Goal: Task Accomplishment & Management: Use online tool/utility

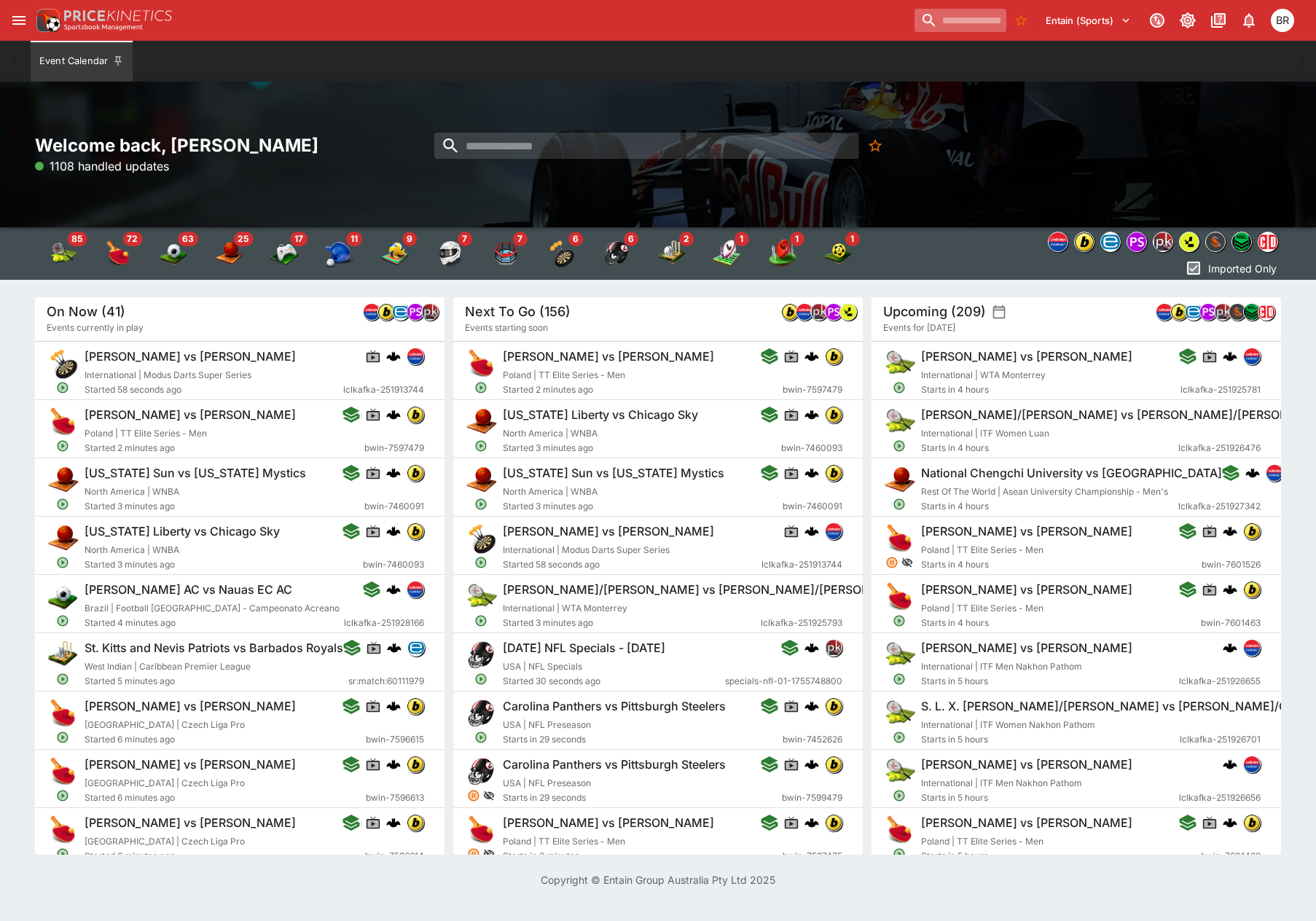
click at [926, 30] on input "search" at bounding box center [960, 20] width 92 height 23
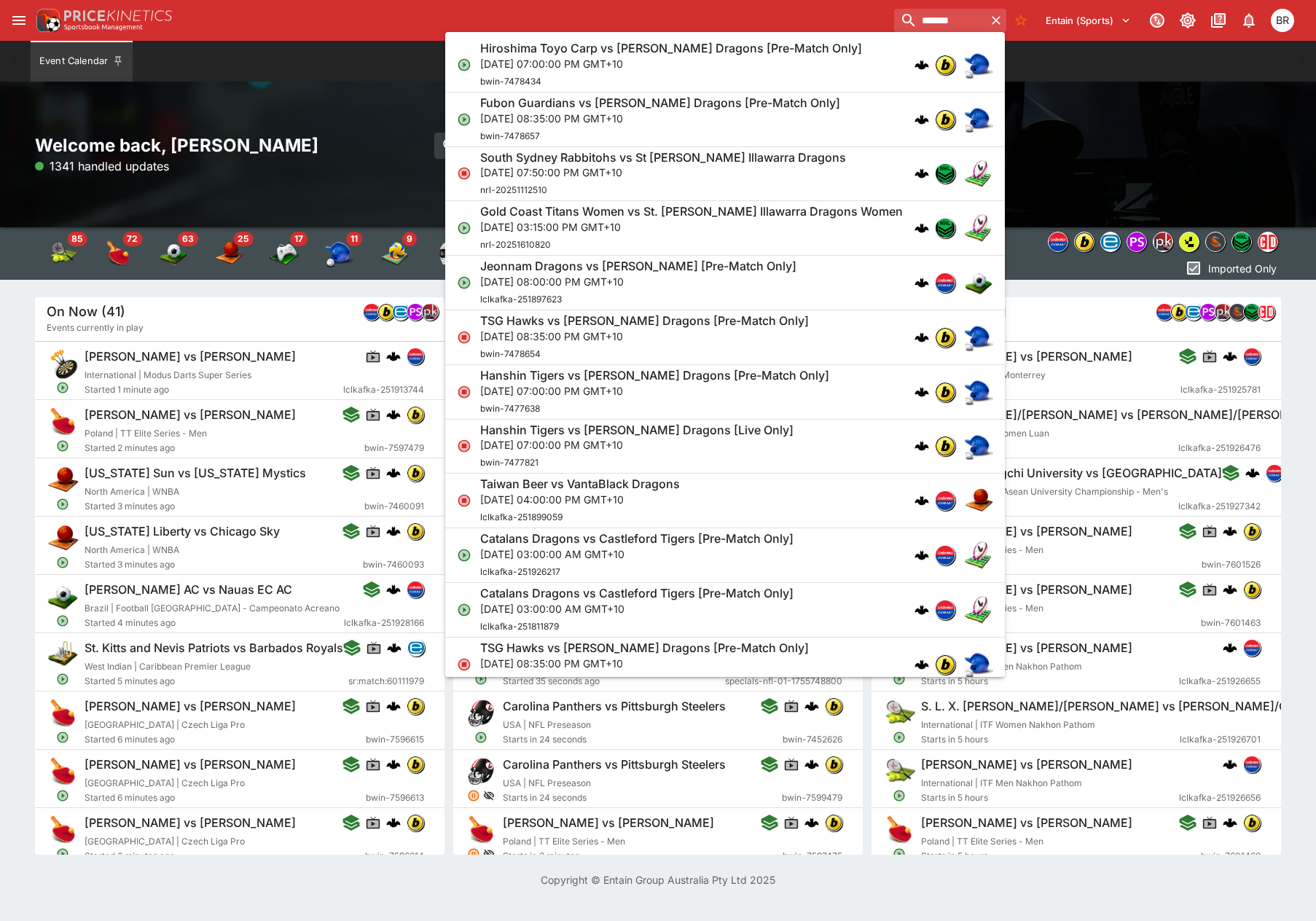
type input "*******"
click at [788, 189] on div "South Sydney Rabbitohs vs St [PERSON_NAME] Illawarra Dragons [DATE] 07:50:00 PM…" at bounding box center [663, 174] width 366 height 48
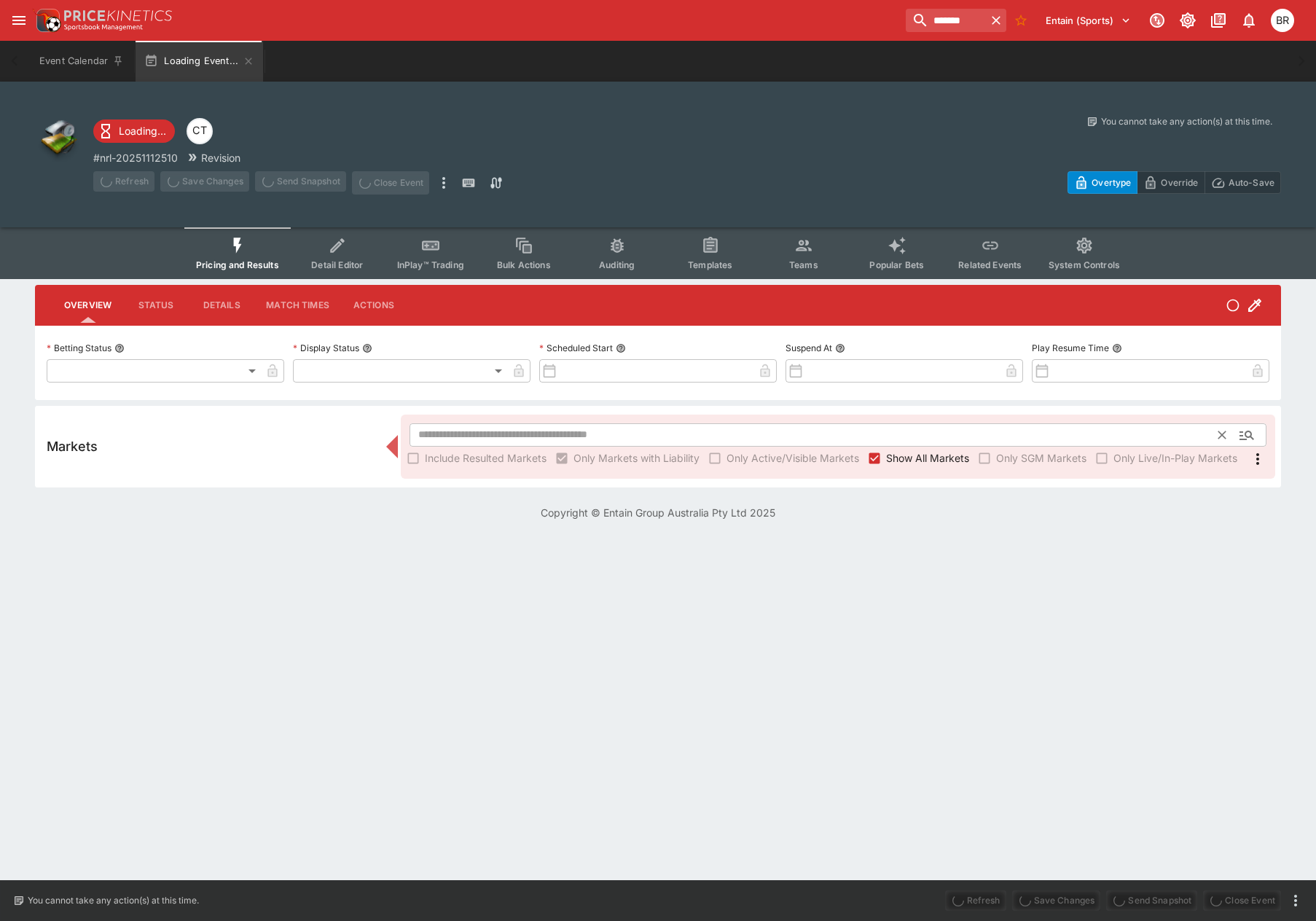
click at [589, 445] on input "text" at bounding box center [814, 435] width 810 height 23
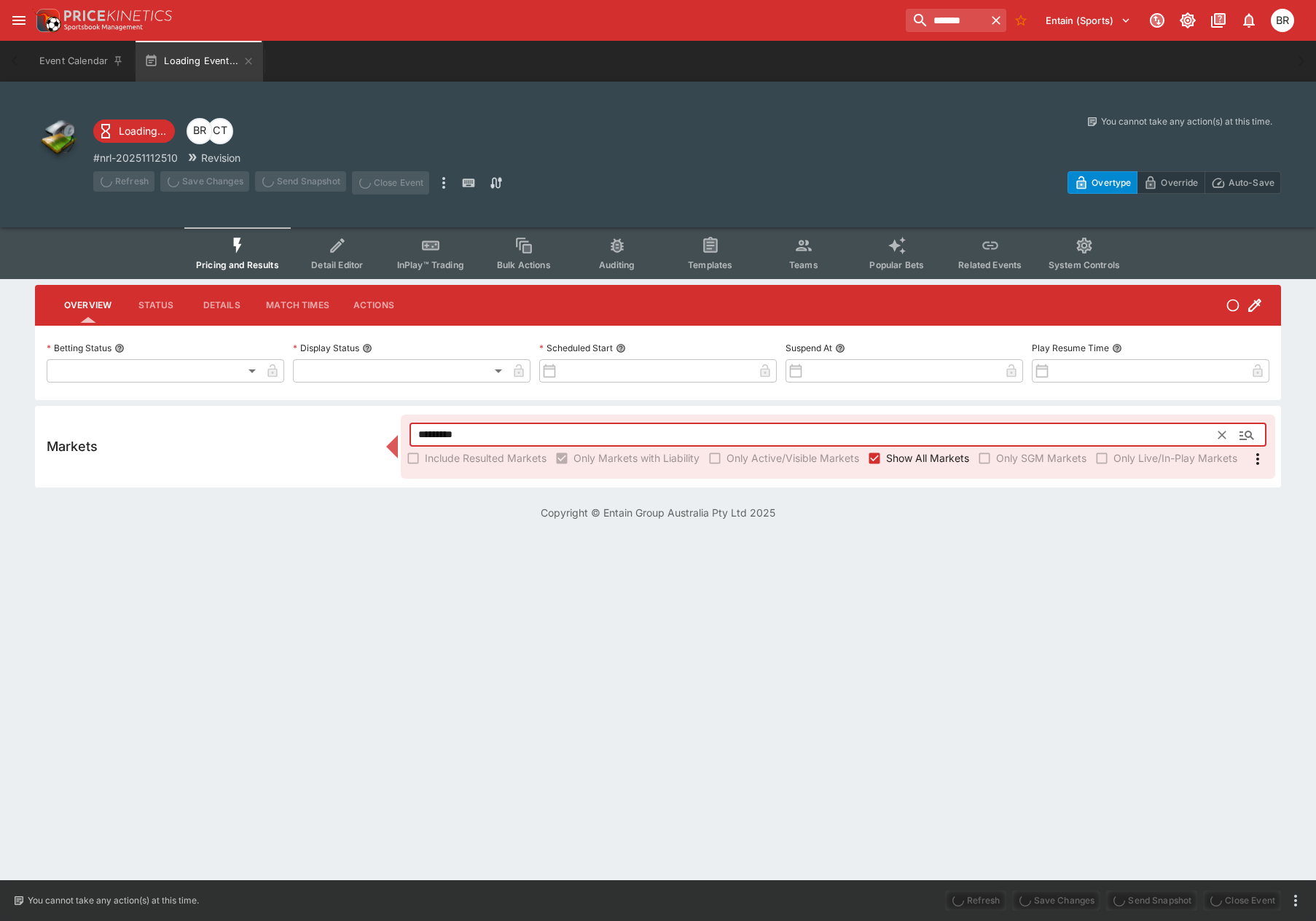
type input "**********"
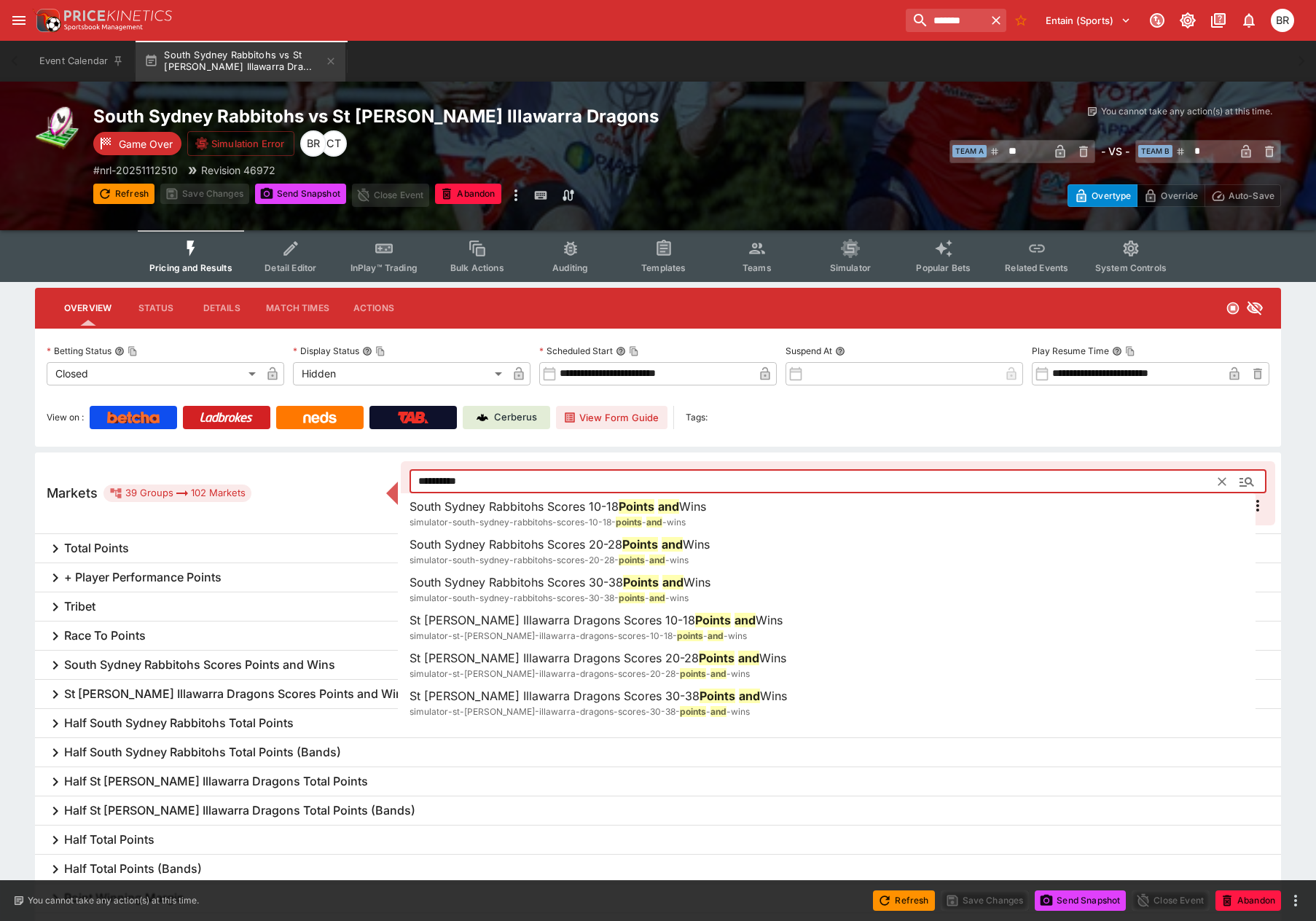
type input "**********"
type input "******"
type input "**********"
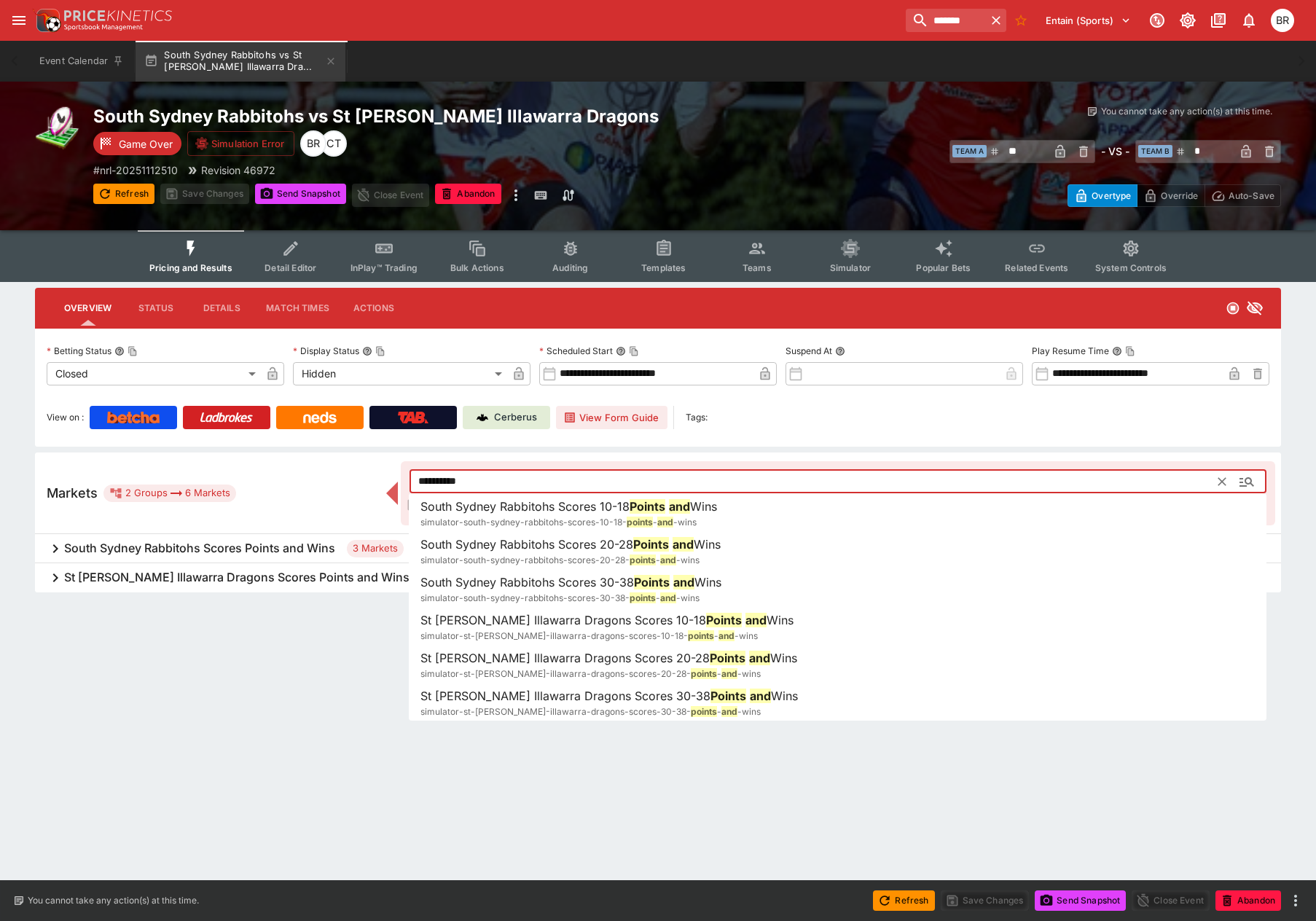
type input "**********"
click at [52, 643] on html "**********" at bounding box center [658, 321] width 1316 height 643
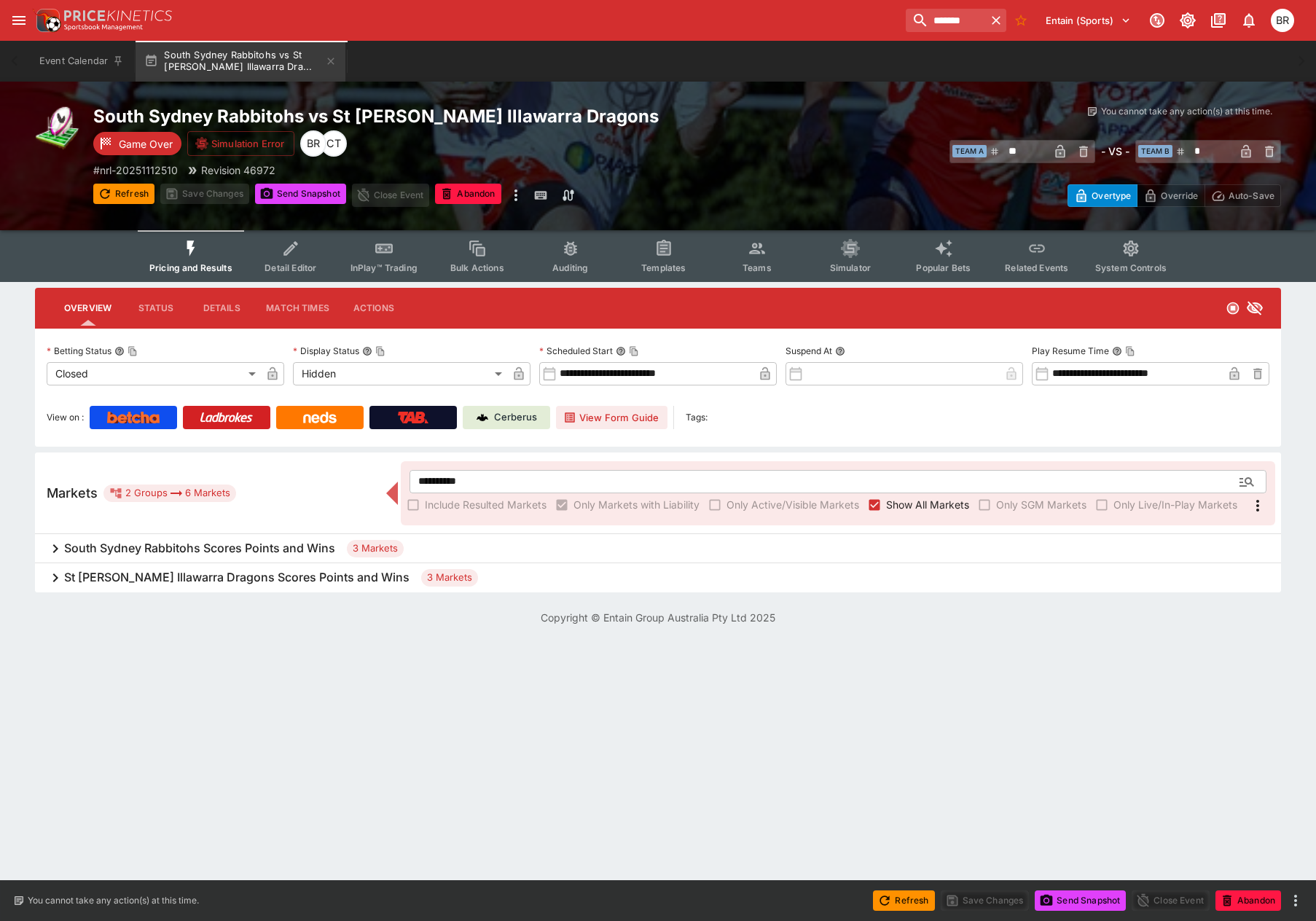
click at [141, 578] on h6 "St [PERSON_NAME] Illawarra Dragons Scores Points and Wins" at bounding box center [237, 577] width 345 height 15
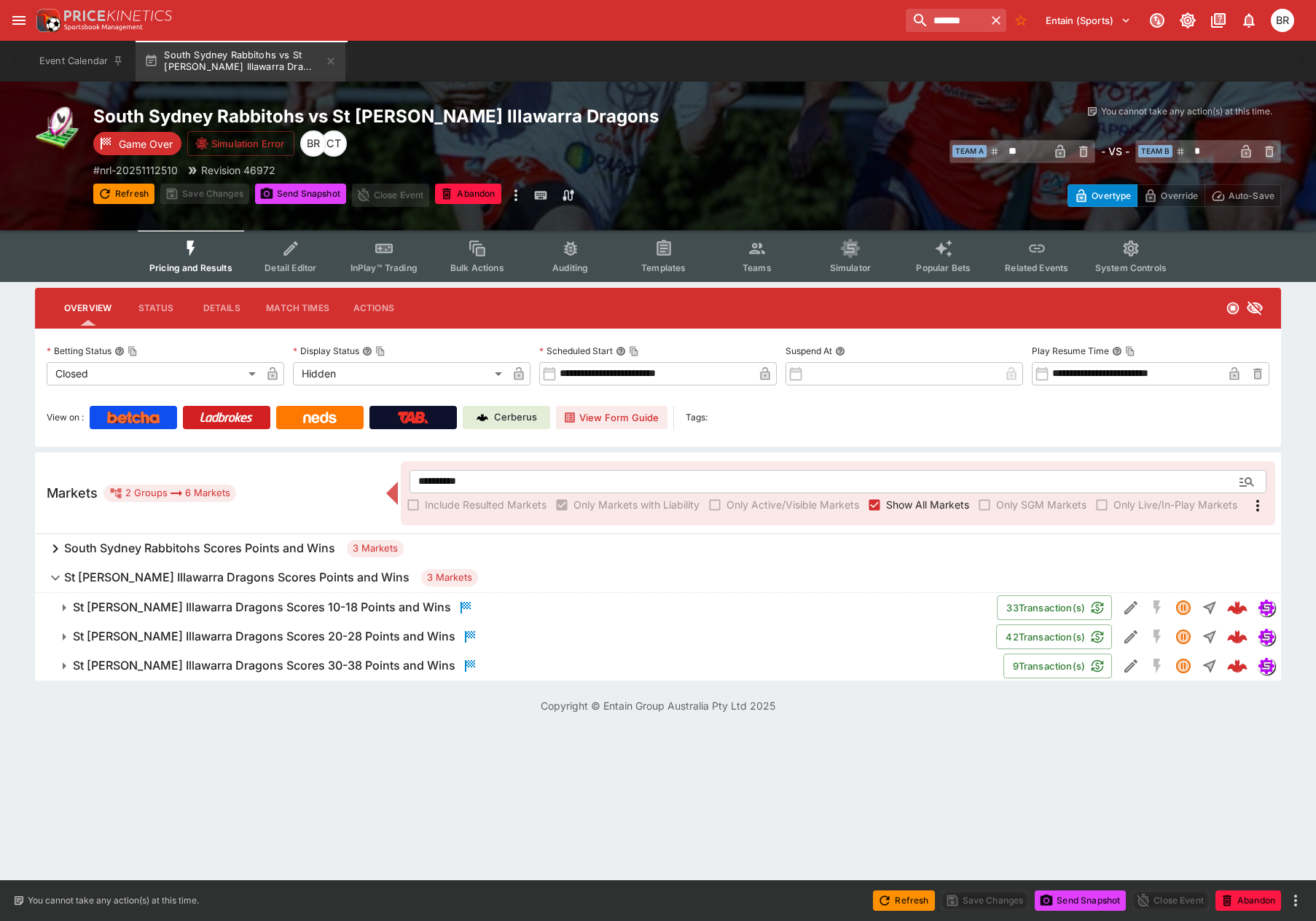
click at [164, 541] on h6 "South Sydney Rabbitohs Scores Points and Wins" at bounding box center [199, 548] width 271 height 15
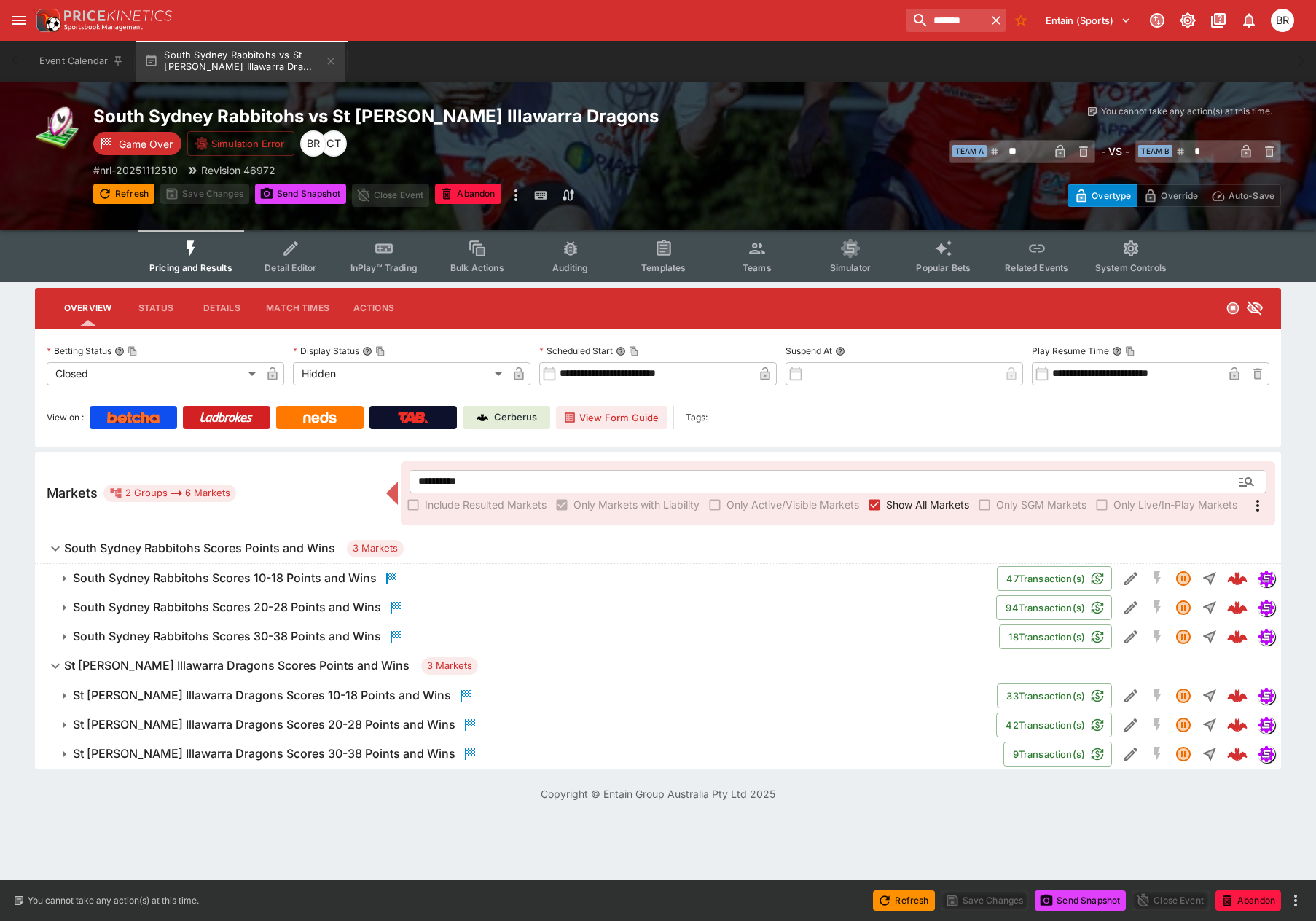
click at [269, 644] on h6 "South Sydney Rabbitohs Scores 30-38 Points and Wins" at bounding box center [227, 637] width 309 height 15
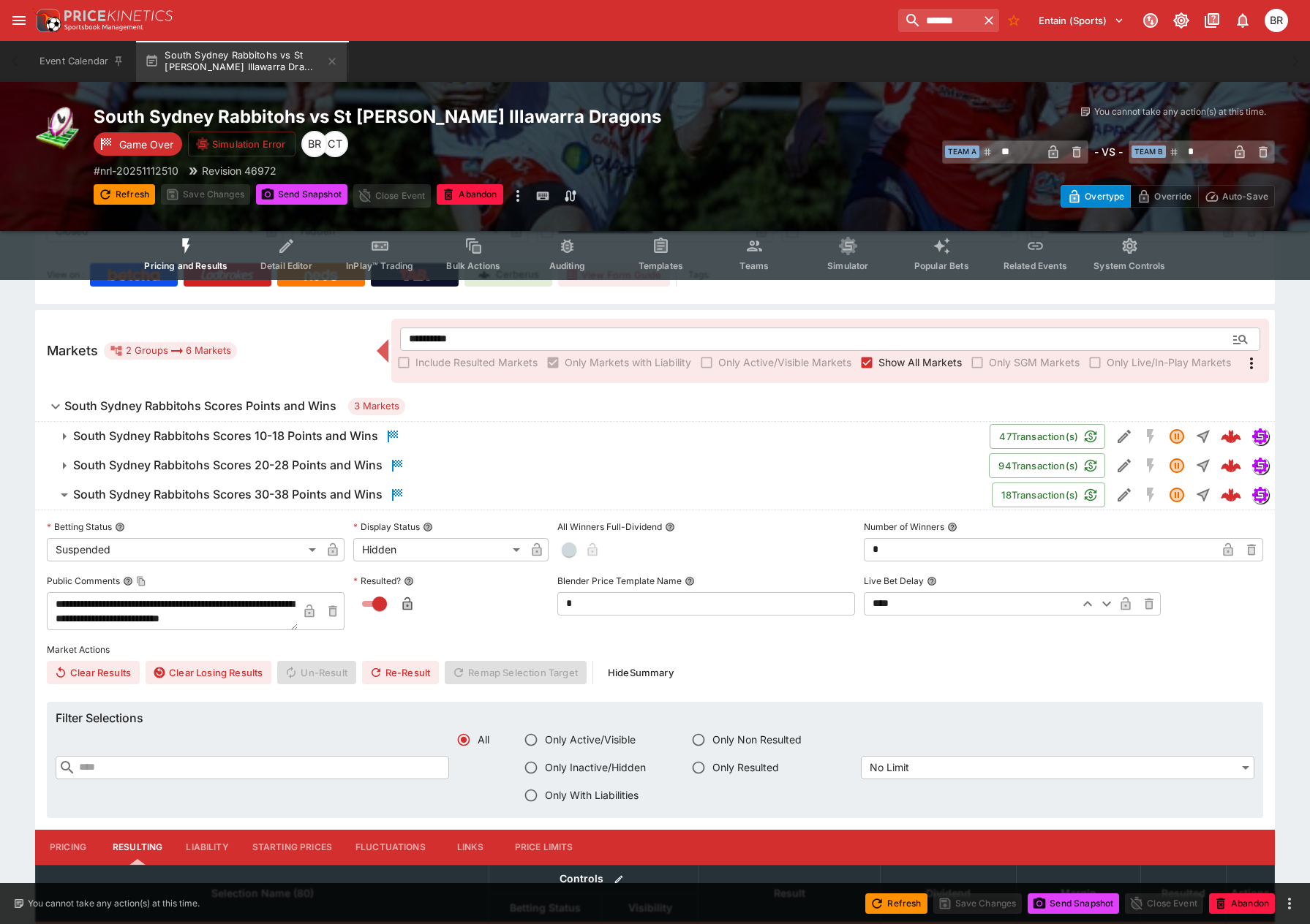
scroll to position [134, 0]
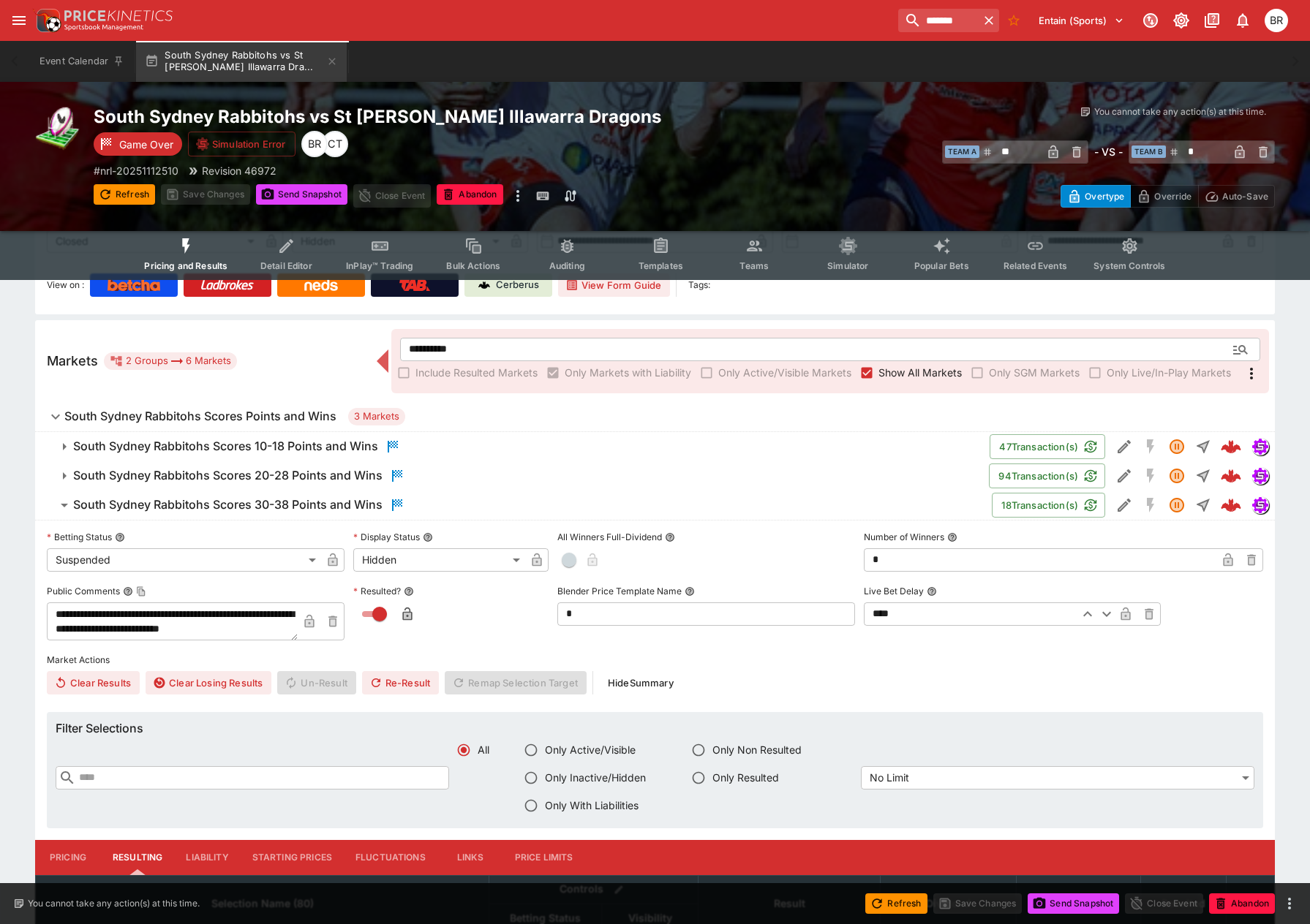
click at [676, 244] on button "Templates" at bounding box center [660, 254] width 94 height 52
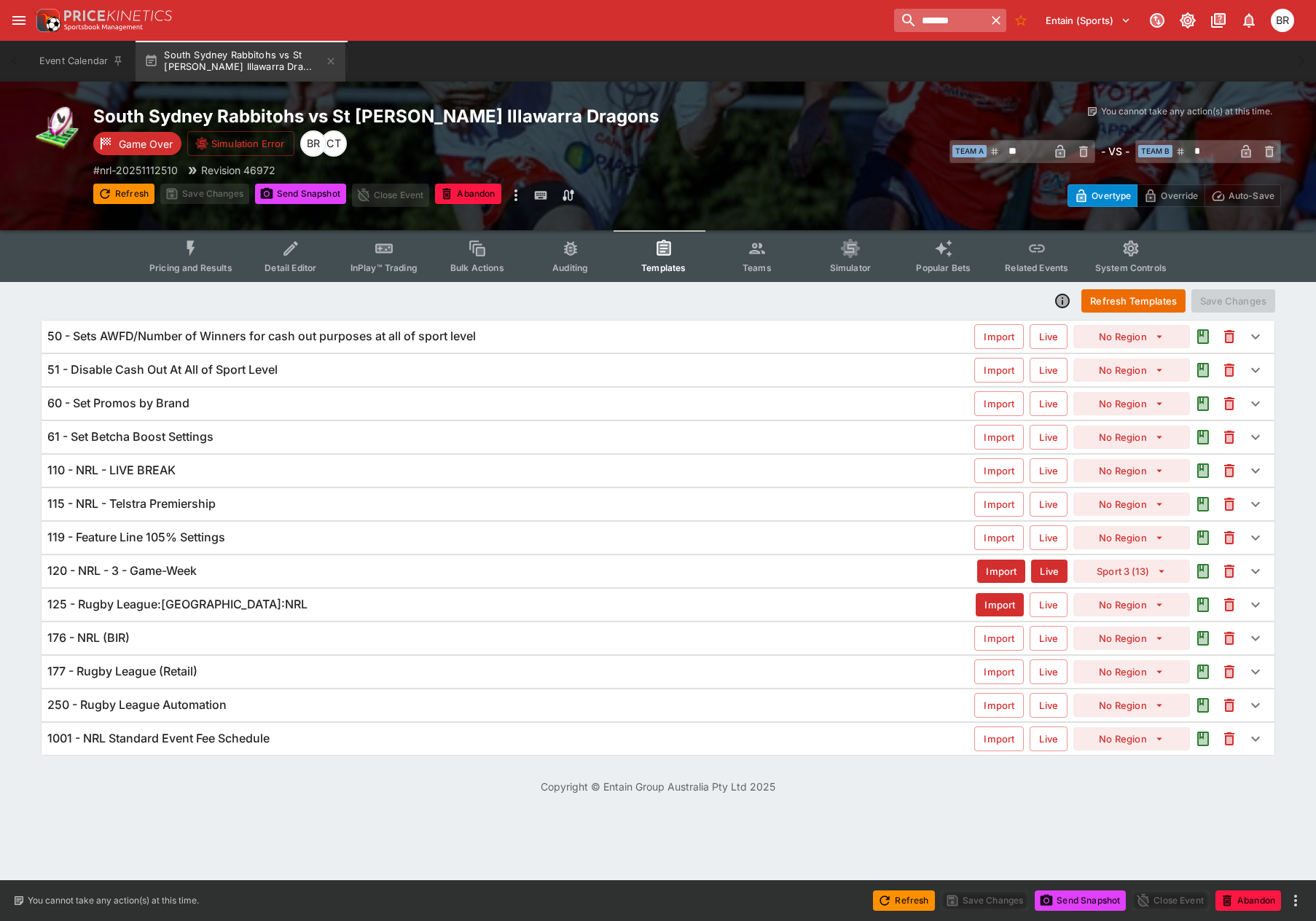
click at [906, 22] on input "*******" at bounding box center [940, 20] width 92 height 23
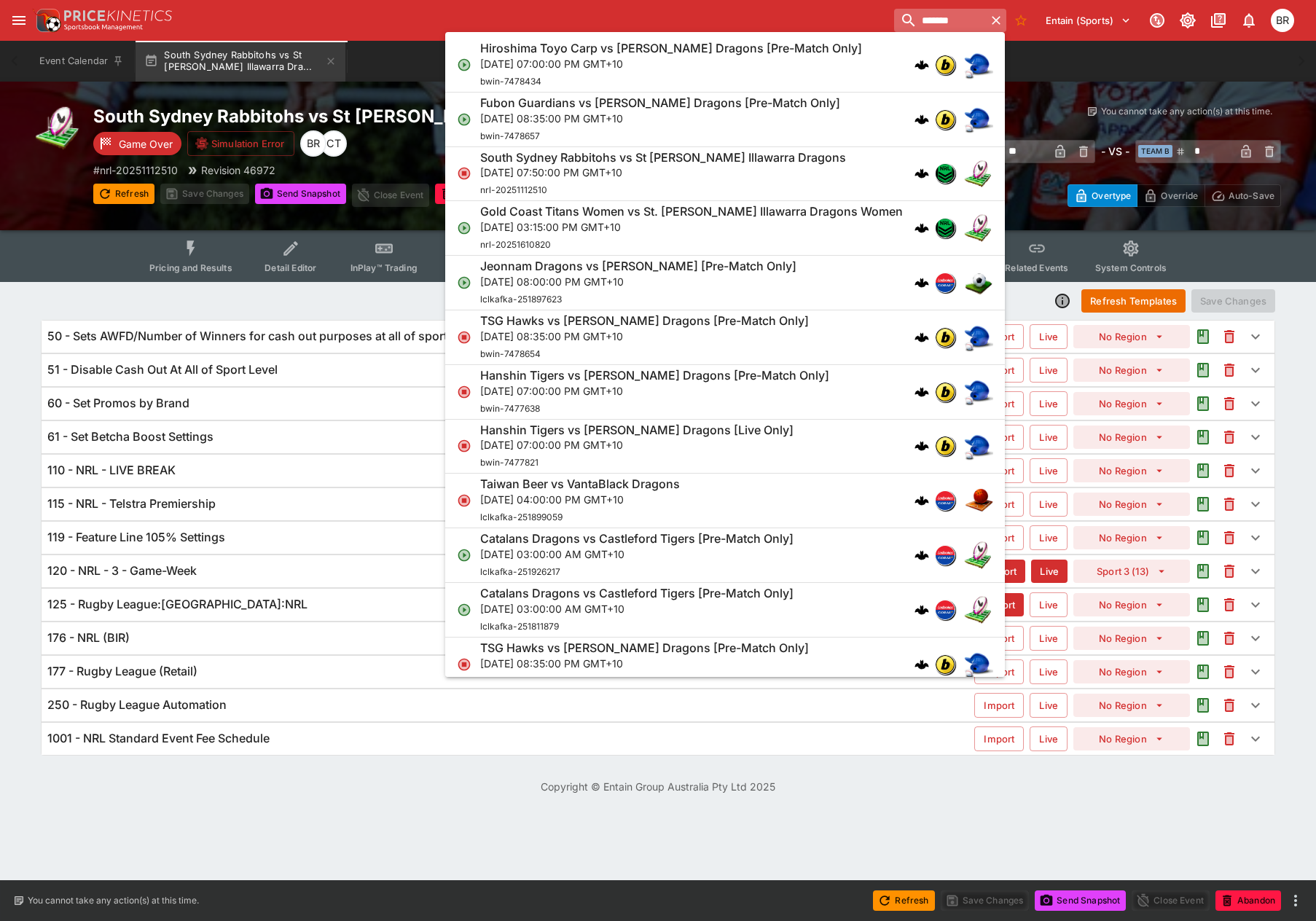
click at [906, 22] on input "*******" at bounding box center [940, 20] width 92 height 23
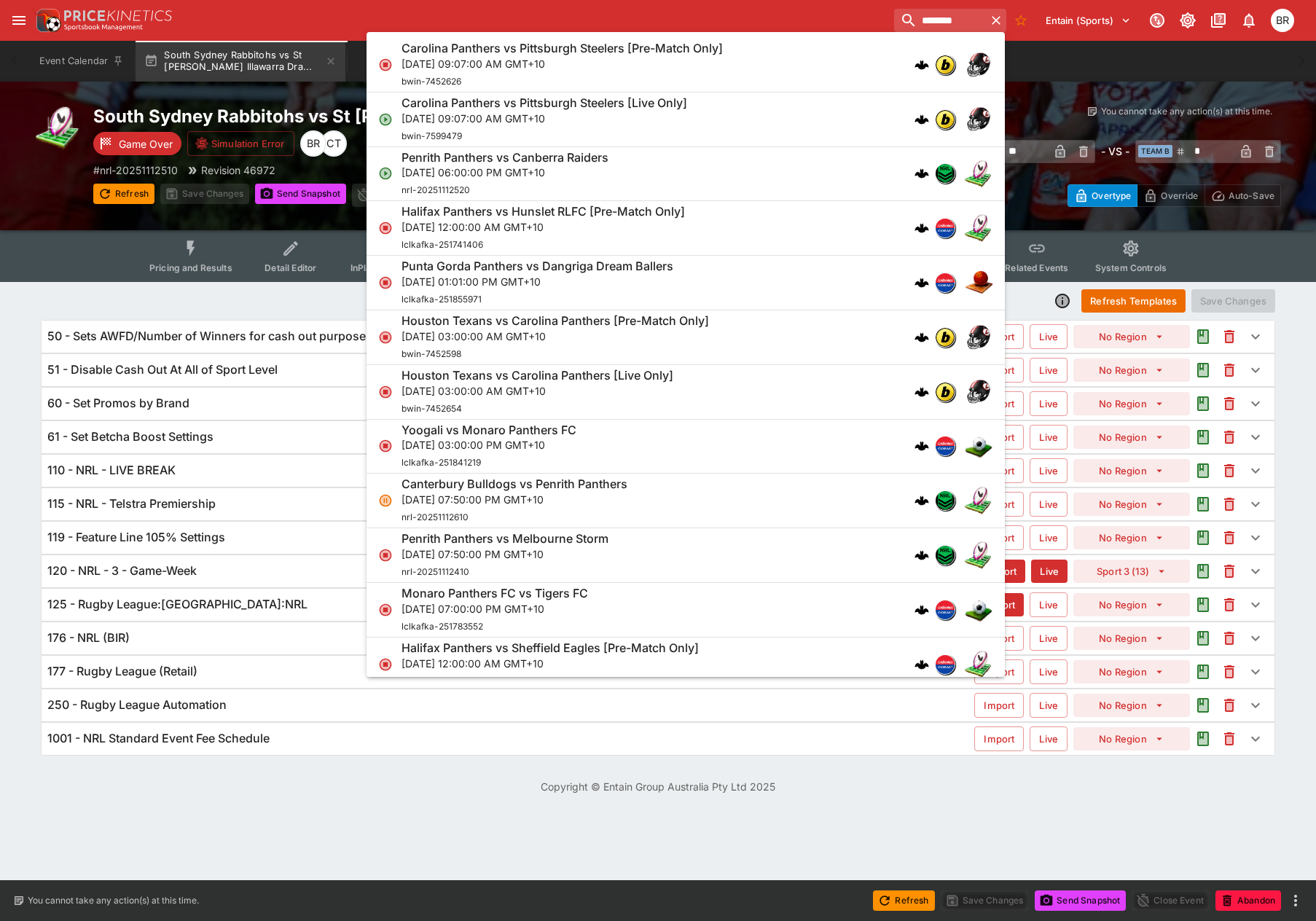
type input "********"
click at [734, 159] on div "Penrith Panthers vs Canberra Raiders [DATE] 06:00:00 PM GMT+10 nrl-20251112520" at bounding box center [678, 174] width 554 height 48
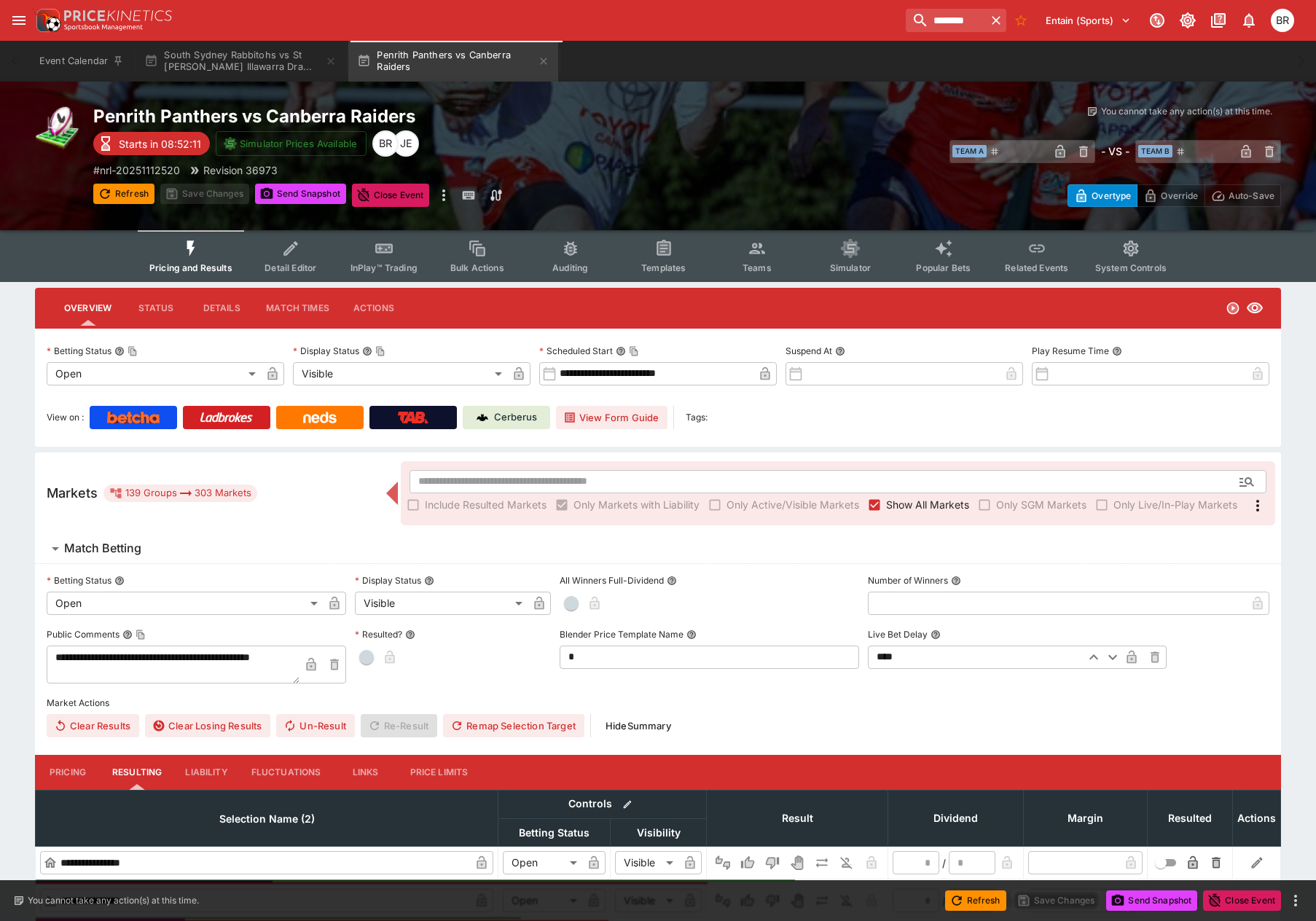
type input "**********"
type input "*******"
type input "**********"
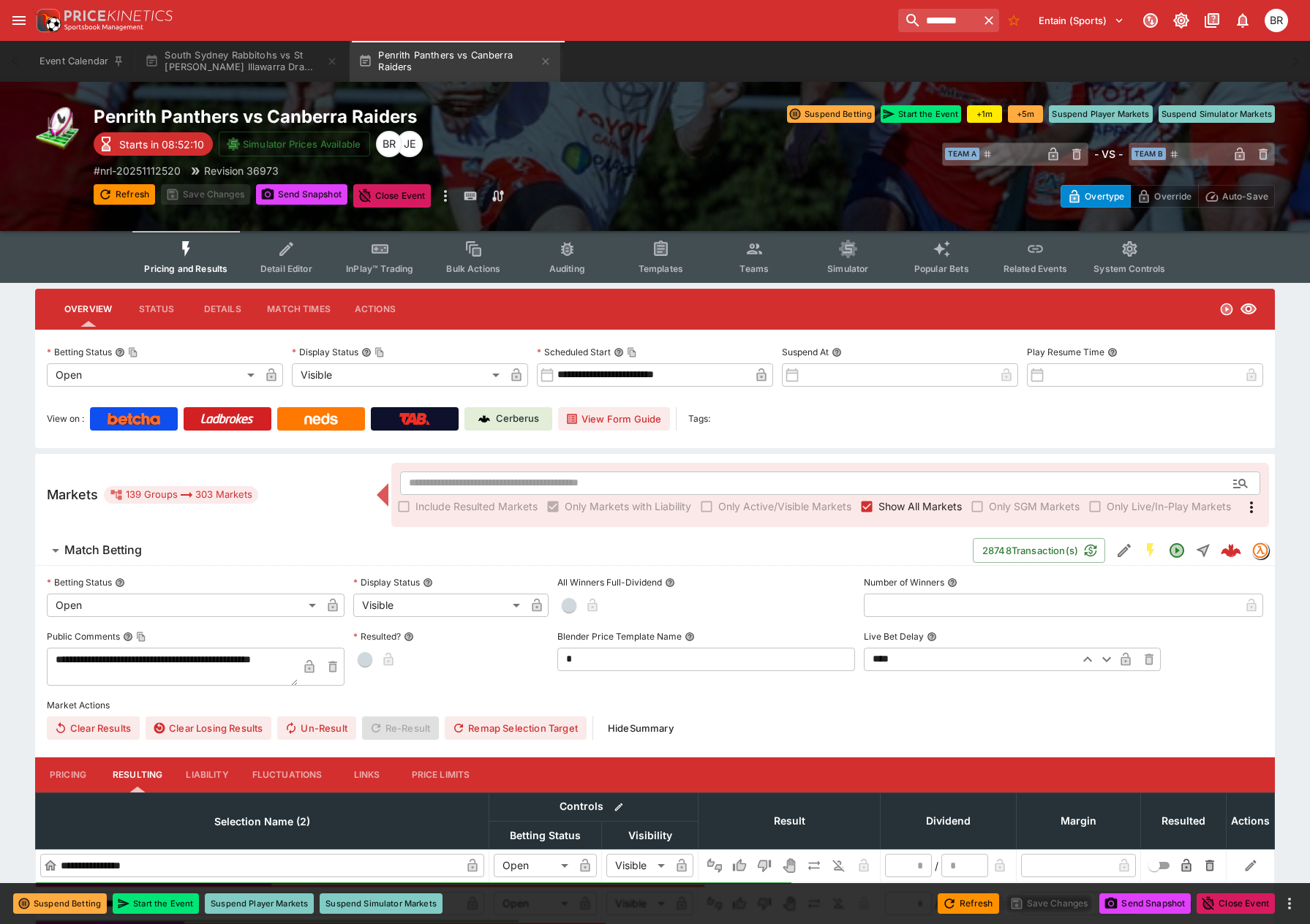
click at [650, 257] on button "Templates" at bounding box center [660, 257] width 94 height 52
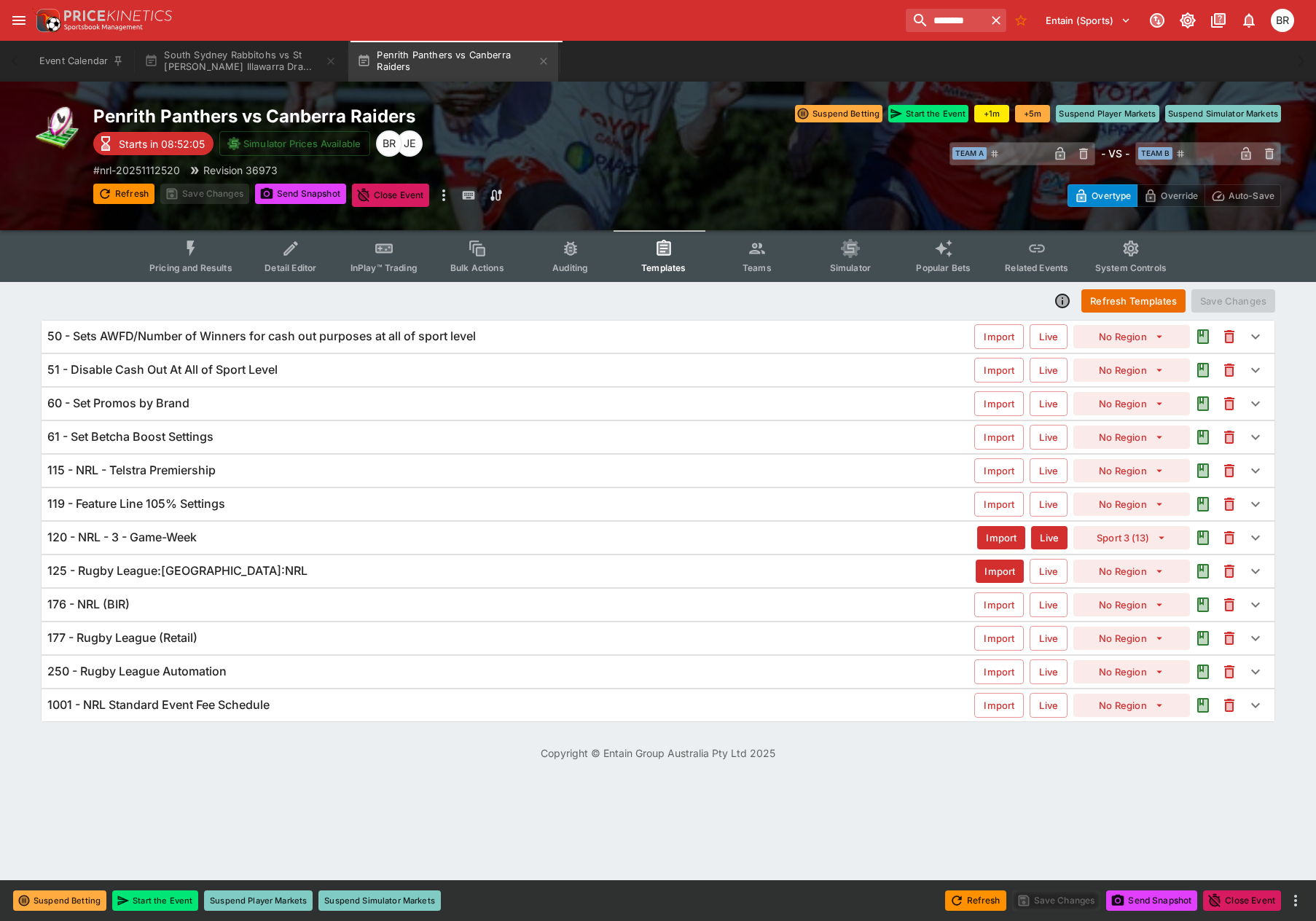
click at [213, 495] on div "119 - Feature Line 105% Settings Import Live No Region" at bounding box center [658, 504] width 1233 height 32
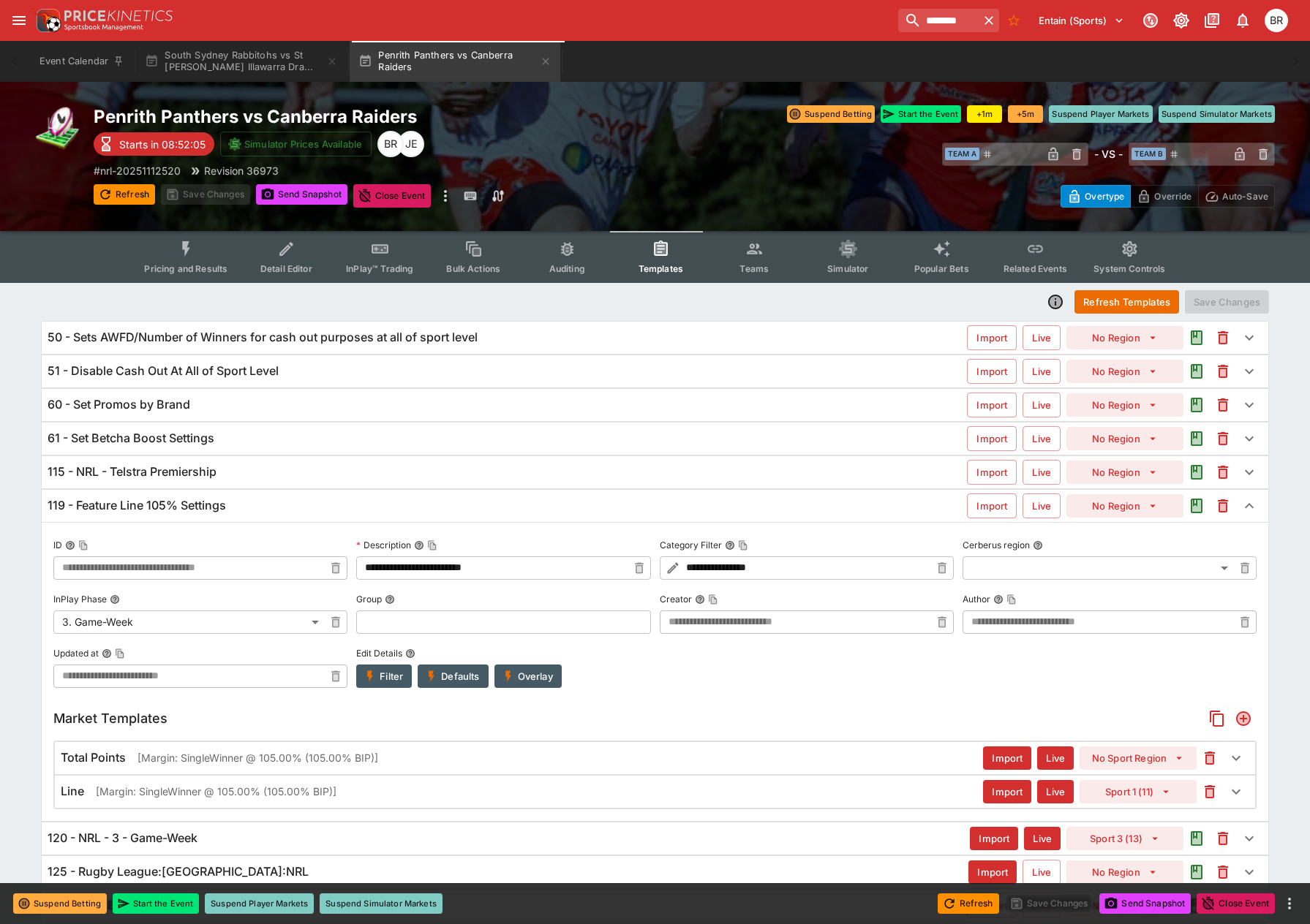
type input "**********"
click at [386, 680] on button "Filter" at bounding box center [383, 676] width 55 height 23
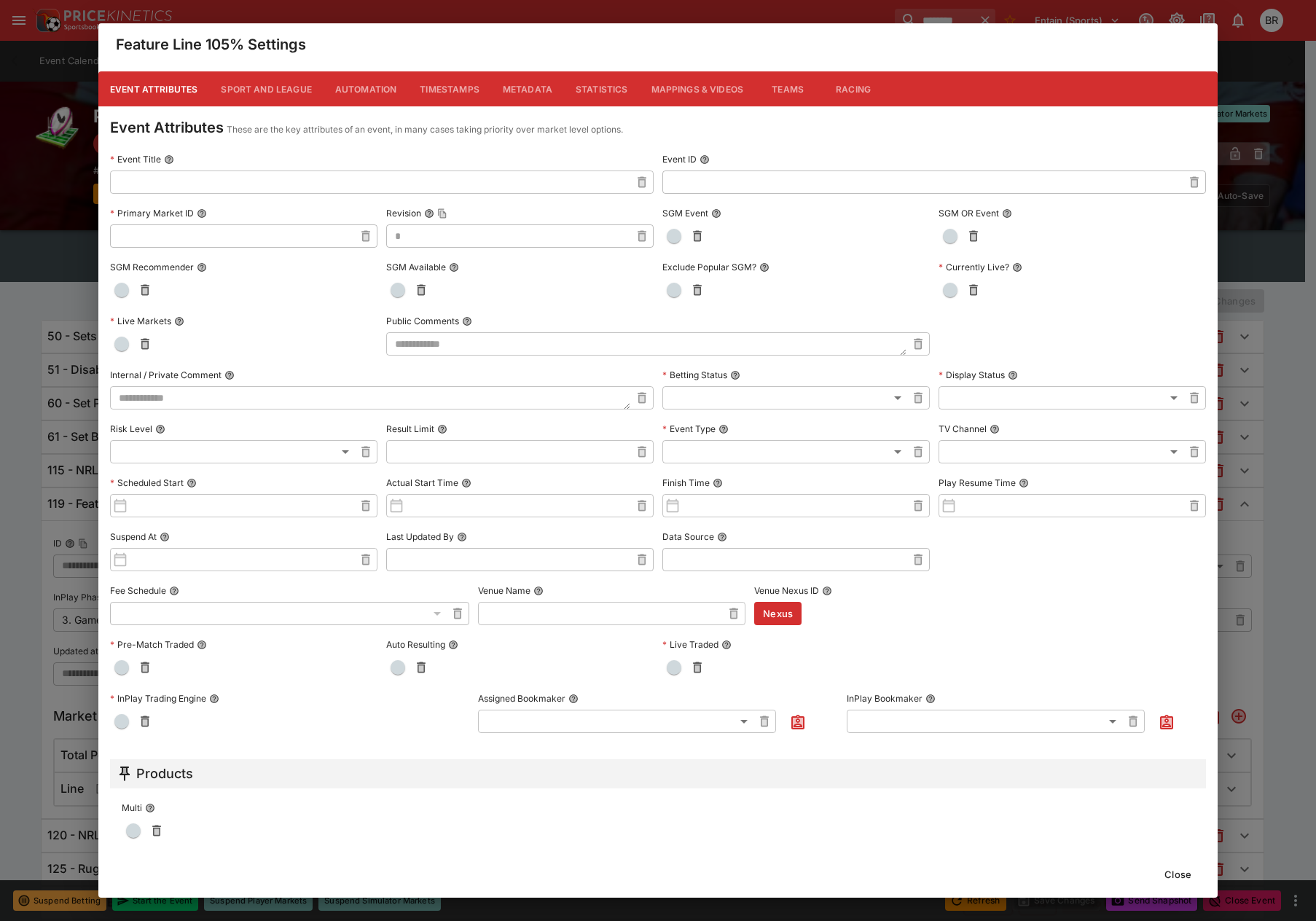
click at [534, 77] on button "Metadata" at bounding box center [527, 89] width 73 height 35
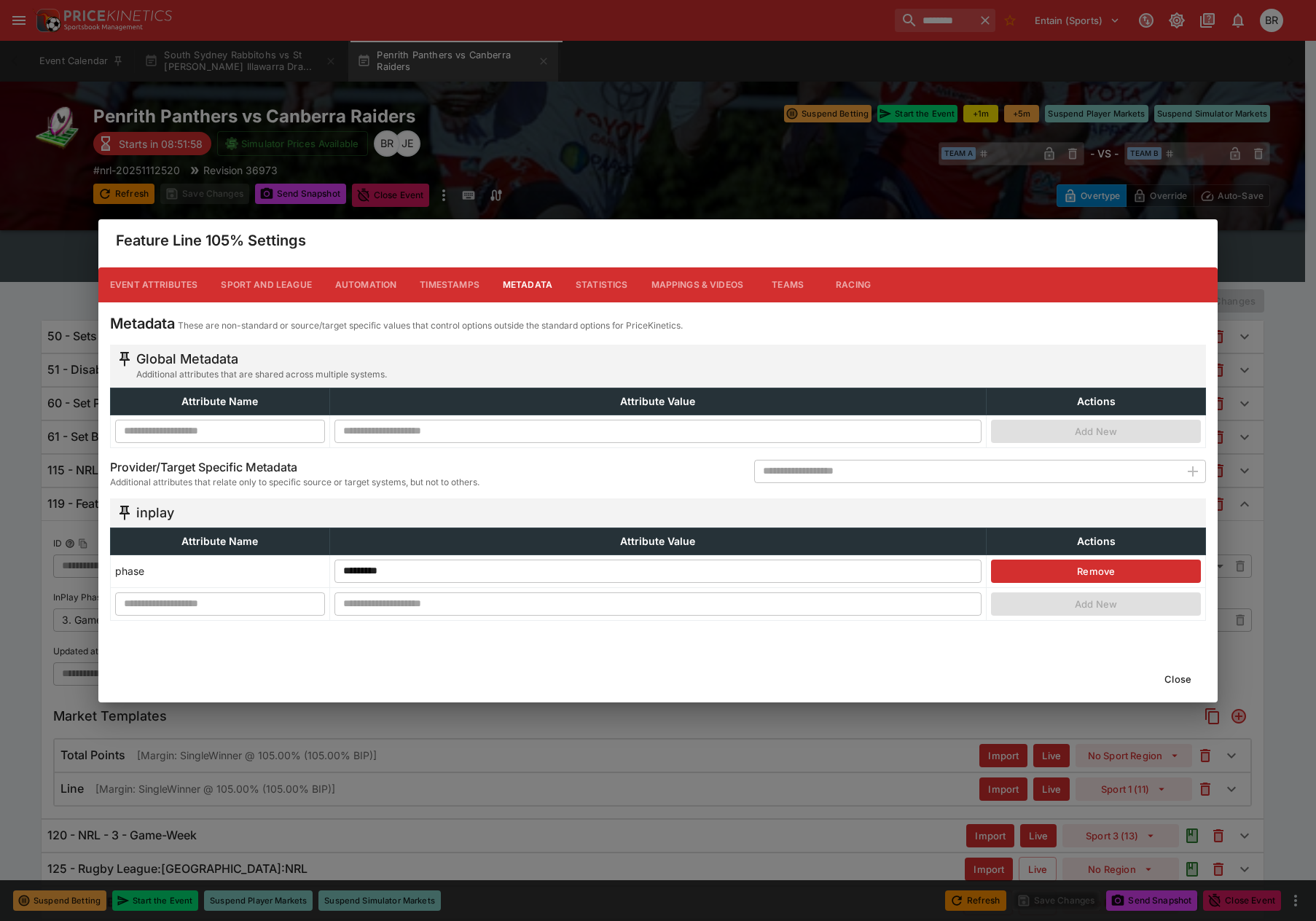
click at [148, 293] on button "Event Attributes" at bounding box center [153, 285] width 111 height 35
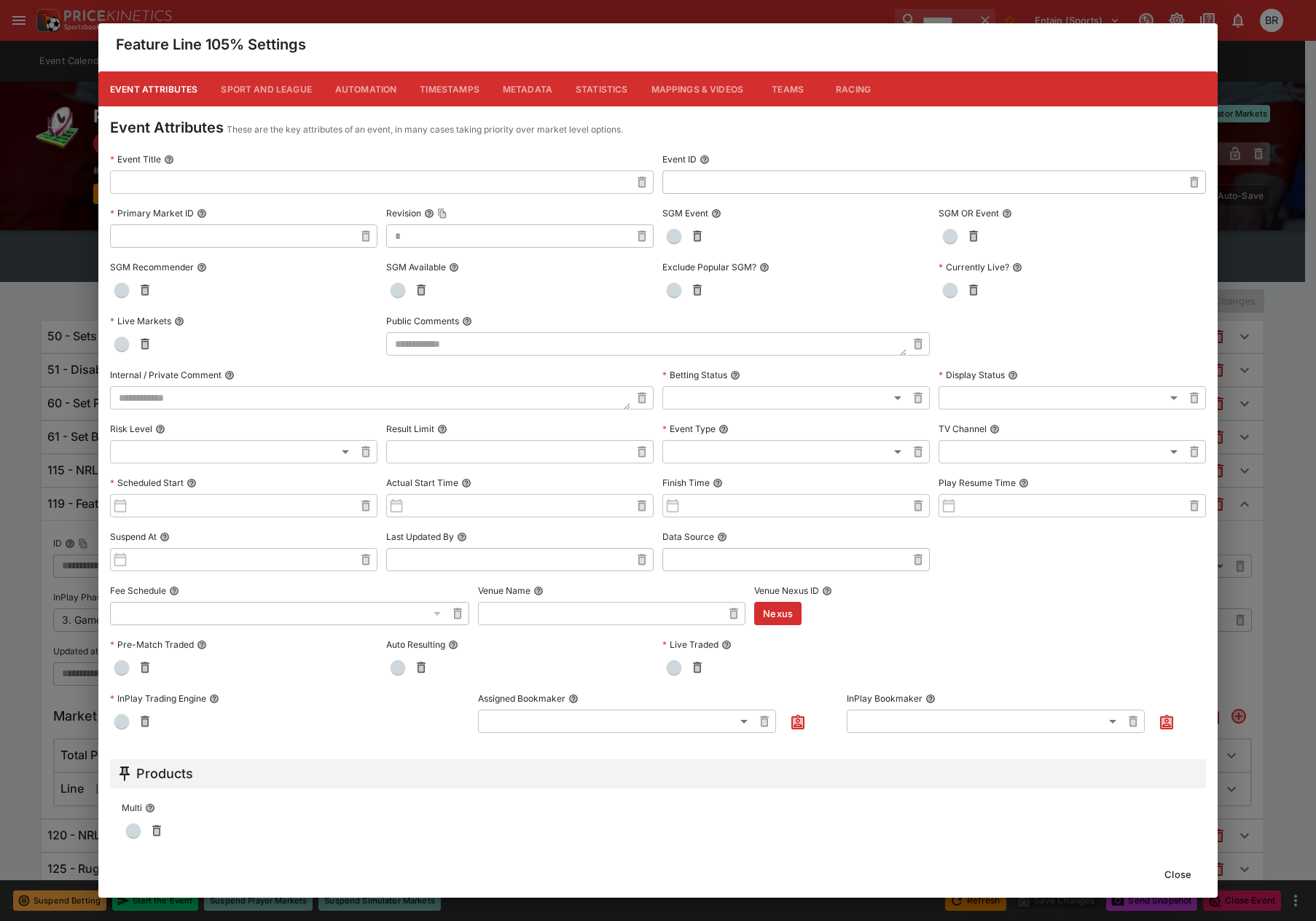
click at [1145, 871] on div "Close" at bounding box center [658, 874] width 1119 height 47
click at [1186, 867] on button "Close" at bounding box center [1178, 874] width 44 height 23
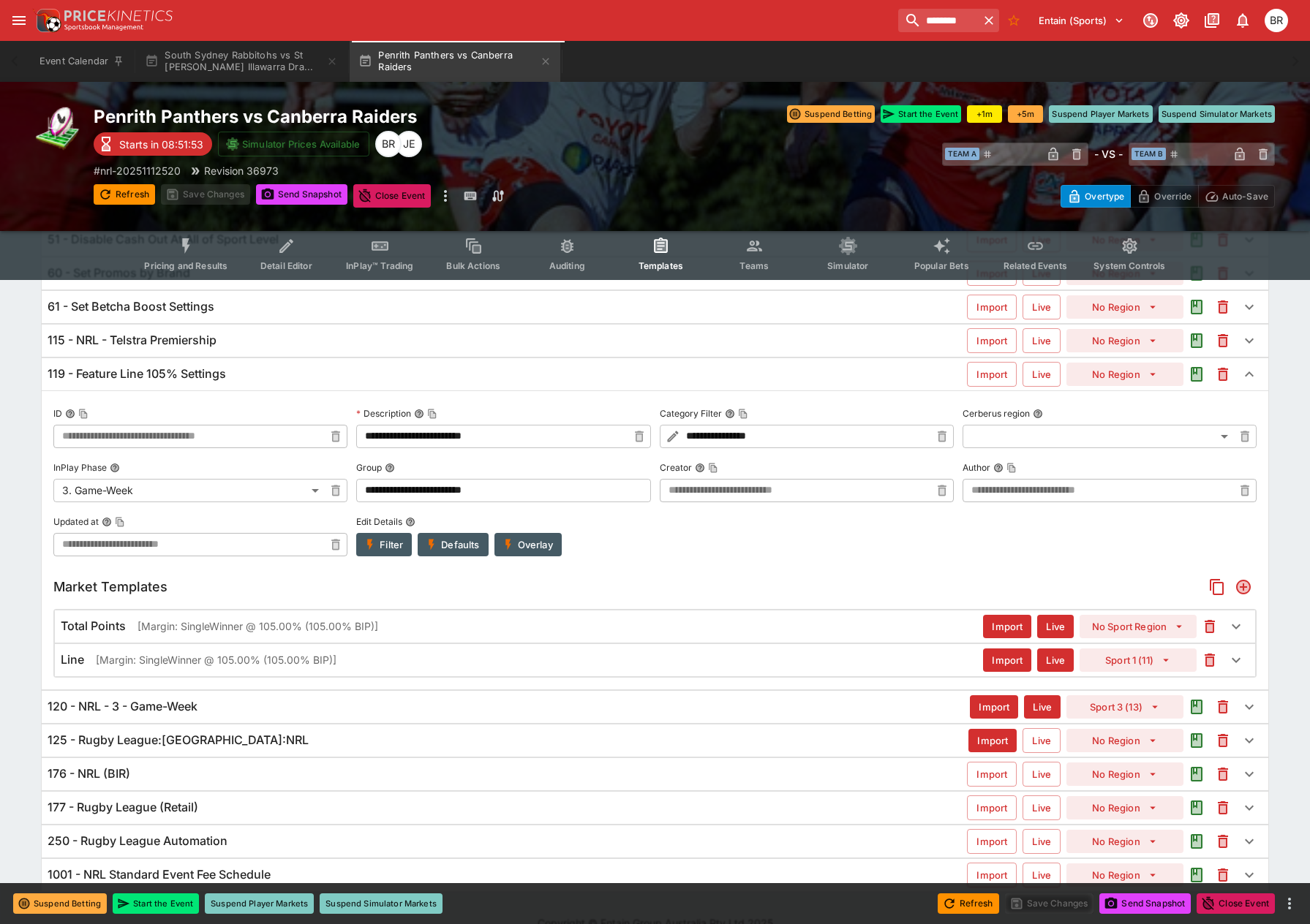
scroll to position [146, 0]
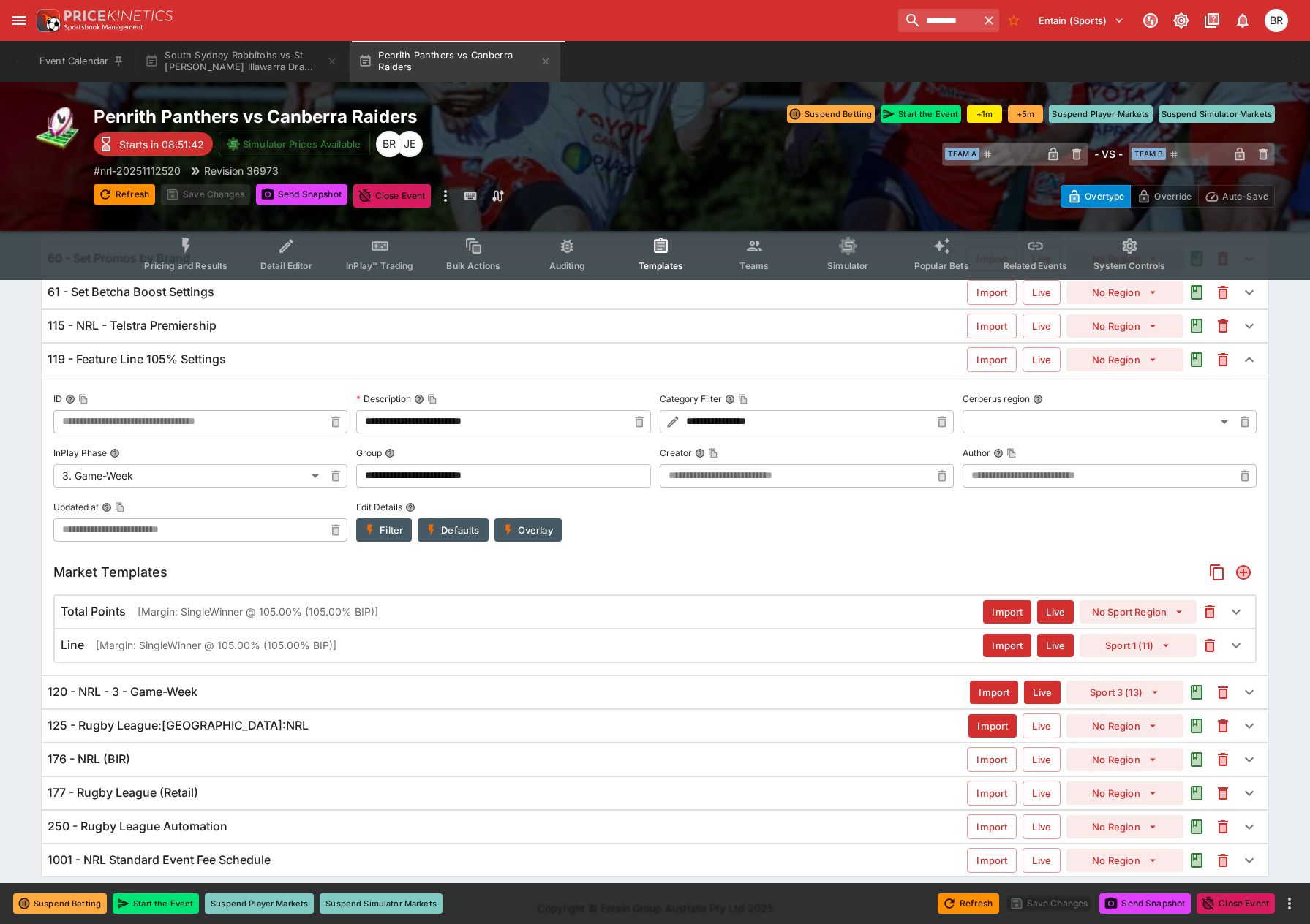
click at [276, 684] on div "120 - NRL - 3 - Game-Week Import Live Sport 3 (13)" at bounding box center [655, 692] width 1226 height 32
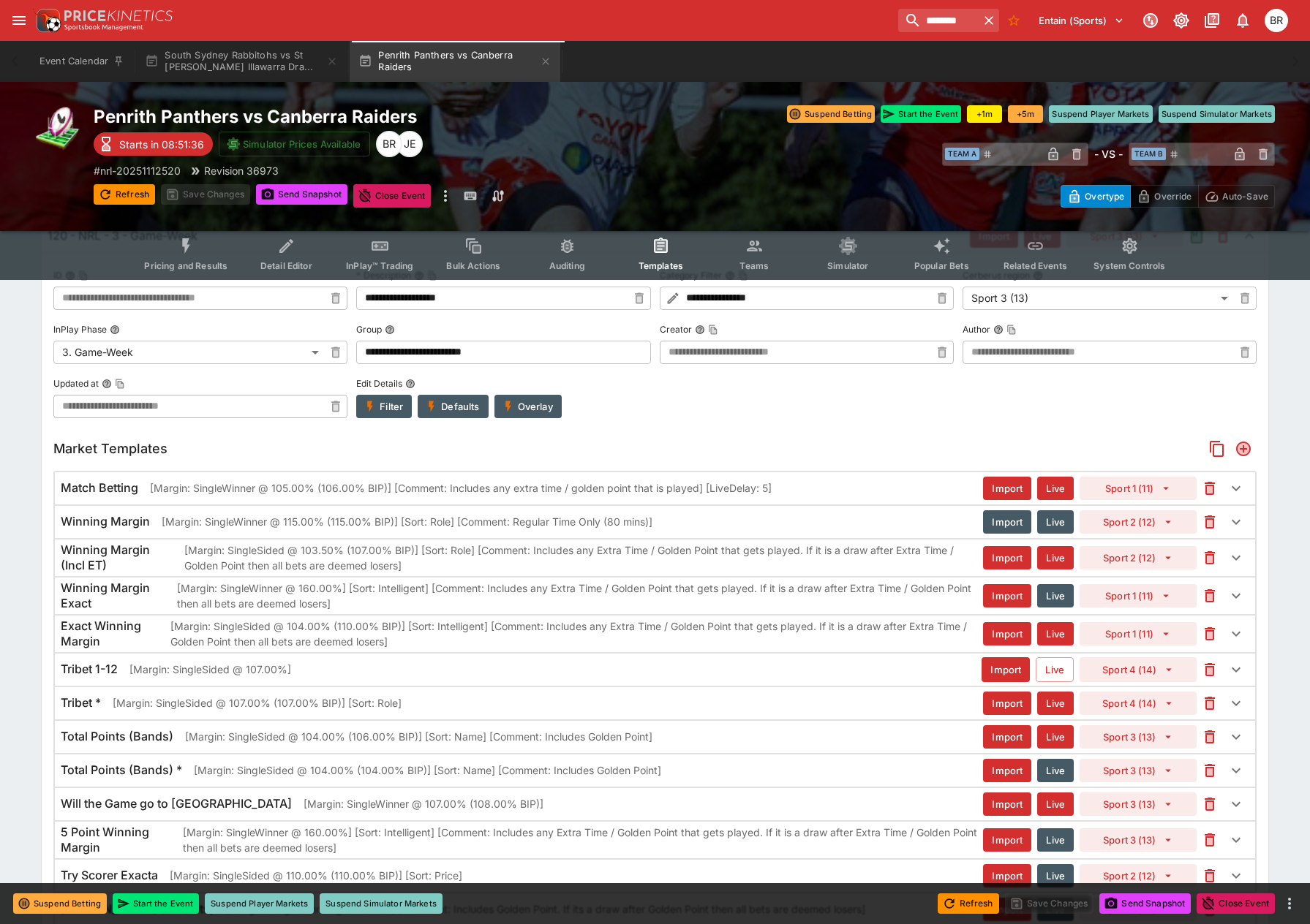
scroll to position [1555, 0]
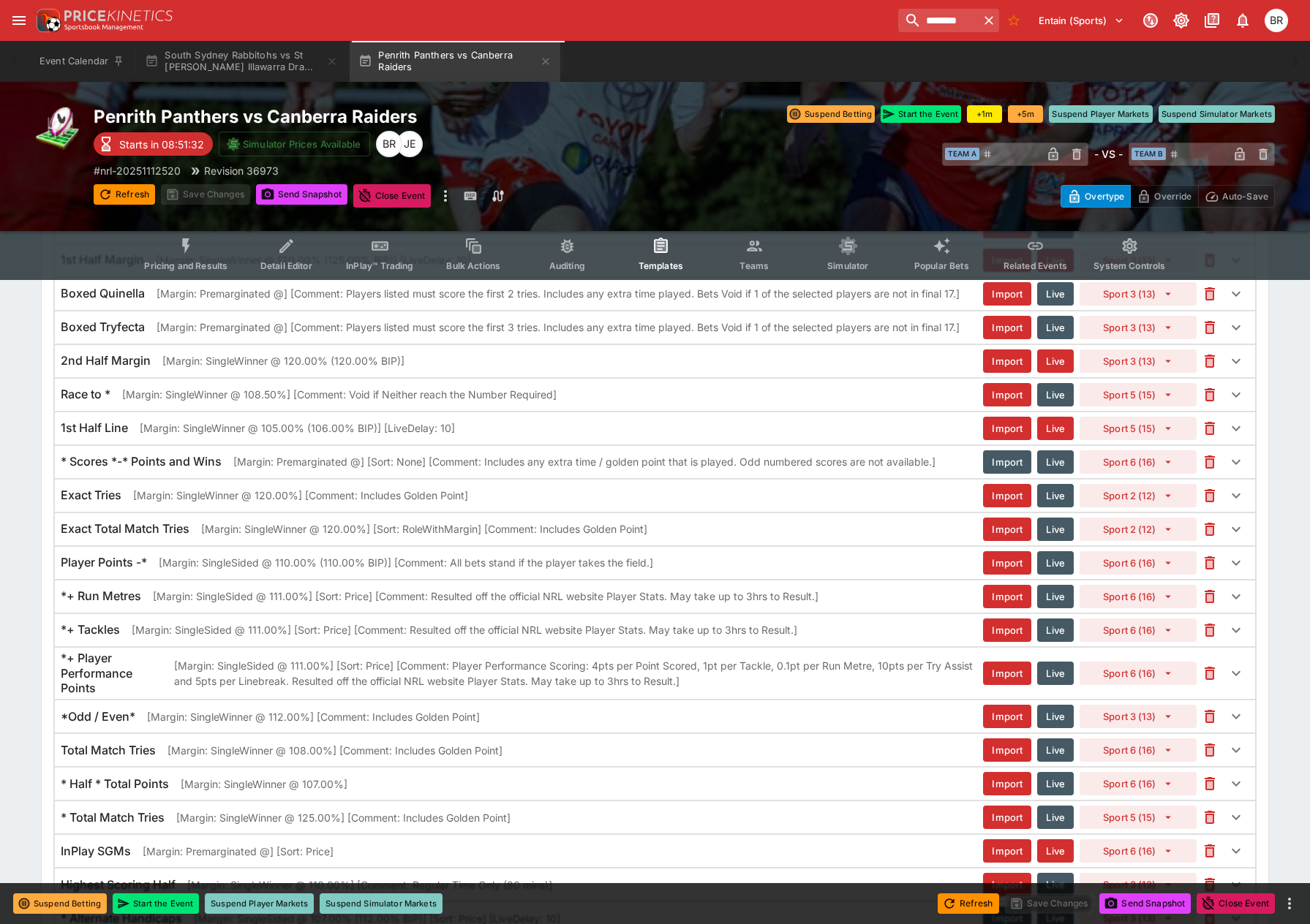
click at [1025, 466] on button "Import" at bounding box center [1007, 462] width 49 height 23
click at [1025, 466] on button "Import" at bounding box center [1005, 462] width 49 height 25
click at [766, 465] on p "[Margin: Premarginated @] [Sort: None] [Comment: Includes any extra time / gold…" at bounding box center [584, 462] width 702 height 15
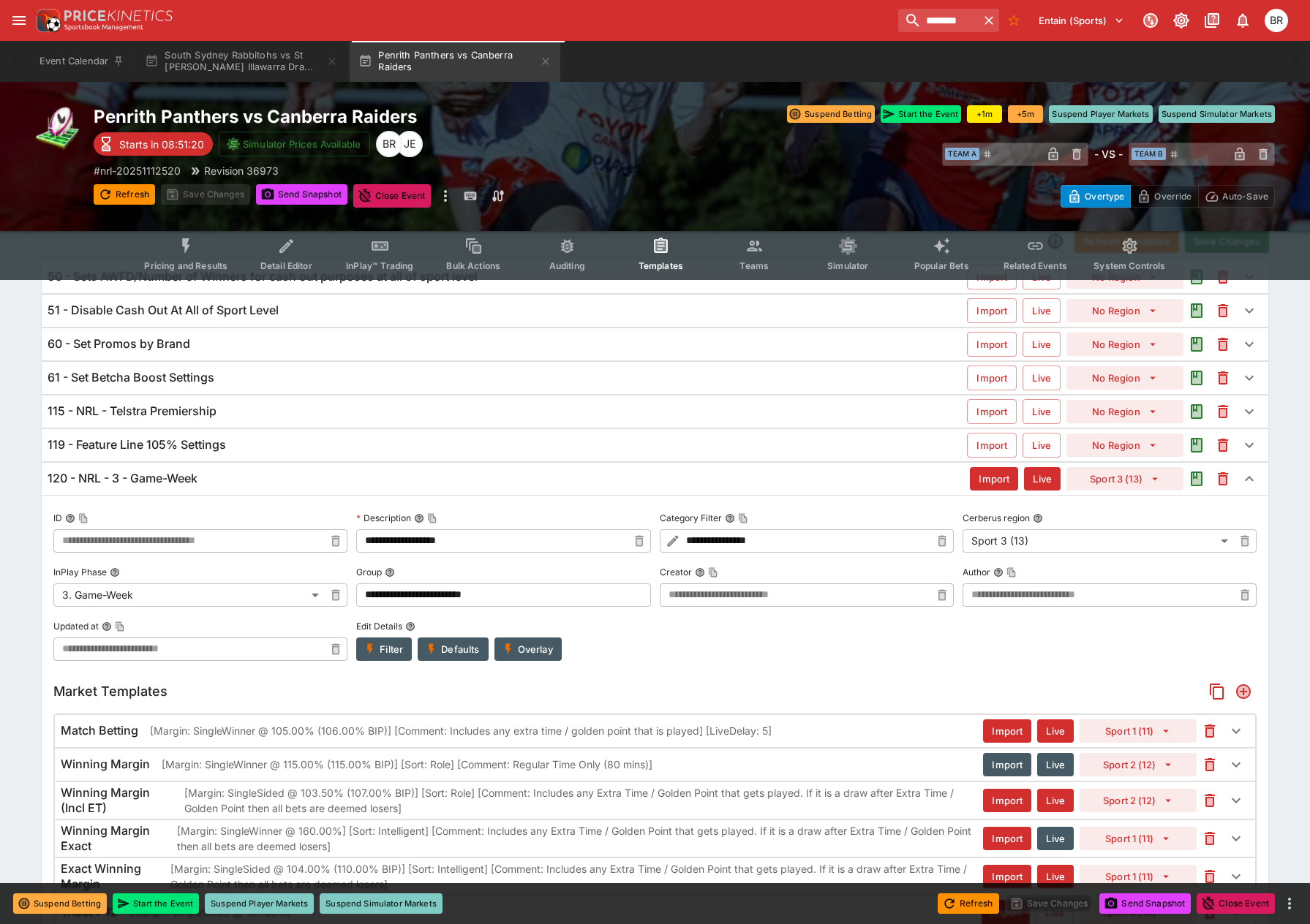
scroll to position [0, 0]
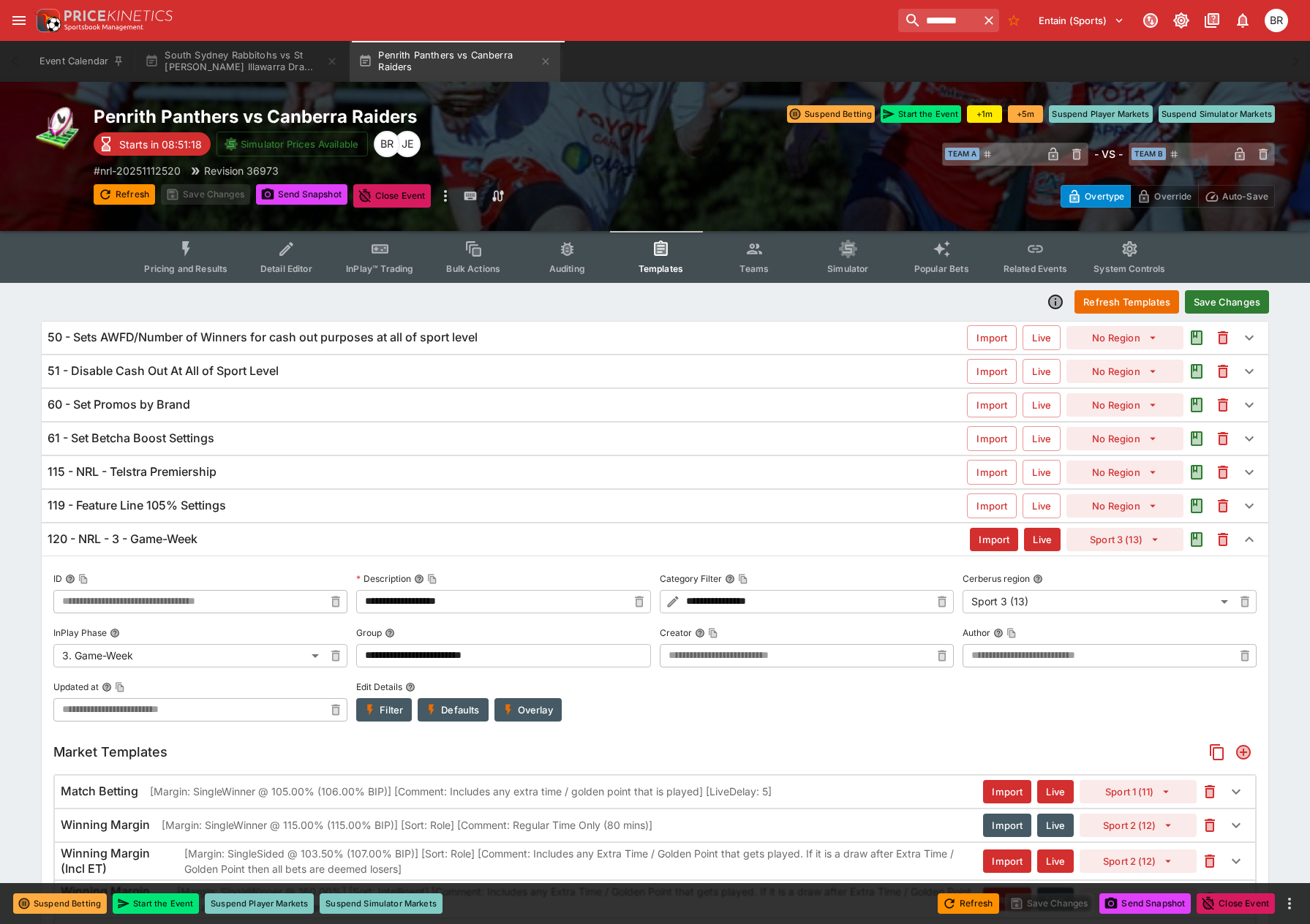
click at [1225, 305] on button "Save Changes" at bounding box center [1226, 302] width 84 height 23
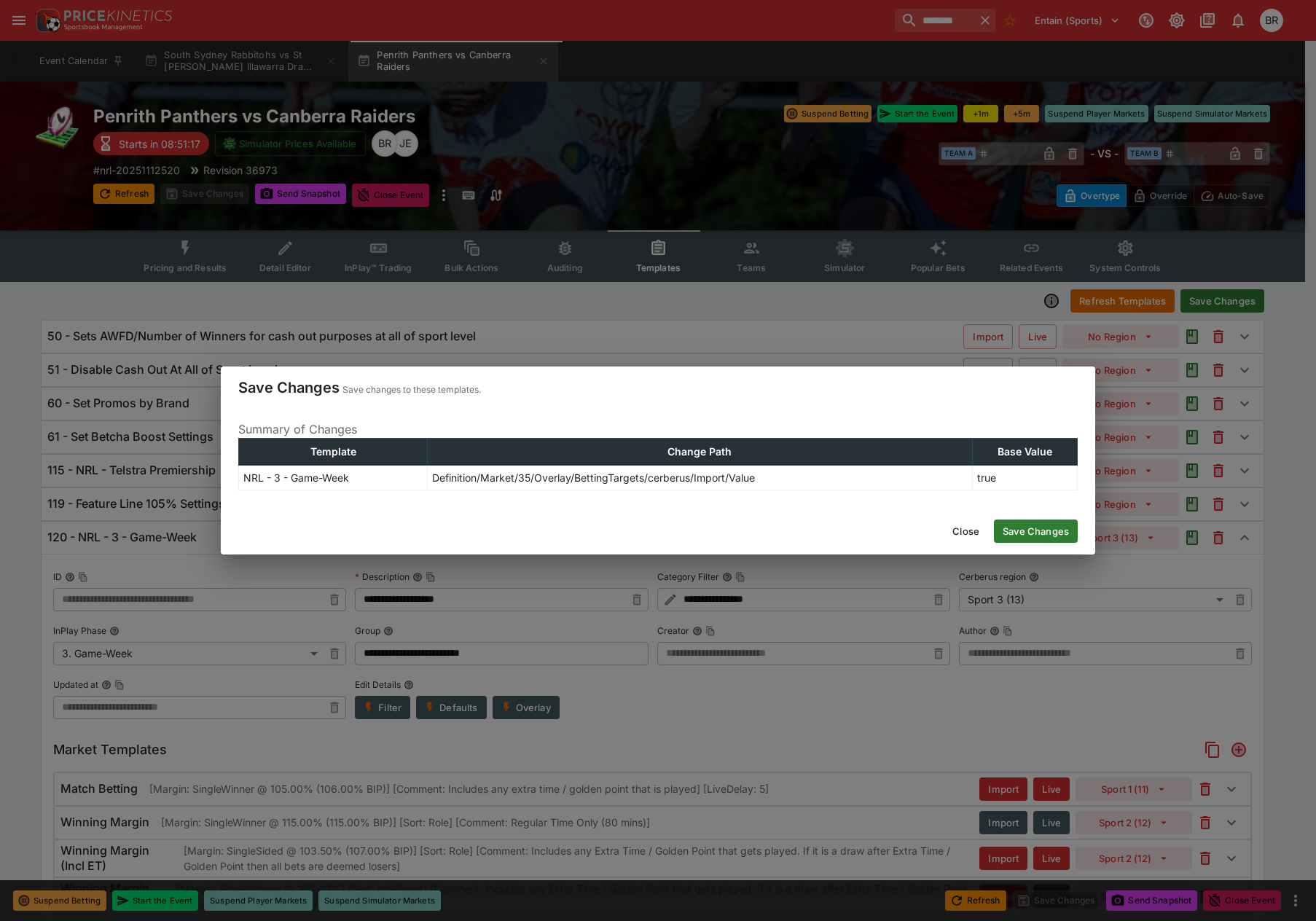
click at [1042, 522] on button "Save Changes" at bounding box center [1036, 531] width 83 height 23
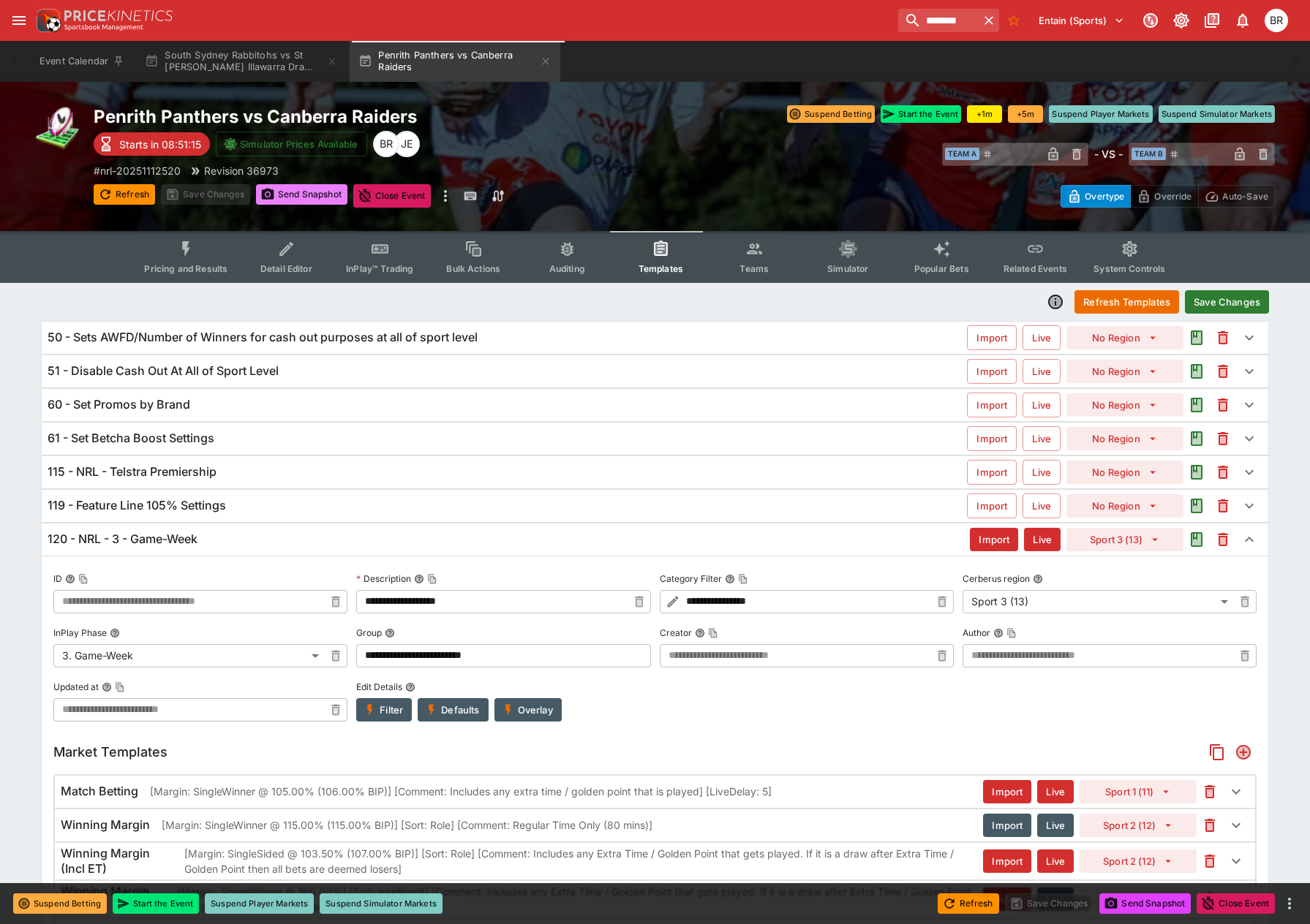
click at [304, 200] on button "Send Snapshot" at bounding box center [301, 194] width 91 height 20
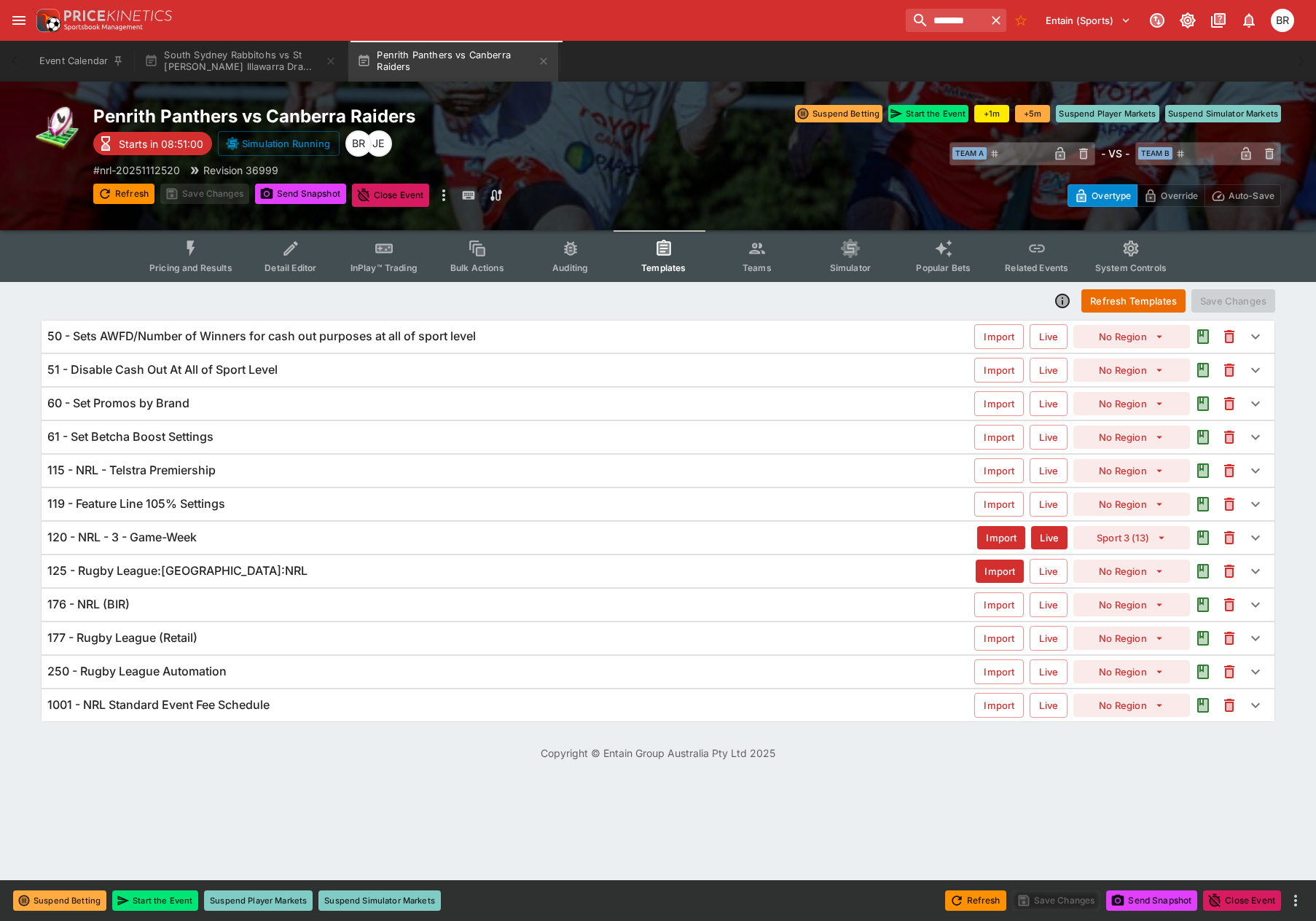
click at [123, 183] on div "Penrith Panthers vs Canberra Raiders Starts in 08:51:00 Simulation Running JE B…" at bounding box center [390, 156] width 594 height 102
click at [123, 184] on button "Refresh" at bounding box center [123, 194] width 61 height 20
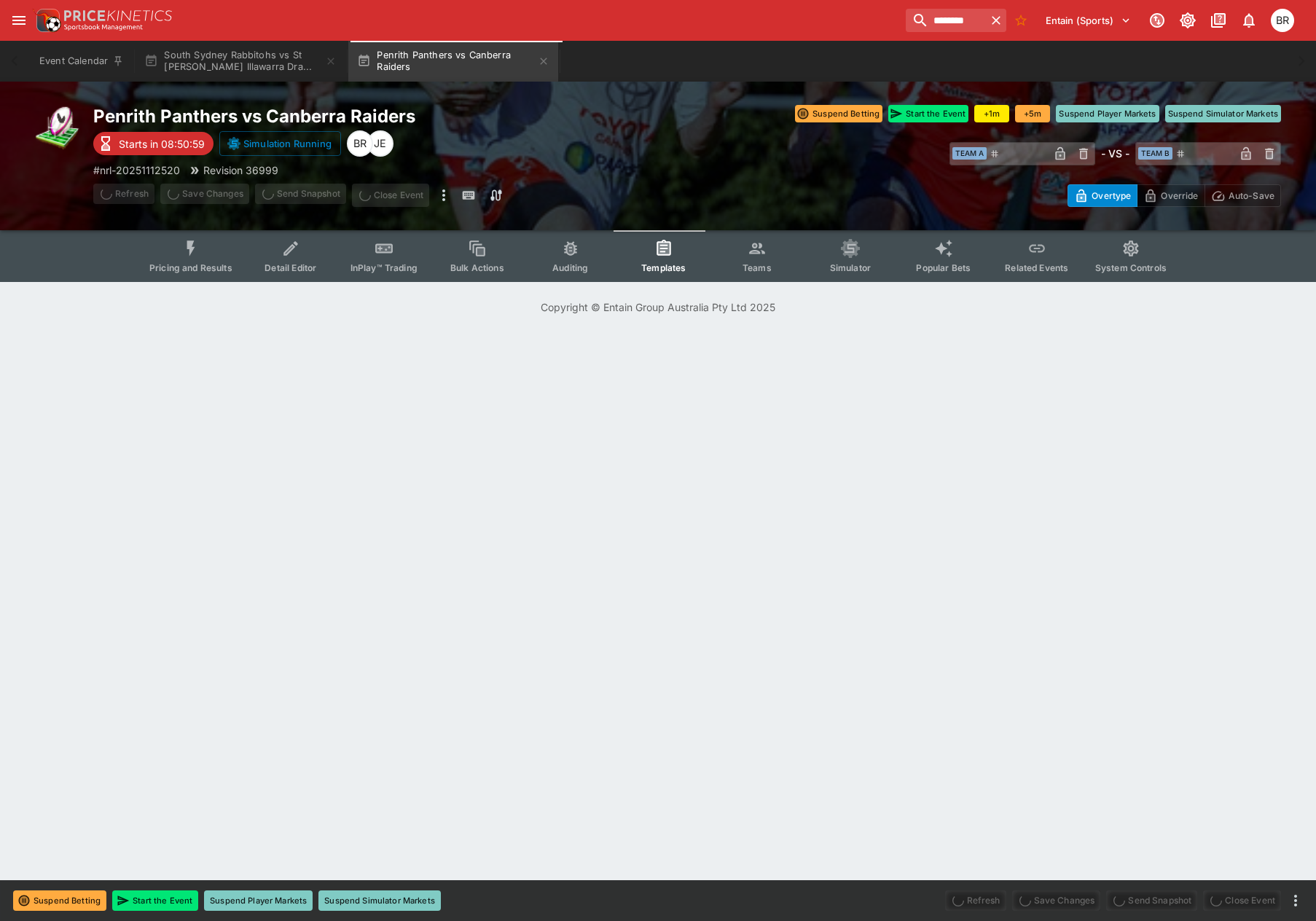
click at [157, 228] on div "Penrith Panthers vs Canberra Raiders Starts in 08:50:59 Simulation Running JE B…" at bounding box center [658, 156] width 1316 height 148
click at [157, 229] on div "Penrith Panthers vs Canberra Raiders Starts in 08:50:59 Simulation Running JE B…" at bounding box center [658, 156] width 1316 height 148
click at [234, 248] on button "Pricing and Results" at bounding box center [191, 256] width 107 height 52
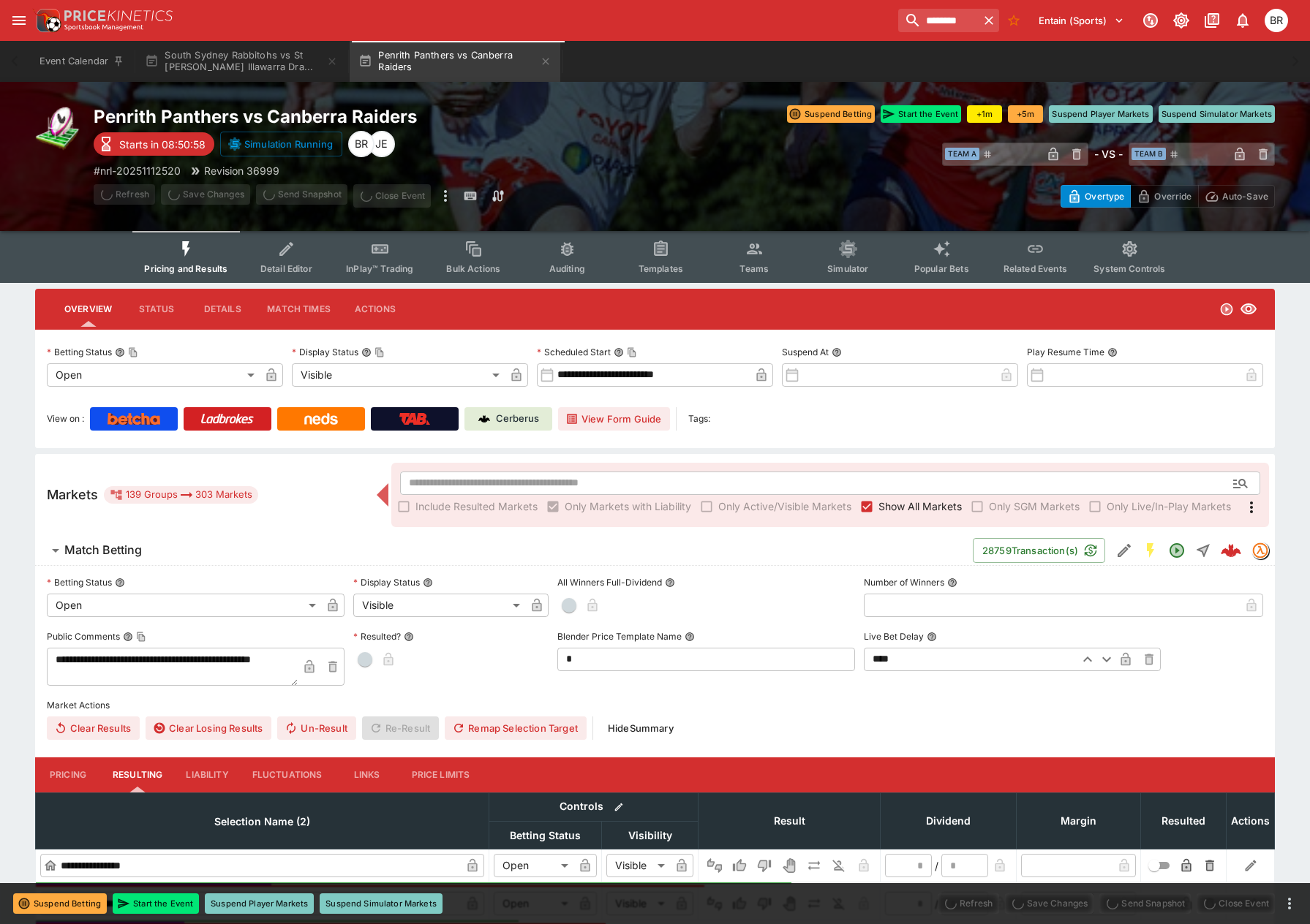
click at [247, 424] on img at bounding box center [227, 419] width 54 height 12
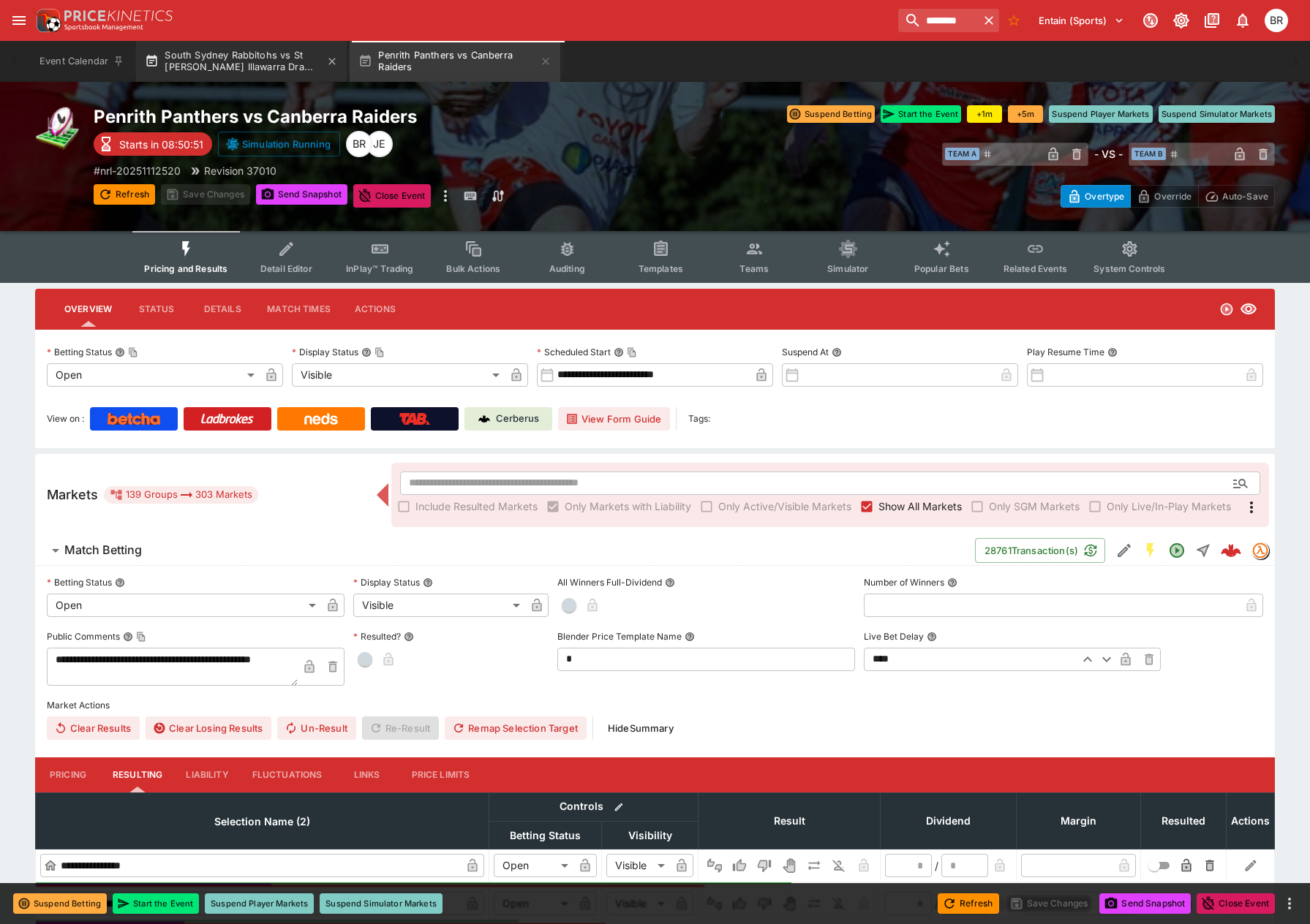
click at [213, 50] on button "South Sydney Rabbitohs vs St [PERSON_NAME] Illawarra Dra..." at bounding box center [242, 61] width 211 height 41
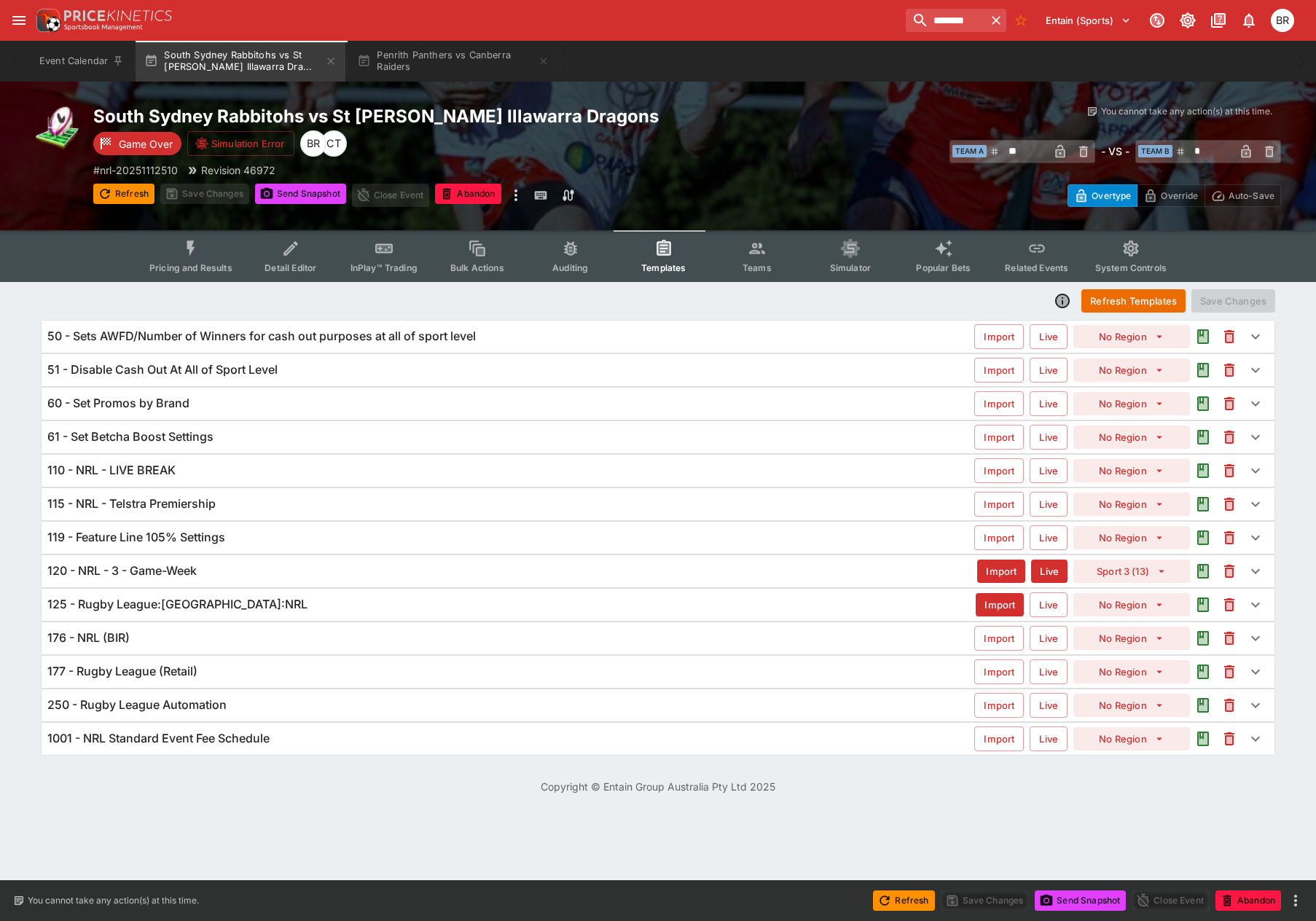
click at [194, 225] on div "South Sydney Rabbitohs vs St [PERSON_NAME] Illawarra Dragons Game Over Simulati…" at bounding box center [658, 156] width 1316 height 148
click at [195, 237] on button "Pricing and Results" at bounding box center [191, 256] width 107 height 52
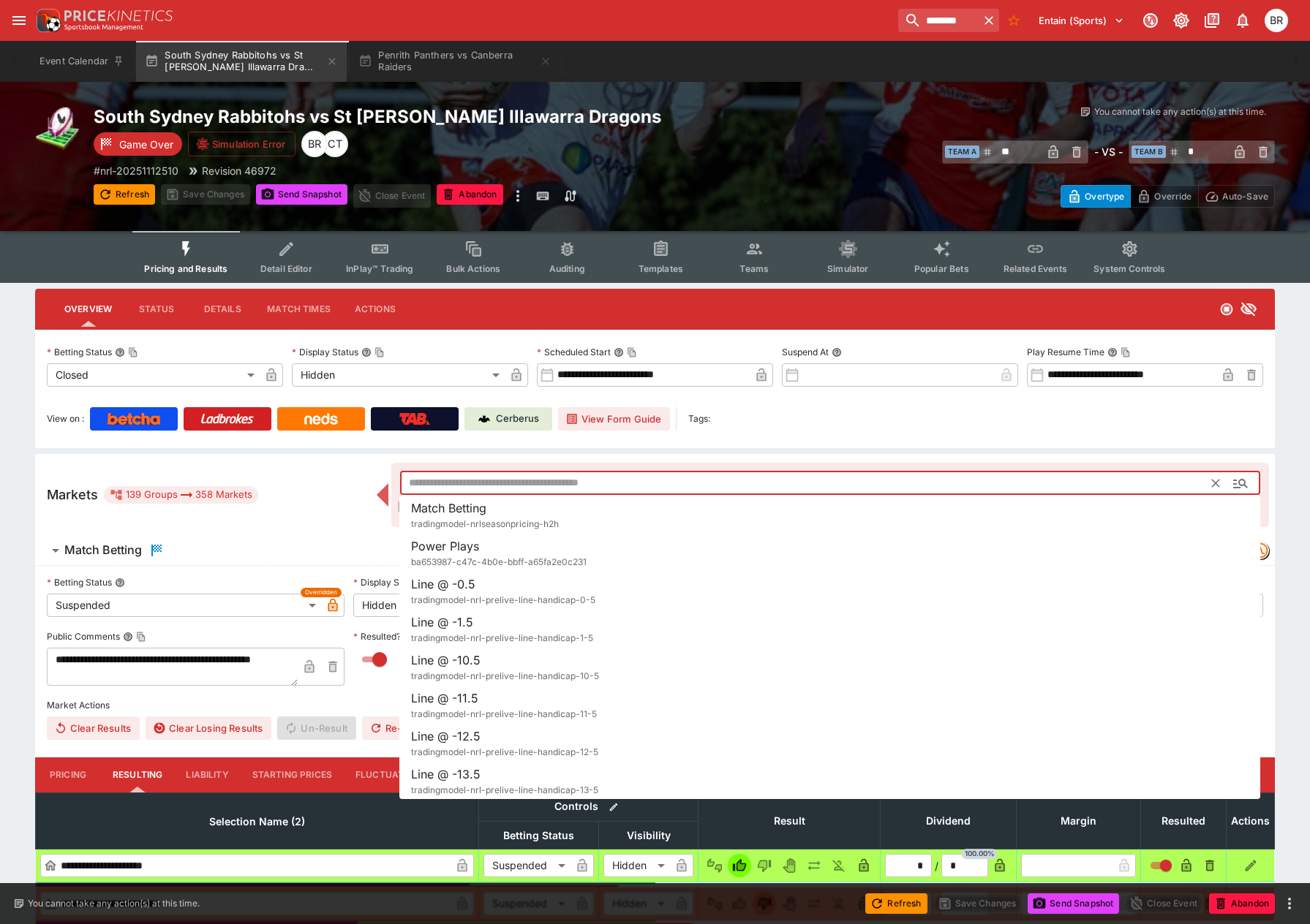
click at [547, 476] on input "text" at bounding box center [806, 484] width 813 height 23
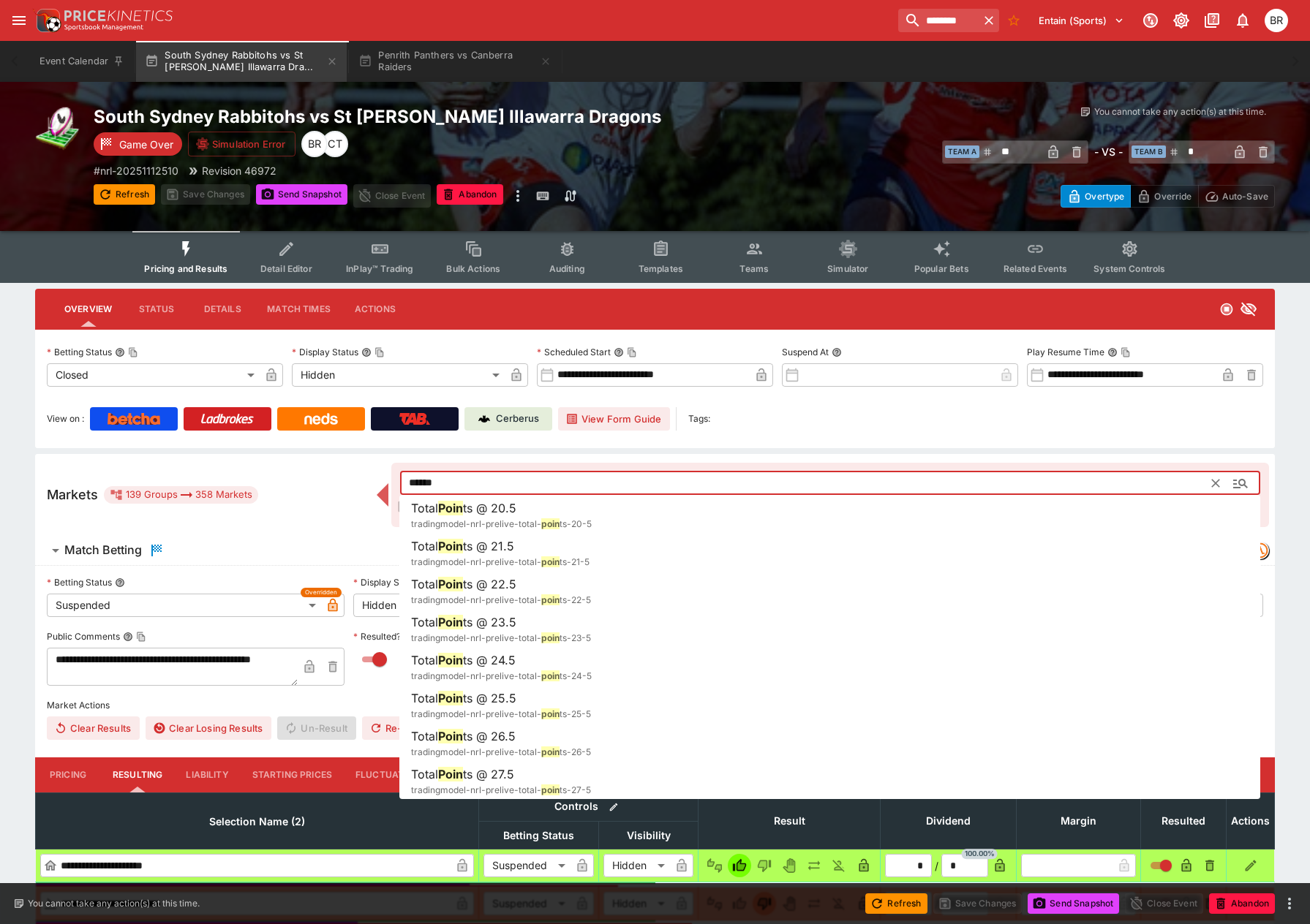
type input "******"
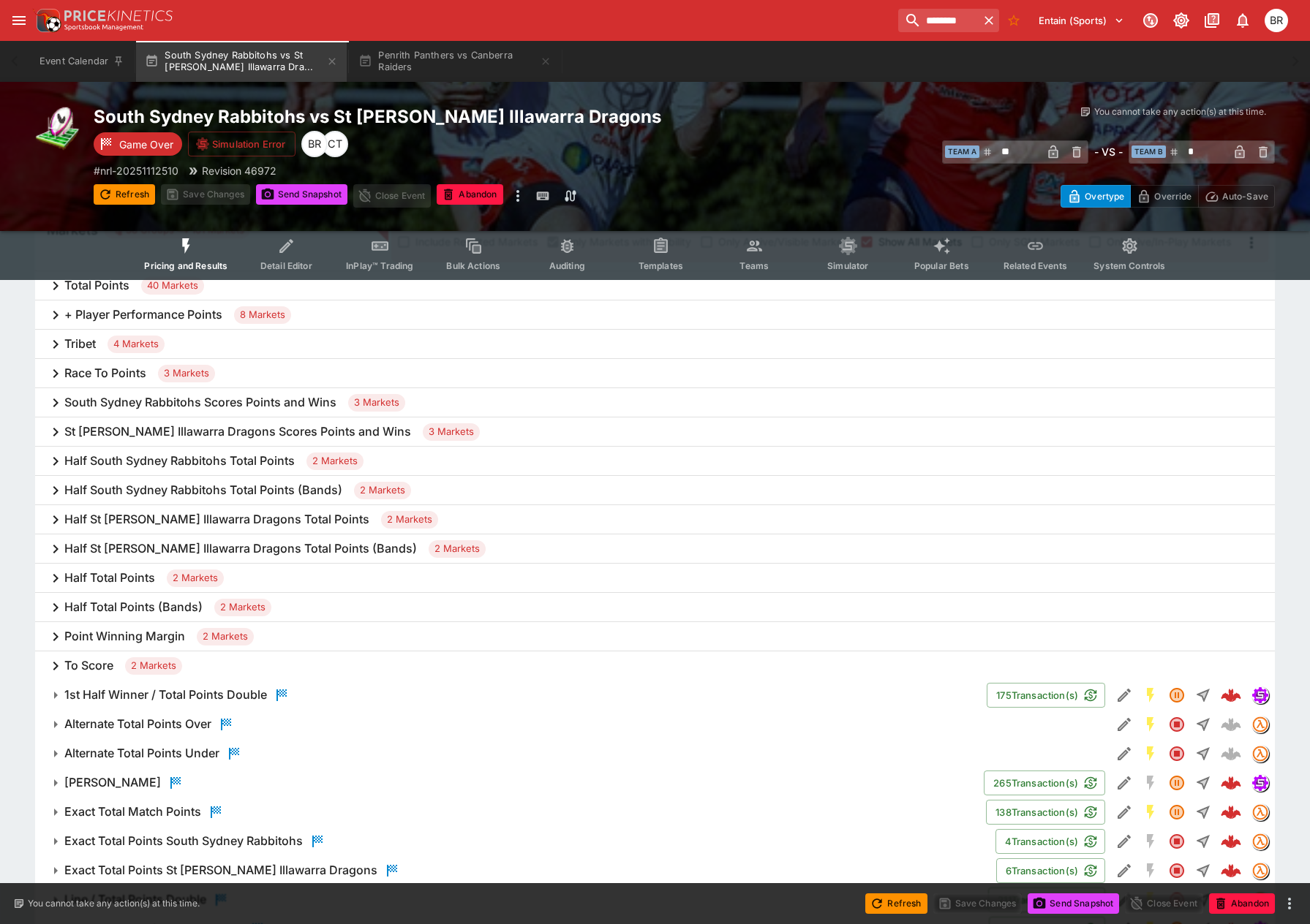
scroll to position [292, 0]
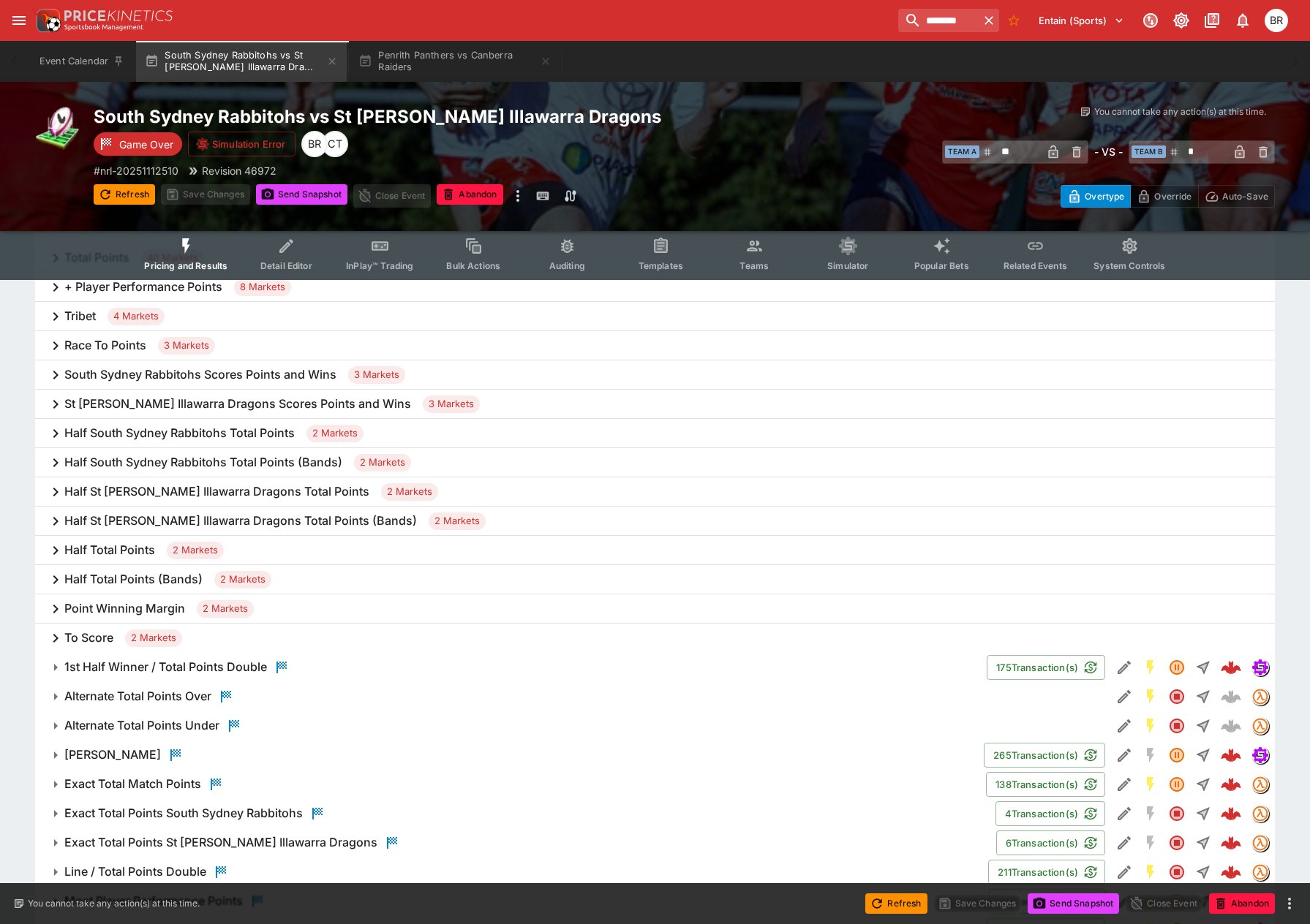
click at [497, 409] on div "St [PERSON_NAME] Illawarra Dragons Scores Points and Wins 3 Markets" at bounding box center [655, 404] width 1240 height 29
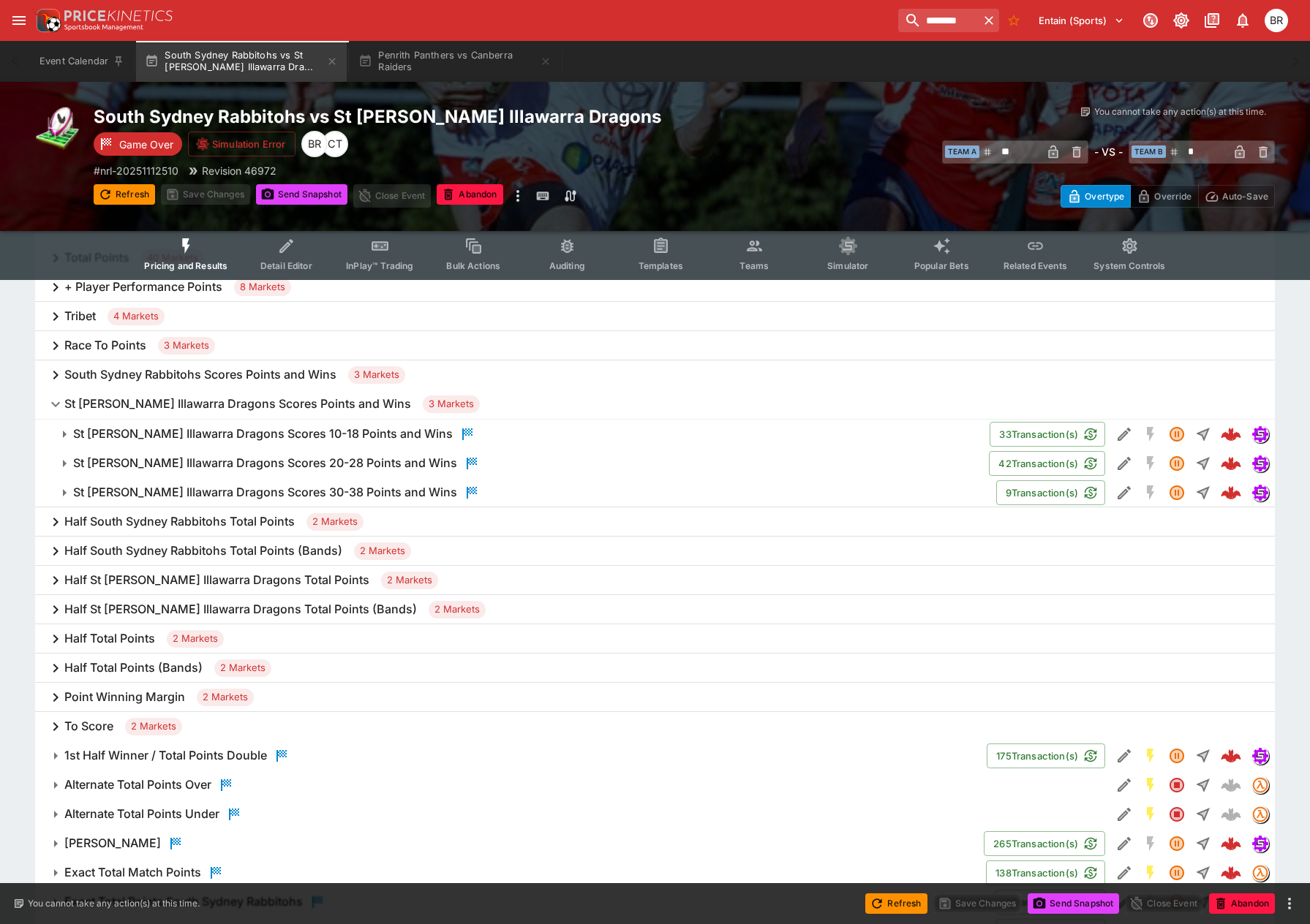
click at [517, 383] on div "South Sydney Rabbitohs Scores Points and Wins 3 Markets" at bounding box center [655, 375] width 1240 height 29
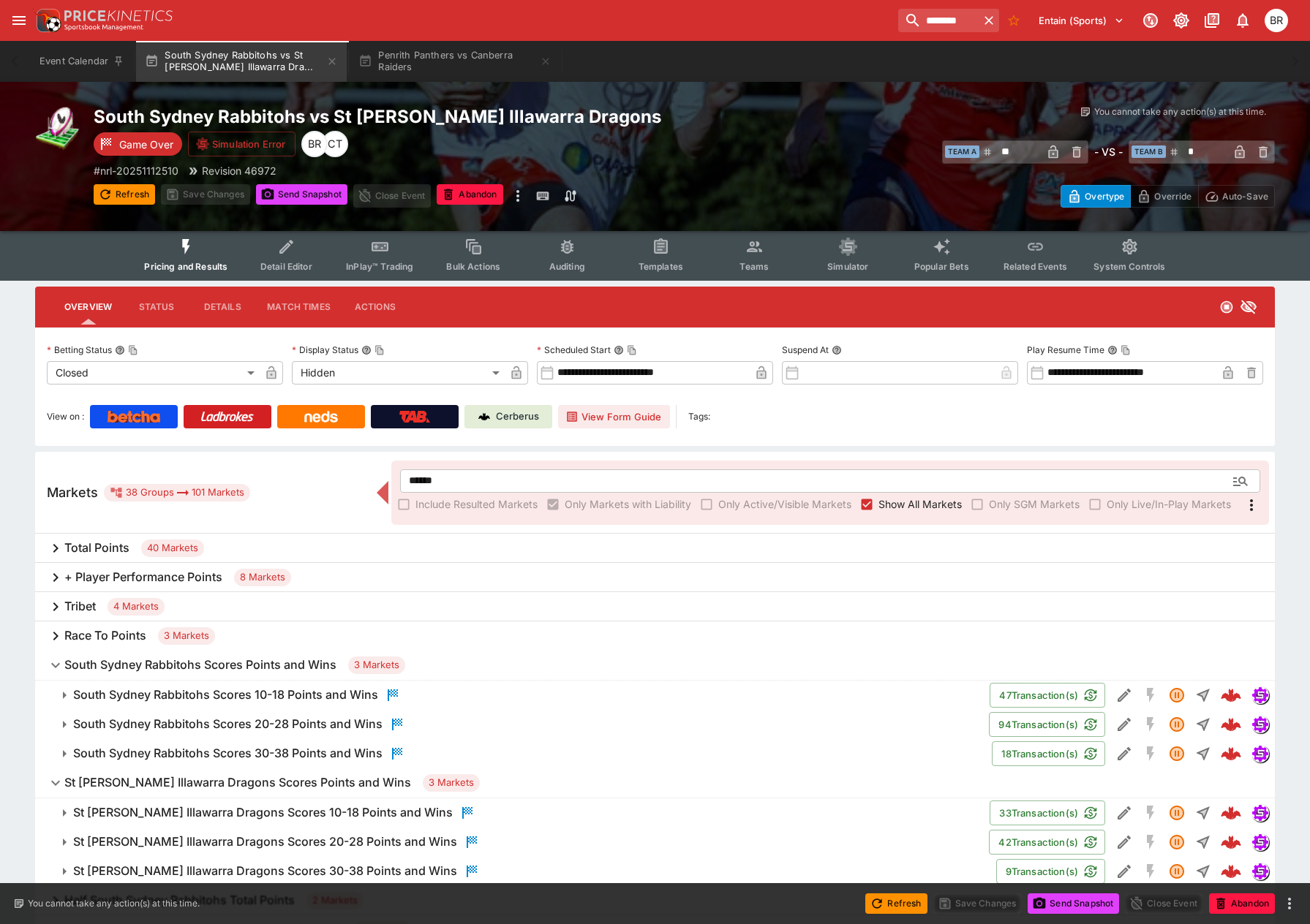
scroll to position [0, 0]
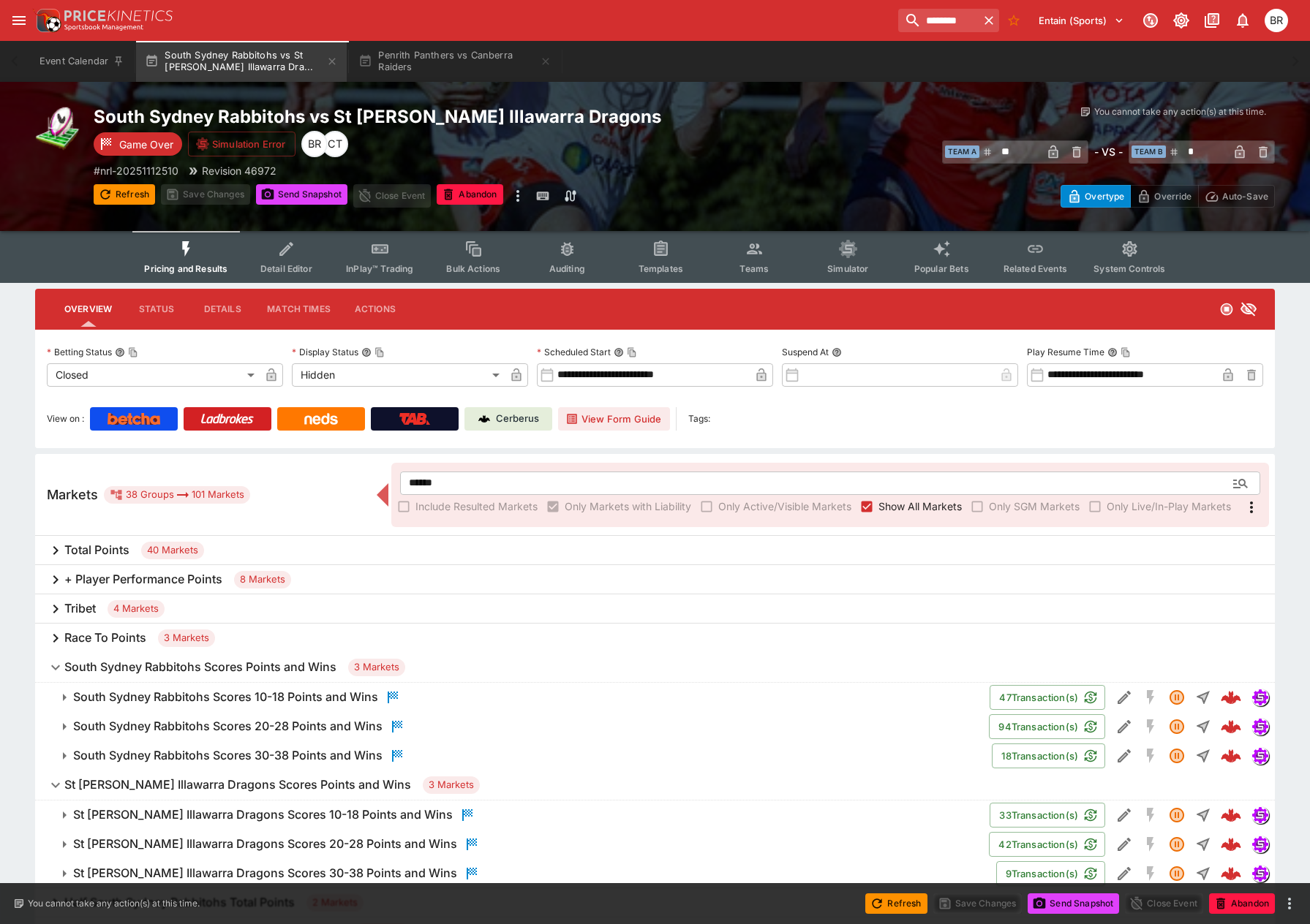
click at [485, 419] on img at bounding box center [484, 419] width 12 height 12
click at [901, 29] on input "********" at bounding box center [932, 20] width 92 height 23
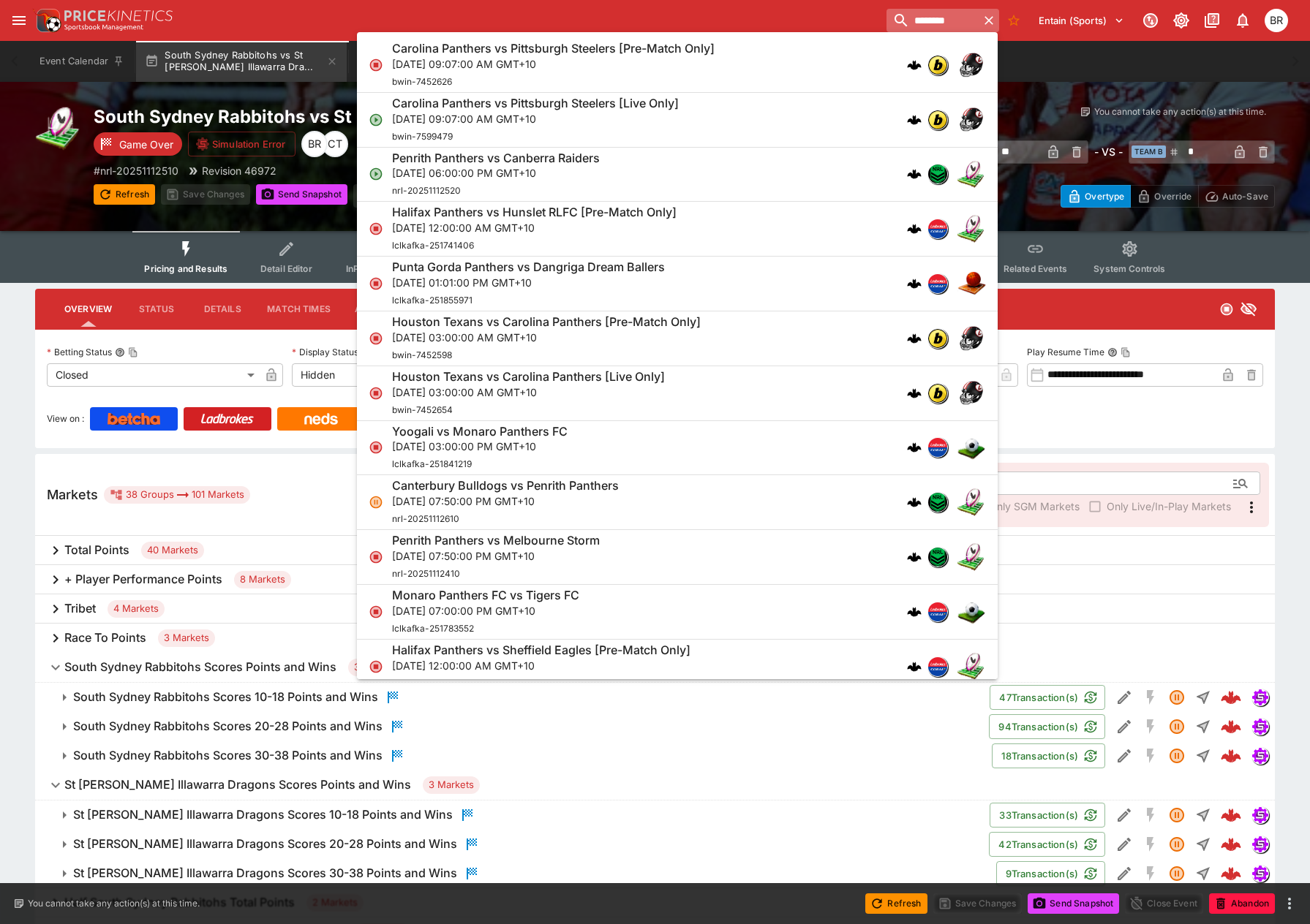
click at [901, 29] on input "********" at bounding box center [932, 20] width 92 height 23
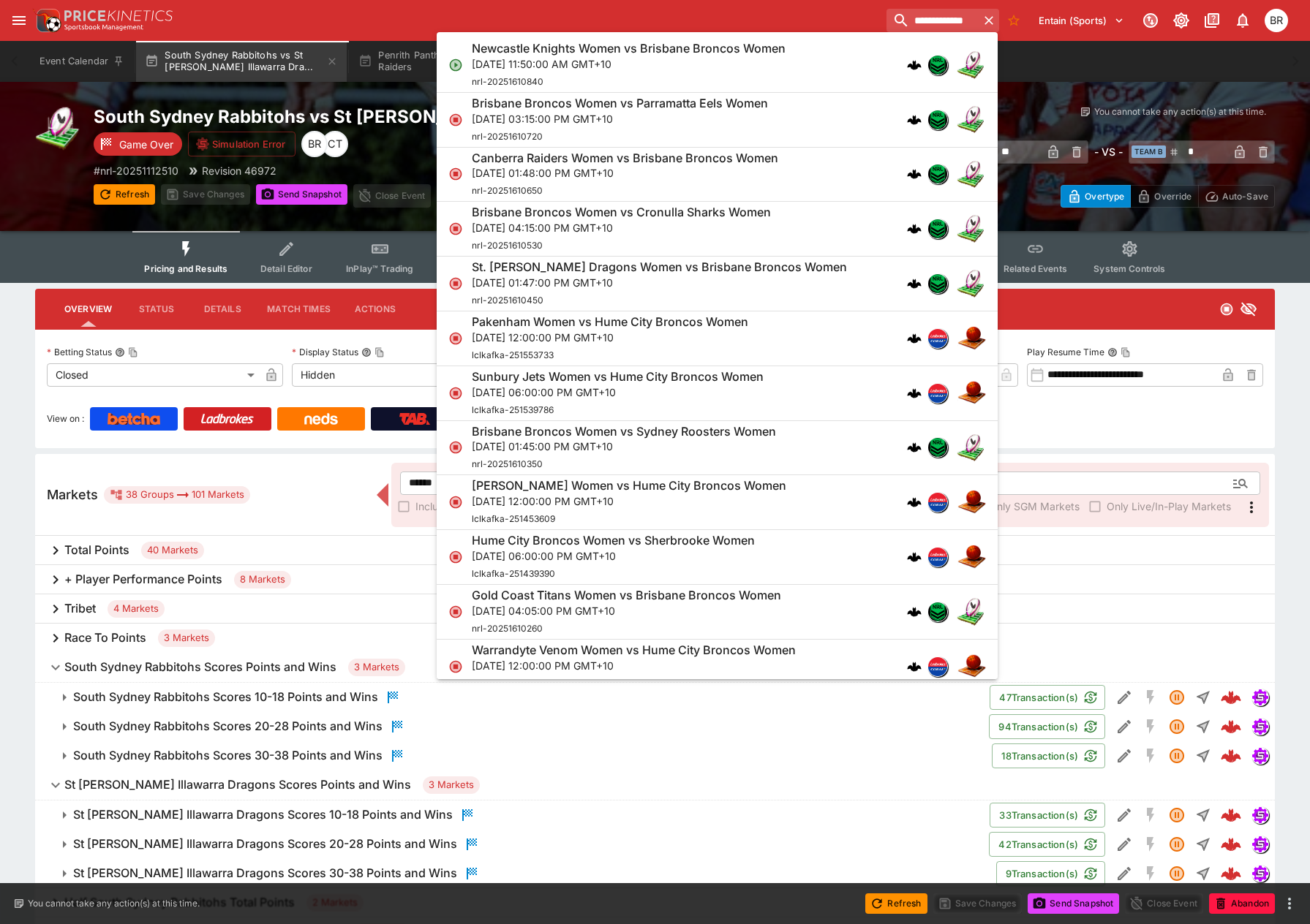
type input "**********"
click at [785, 75] on div "Newcastle Knights Women vs Brisbane Broncos Women [DATE] 11:50:00 AM GMT+10 nrl…" at bounding box center [629, 65] width 314 height 49
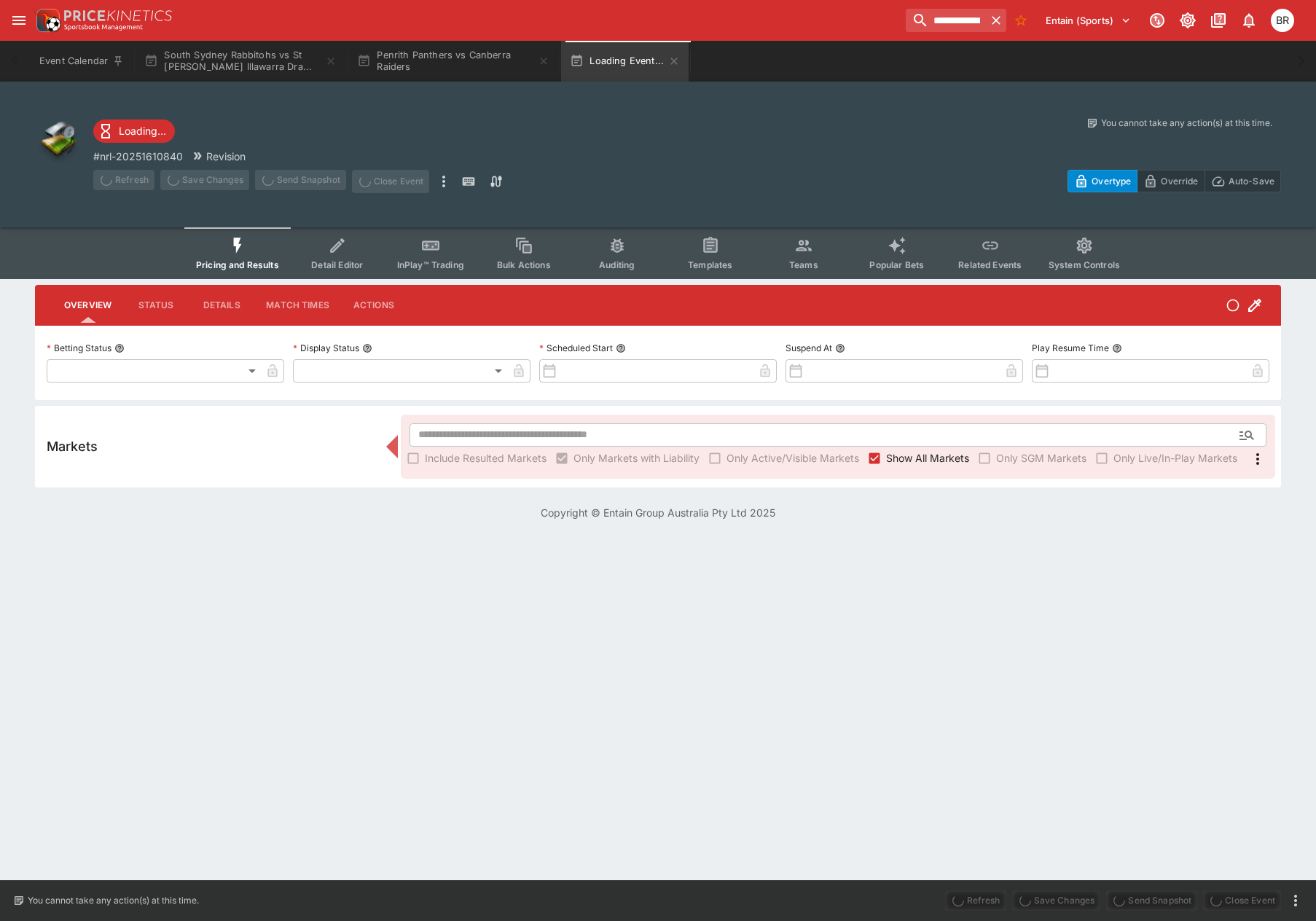
type input "**********"
type input "*******"
type input "**********"
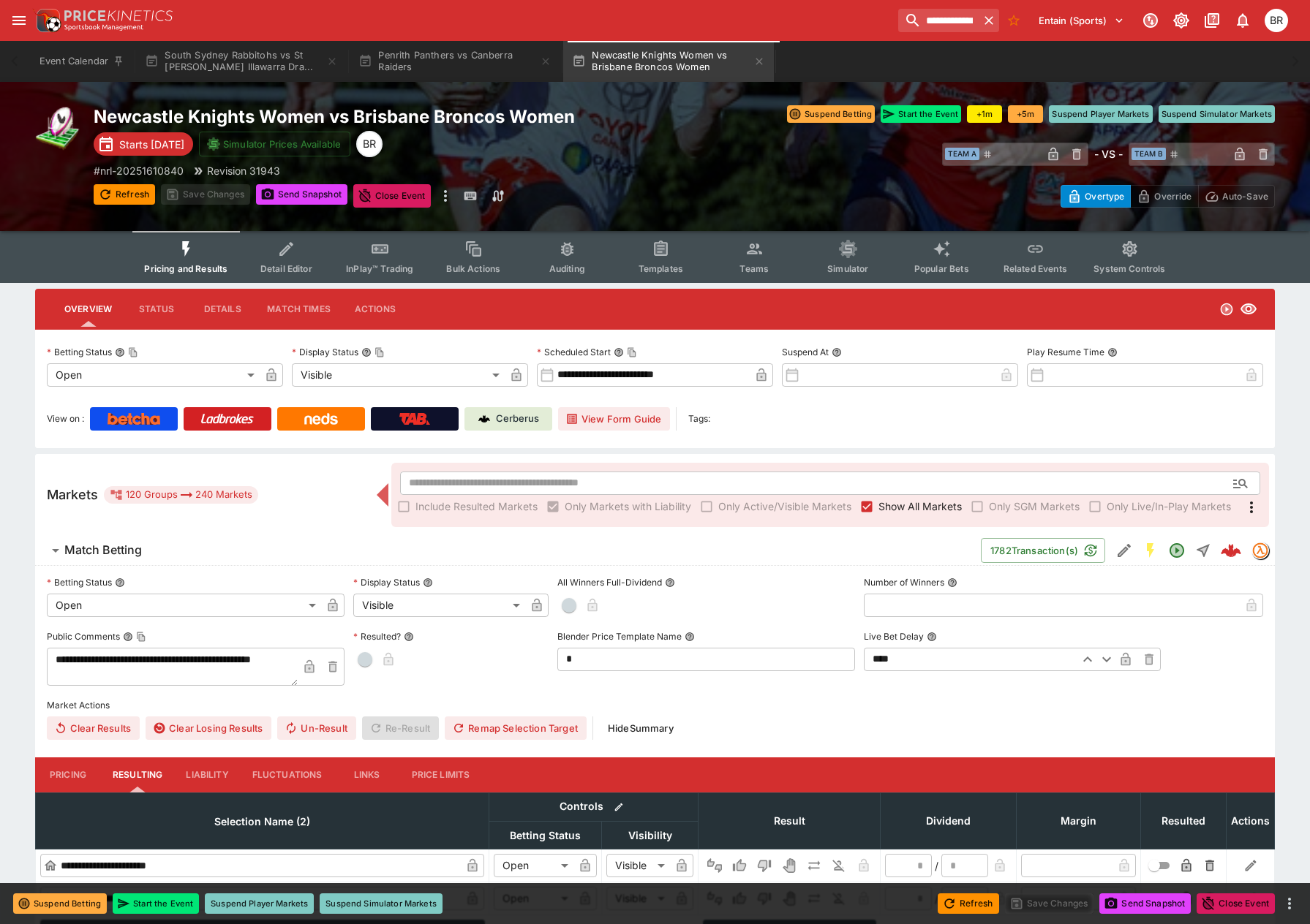
click at [696, 262] on button "Templates" at bounding box center [660, 257] width 94 height 52
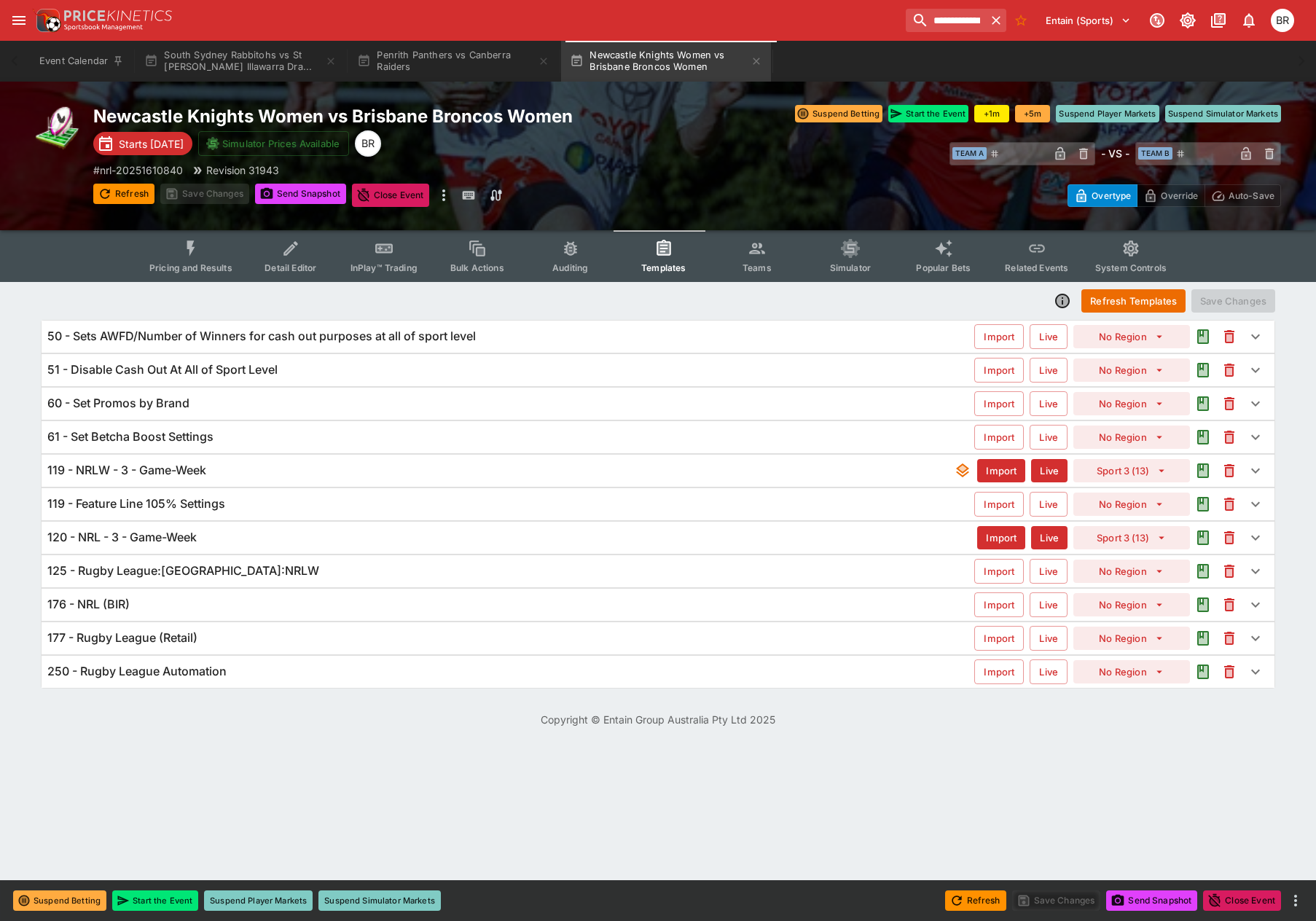
click at [298, 506] on div "119 - Feature Line 105% Settings" at bounding box center [510, 504] width 927 height 15
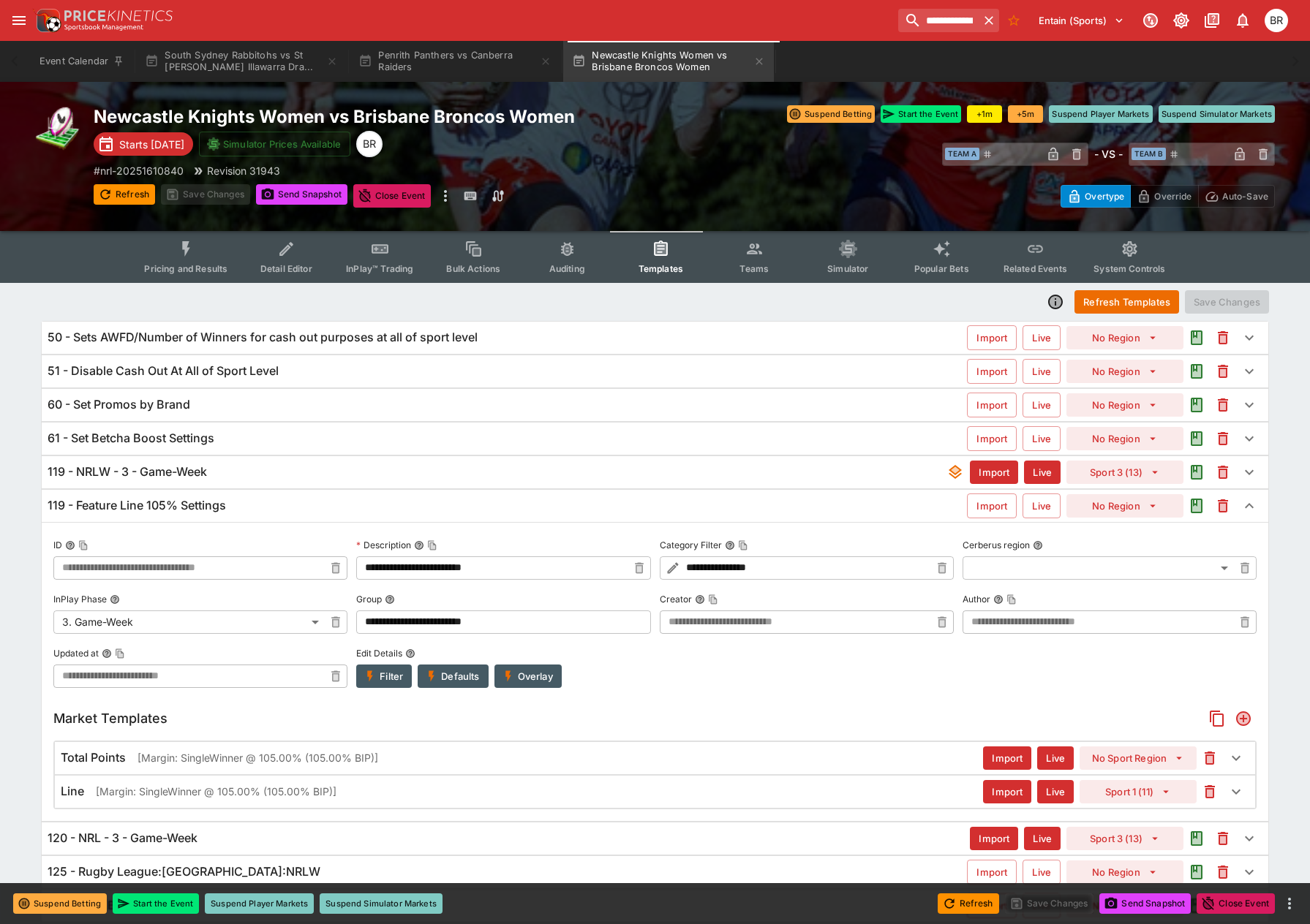
click at [323, 481] on div "119 - NRLW - 3 - Game-Week Import Live Sport 3 (13)" at bounding box center [655, 472] width 1226 height 32
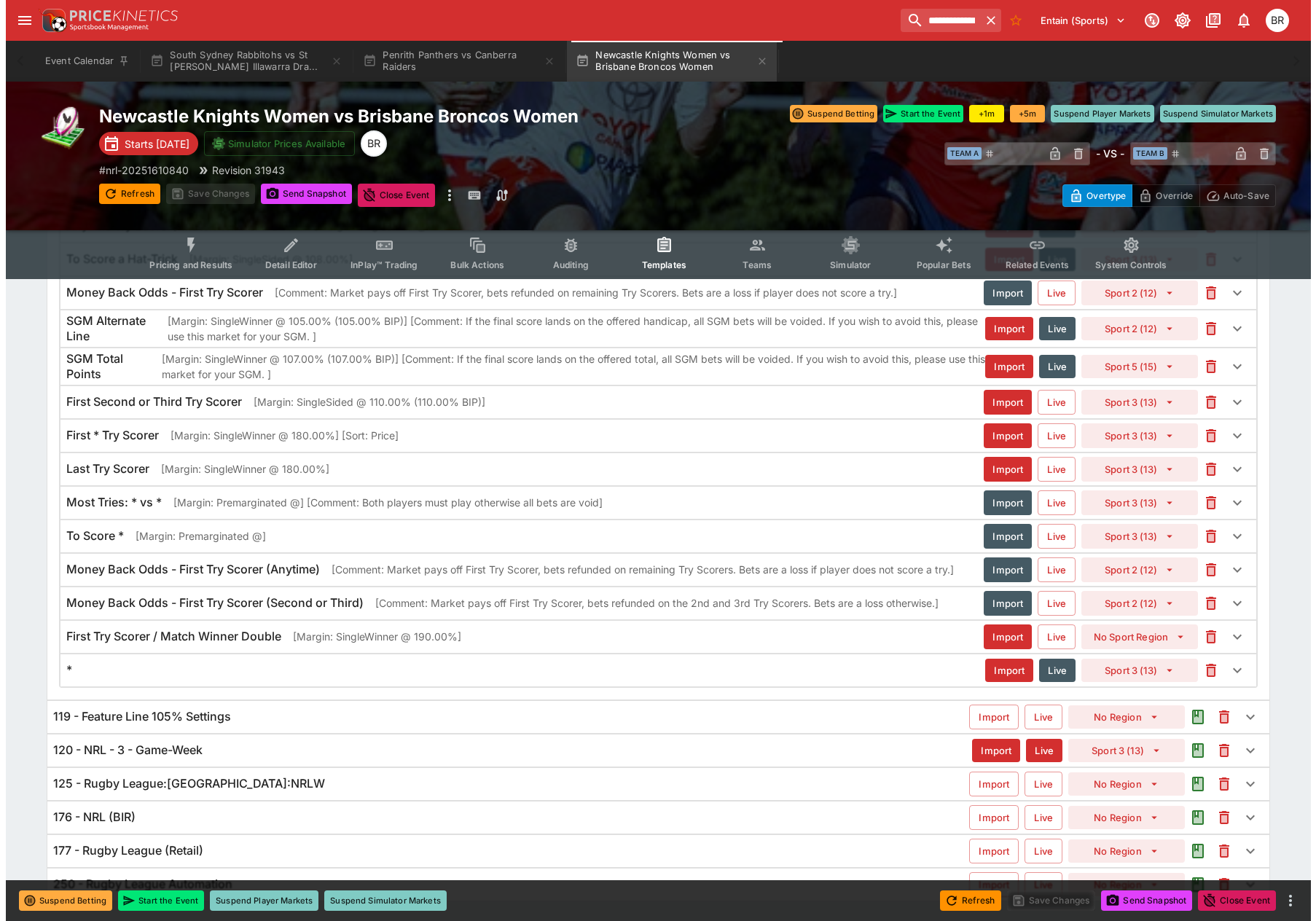
scroll to position [3298, 0]
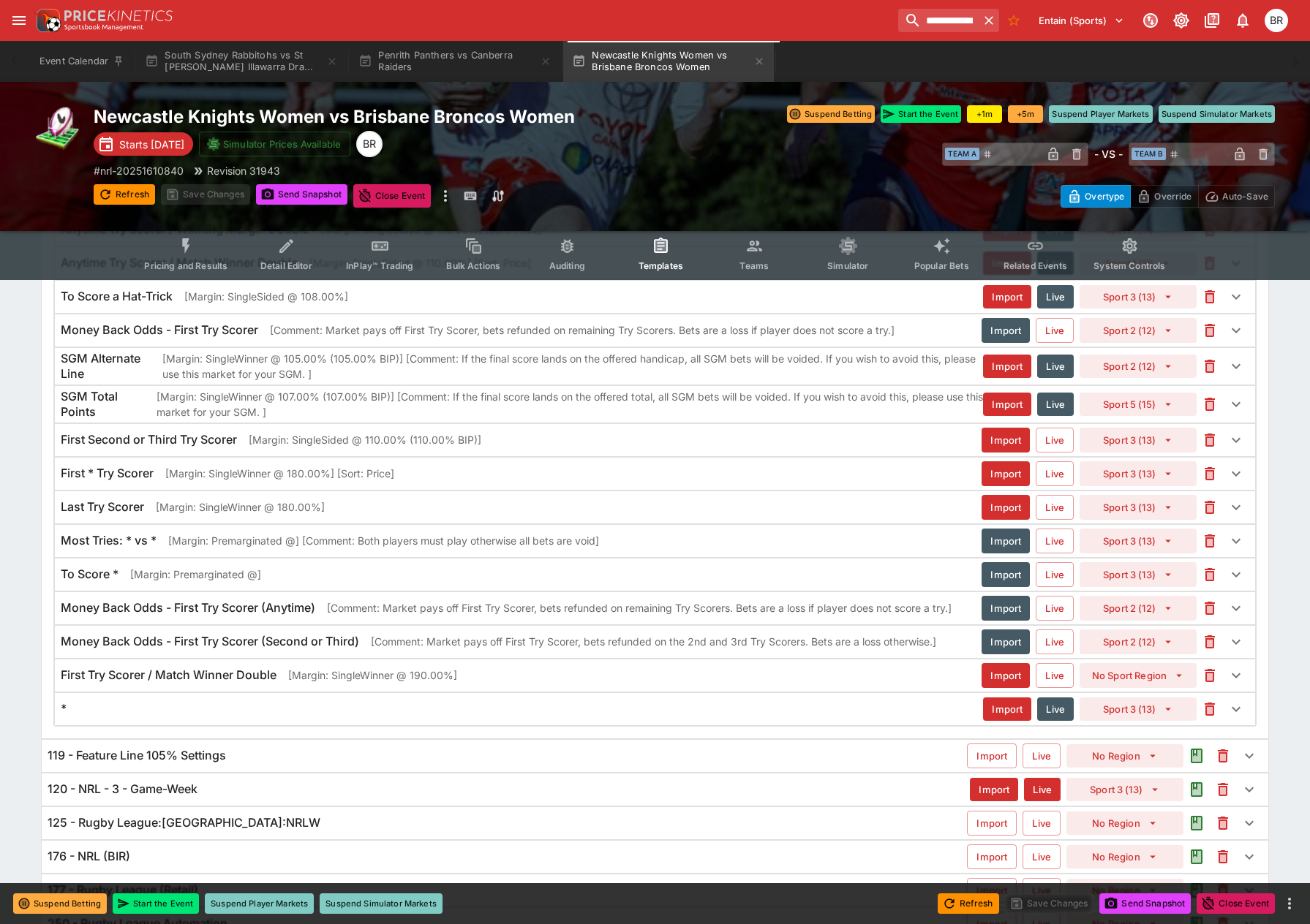
click at [13, 29] on button "open drawer" at bounding box center [18, 20] width 26 height 26
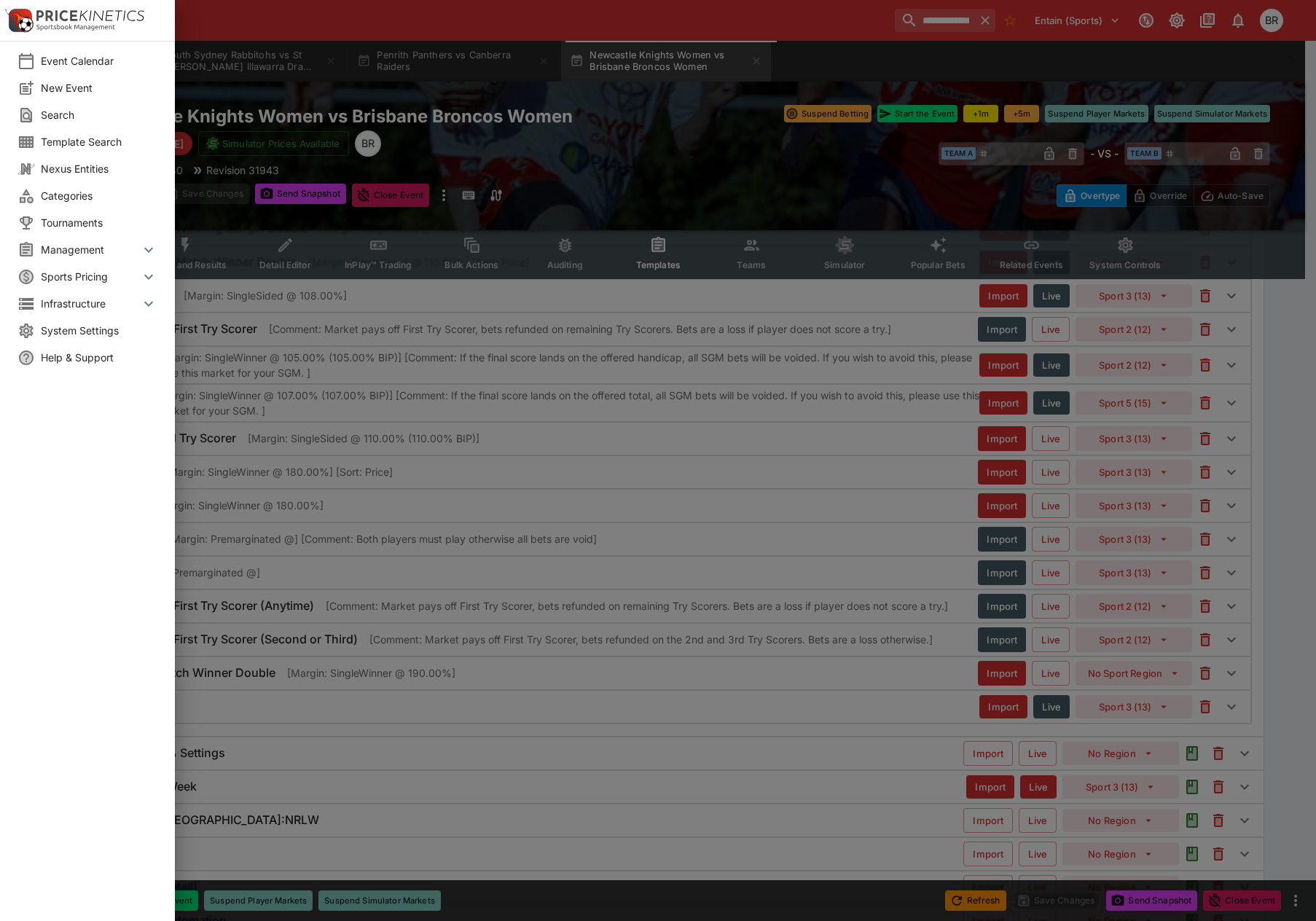
click at [97, 186] on li "Categories" at bounding box center [88, 195] width 175 height 27
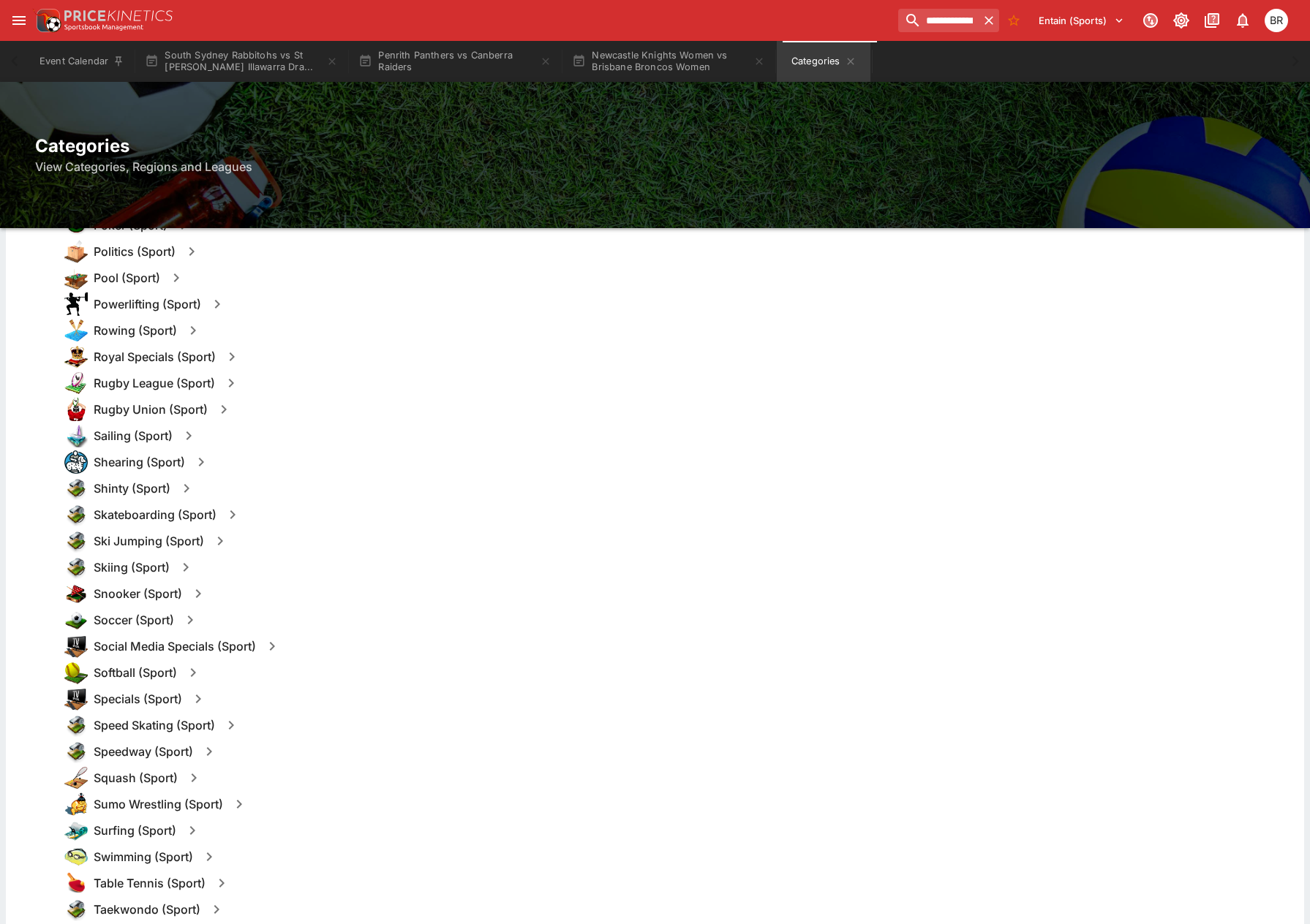
scroll to position [1462, 0]
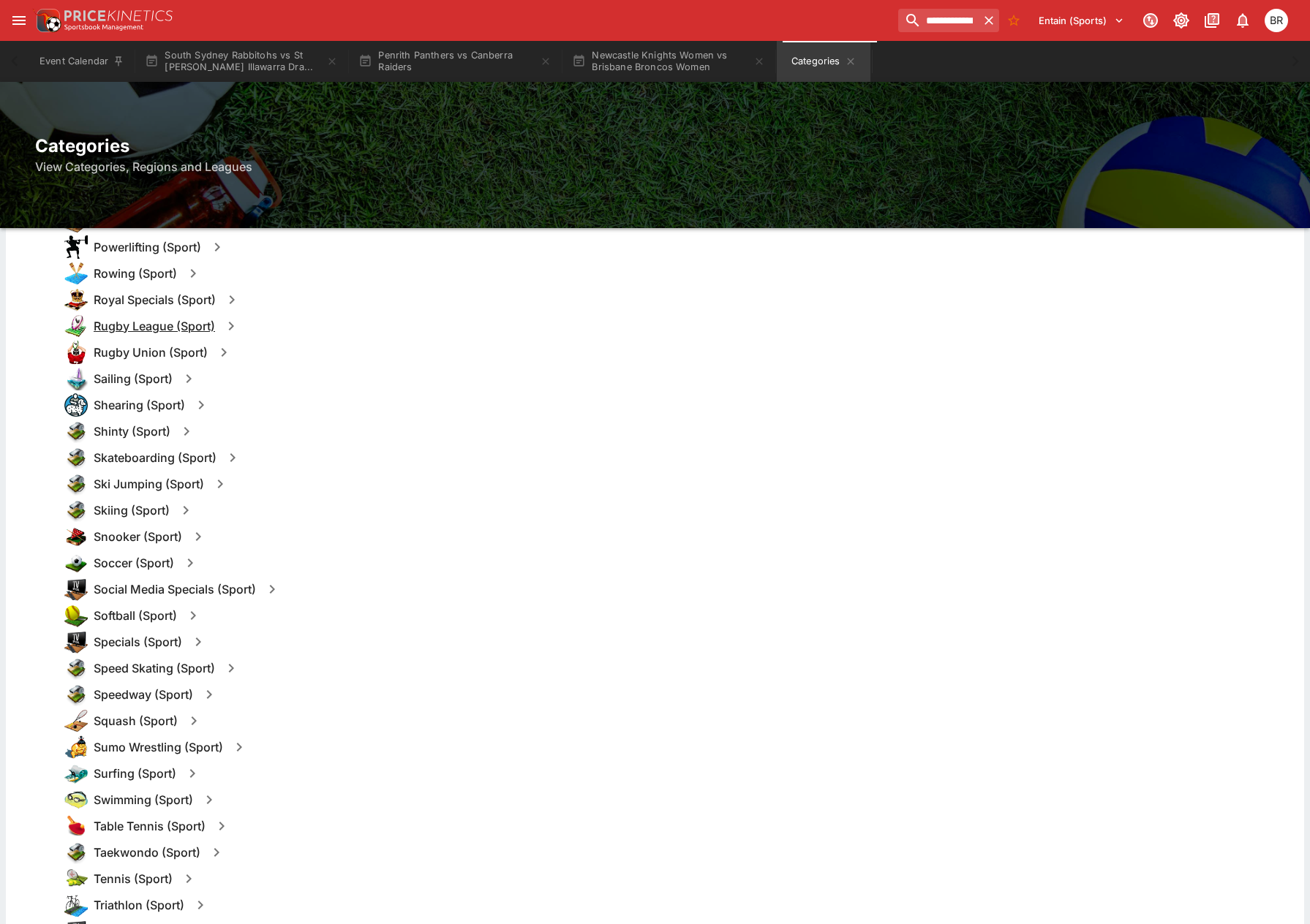
click at [177, 326] on h6 "Rugby League (Sport)" at bounding box center [154, 326] width 121 height 15
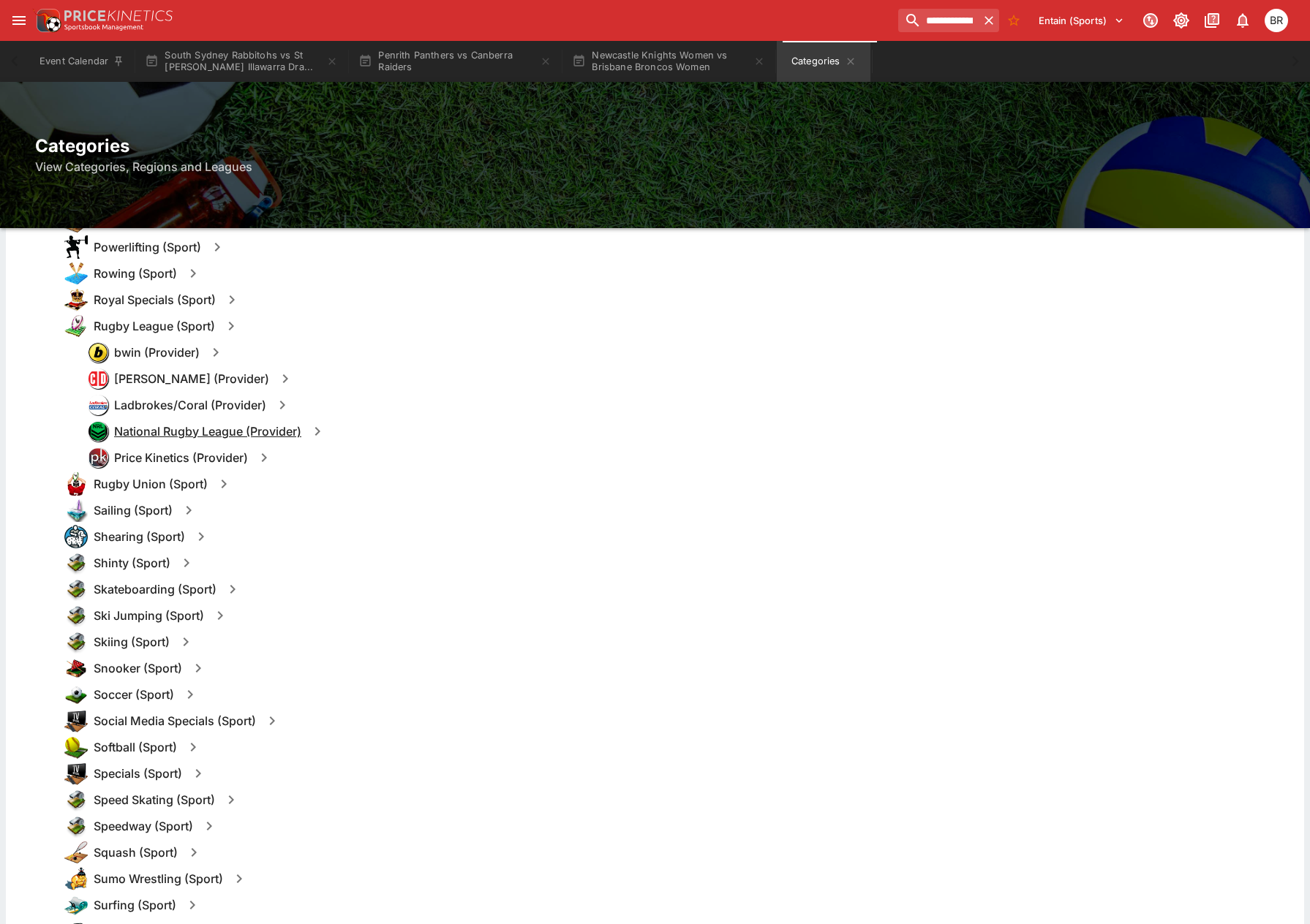
click at [198, 425] on h6 "National Rugby League (Provider)" at bounding box center [208, 432] width 188 height 15
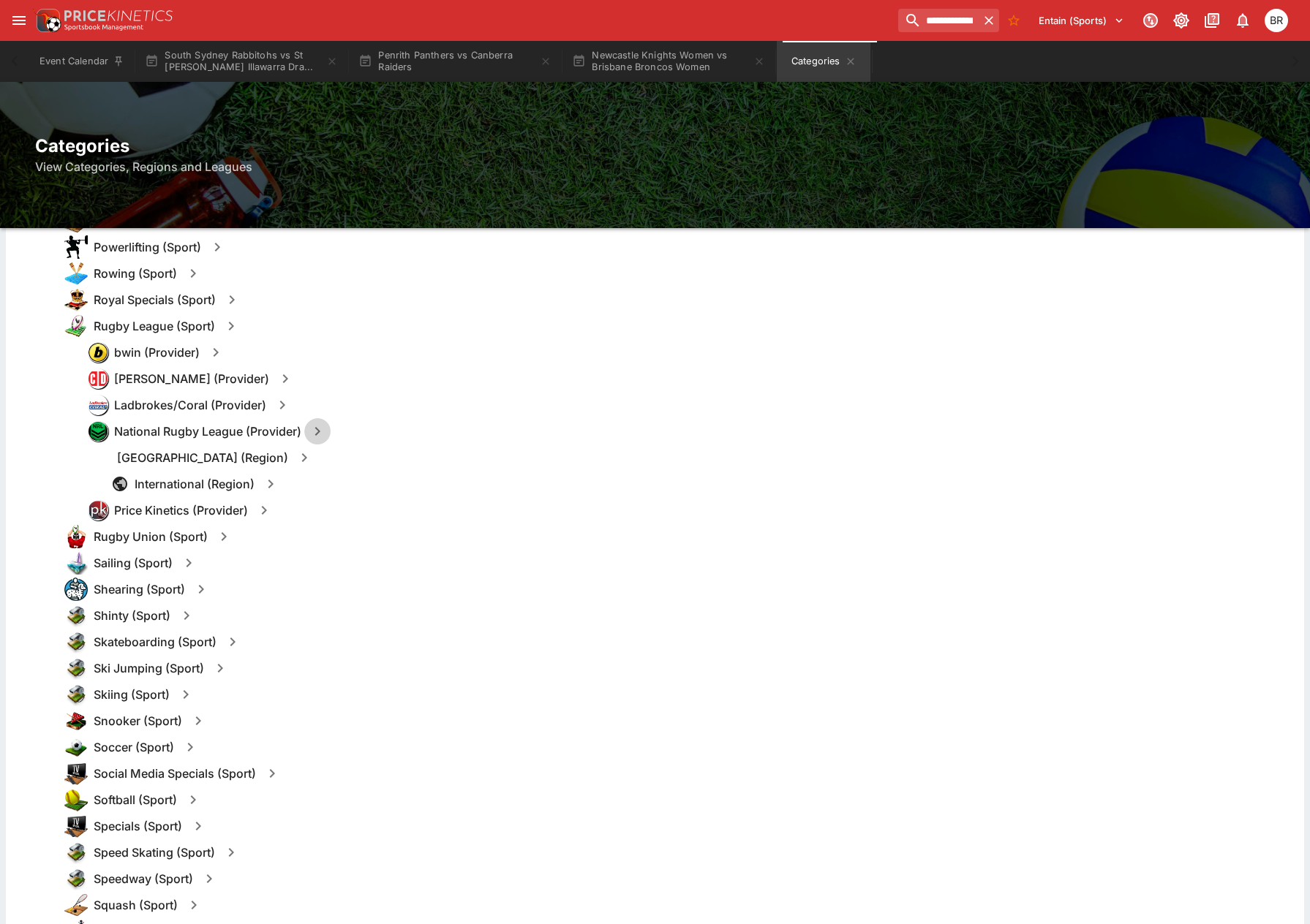
click at [315, 429] on icon "button" at bounding box center [317, 431] width 18 height 18
click at [429, 443] on button "Templates" at bounding box center [459, 431] width 65 height 23
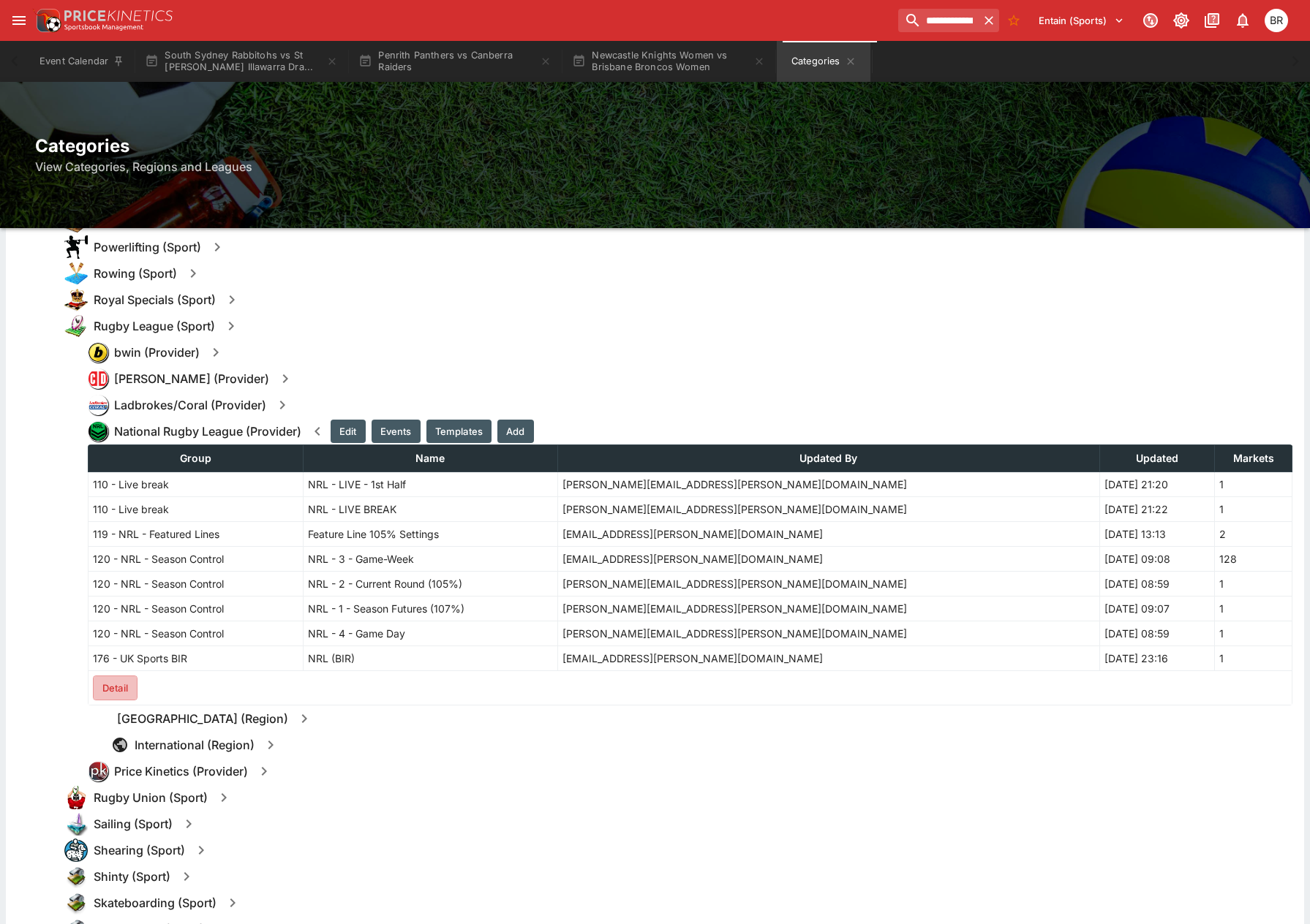
click at [110, 690] on button "Detail" at bounding box center [115, 688] width 44 height 25
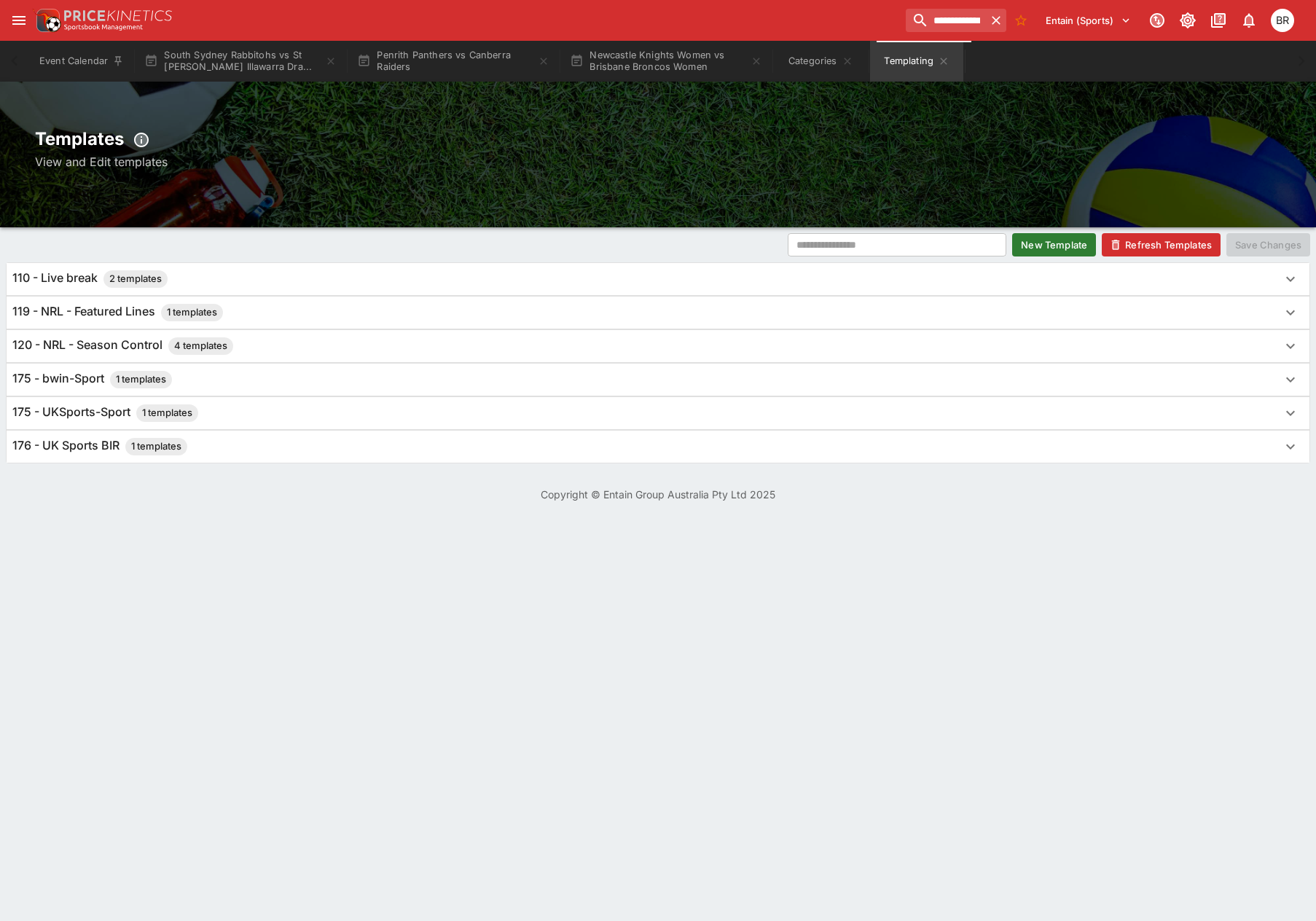
click at [456, 315] on div "119 - NRL - Featured Lines 1 templates" at bounding box center [645, 312] width 1265 height 18
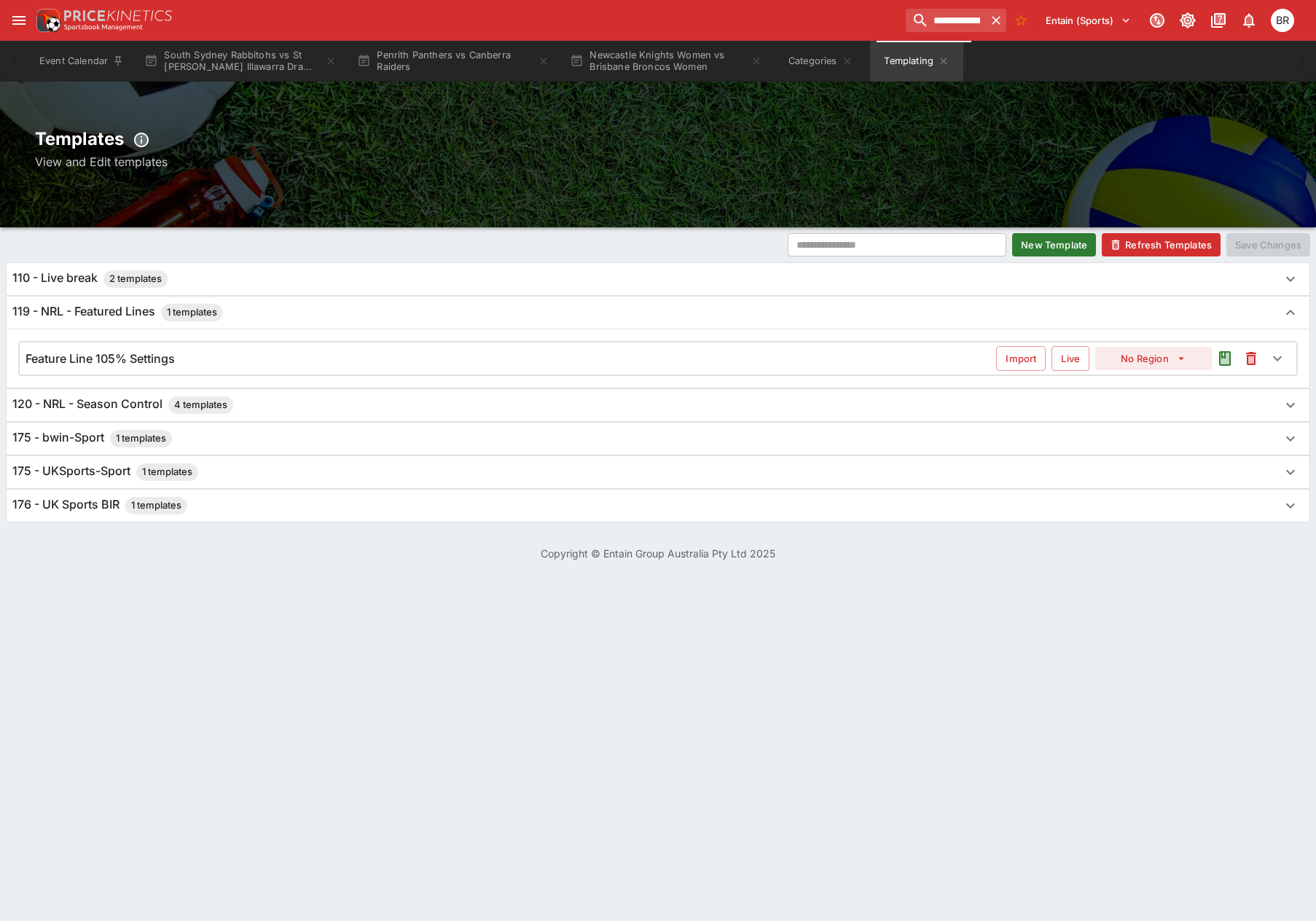
click at [430, 354] on div "Feature Line 105% Settings" at bounding box center [511, 359] width 971 height 15
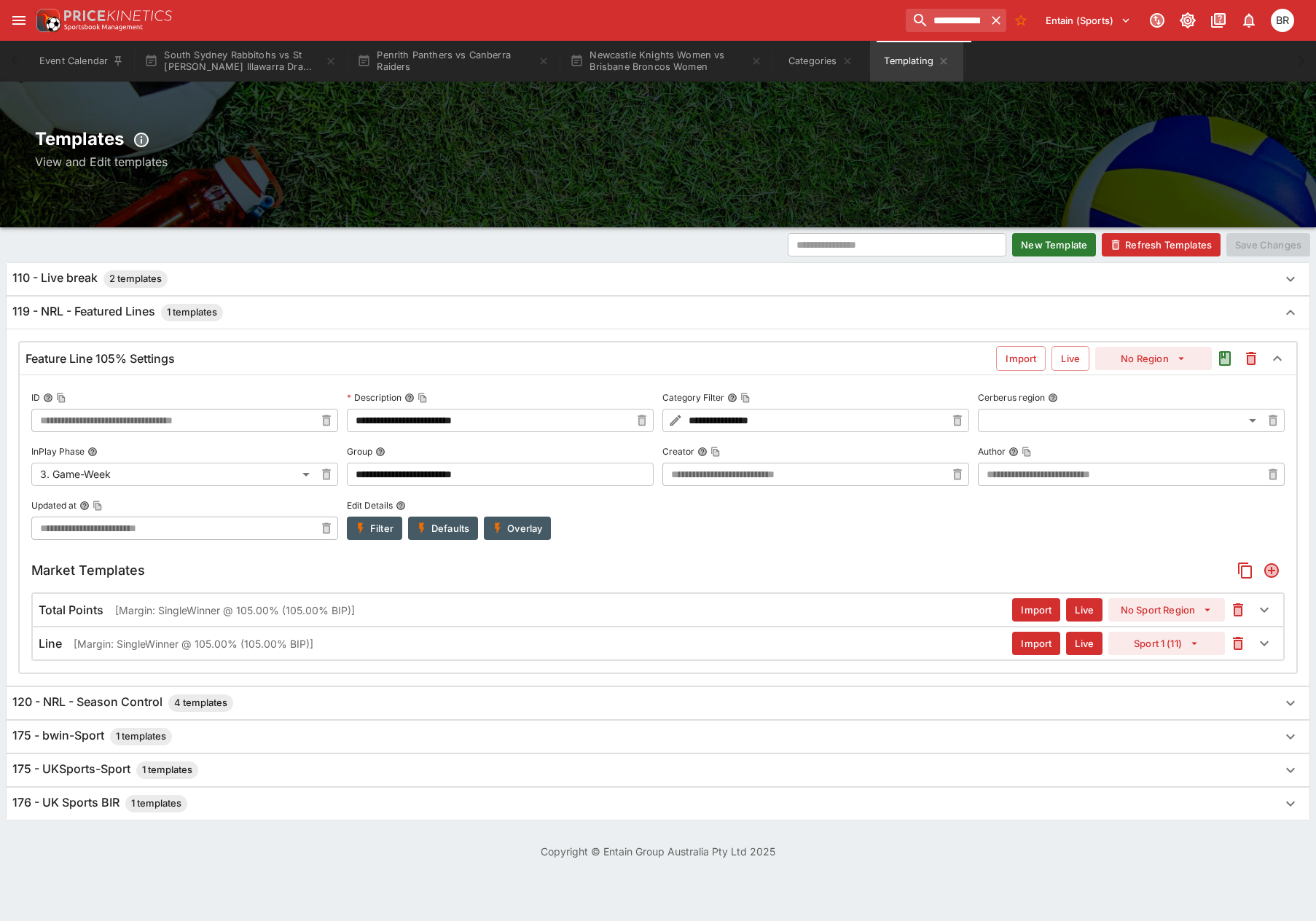
click at [1041, 251] on button "New Template" at bounding box center [1054, 245] width 83 height 23
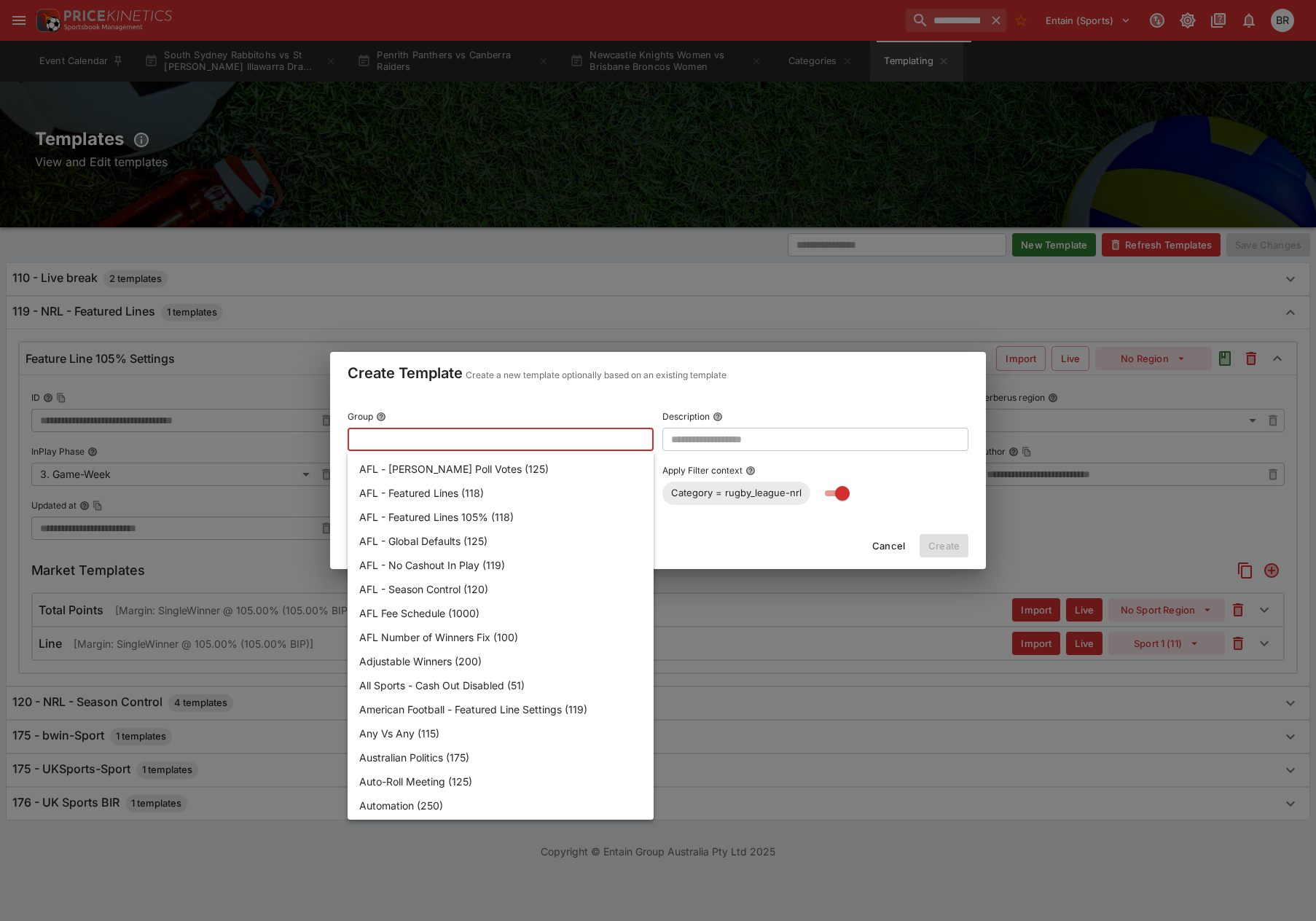
click at [507, 443] on input "text" at bounding box center [489, 440] width 283 height 23
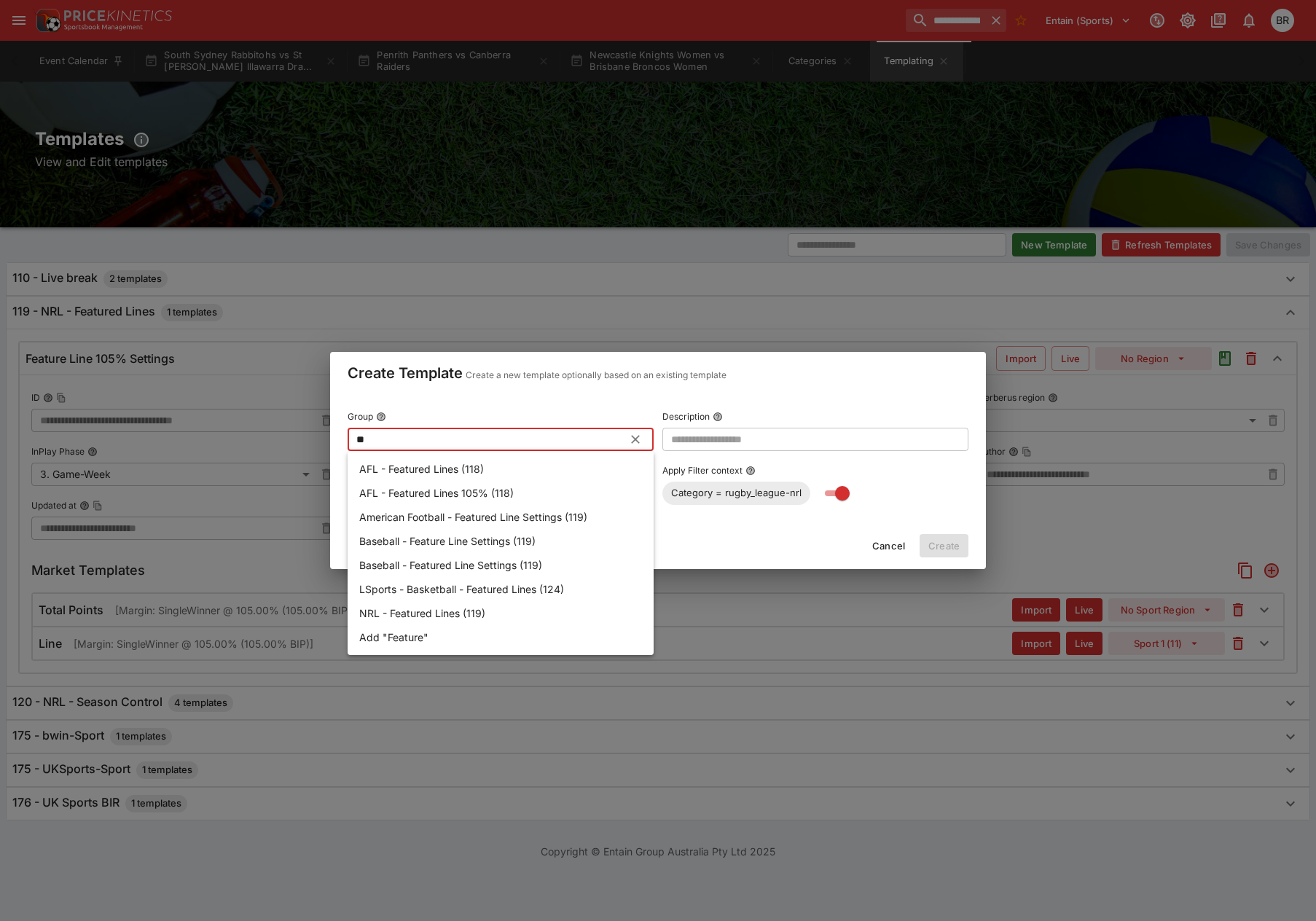
type input "*"
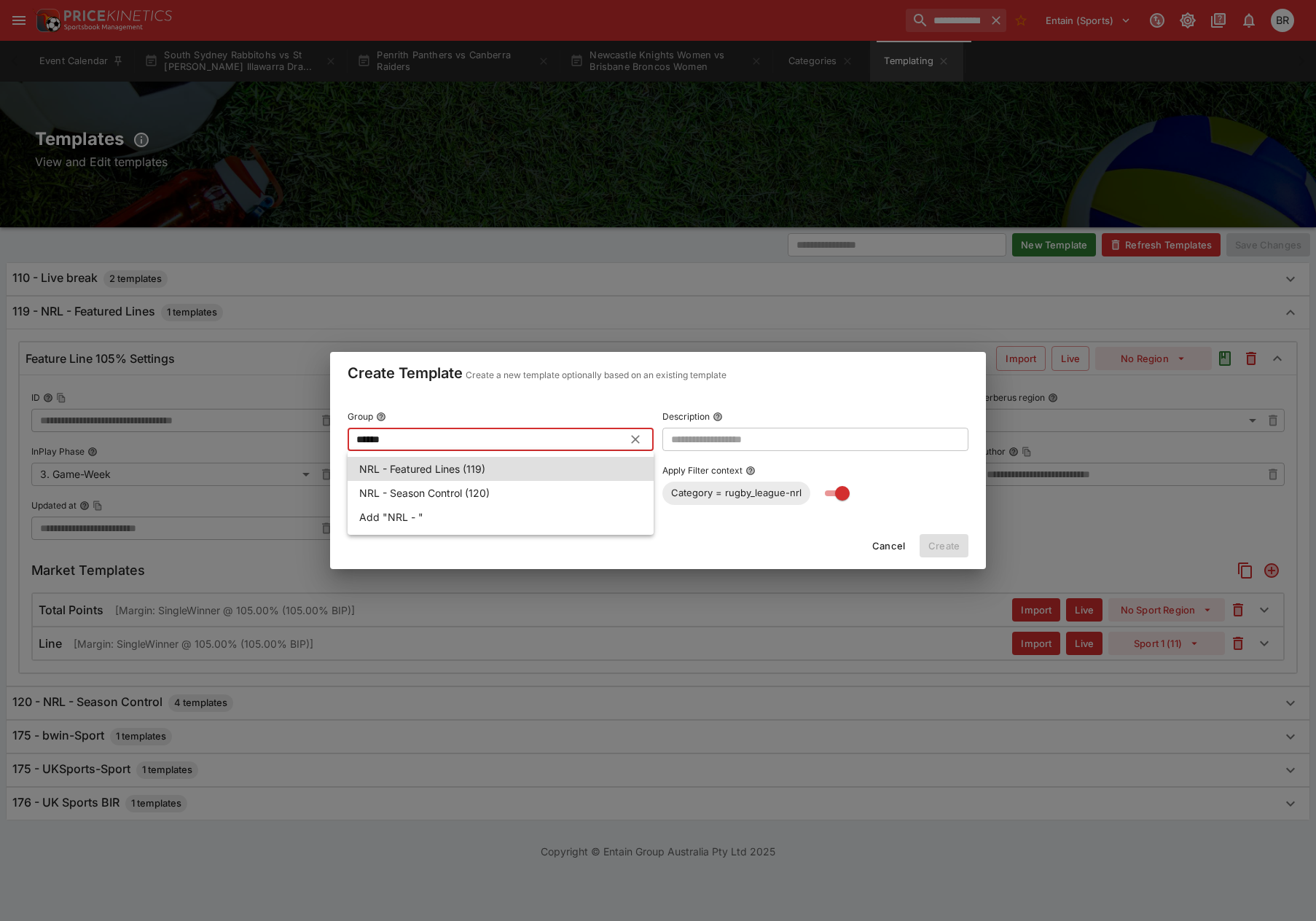
click at [467, 471] on p "NRL - Featured Lines (119)" at bounding box center [422, 469] width 126 height 15
click at [560, 460] on li "Add "NRL - Featured Lines (118)"" at bounding box center [500, 469] width 306 height 24
type input "**********"
click at [776, 443] on input "text" at bounding box center [815, 440] width 306 height 23
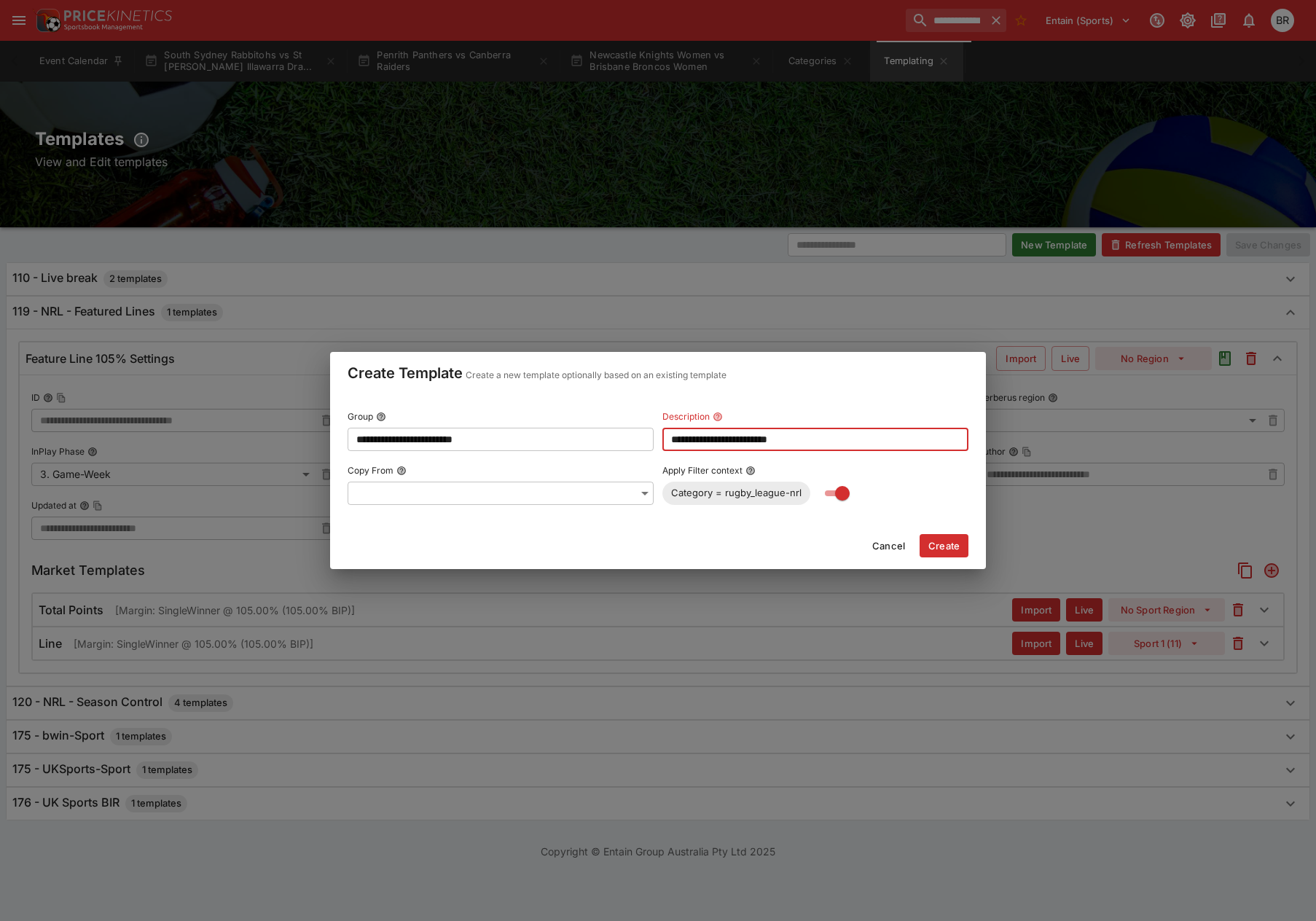
type input "**********"
click at [435, 495] on body "**********" at bounding box center [658, 438] width 1316 height 877
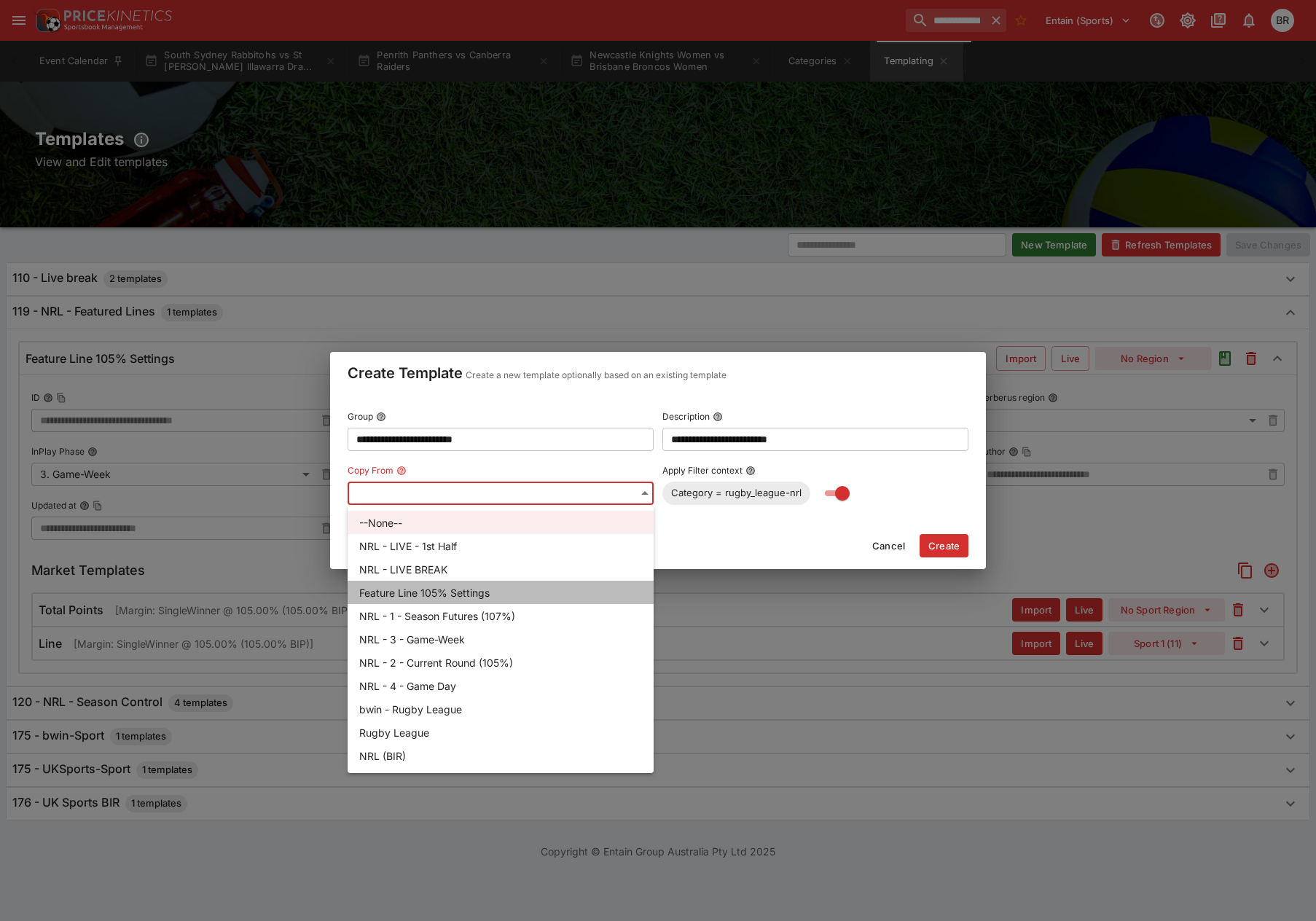
click at [412, 586] on li "Feature Line 105% Settings" at bounding box center [500, 592] width 306 height 23
type input "**********"
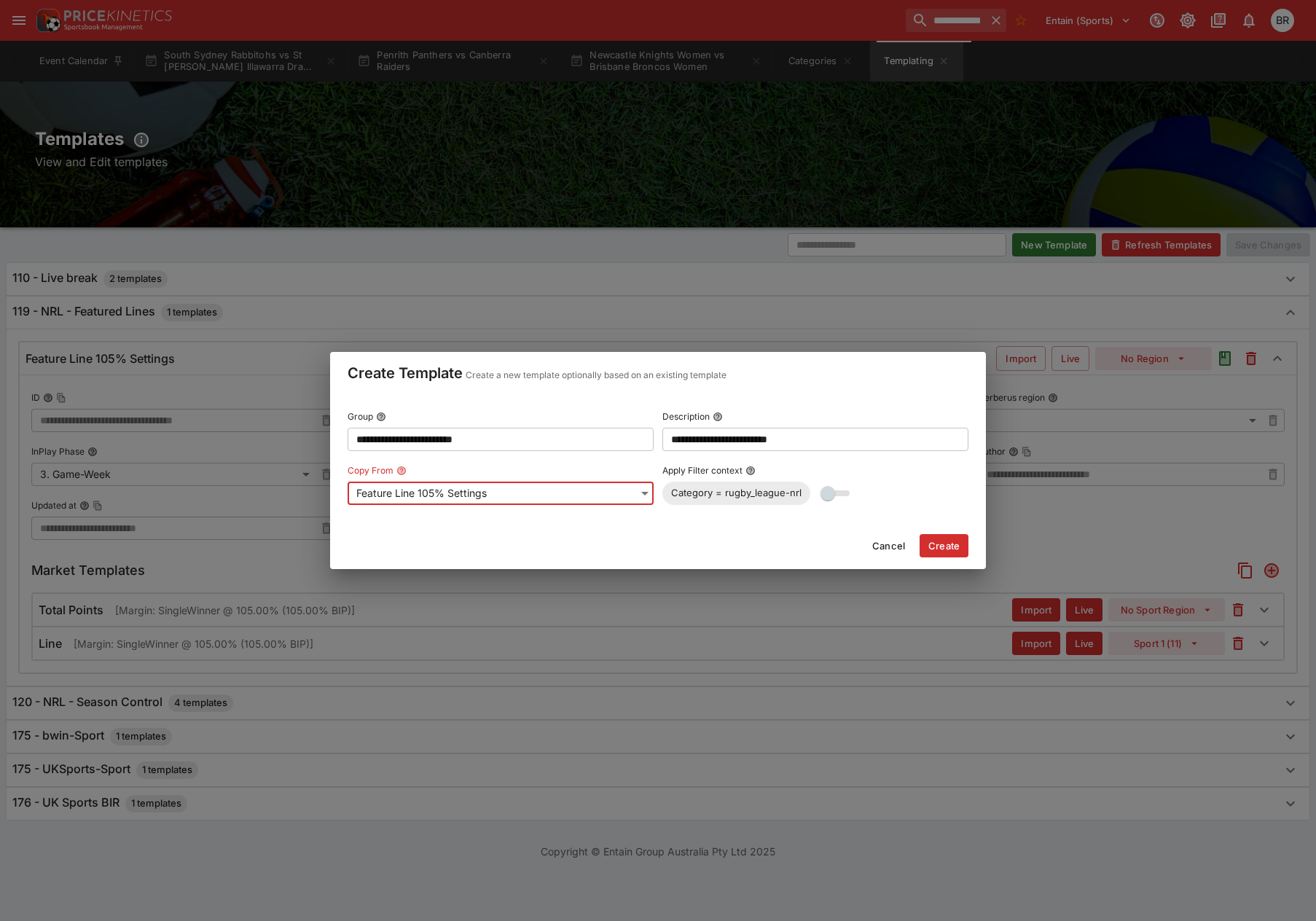
click at [841, 488] on span at bounding box center [837, 494] width 43 height 23
click at [835, 496] on span at bounding box center [837, 494] width 43 height 23
click at [946, 541] on button "Create" at bounding box center [944, 546] width 49 height 23
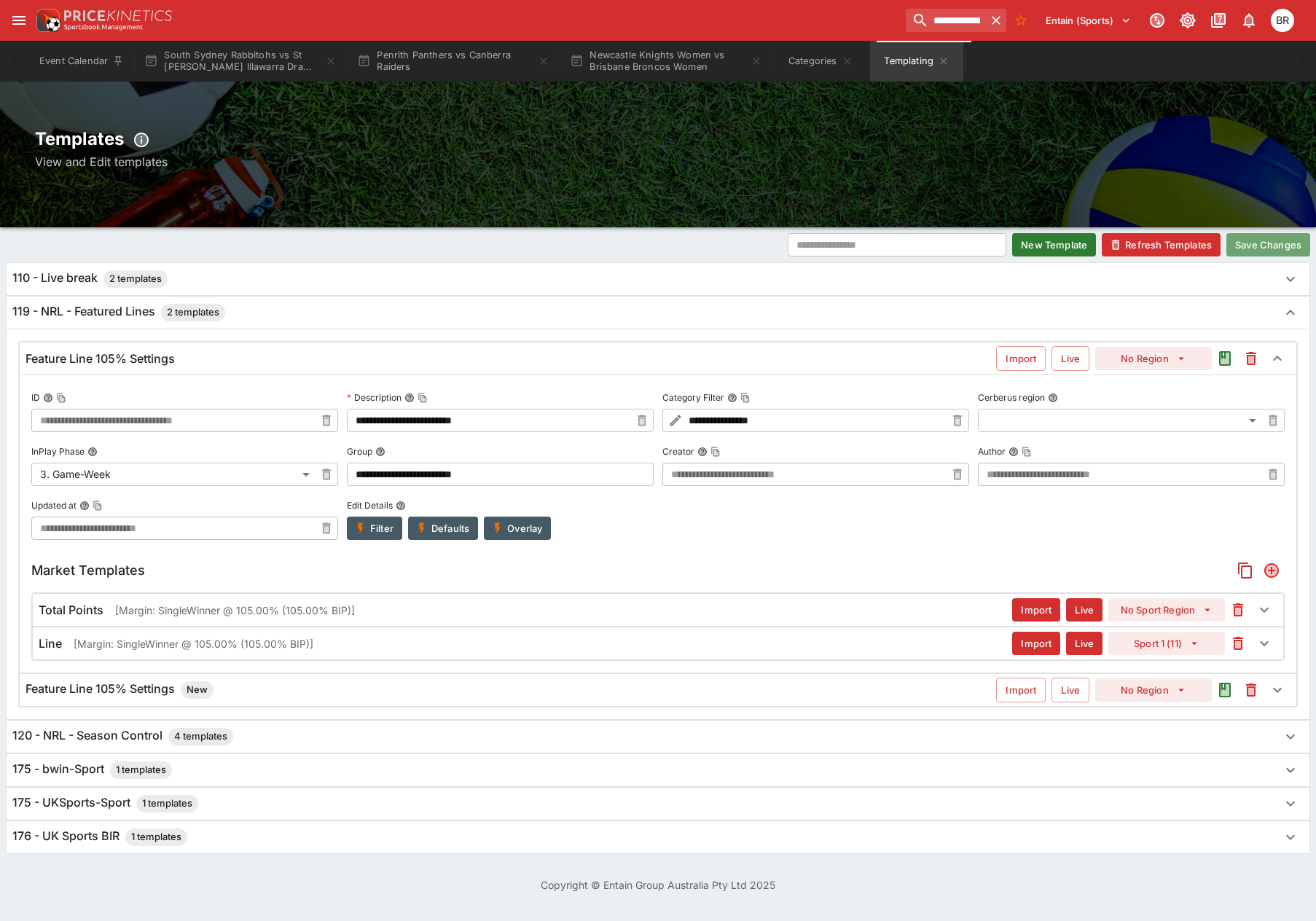
click at [1283, 254] on button "Save Changes" at bounding box center [1268, 245] width 83 height 23
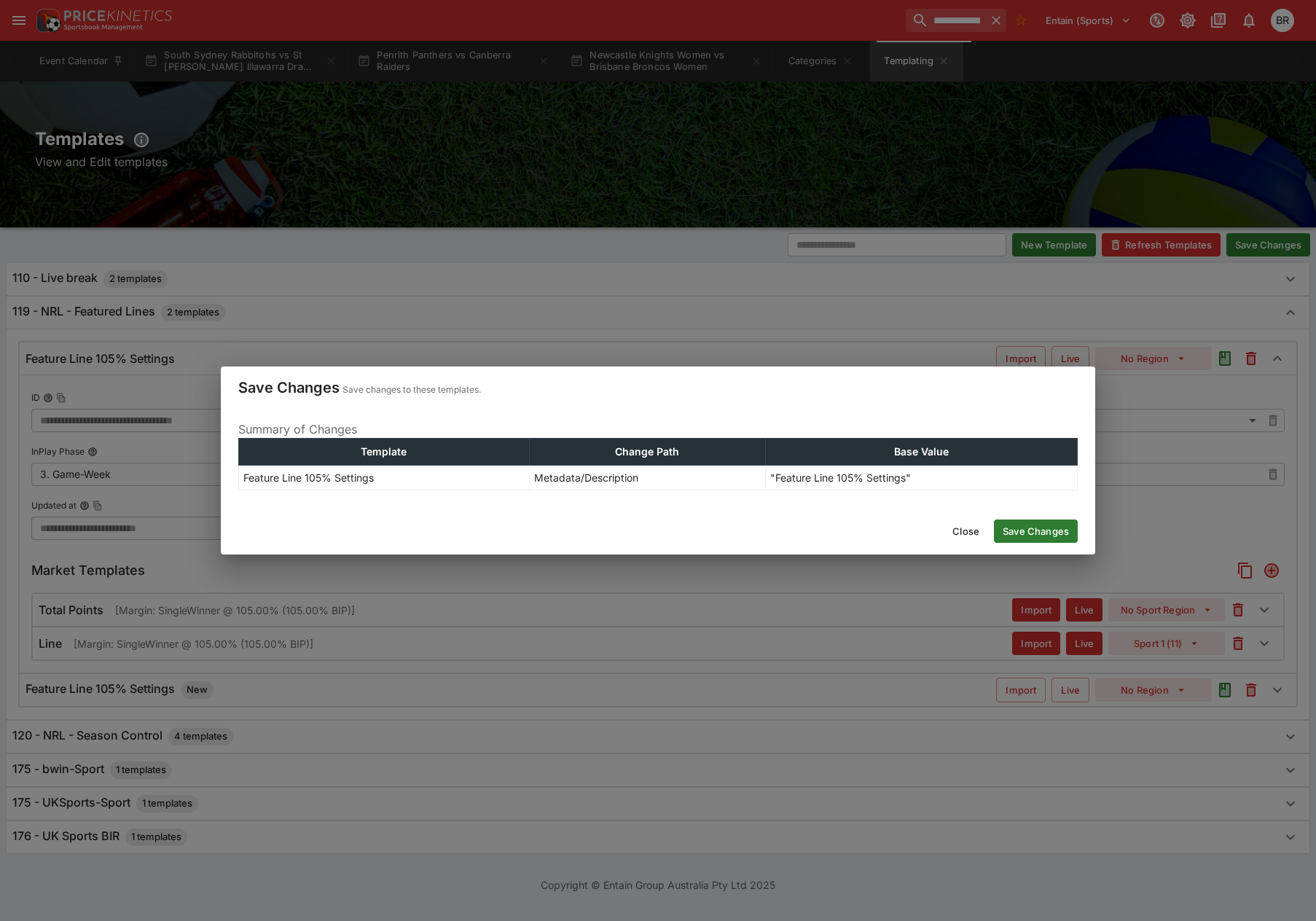
click at [1024, 516] on div "Close Save Changes" at bounding box center [658, 531] width 874 height 47
click at [1018, 521] on button "Save Changes" at bounding box center [1036, 531] width 83 height 23
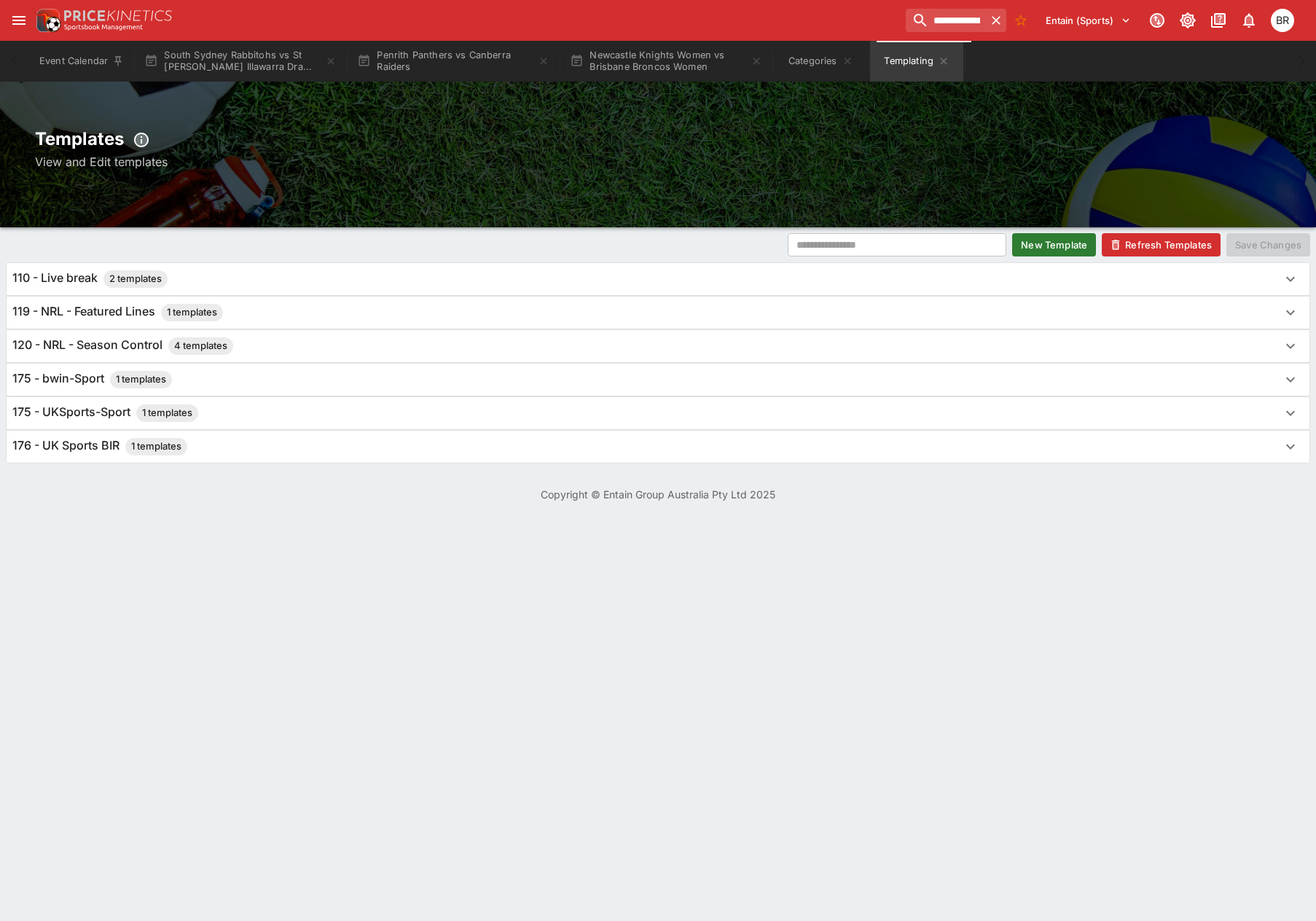
click at [1162, 245] on button "Refresh Templates" at bounding box center [1161, 245] width 118 height 23
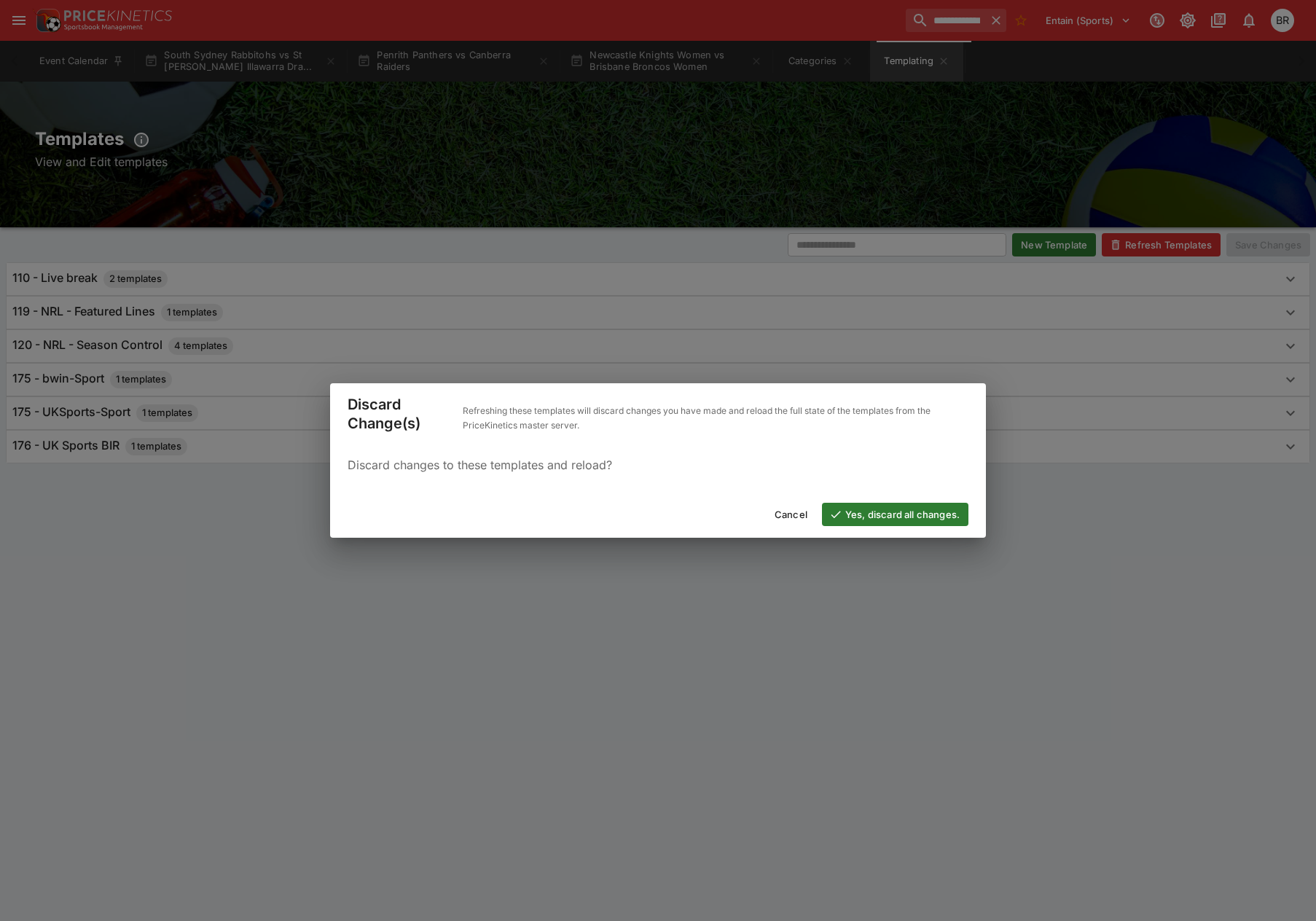
click at [895, 514] on button "Yes, discard all changes." at bounding box center [896, 515] width 147 height 23
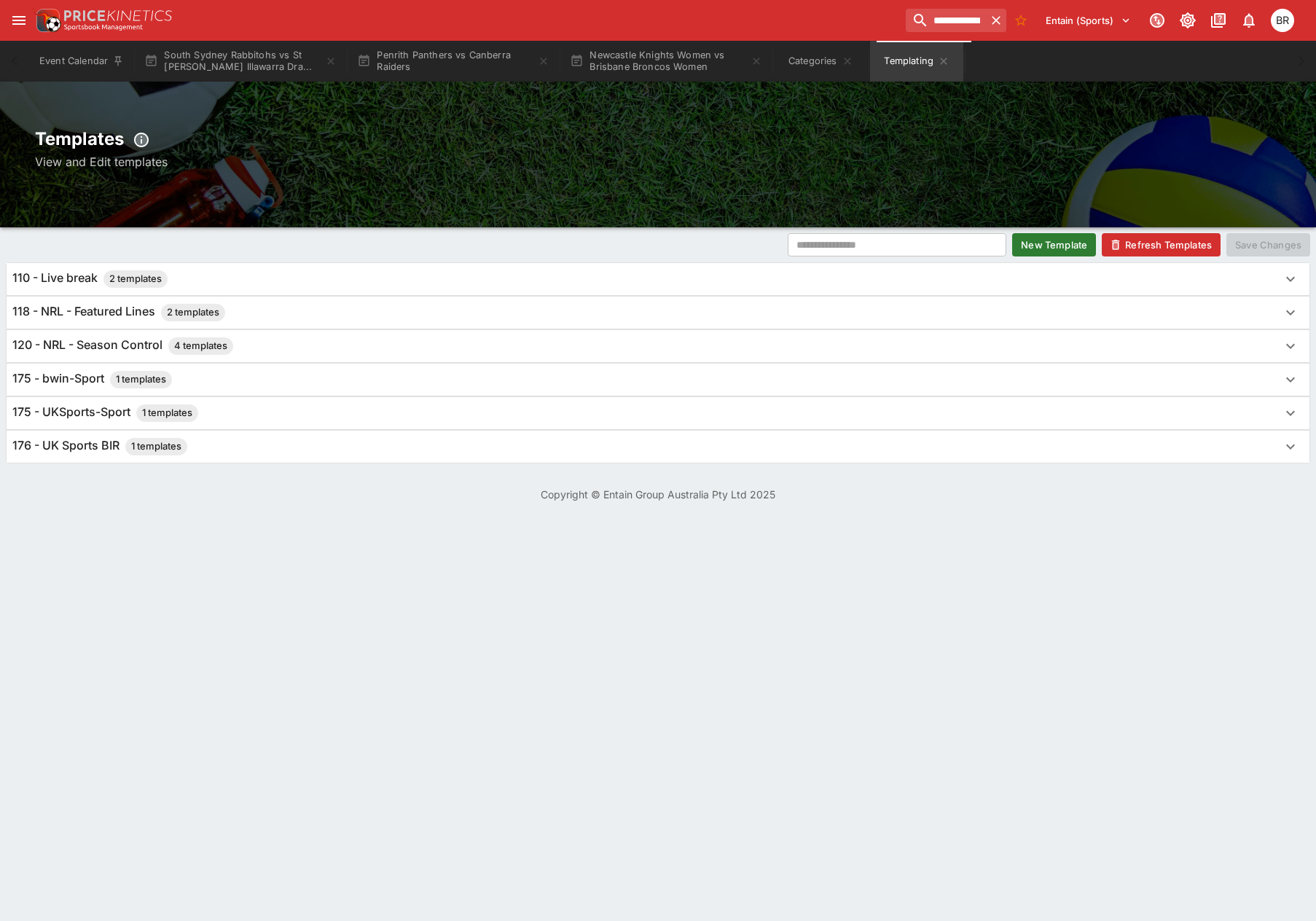
click at [294, 309] on div "118 - NRL - Featured Lines 2 templates" at bounding box center [645, 312] width 1265 height 18
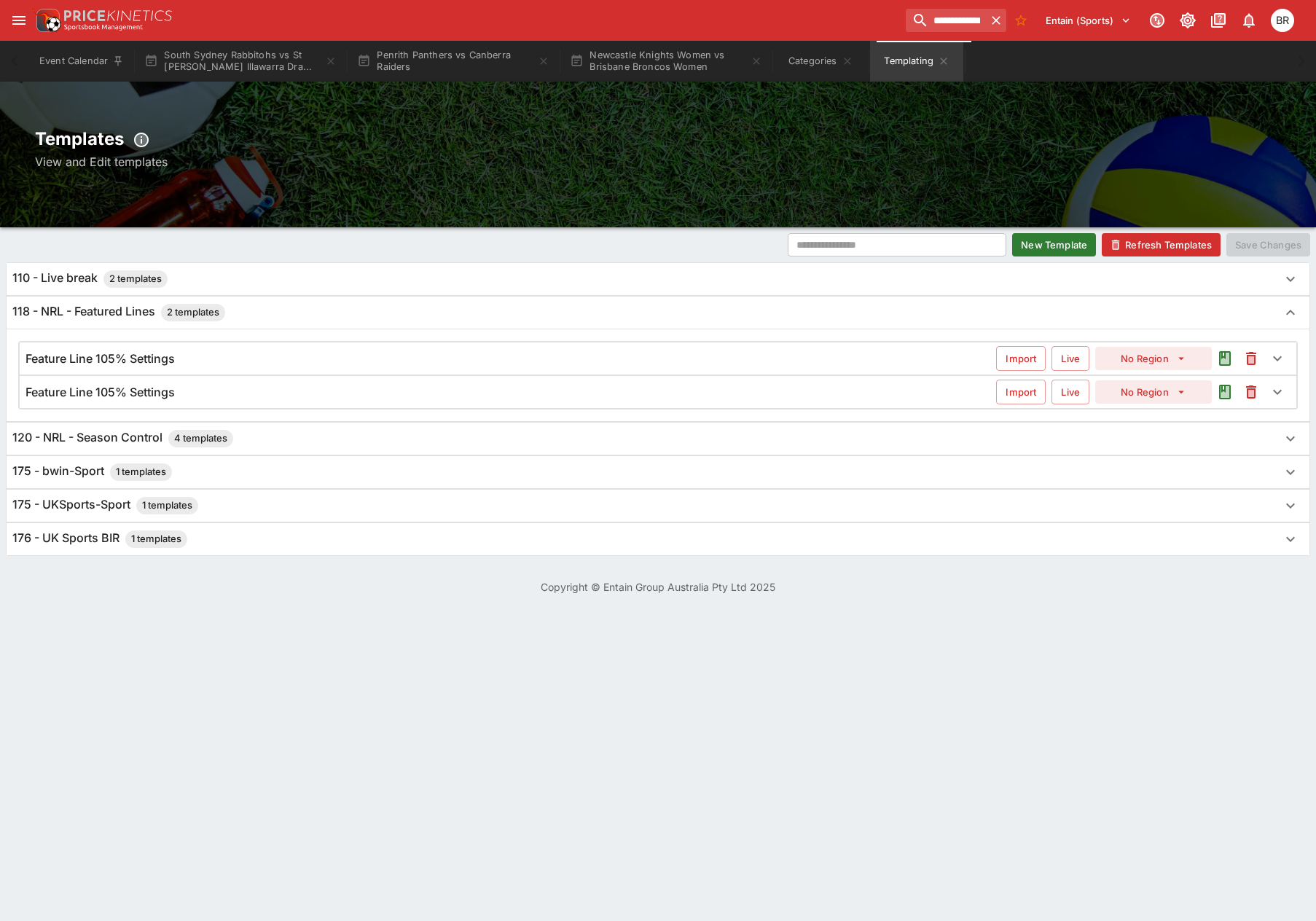
click at [289, 393] on div "Feature Line 105% Settings" at bounding box center [511, 392] width 971 height 15
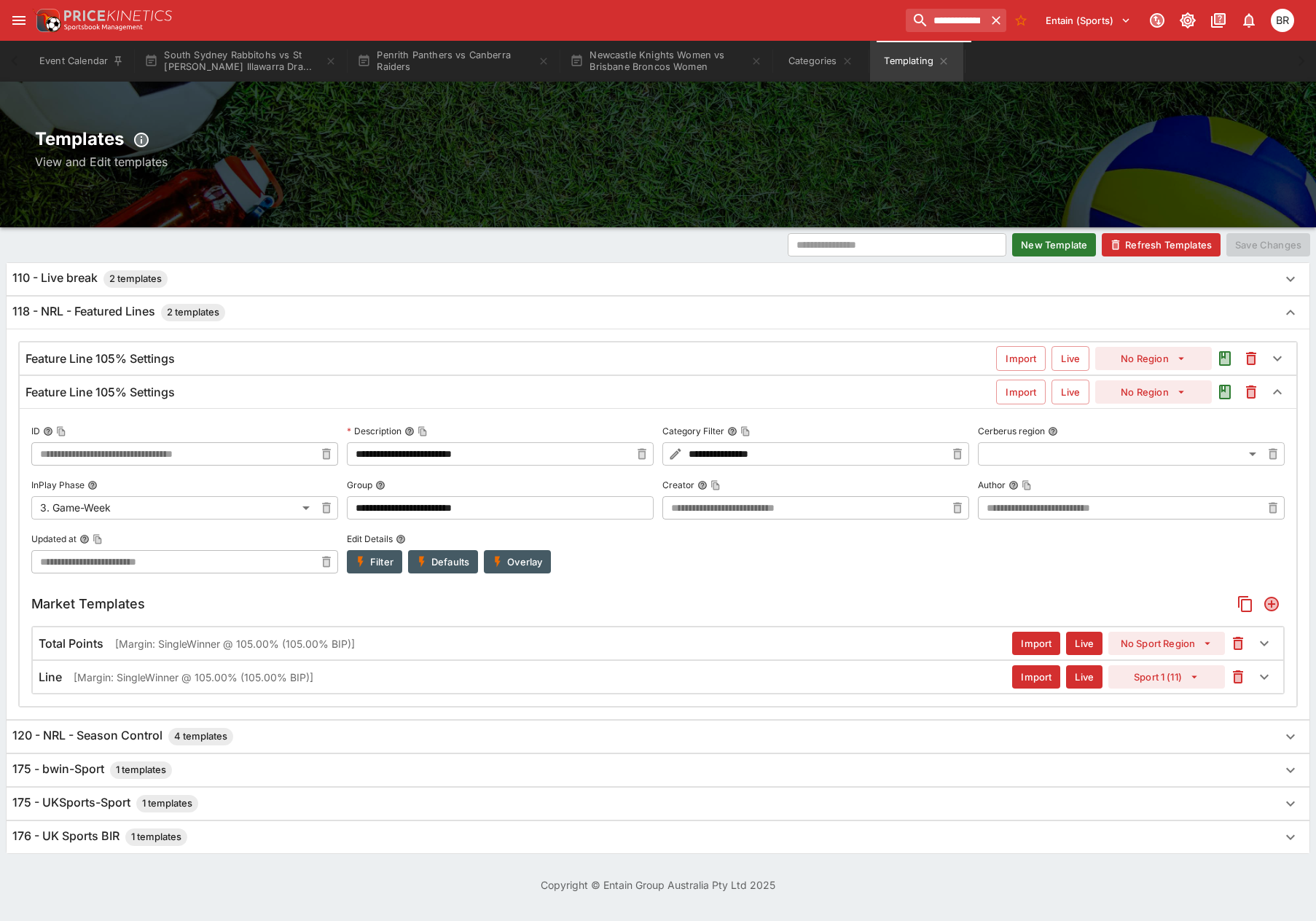
click at [344, 353] on div "Feature Line 105% Settings" at bounding box center [511, 359] width 971 height 15
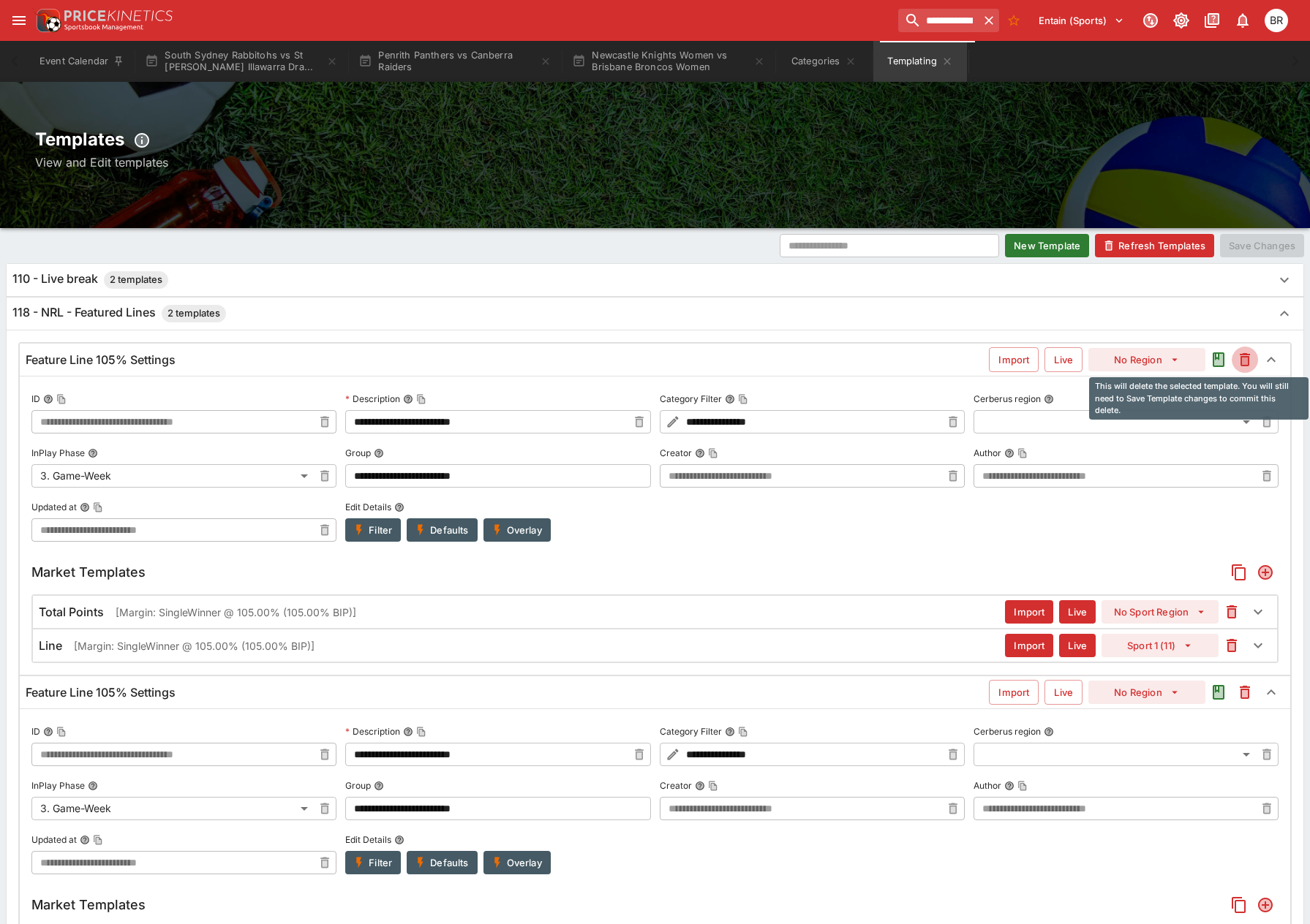
click at [1246, 358] on icon "This will delete the selected template. You will still need to Save Template ch…" at bounding box center [1245, 361] width 6 height 8
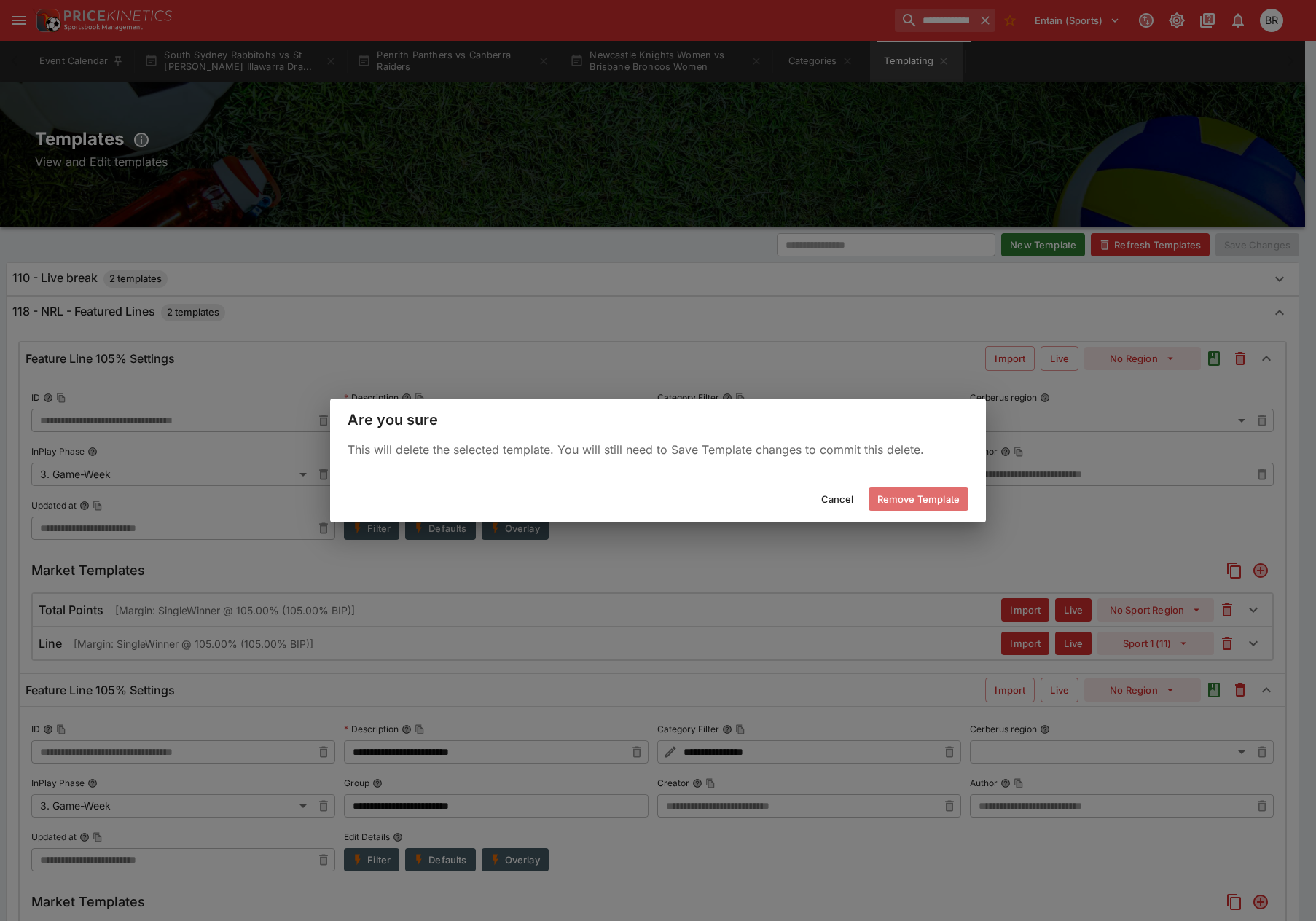
click at [932, 491] on button "Remove Template" at bounding box center [918, 499] width 100 height 23
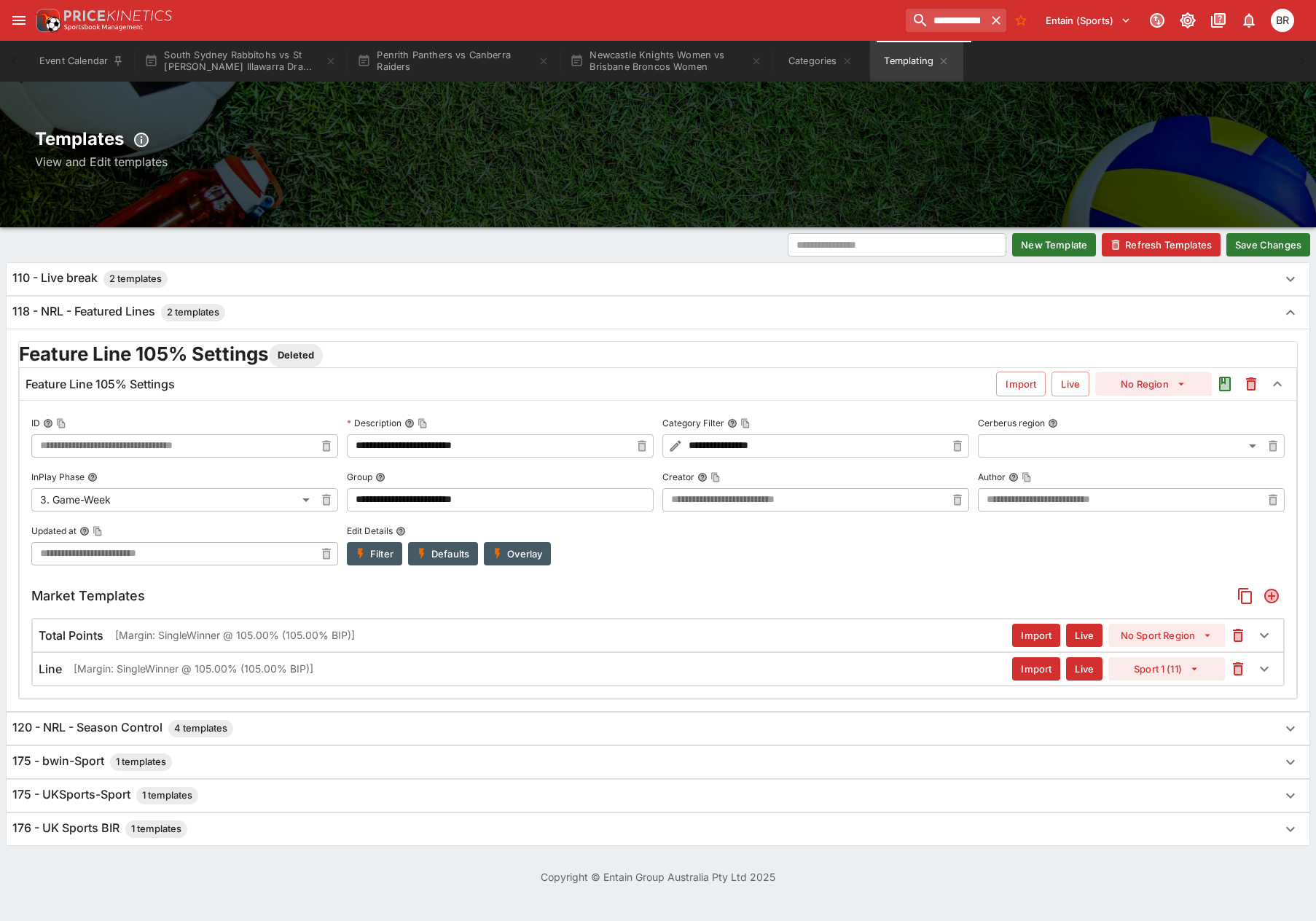
click at [1240, 254] on button "Save Changes" at bounding box center [1268, 245] width 83 height 23
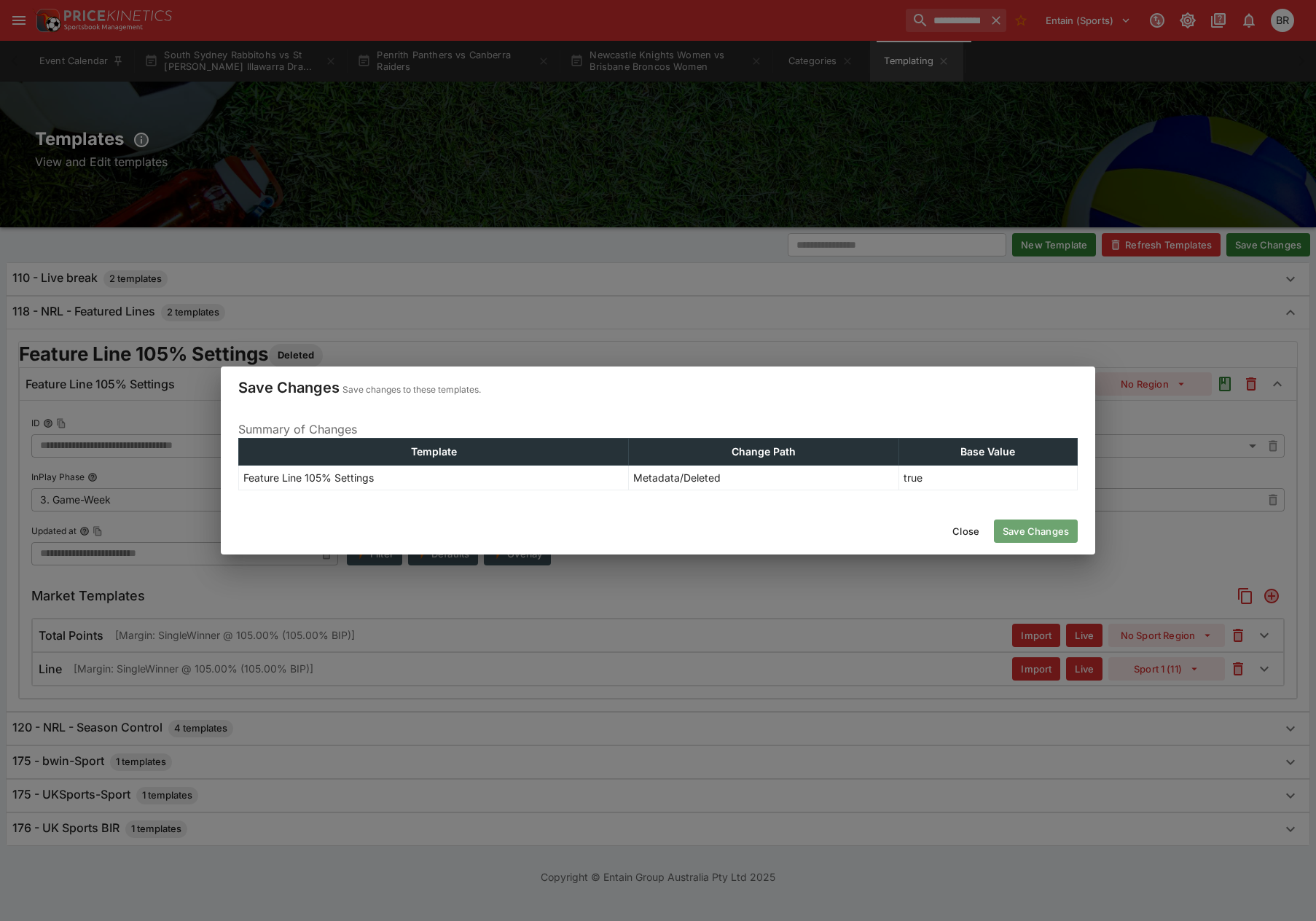
click at [1002, 528] on button "Save Changes" at bounding box center [1036, 531] width 83 height 23
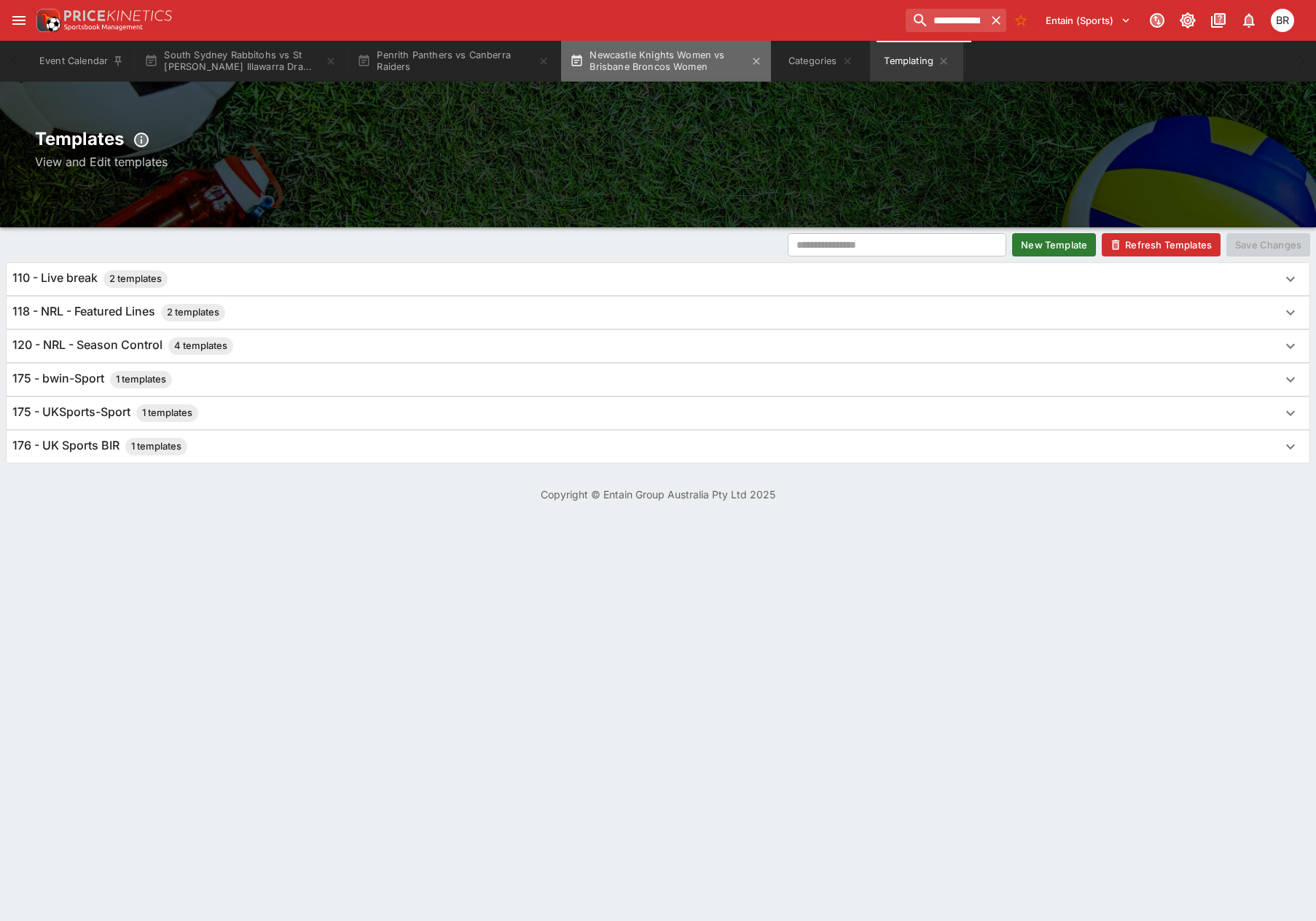
click at [616, 73] on button "Newcastle Knights Women vs Brisbane Broncos Women" at bounding box center [666, 61] width 210 height 41
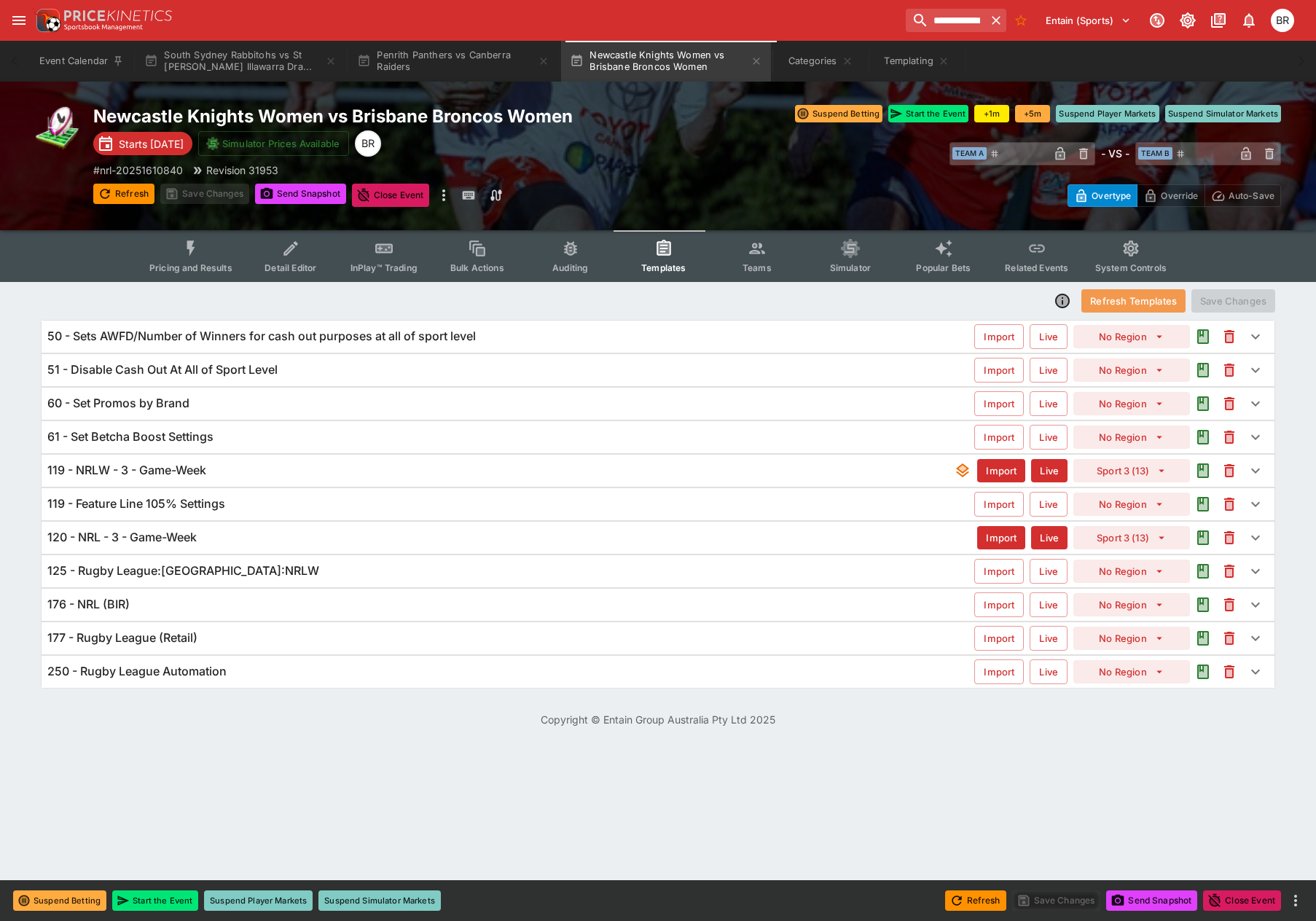
click at [1134, 302] on button "Refresh Templates" at bounding box center [1133, 301] width 104 height 23
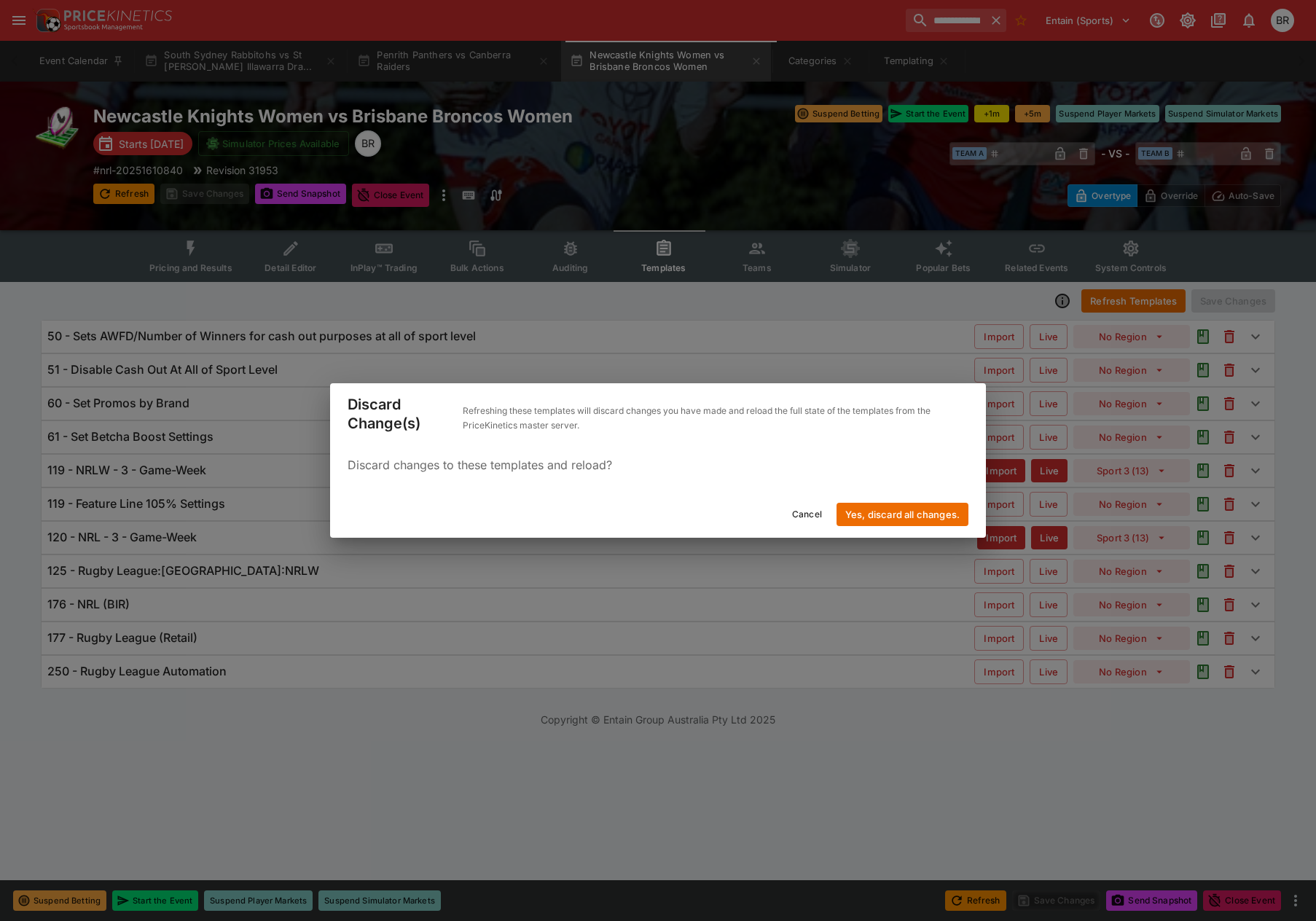
click at [880, 516] on button "Yes, discard all changes." at bounding box center [902, 515] width 132 height 23
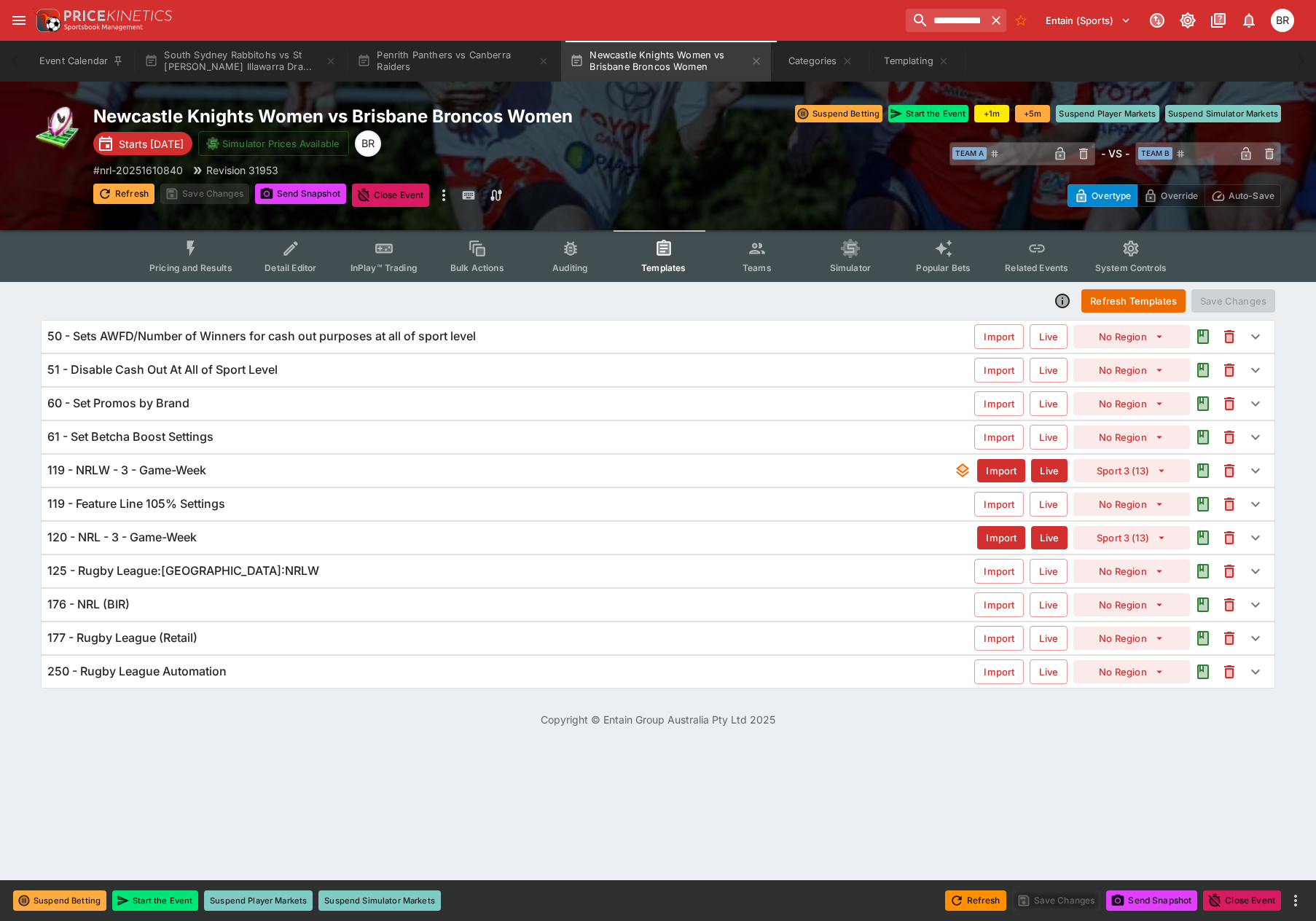
click at [109, 194] on icon "button" at bounding box center [104, 194] width 9 height 9
click at [284, 485] on div "119 - NRLW - 3 - Game-Week Import Live Sport 3 (13)" at bounding box center [658, 471] width 1233 height 32
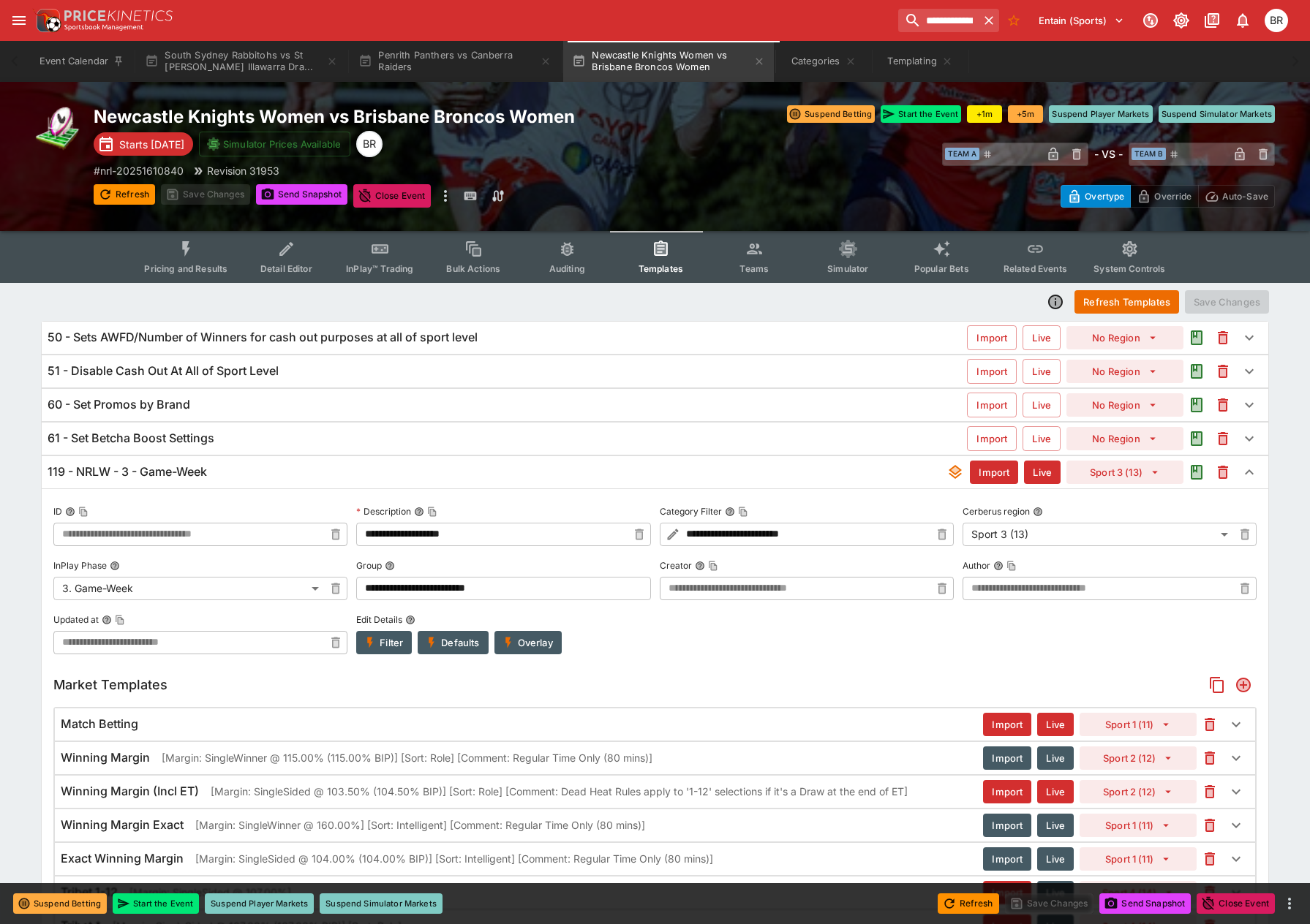
click at [336, 208] on span "Send Snapshot" at bounding box center [301, 196] width 91 height 23
click at [332, 206] on span "Send Snapshot" at bounding box center [301, 196] width 91 height 23
click at [332, 197] on button "Send Snapshot" at bounding box center [301, 194] width 91 height 20
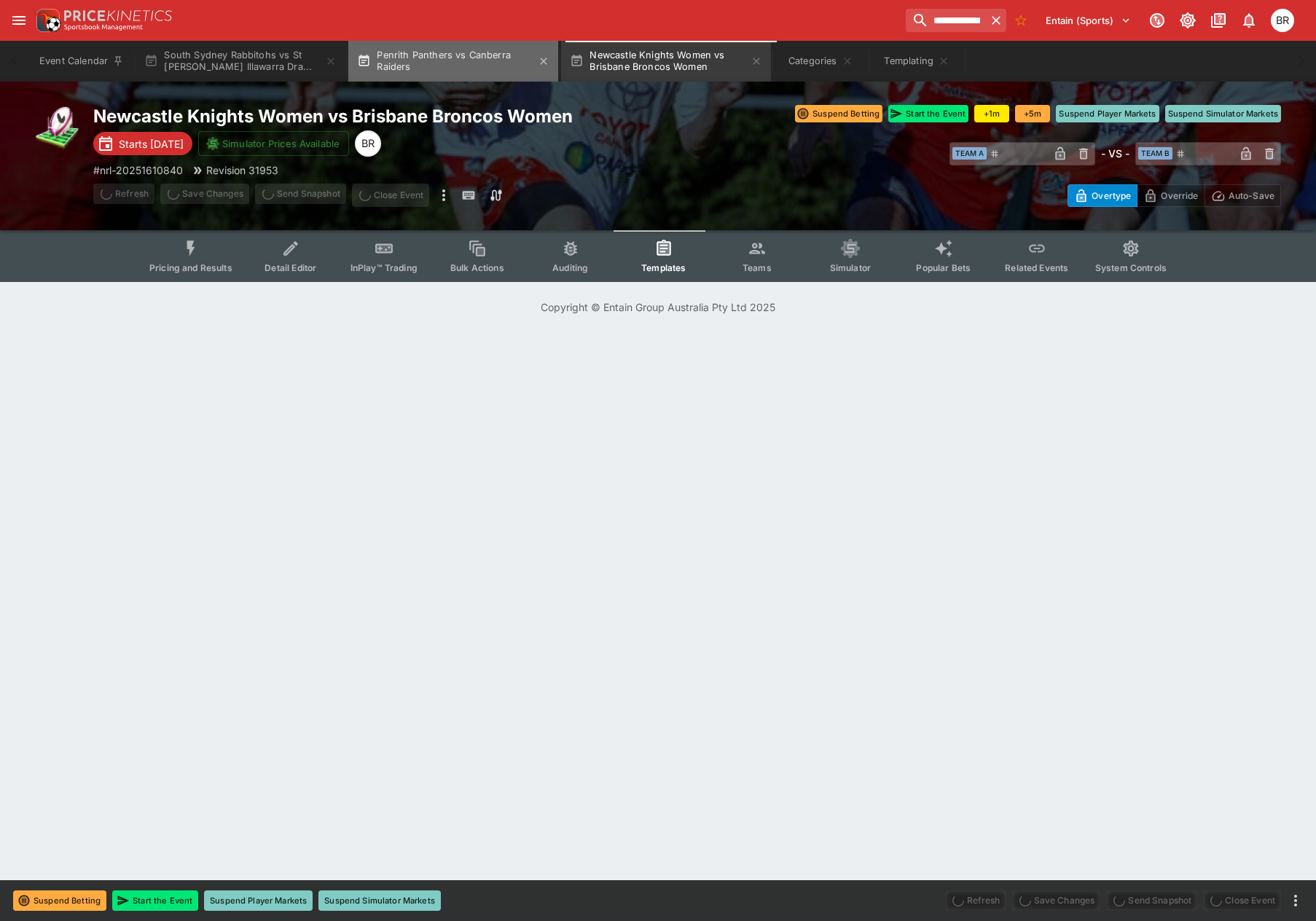
click at [422, 61] on button "Penrith Panthers vs Canberra Raiders" at bounding box center [454, 61] width 210 height 41
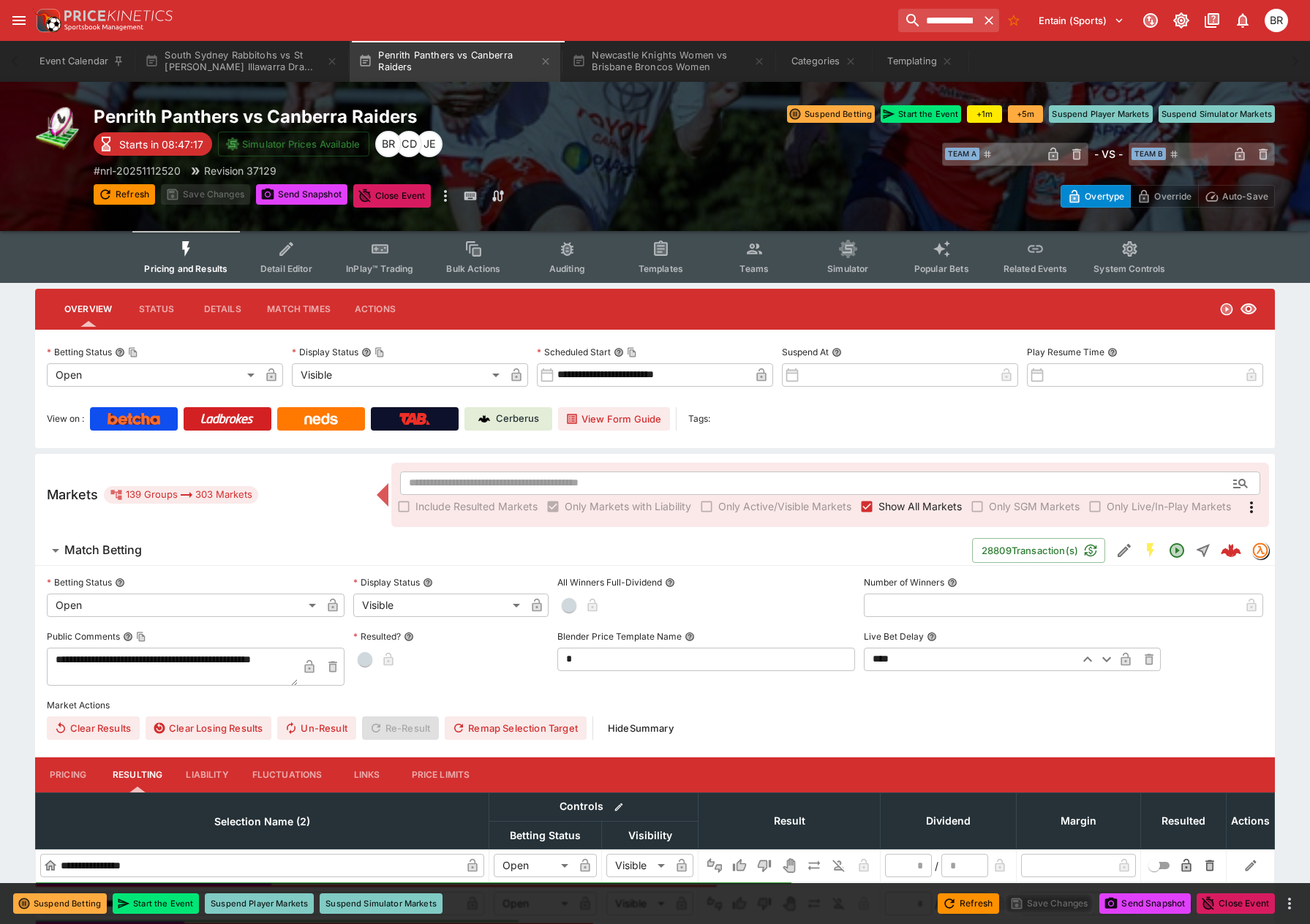
click at [681, 249] on button "Templates" at bounding box center [660, 257] width 94 height 52
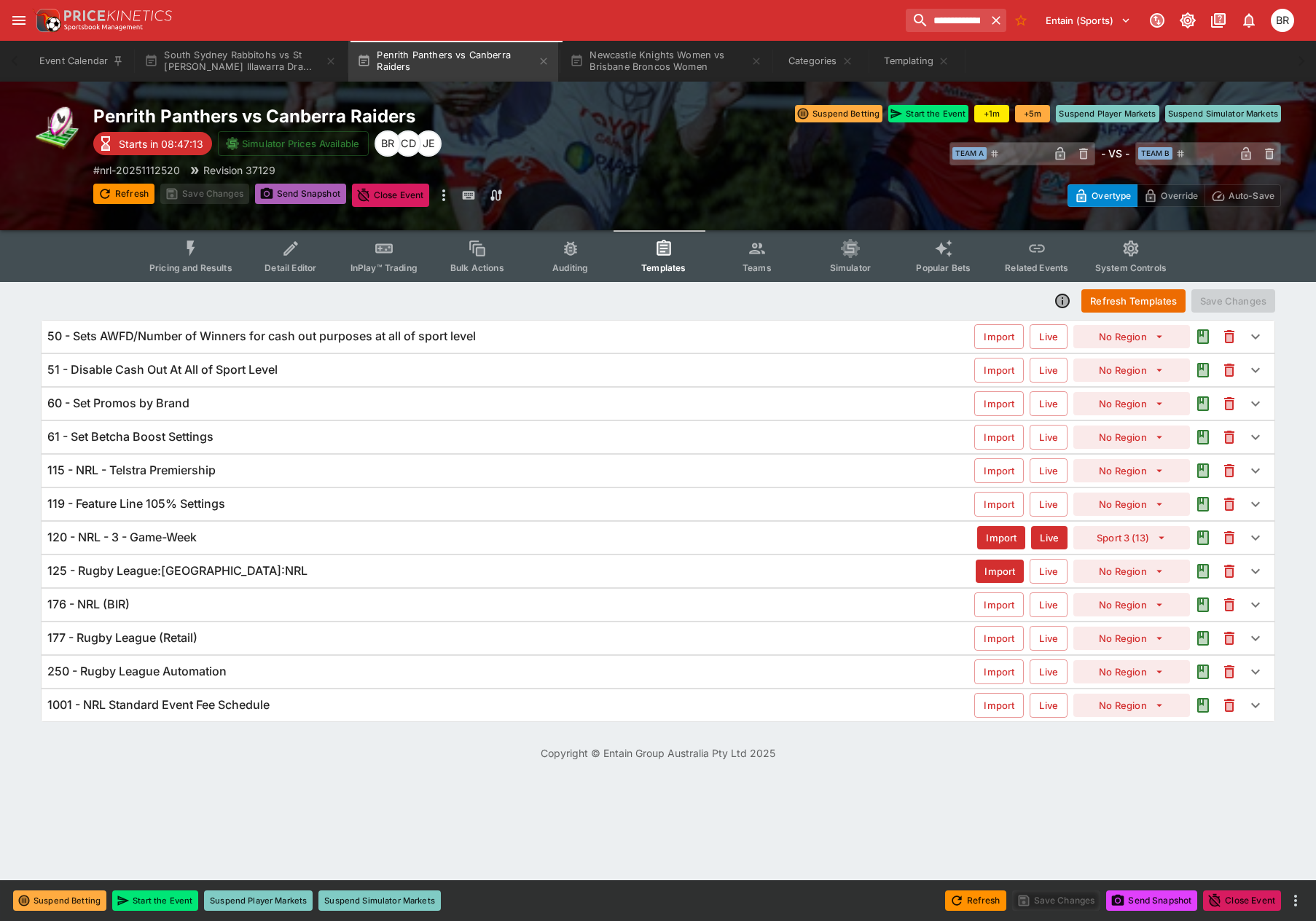
click at [301, 192] on button "Send Snapshot" at bounding box center [300, 194] width 91 height 20
click at [128, 194] on button "Refresh" at bounding box center [123, 194] width 61 height 20
click at [246, 493] on div "119 - Feature Line 105% Settings Import Live No Region" at bounding box center [658, 504] width 1233 height 32
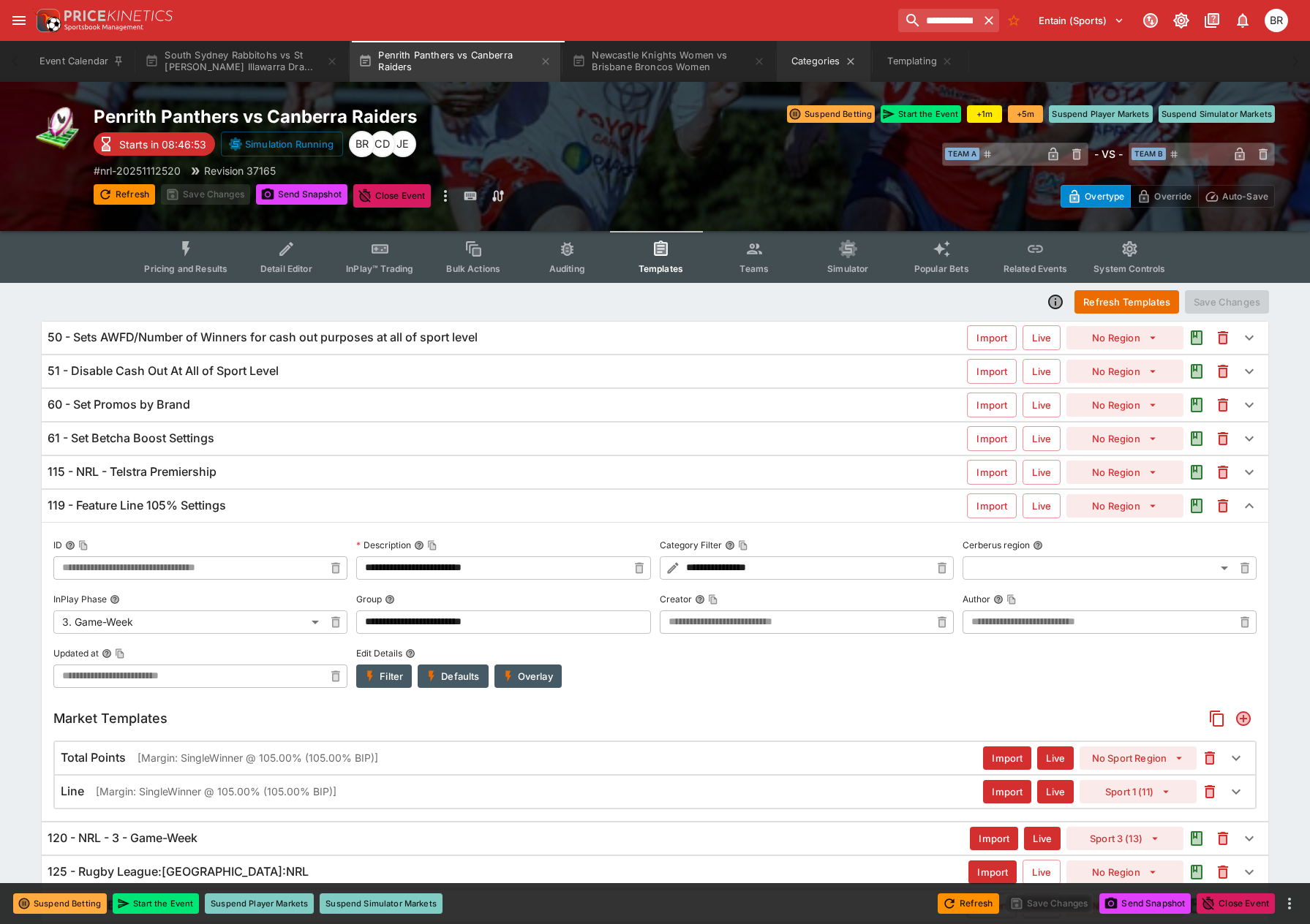
click at [825, 51] on button "Categories" at bounding box center [824, 61] width 94 height 41
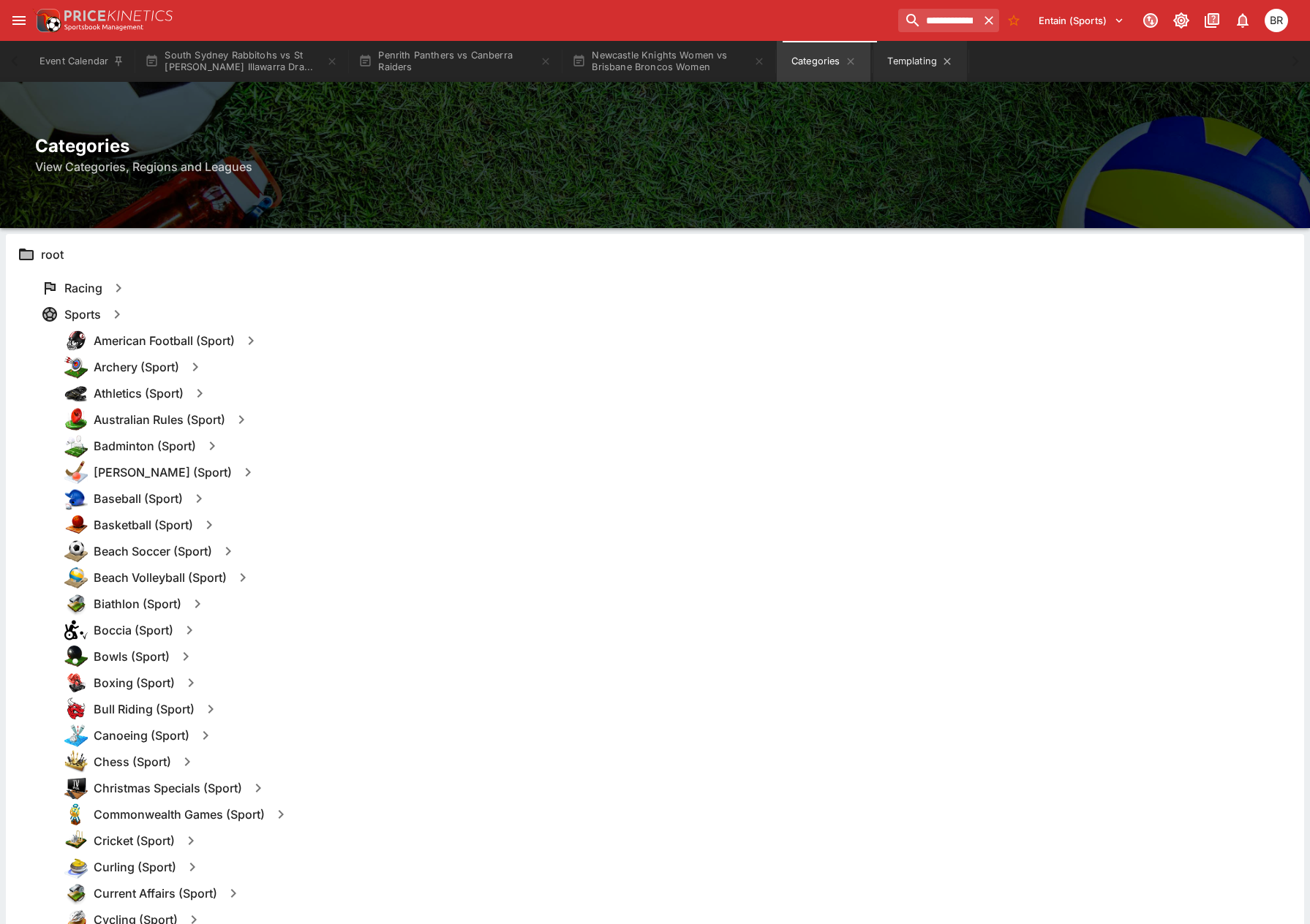
click at [907, 68] on button "Templating" at bounding box center [920, 61] width 94 height 41
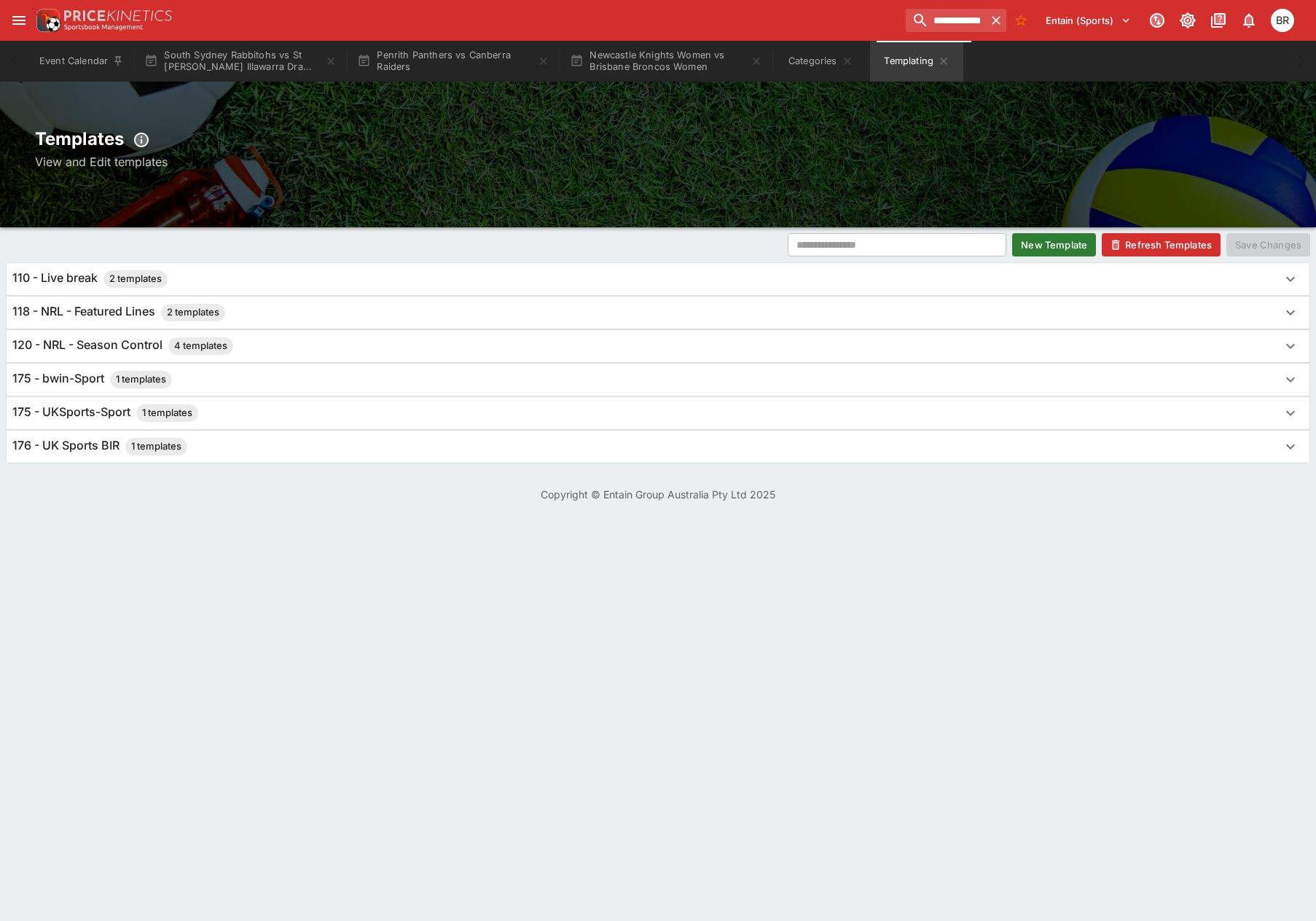
click at [1159, 226] on div "Templates View and Edit templates" at bounding box center [658, 154] width 1316 height 146
click at [1164, 235] on button "Refresh Templates" at bounding box center [1161, 245] width 118 height 23
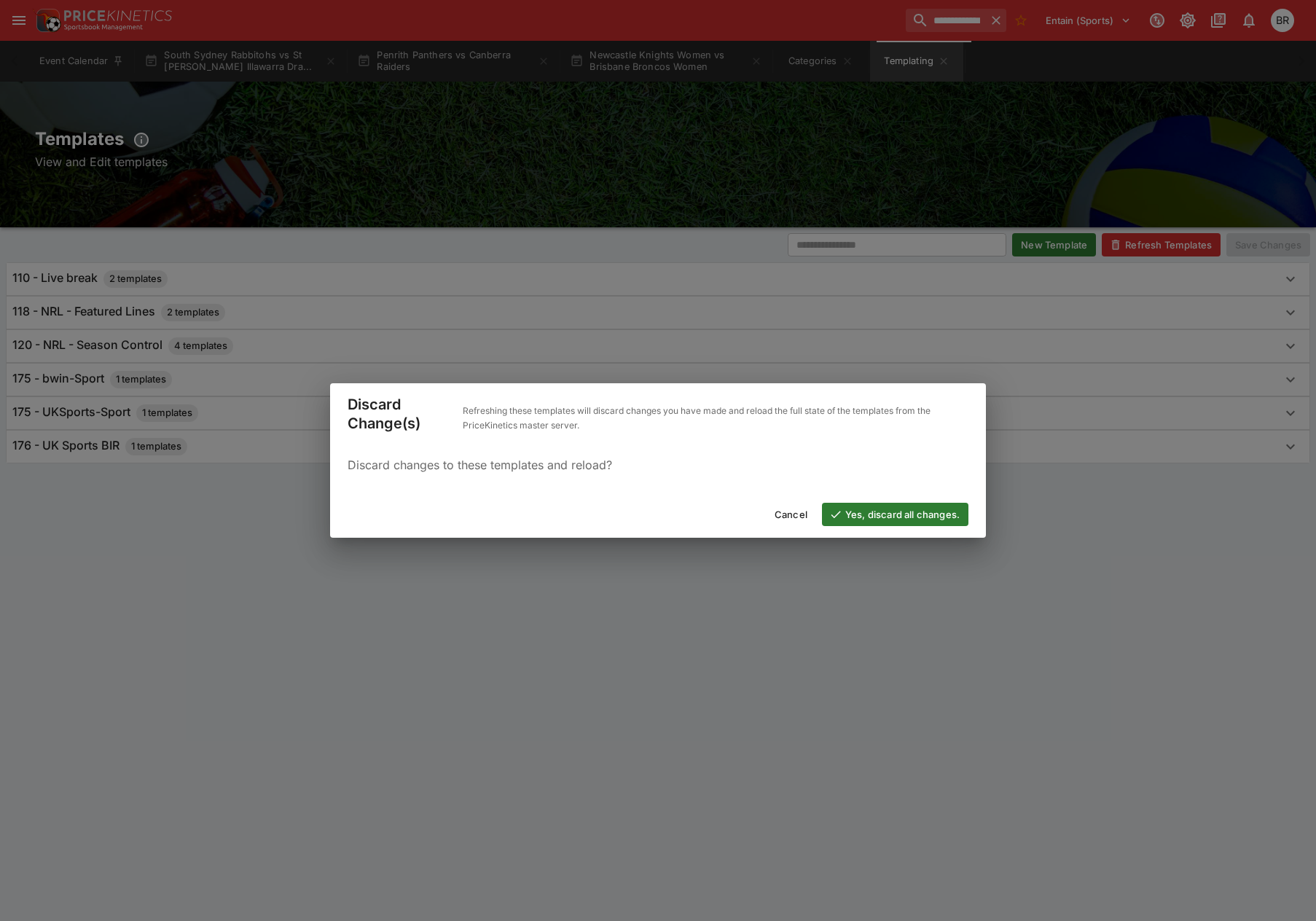
click at [1161, 242] on div "Discard Change(s) Refreshing these templates will discard changes you have made…" at bounding box center [658, 460] width 1316 height 921
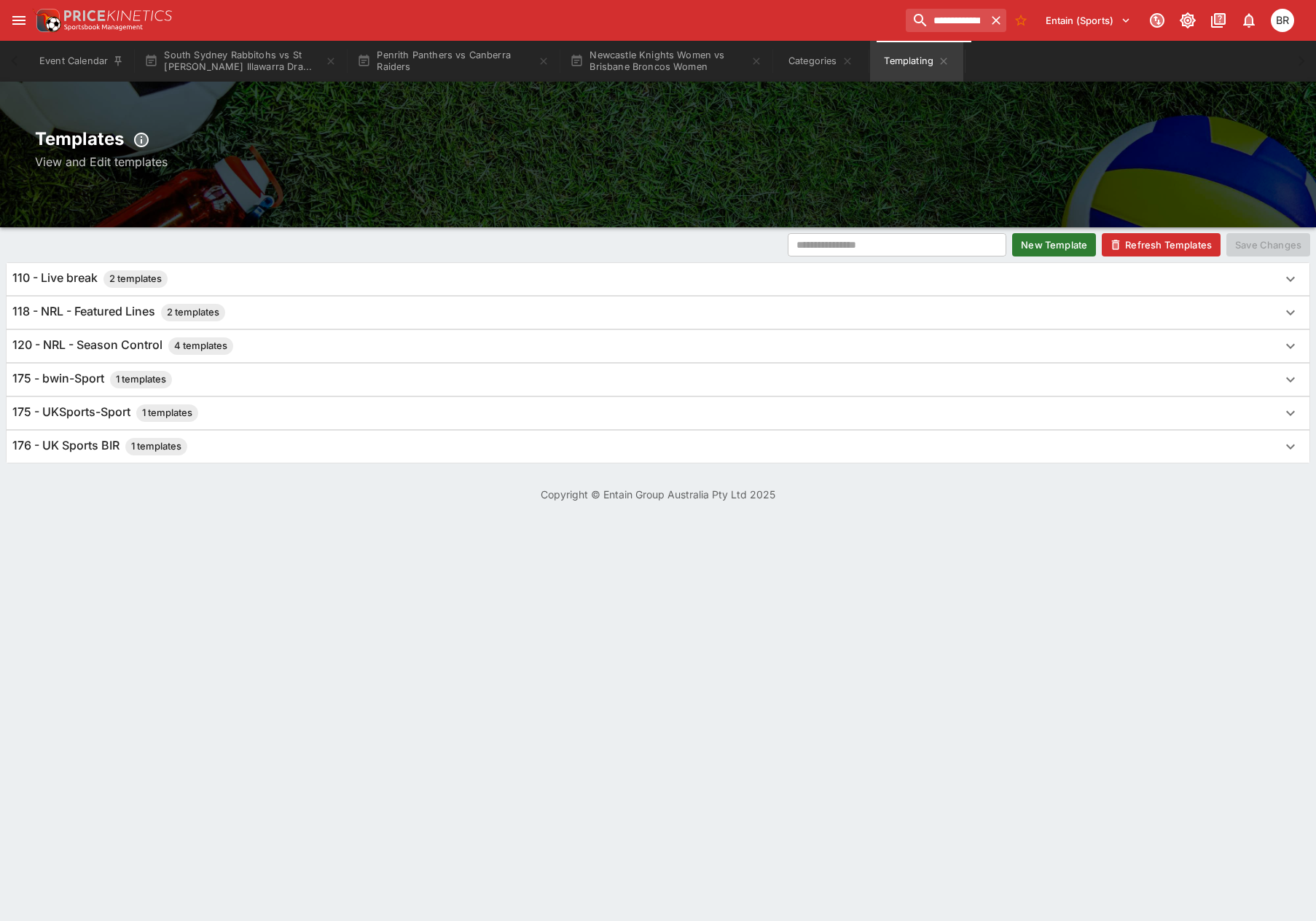
click at [1153, 245] on button "Refresh Templates" at bounding box center [1161, 245] width 118 height 23
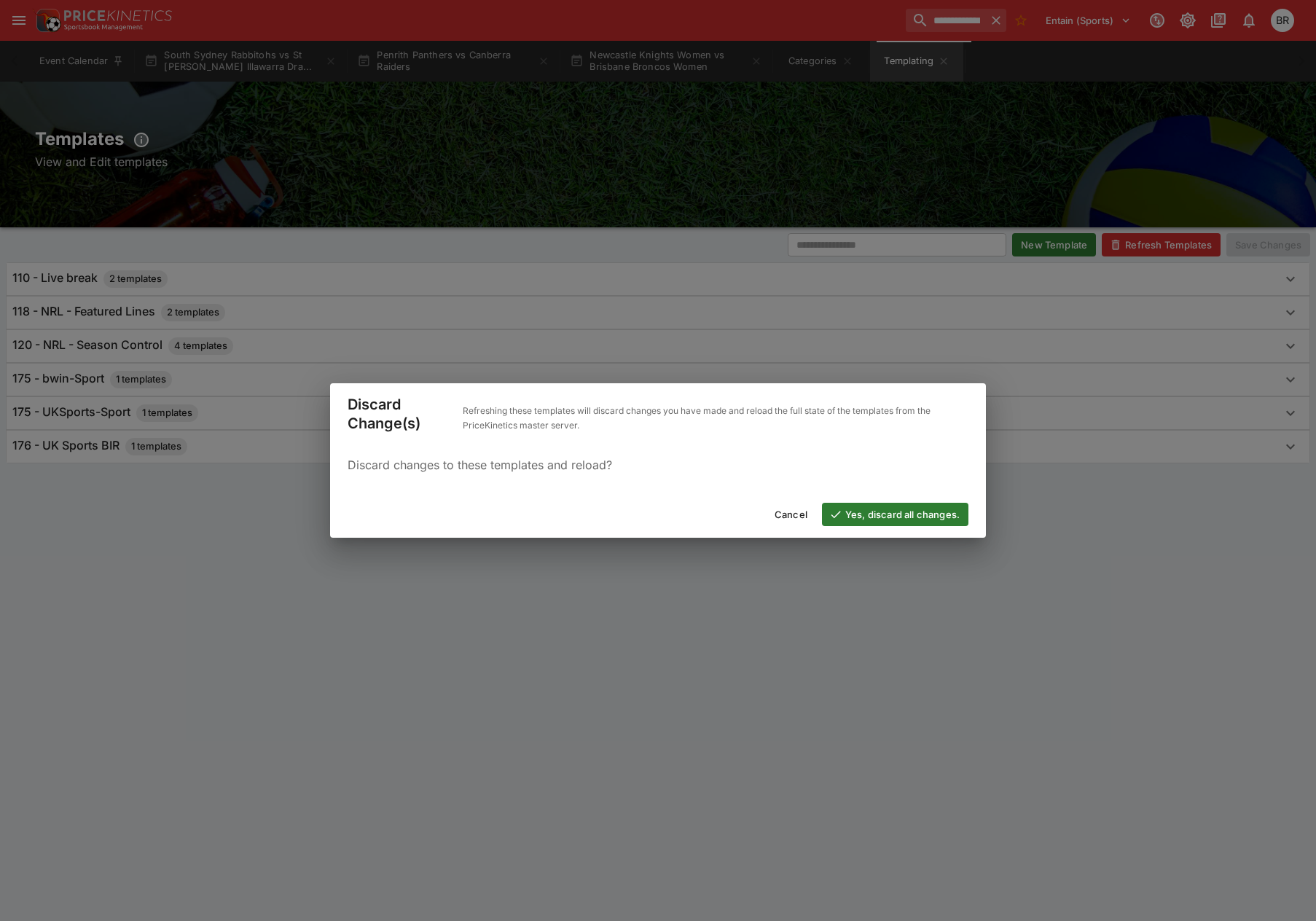
click at [862, 516] on button "Yes, discard all changes." at bounding box center [896, 515] width 147 height 23
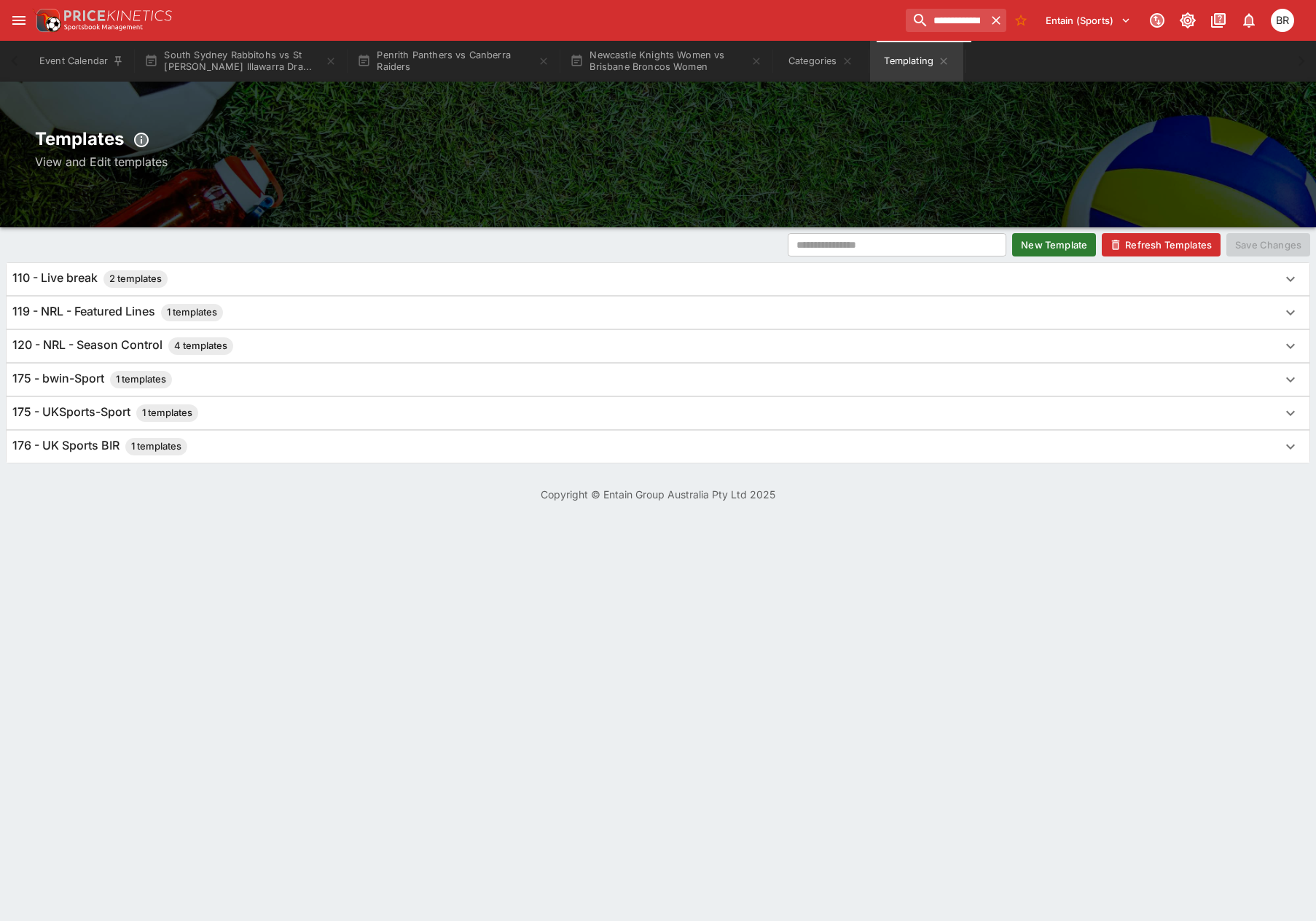
click at [264, 317] on div "119 - NRL - Featured Lines 1 templates" at bounding box center [645, 312] width 1265 height 18
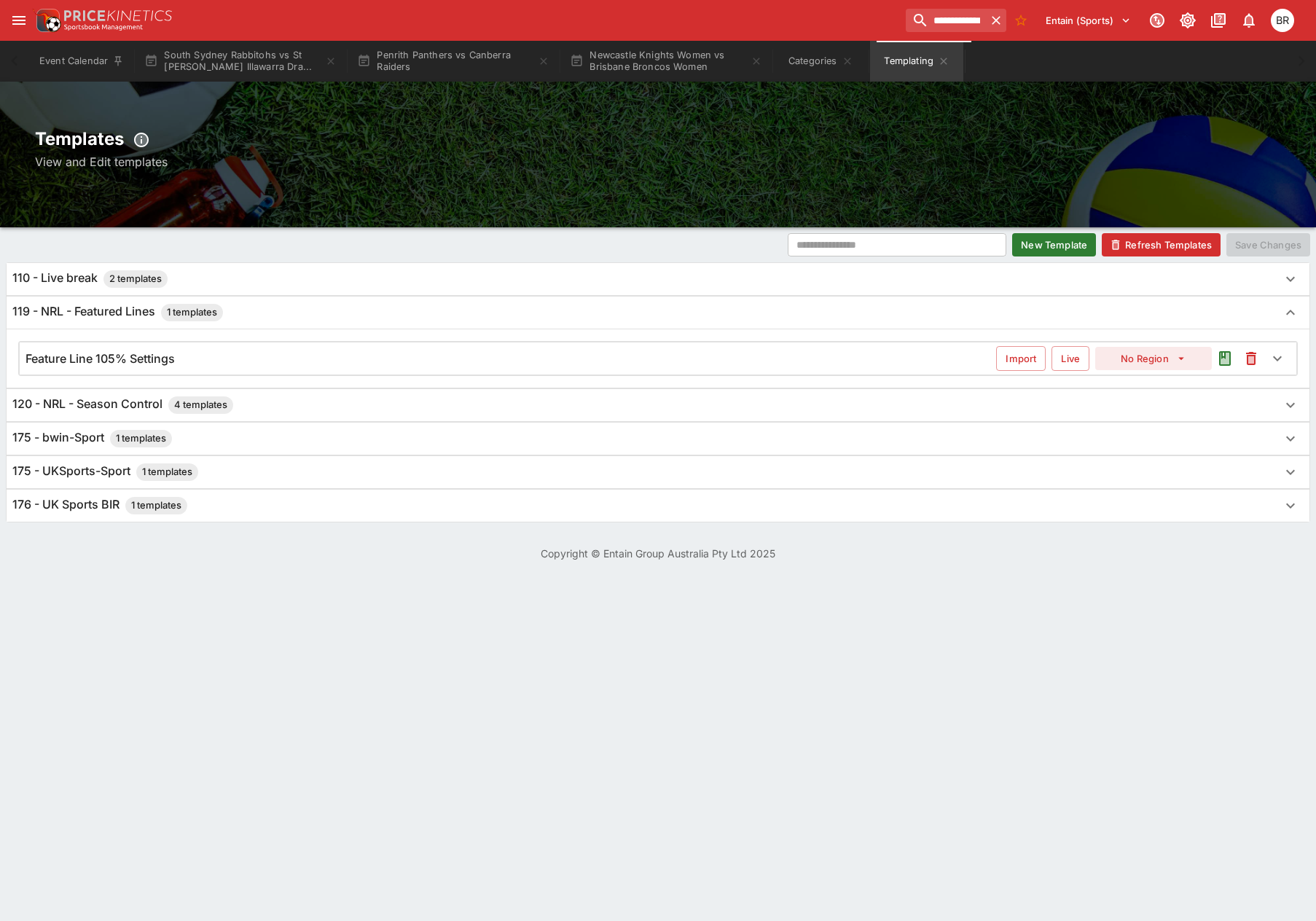
click at [264, 355] on div "Feature Line 105% Settings" at bounding box center [511, 359] width 971 height 15
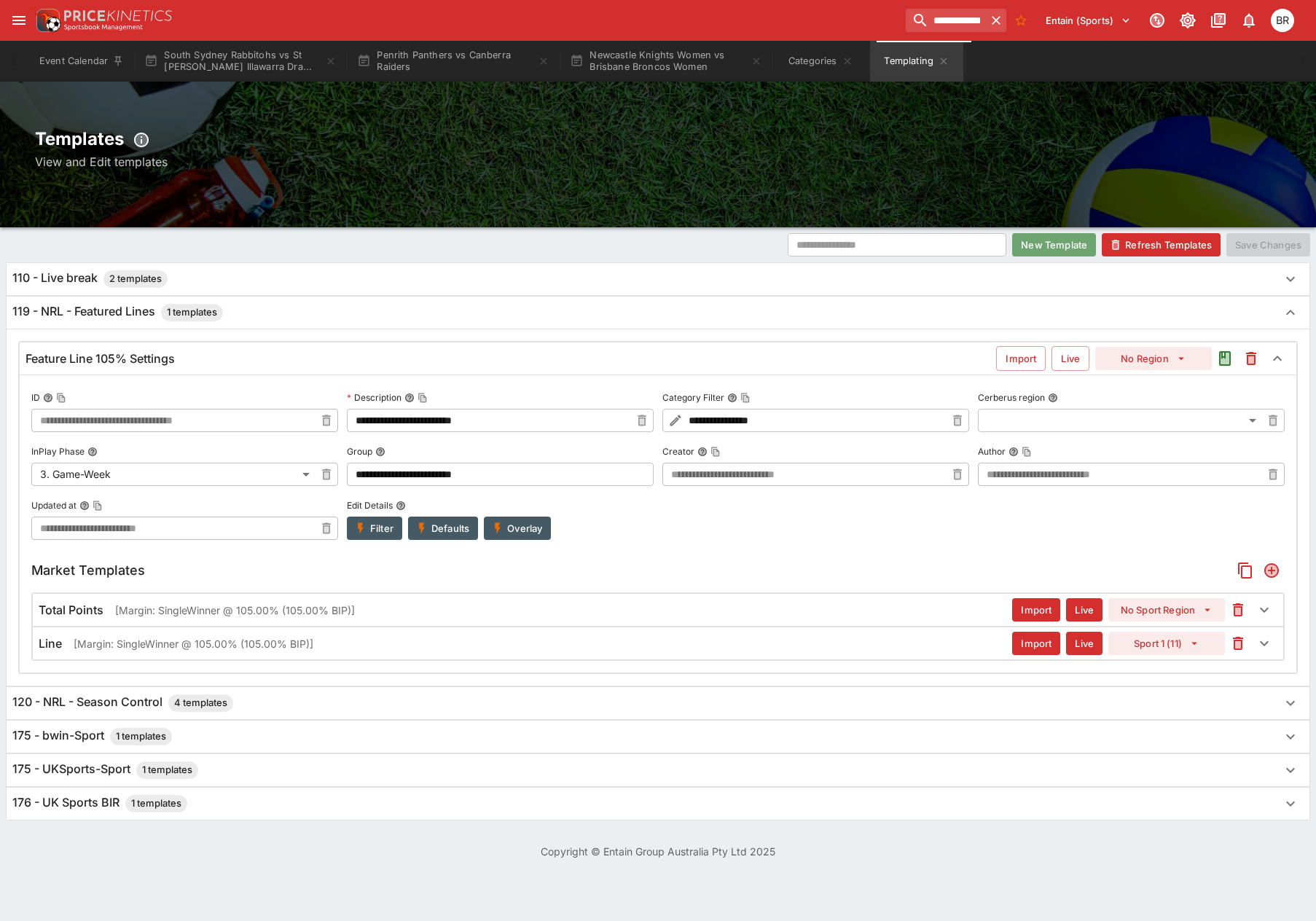
click at [1072, 245] on button "New Template" at bounding box center [1054, 245] width 83 height 23
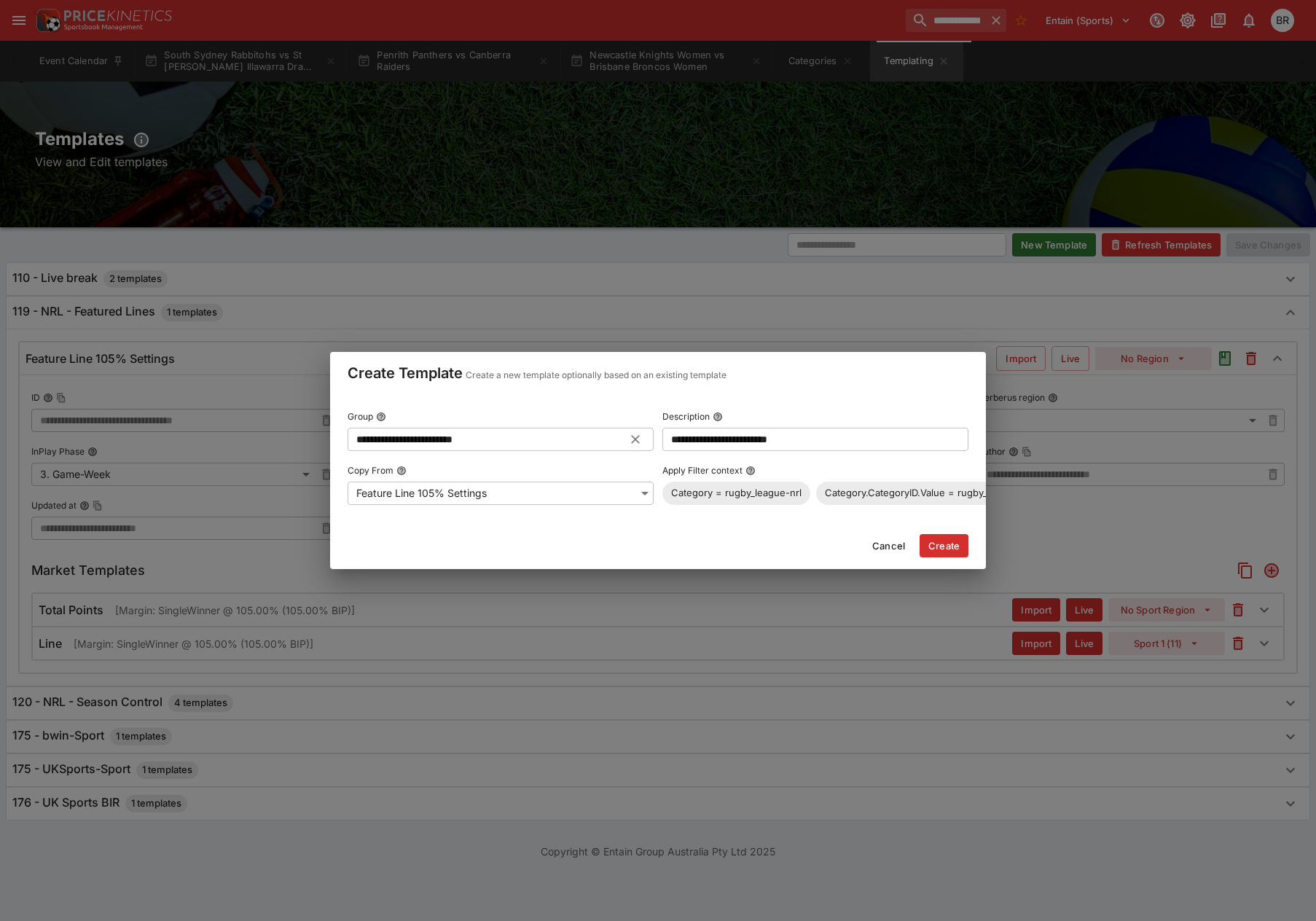
click at [592, 435] on input "**********" at bounding box center [489, 440] width 283 height 23
click at [616, 396] on div "Create Template Create a new template optionally based on an existing template" at bounding box center [658, 379] width 655 height 54
click at [926, 544] on button "Create" at bounding box center [944, 546] width 49 height 23
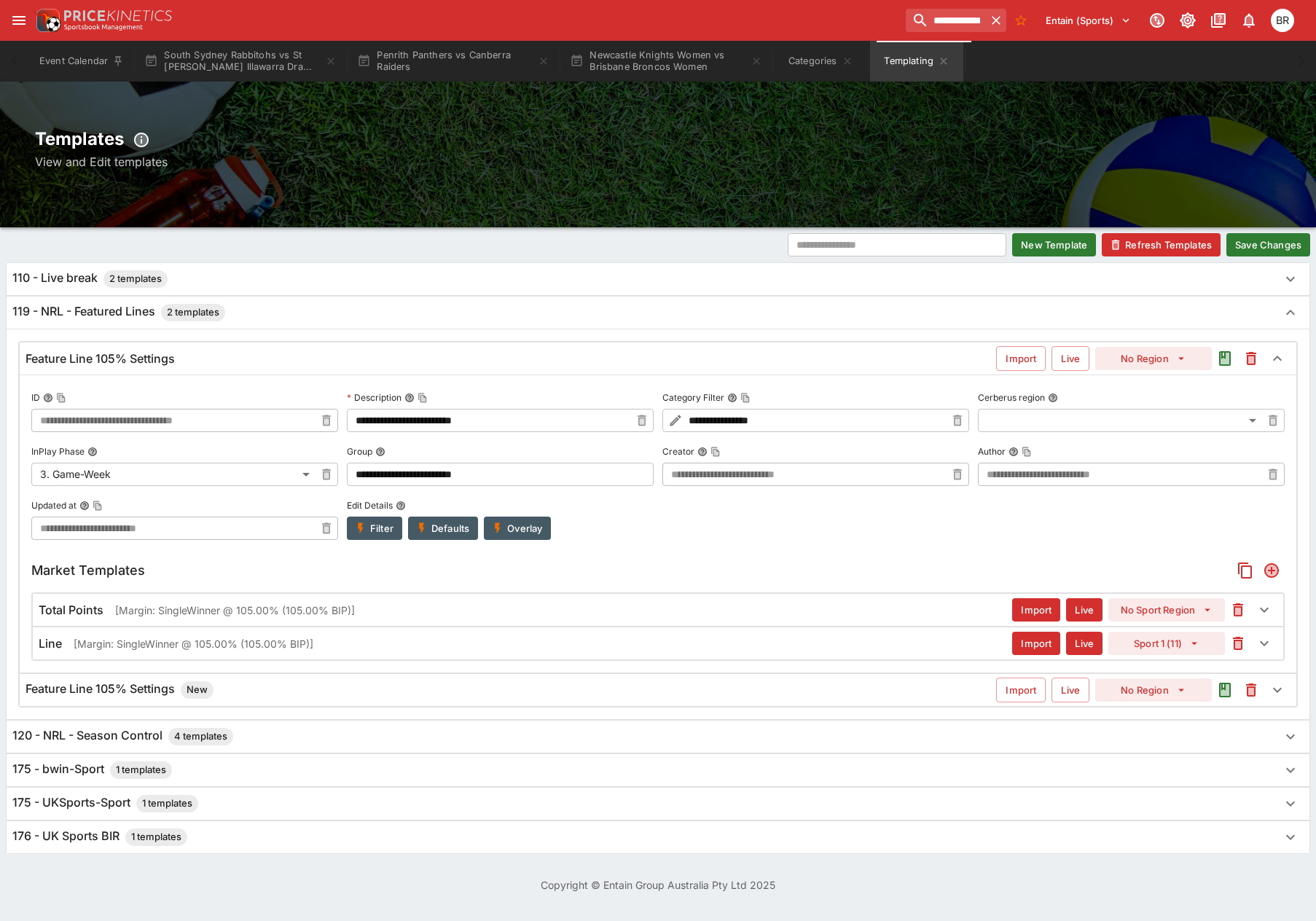
click at [1248, 251] on button "Save Changes" at bounding box center [1268, 245] width 83 height 23
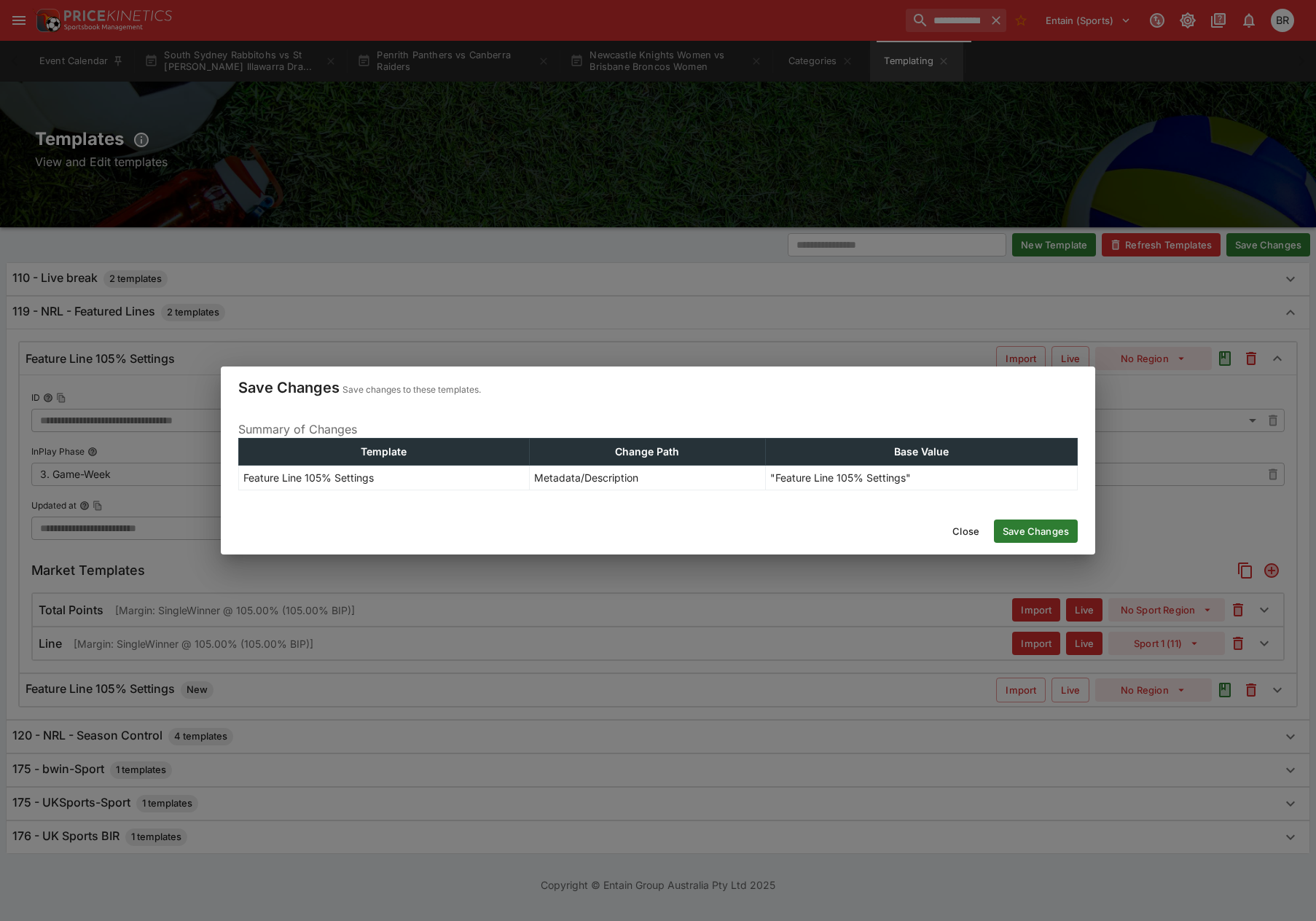
click at [1012, 516] on div "Close Save Changes" at bounding box center [658, 531] width 874 height 47
click at [1012, 521] on button "Save Changes" at bounding box center [1036, 531] width 83 height 23
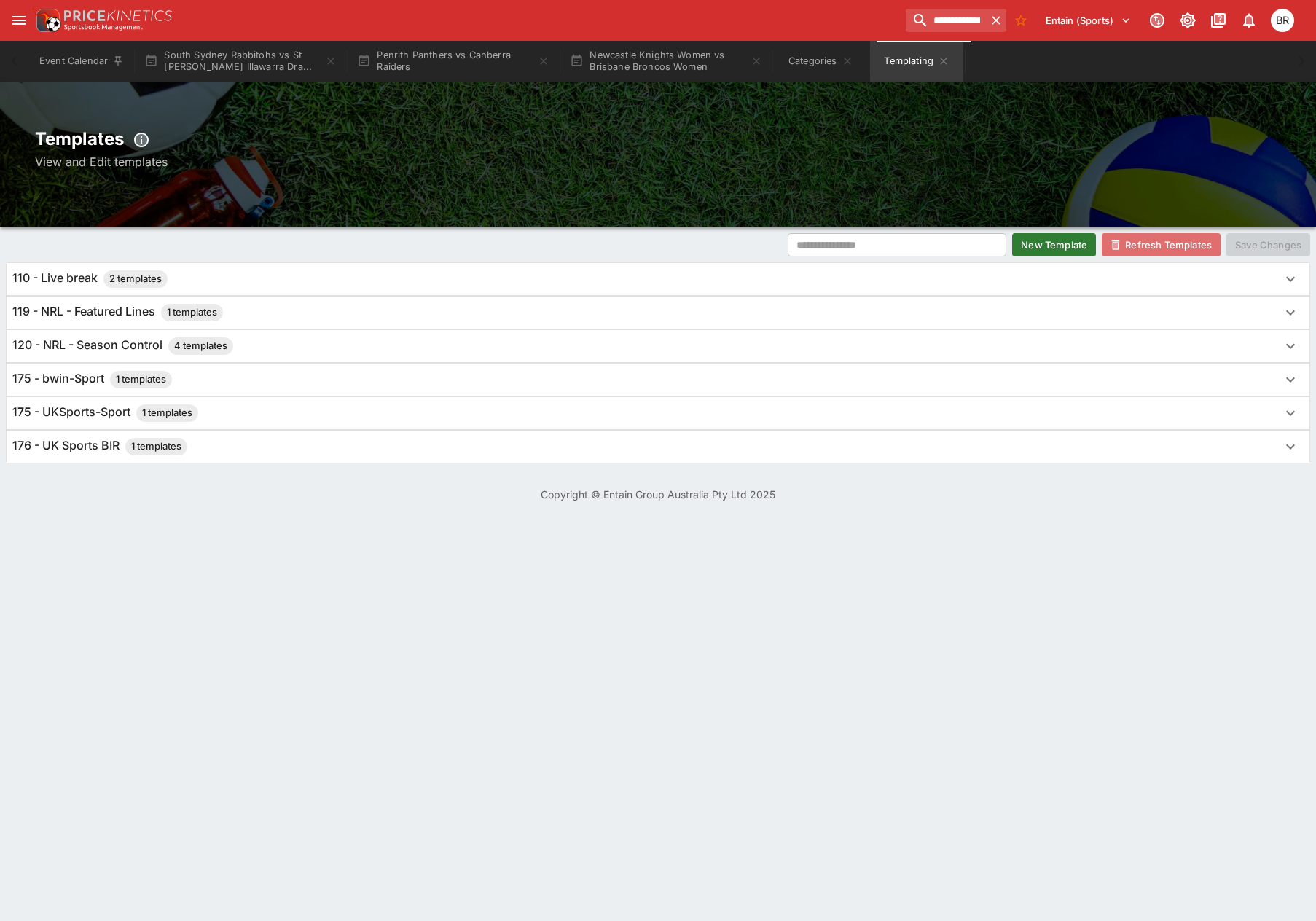
click at [1151, 251] on button "Refresh Templates" at bounding box center [1161, 245] width 118 height 23
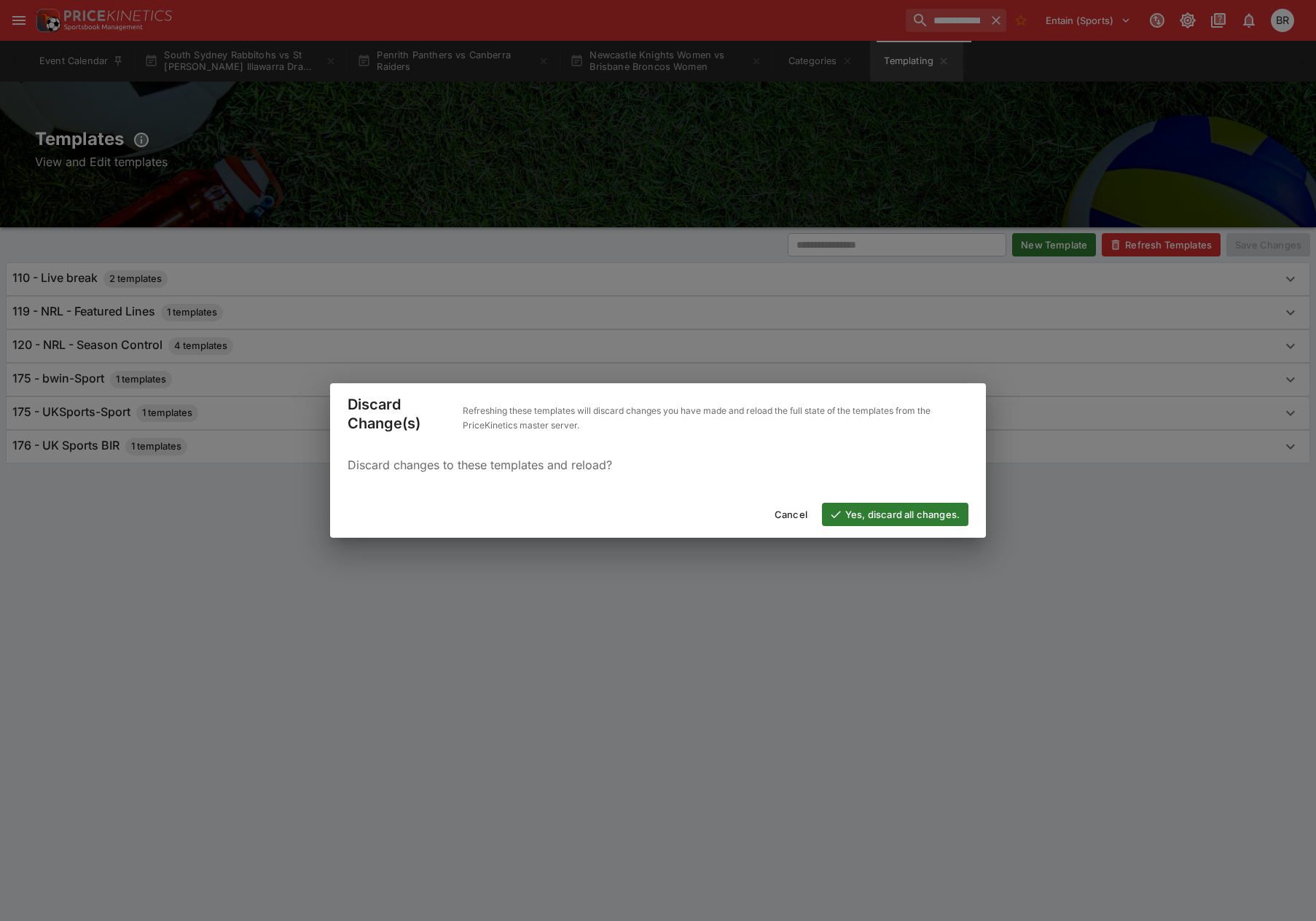
click at [893, 517] on button "Yes, discard all changes." at bounding box center [896, 515] width 147 height 23
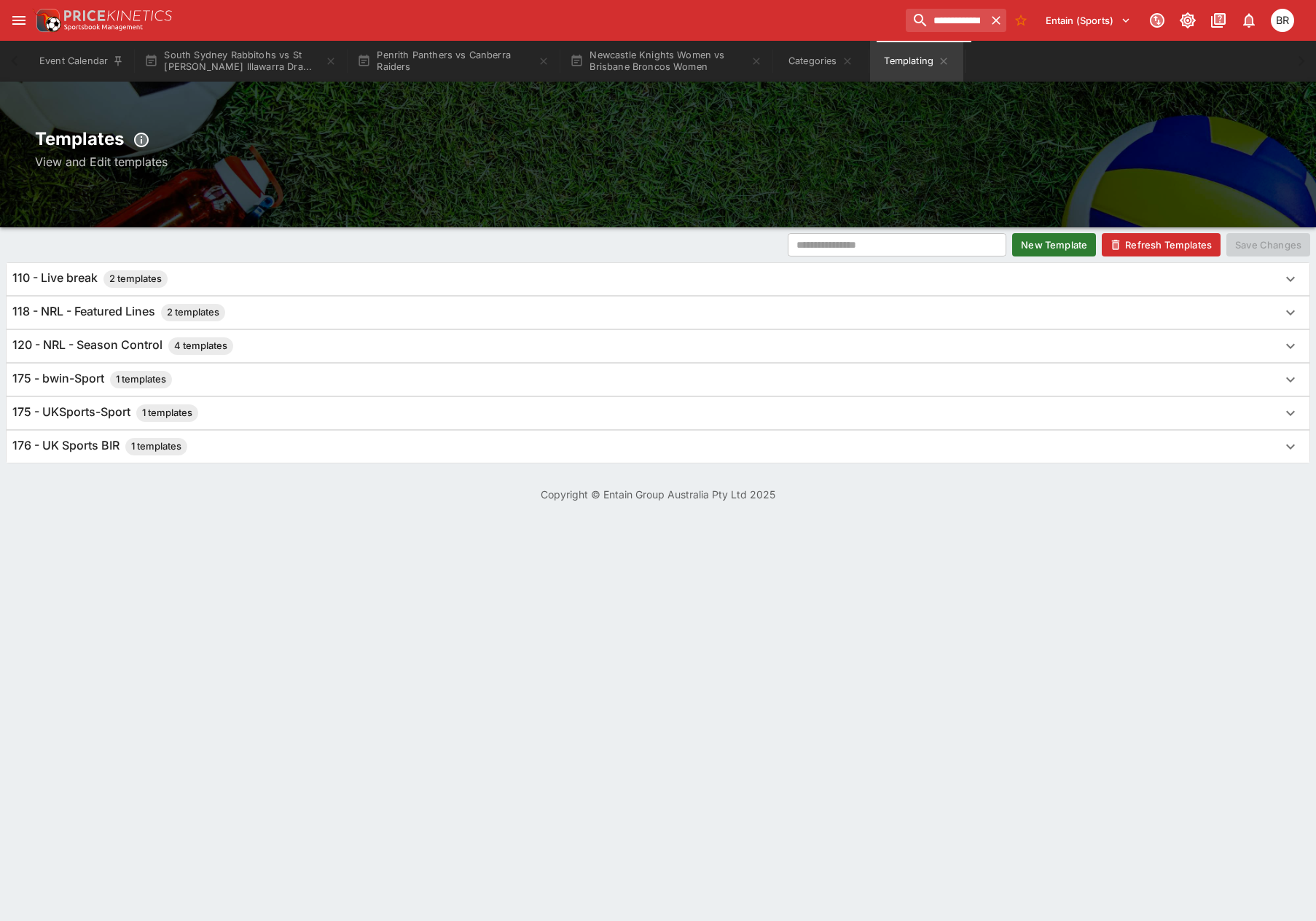
click at [533, 317] on div "118 - NRL - Featured Lines 2 templates" at bounding box center [645, 312] width 1265 height 18
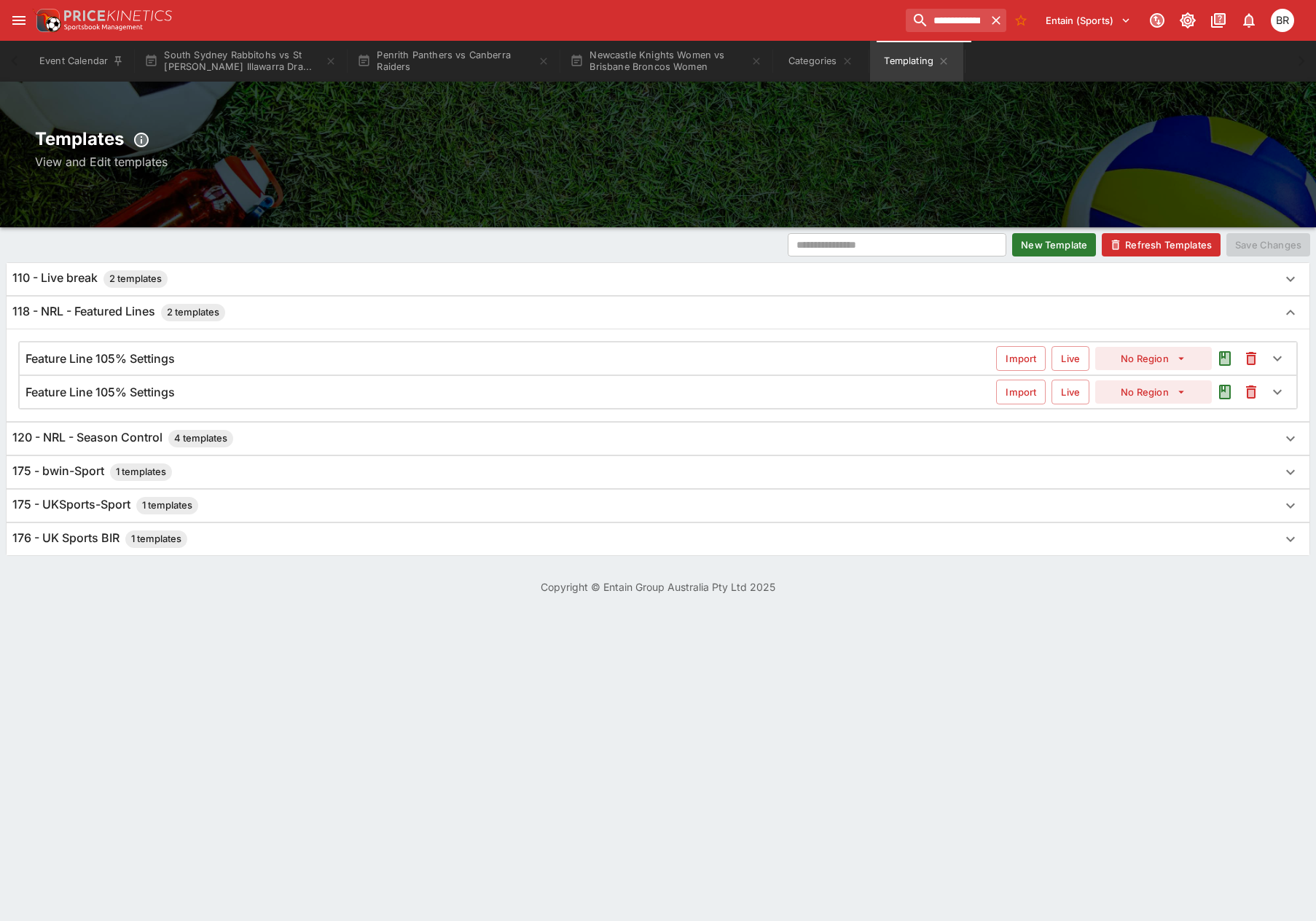
click at [470, 391] on div "Feature Line 105% Settings" at bounding box center [511, 392] width 971 height 15
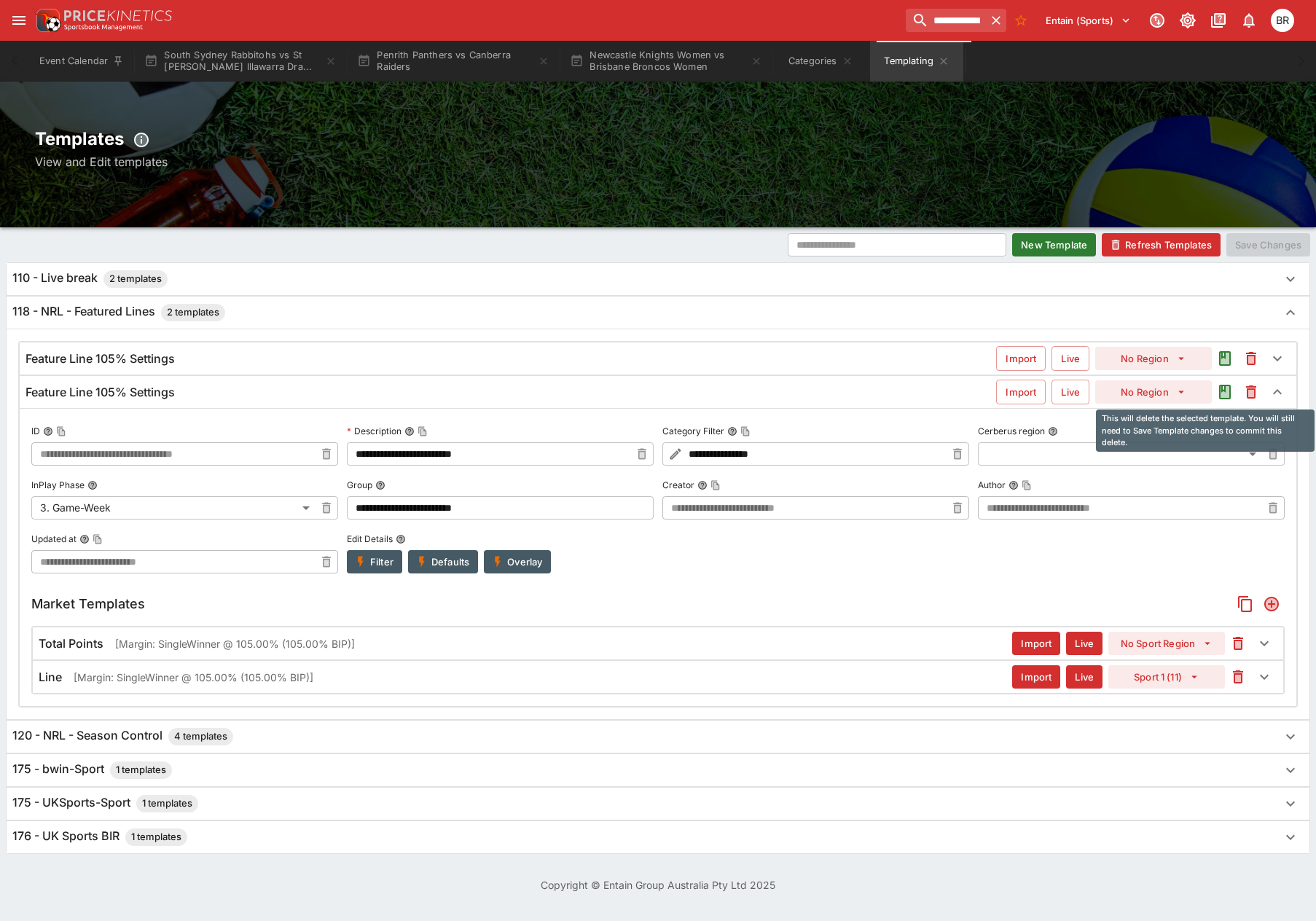
click at [1254, 395] on icon "This will delete the selected template. You will still need to Save Template ch…" at bounding box center [1251, 392] width 10 height 13
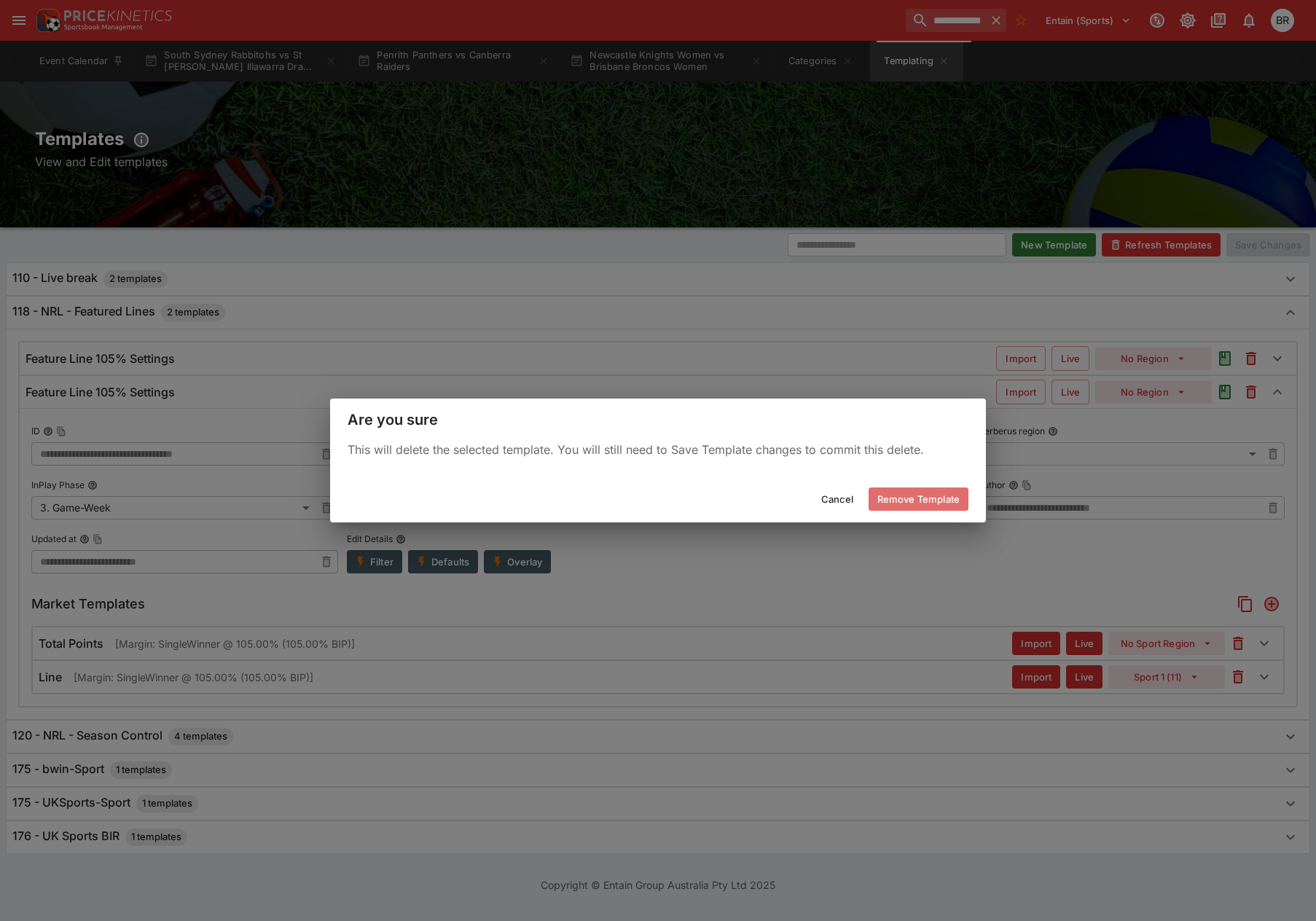
click at [894, 501] on button "Remove Template" at bounding box center [918, 499] width 100 height 23
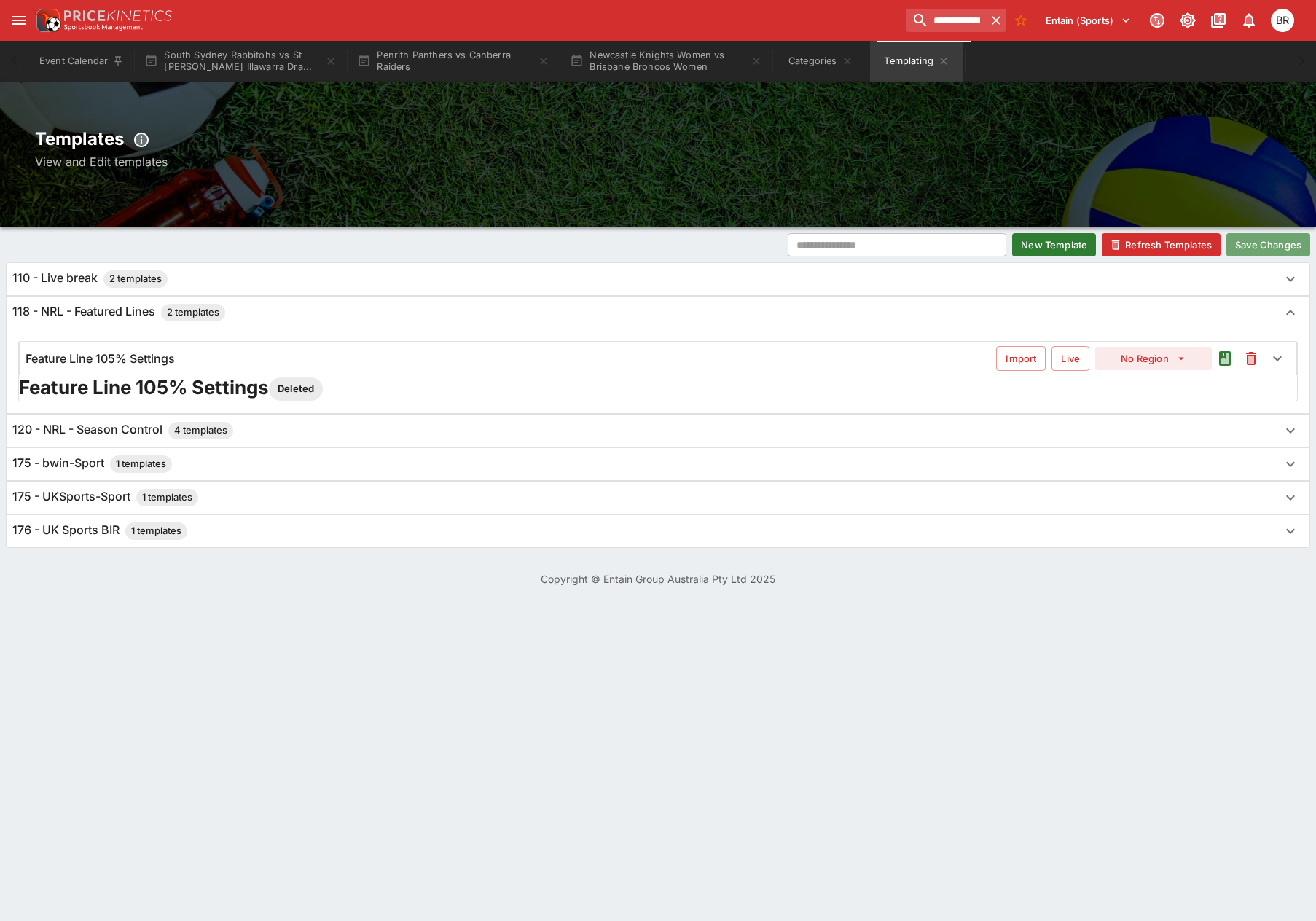
click at [1278, 247] on button "Save Changes" at bounding box center [1268, 245] width 83 height 23
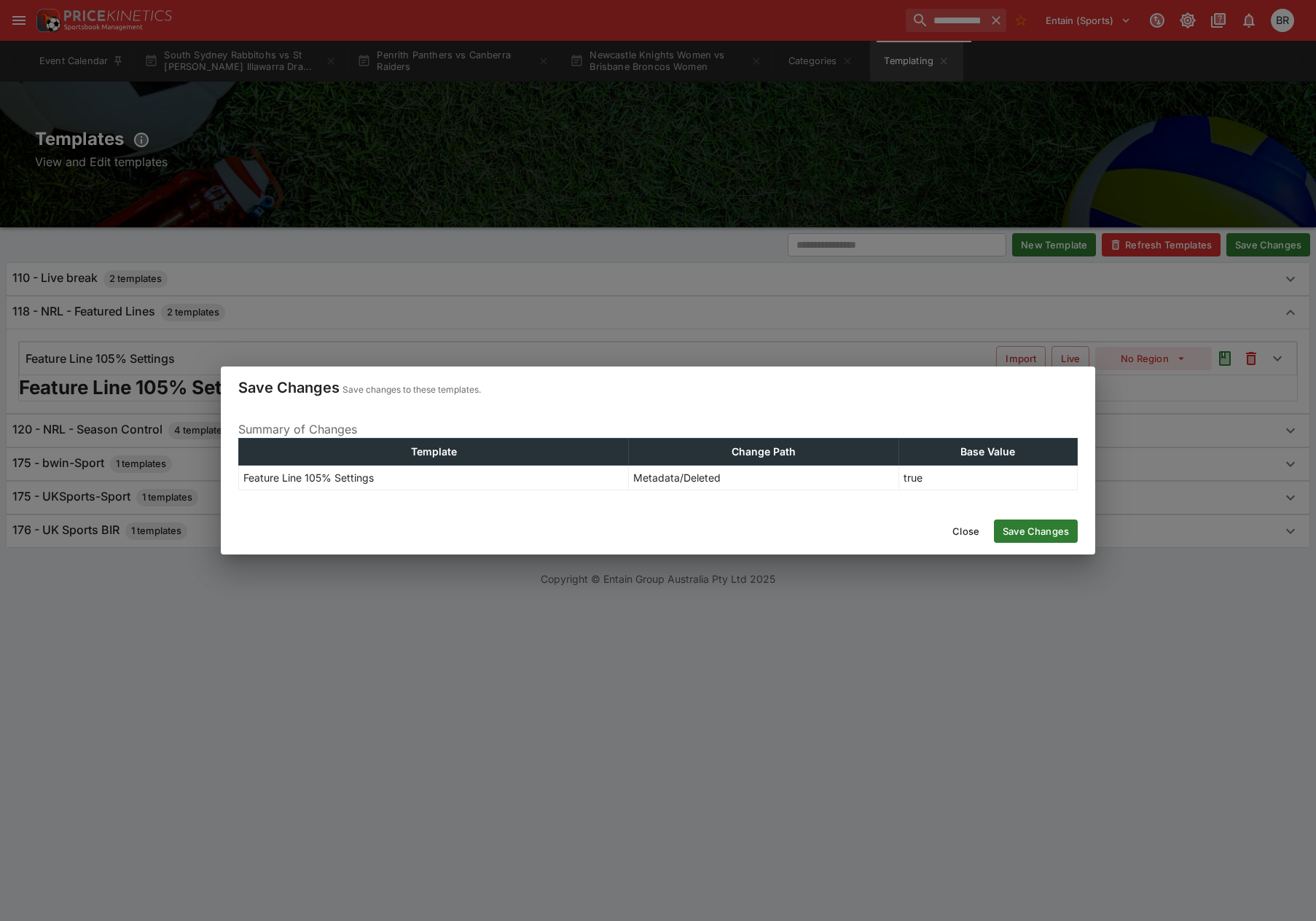
click at [1051, 528] on button "Save Changes" at bounding box center [1036, 531] width 83 height 23
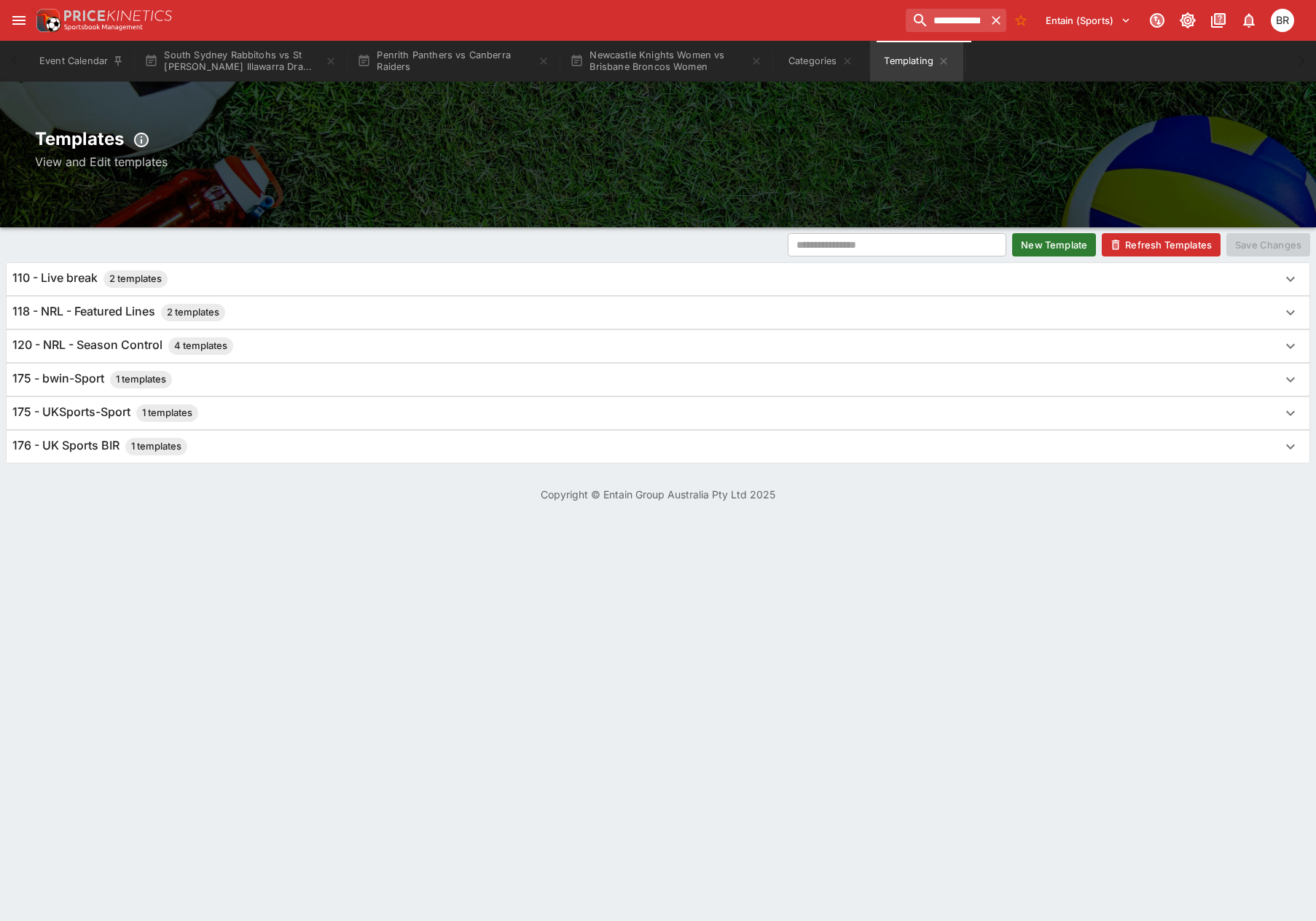
click at [1158, 243] on button "Refresh Templates" at bounding box center [1161, 245] width 118 height 23
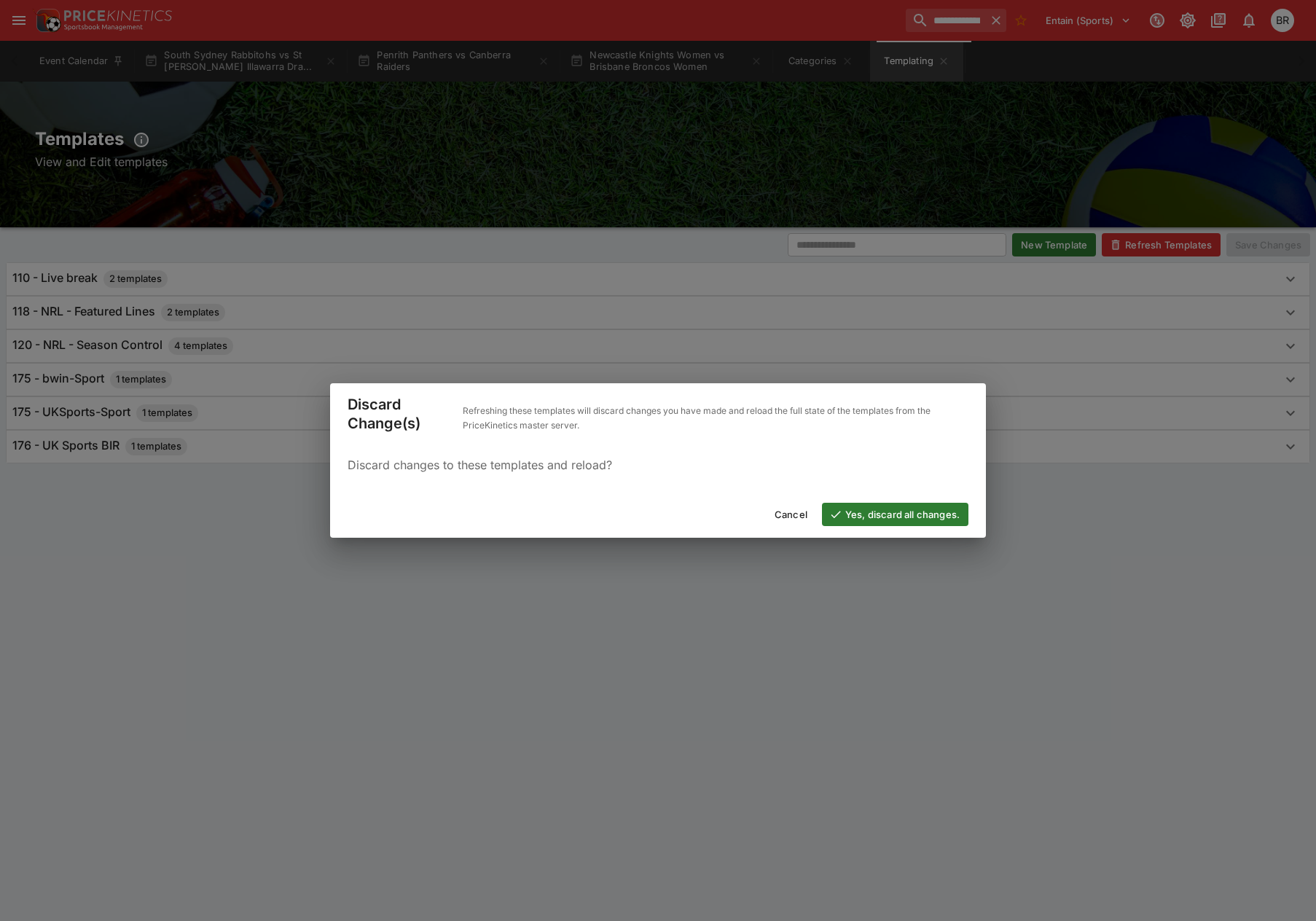
click at [942, 519] on button "Yes, discard all changes." at bounding box center [896, 515] width 147 height 23
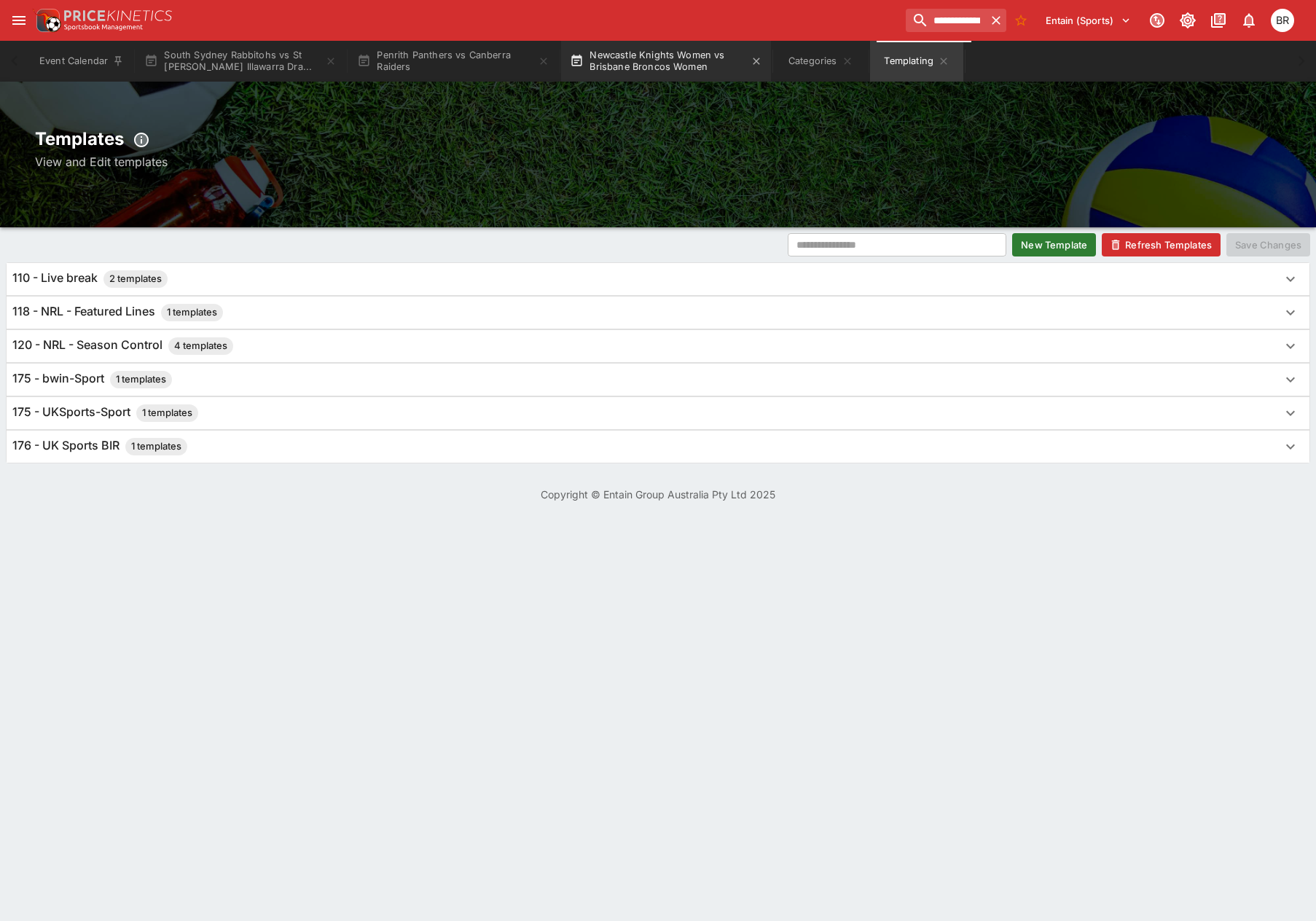
click at [661, 54] on button "Newcastle Knights Women vs Brisbane Broncos Women" at bounding box center [666, 61] width 210 height 41
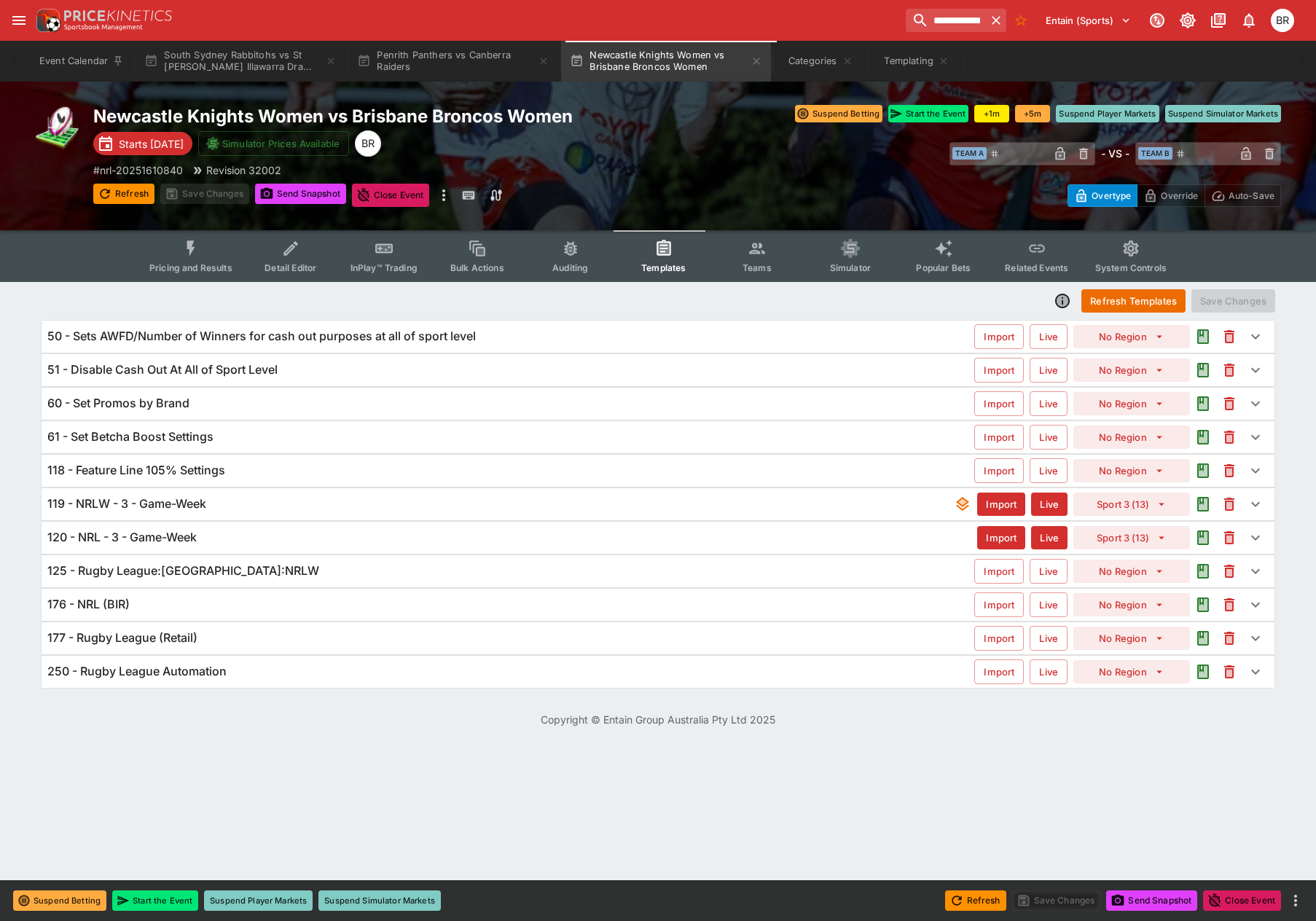
click at [288, 502] on div "119 - NRLW - 3 - Game-Week" at bounding box center [500, 504] width 907 height 15
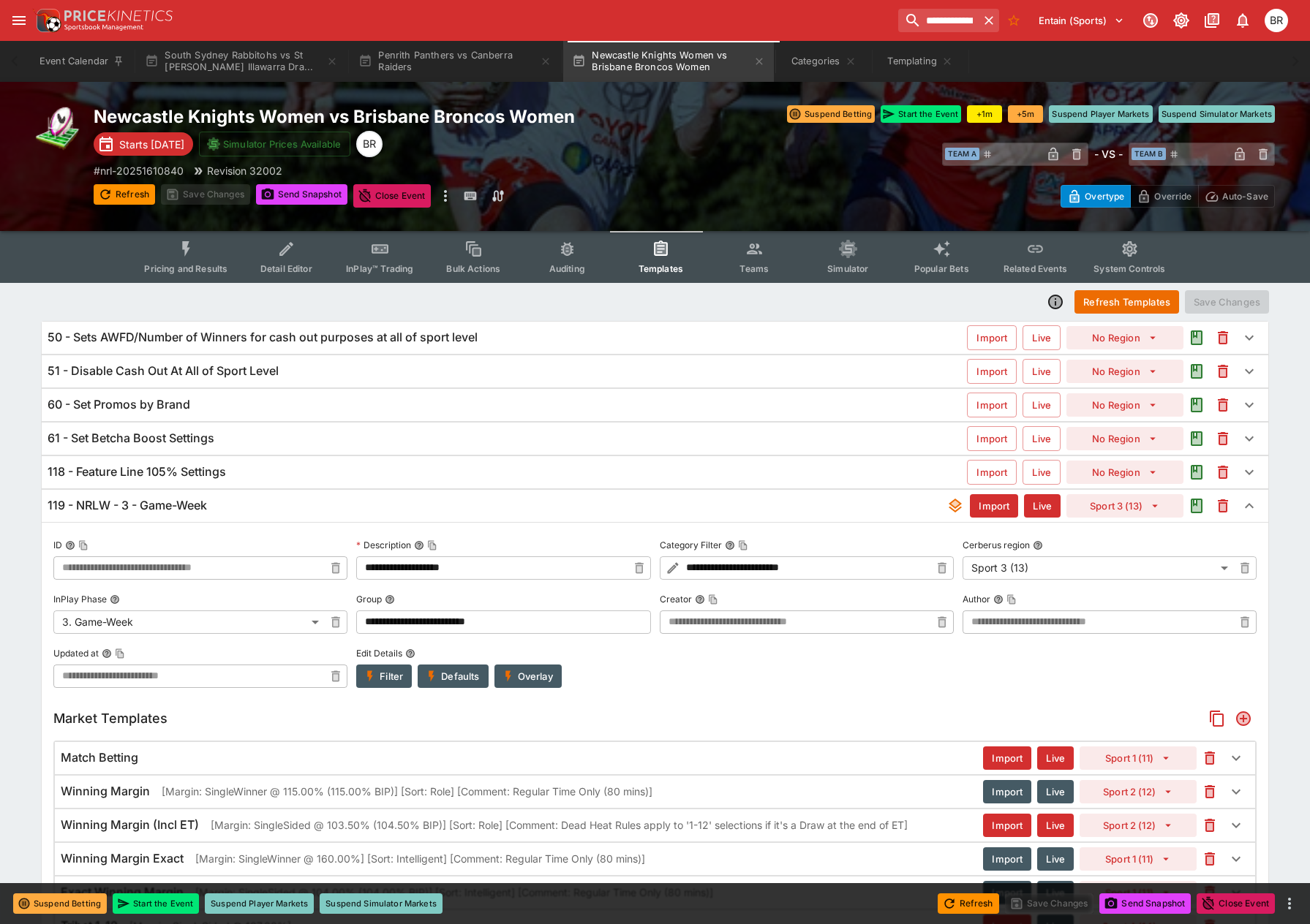
click at [308, 481] on div "118 - Feature Line 105% Settings Import Live No Region" at bounding box center [655, 472] width 1226 height 32
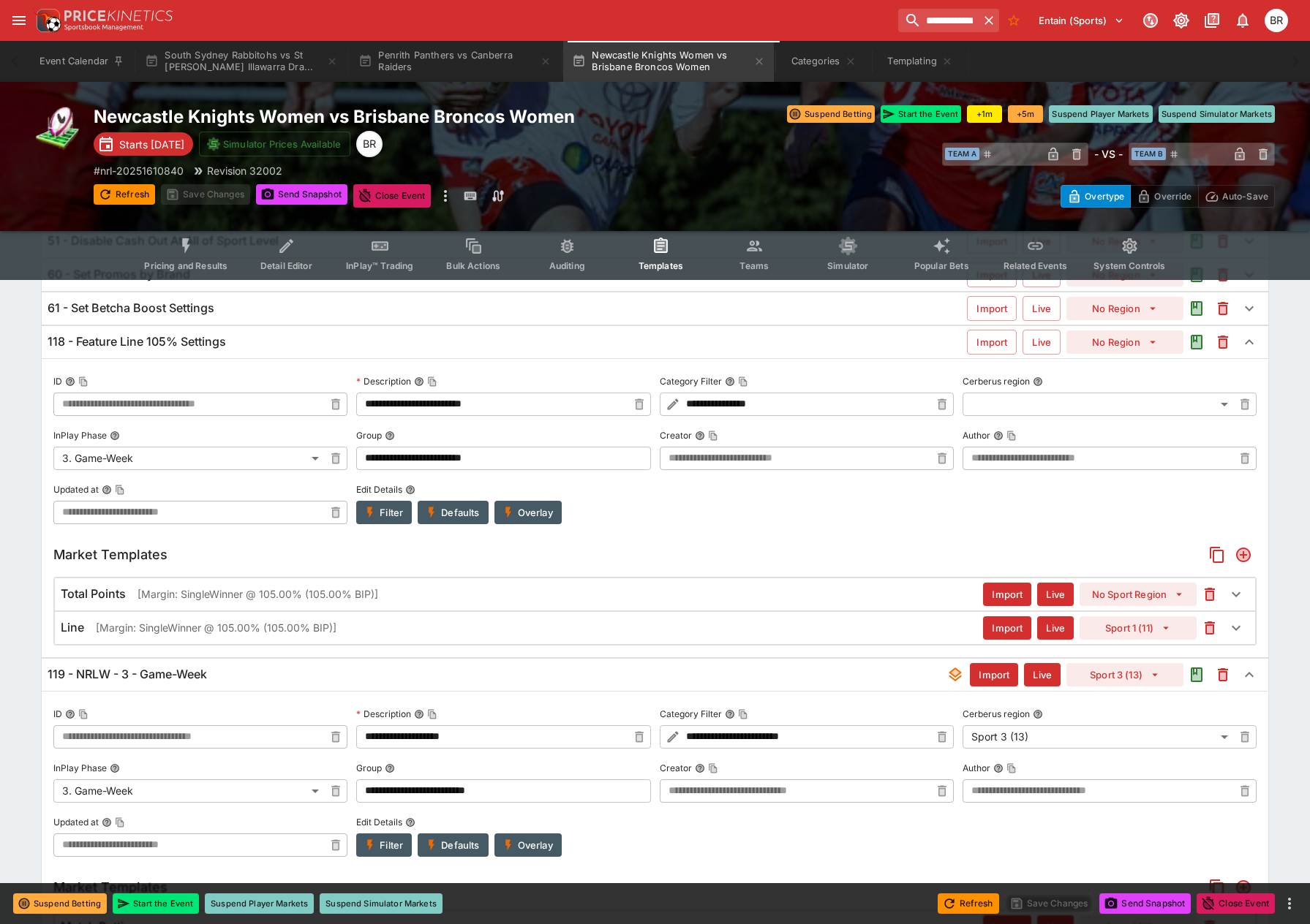
scroll to position [146, 0]
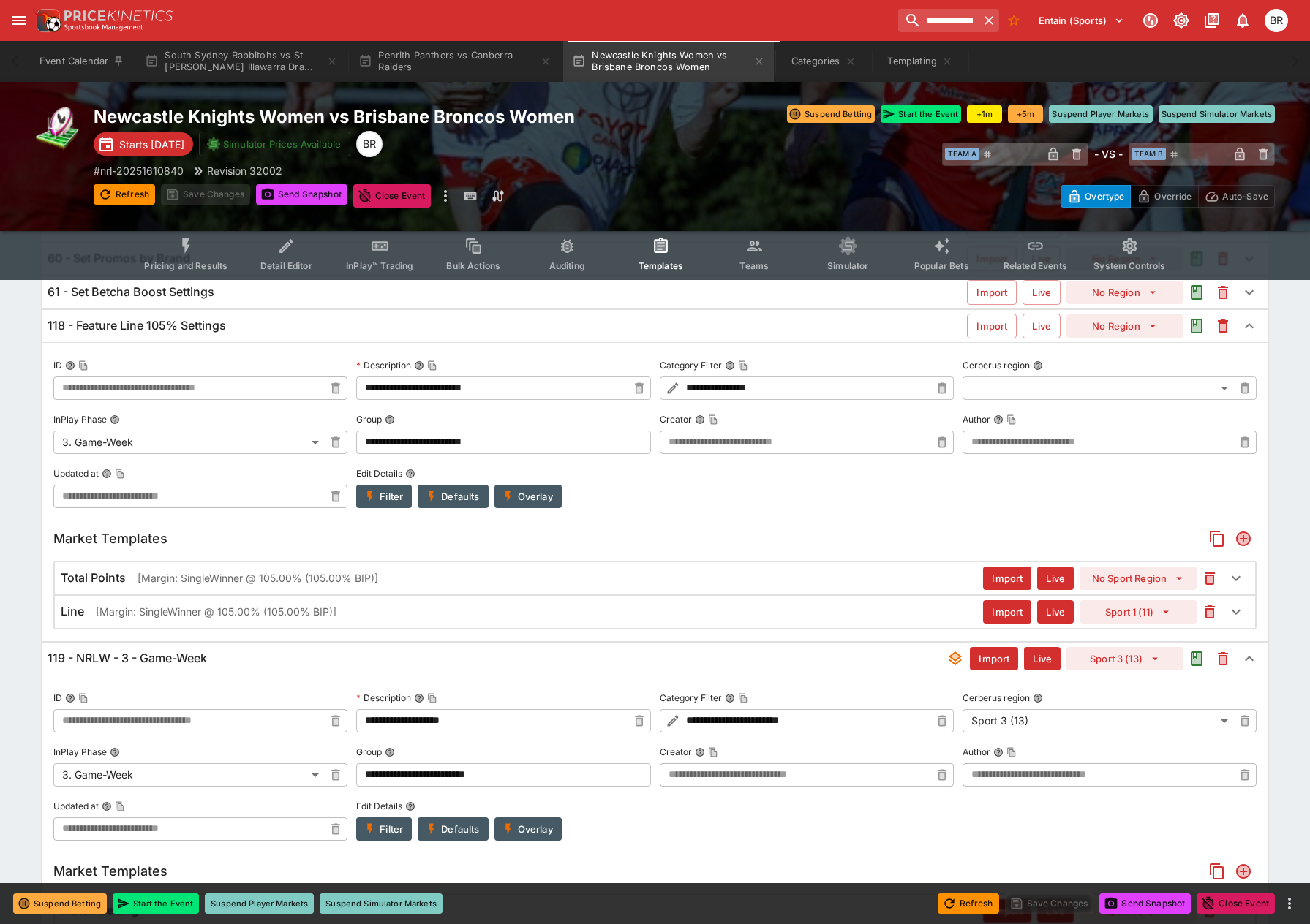
click at [741, 583] on div "Total Points [Margin: SingleWinner @ 105.00% (105.00% BIP)]" at bounding box center [522, 578] width 922 height 15
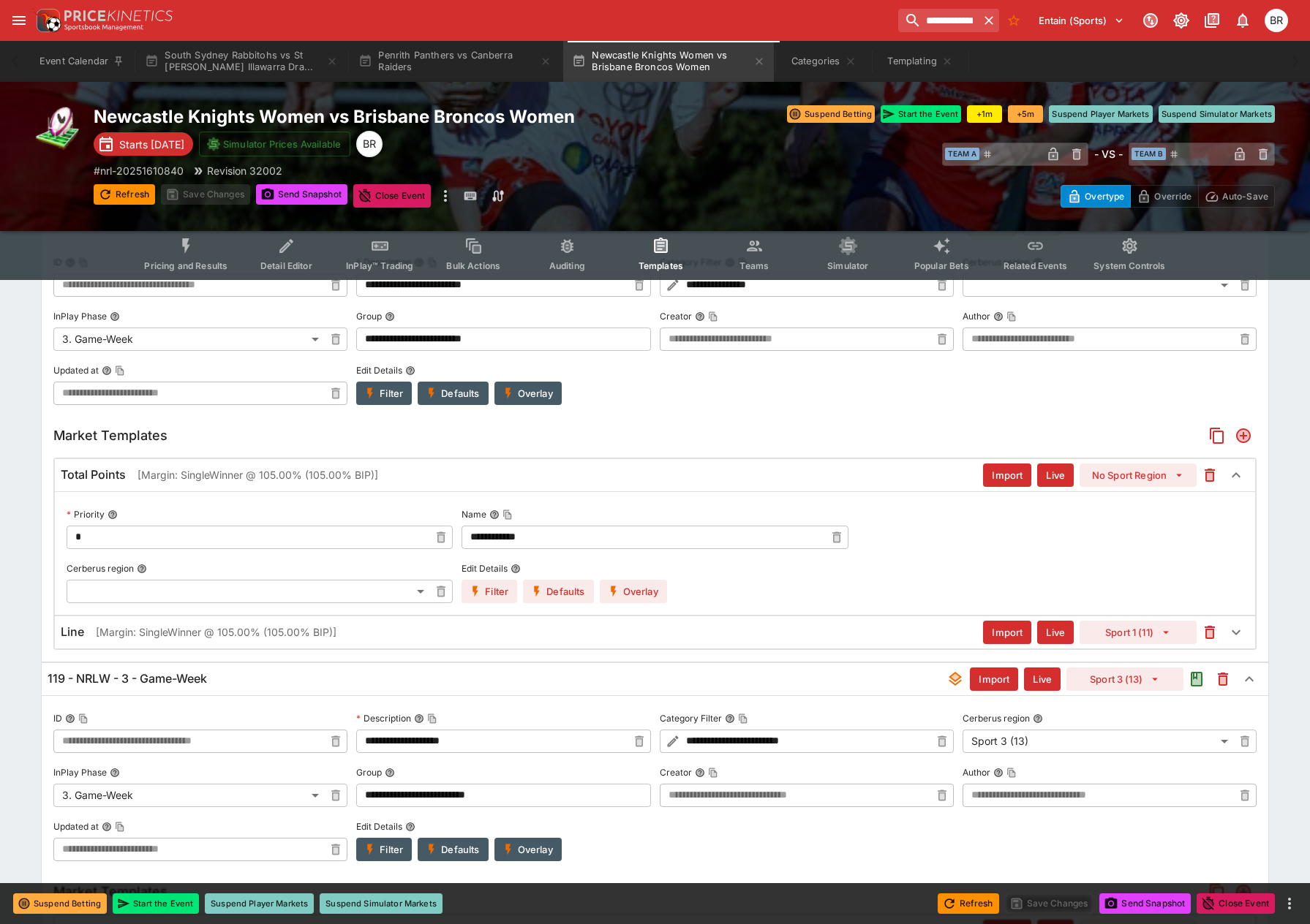
scroll to position [292, 0]
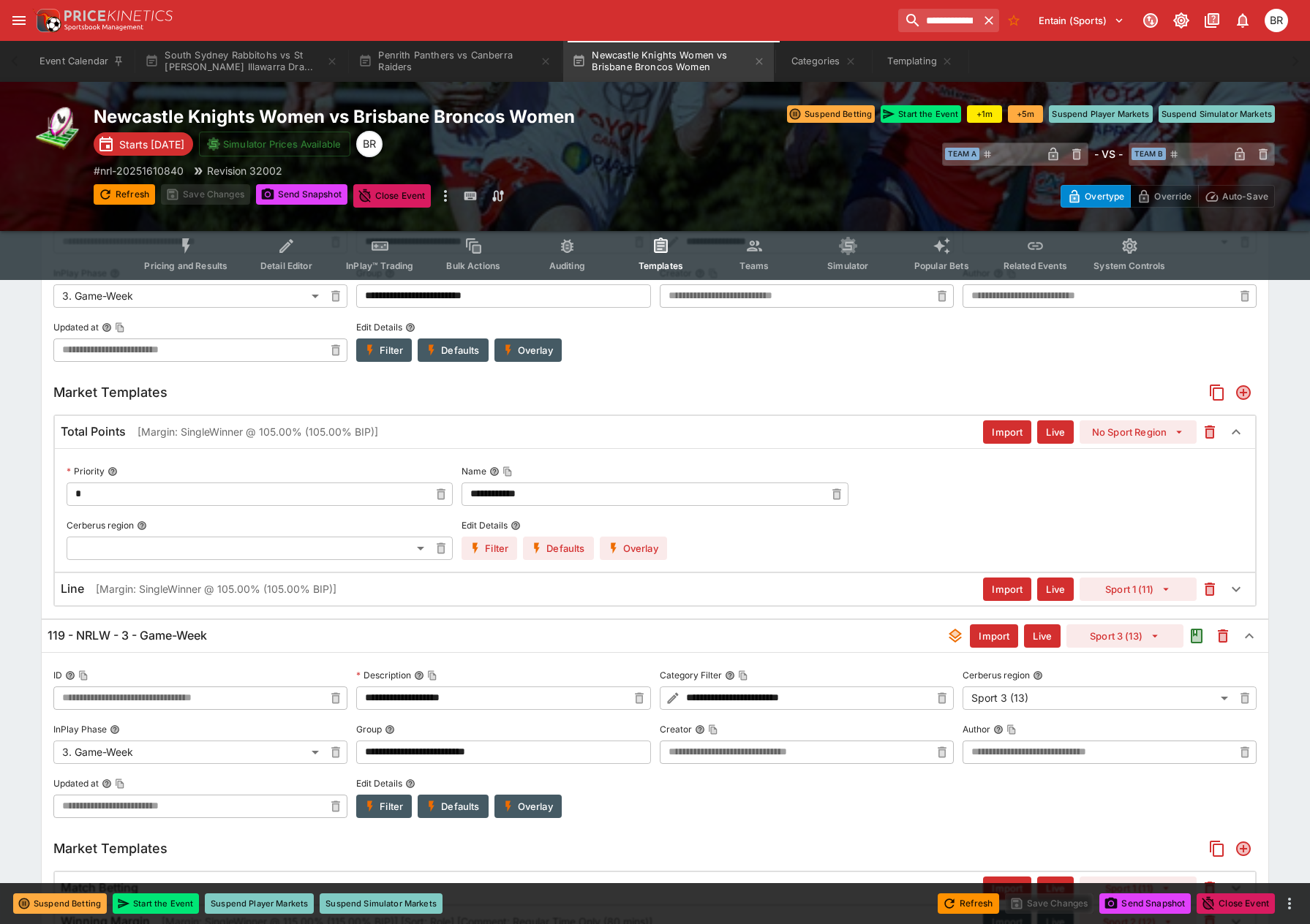
click at [634, 555] on button "Overlay" at bounding box center [633, 548] width 67 height 23
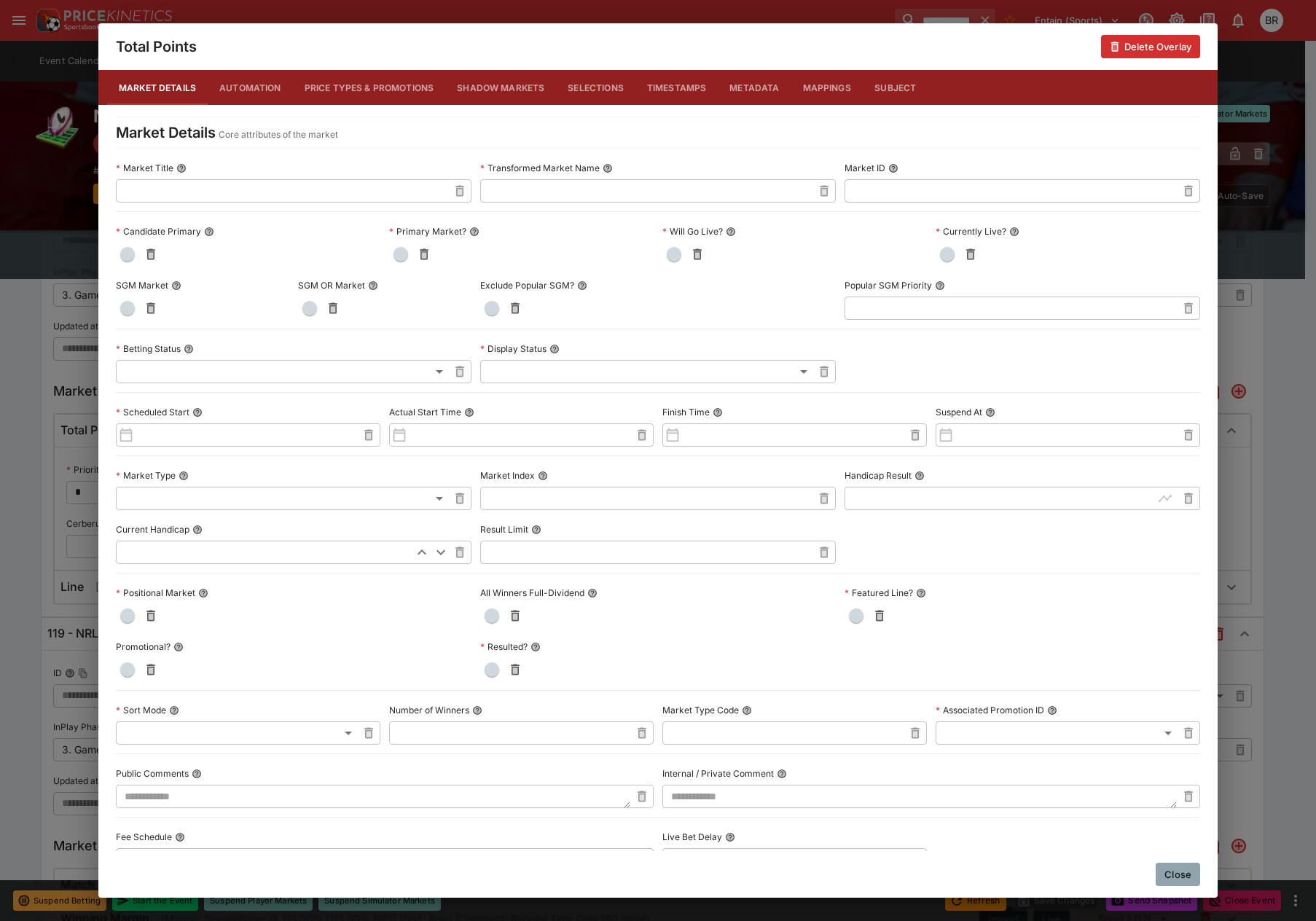
click at [1183, 868] on button "Close" at bounding box center [1178, 874] width 44 height 23
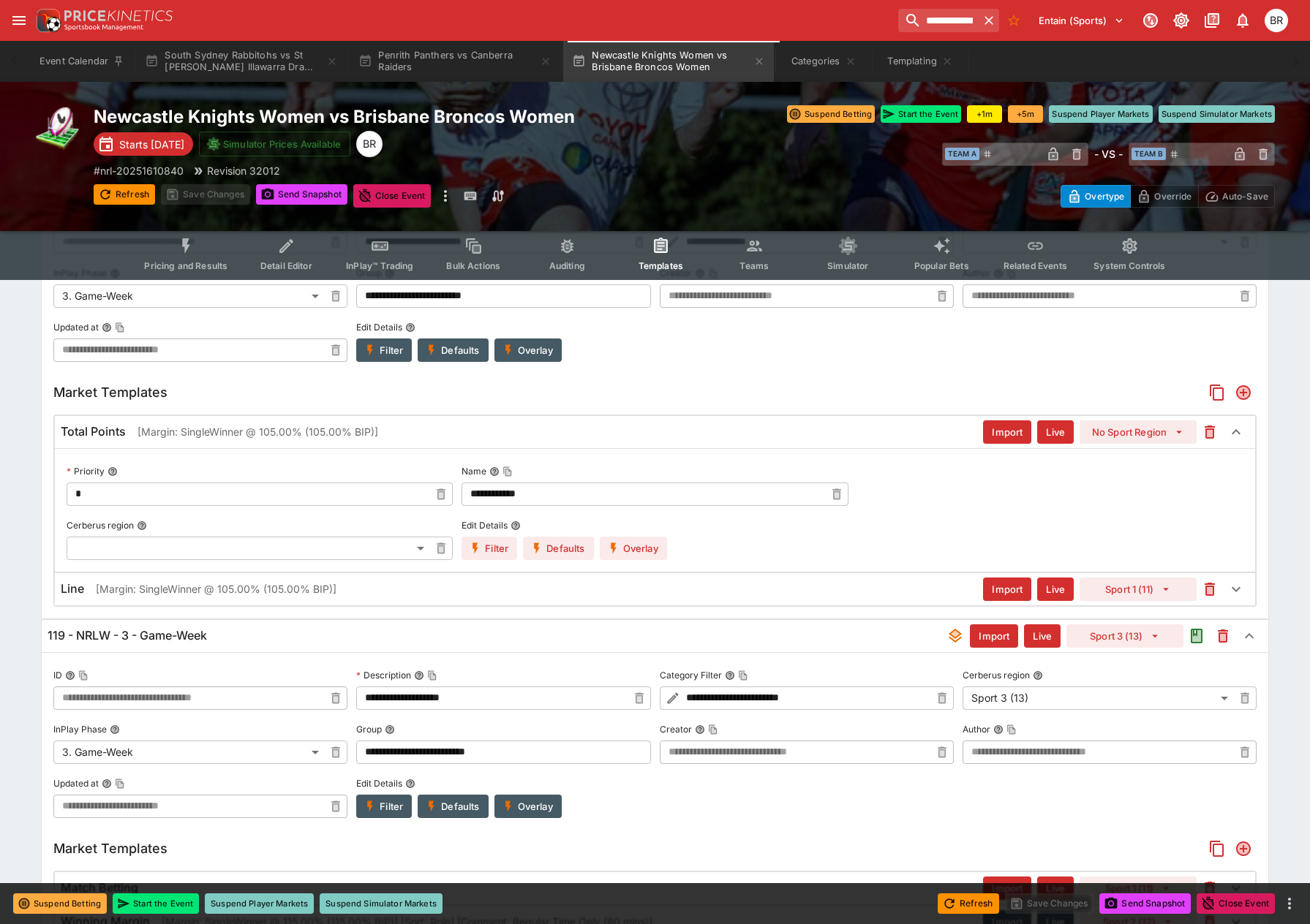
click at [435, 581] on div "Line [Margin: SingleWinner @ 105.00% (105.00% BIP)] Import Live Sport 1 (11)" at bounding box center [655, 589] width 1200 height 32
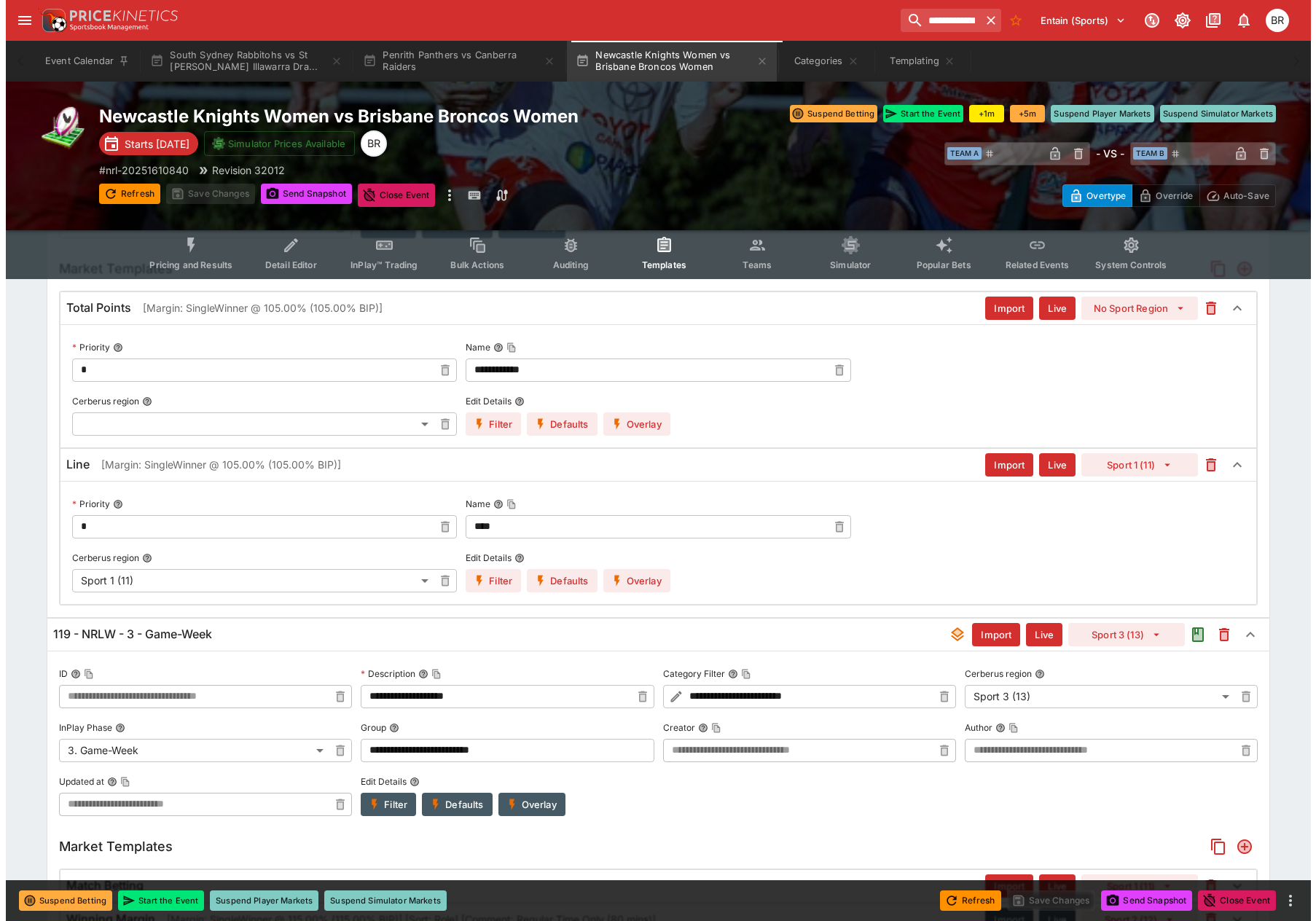
scroll to position [450, 0]
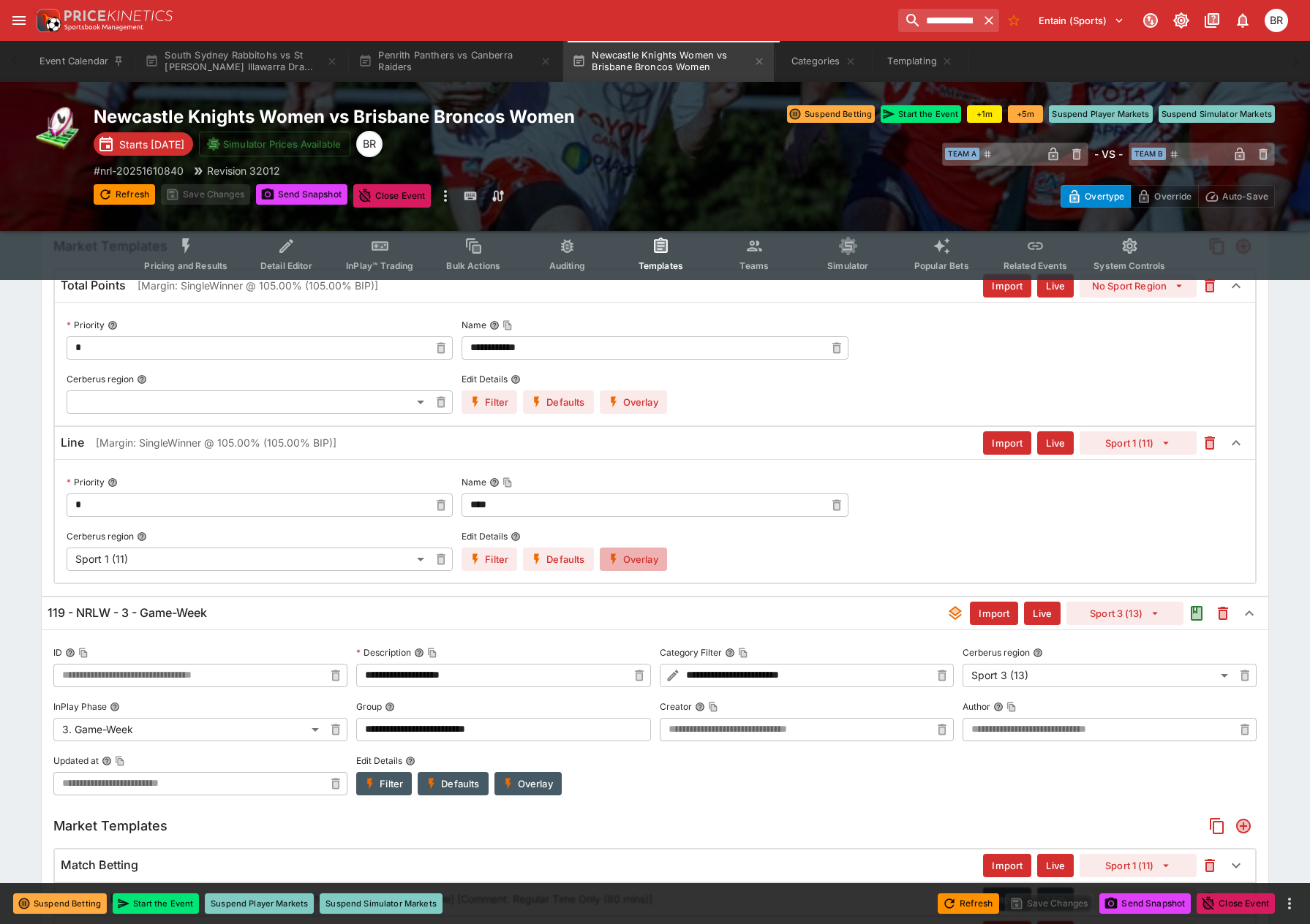
click at [612, 551] on button "Overlay" at bounding box center [633, 559] width 67 height 23
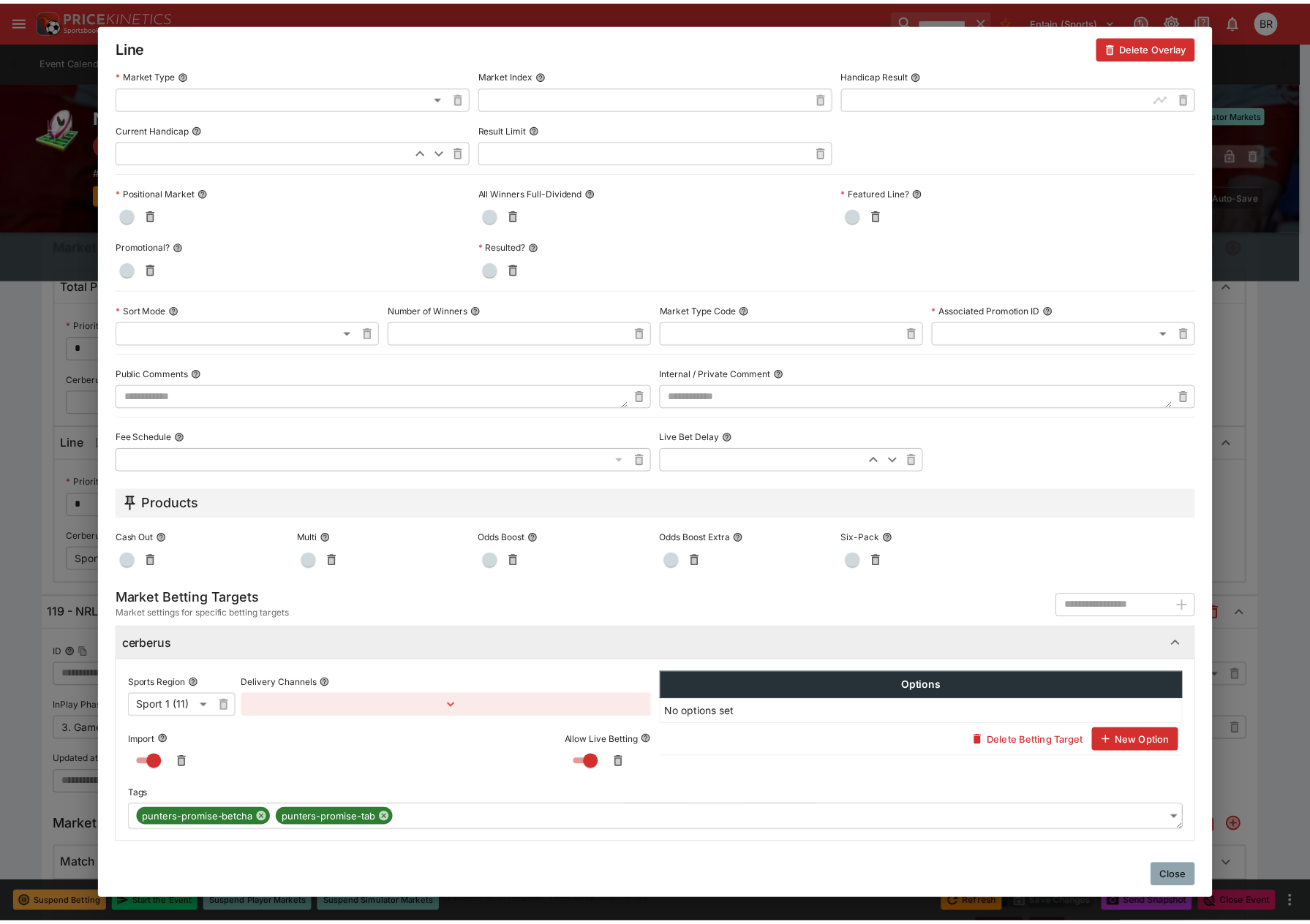
scroll to position [405, 0]
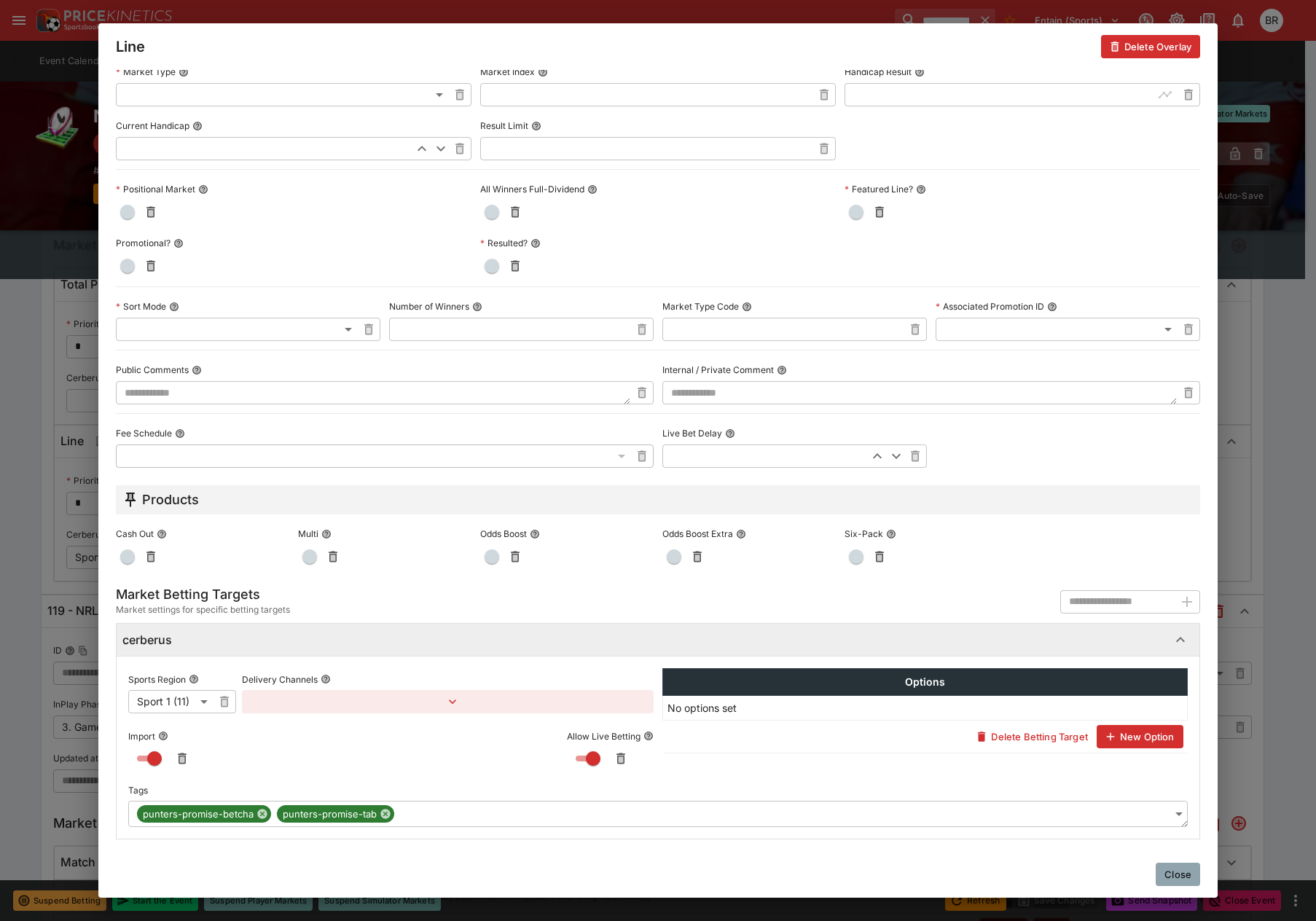
click at [1168, 873] on button "Close" at bounding box center [1178, 874] width 44 height 23
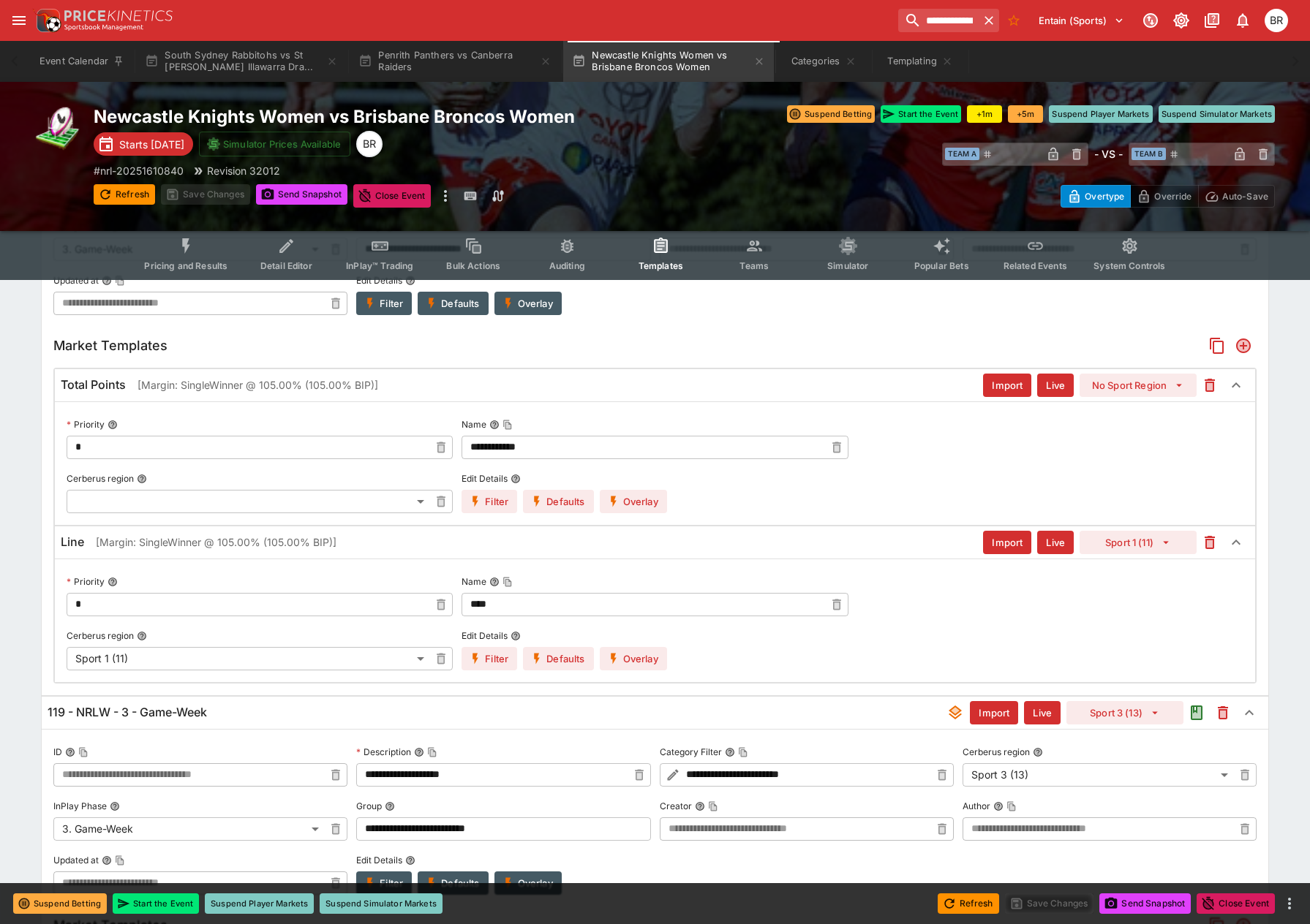
scroll to position [323, 0]
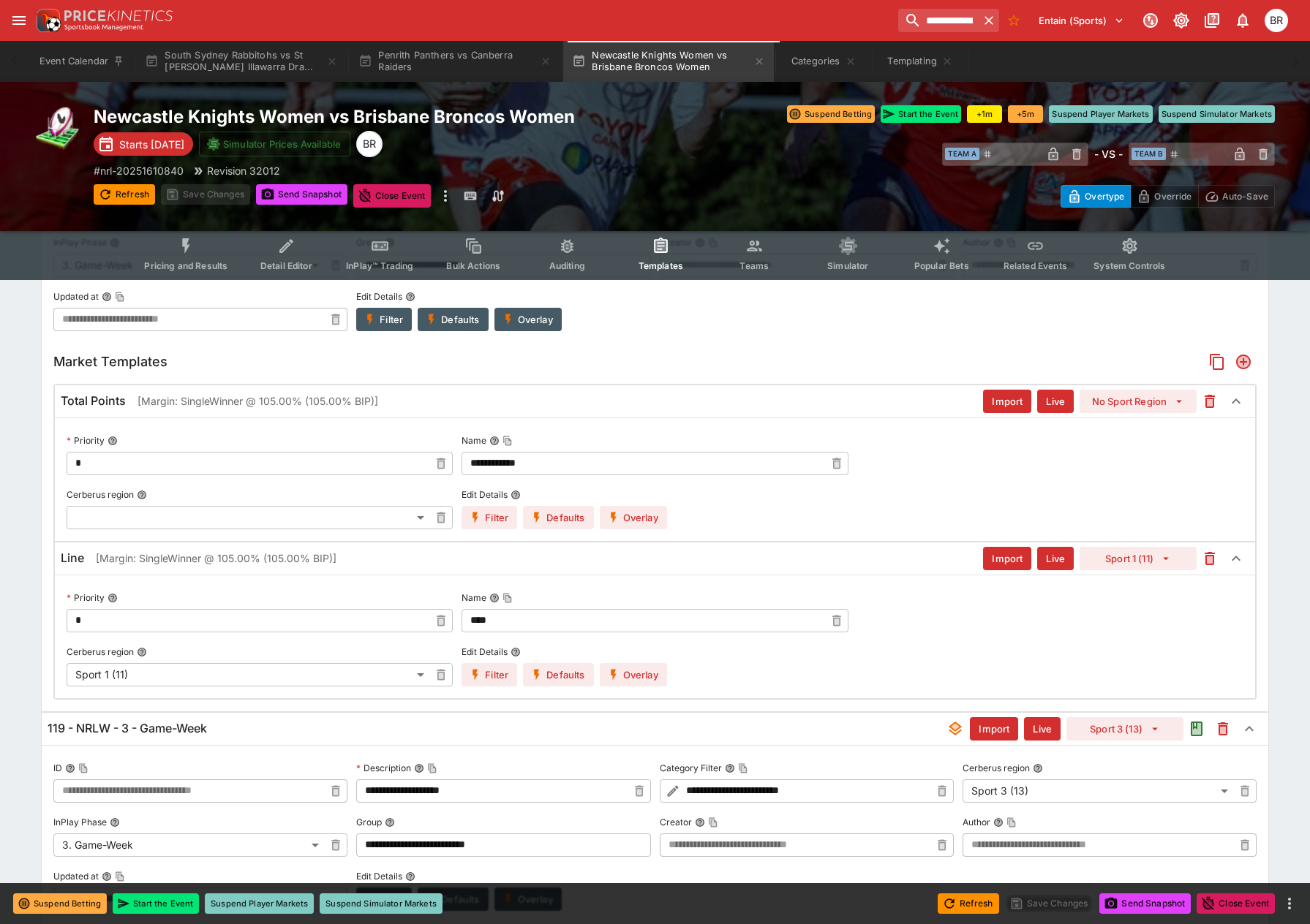
click at [261, 272] on button "Detail Editor" at bounding box center [286, 254] width 94 height 52
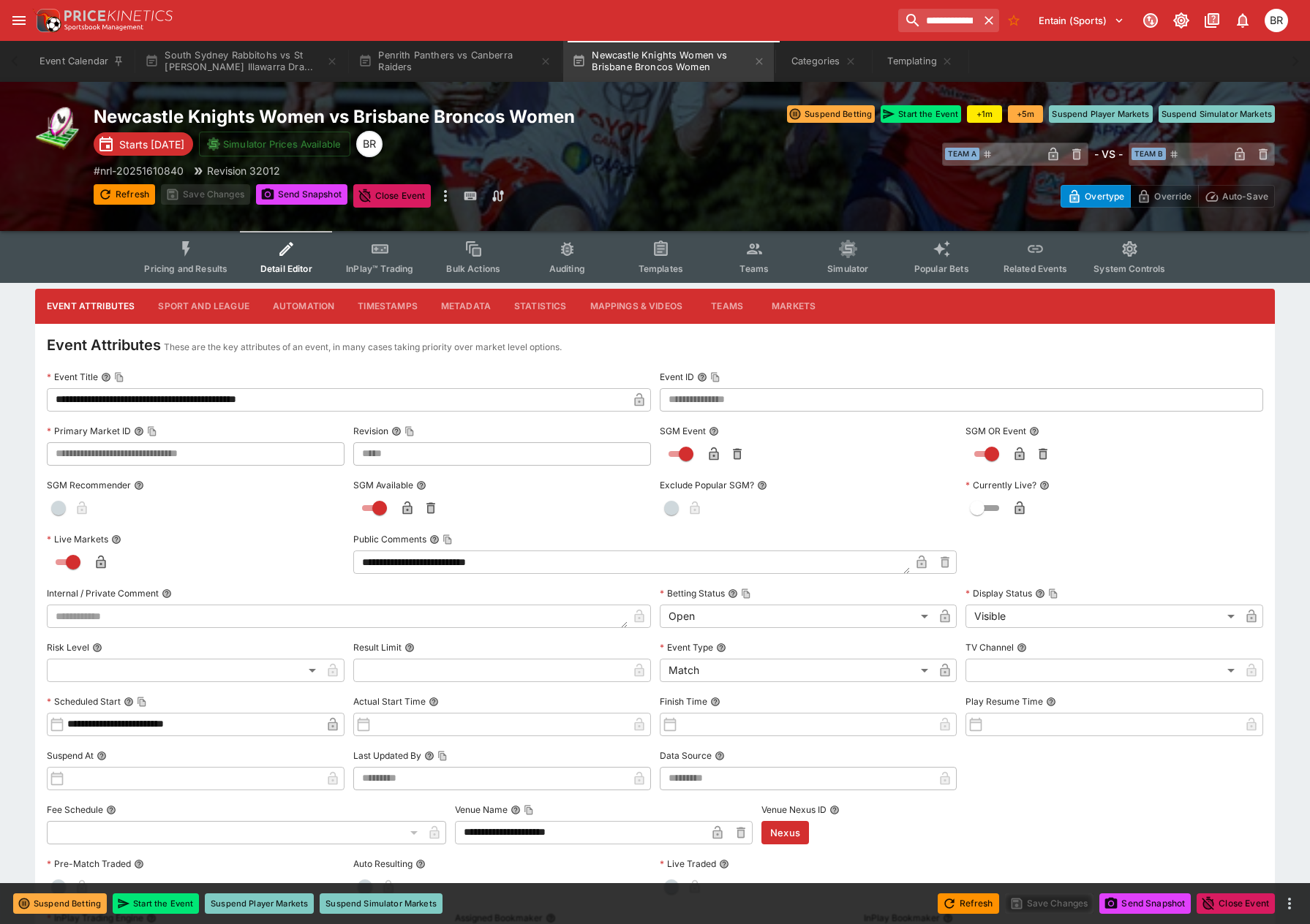
click at [247, 300] on button "Sport and League" at bounding box center [203, 306] width 114 height 35
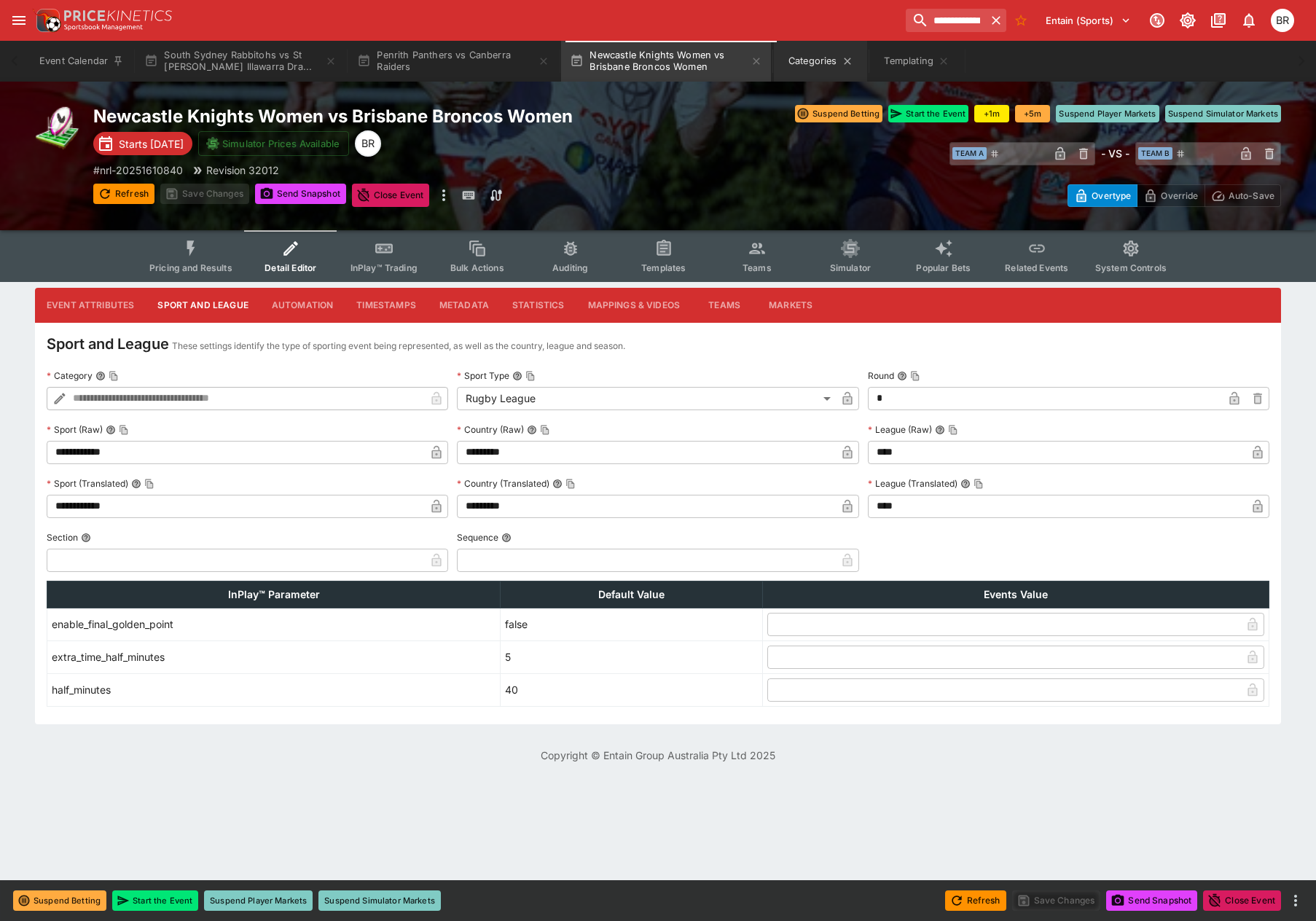
click at [803, 63] on button "Categories" at bounding box center [821, 61] width 93 height 41
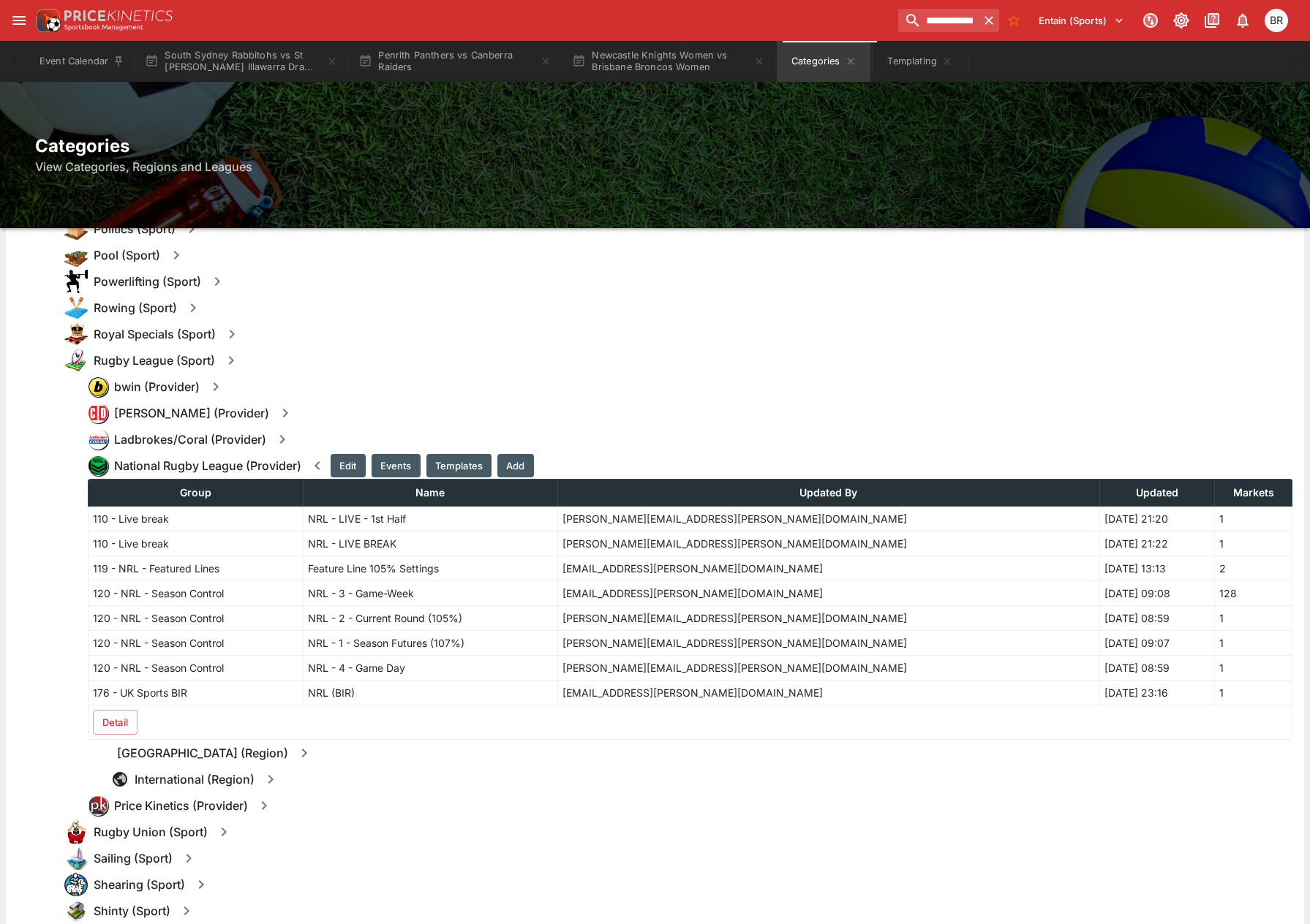
scroll to position [1462, 0]
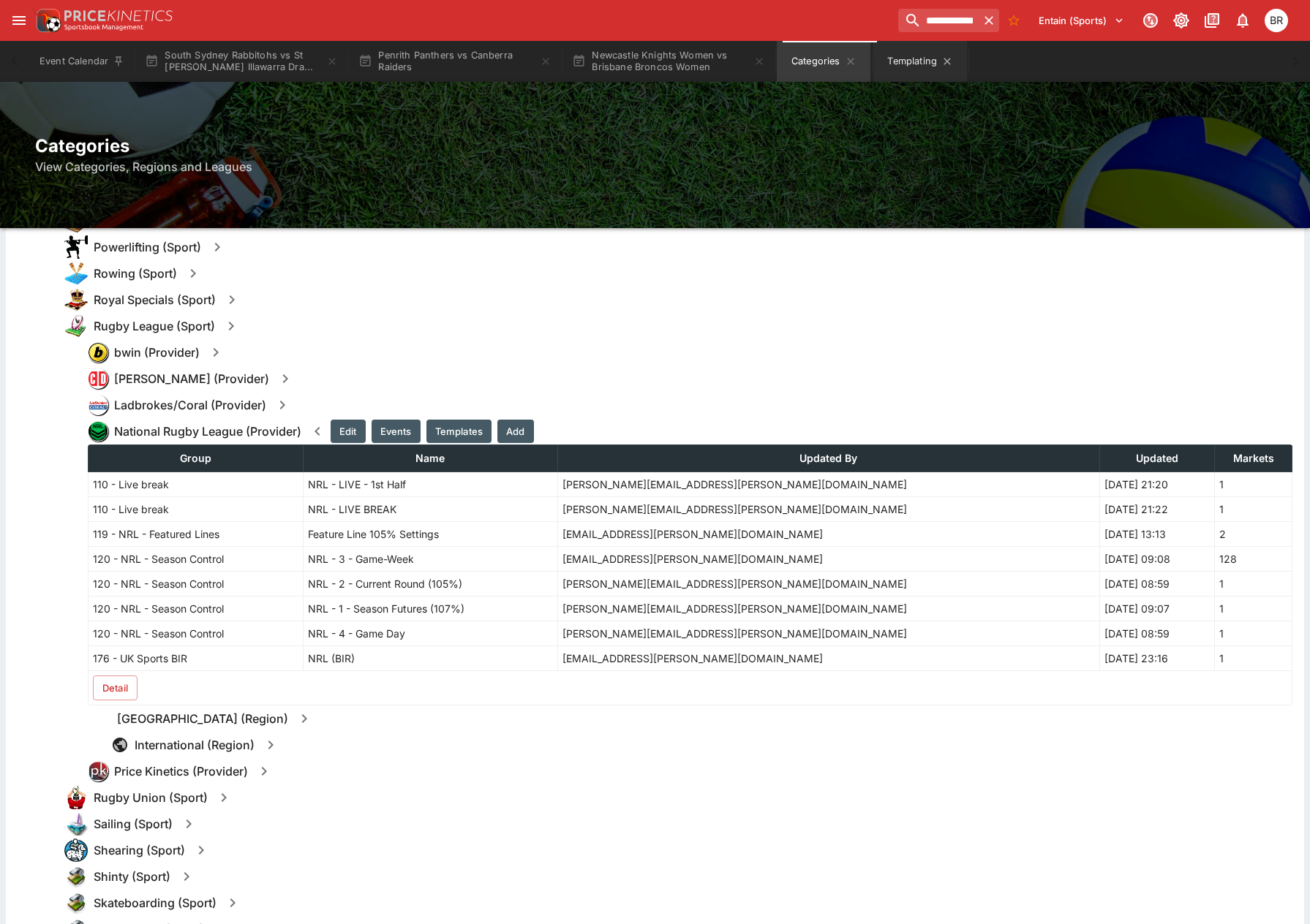
click at [901, 64] on button "Templating" at bounding box center [920, 61] width 94 height 41
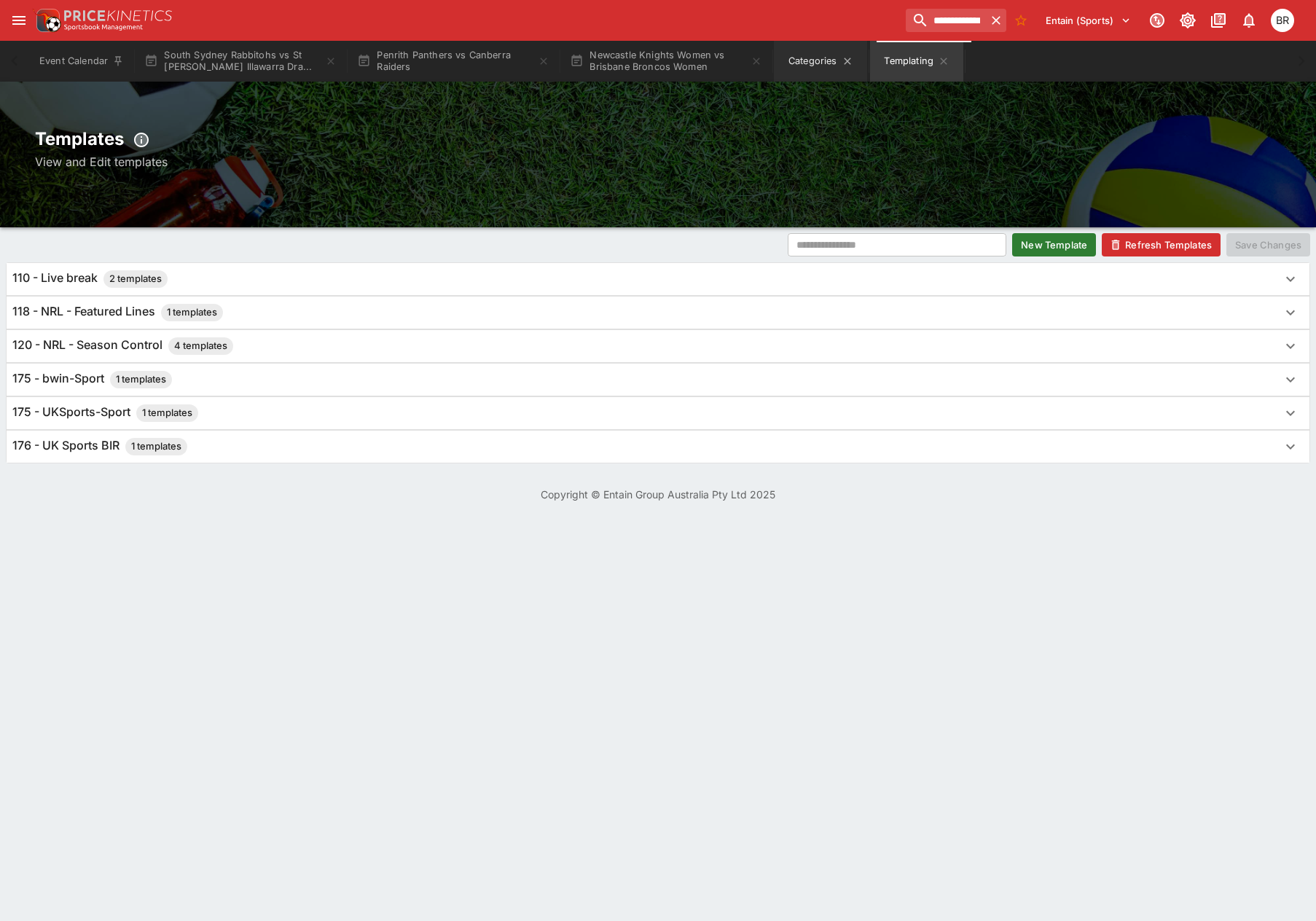
click at [805, 59] on button "Categories" at bounding box center [821, 61] width 93 height 41
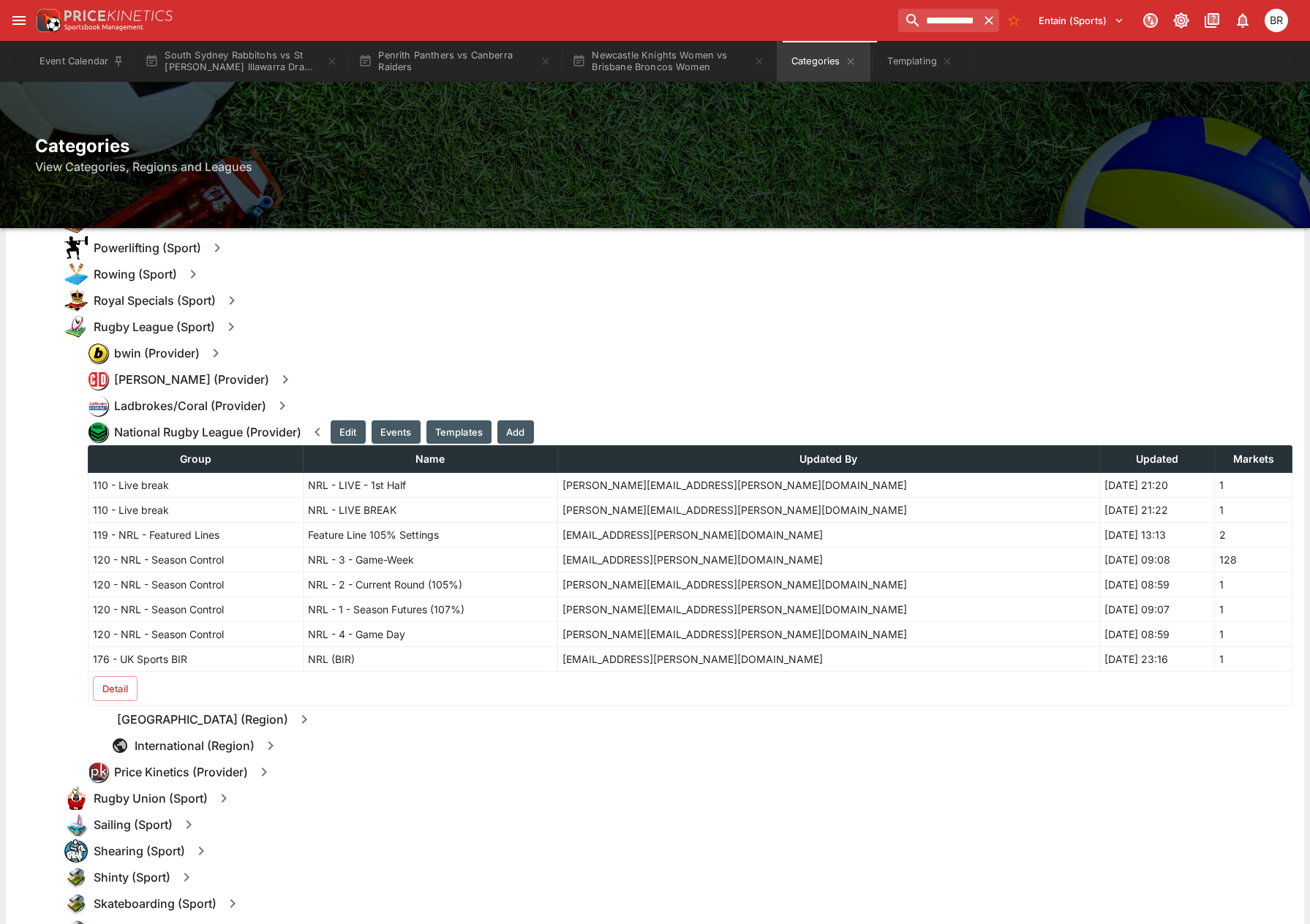
scroll to position [1462, 0]
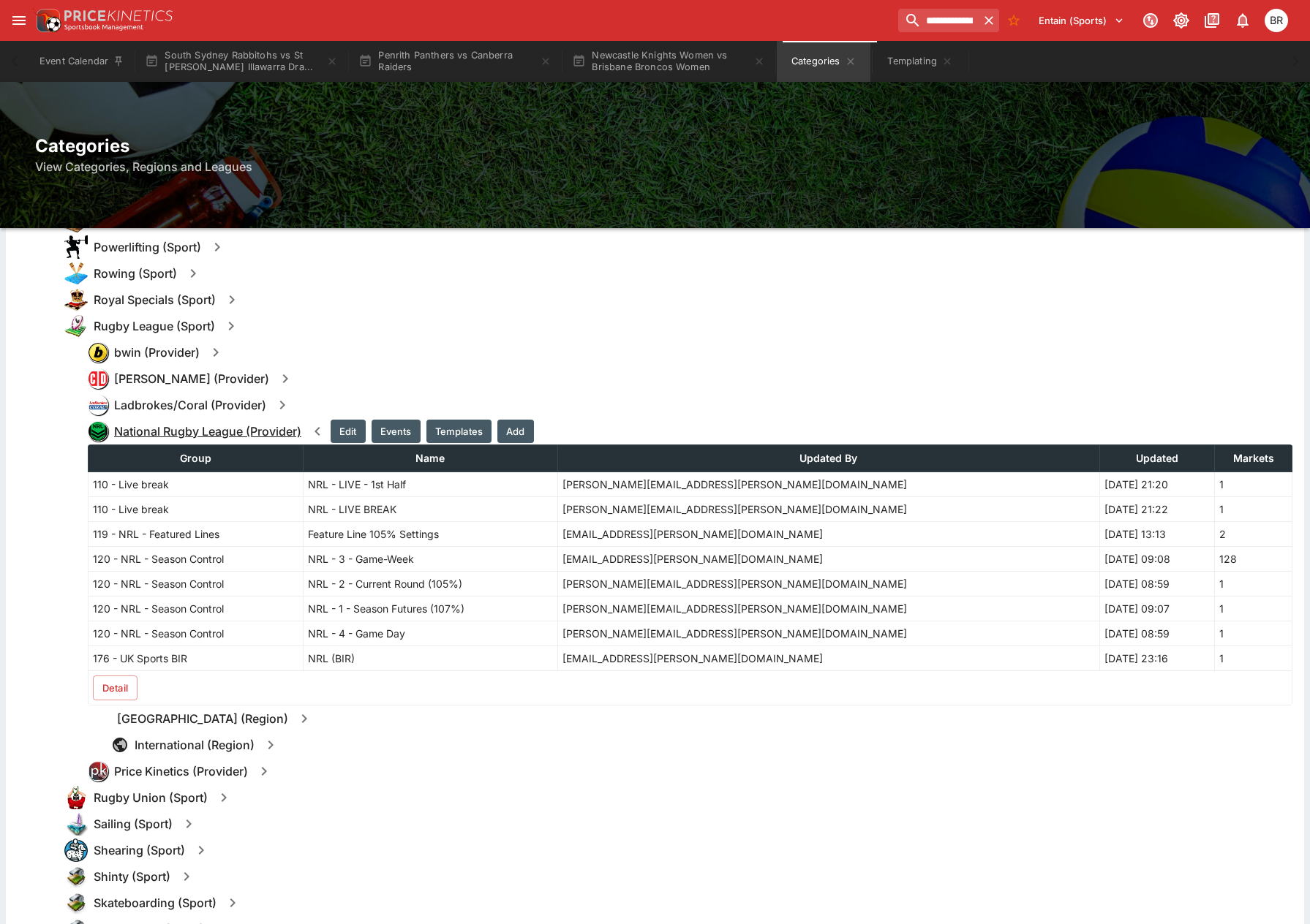
click at [244, 434] on h6 "National Rugby League (Provider)" at bounding box center [208, 432] width 188 height 15
click at [315, 428] on icon "button" at bounding box center [317, 431] width 18 height 18
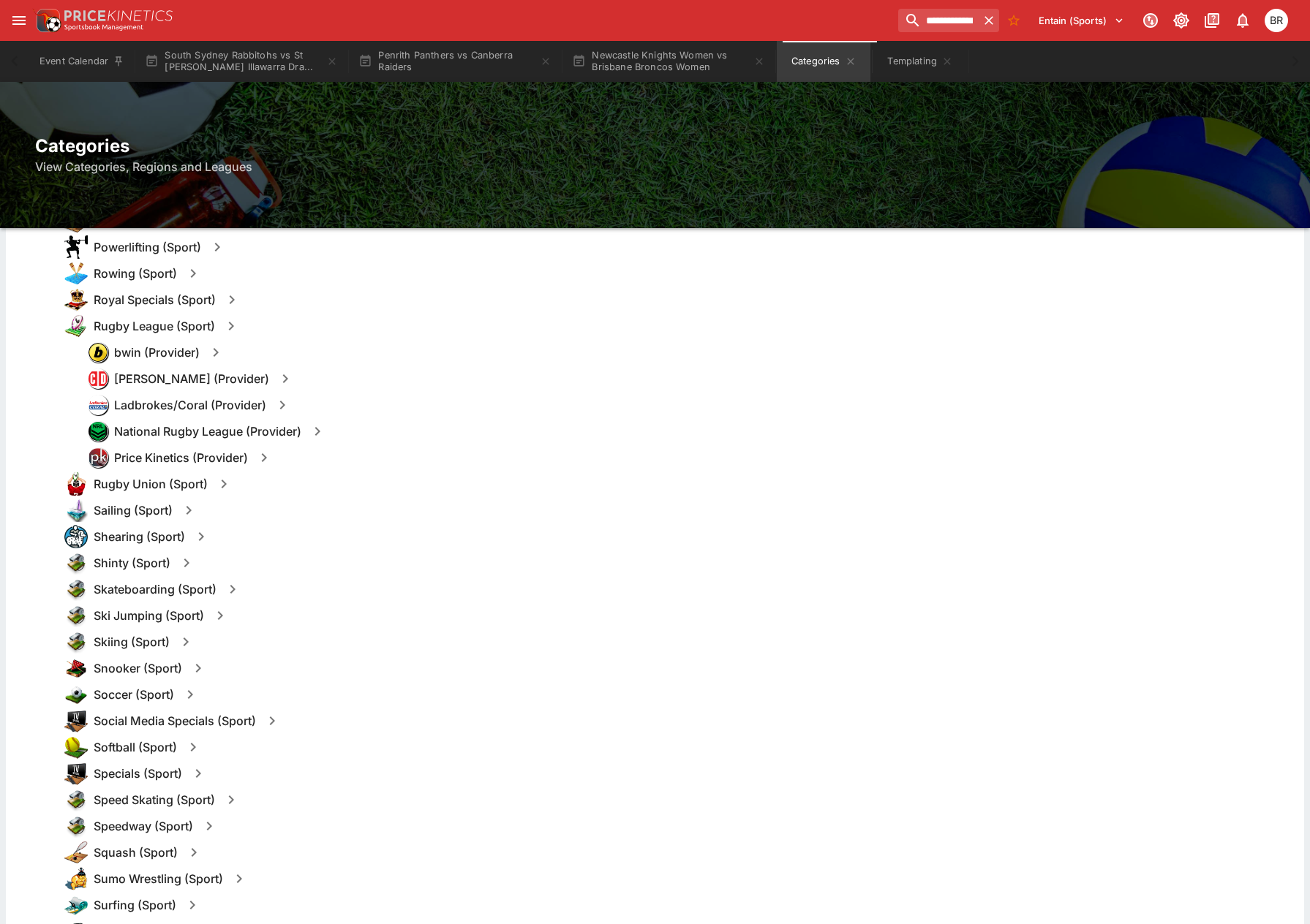
click at [262, 445] on button "button" at bounding box center [264, 457] width 26 height 26
click at [250, 430] on h6 "National Rugby League (Provider)" at bounding box center [208, 432] width 188 height 15
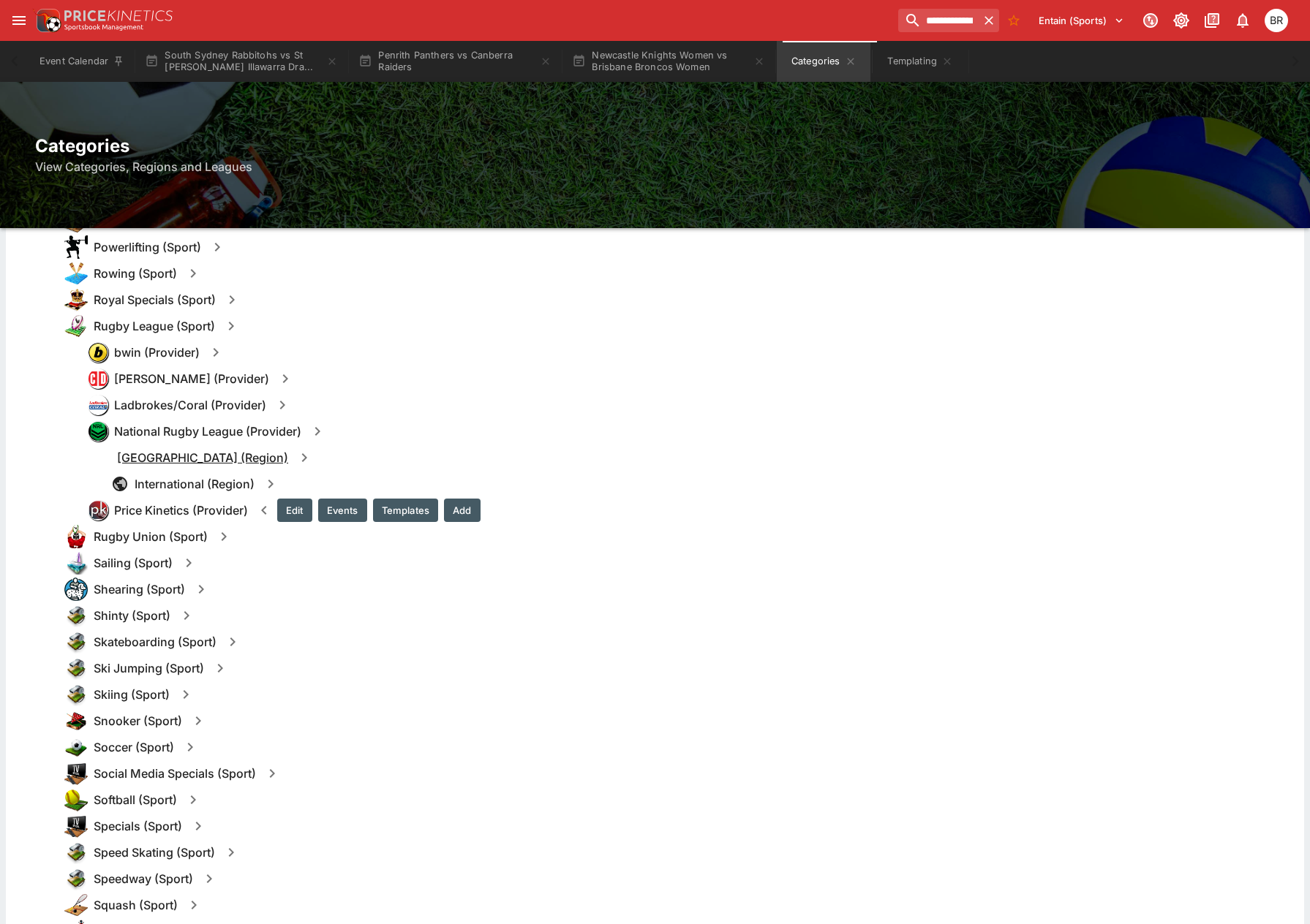
click at [182, 454] on h6 "[GEOGRAPHIC_DATA] (Region)" at bounding box center [203, 458] width 171 height 15
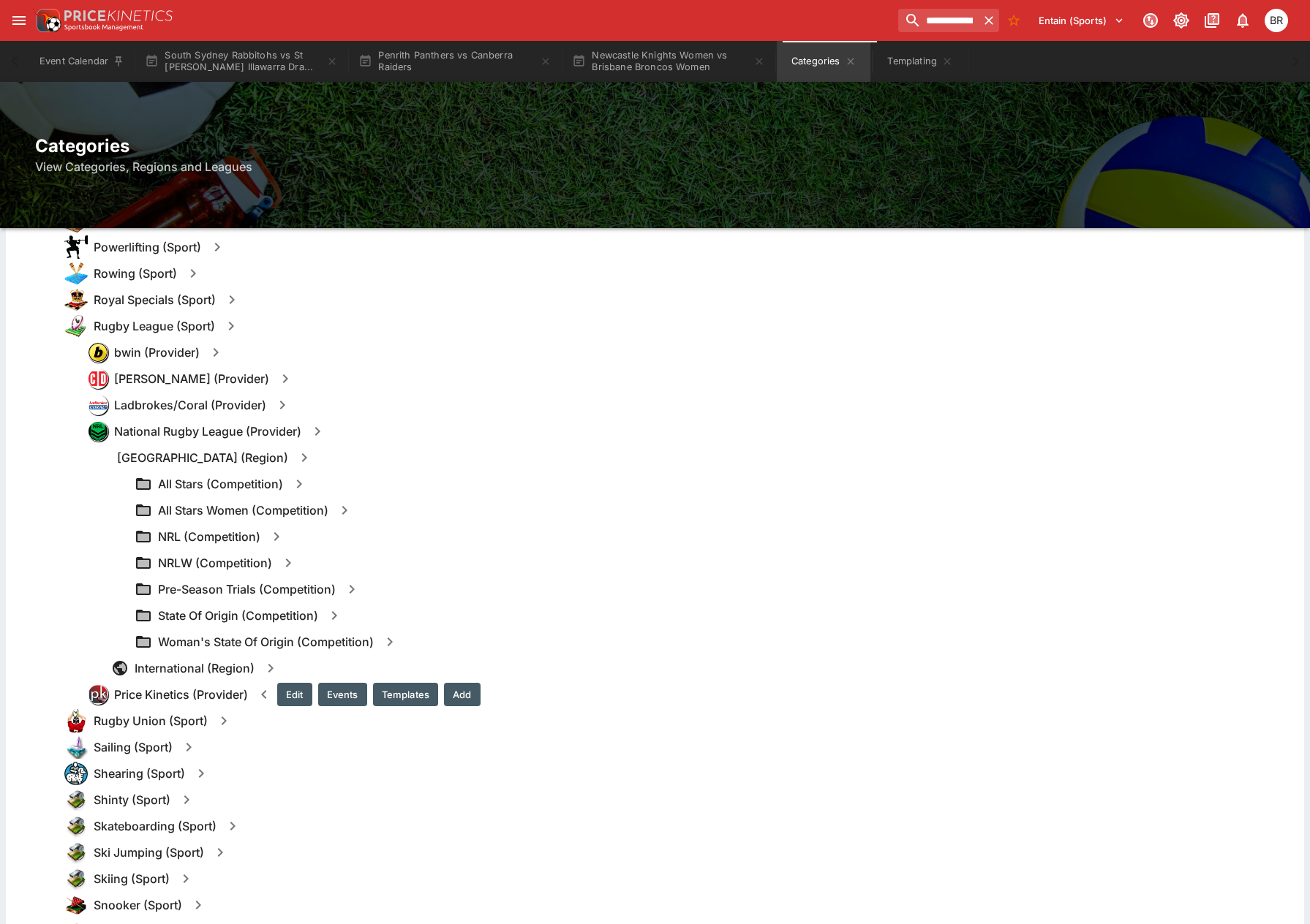
click at [280, 557] on icon "button" at bounding box center [288, 562] width 18 height 18
click at [280, 539] on icon "button" at bounding box center [276, 536] width 18 height 18
click at [408, 534] on button "Templates" at bounding box center [418, 536] width 65 height 23
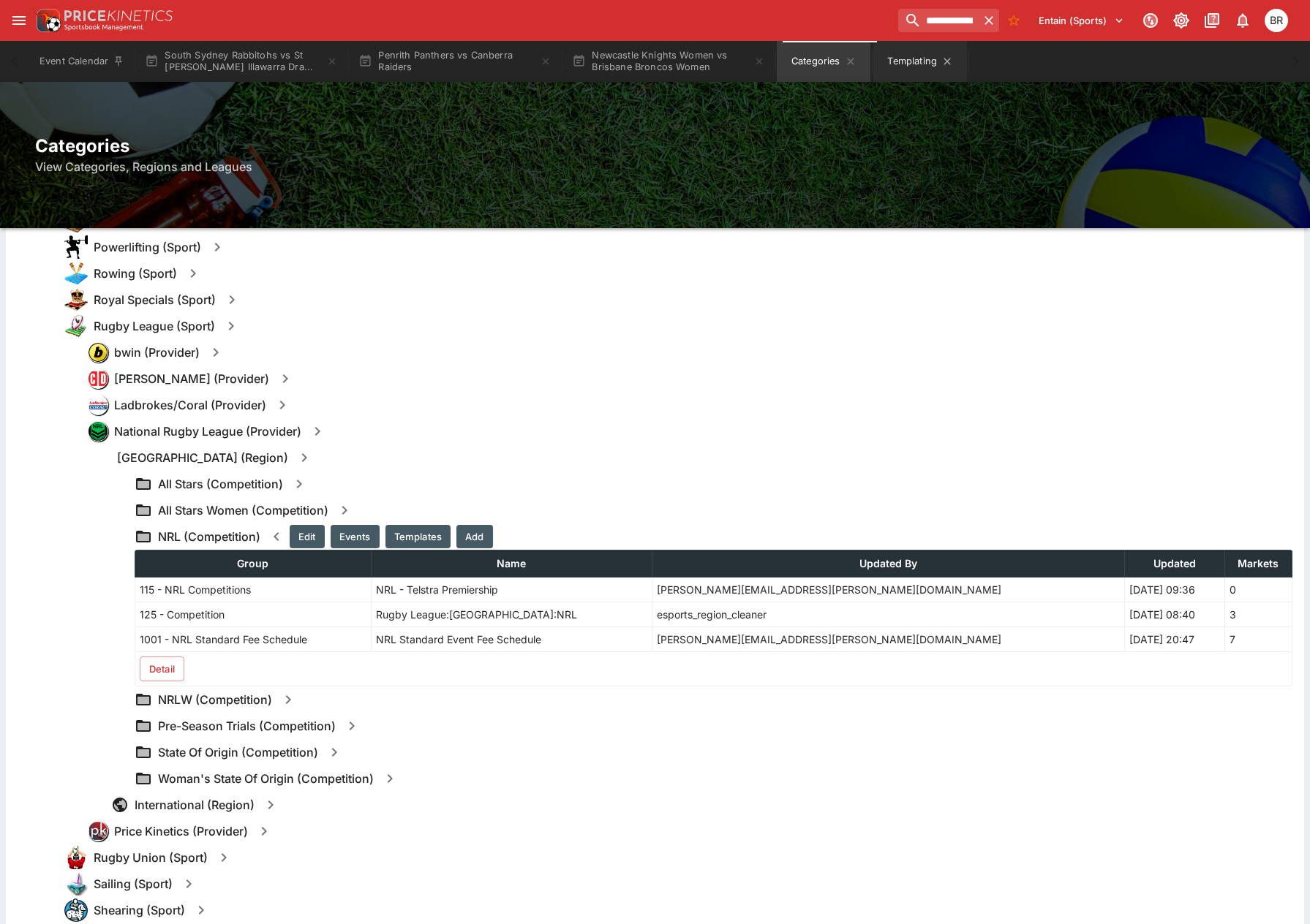
click at [897, 67] on button "Templating" at bounding box center [920, 61] width 94 height 41
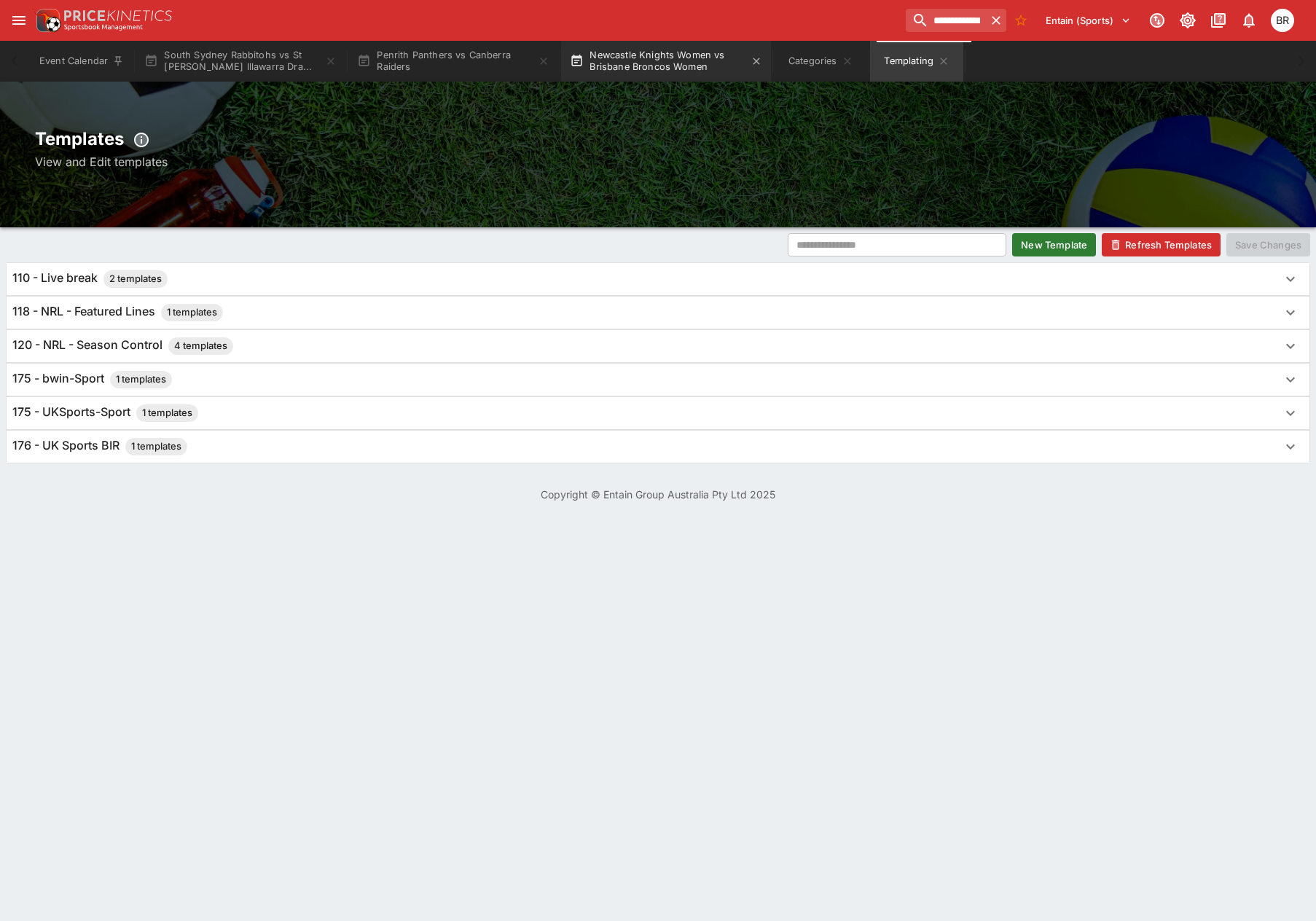
click at [706, 67] on button "Newcastle Knights Women vs Brisbane Broncos Women" at bounding box center [666, 61] width 210 height 41
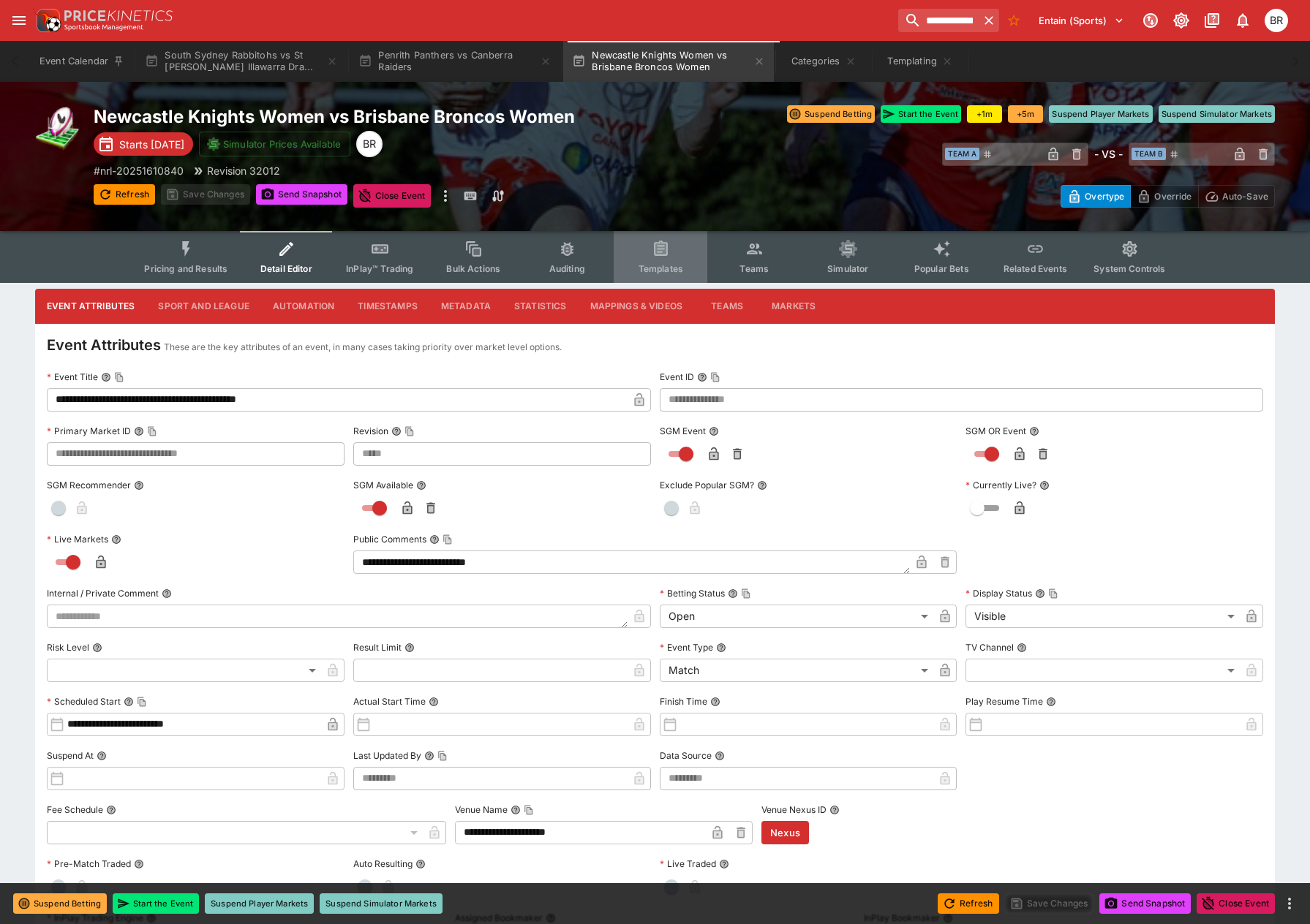
click at [670, 240] on button "Templates" at bounding box center [660, 257] width 94 height 52
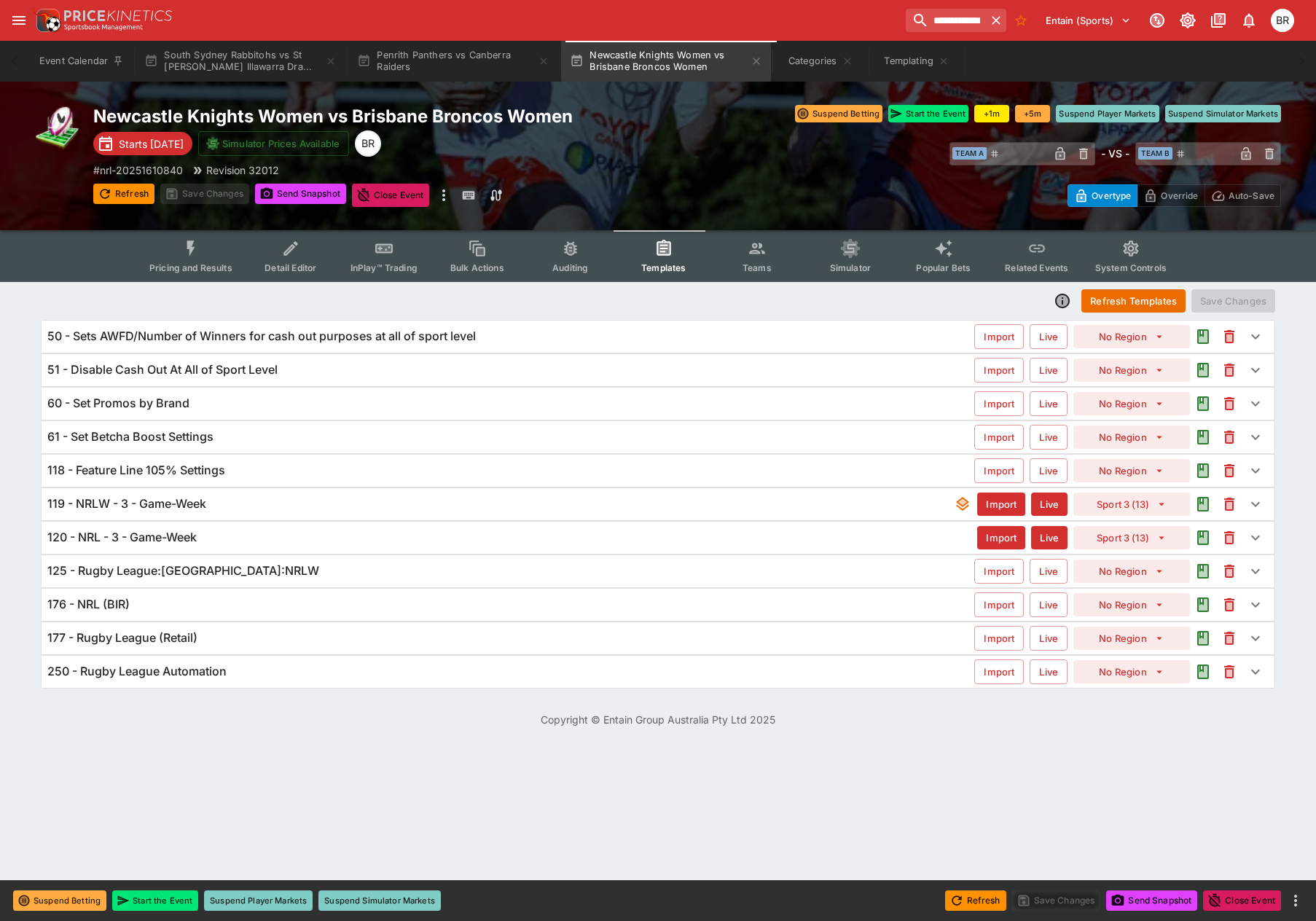
click at [324, 270] on button "Detail Editor" at bounding box center [291, 256] width 93 height 52
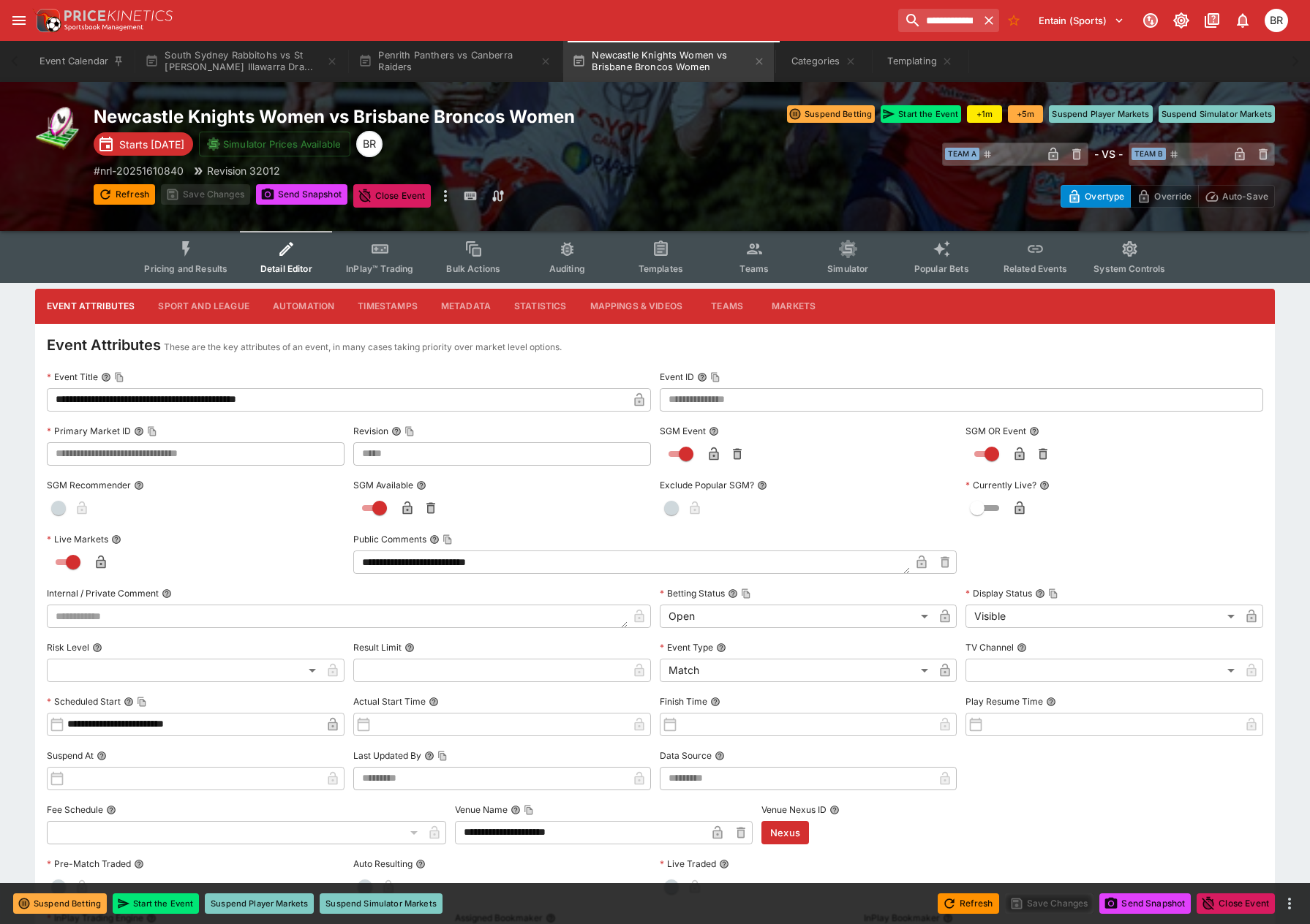
click at [253, 313] on button "Sport and League" at bounding box center [203, 306] width 114 height 35
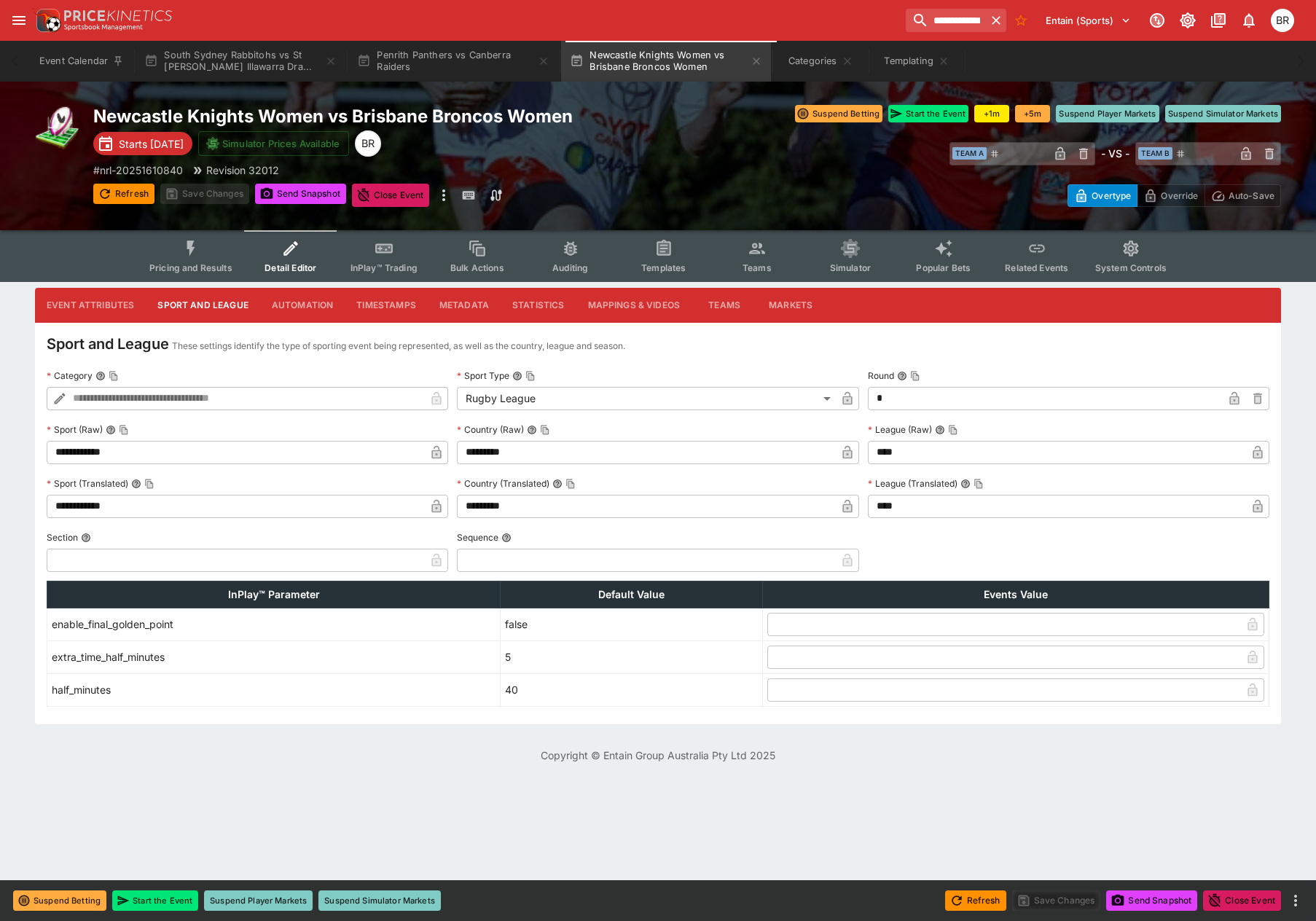
click at [667, 254] on icon "Event type filters" at bounding box center [663, 249] width 11 height 11
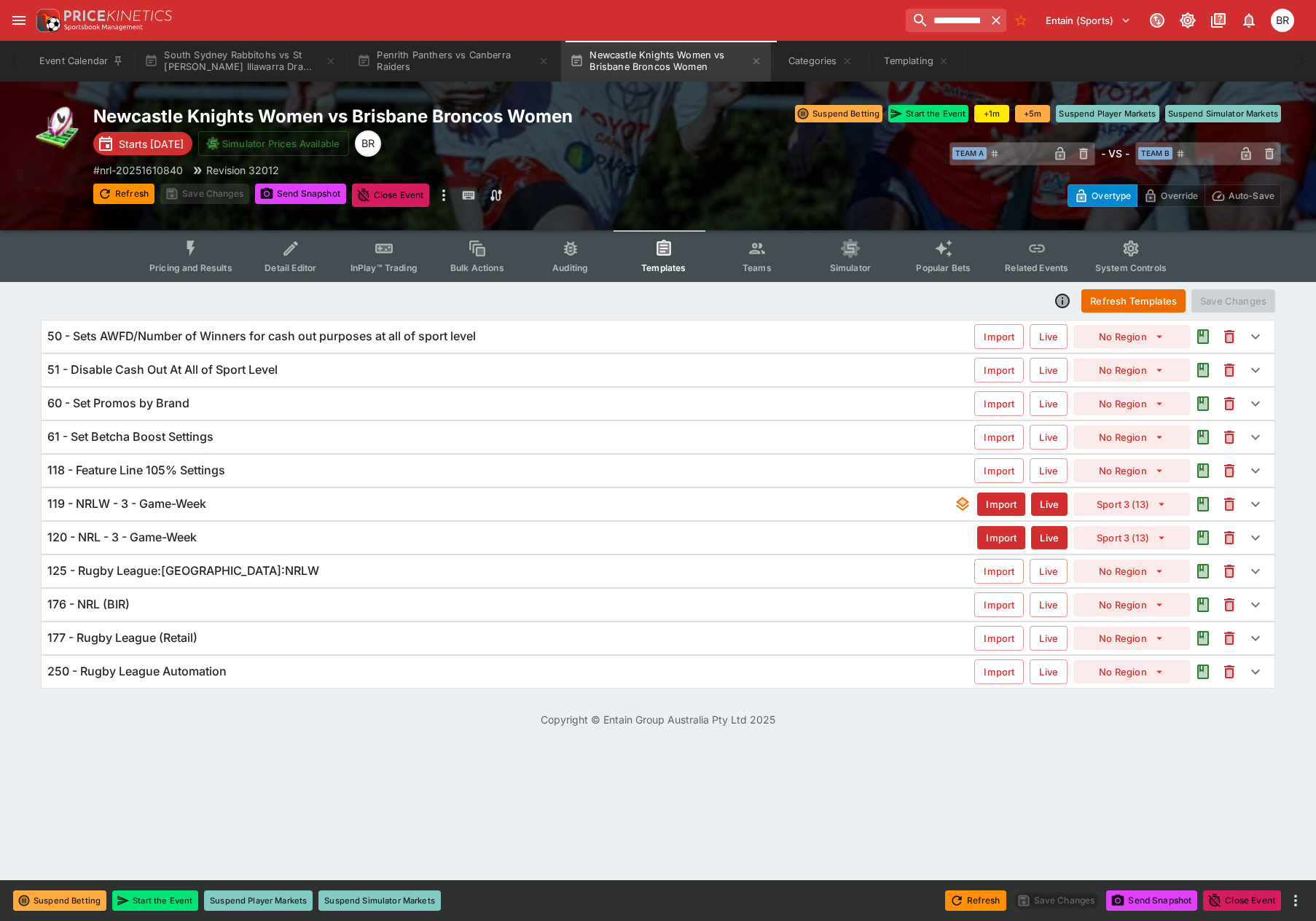
click at [128, 190] on button "Refresh" at bounding box center [123, 194] width 61 height 20
click at [363, 503] on div "119 - NRLW - 3 - Game-Week" at bounding box center [500, 504] width 907 height 15
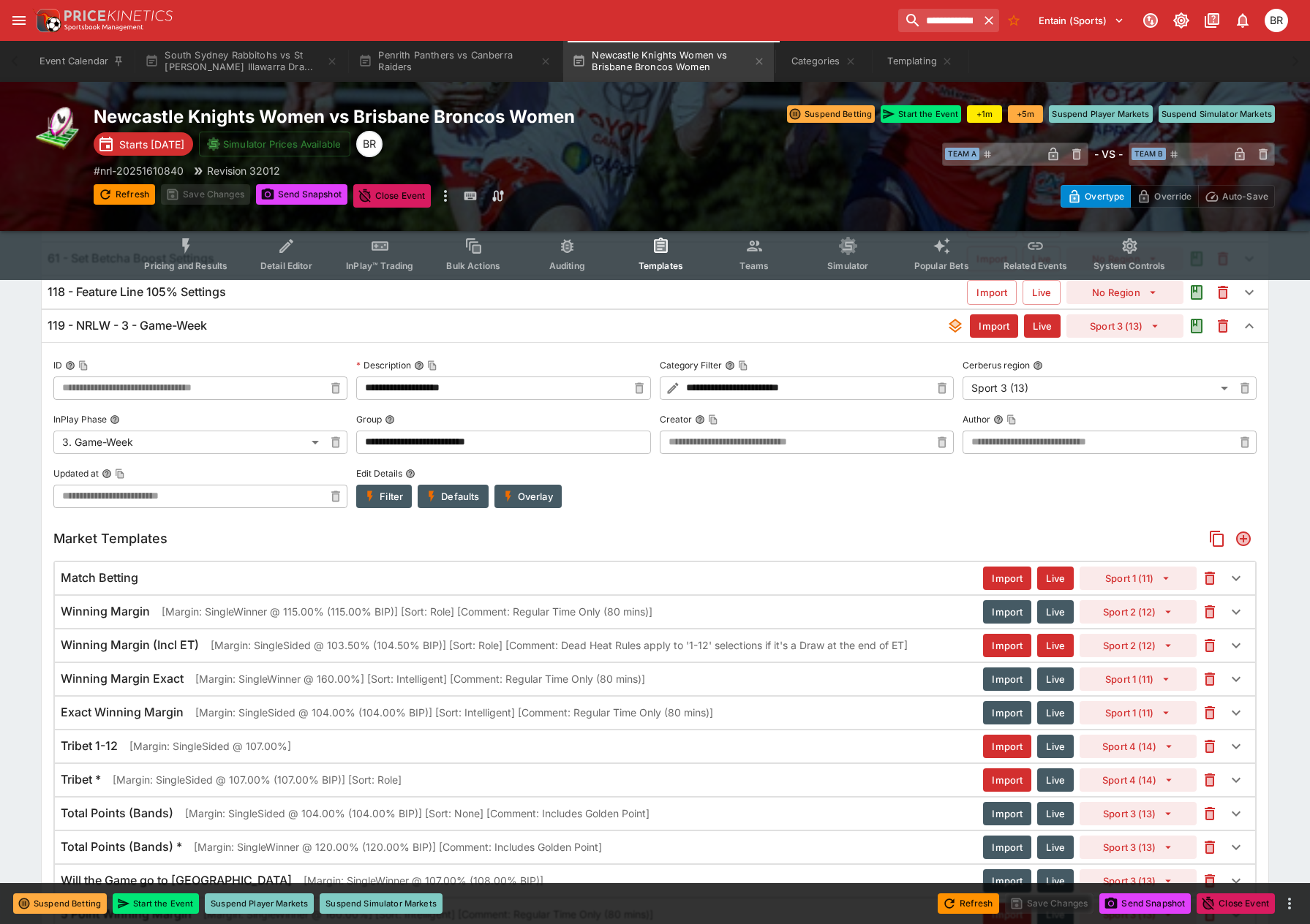
scroll to position [146, 0]
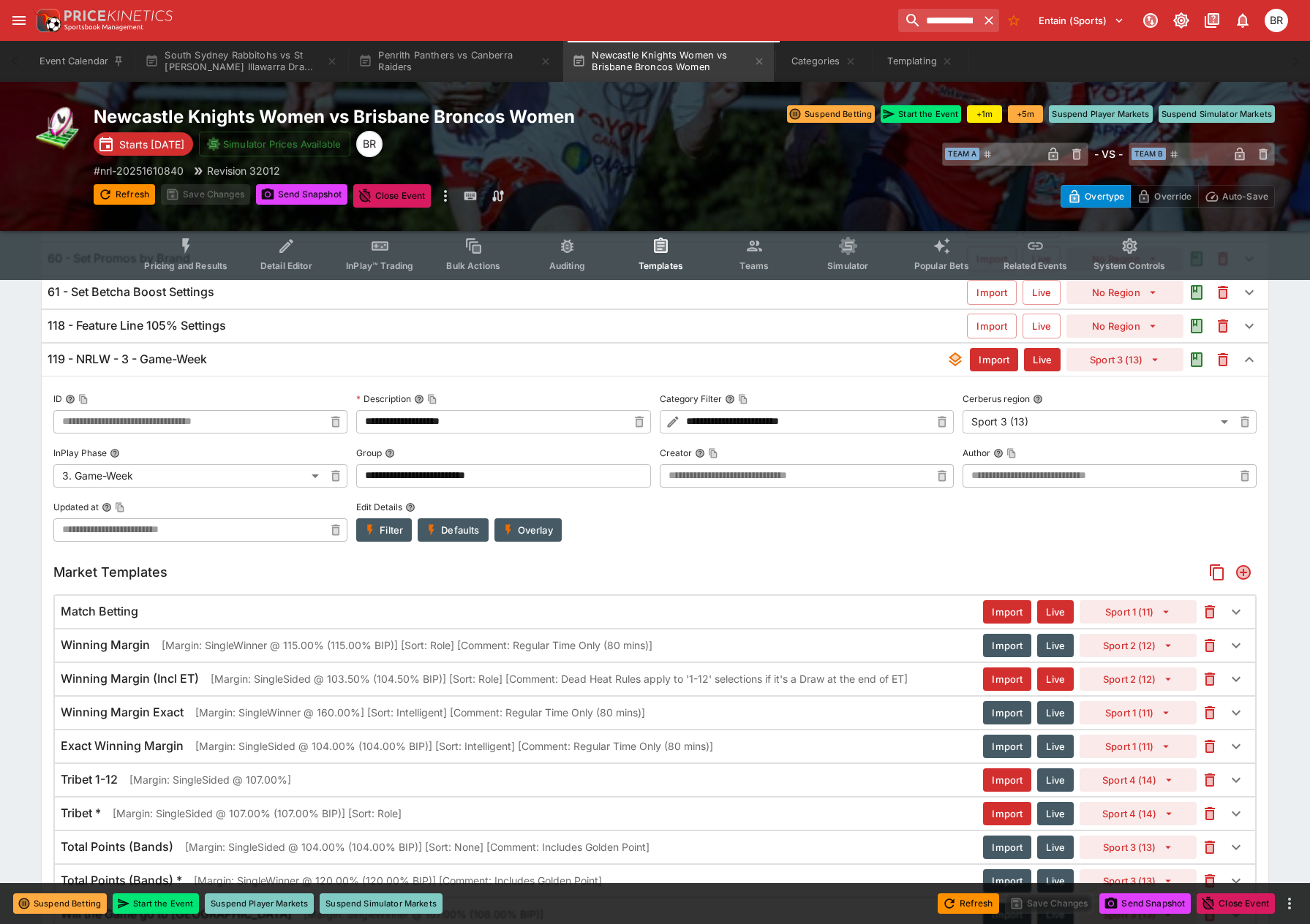
click at [343, 366] on div "119 - NRLW - 3 - Game-Week" at bounding box center [497, 359] width 899 height 15
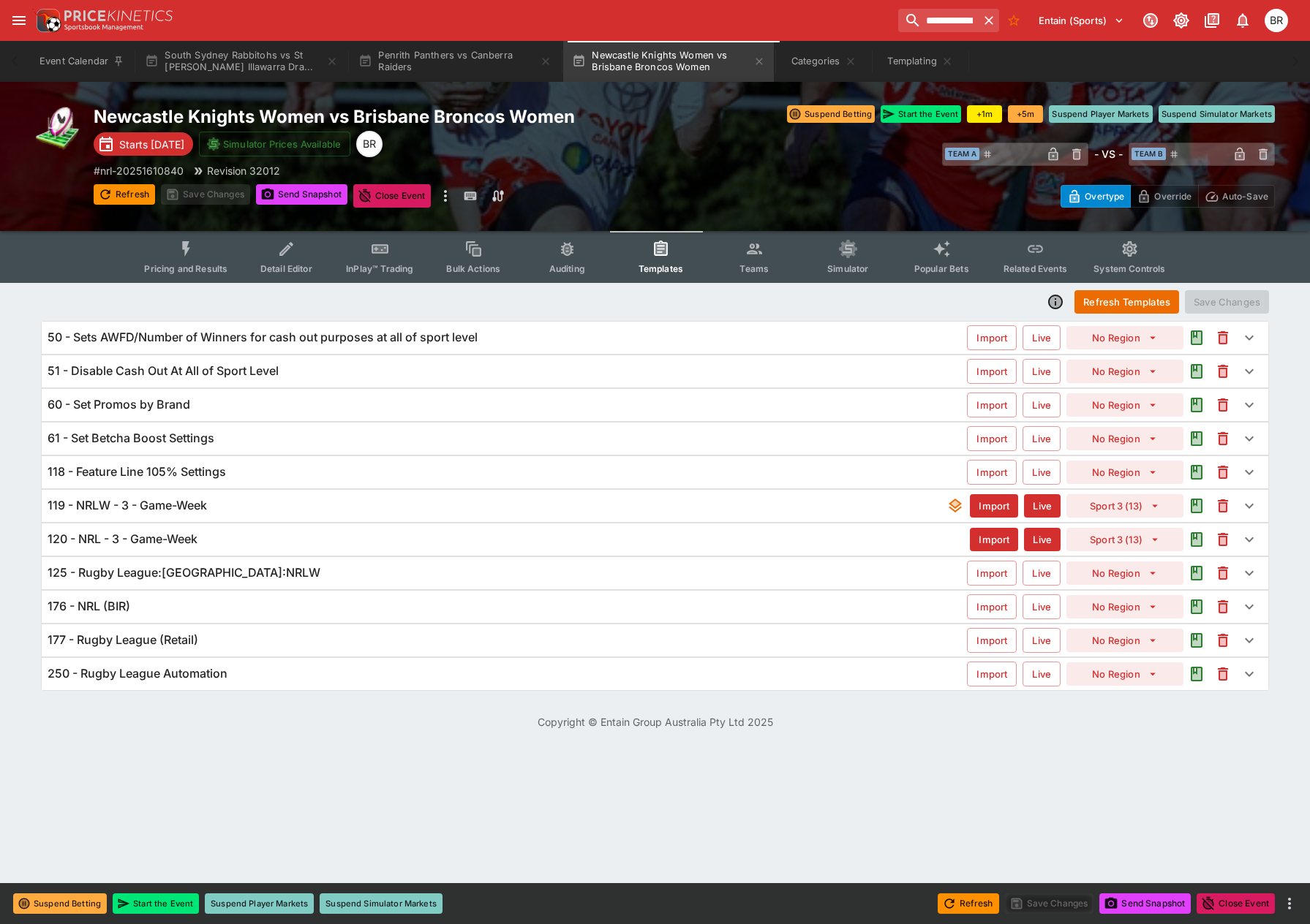
scroll to position [0, 0]
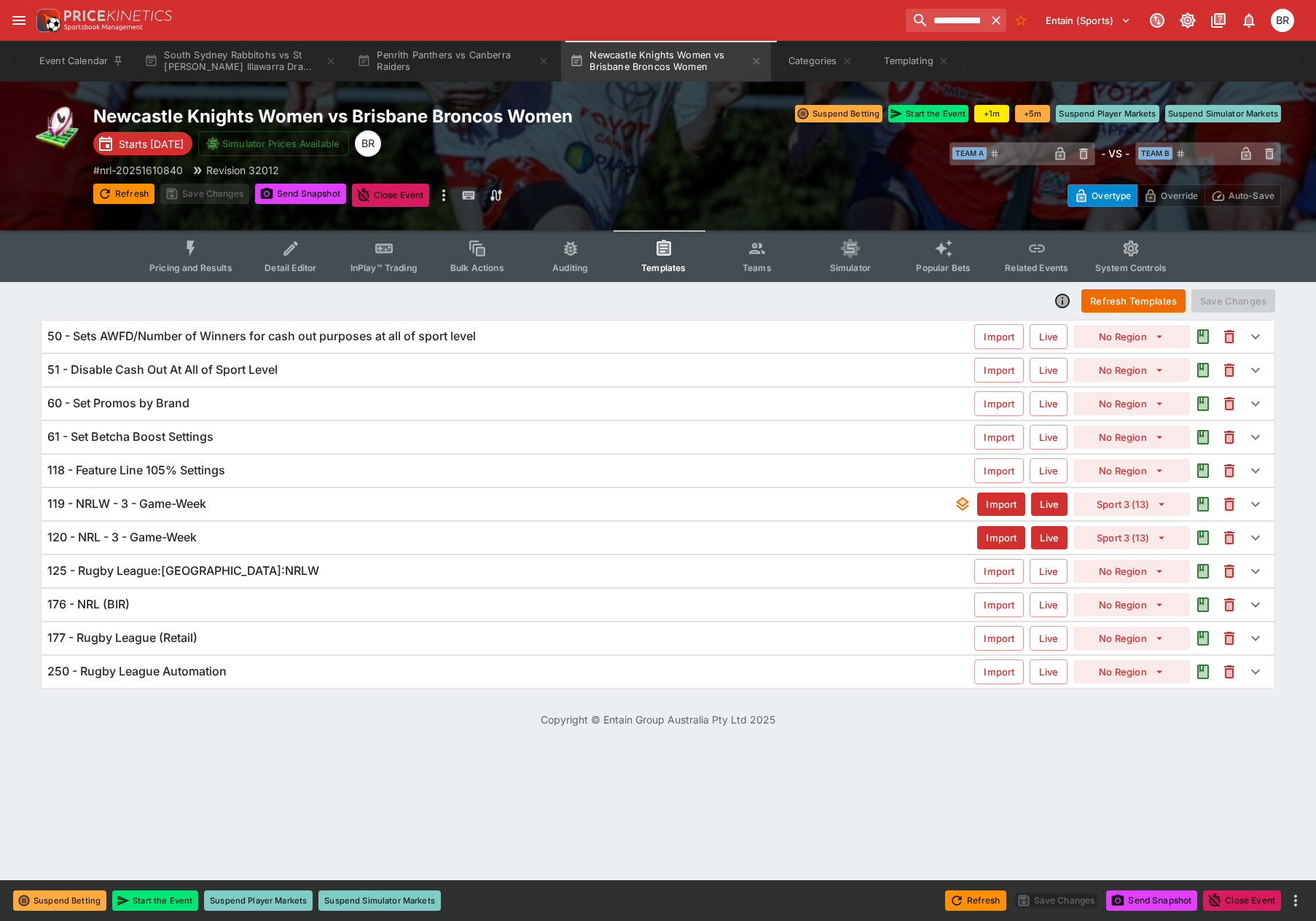
click at [244, 534] on div "120 - NRL - 3 - Game-Week" at bounding box center [512, 537] width 930 height 15
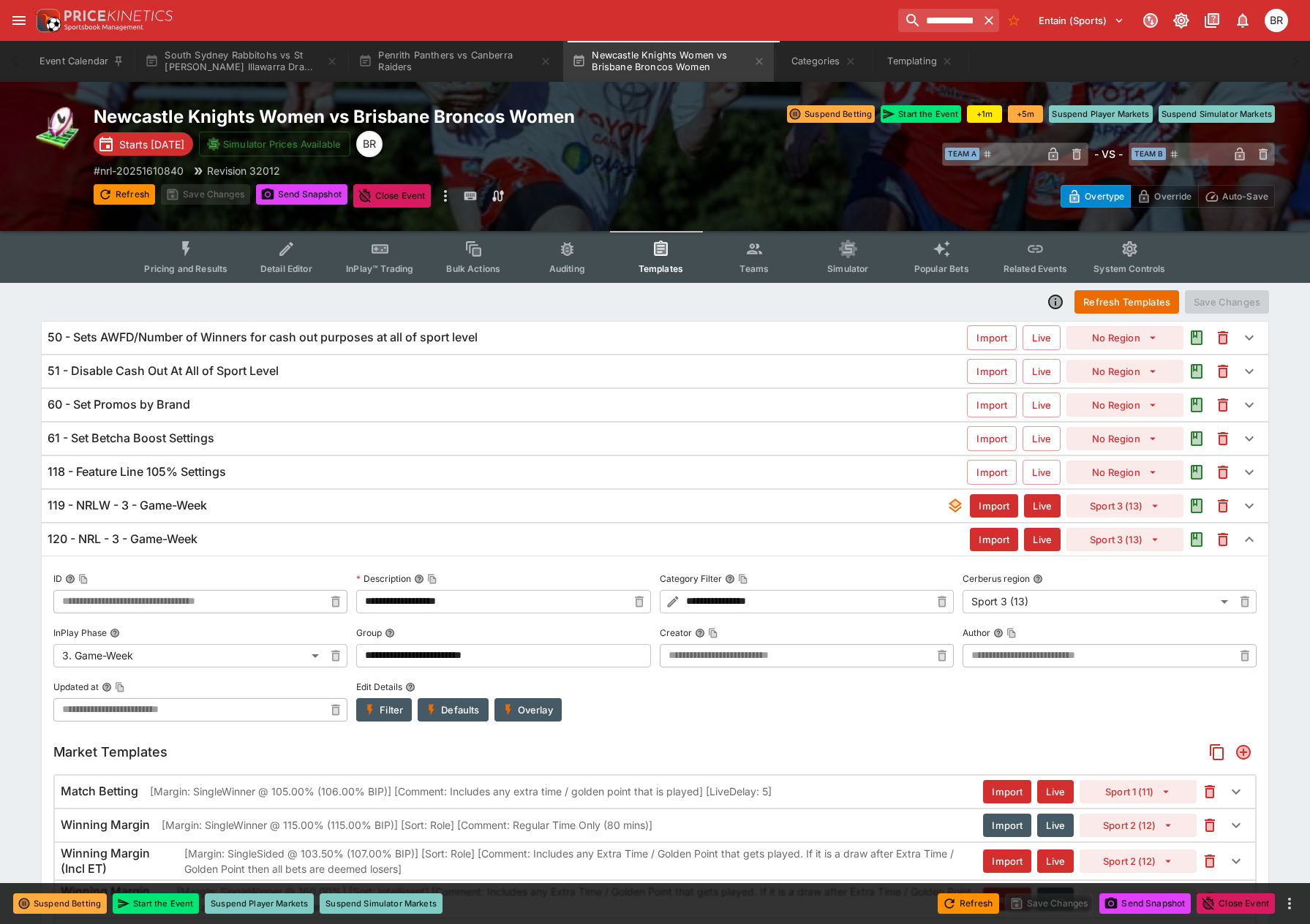
click at [245, 536] on div "120 - NRL - 3 - Game-Week" at bounding box center [509, 539] width 922 height 15
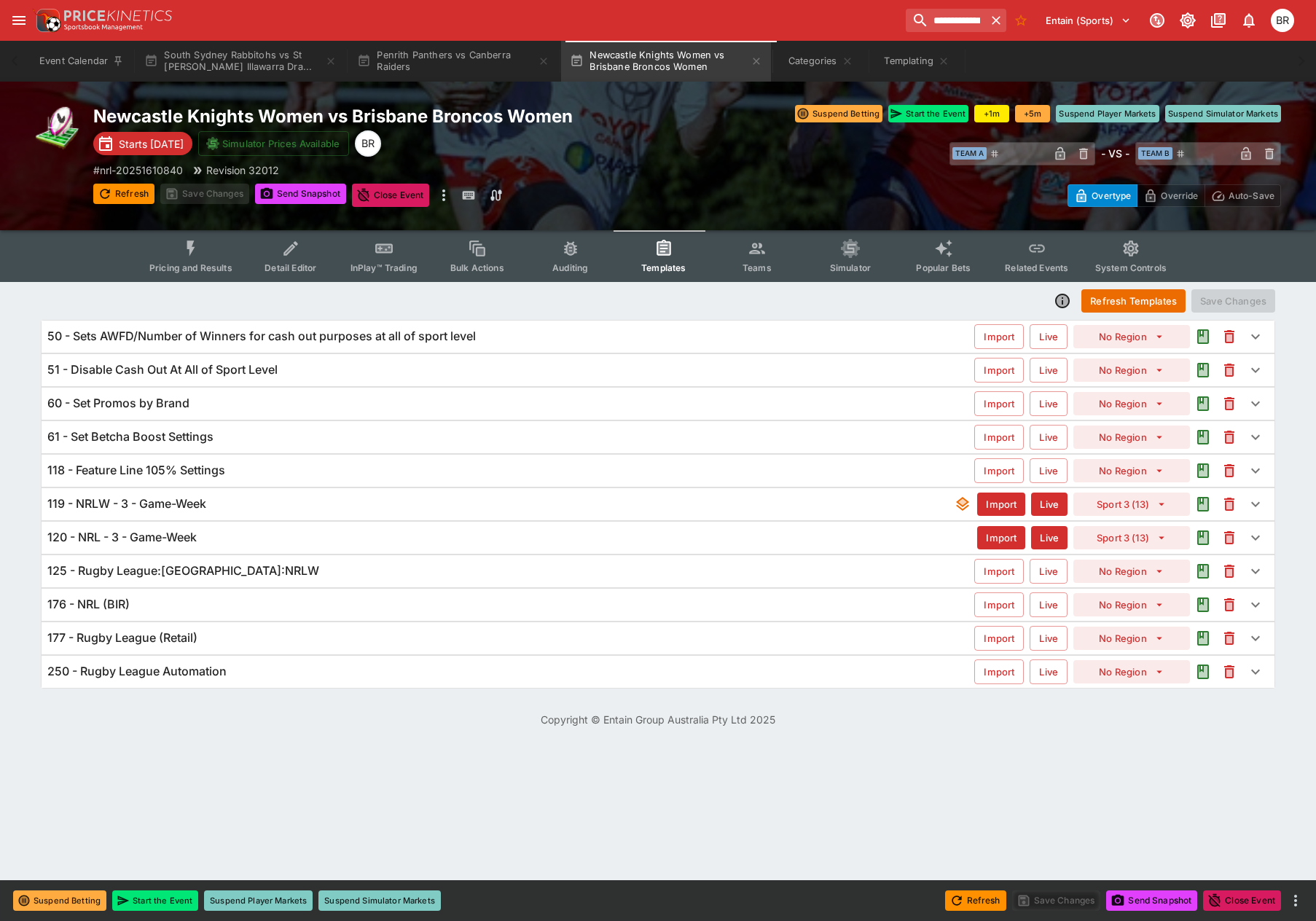
click at [257, 511] on div "119 - NRLW - 3 - Game-Week" at bounding box center [500, 504] width 907 height 15
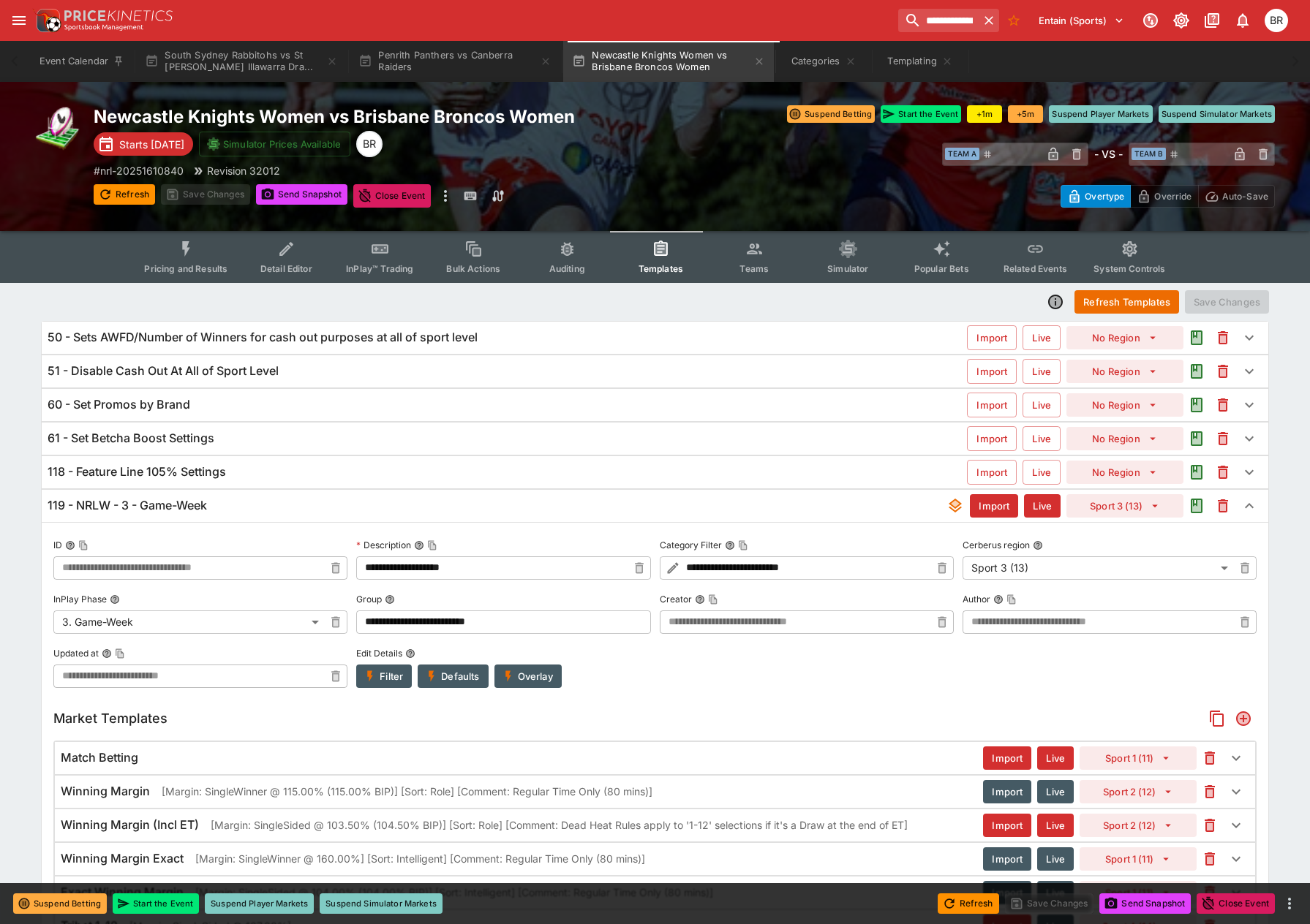
click at [258, 513] on div "119 - NRLW - 3 - Game-Week" at bounding box center [497, 506] width 899 height 15
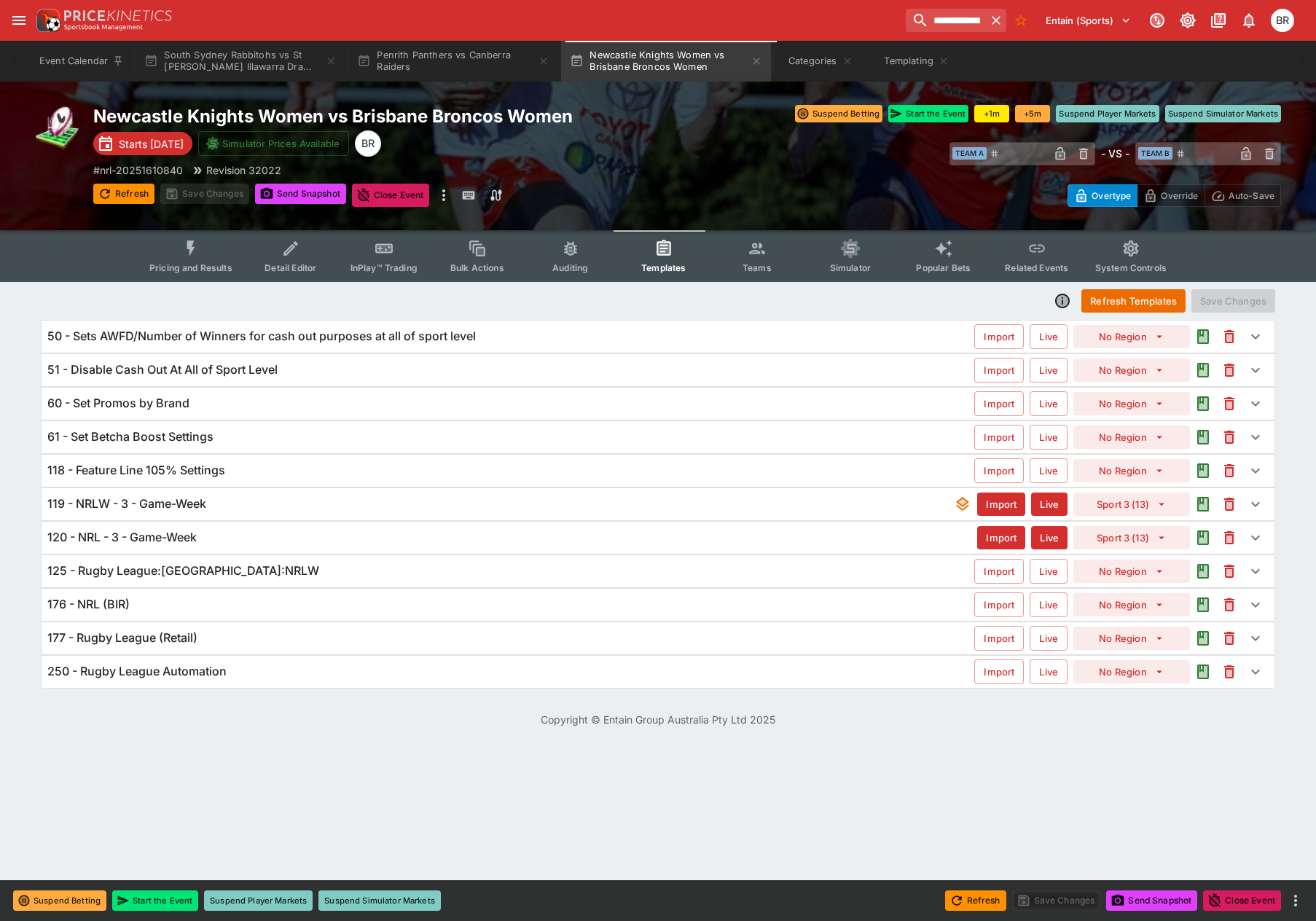
click at [213, 542] on div "120 - NRL - 3 - Game-Week" at bounding box center [512, 537] width 930 height 15
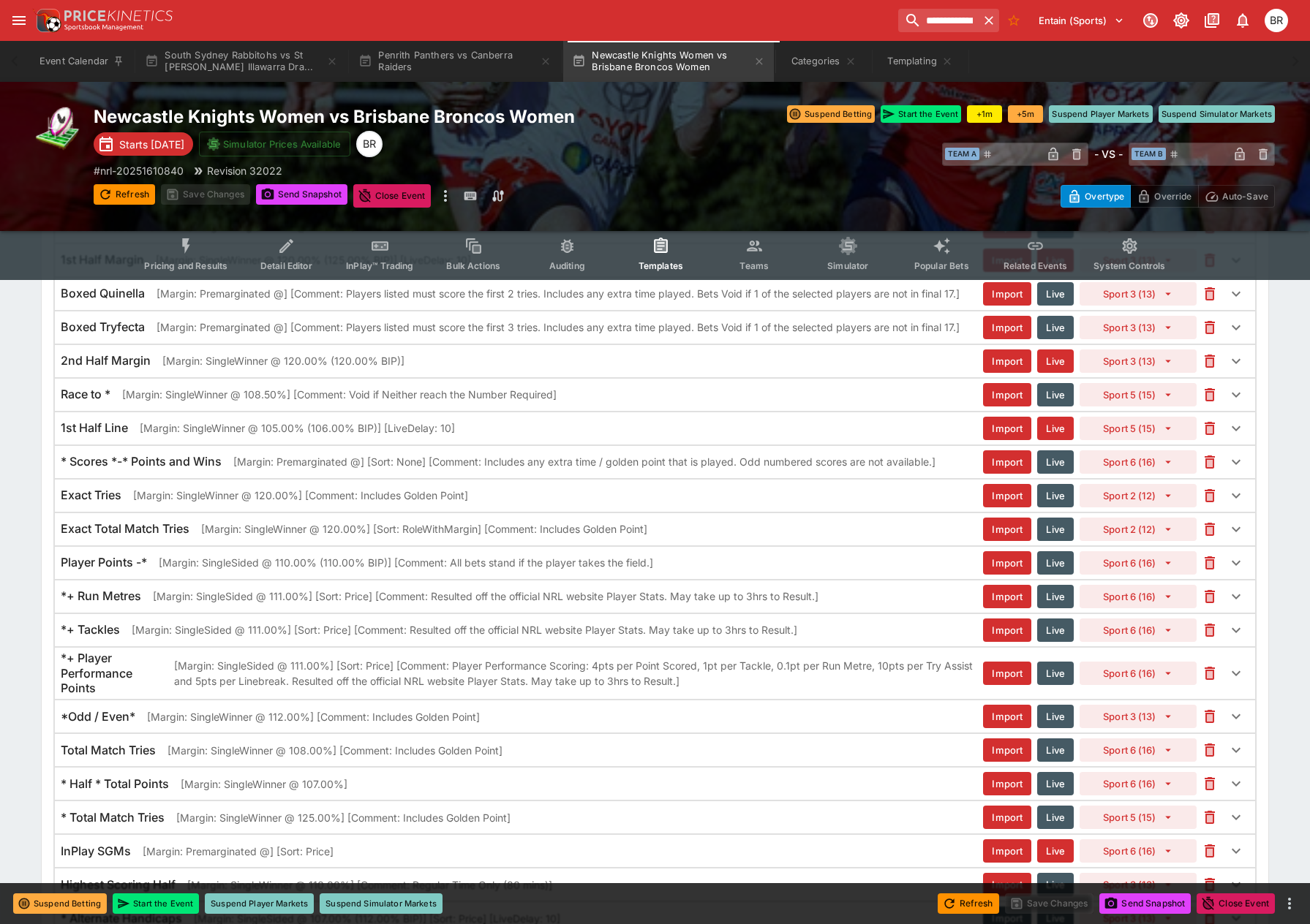
scroll to position [1555, 0]
click at [562, 468] on p "[Margin: Premarginated @] [Sort: None] [Comment: Includes any extra time / gold…" at bounding box center [584, 462] width 702 height 15
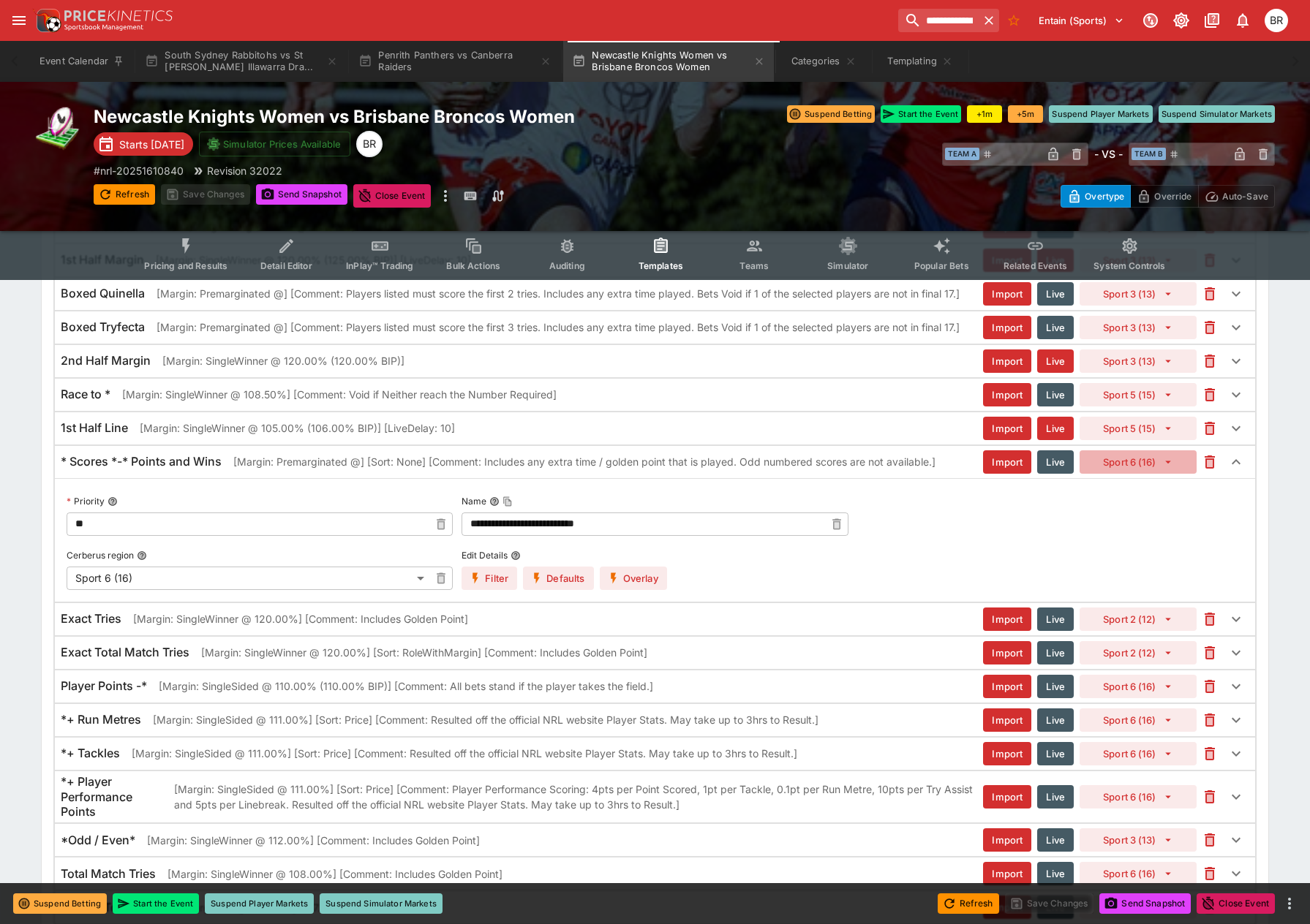
click at [1117, 467] on button "Sport 6 (16)" at bounding box center [1138, 462] width 117 height 23
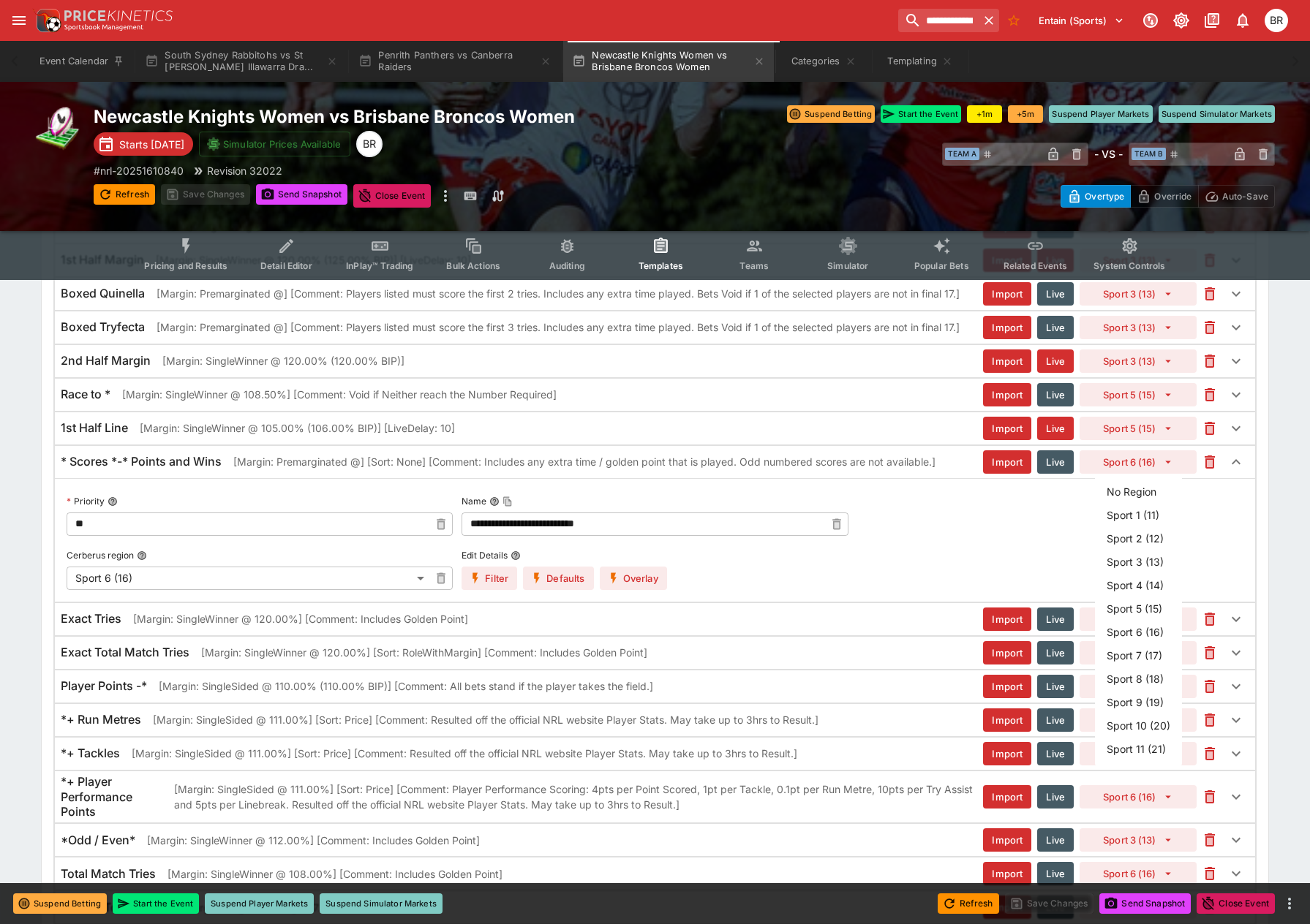
click at [1164, 567] on li "Sport 3 (13)" at bounding box center [1138, 562] width 87 height 23
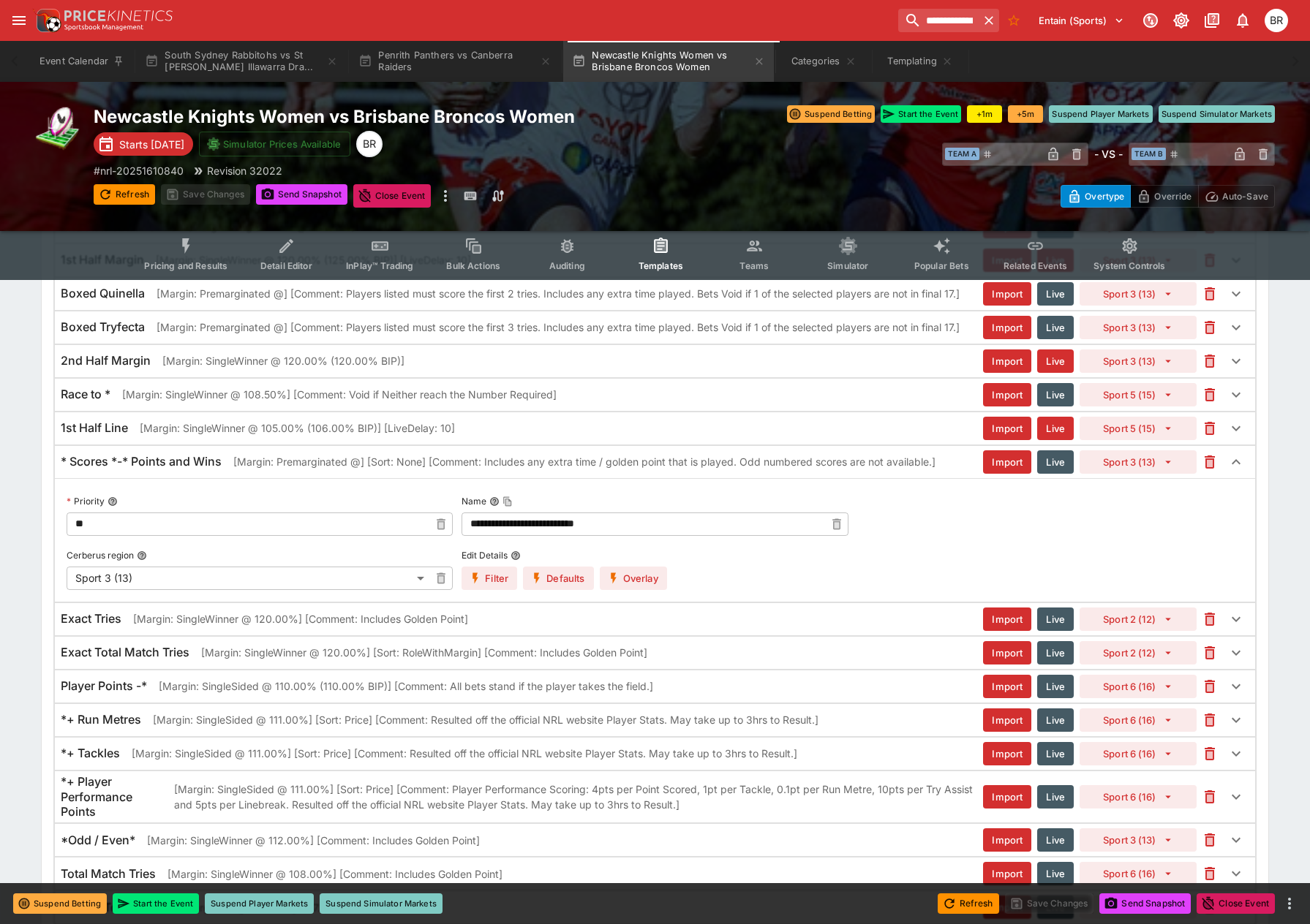
type input "**"
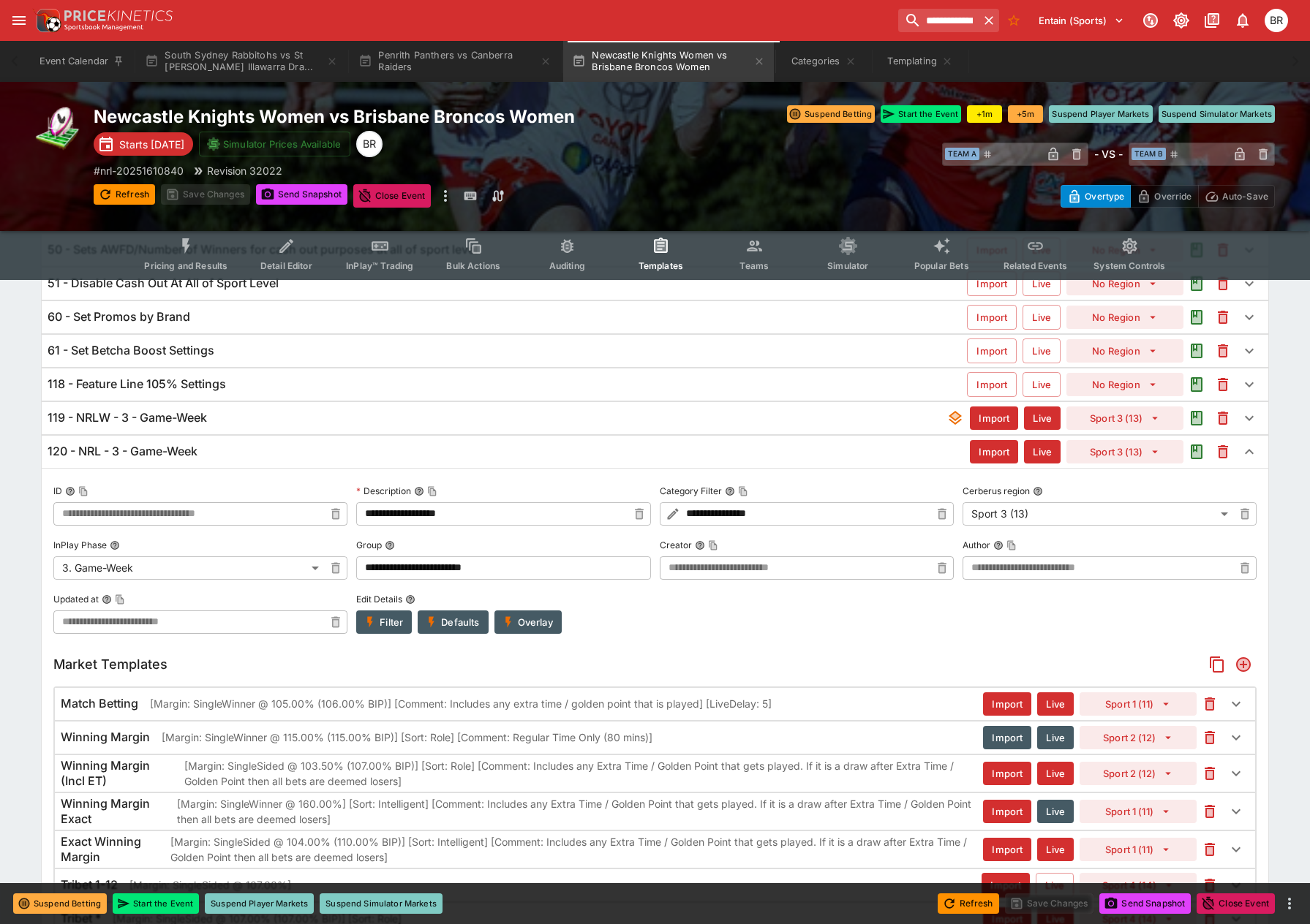
scroll to position [0, 0]
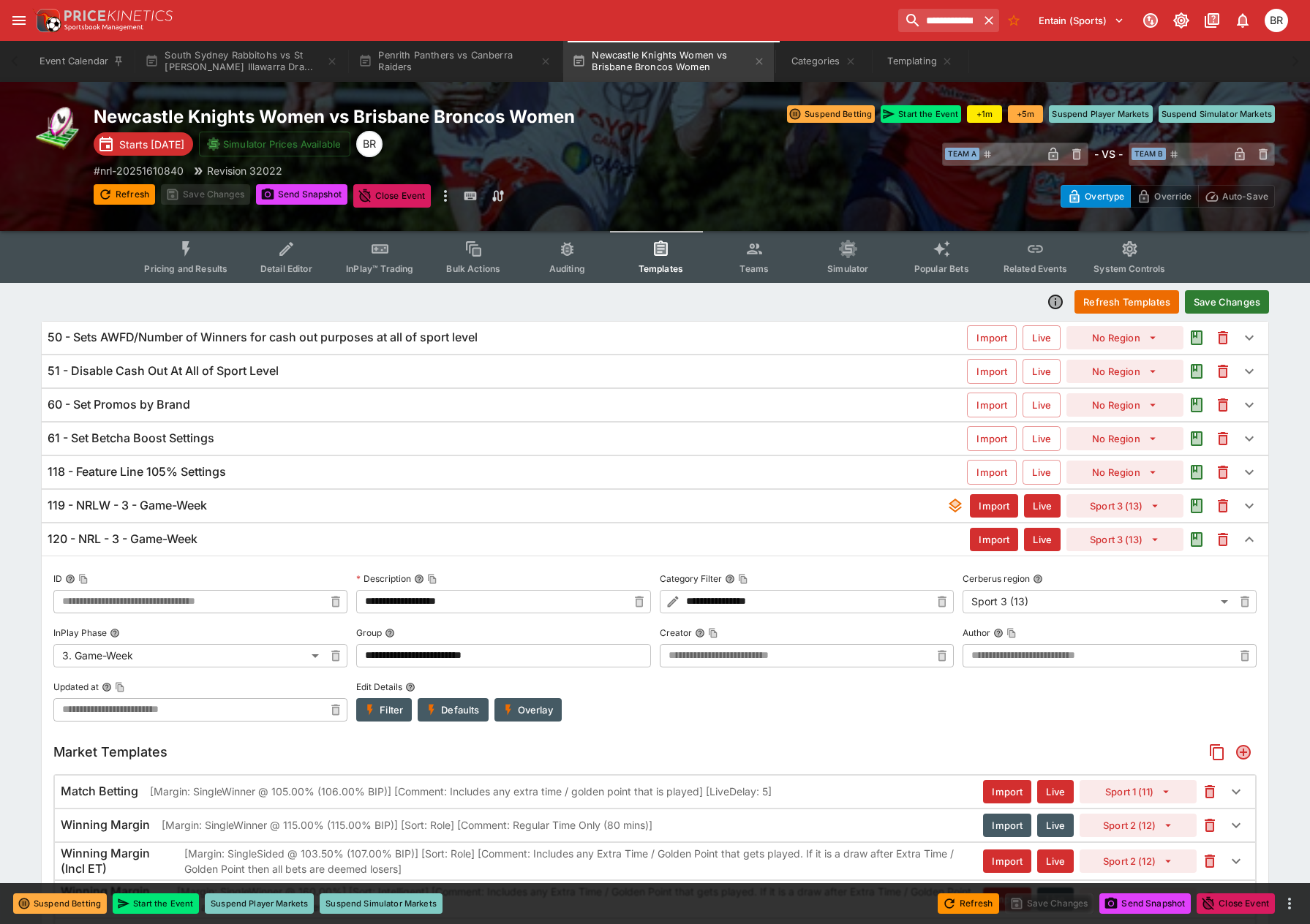
click at [1243, 310] on button "Save Changes" at bounding box center [1226, 302] width 84 height 23
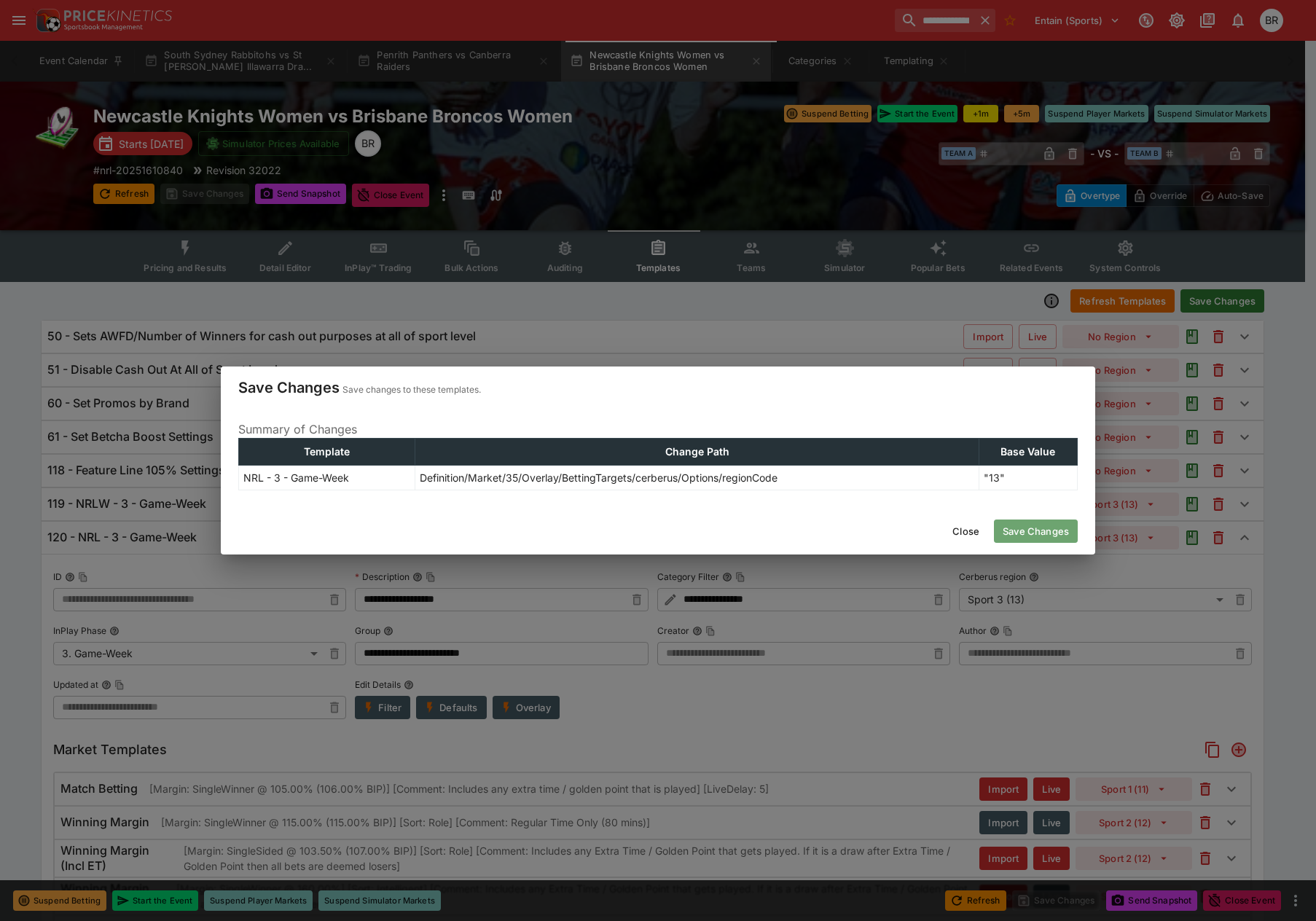
click at [1038, 540] on button "Save Changes" at bounding box center [1036, 531] width 83 height 23
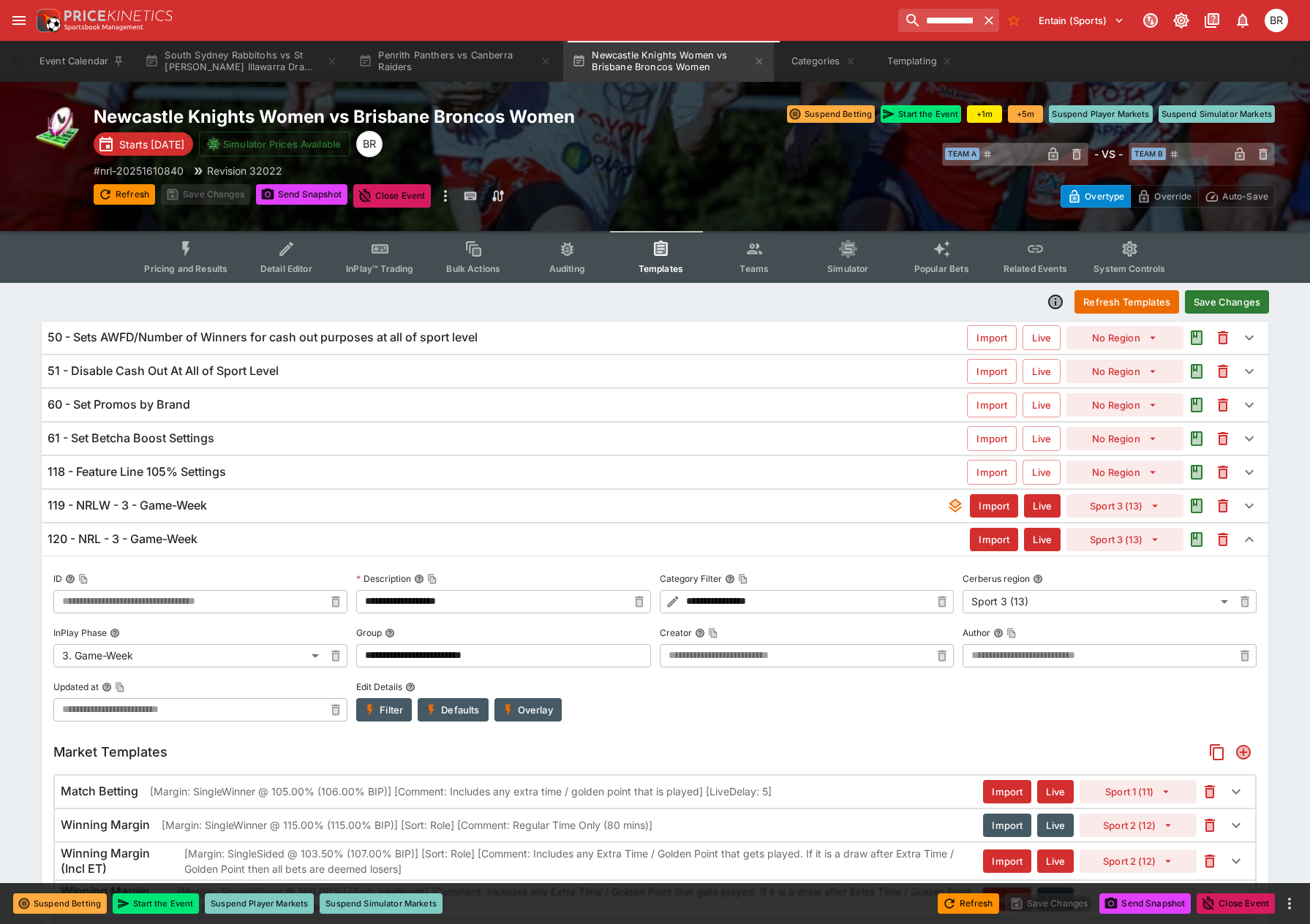
type input "**********"
click at [910, 48] on button "Templating" at bounding box center [920, 61] width 94 height 41
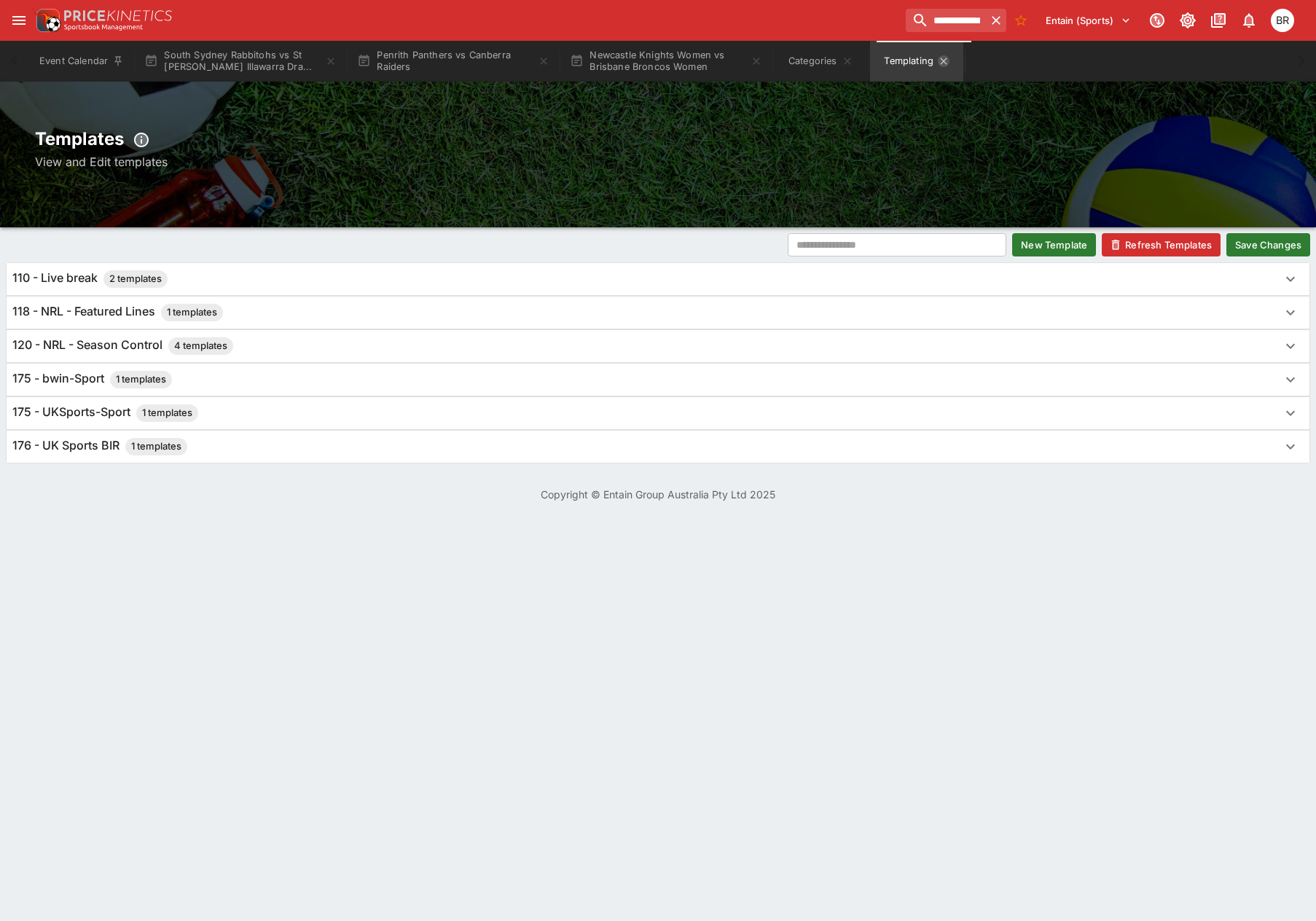
click at [947, 63] on icon "Templating" at bounding box center [943, 61] width 7 height 7
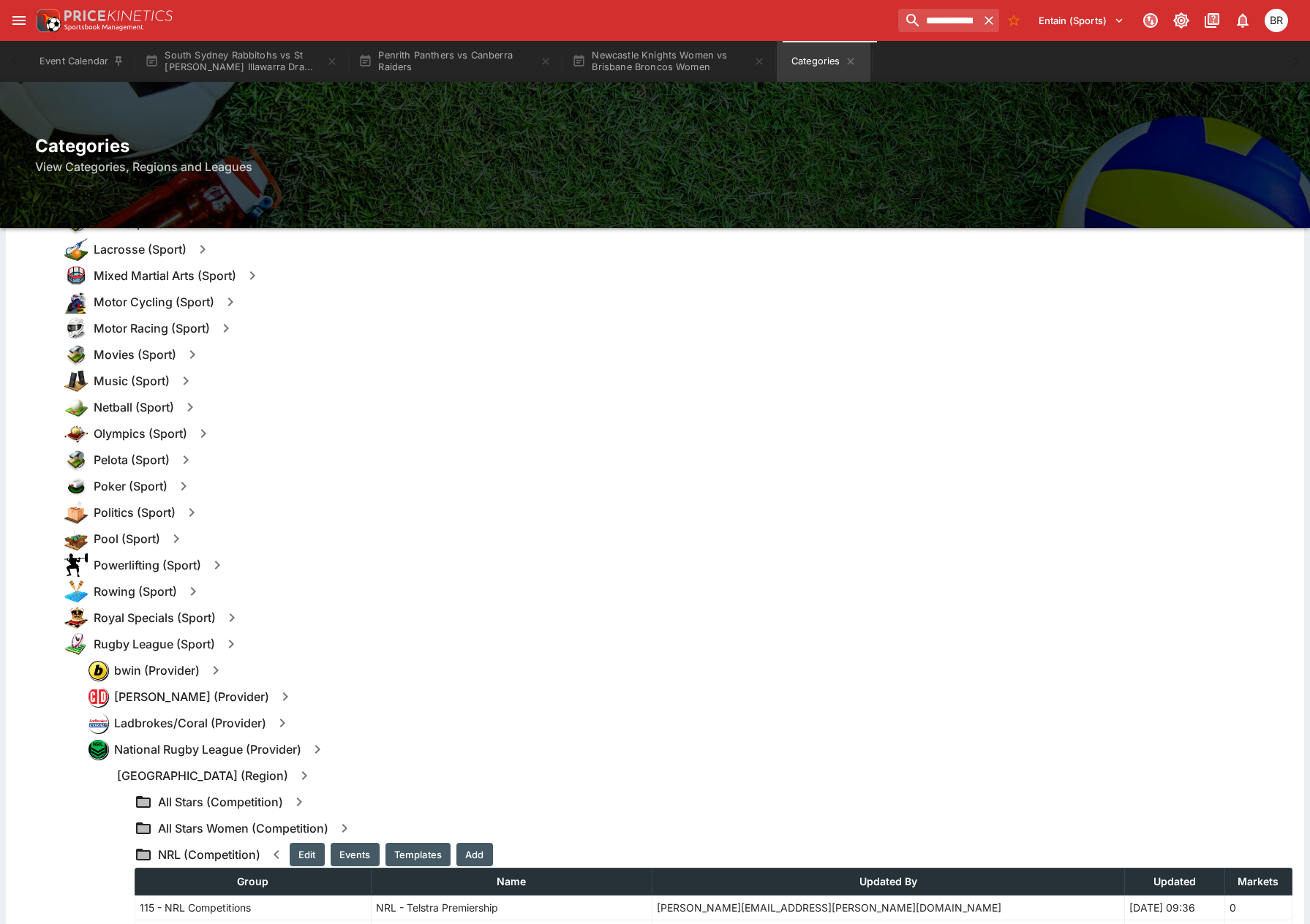
scroll to position [1536, 0]
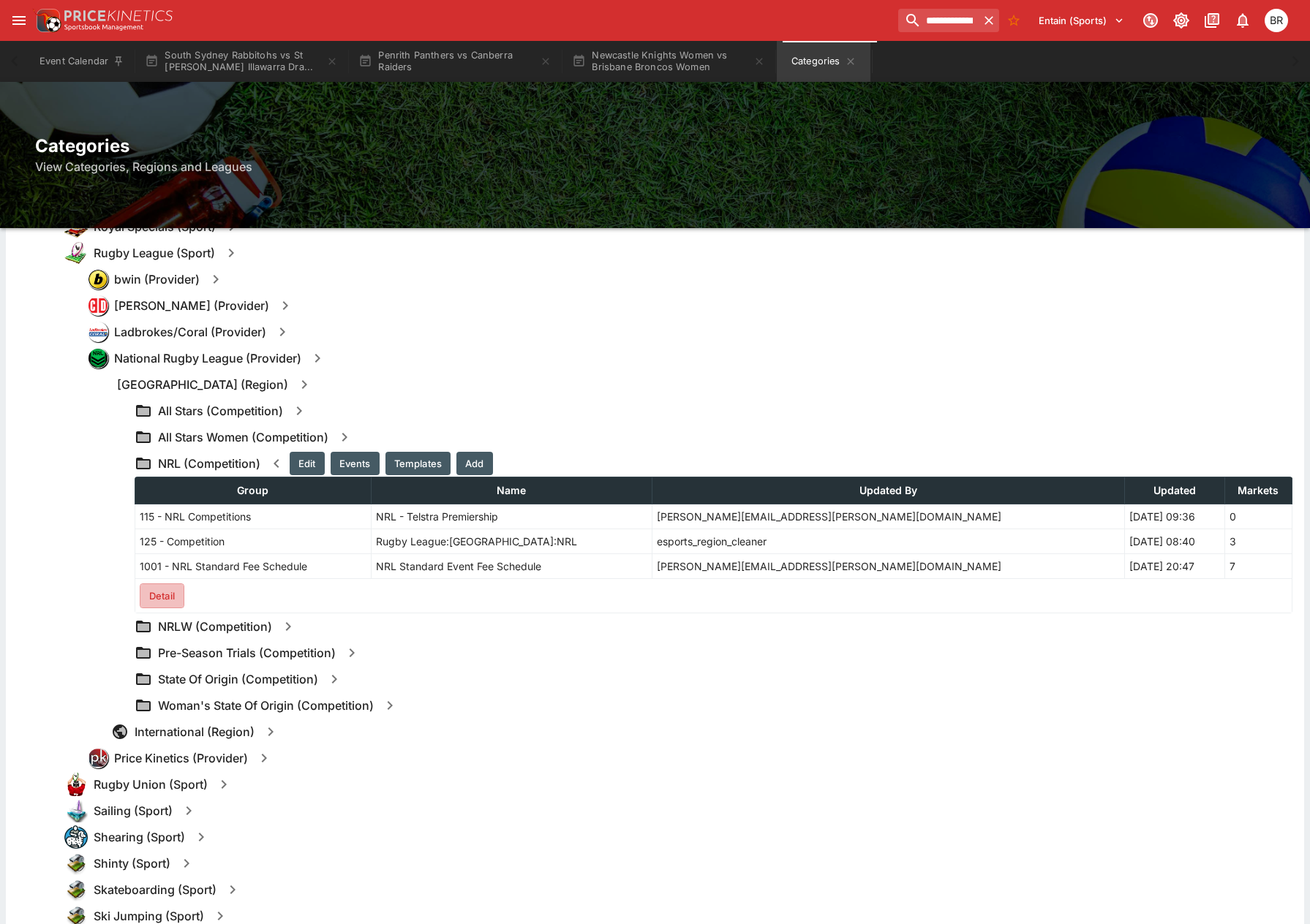
click at [152, 605] on button "Detail" at bounding box center [162, 596] width 44 height 25
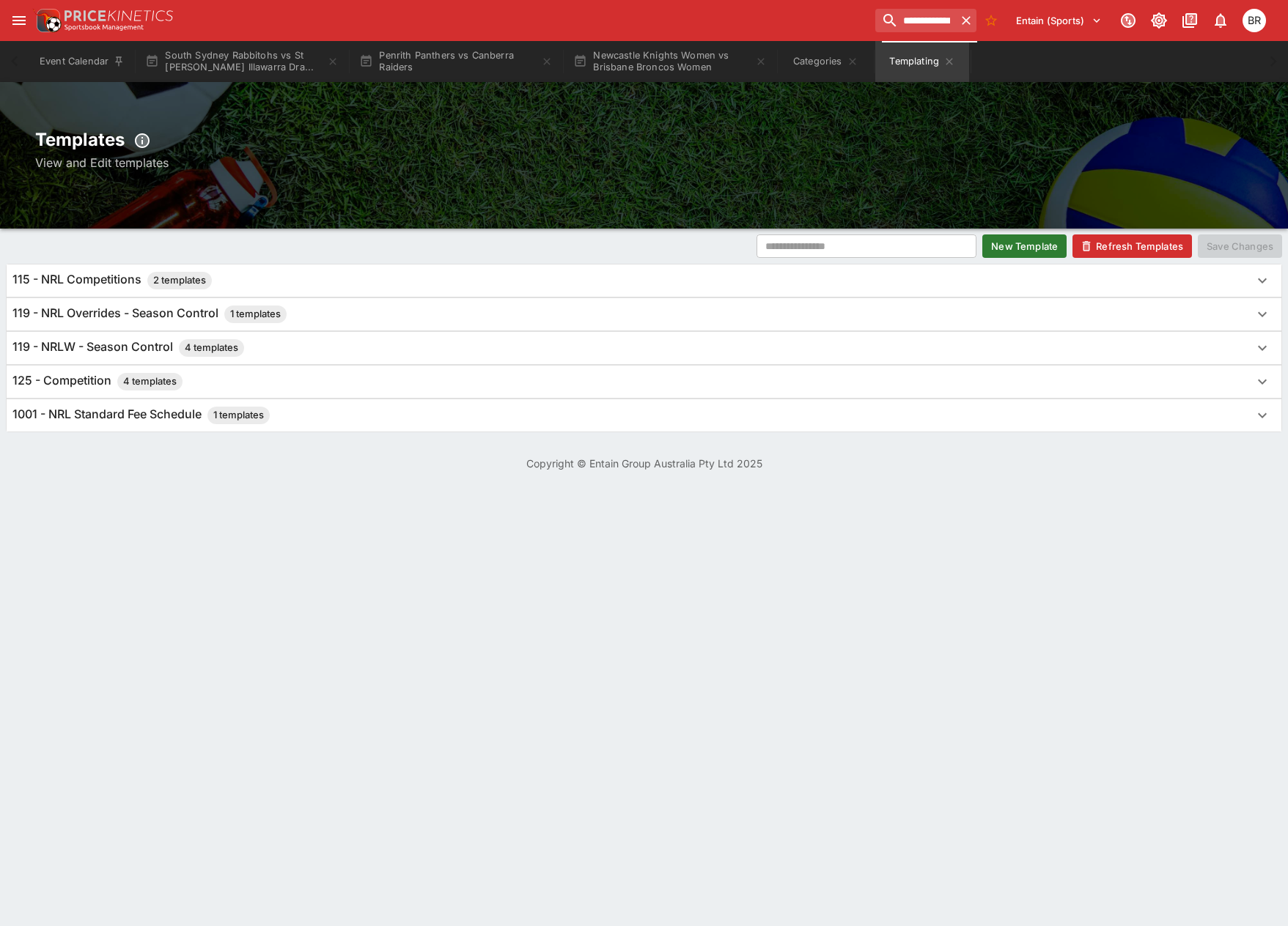
click at [296, 362] on div "119 - NRLW - Season Control 4 templates" at bounding box center [644, 348] width 1275 height 32
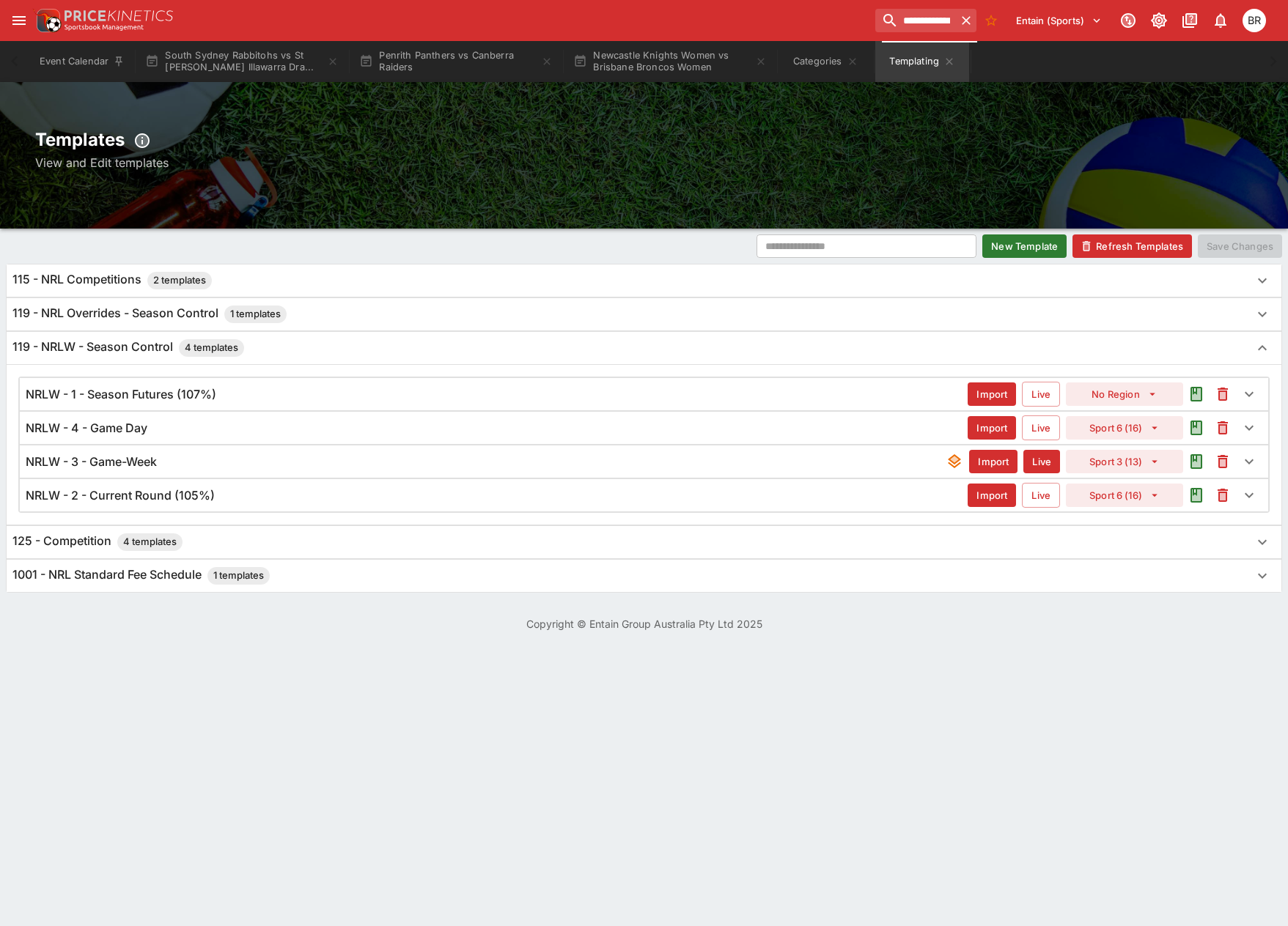
click at [344, 310] on div "119 - NRL Overrides - Season Control 1 templates" at bounding box center [631, 314] width 1237 height 18
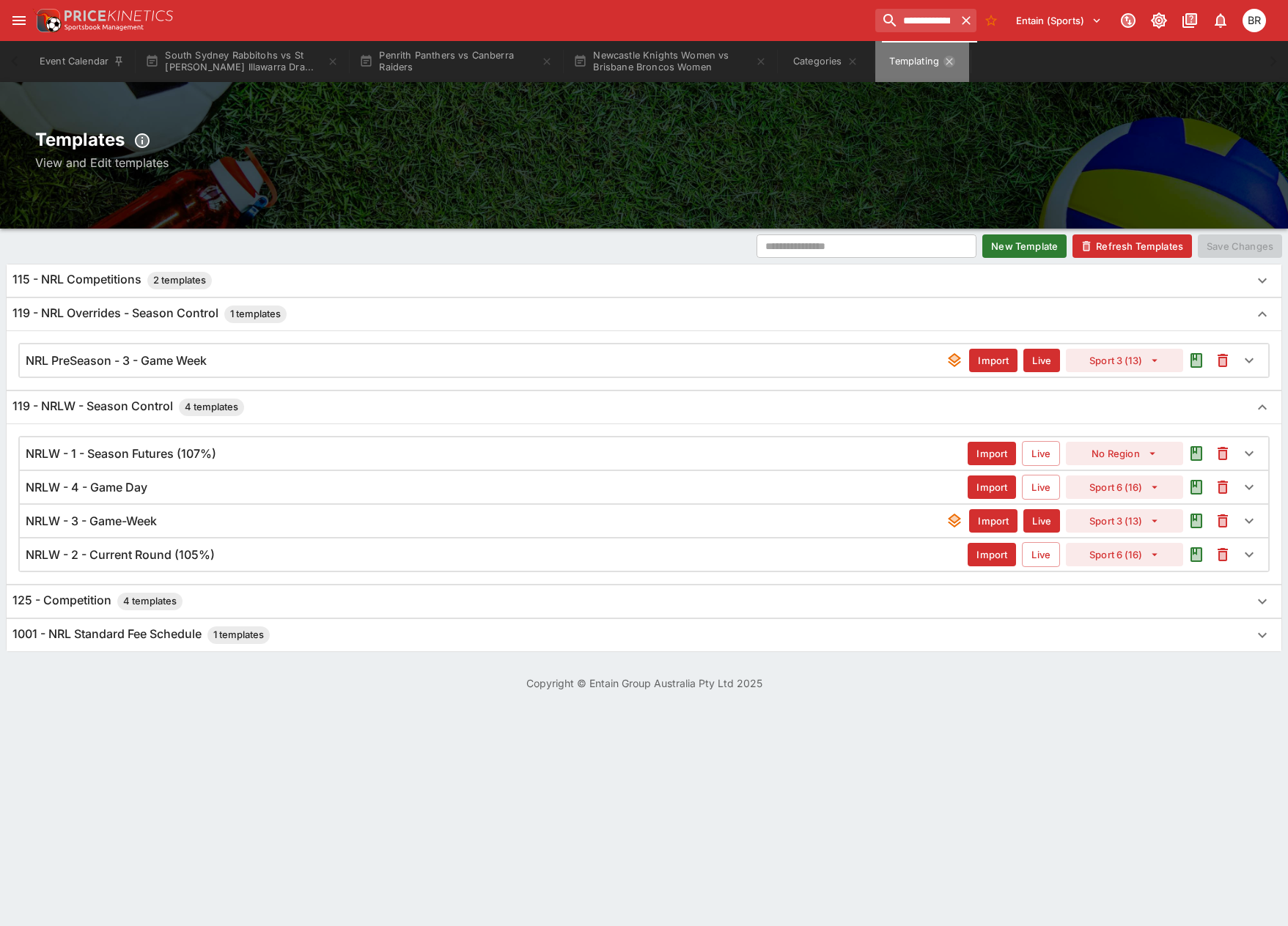
click at [955, 65] on icon "Templating" at bounding box center [949, 61] width 12 height 12
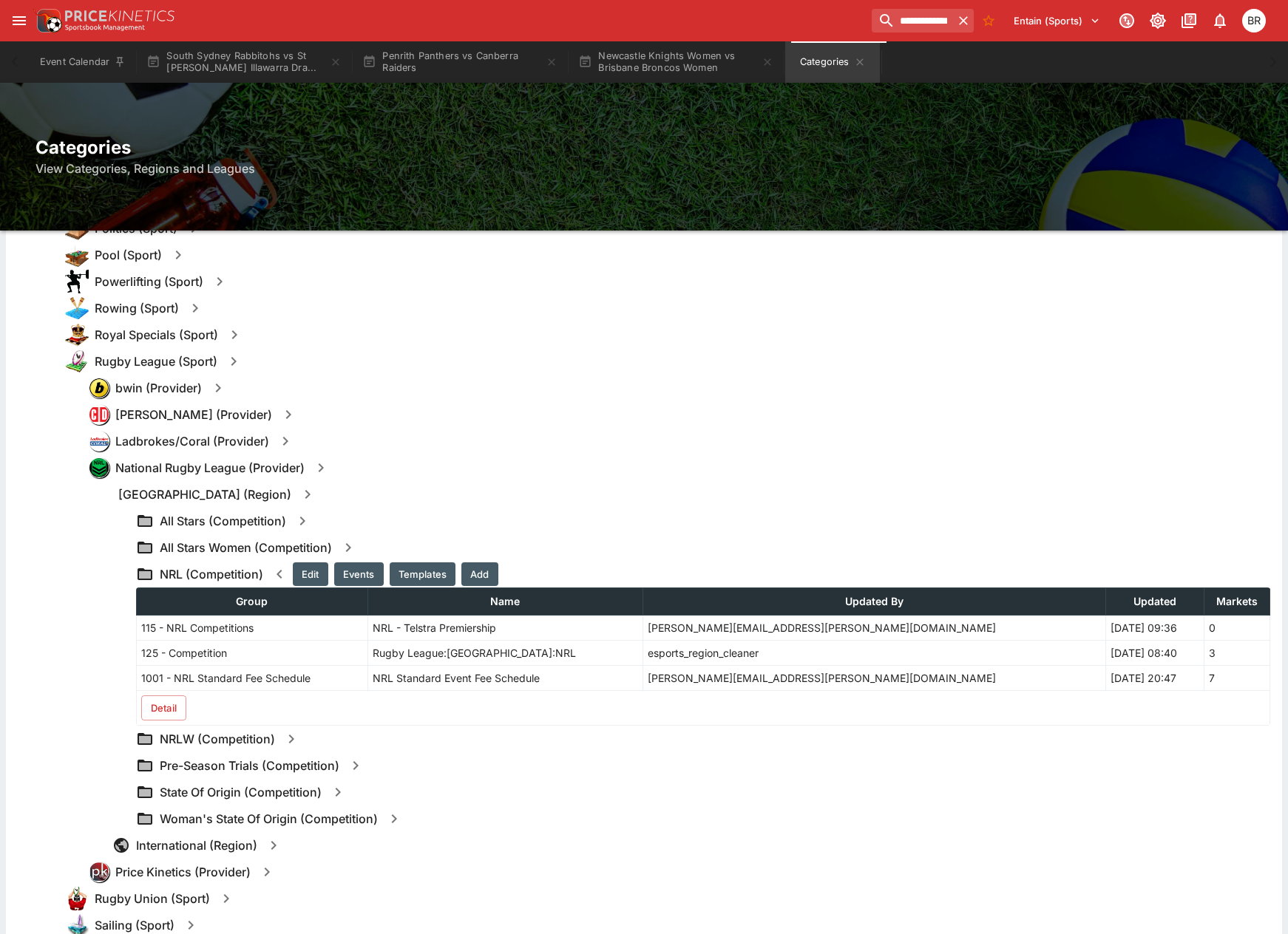
scroll to position [1547, 0]
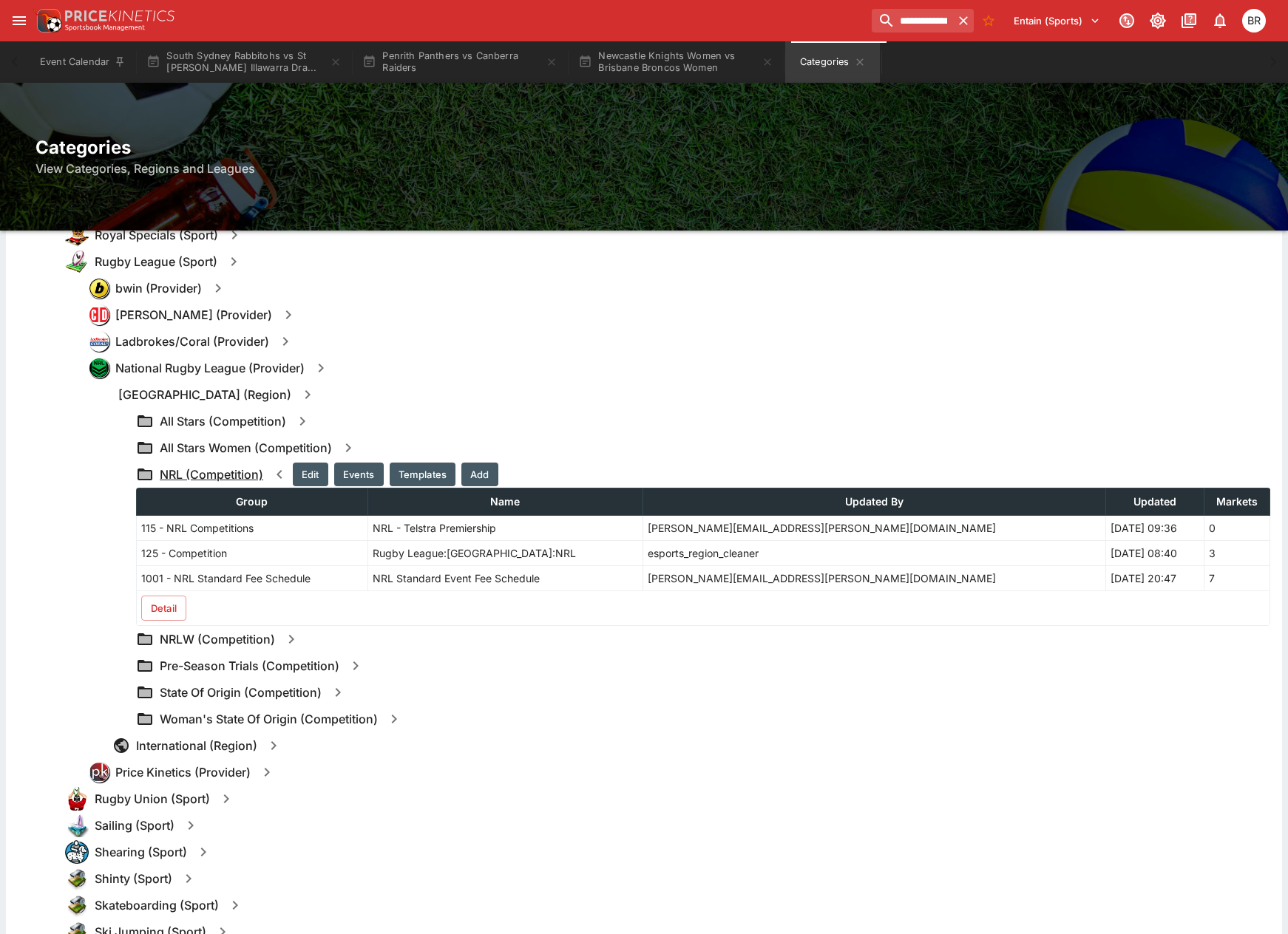
click at [173, 477] on h6 "NRL (Competition)" at bounding box center [212, 475] width 103 height 15
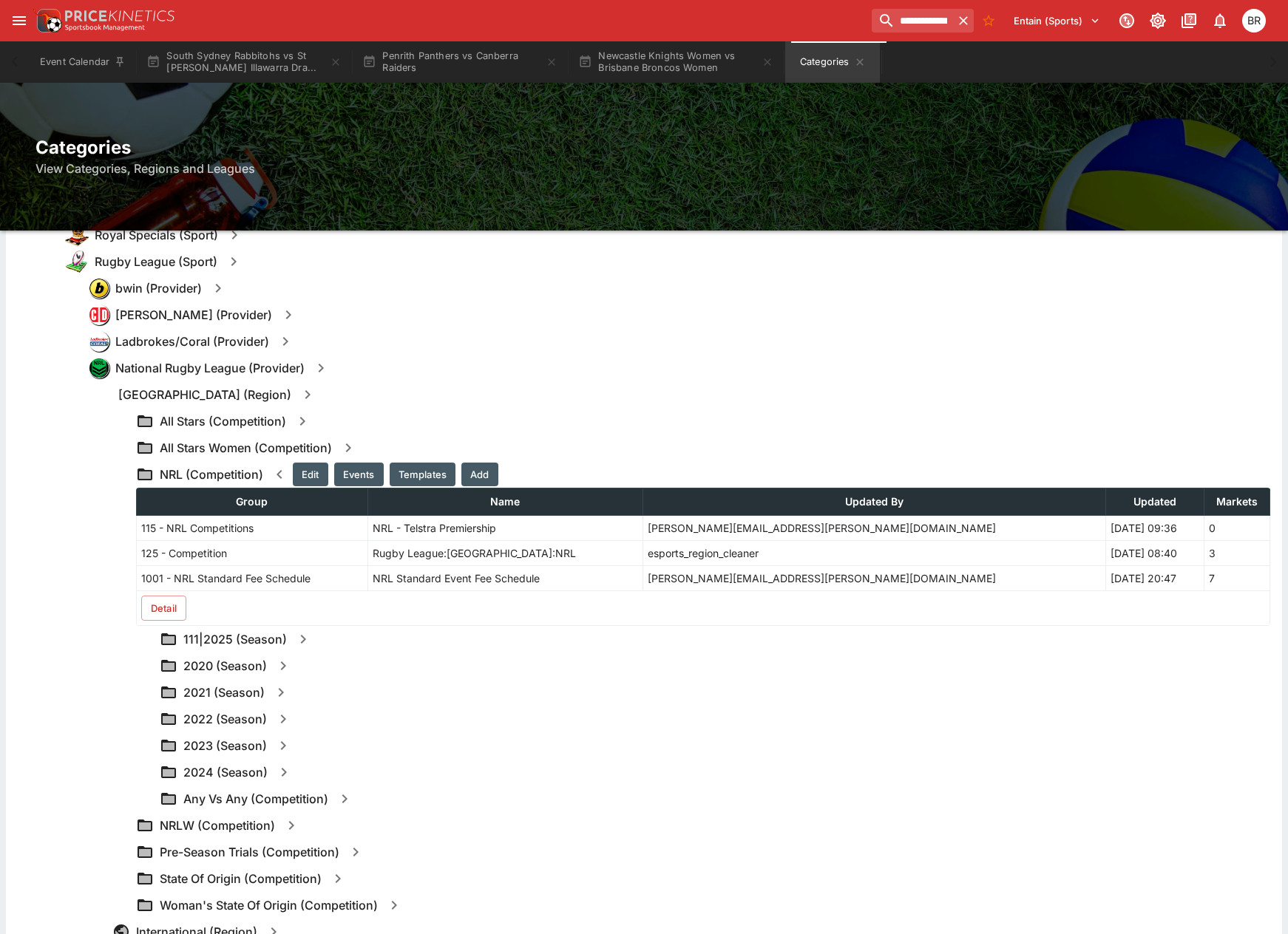
click at [204, 483] on div "NRL (Competition) Edit Events Templates Add Group Name Updated By Updated Marke…" at bounding box center [703, 543] width 1134 height 165
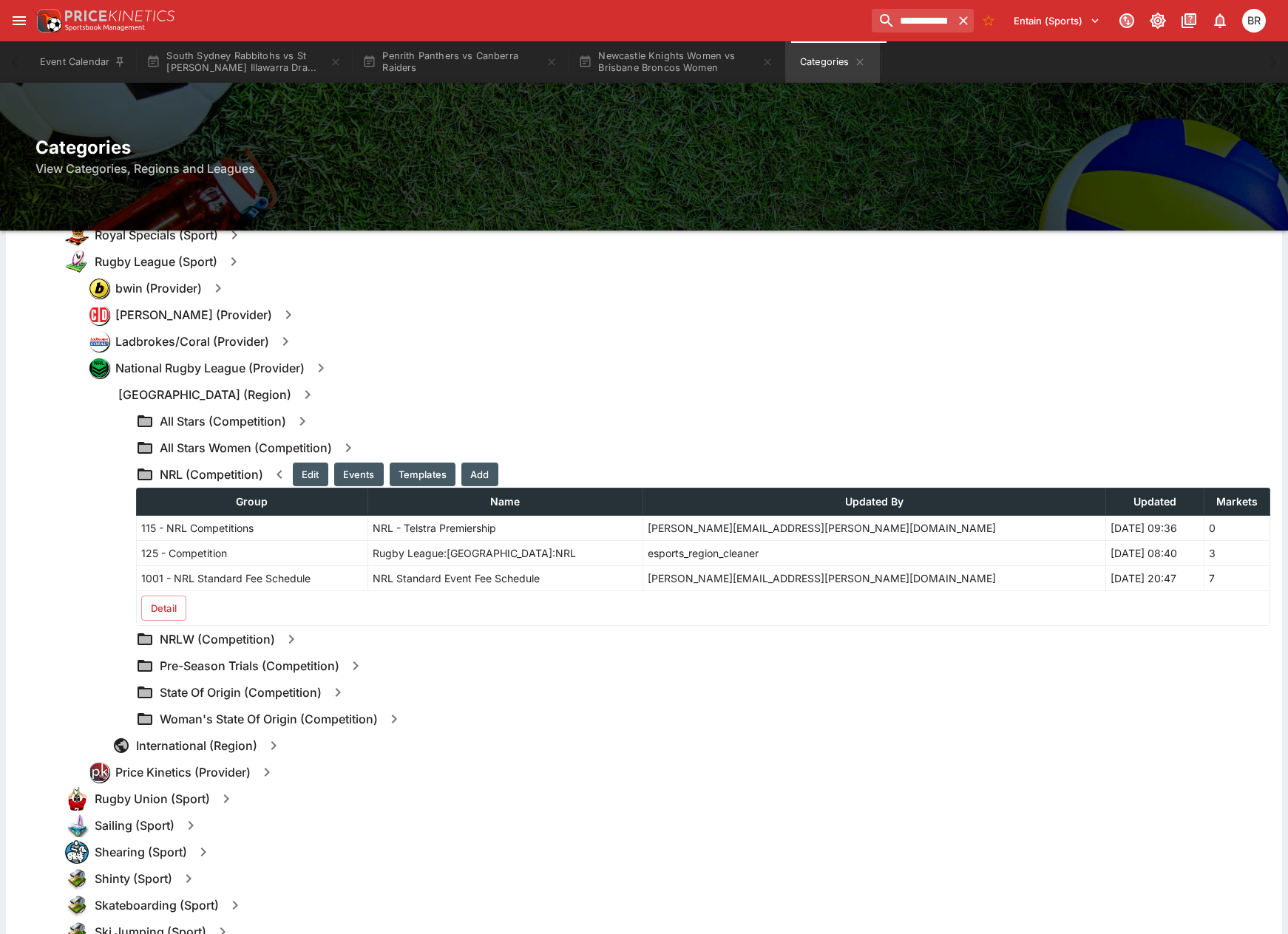
click at [277, 471] on icon "button" at bounding box center [279, 474] width 18 height 18
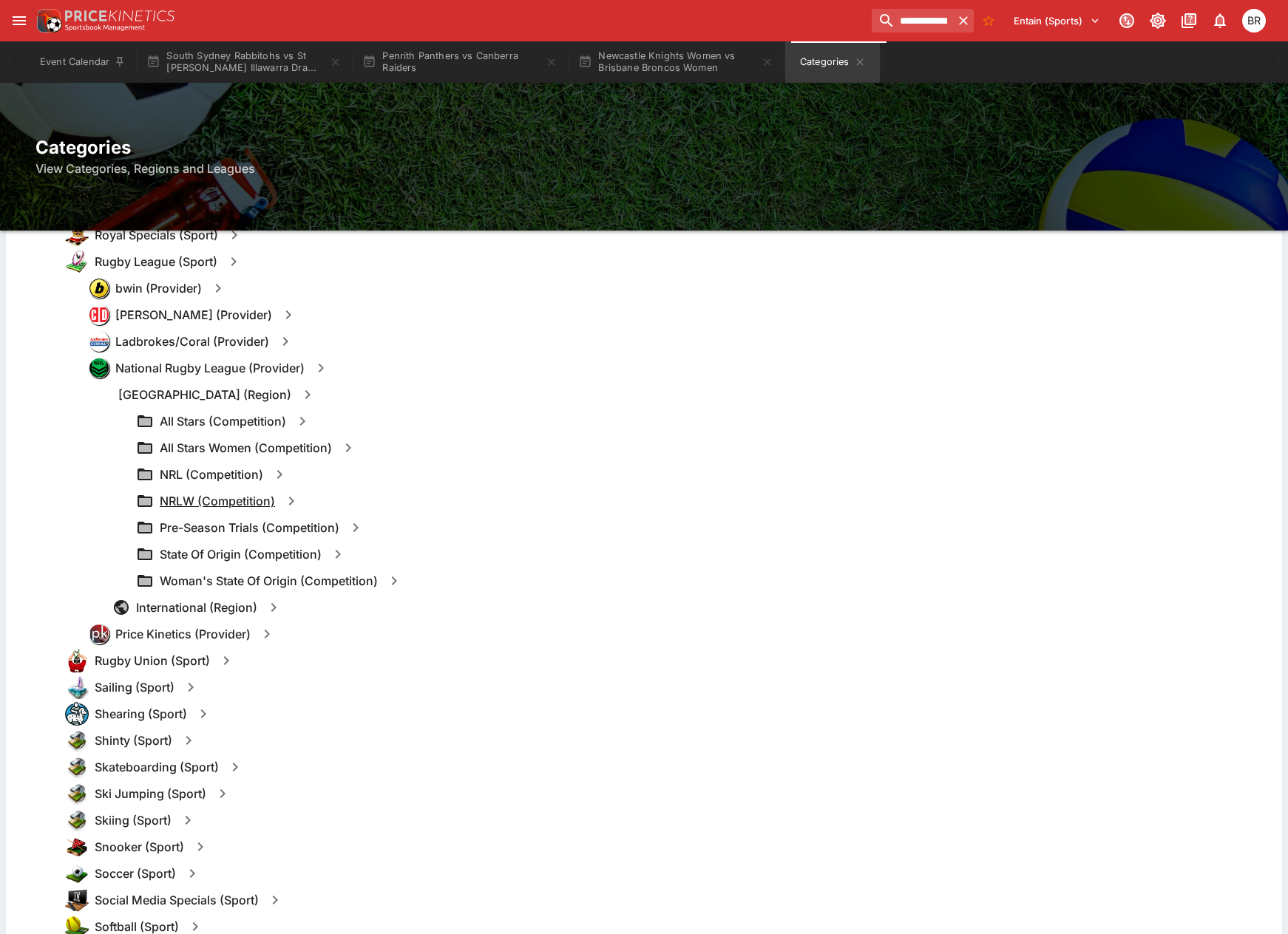
click at [231, 500] on h6 "NRLW (Competition)" at bounding box center [217, 502] width 115 height 15
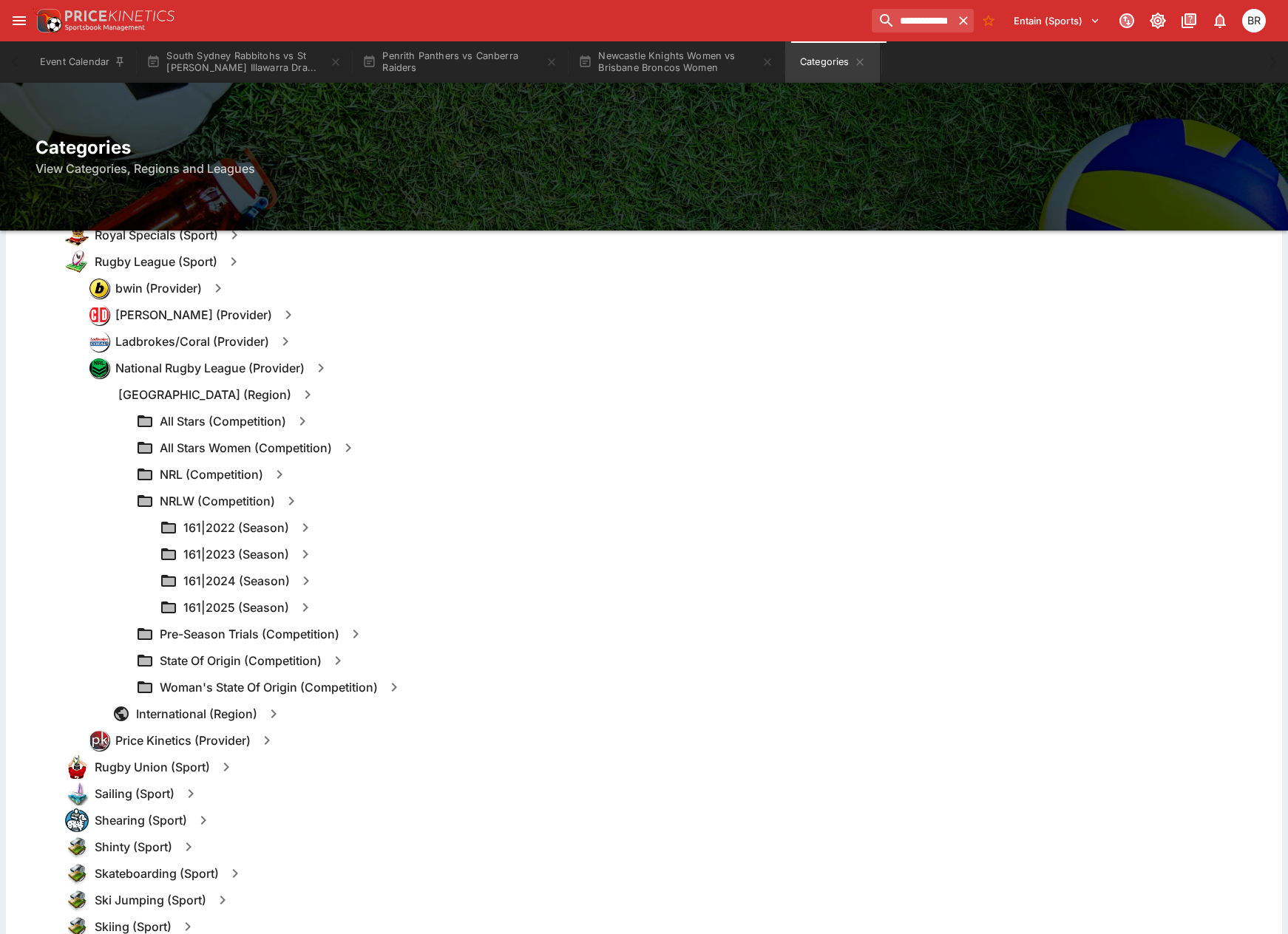
click at [231, 483] on div "NRL (Competition)" at bounding box center [703, 474] width 1134 height 26
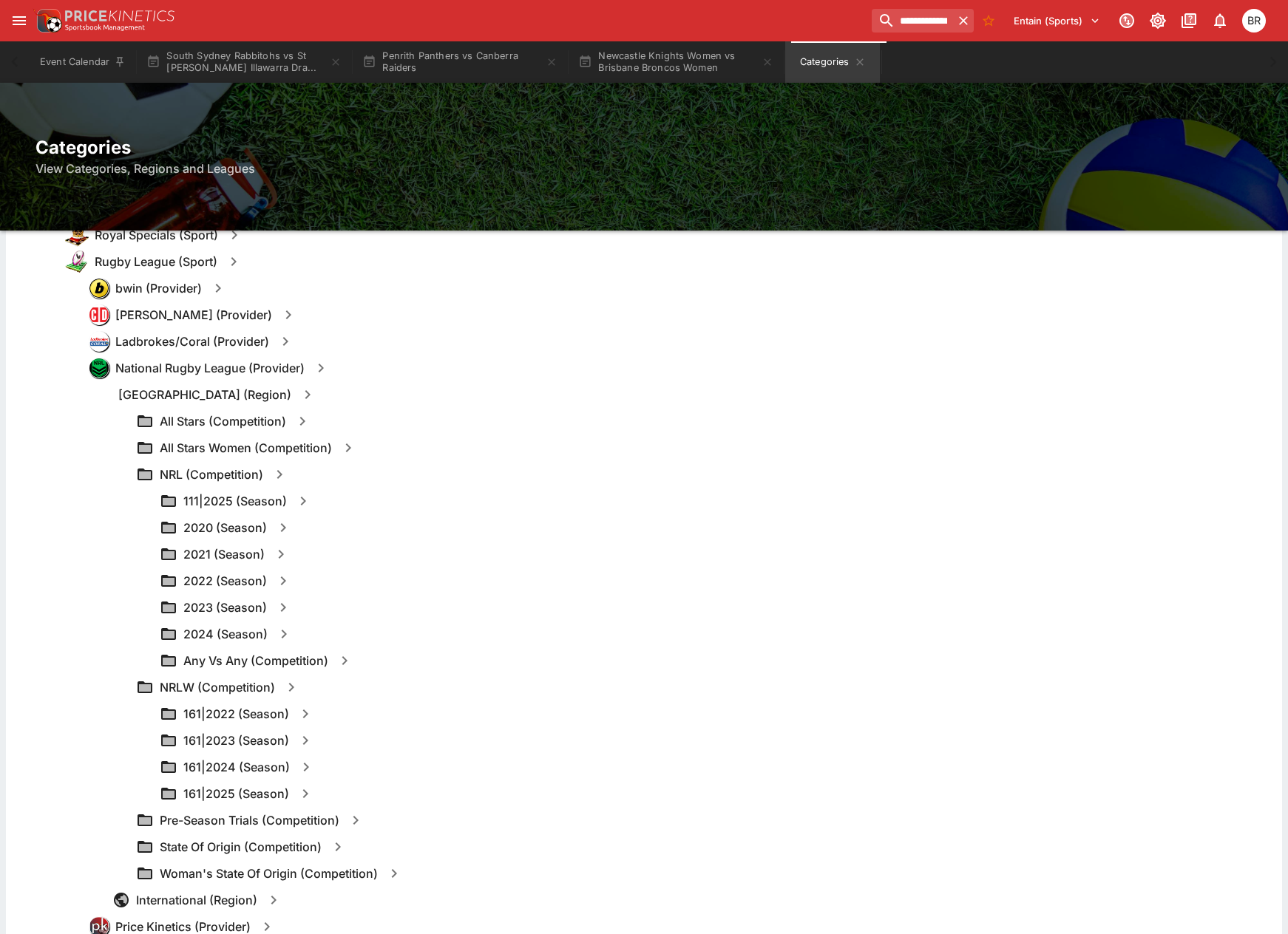
click at [276, 478] on icon "button" at bounding box center [279, 474] width 18 height 18
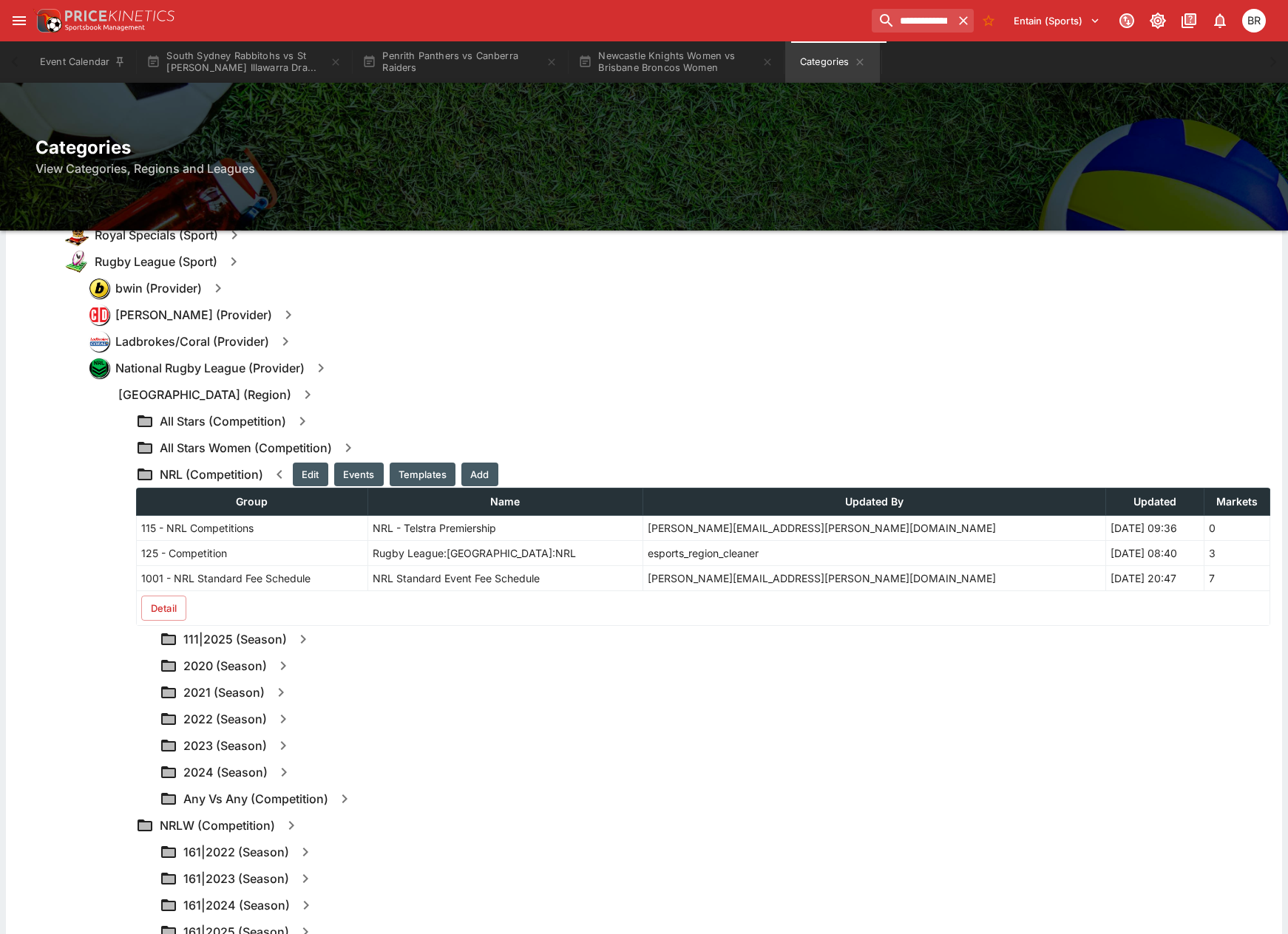
click at [294, 831] on icon "button" at bounding box center [291, 825] width 18 height 18
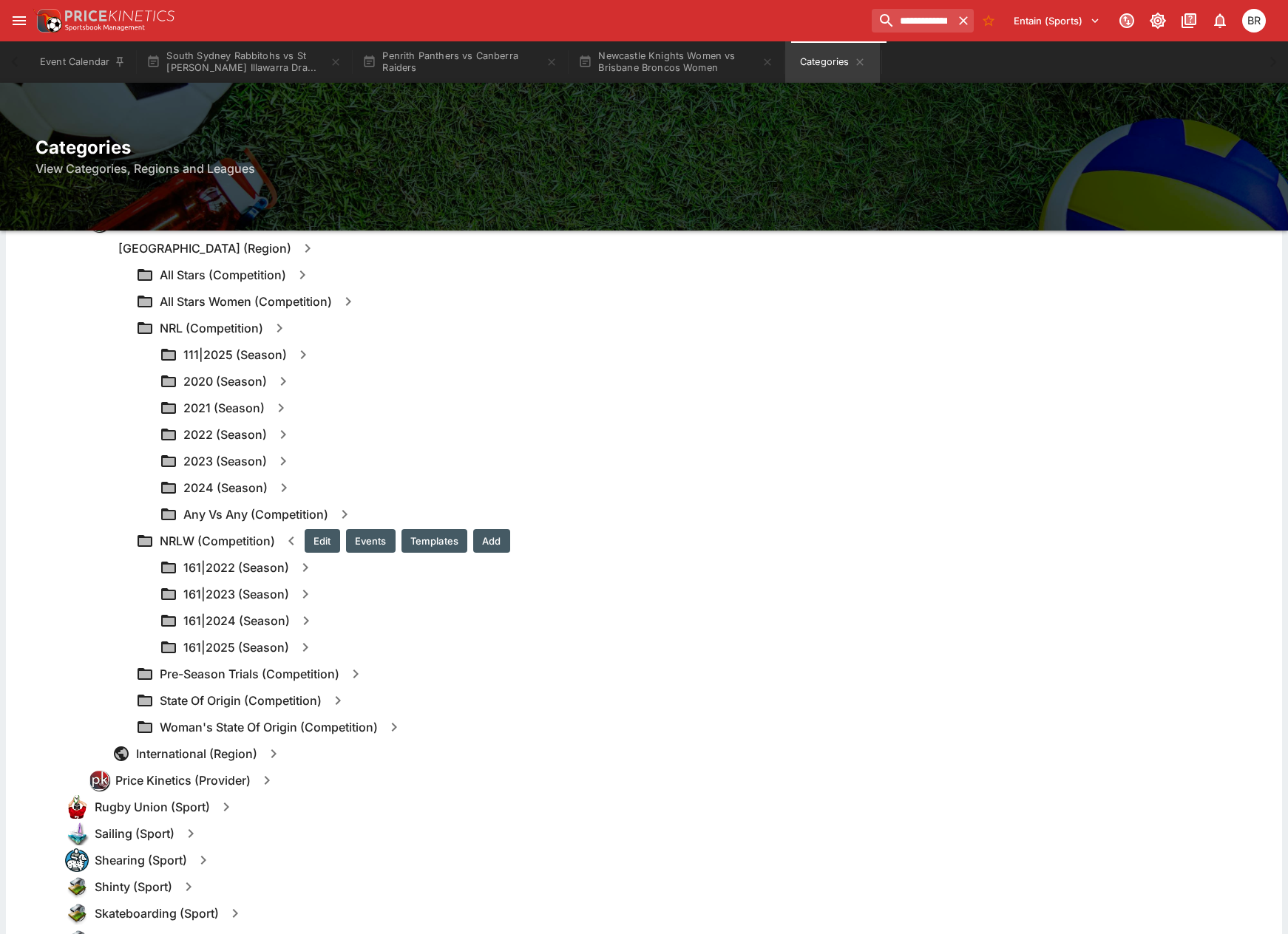
scroll to position [1768, 0]
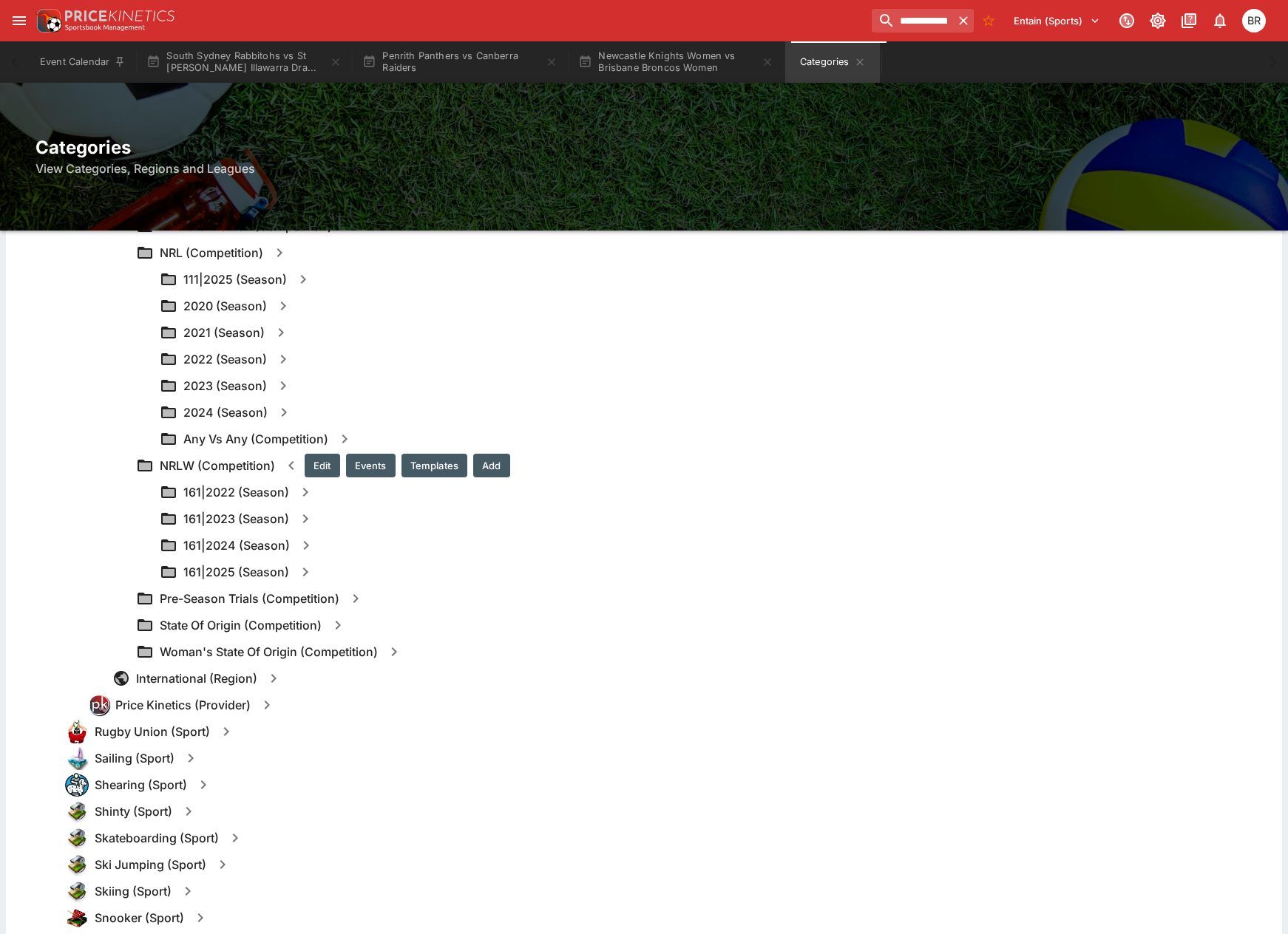
click at [436, 449] on div "Any Vs Any (Competition)" at bounding box center [715, 438] width 1110 height 26
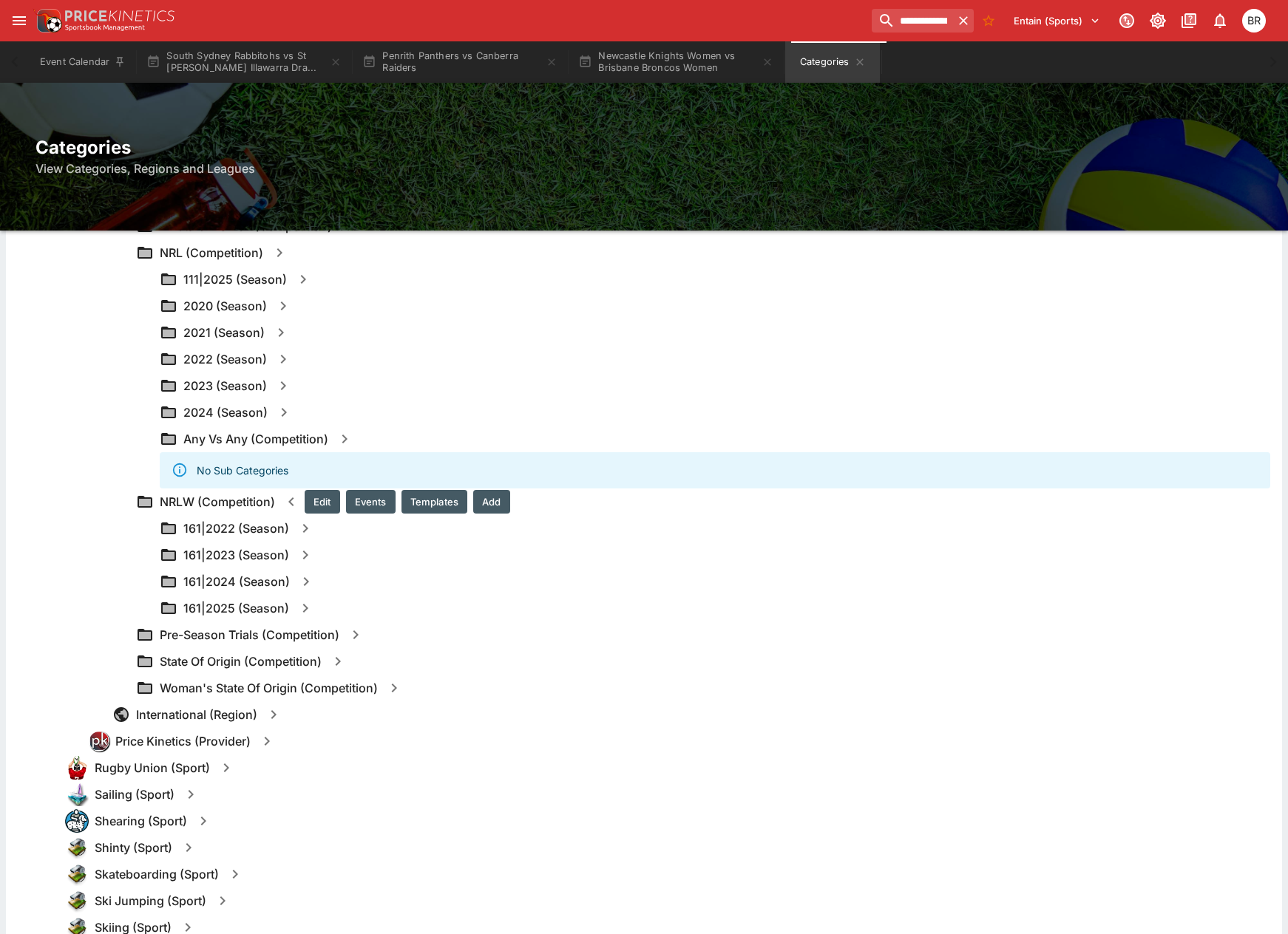
click at [434, 455] on div "No Sub Categories" at bounding box center [715, 470] width 1110 height 36
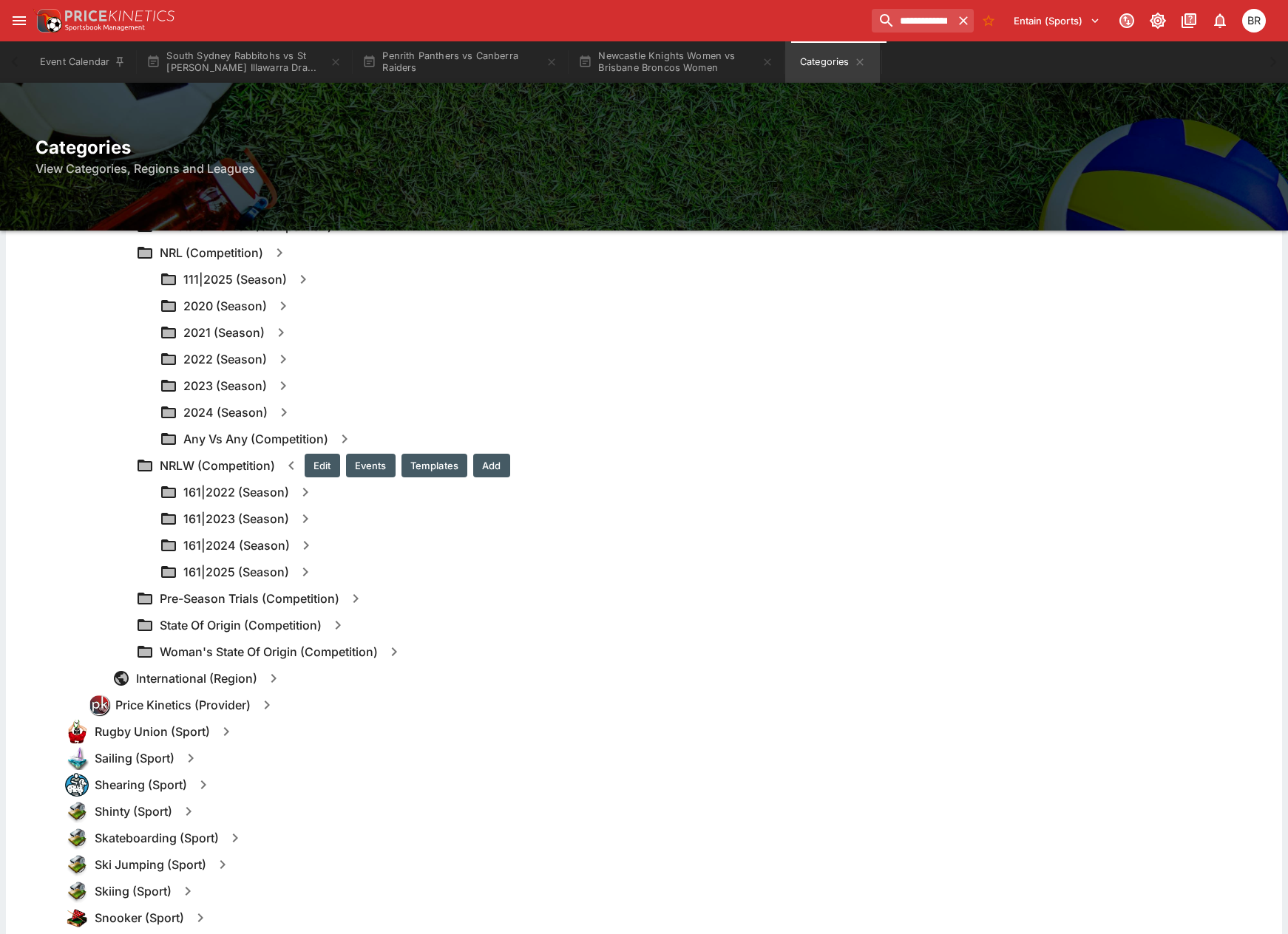
click at [427, 471] on button "Templates" at bounding box center [434, 465] width 66 height 24
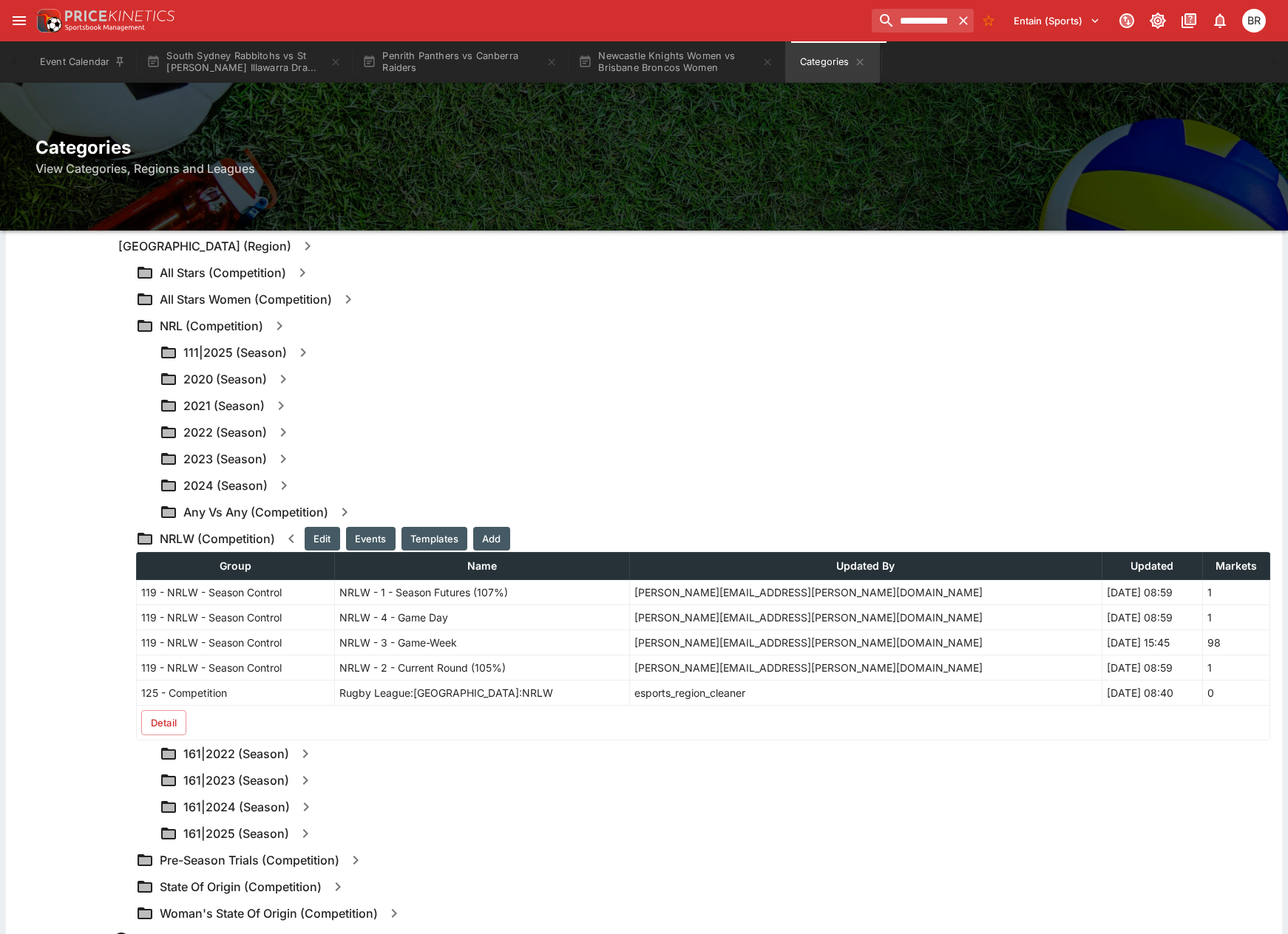
scroll to position [1694, 0]
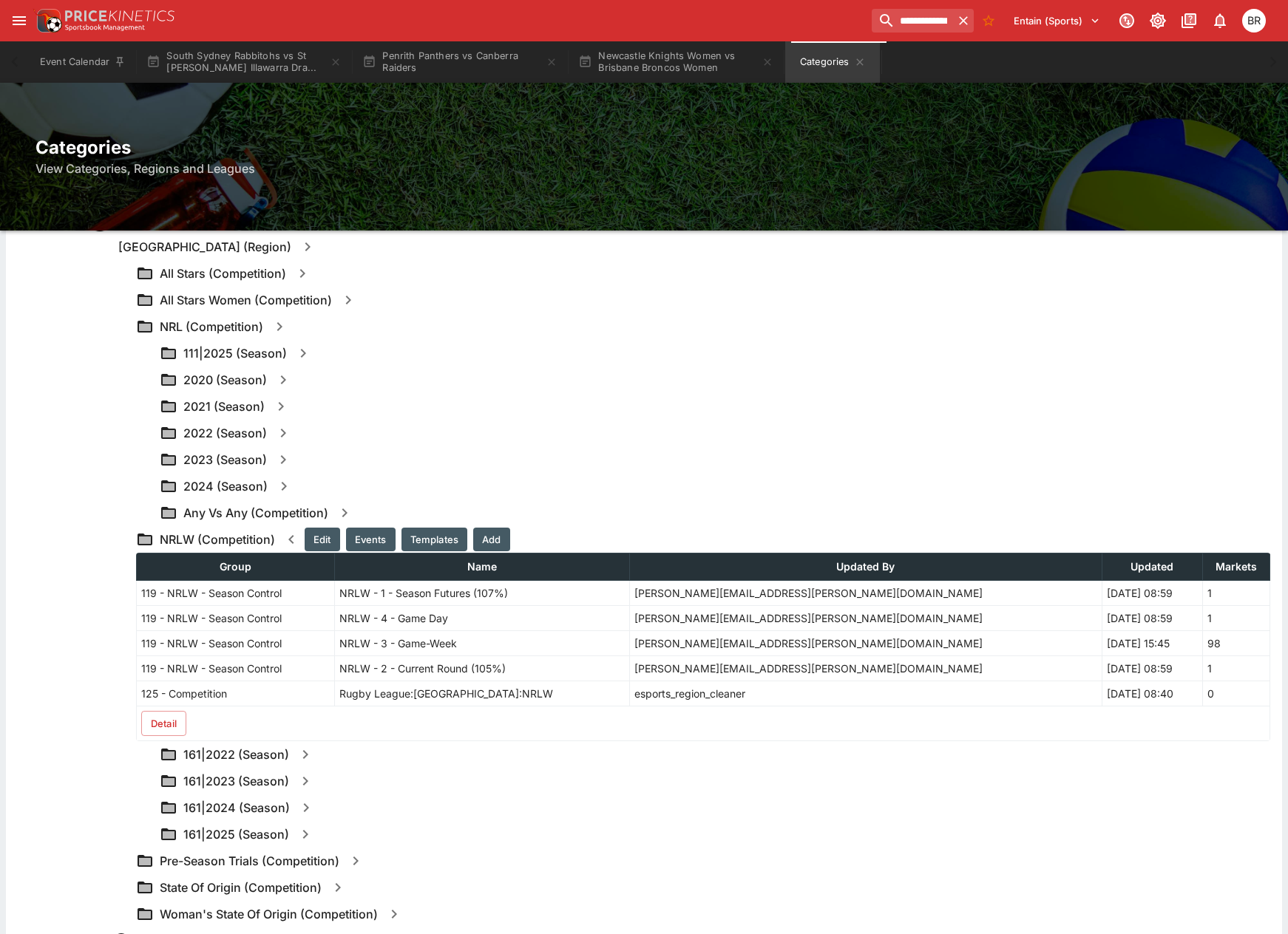
click at [281, 332] on icon "button" at bounding box center [279, 327] width 18 height 18
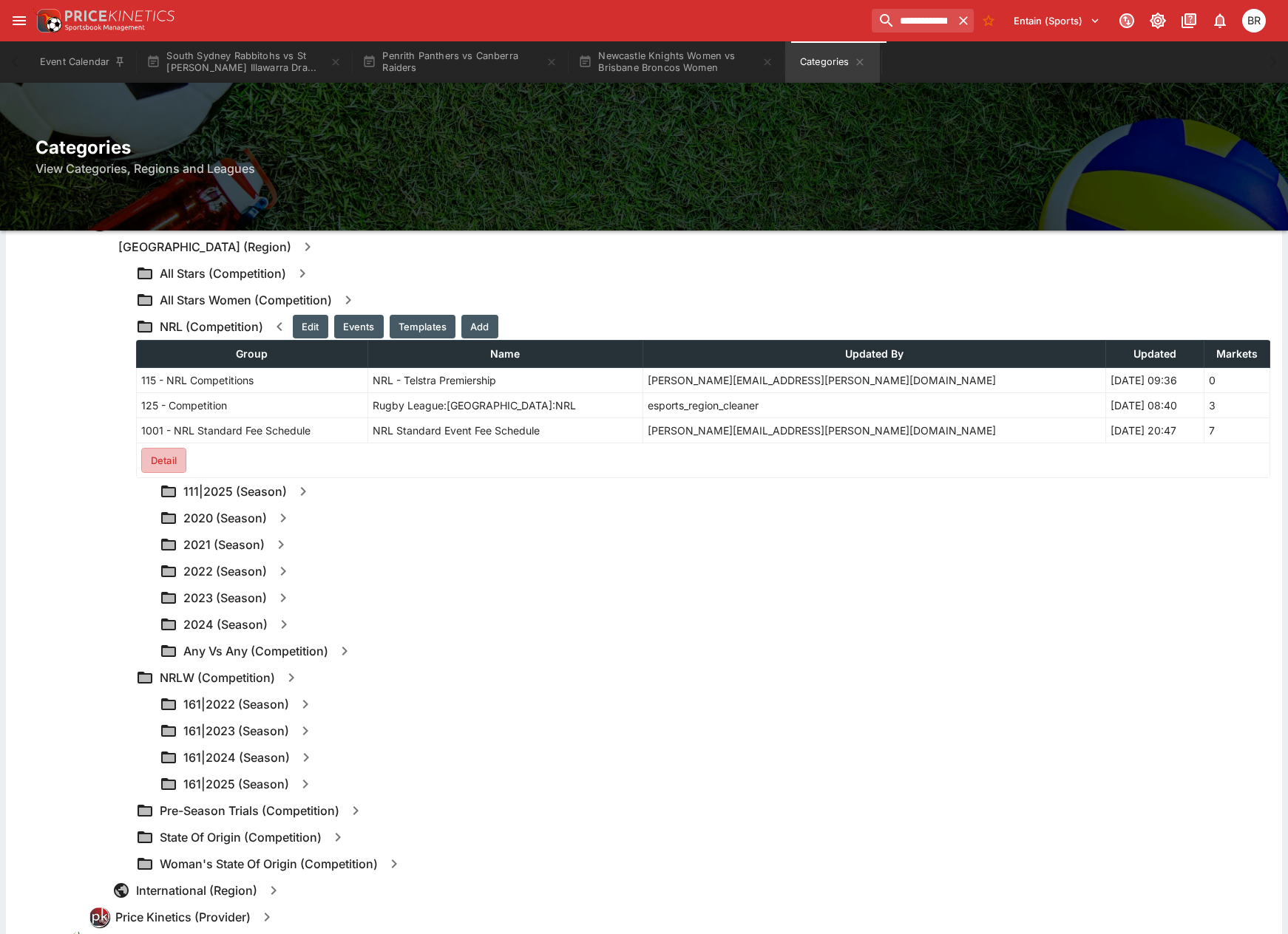
click at [158, 455] on button "Detail" at bounding box center [163, 460] width 45 height 25
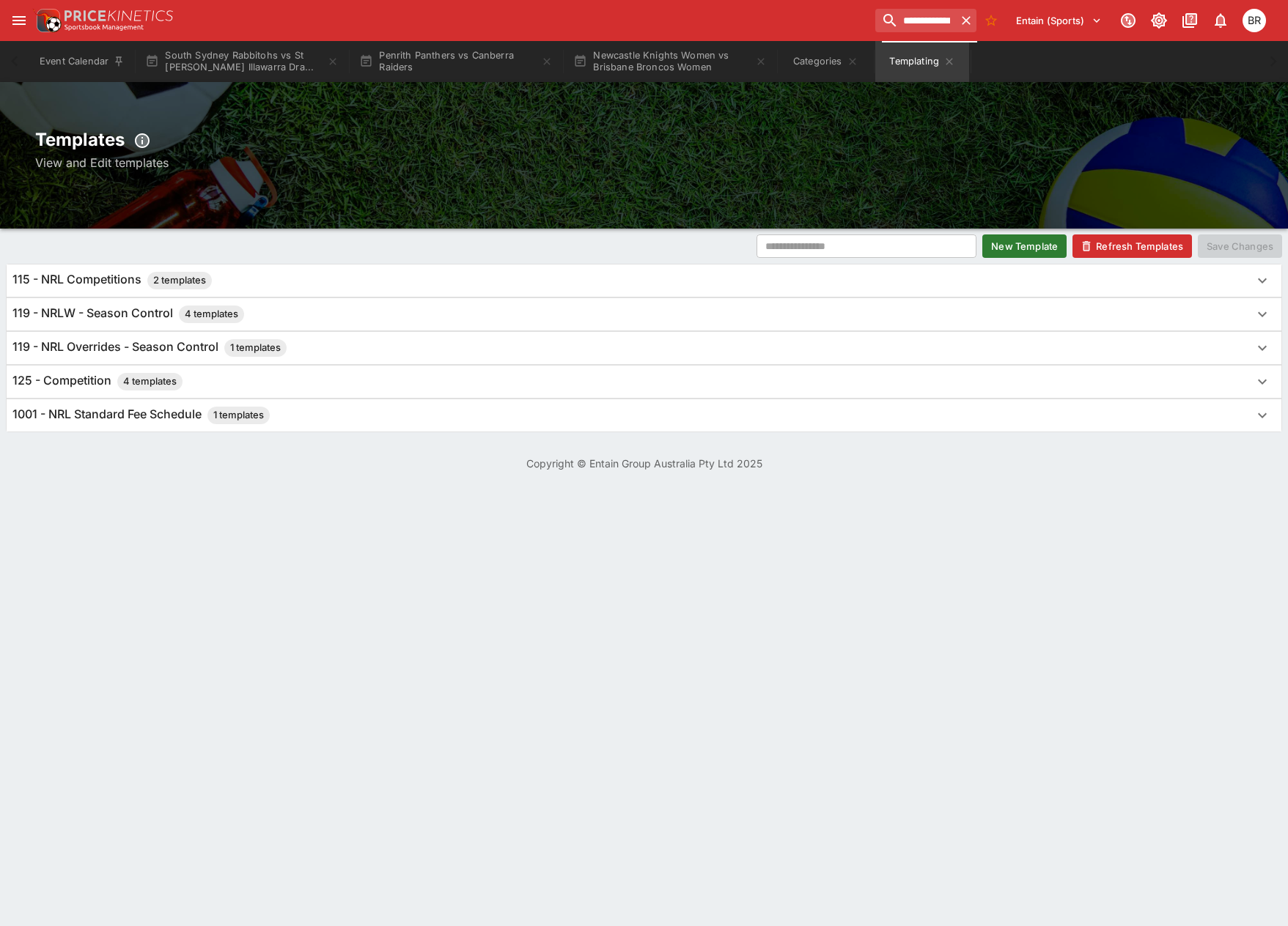
click at [466, 348] on div "119 - NRL Overrides - Season Control 1 templates" at bounding box center [631, 348] width 1237 height 18
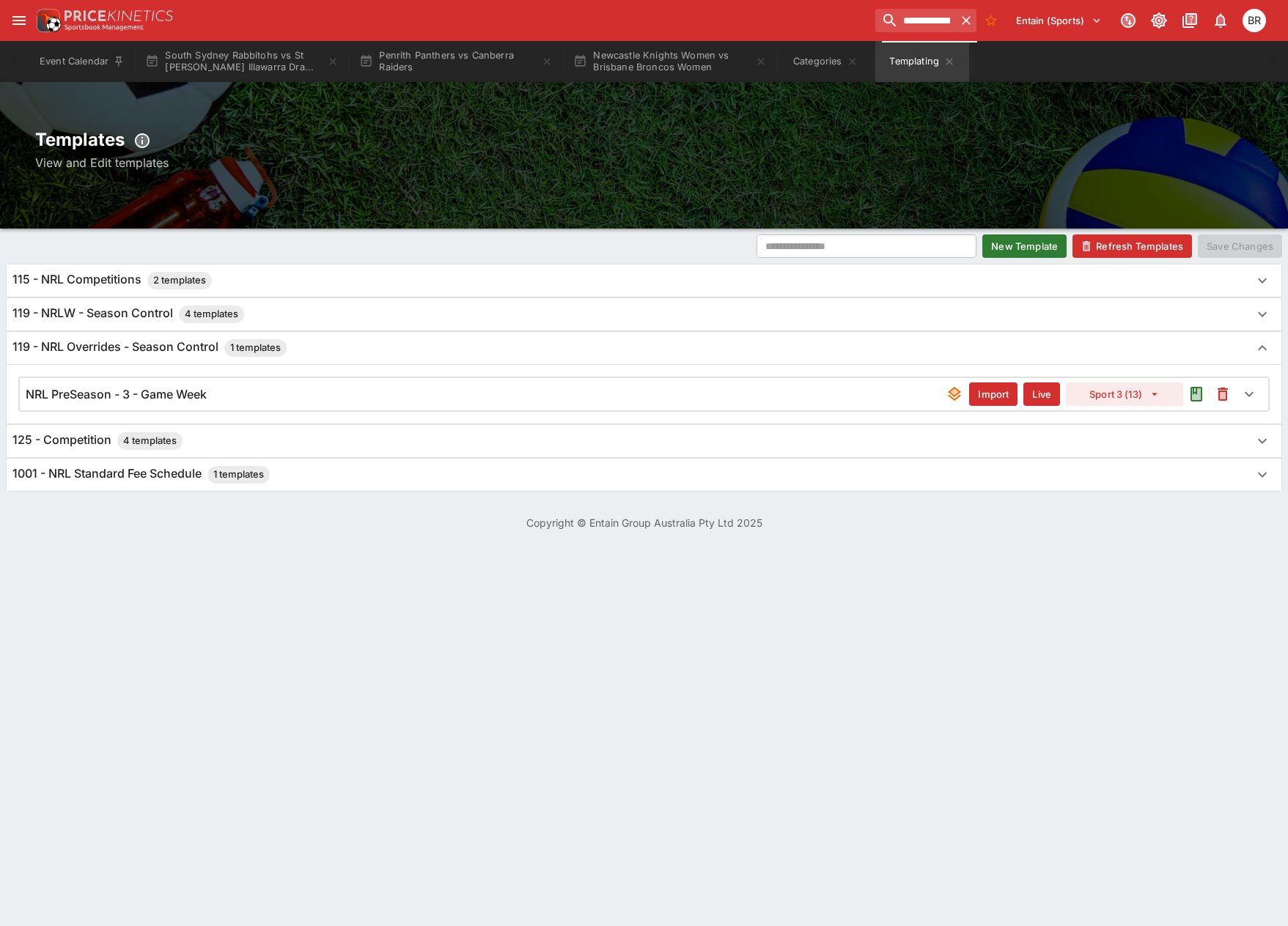
click at [472, 320] on div "119 - NRLW - Season Control 4 templates" at bounding box center [631, 314] width 1237 height 18
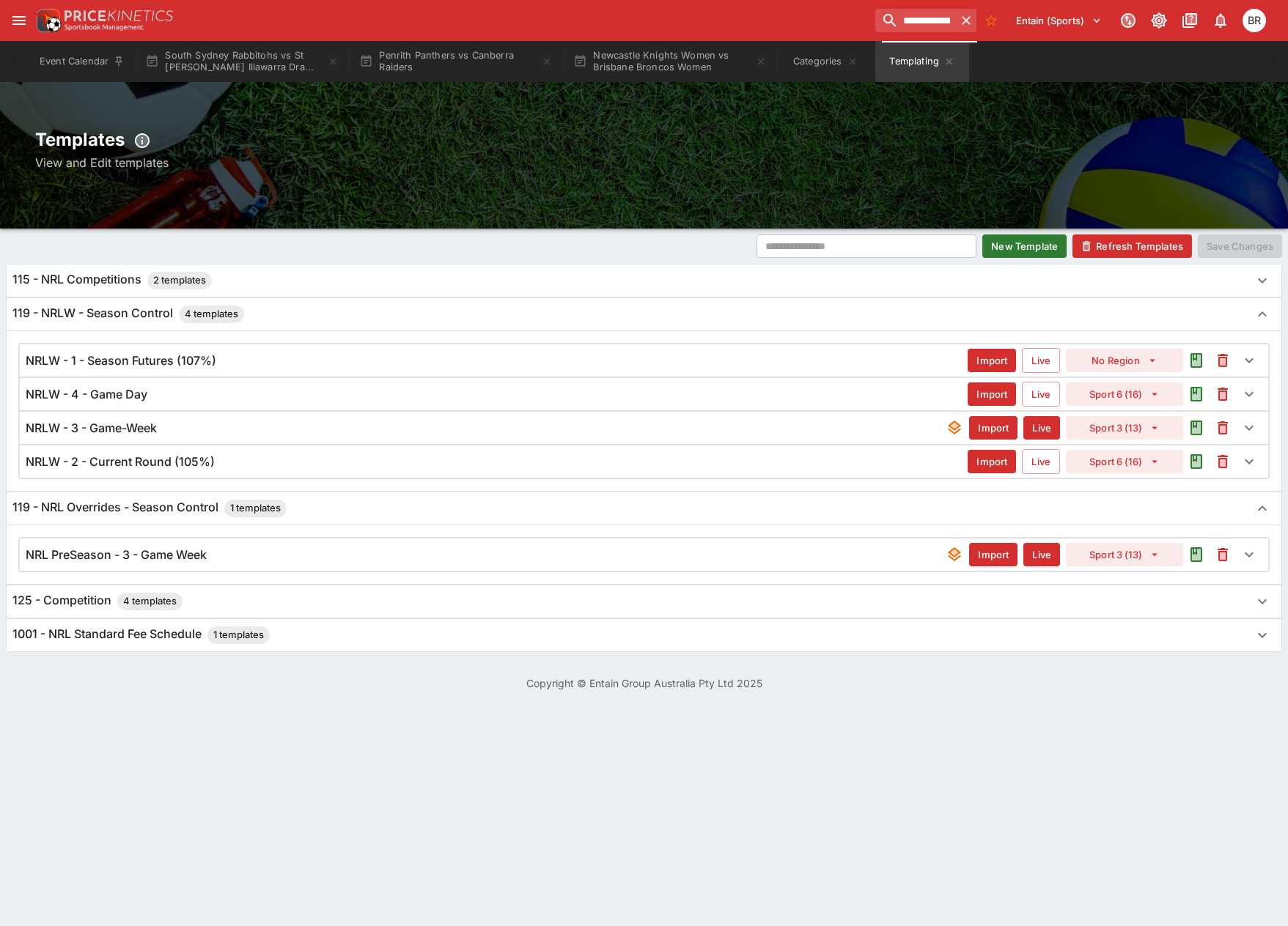
click at [476, 377] on div "NRLW - 4 - Game Day Import Live Sport 6 (16)" at bounding box center [644, 394] width 1250 height 34
click at [459, 372] on div "NRLW - 1 - Season Futures (107%) Import Live No Region" at bounding box center [644, 361] width 1249 height 32
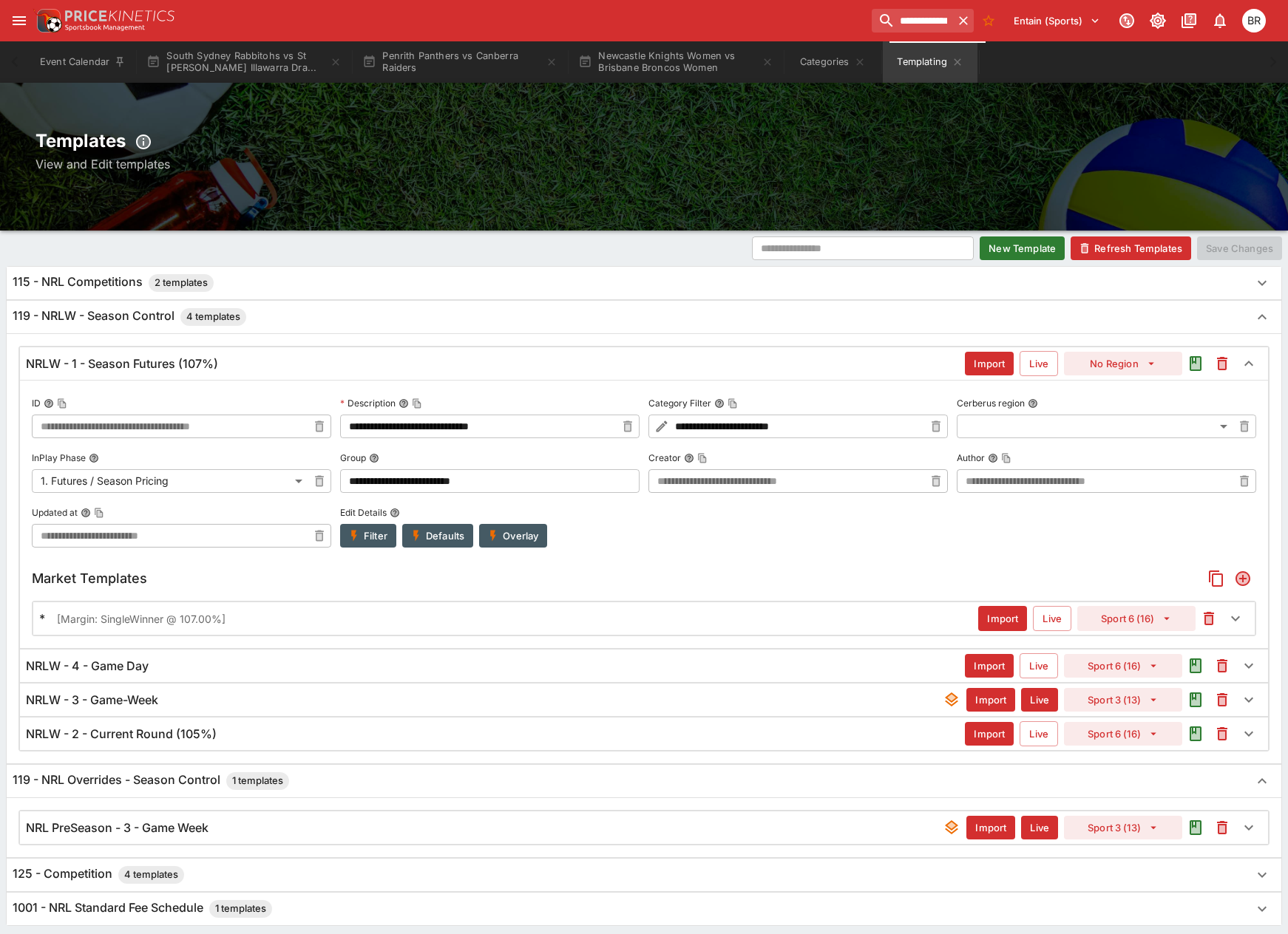
click at [361, 376] on div "NRLW - 1 - Season Futures (107%) Import Live No Region" at bounding box center [644, 364] width 1248 height 32
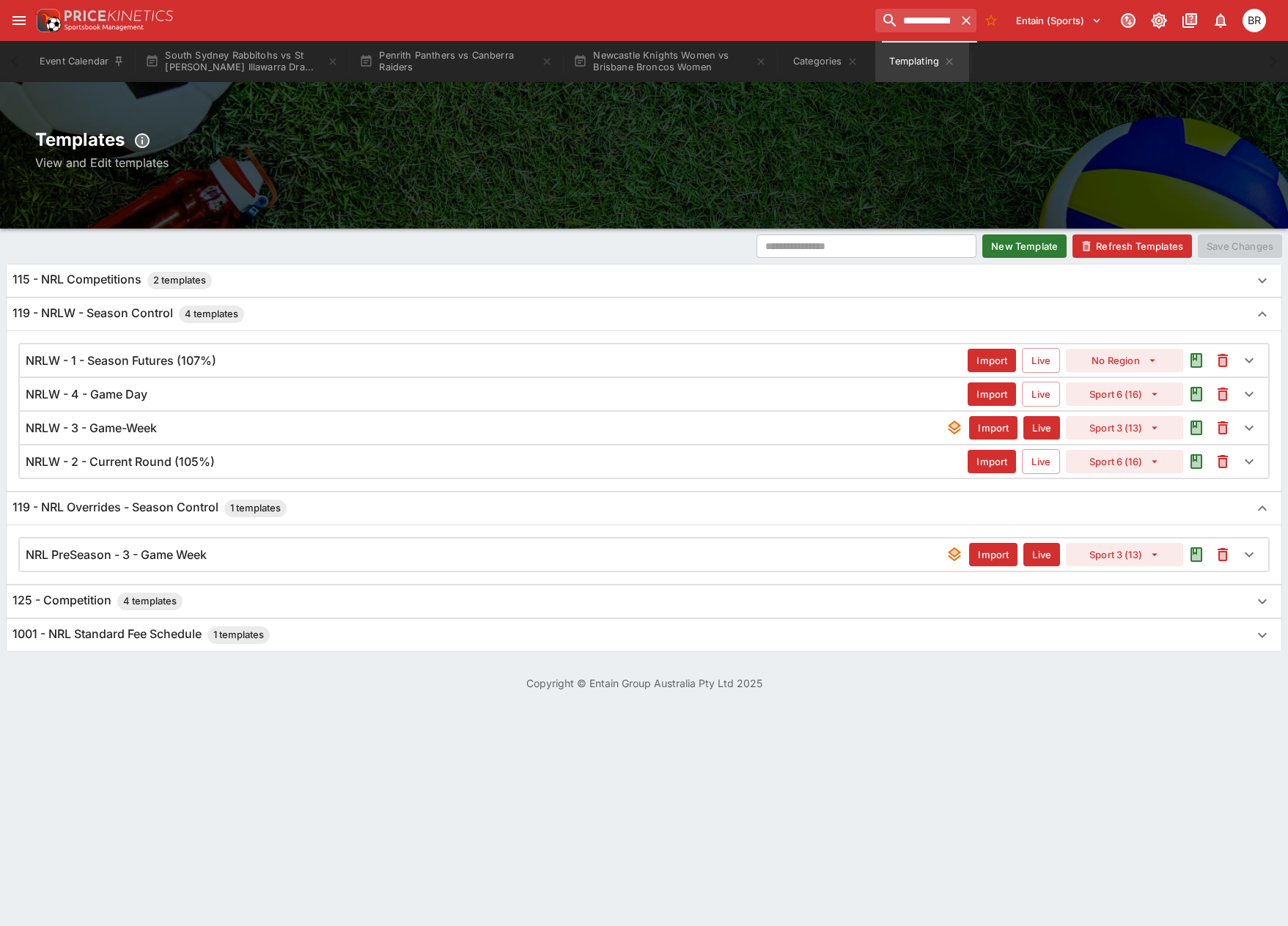
click at [407, 586] on div "125 - Competition 4 templates" at bounding box center [644, 601] width 1275 height 32
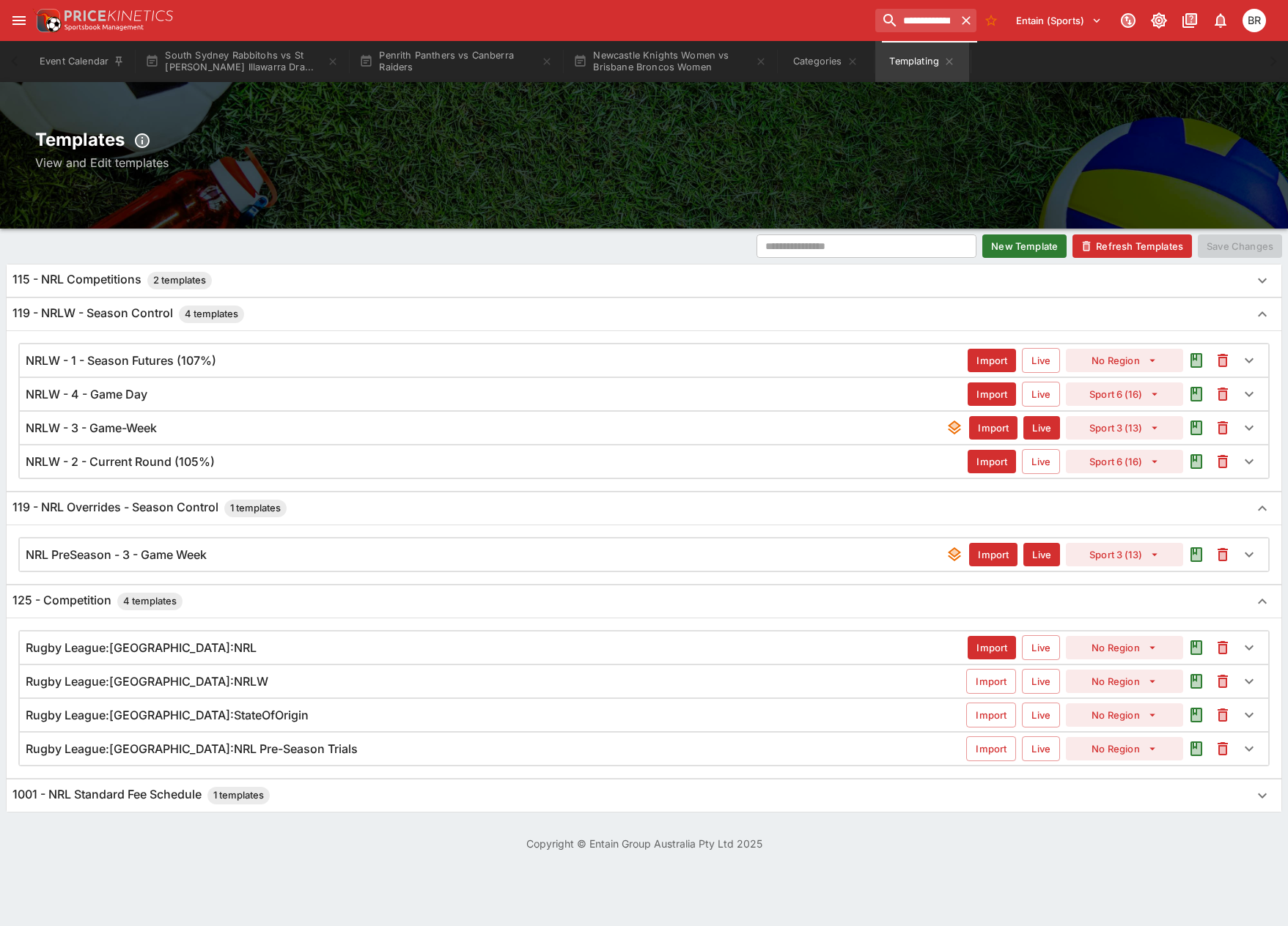
click at [410, 565] on div "NRL PreSeason - 3 - Game Week Import Live Sport 3 (13)" at bounding box center [644, 554] width 1249 height 32
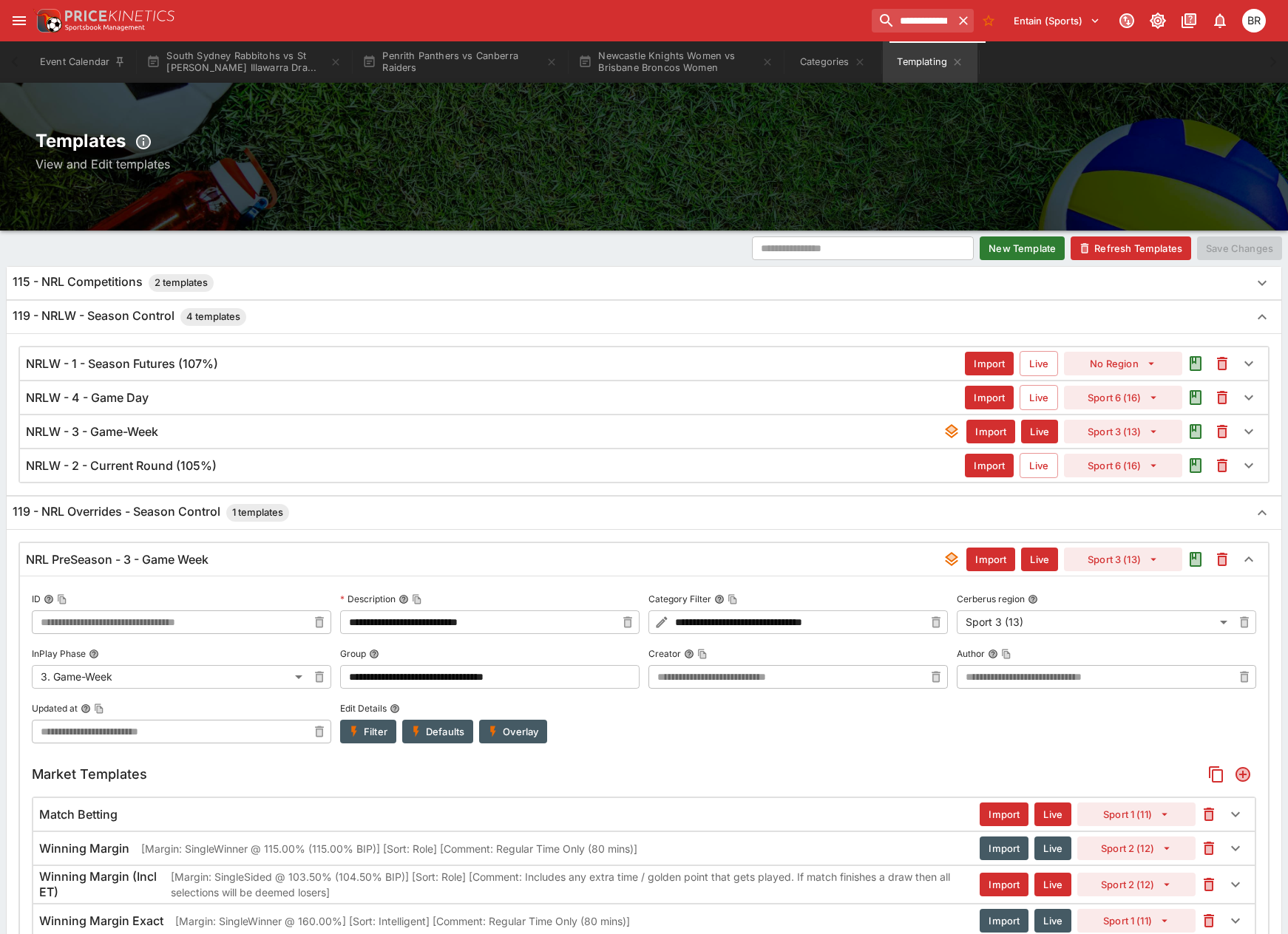
click at [414, 569] on div "NRL PreSeason - 3 - Game Week Import Live Sport 3 (13)" at bounding box center [644, 559] width 1248 height 32
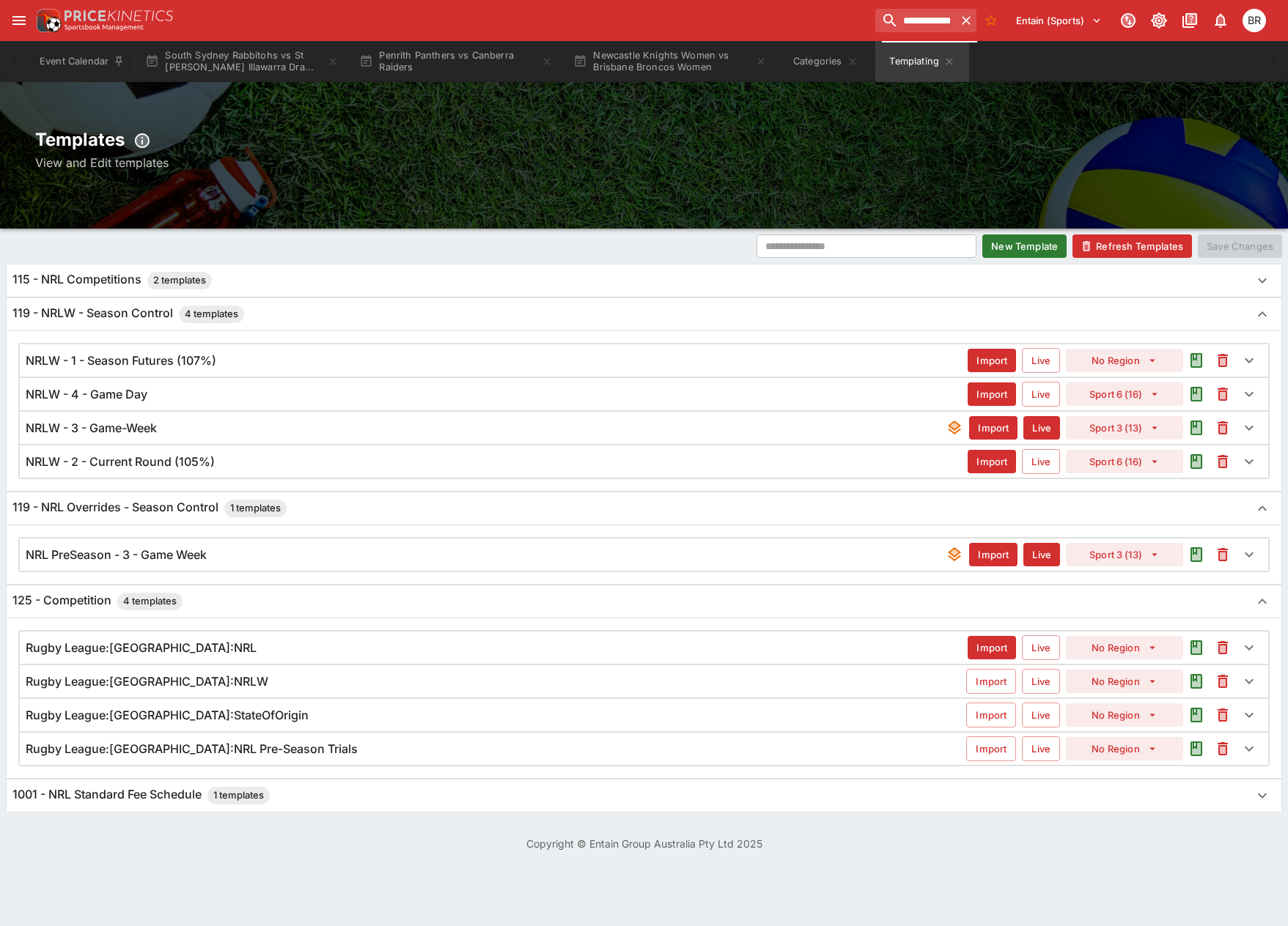
click at [1036, 246] on button "New Template" at bounding box center [1025, 247] width 84 height 23
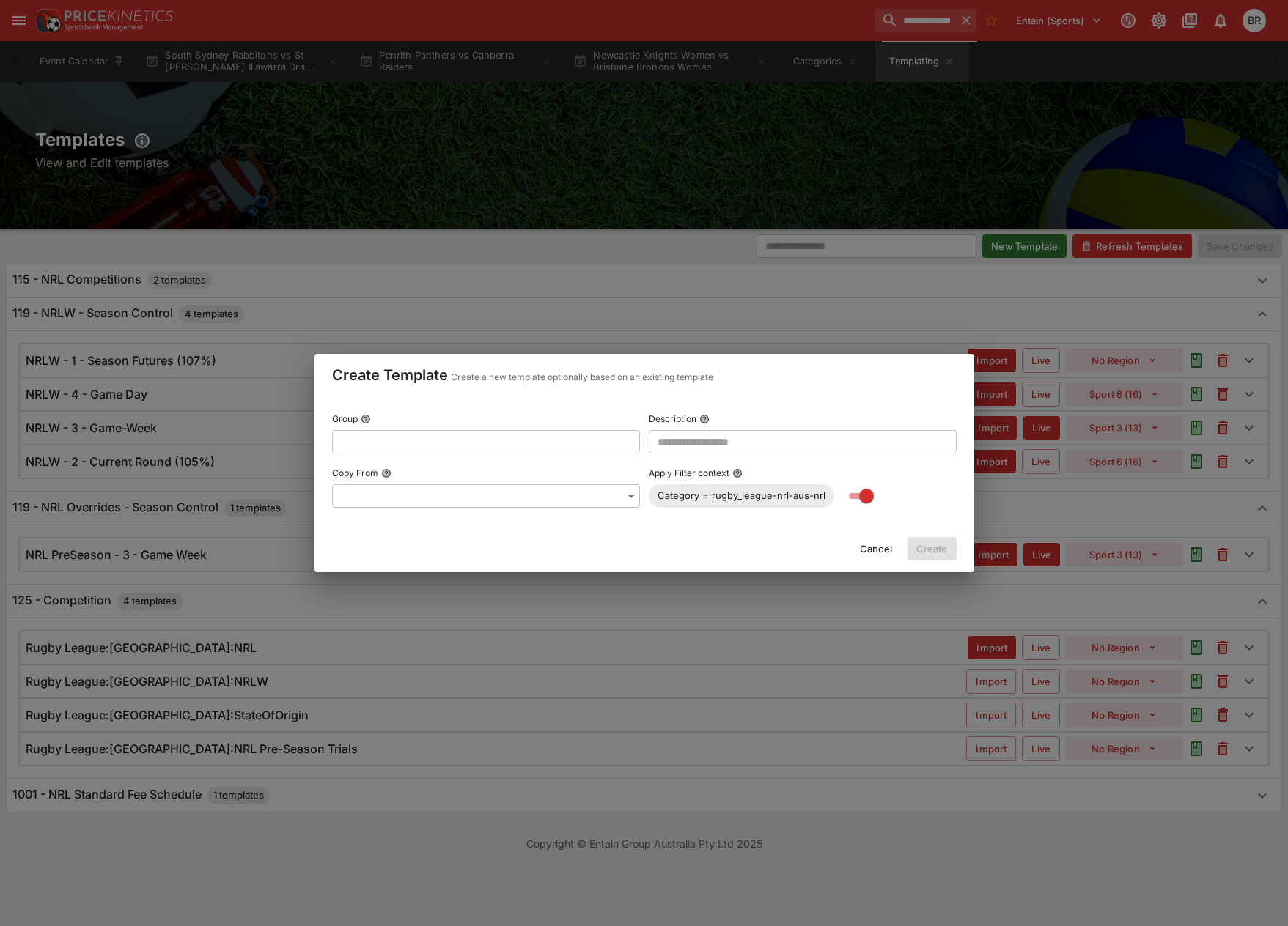
click at [872, 559] on button "Cancel" at bounding box center [876, 549] width 50 height 23
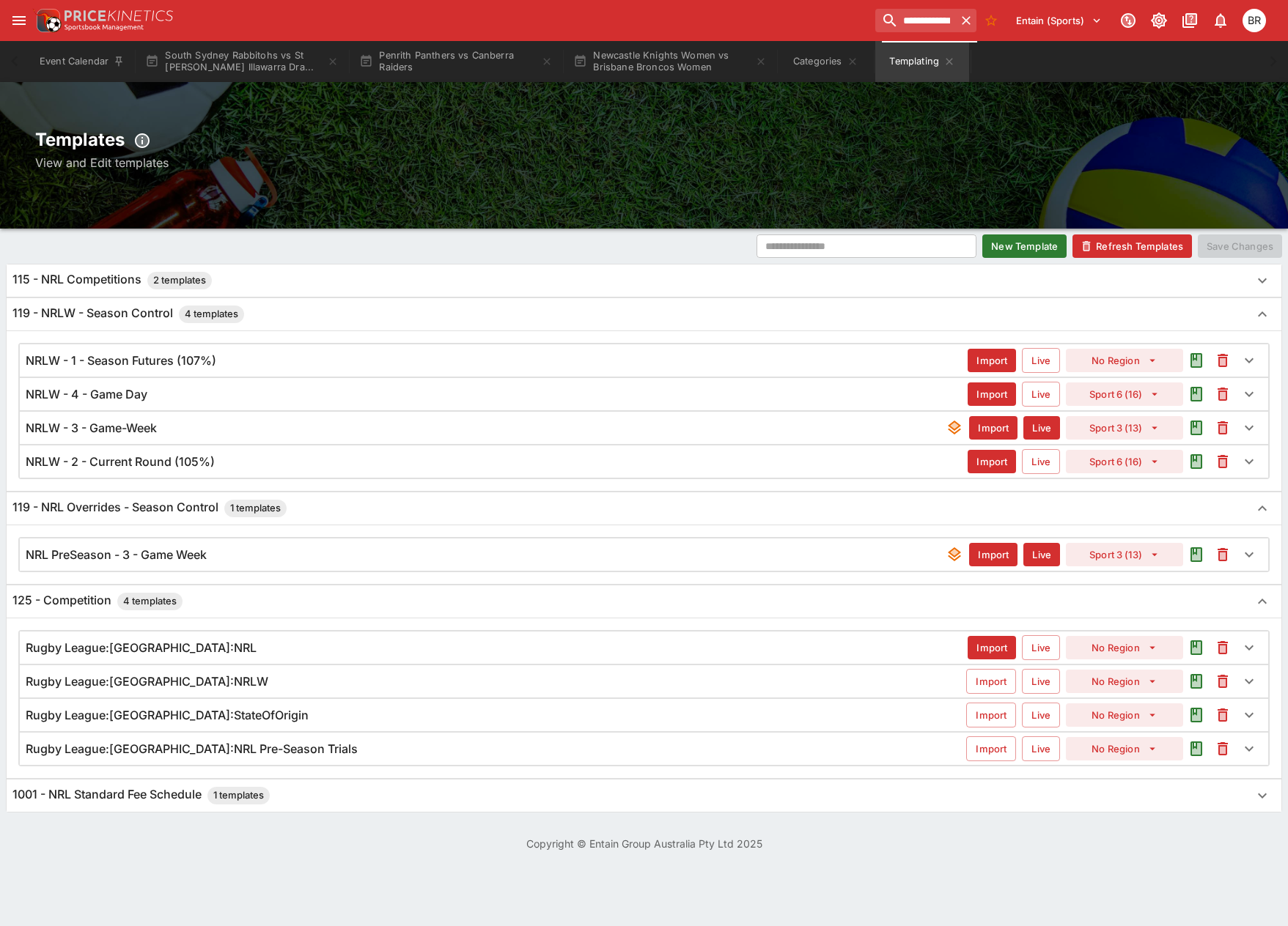
click at [340, 353] on div "NRLW - 1 - Season Futures (107%)" at bounding box center [497, 361] width 942 height 15
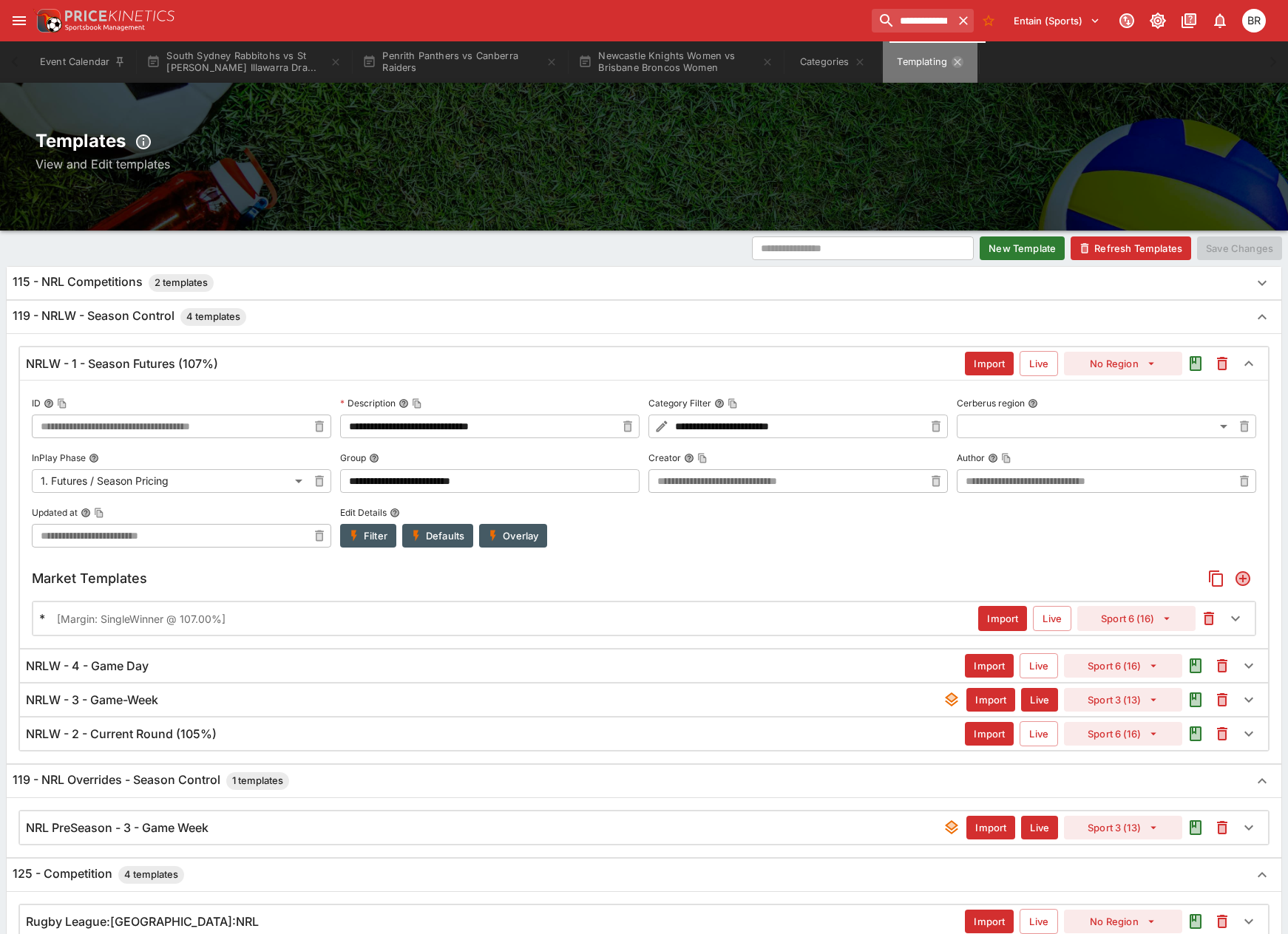
click at [963, 62] on icon "Templating" at bounding box center [957, 62] width 12 height 12
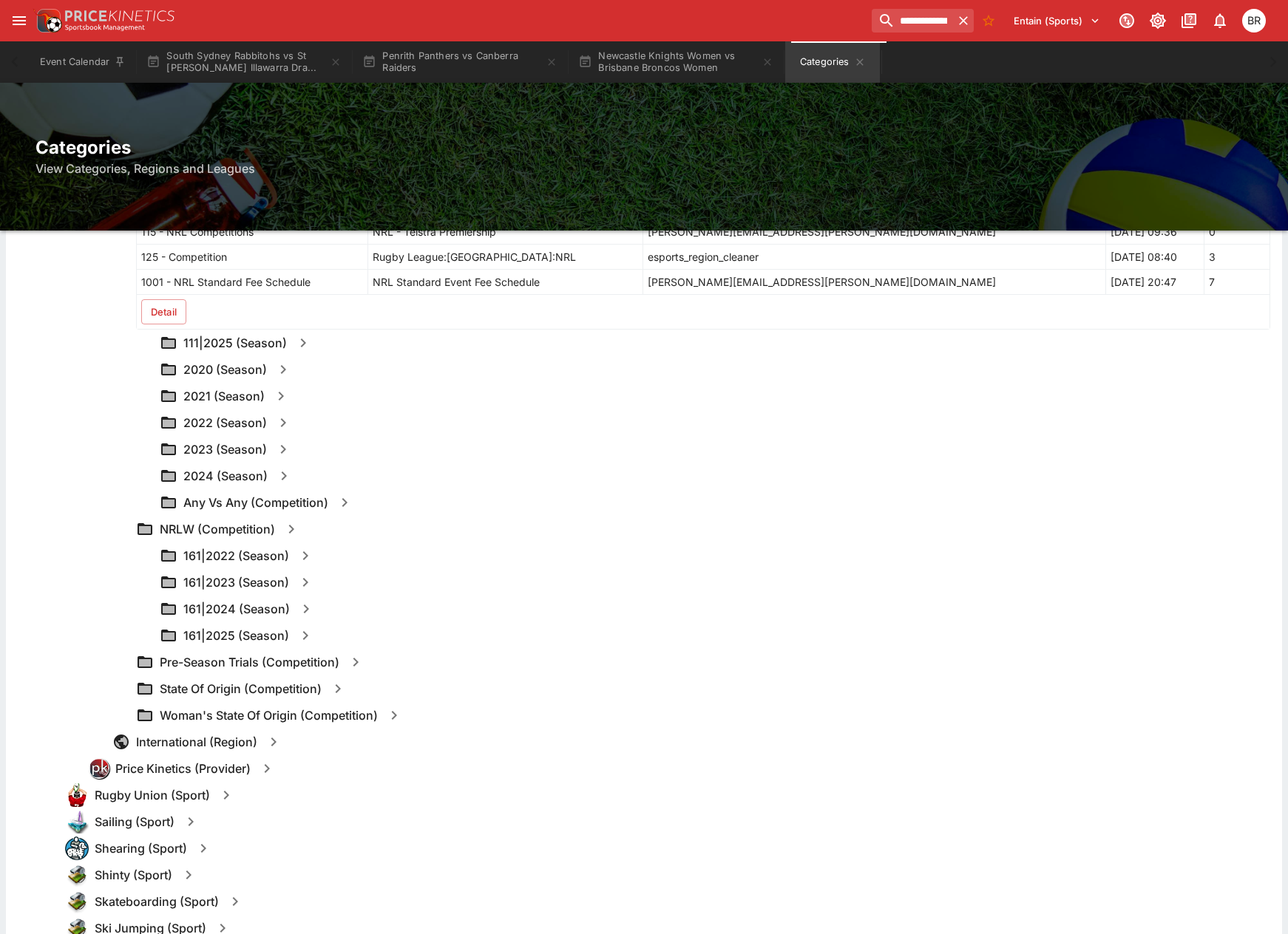
scroll to position [1922, 0]
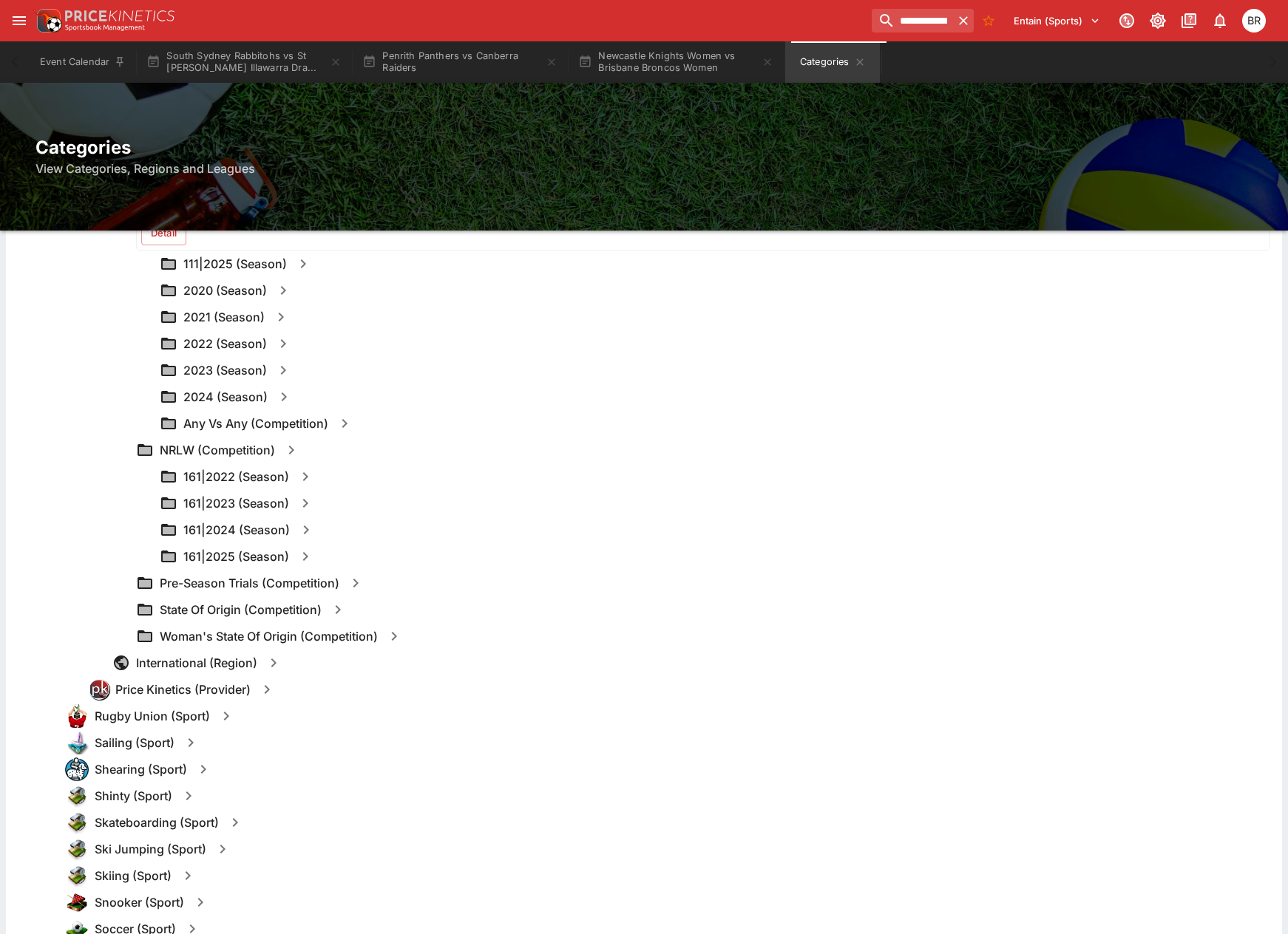
click at [285, 448] on icon "button" at bounding box center [291, 450] width 18 height 18
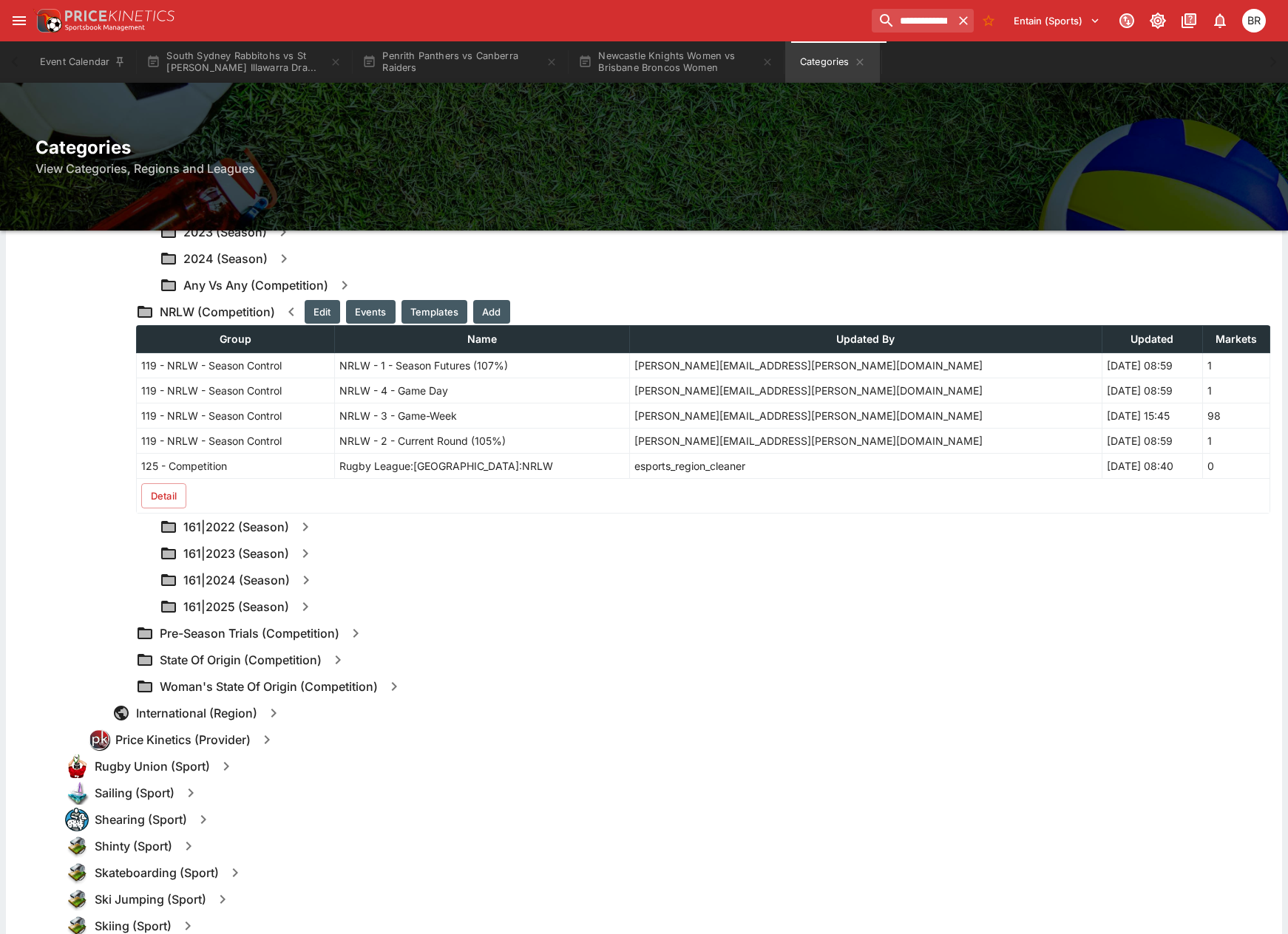
click at [154, 486] on button "Detail" at bounding box center [163, 496] width 45 height 25
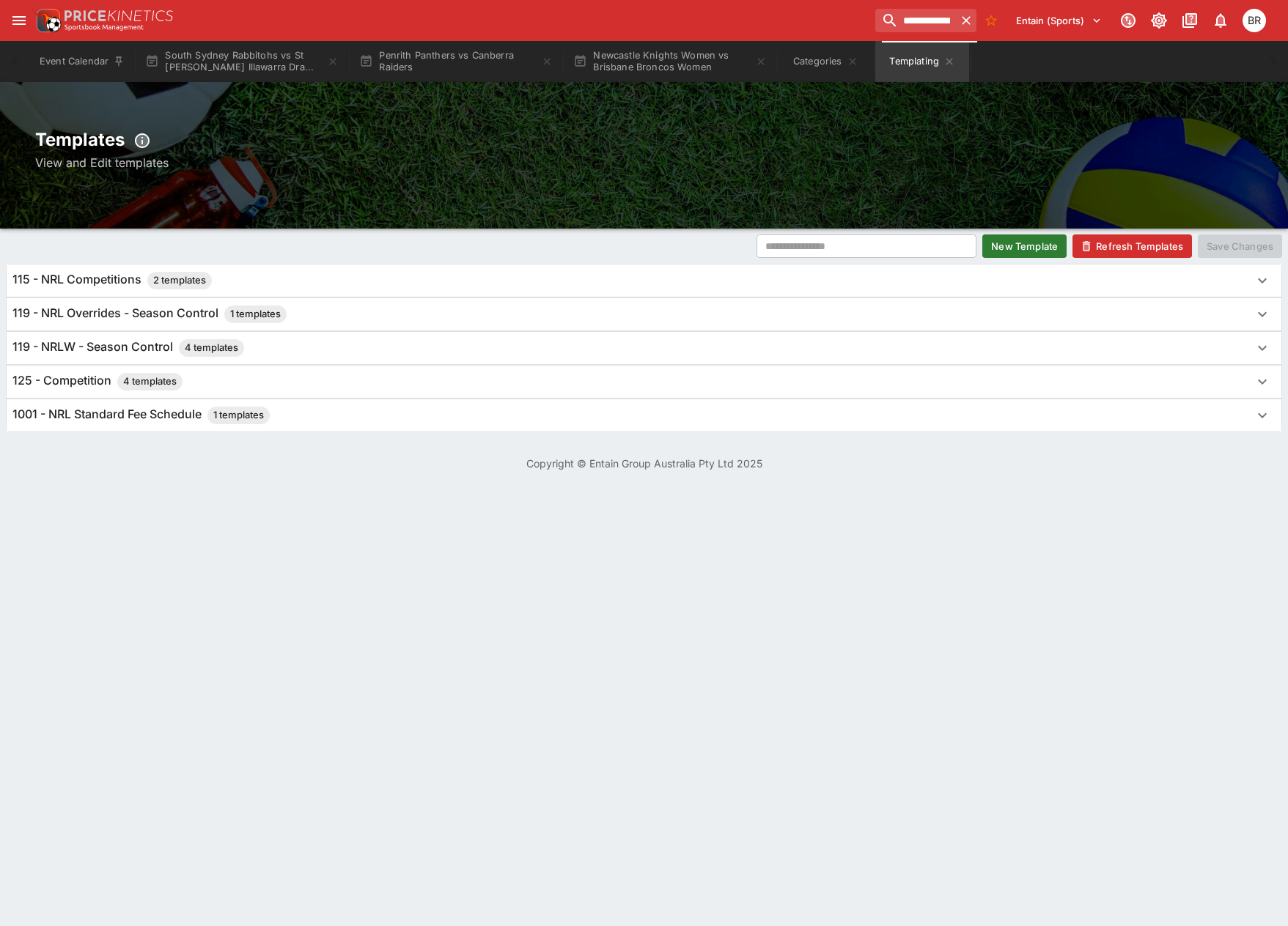
click at [1029, 252] on button "New Template" at bounding box center [1025, 247] width 84 height 23
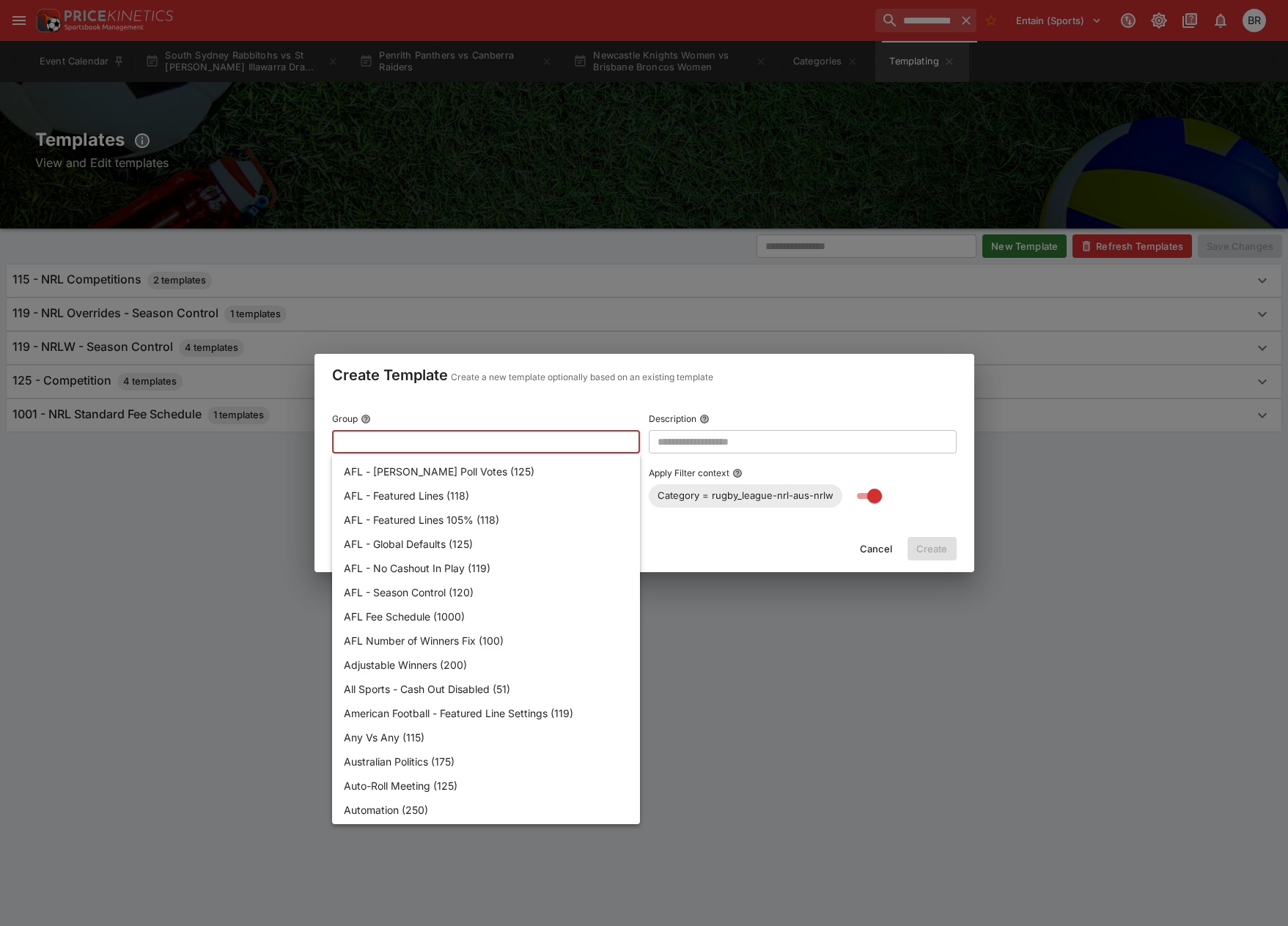
click at [594, 435] on input "text" at bounding box center [474, 442] width 284 height 23
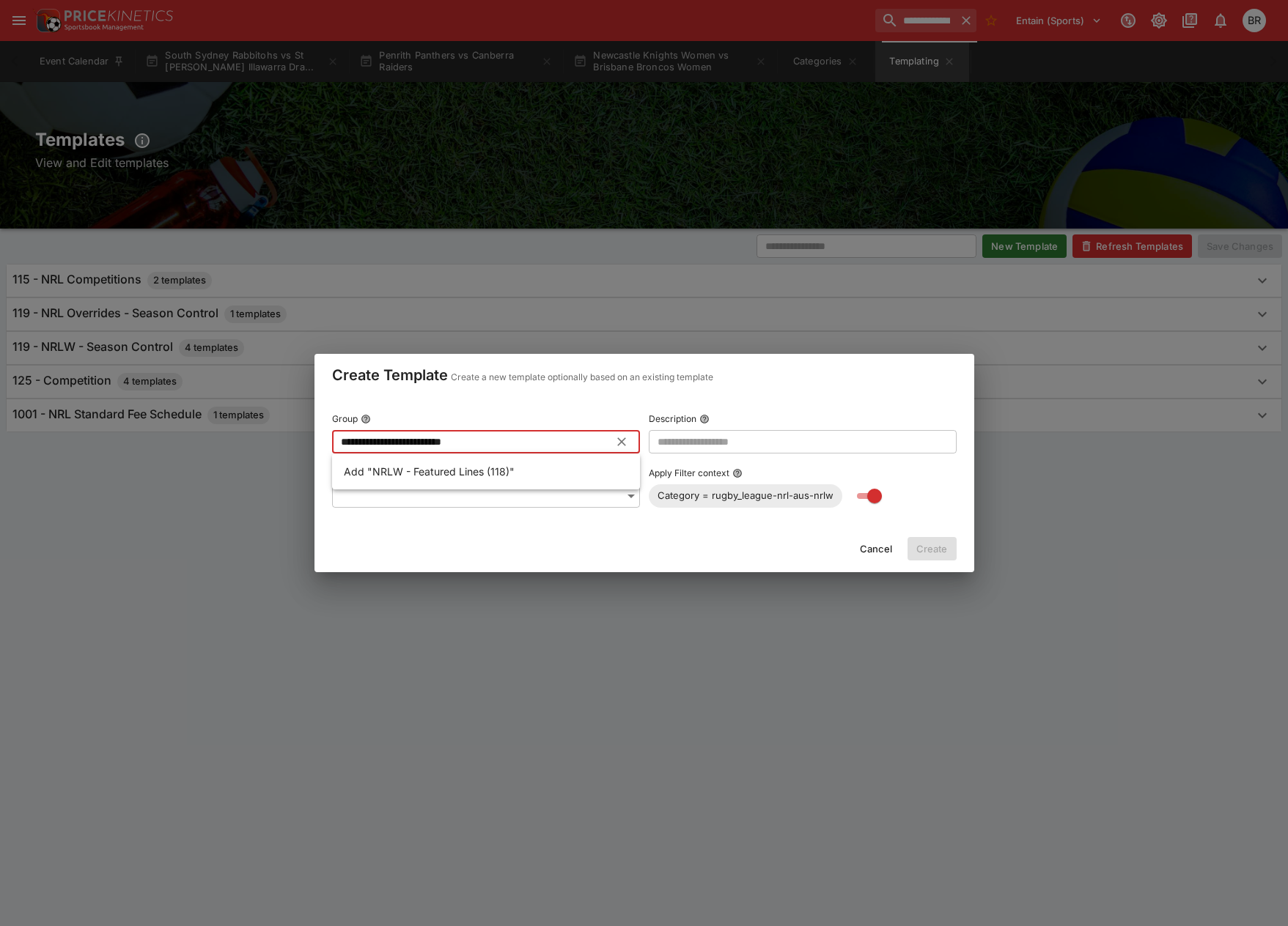
click at [555, 467] on li "Add "NRLW - Featured Lines (118)"" at bounding box center [486, 471] width 308 height 24
type input "**********"
click at [711, 449] on input "text" at bounding box center [802, 442] width 308 height 23
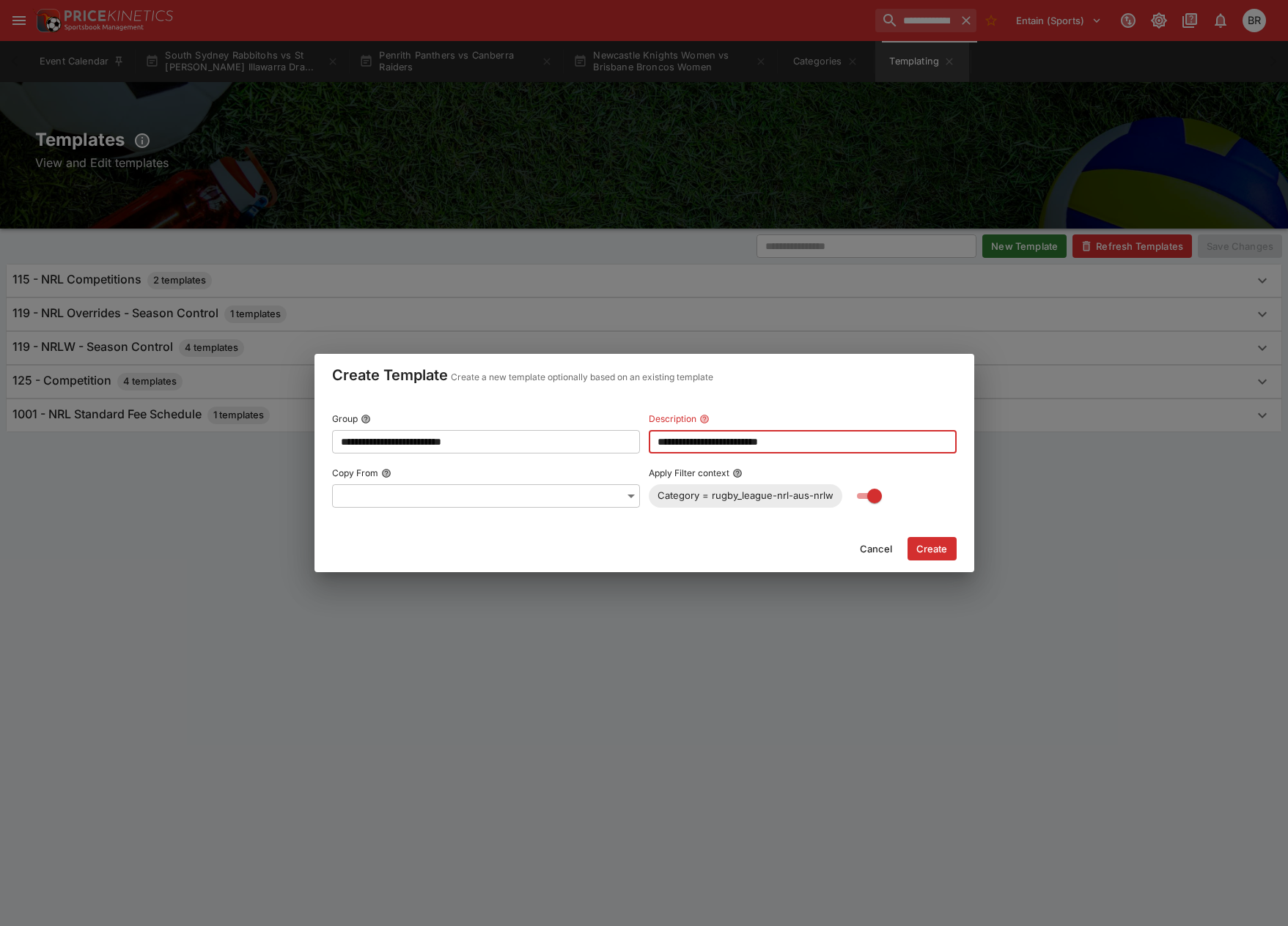
type input "**********"
click at [552, 486] on body "**********" at bounding box center [644, 244] width 1288 height 489
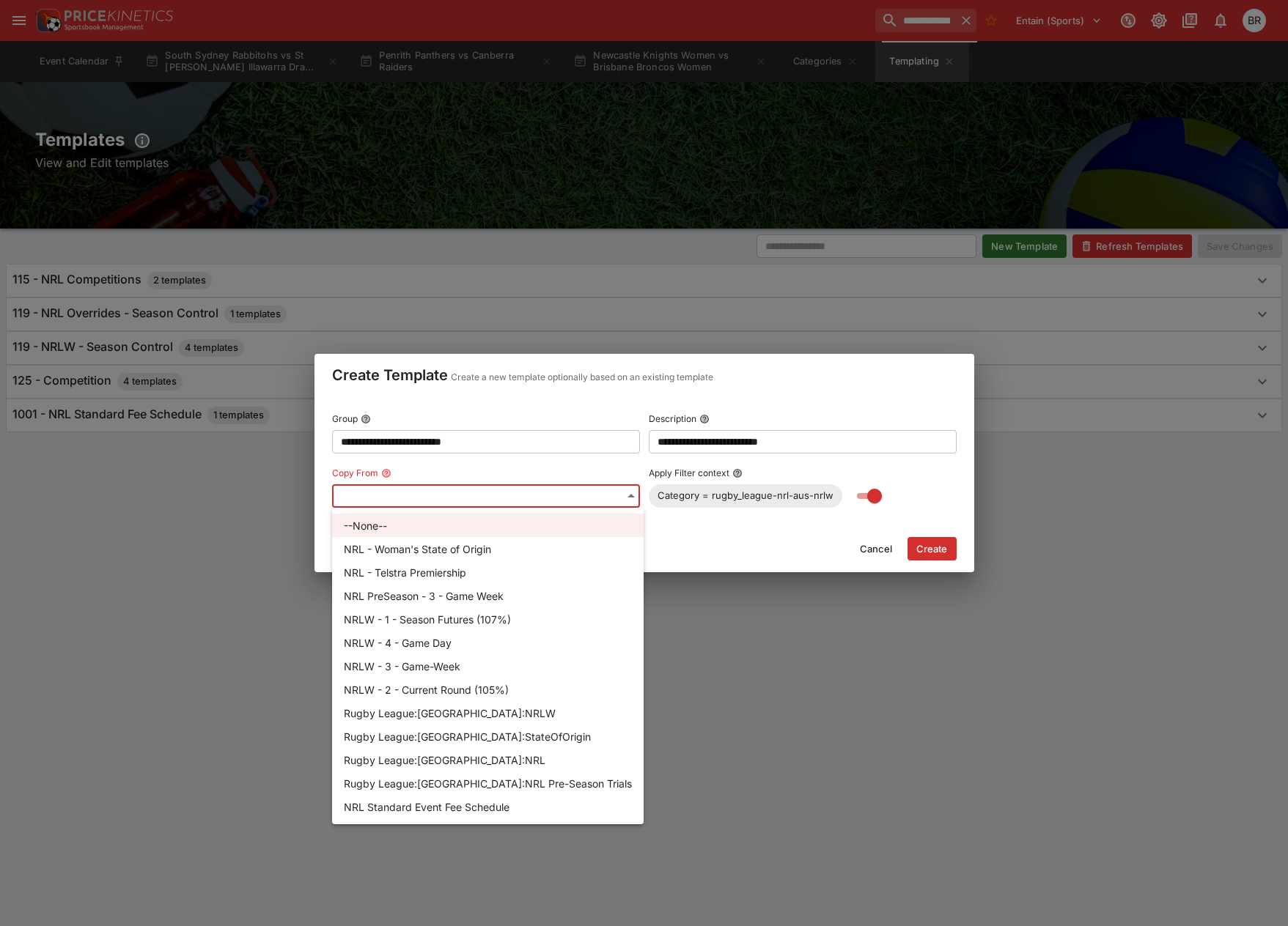
click at [957, 477] on div at bounding box center [644, 463] width 1288 height 926
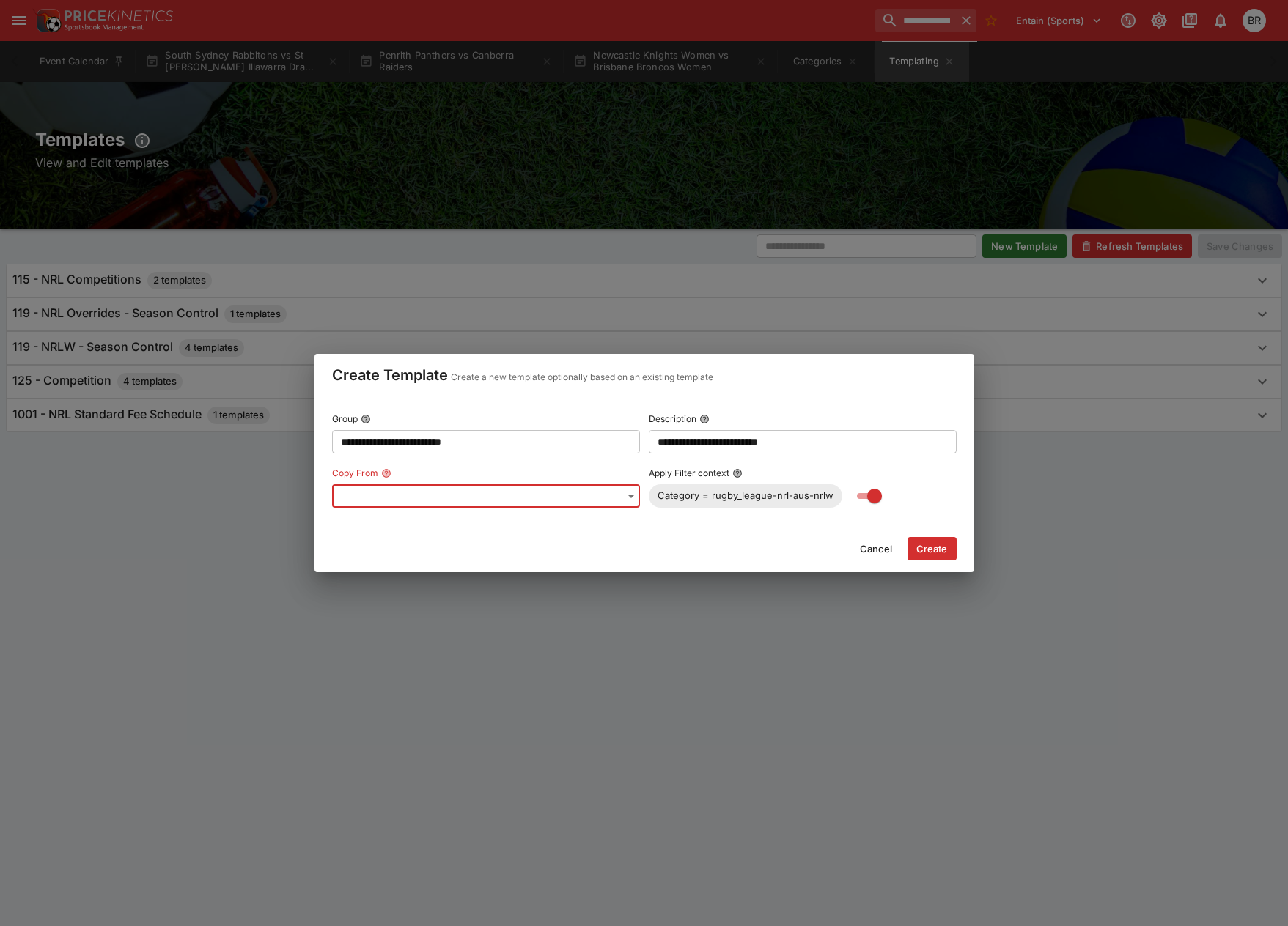
click at [930, 549] on button "Create" at bounding box center [932, 549] width 50 height 23
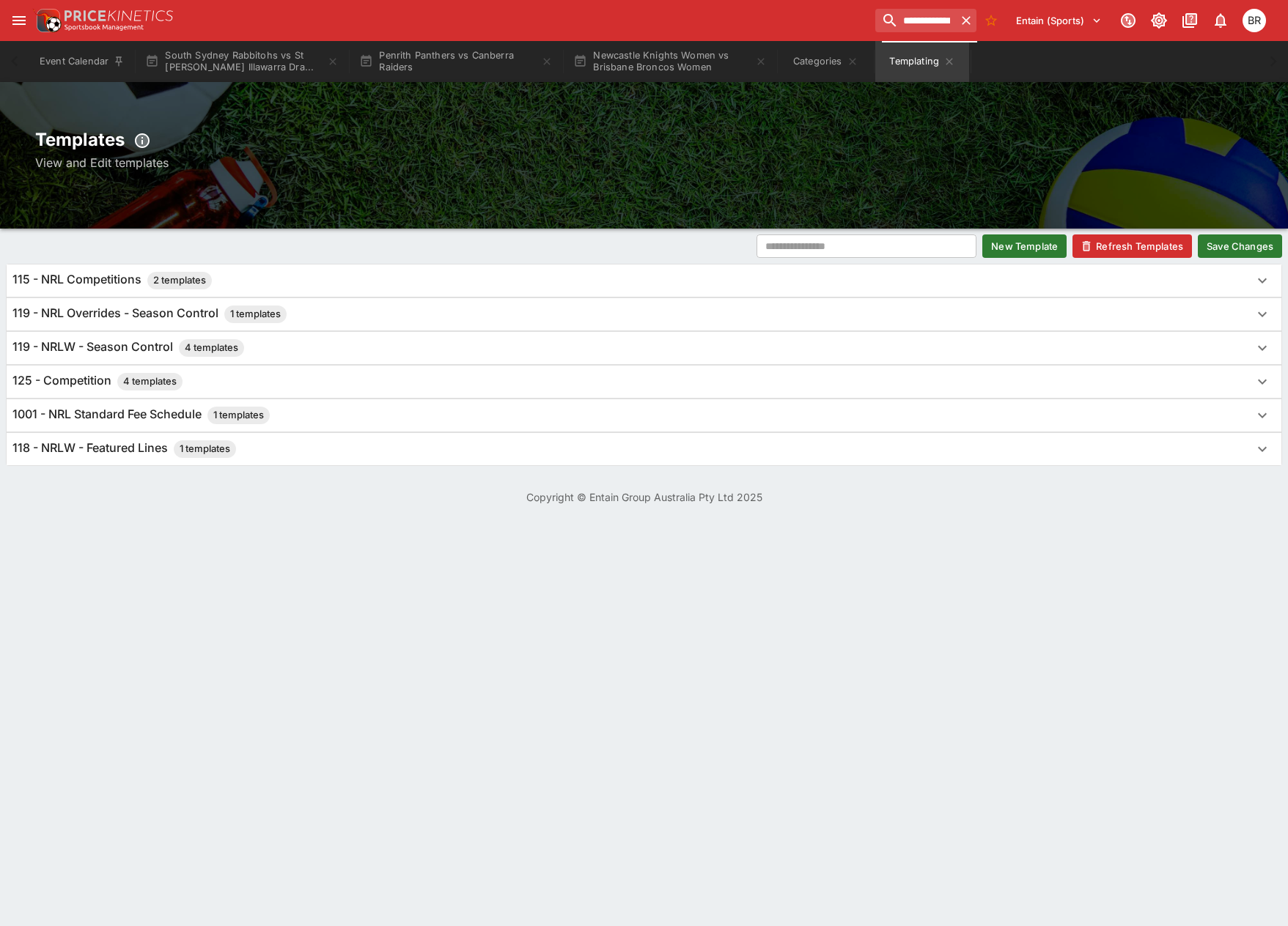
click at [1229, 240] on button "Save Changes" at bounding box center [1240, 247] width 84 height 23
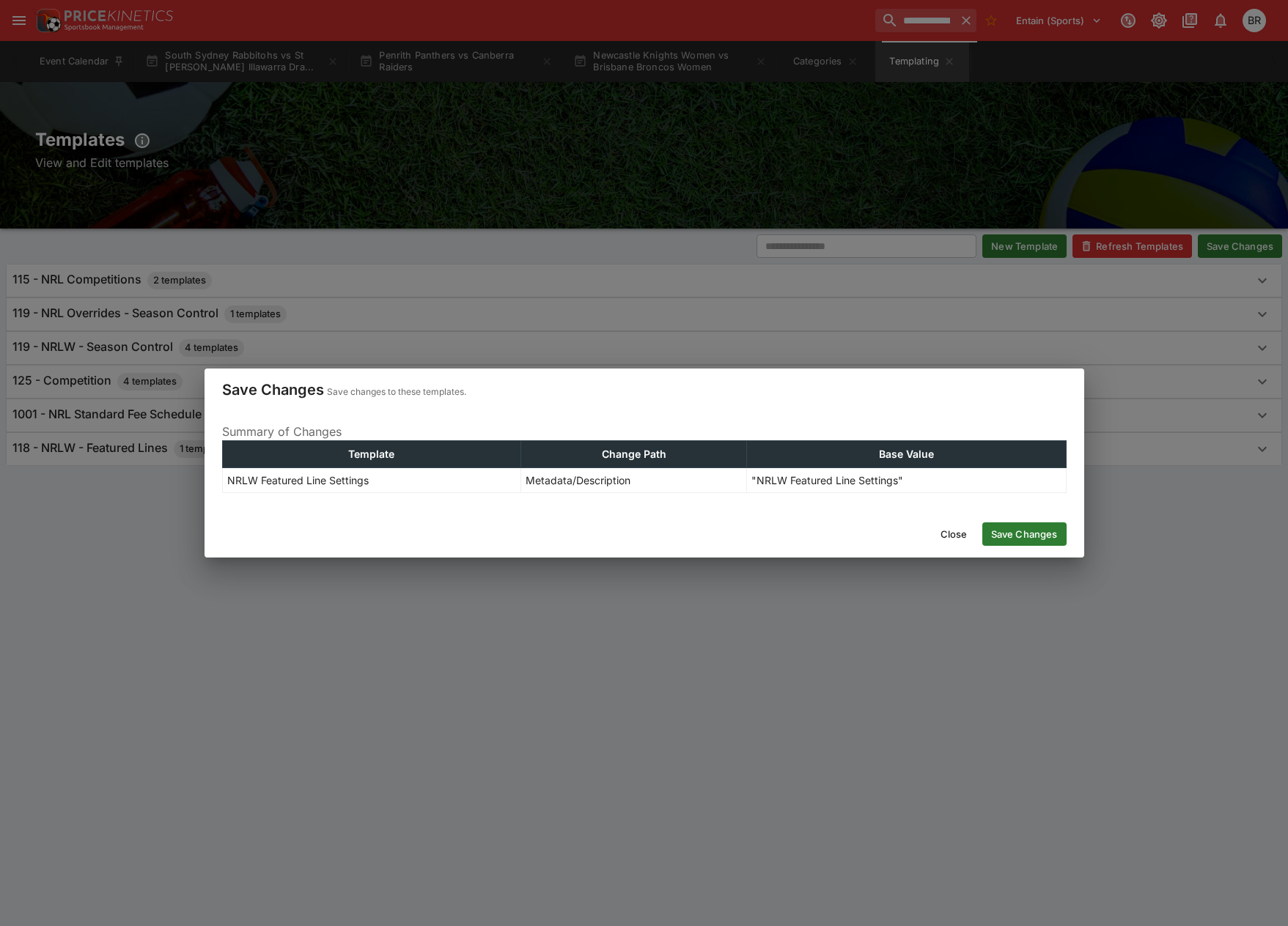
click at [1046, 531] on button "Save Changes" at bounding box center [1025, 534] width 84 height 23
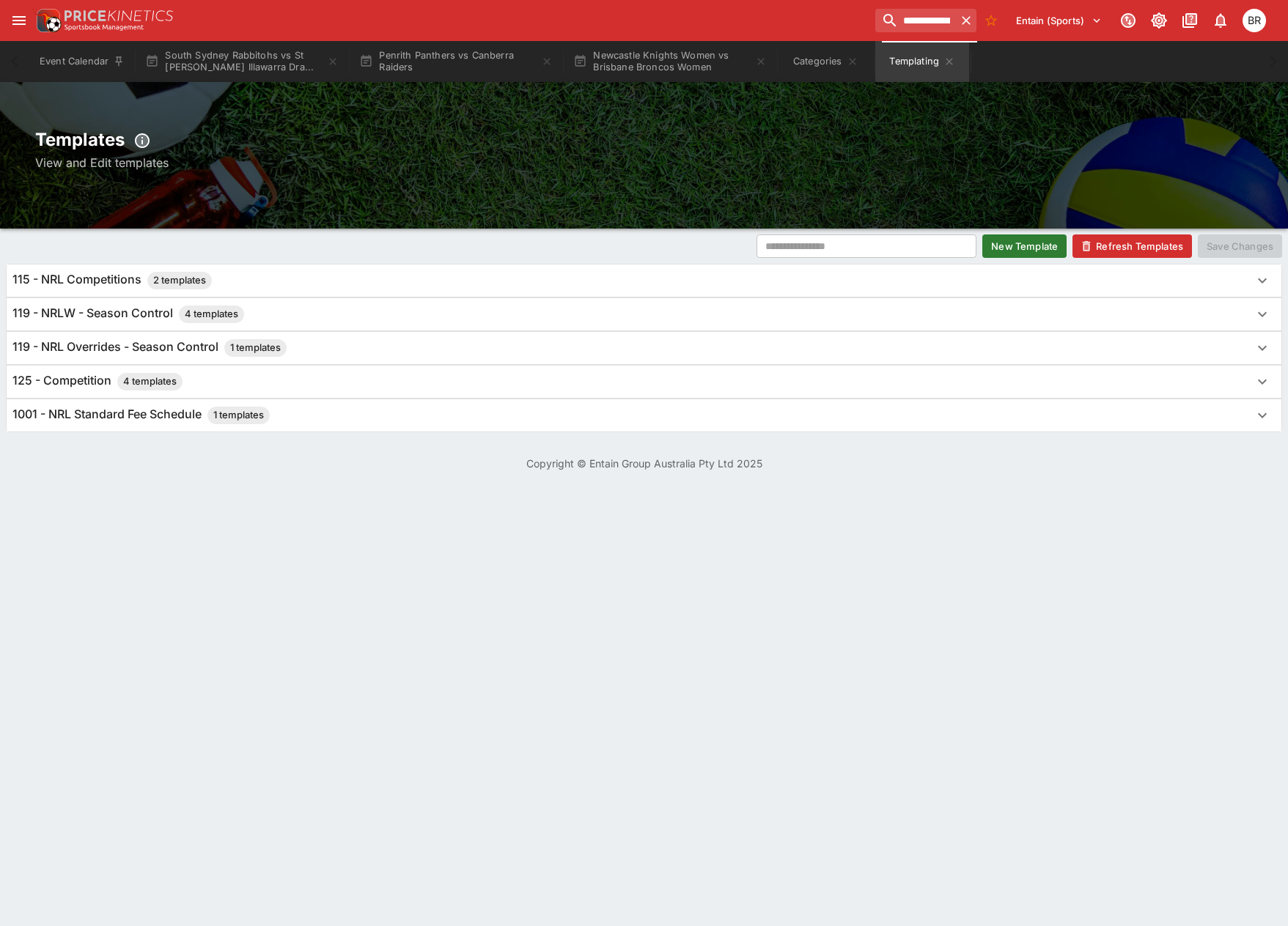
click at [1111, 232] on div "​ New Template Refresh Templates Save Changes 115 - NRL Competitions 2 template…" at bounding box center [644, 334] width 1288 height 210
click at [1108, 237] on button "Refresh Templates" at bounding box center [1132, 247] width 119 height 23
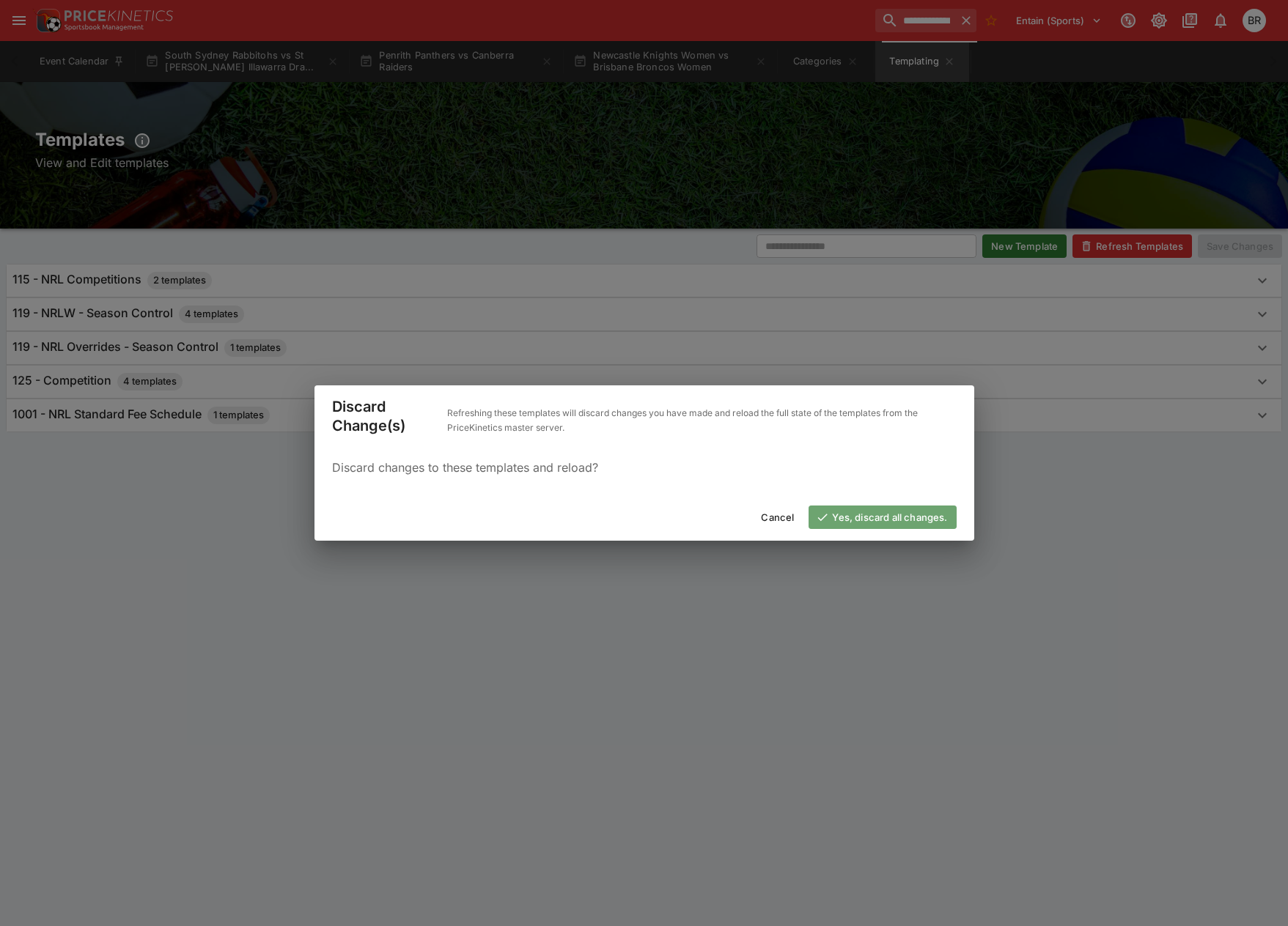
click at [913, 521] on button "Yes, discard all changes." at bounding box center [883, 518] width 148 height 23
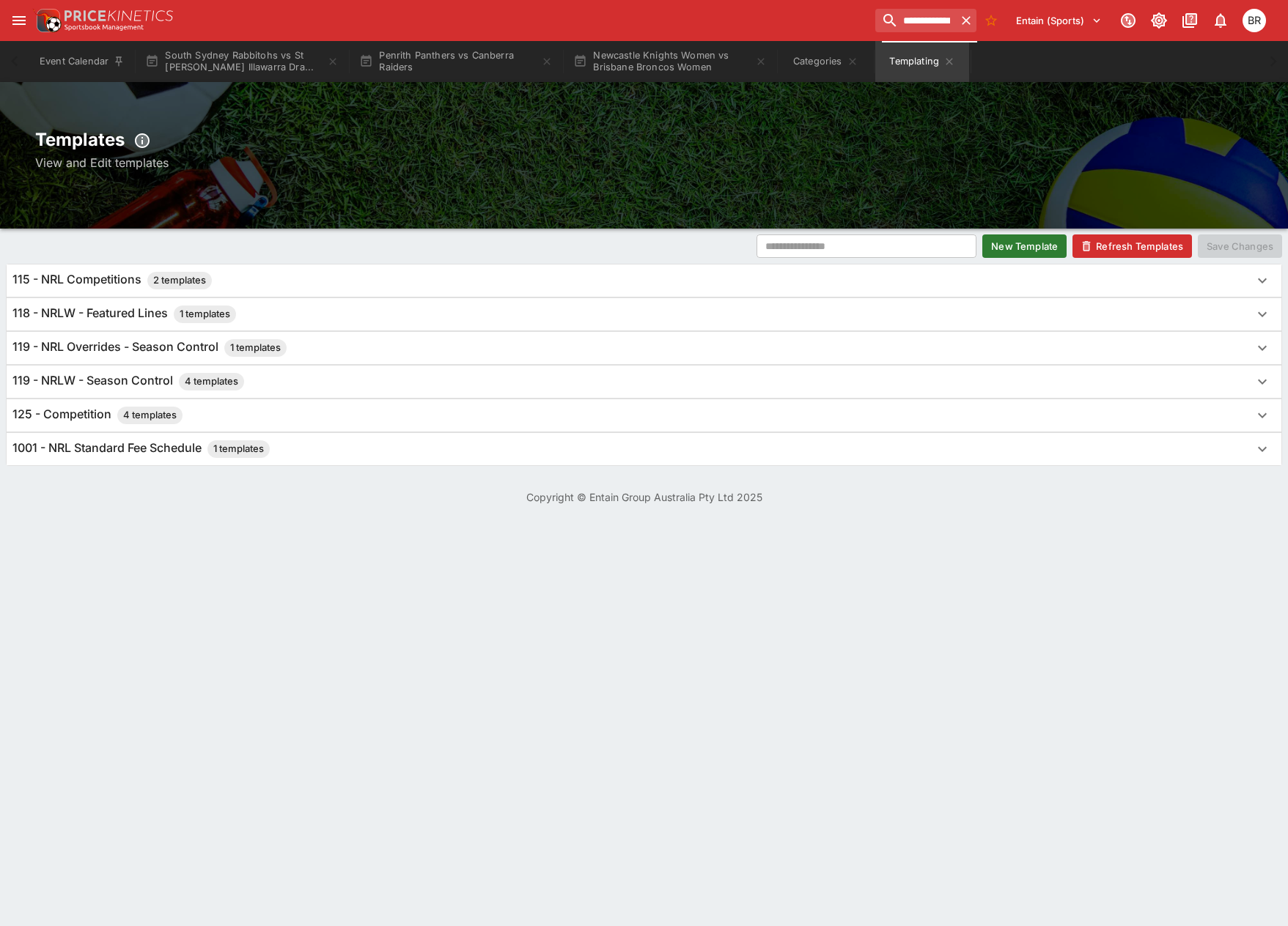
click at [473, 301] on div "118 - NRLW - Featured Lines 1 templates" at bounding box center [644, 315] width 1275 height 32
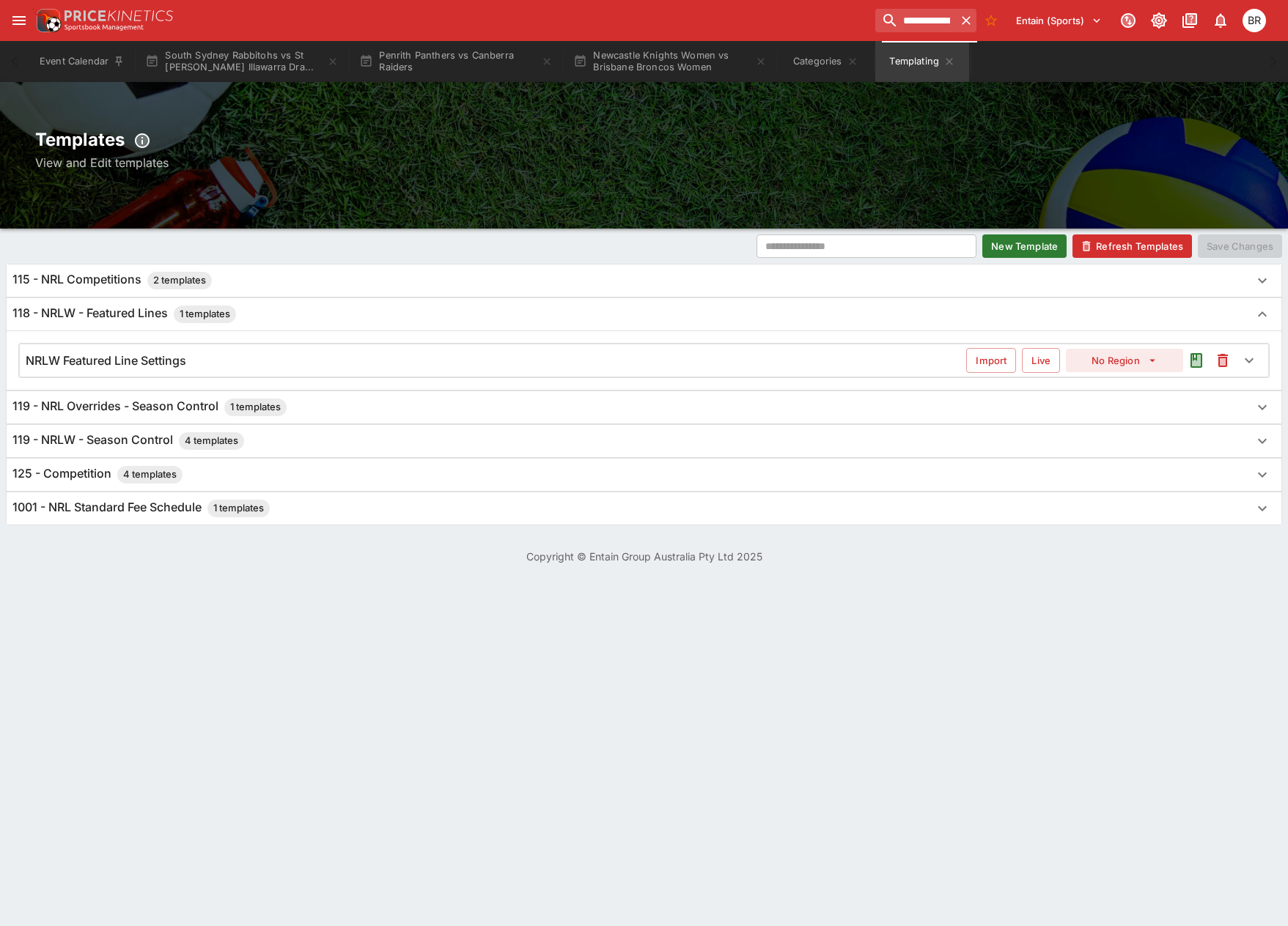
click at [847, 370] on div "NRLW Featured Line Settings Import Live No Region" at bounding box center [644, 361] width 1249 height 32
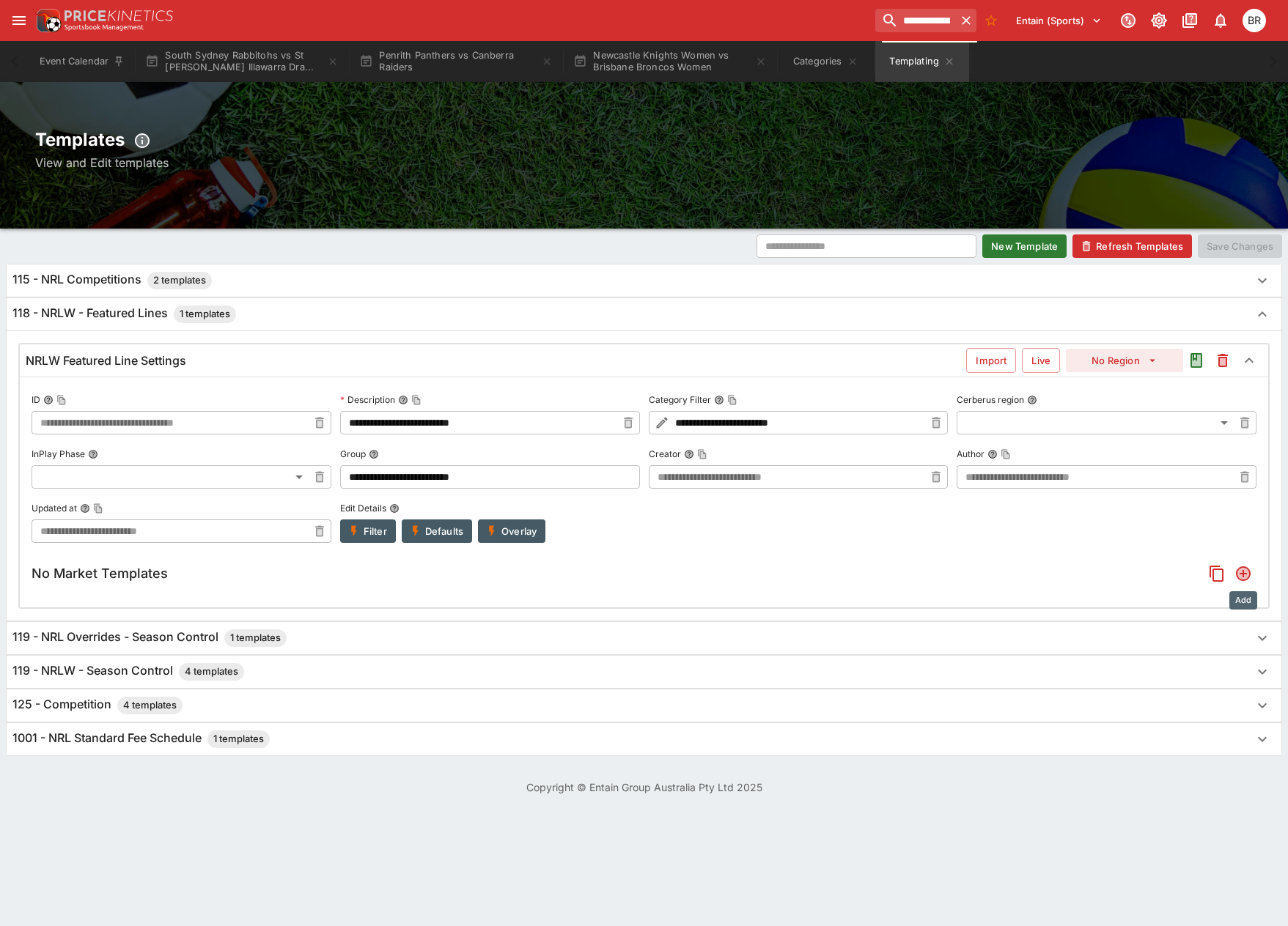
click at [1245, 577] on icon "Add" at bounding box center [1244, 574] width 12 height 12
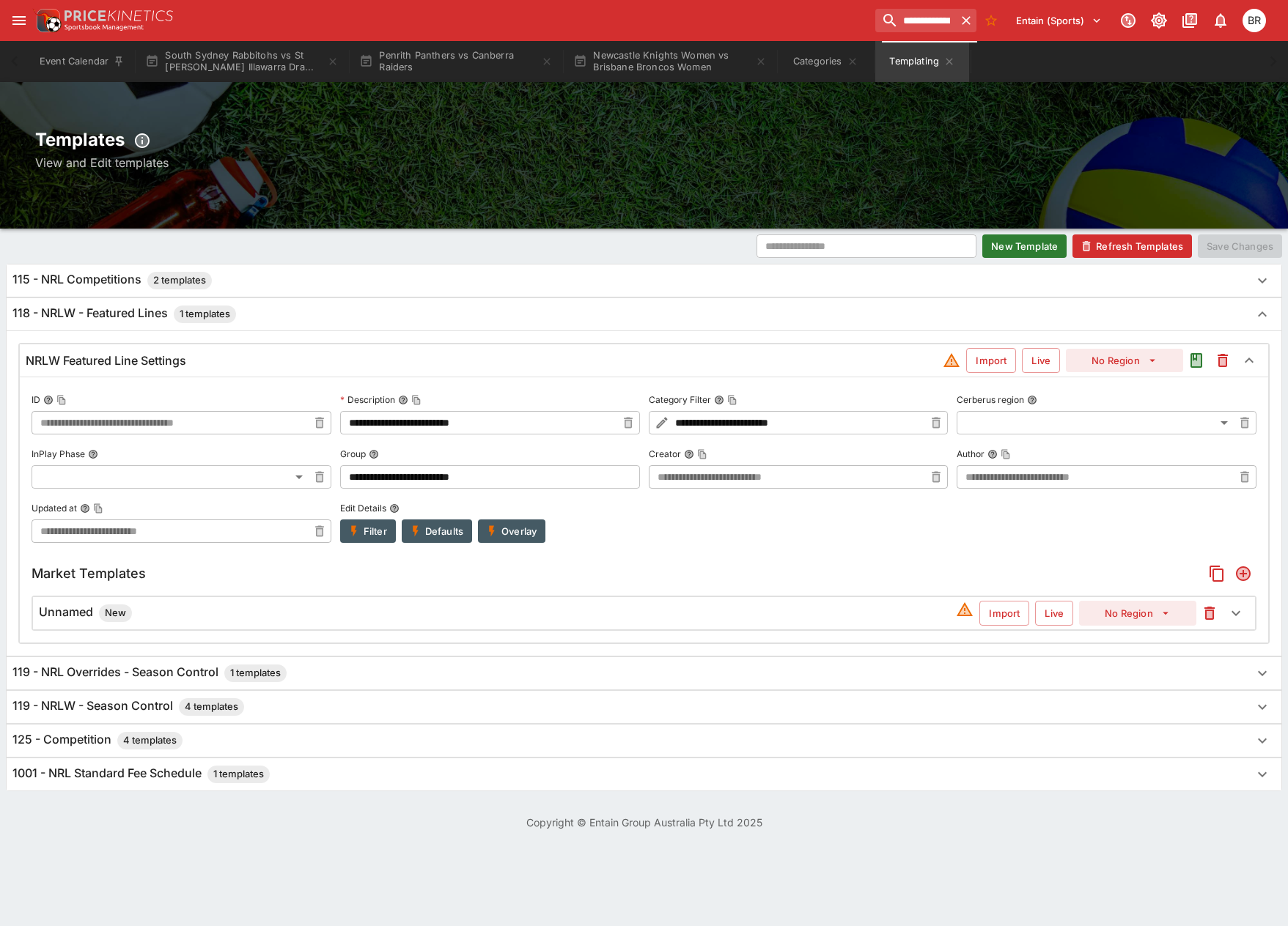
click at [351, 607] on div "Unnamed New" at bounding box center [497, 613] width 917 height 18
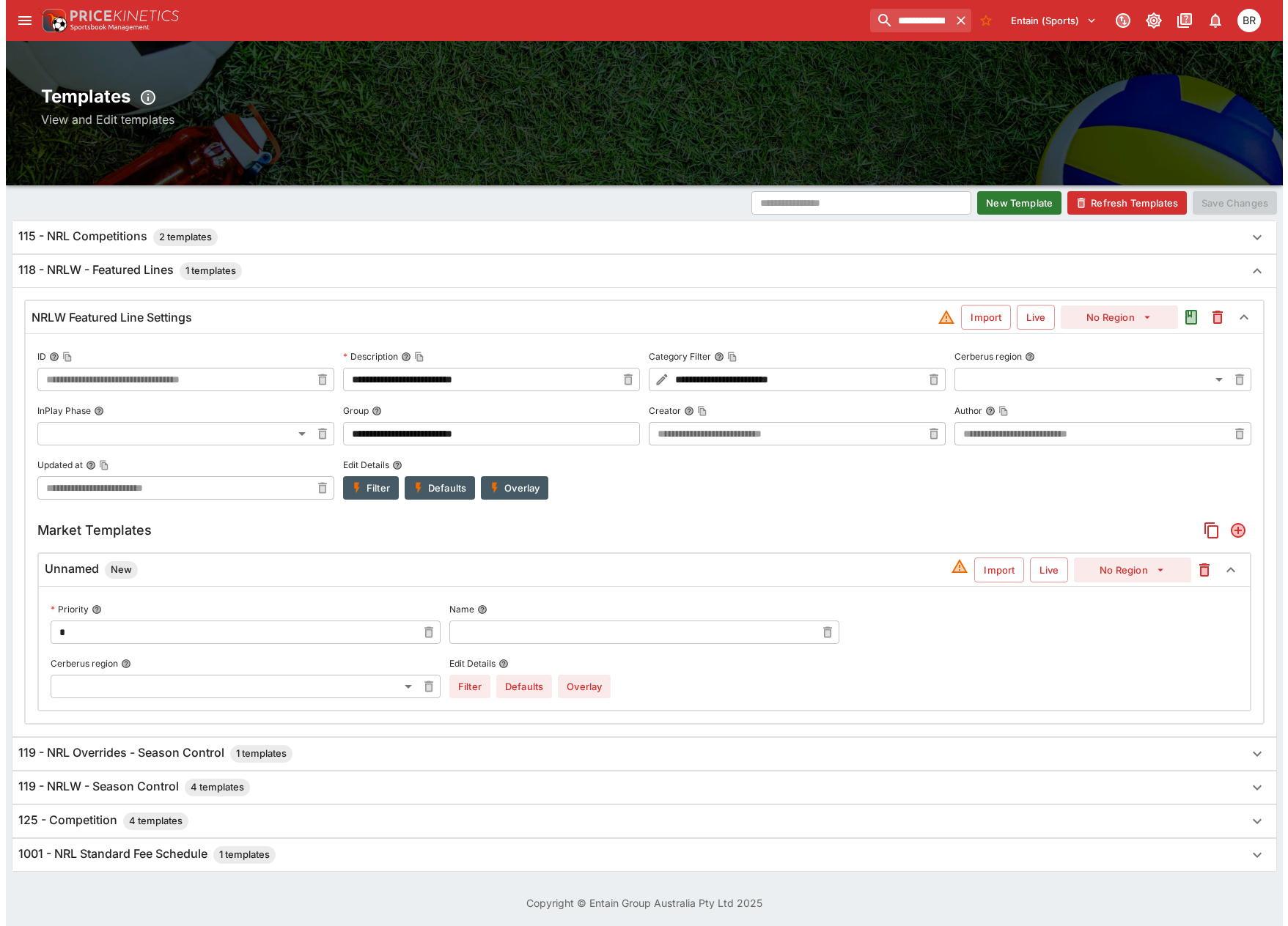
scroll to position [45, 0]
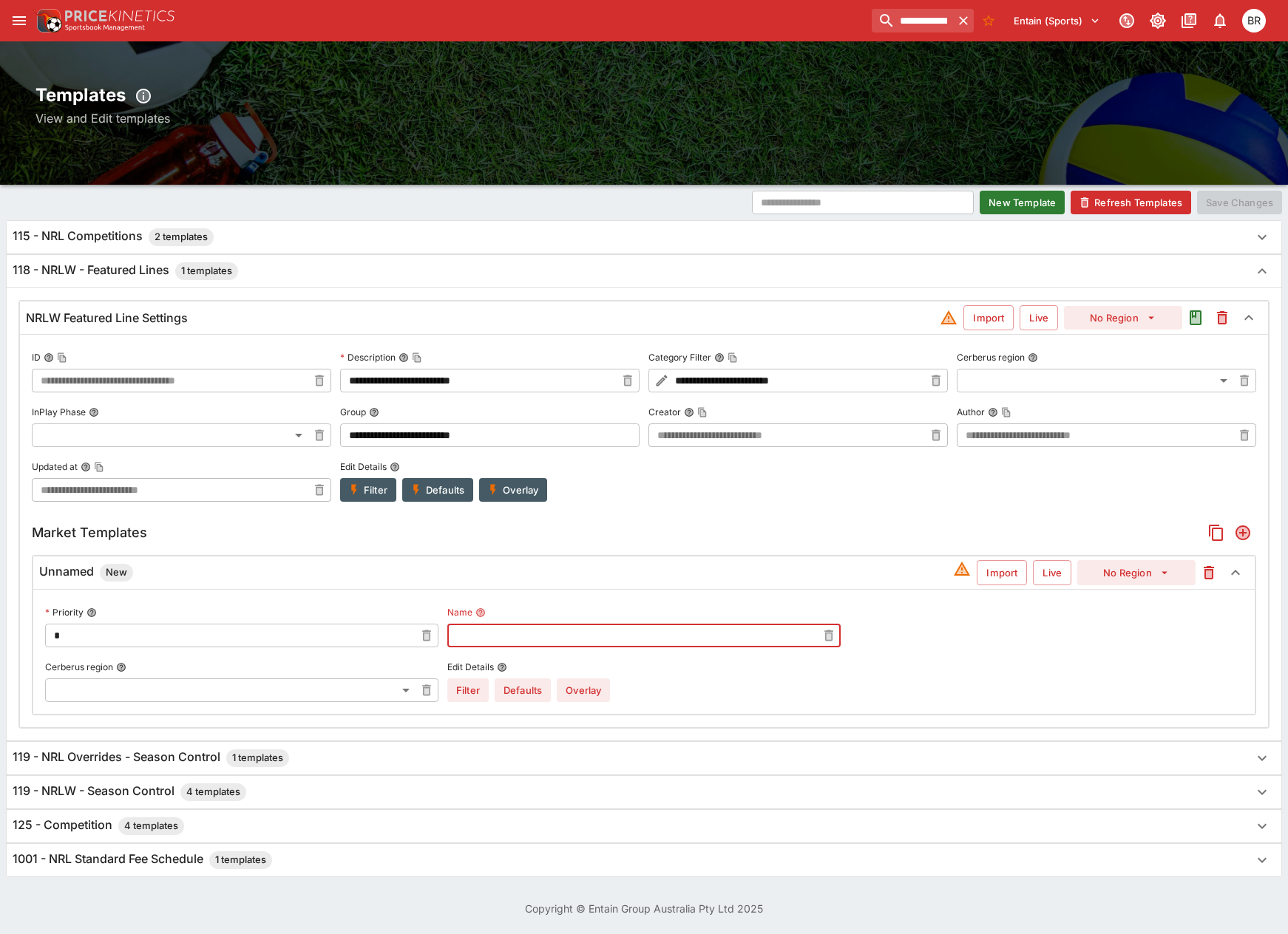
click at [471, 641] on input "text" at bounding box center [632, 635] width 370 height 24
type input "****"
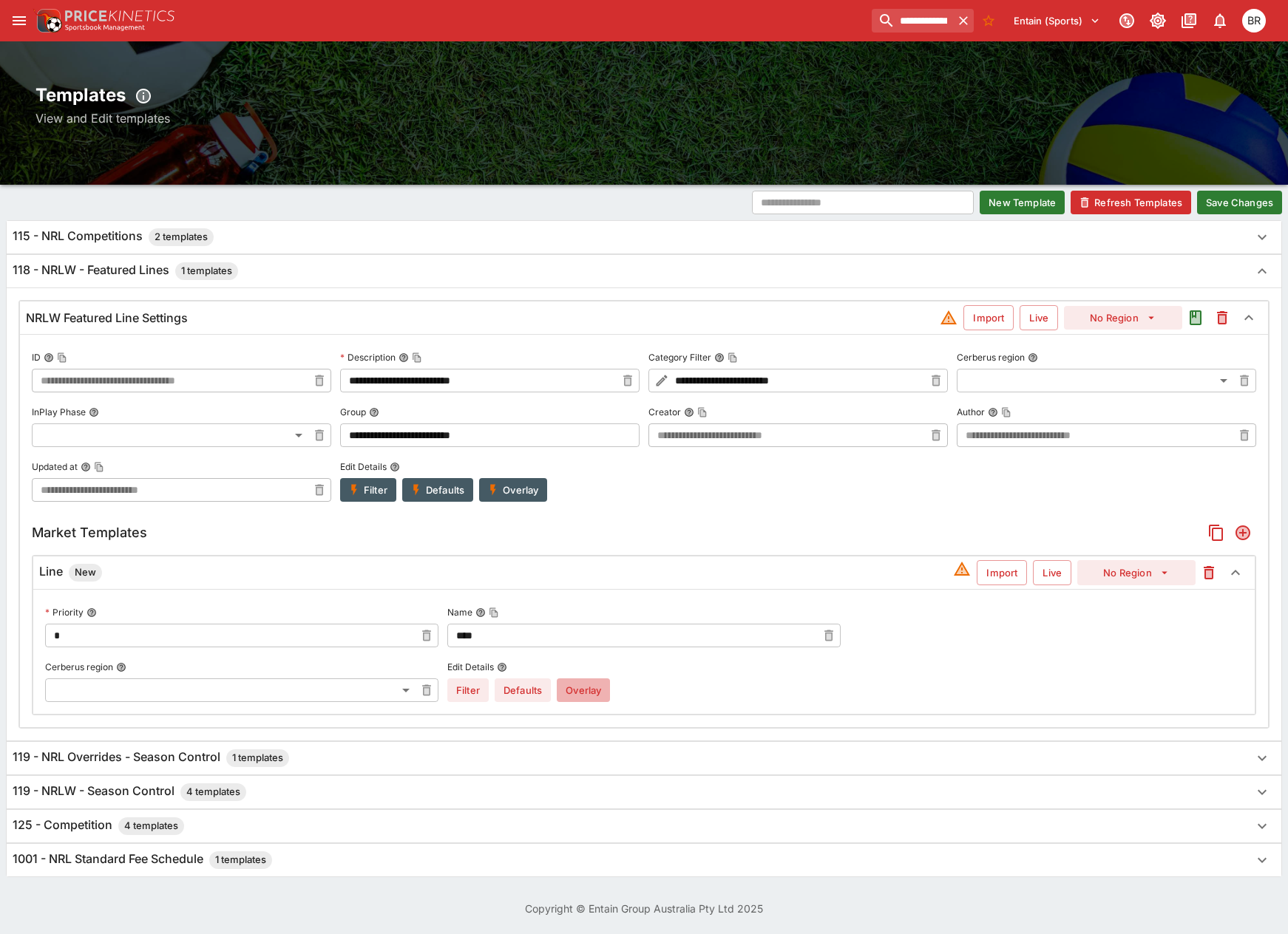
click at [609, 696] on button "Overlay" at bounding box center [583, 690] width 53 height 24
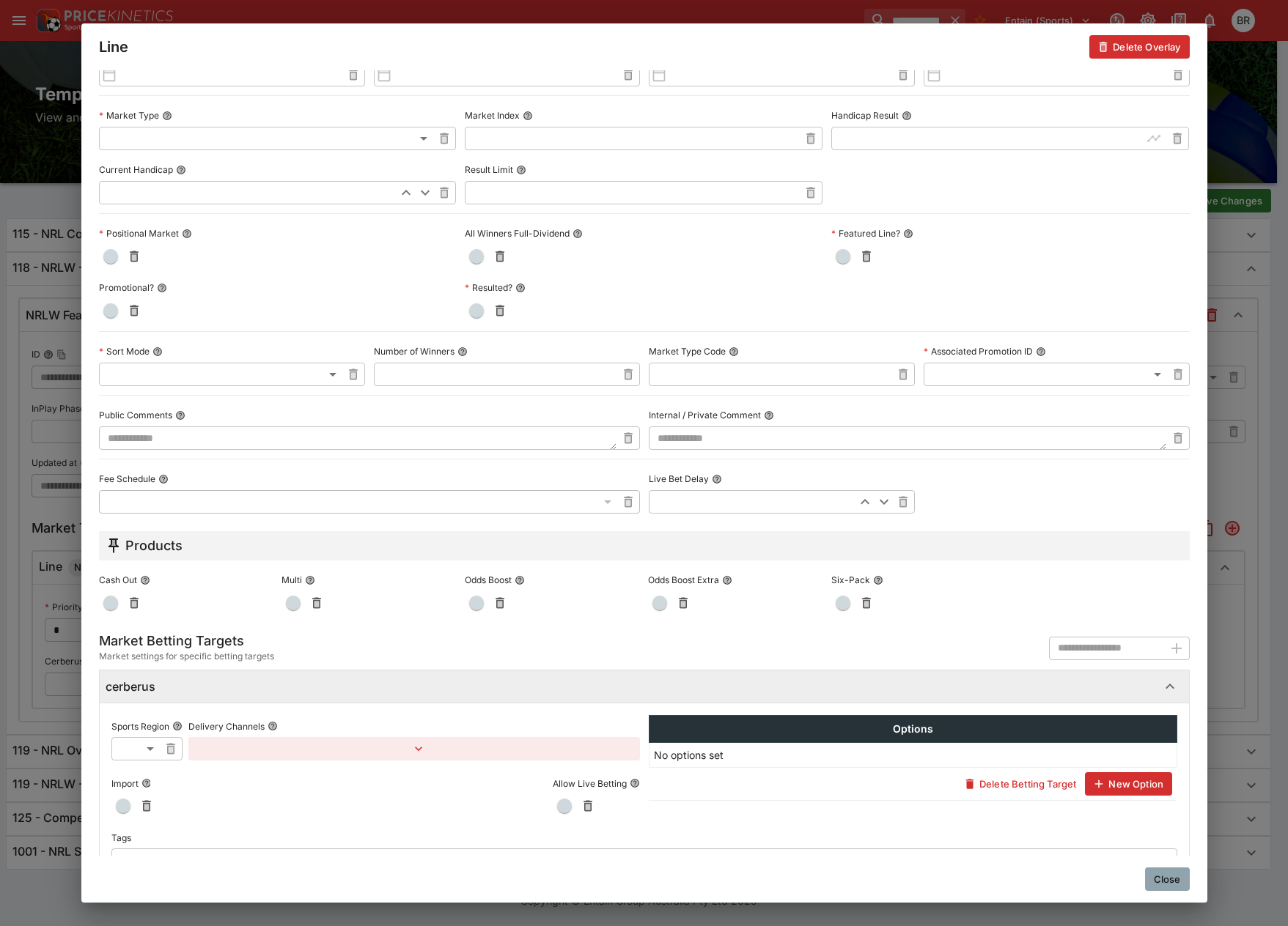
scroll to position [257, 0]
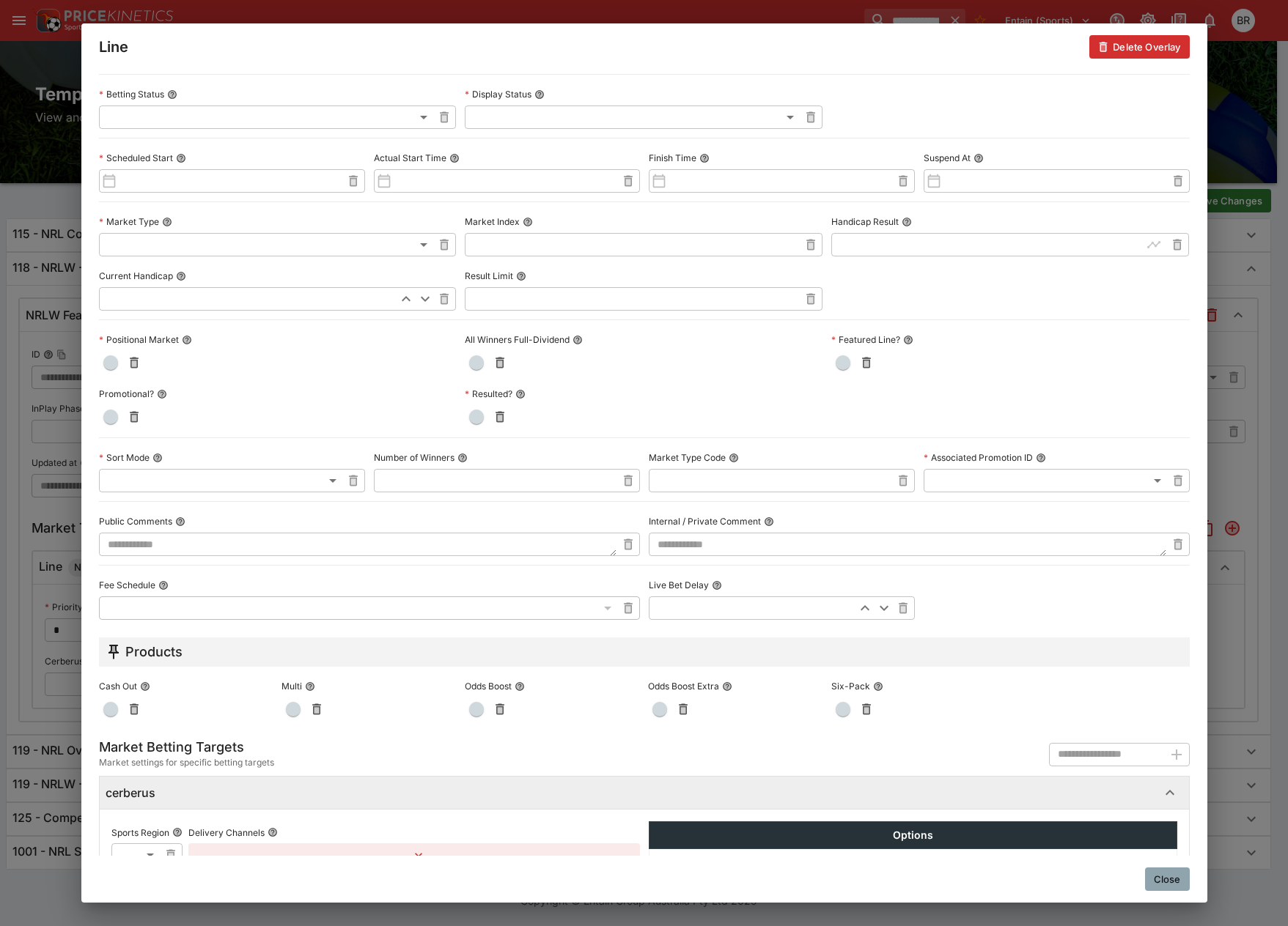
click at [838, 358] on span "button" at bounding box center [842, 362] width 14 height 14
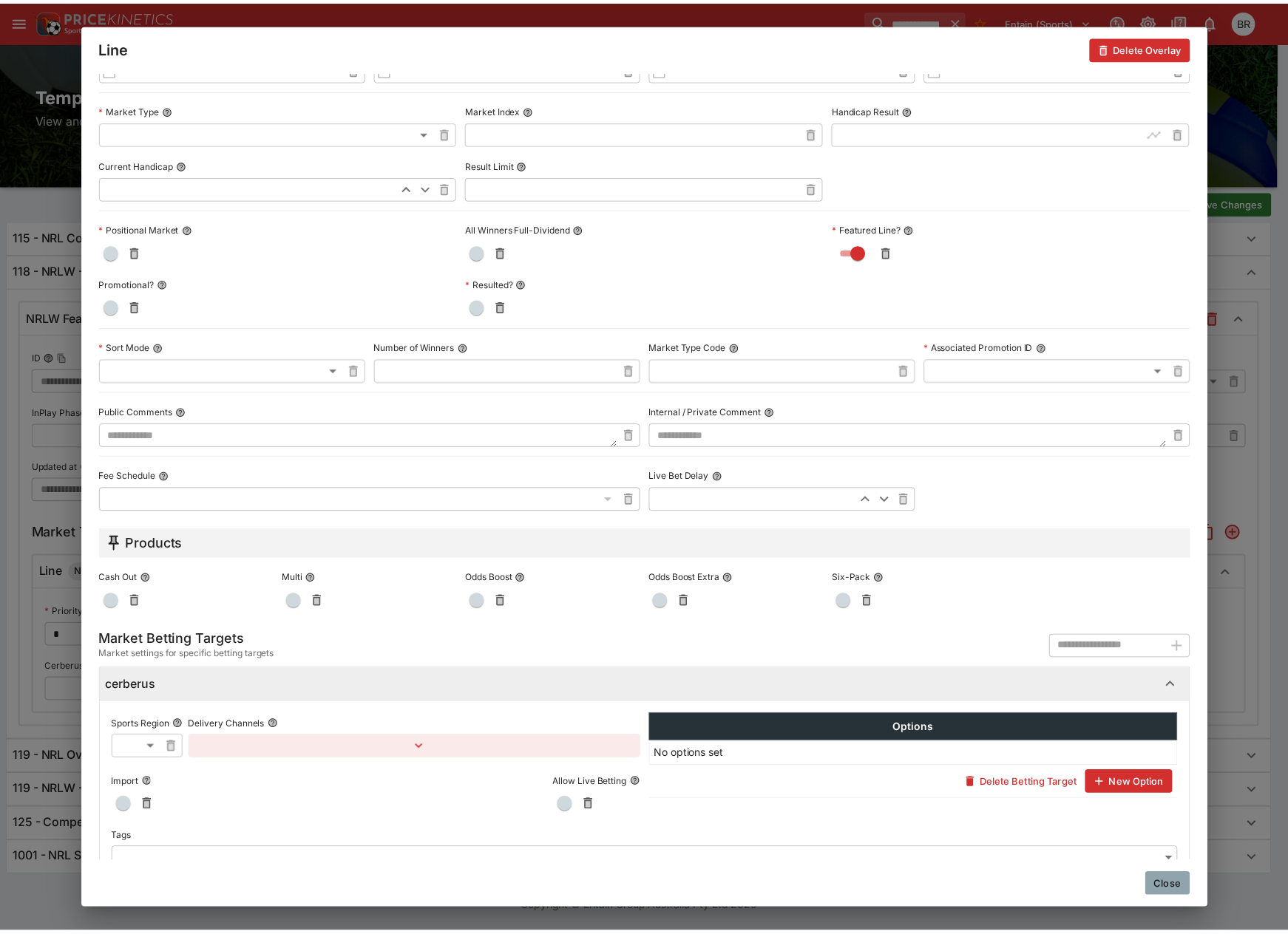
scroll to position [407, 0]
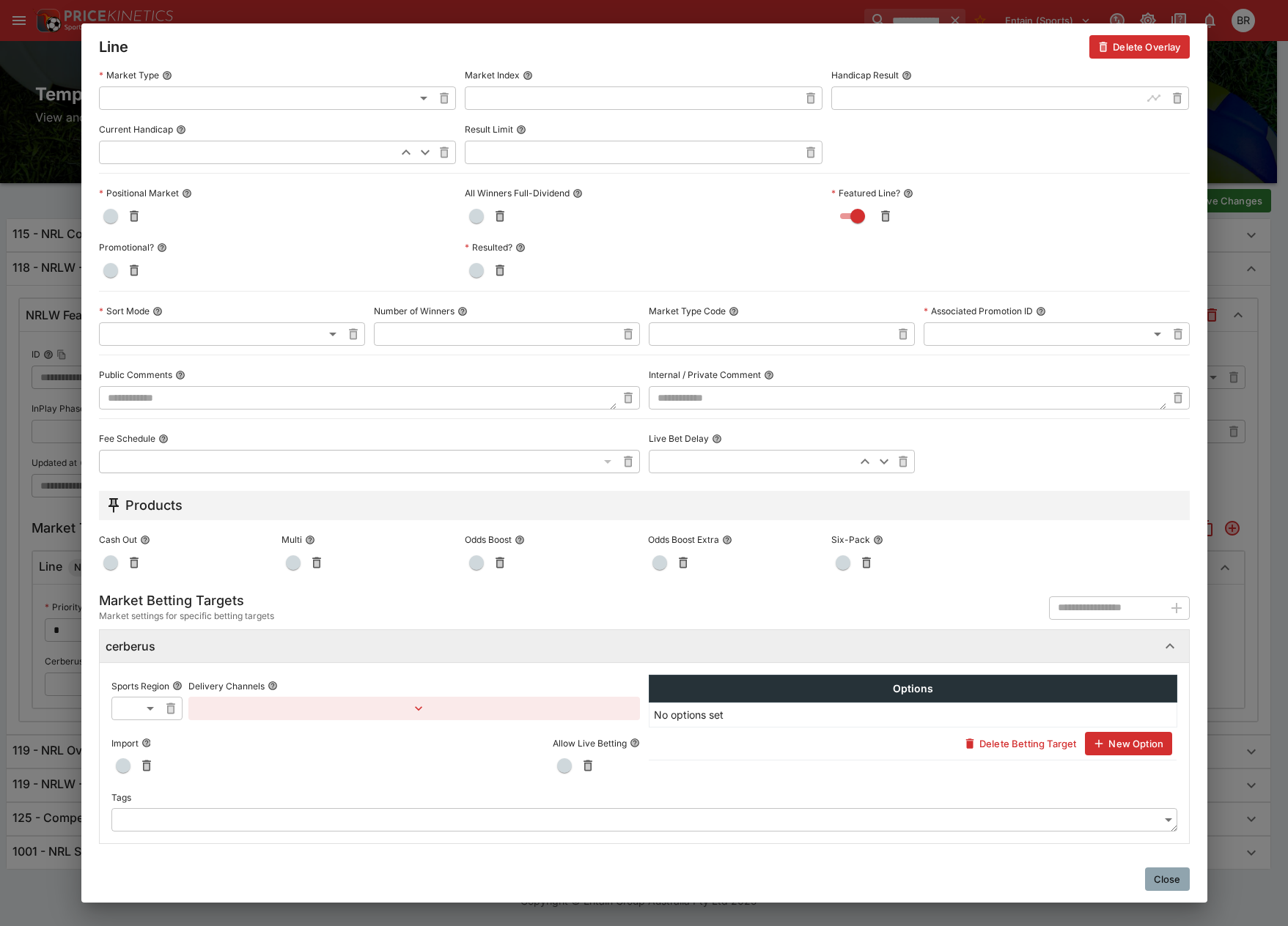
click at [732, 821] on body "**********" at bounding box center [644, 440] width 1288 height 972
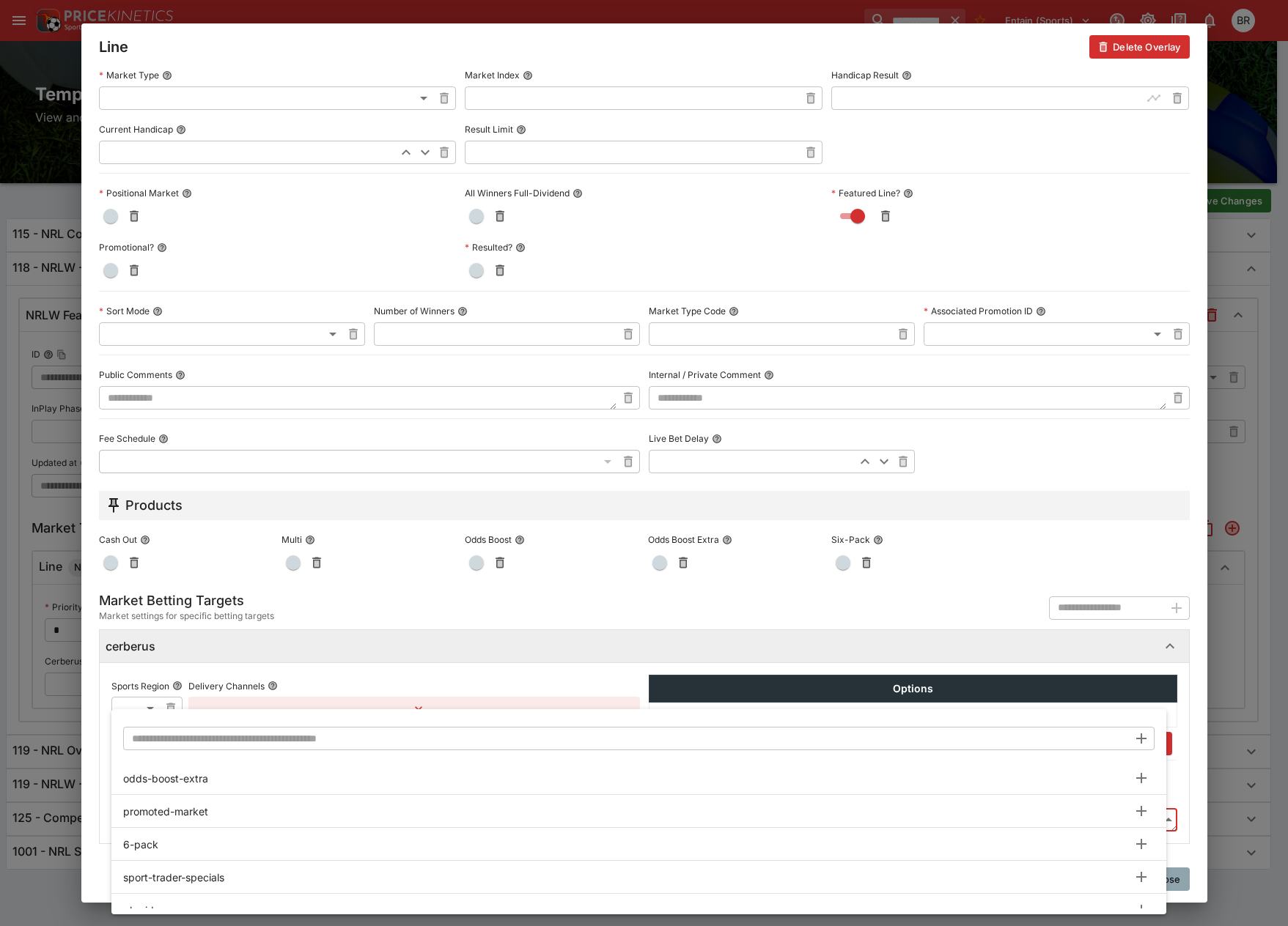
click at [790, 727] on input "text" at bounding box center [626, 739] width 1005 height 23
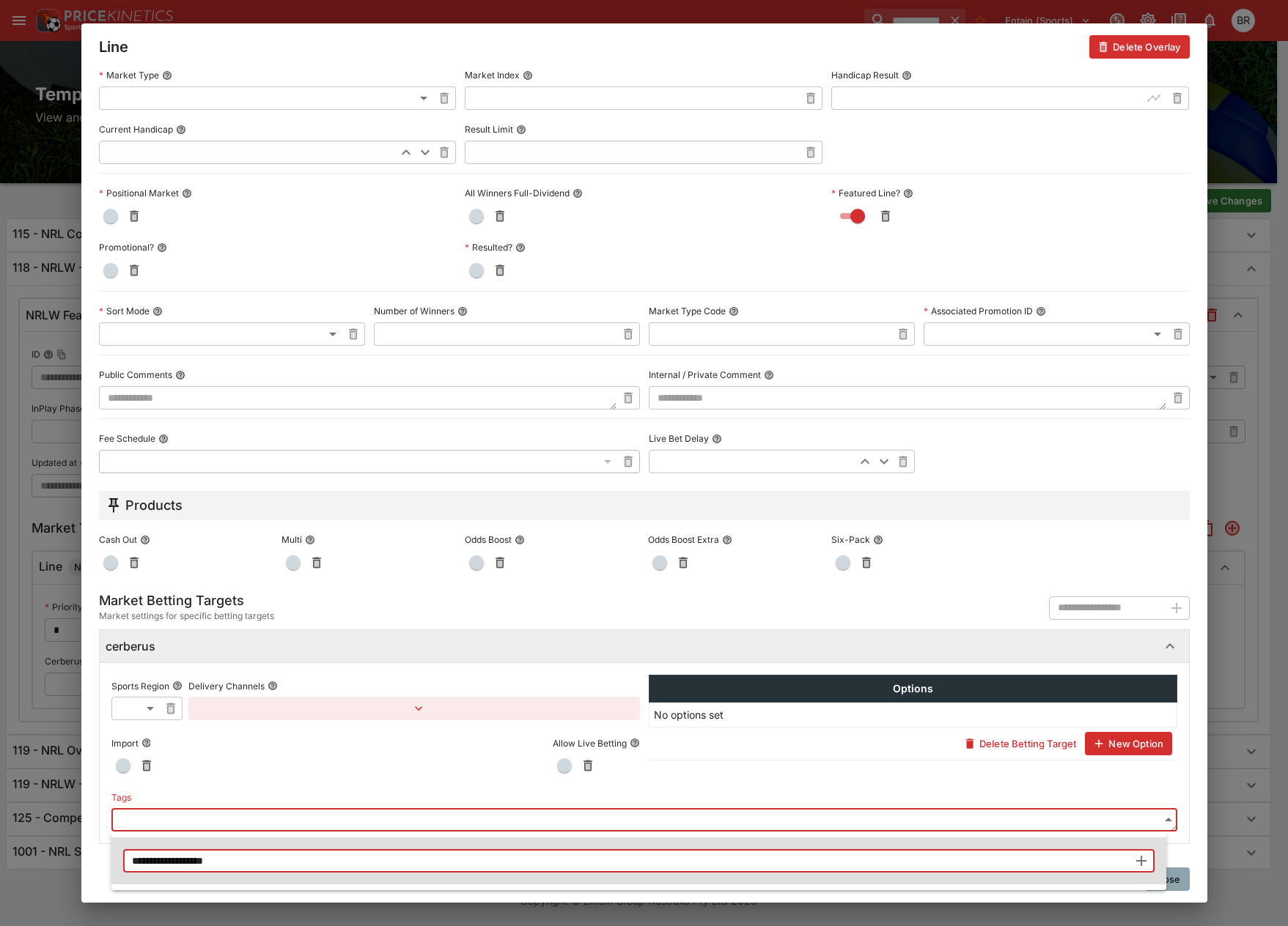
type input "**********"
click at [1189, 873] on div at bounding box center [644, 463] width 1288 height 926
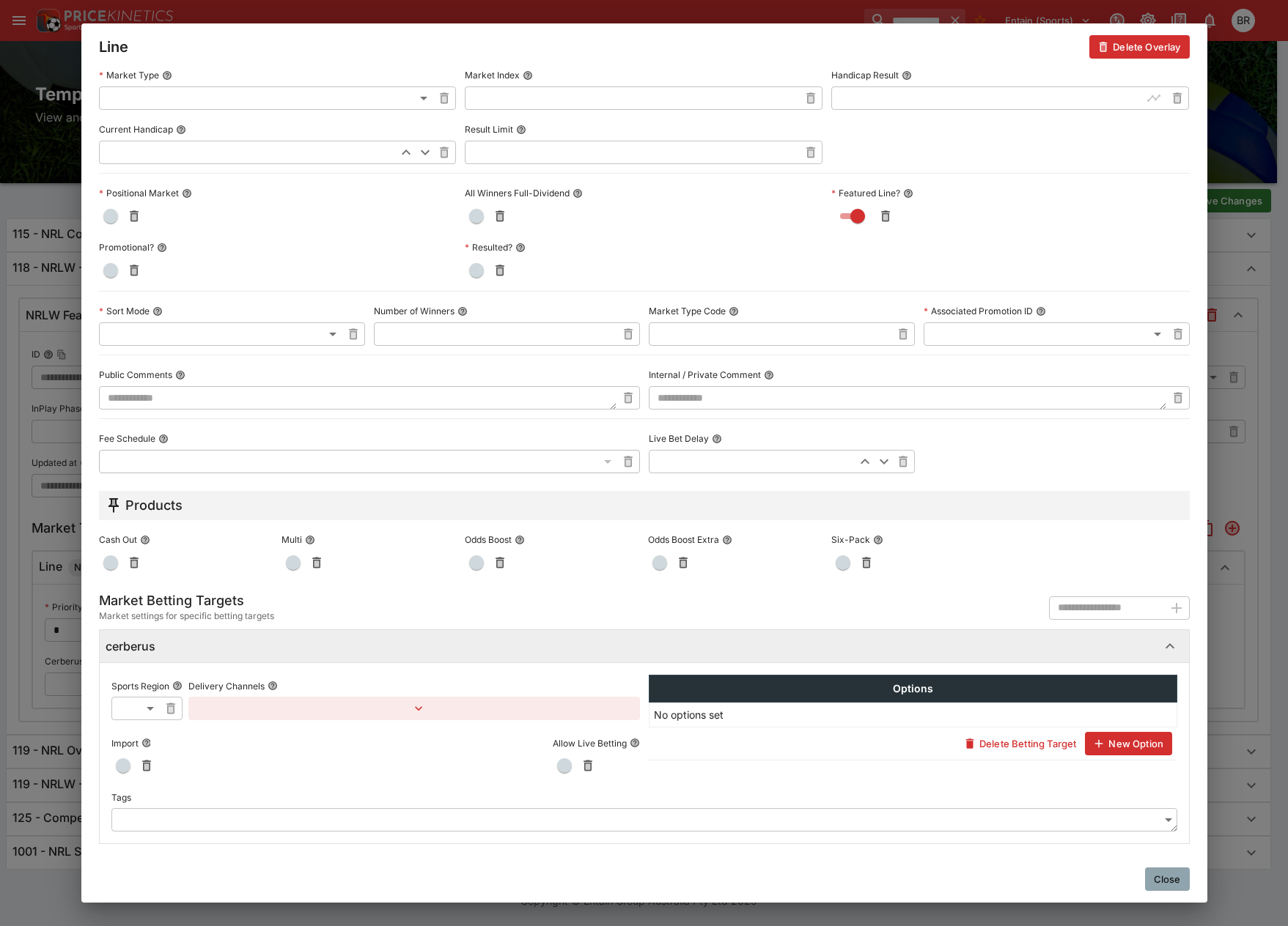
click at [1161, 885] on button "Close" at bounding box center [1167, 879] width 44 height 23
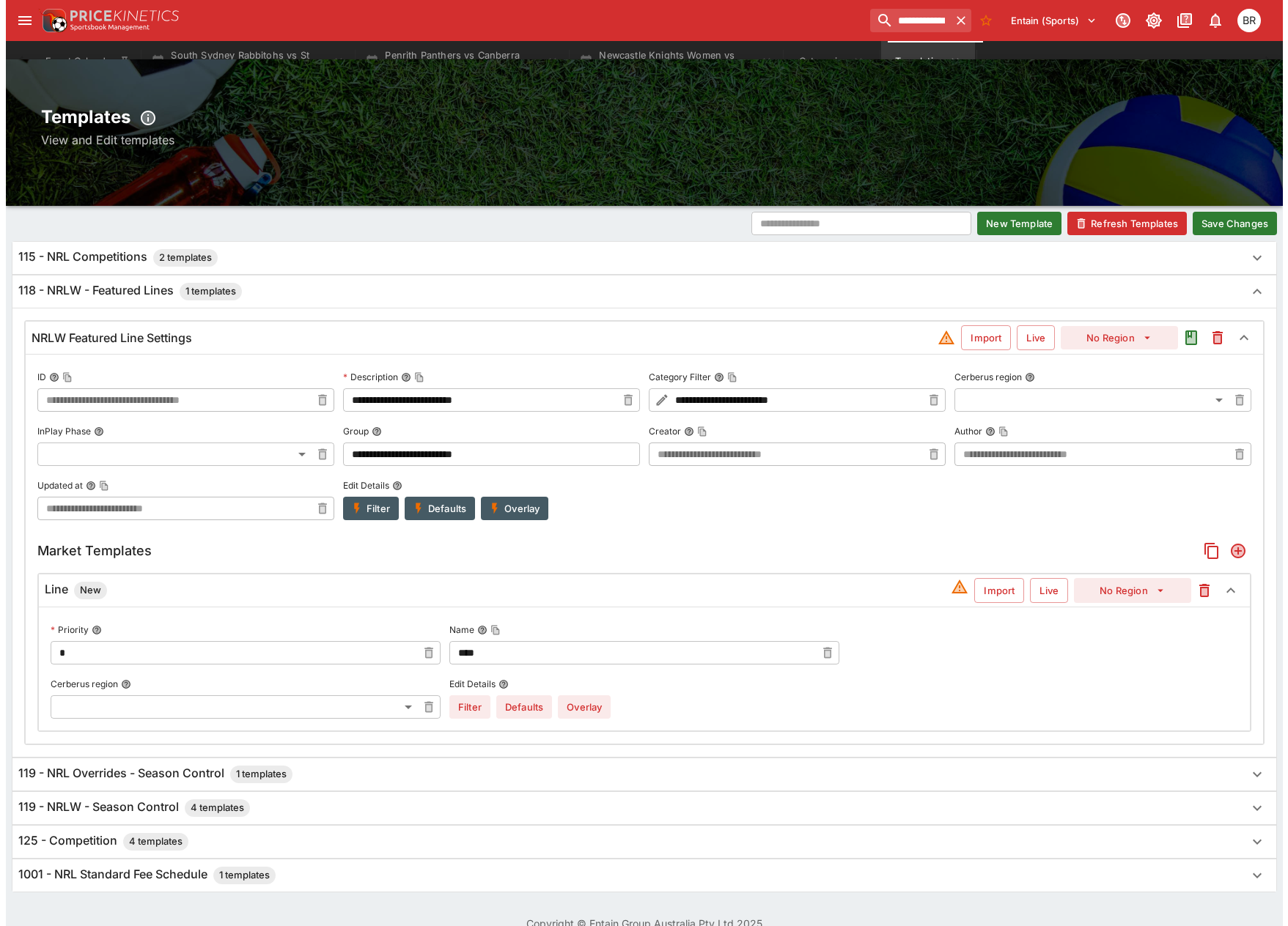
scroll to position [0, 0]
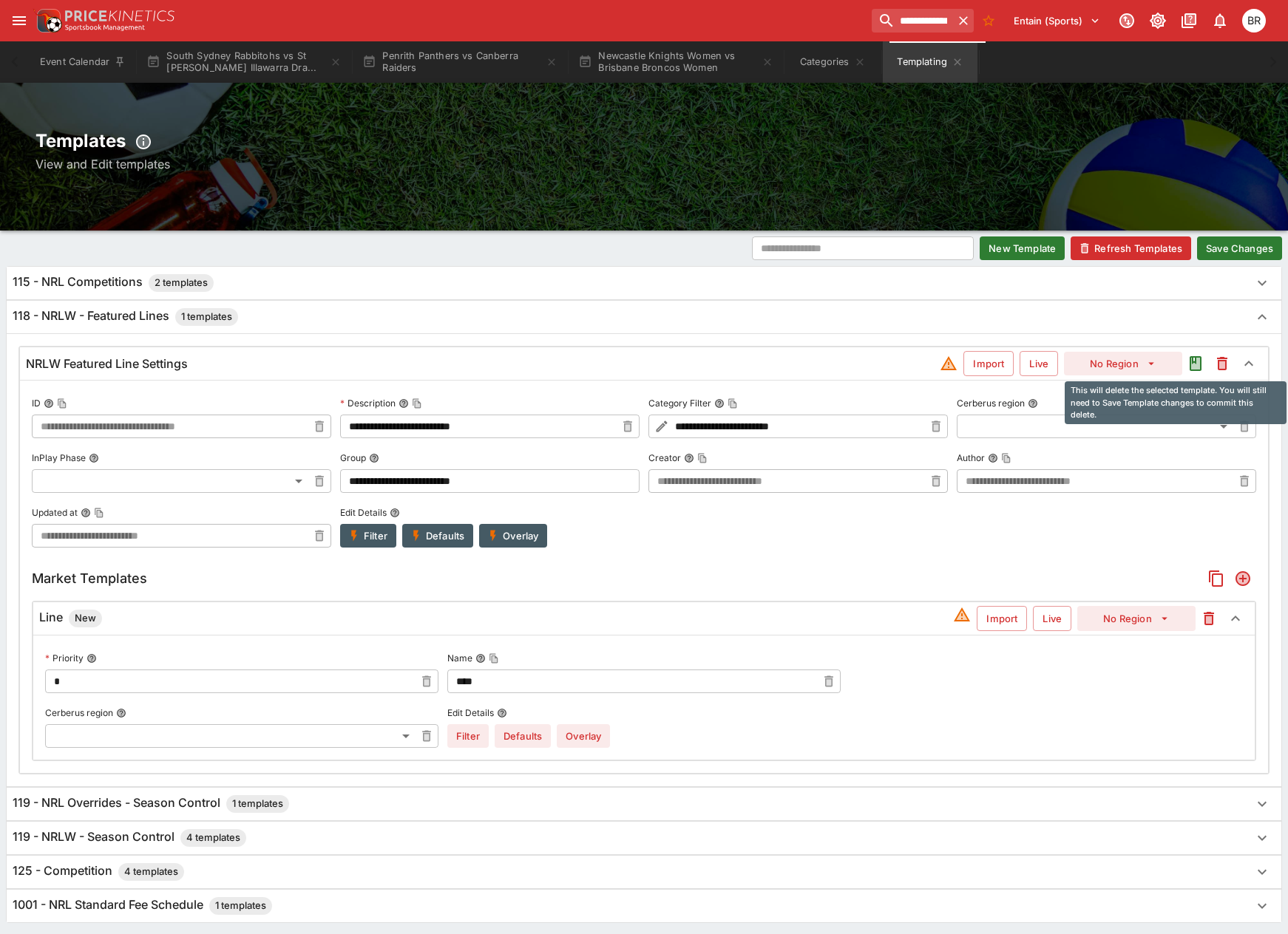
click at [1219, 368] on icon "This will delete the selected template. You will still need to Save Template ch…" at bounding box center [1222, 364] width 10 height 14
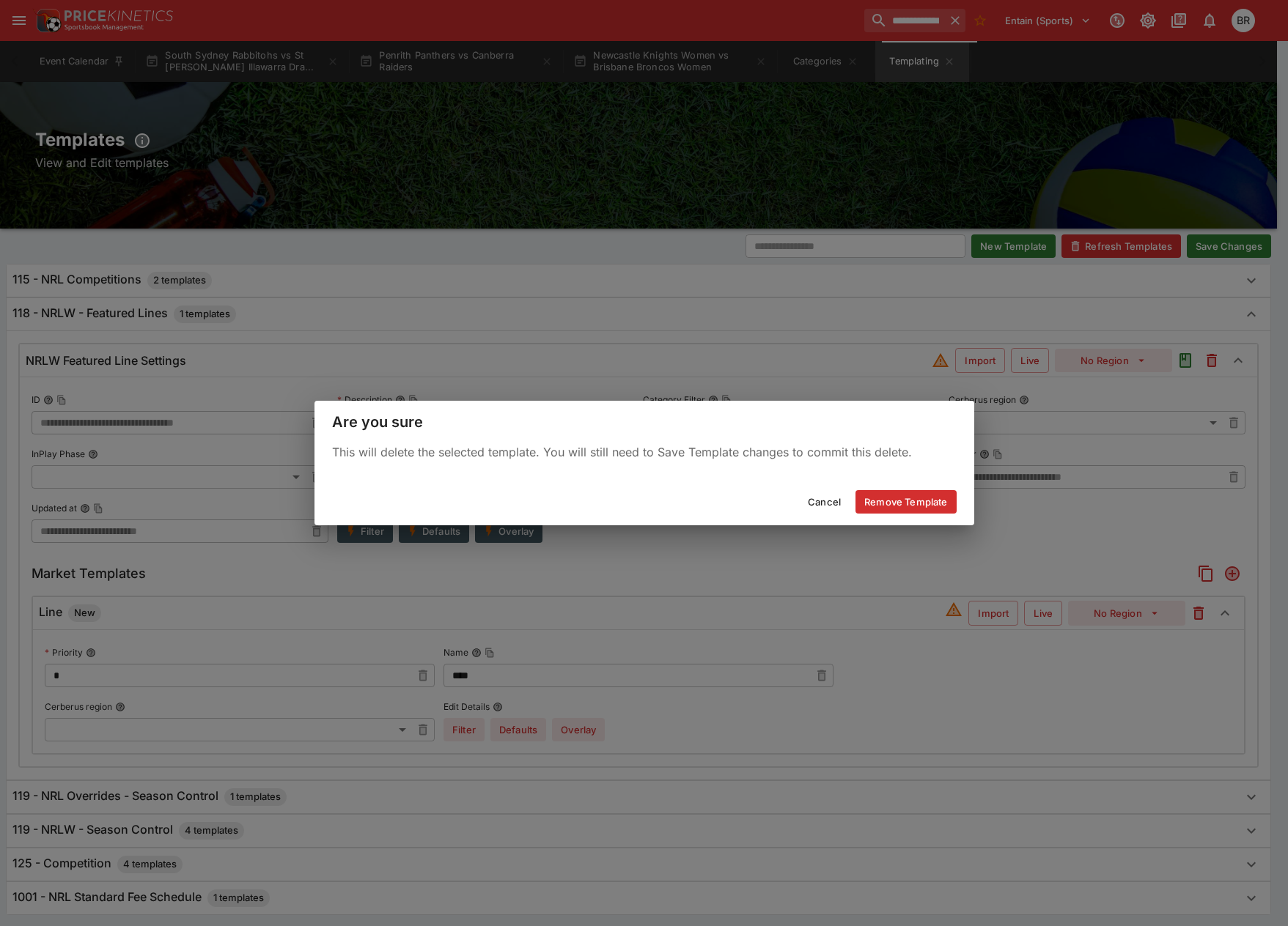
click at [936, 495] on button "Remove Template" at bounding box center [906, 502] width 101 height 23
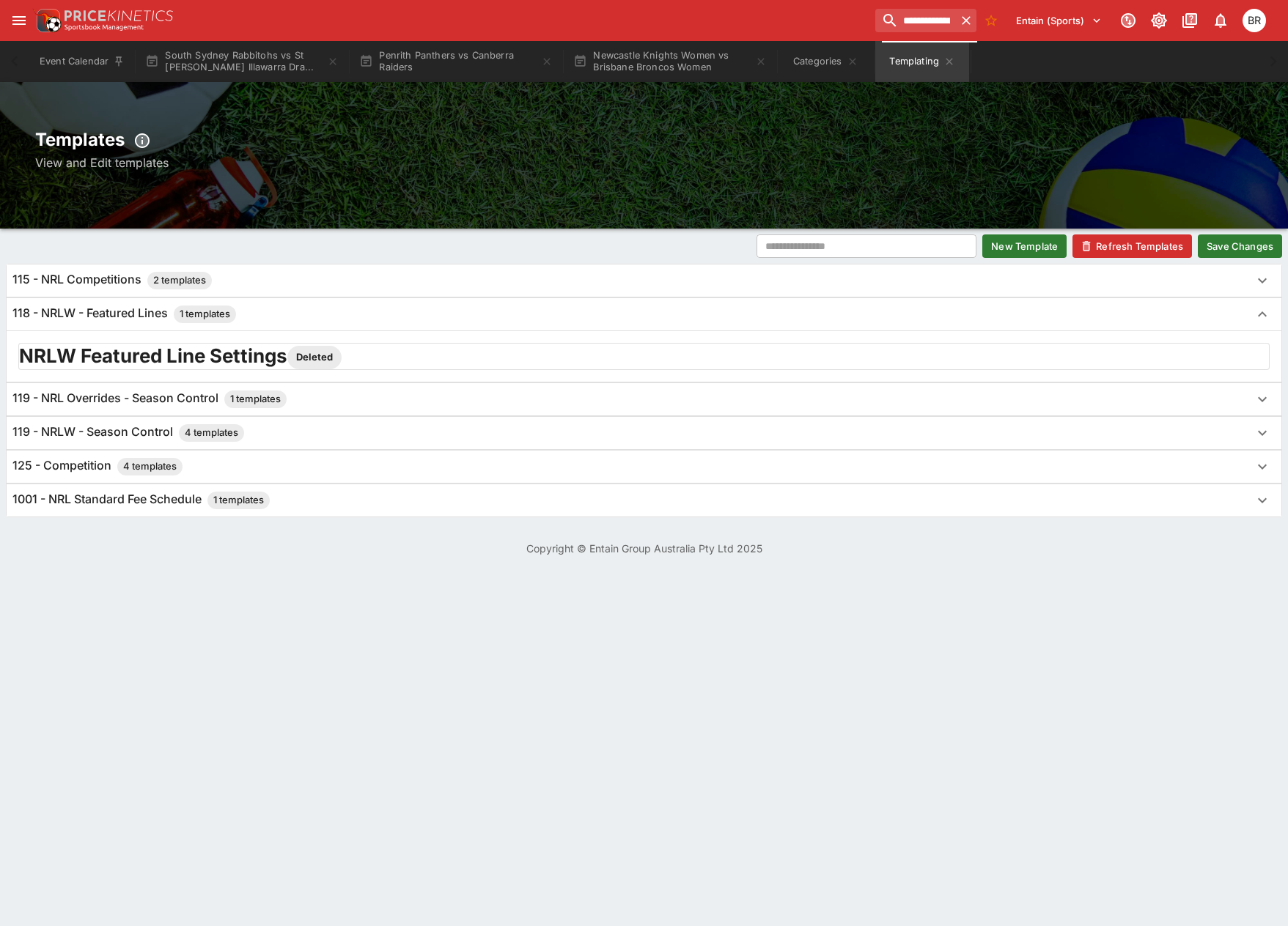
click at [1233, 237] on button "Save Changes" at bounding box center [1240, 247] width 84 height 23
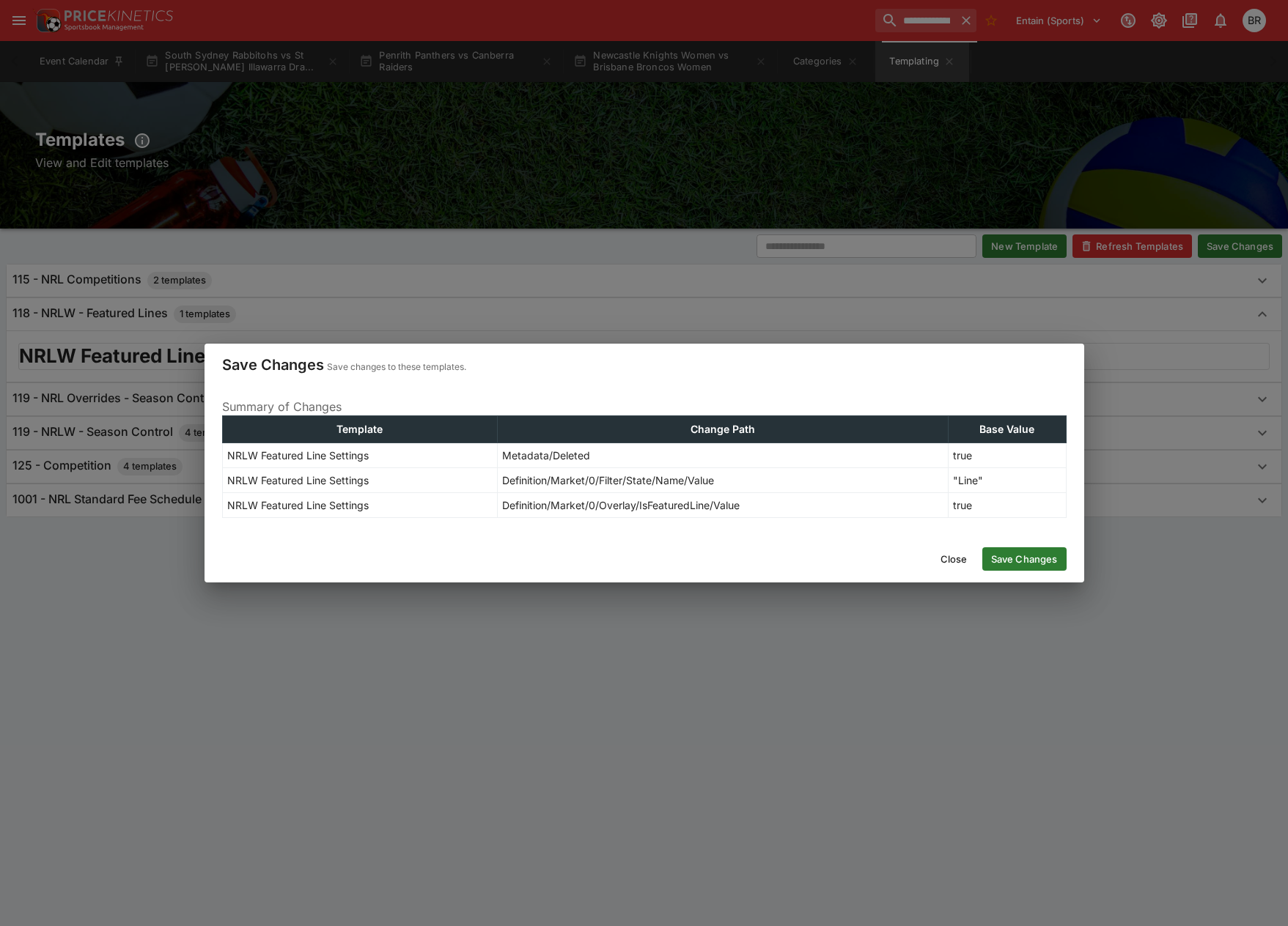
click at [999, 550] on button "Save Changes" at bounding box center [1025, 559] width 84 height 23
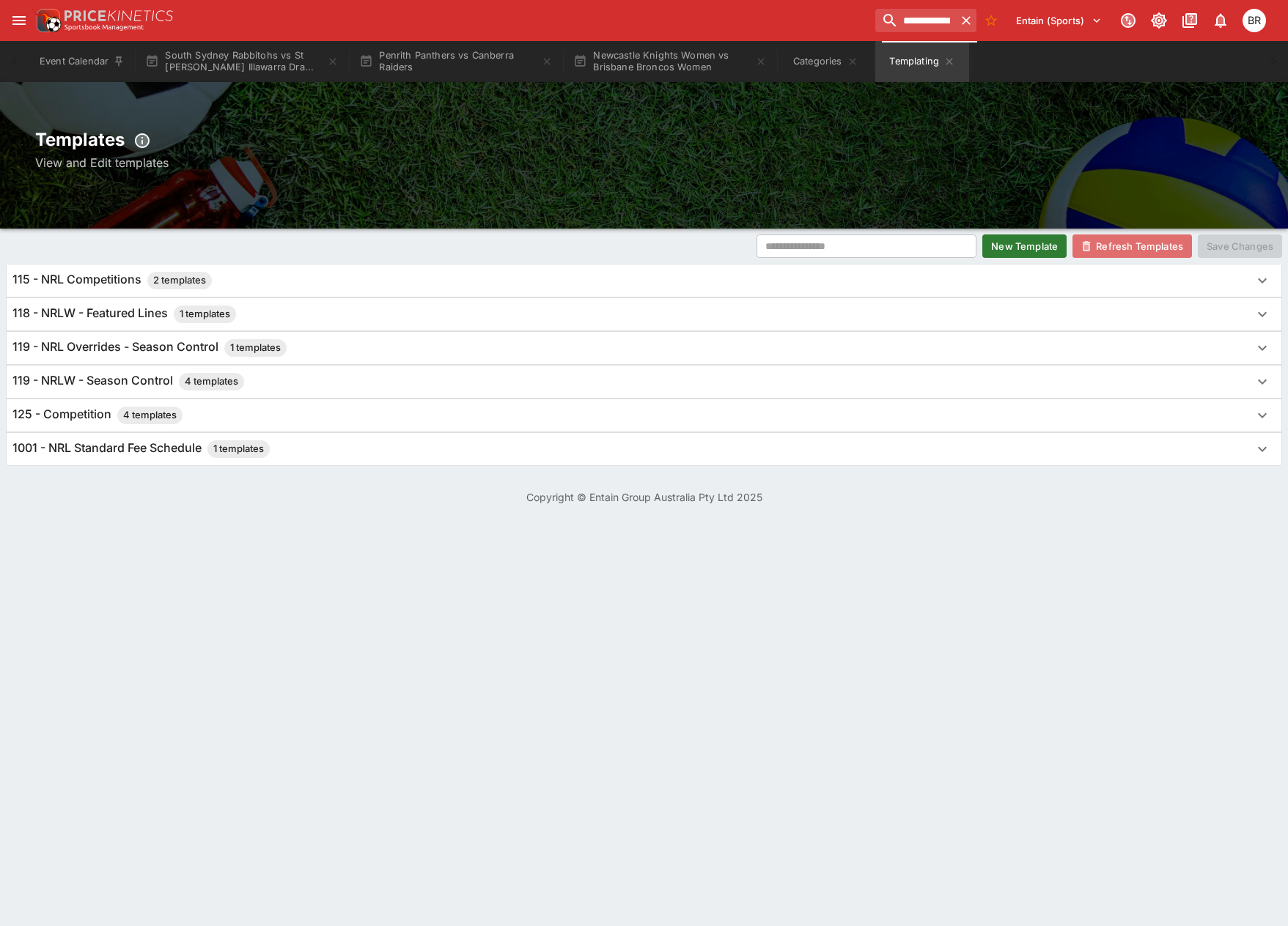
click at [1158, 241] on button "Refresh Templates" at bounding box center [1132, 247] width 119 height 23
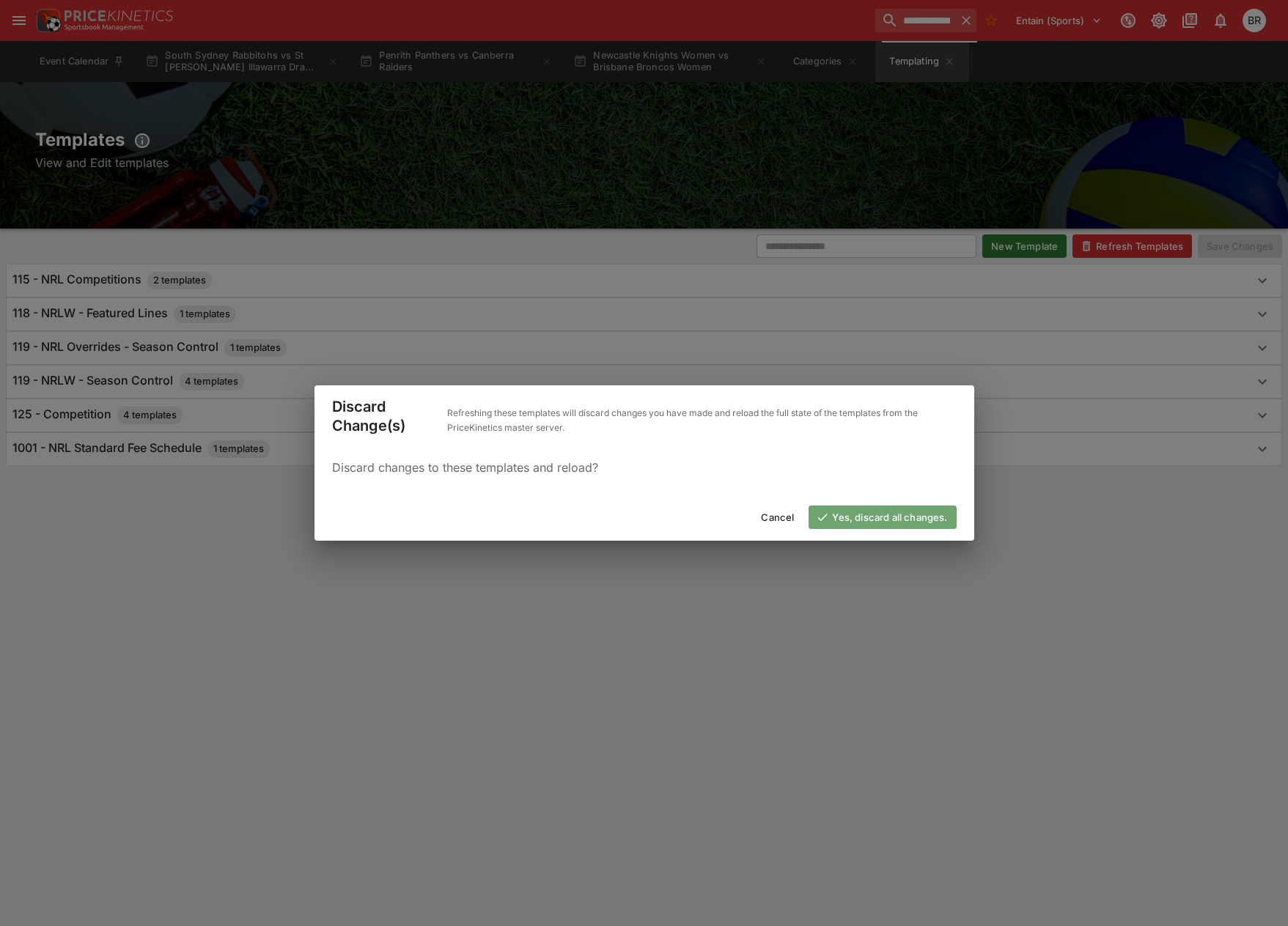
click at [903, 518] on button "Yes, discard all changes." at bounding box center [883, 518] width 148 height 23
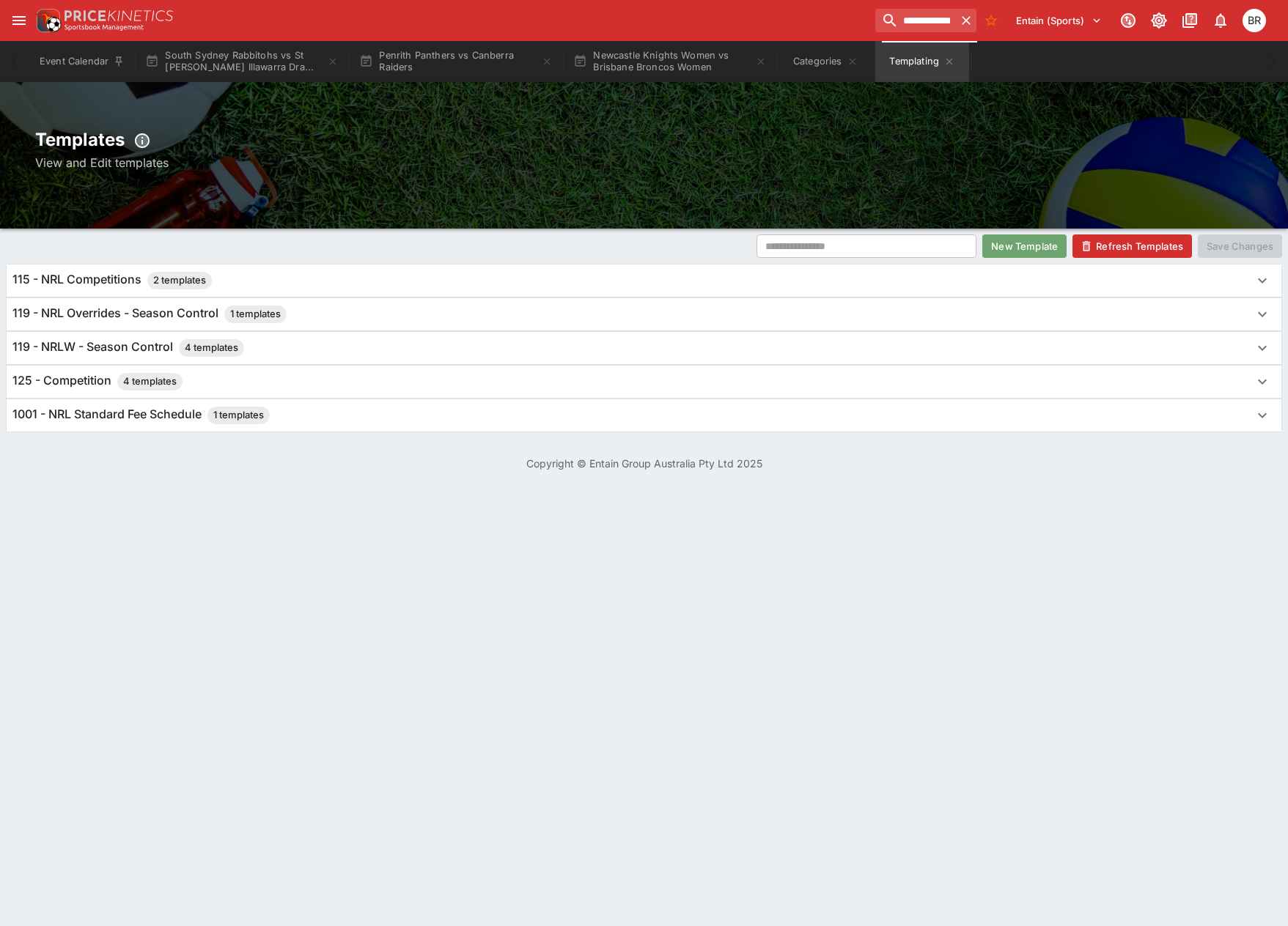
click at [1022, 247] on button "New Template" at bounding box center [1025, 247] width 84 height 23
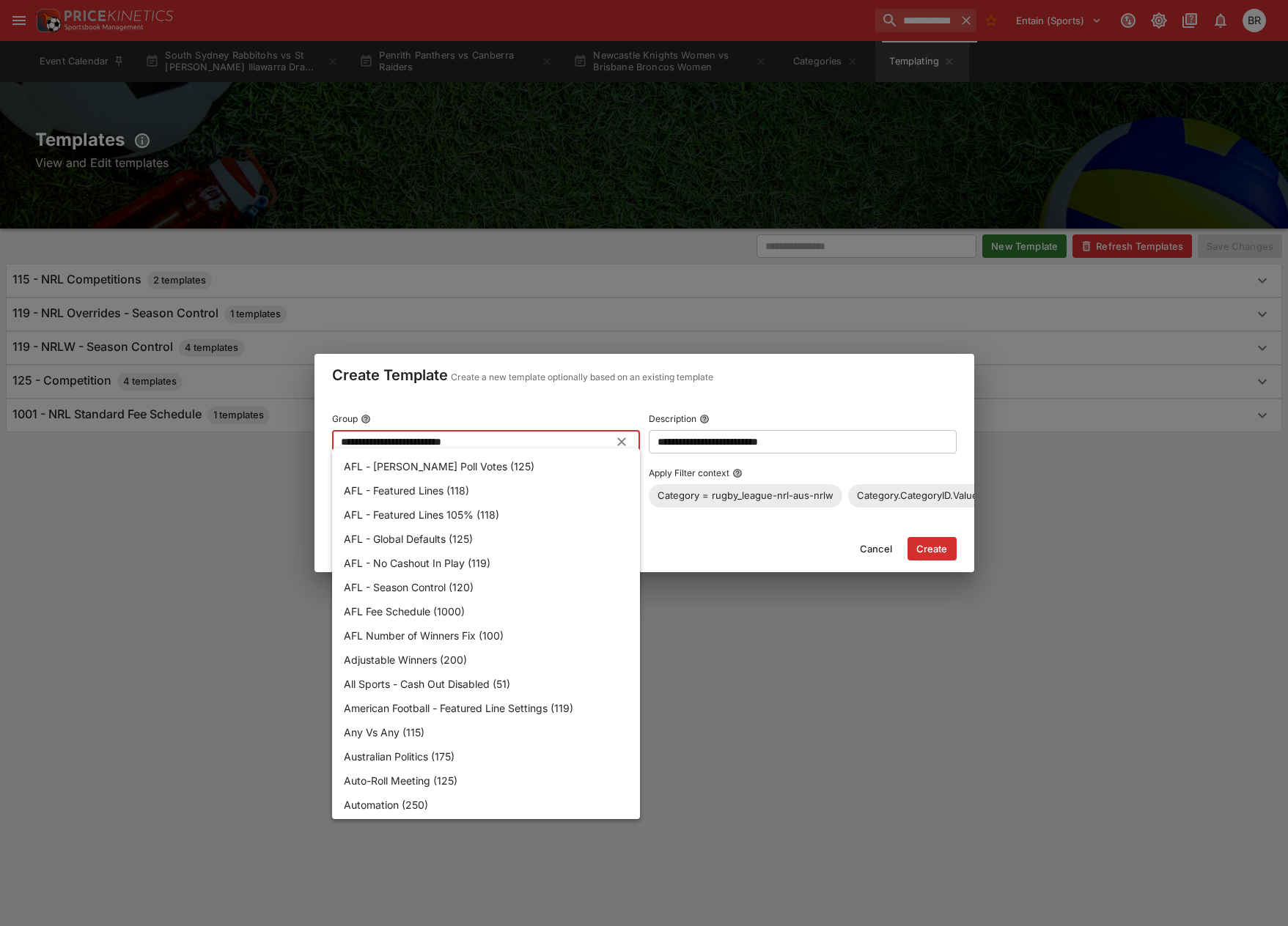
click at [472, 440] on input "**********" at bounding box center [474, 442] width 284 height 23
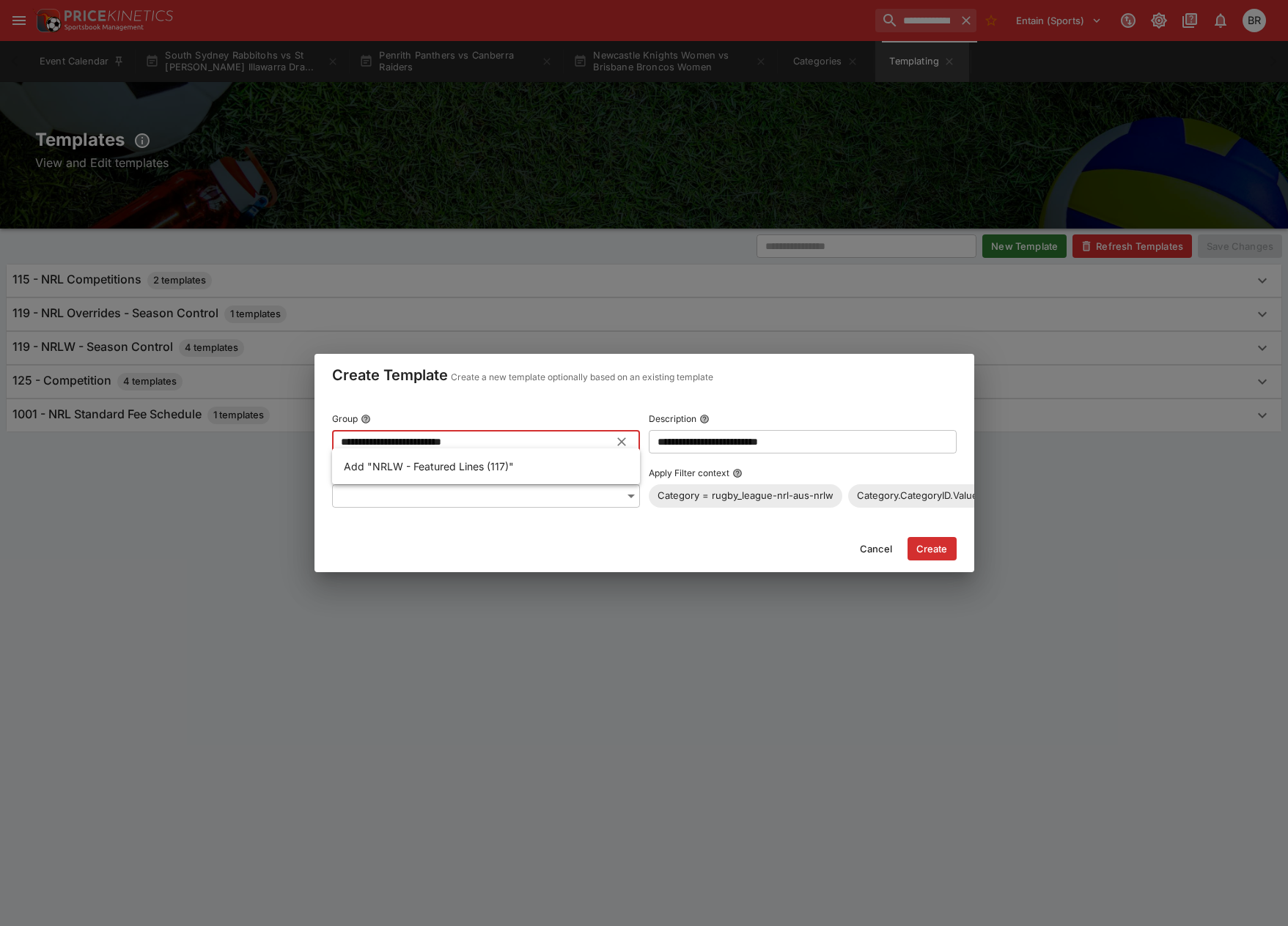
type input "**********"
click at [816, 434] on input "**********" at bounding box center [802, 442] width 308 height 23
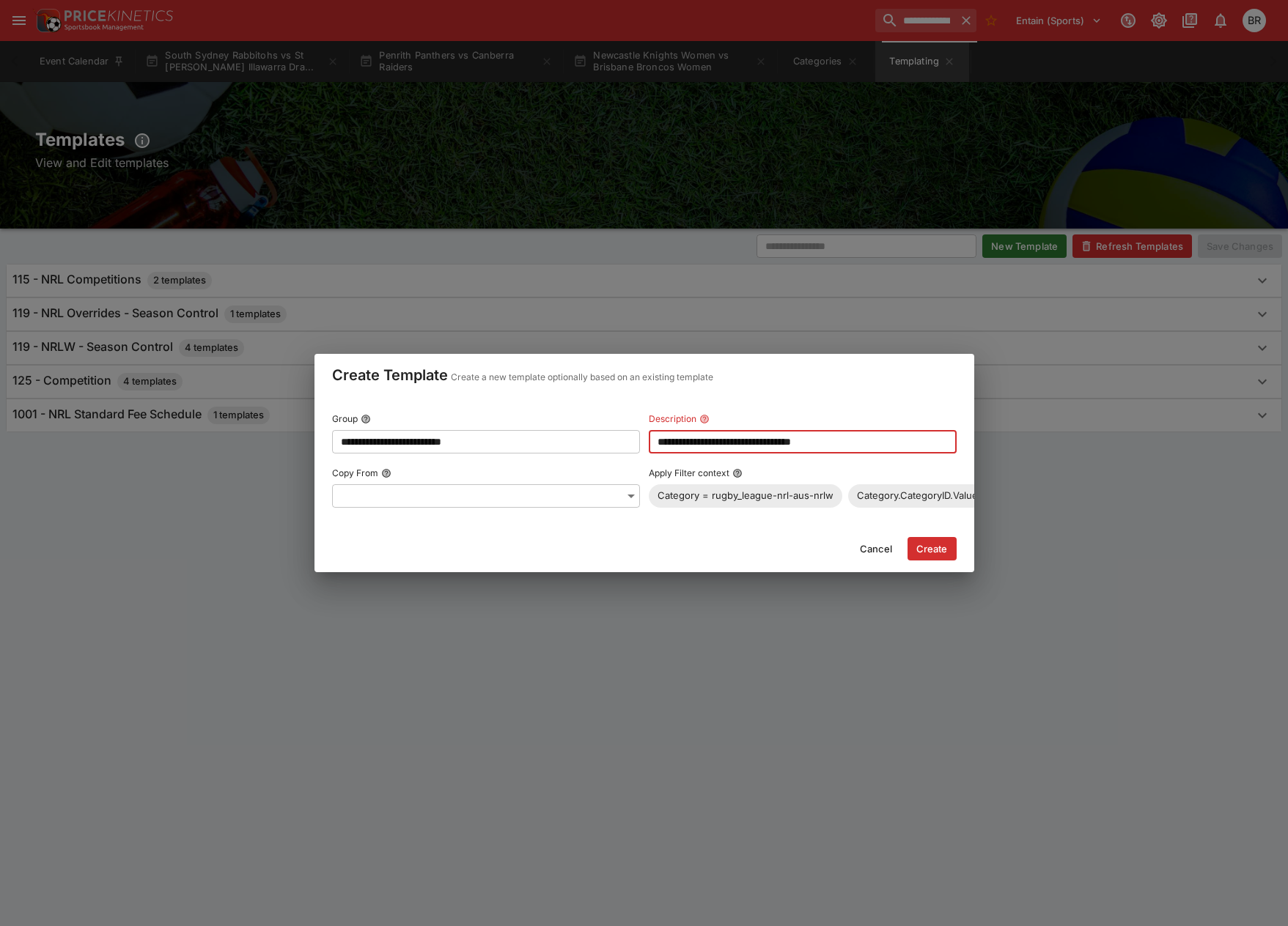
type input "**********"
click at [915, 549] on button "Create" at bounding box center [932, 549] width 50 height 23
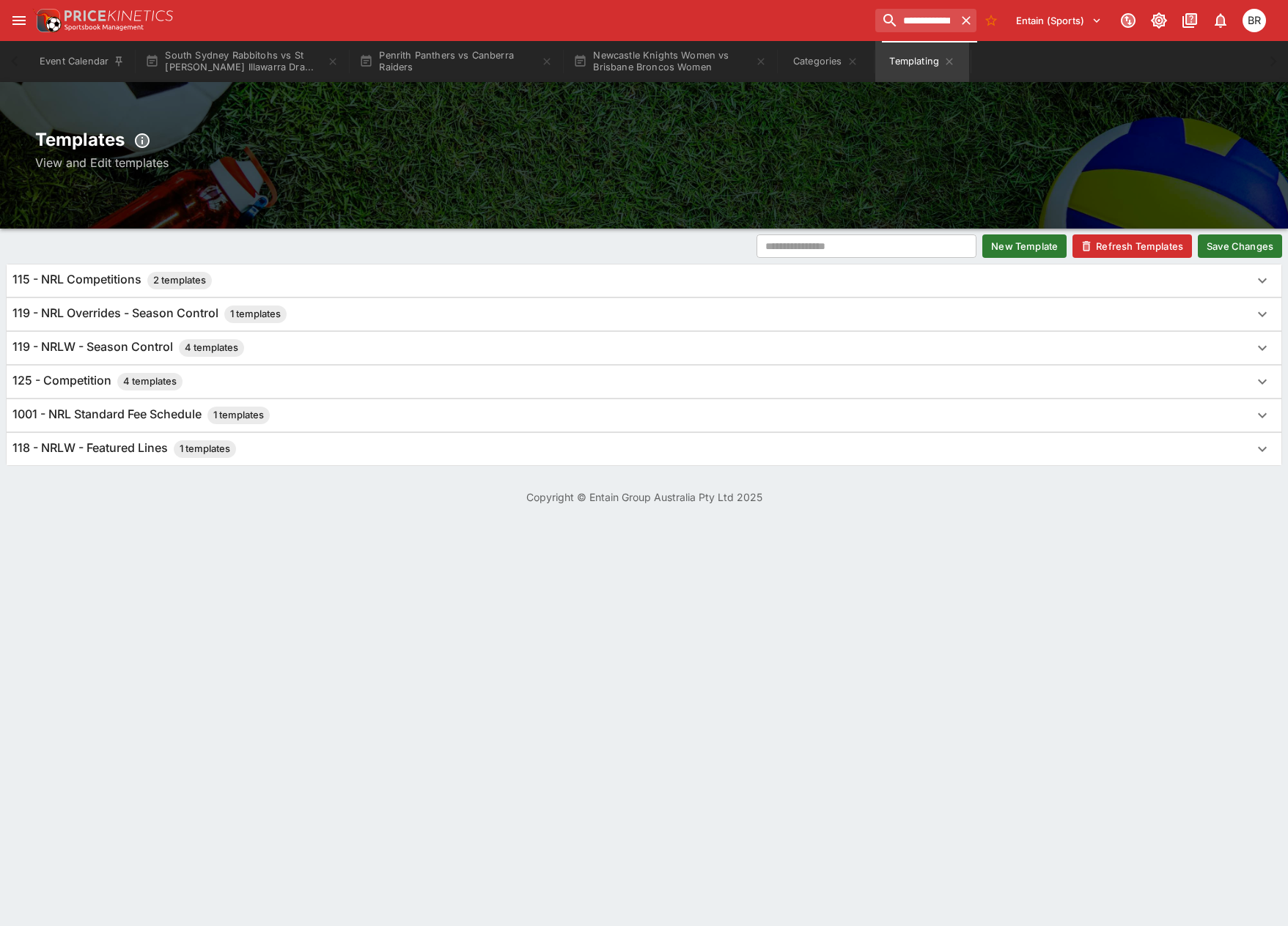
click at [1270, 246] on button "Save Changes" at bounding box center [1240, 247] width 84 height 23
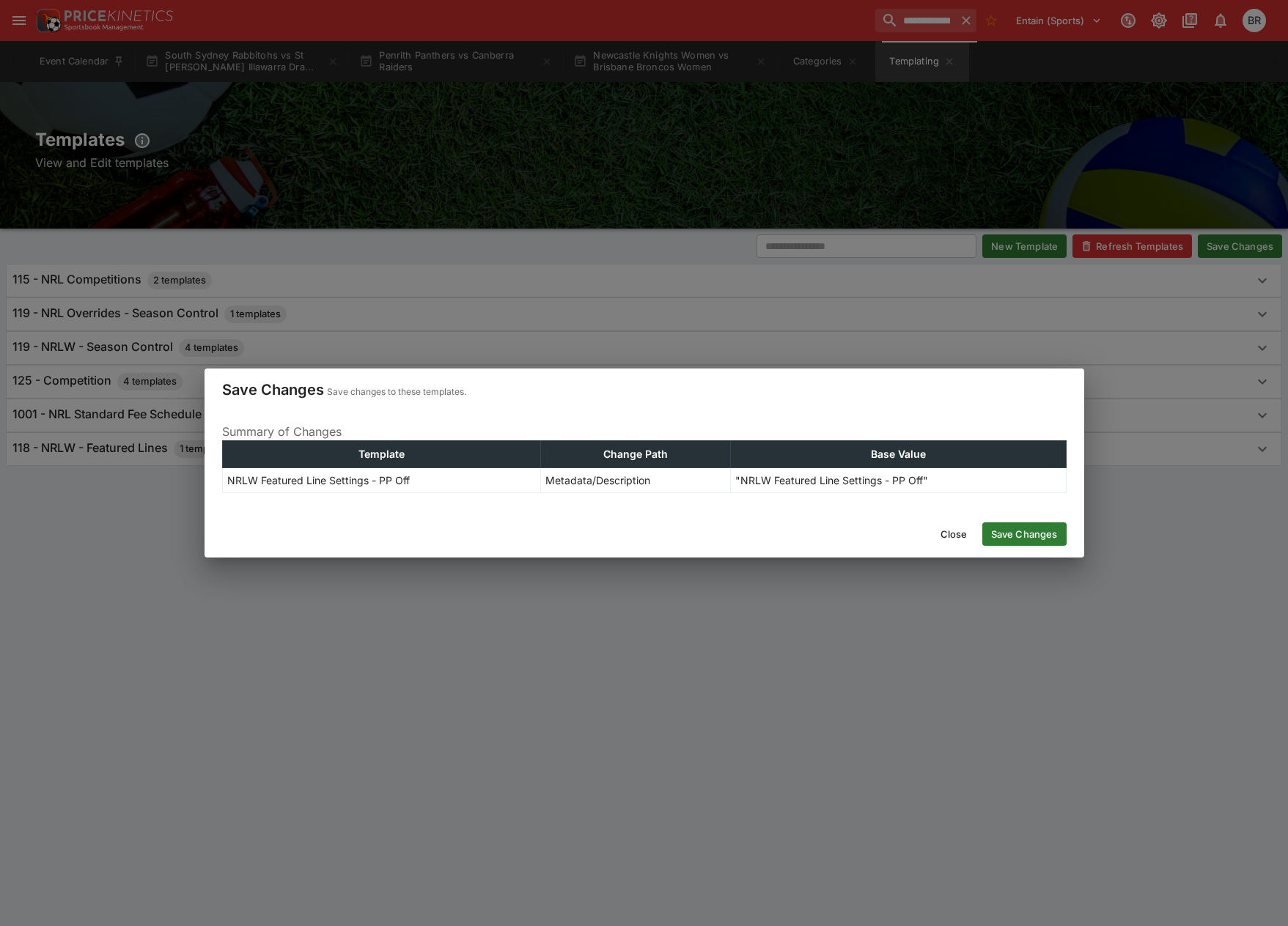
click at [1008, 521] on div "Close Save Changes" at bounding box center [644, 534] width 879 height 47
click at [1003, 528] on button "Save Changes" at bounding box center [1025, 534] width 84 height 23
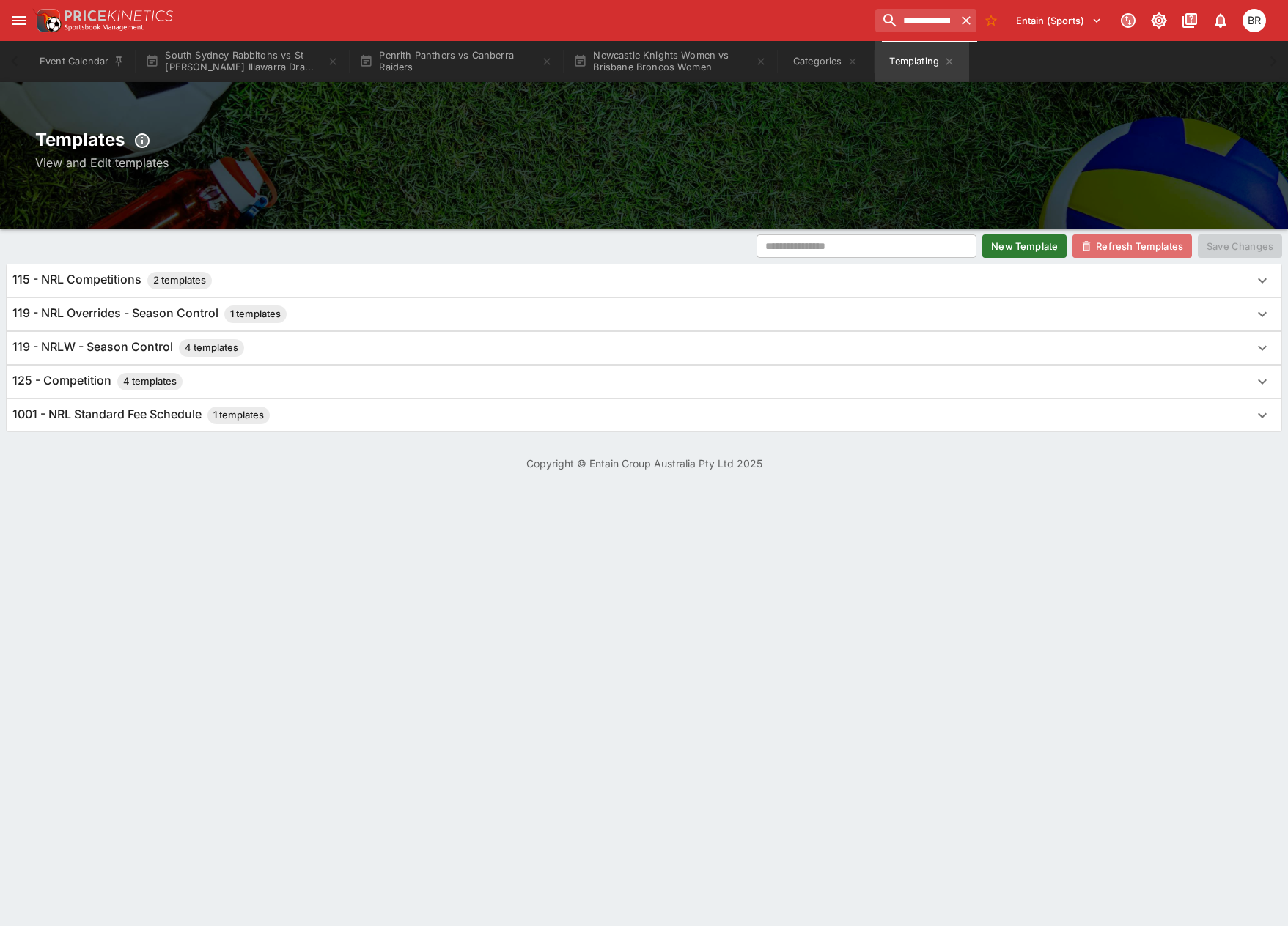
click at [1150, 252] on button "Refresh Templates" at bounding box center [1132, 247] width 119 height 23
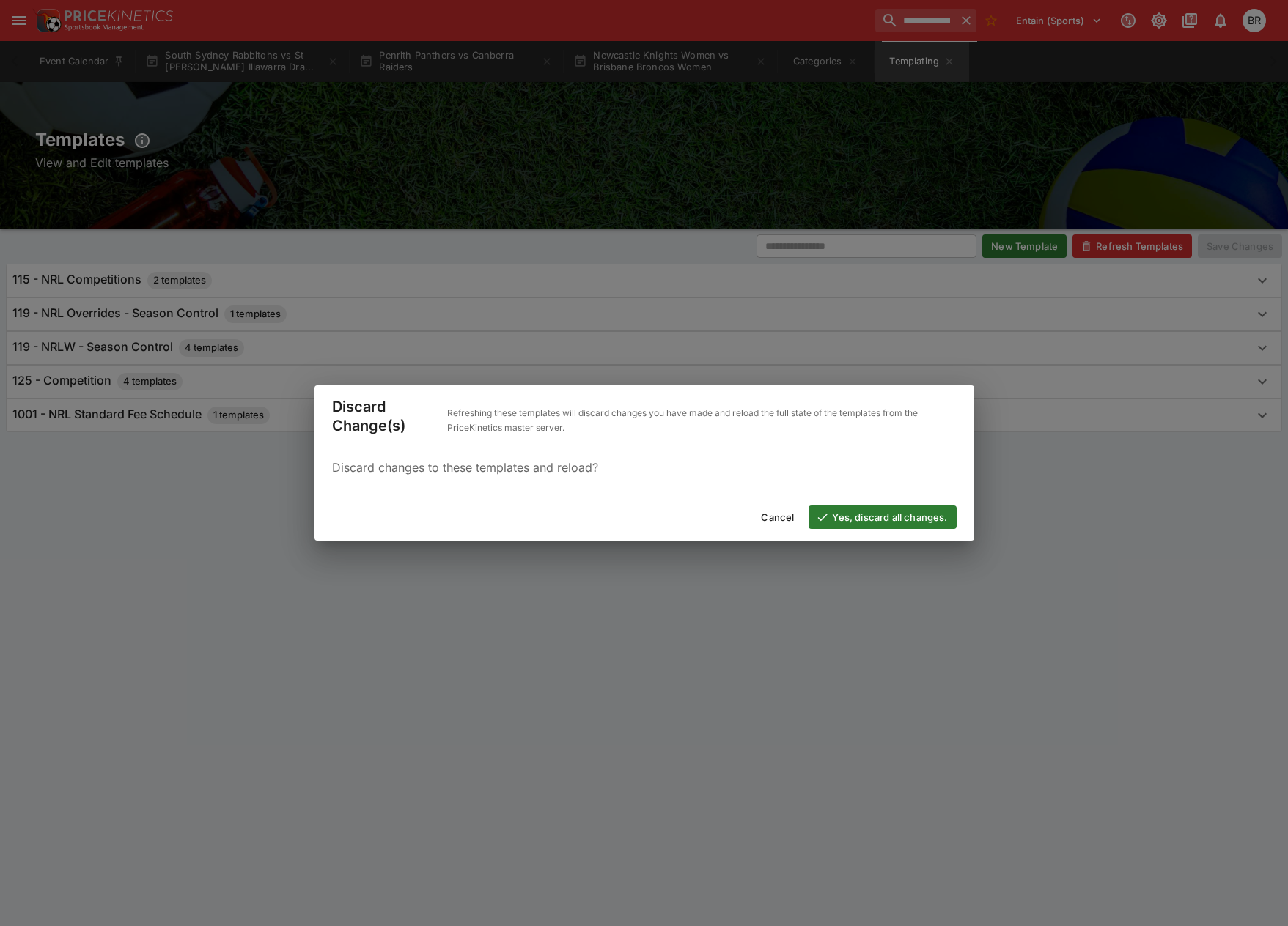
click at [898, 513] on button "Yes, discard all changes." at bounding box center [883, 518] width 148 height 23
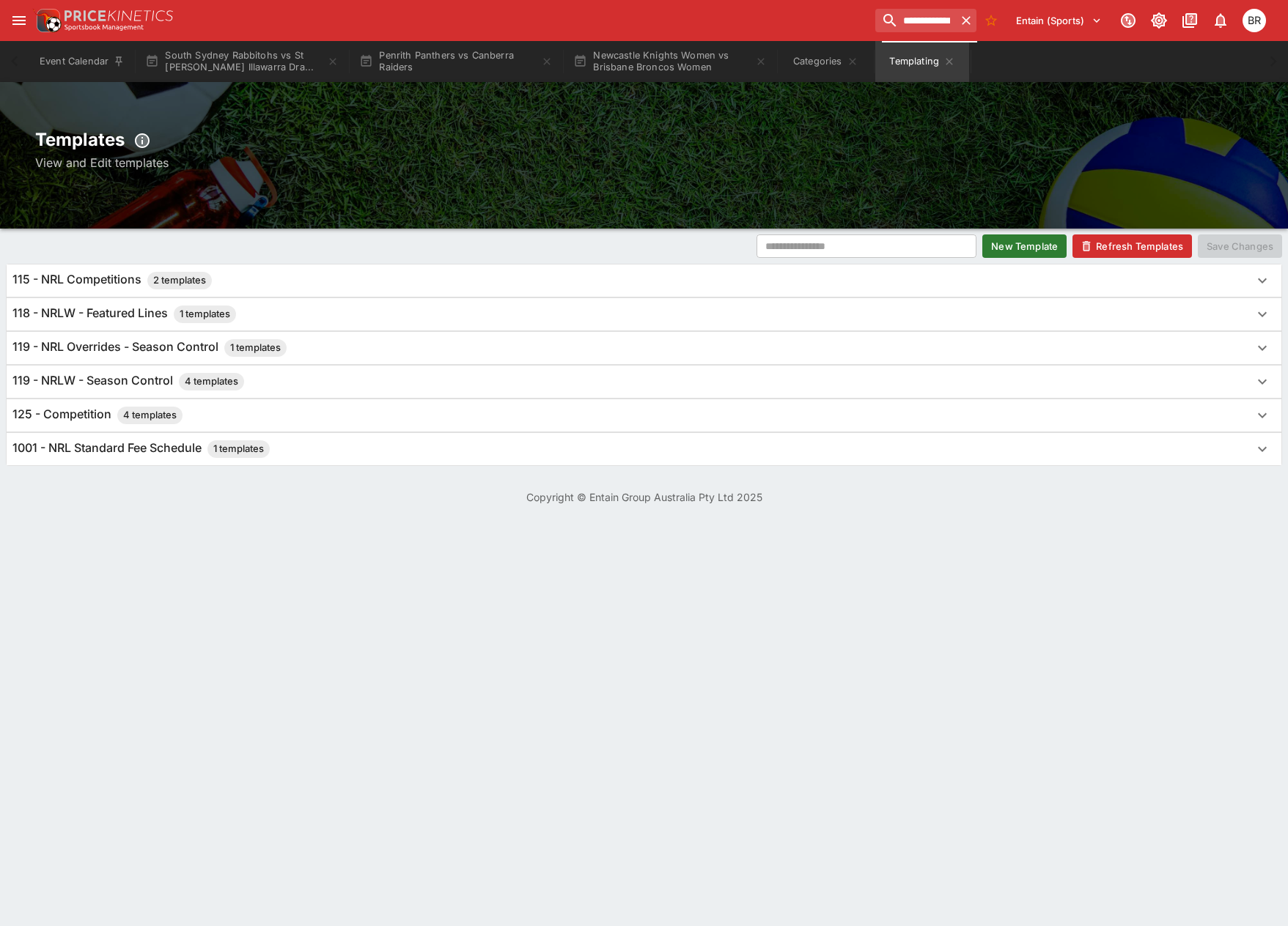
click at [1163, 247] on button "Refresh Templates" at bounding box center [1132, 247] width 119 height 23
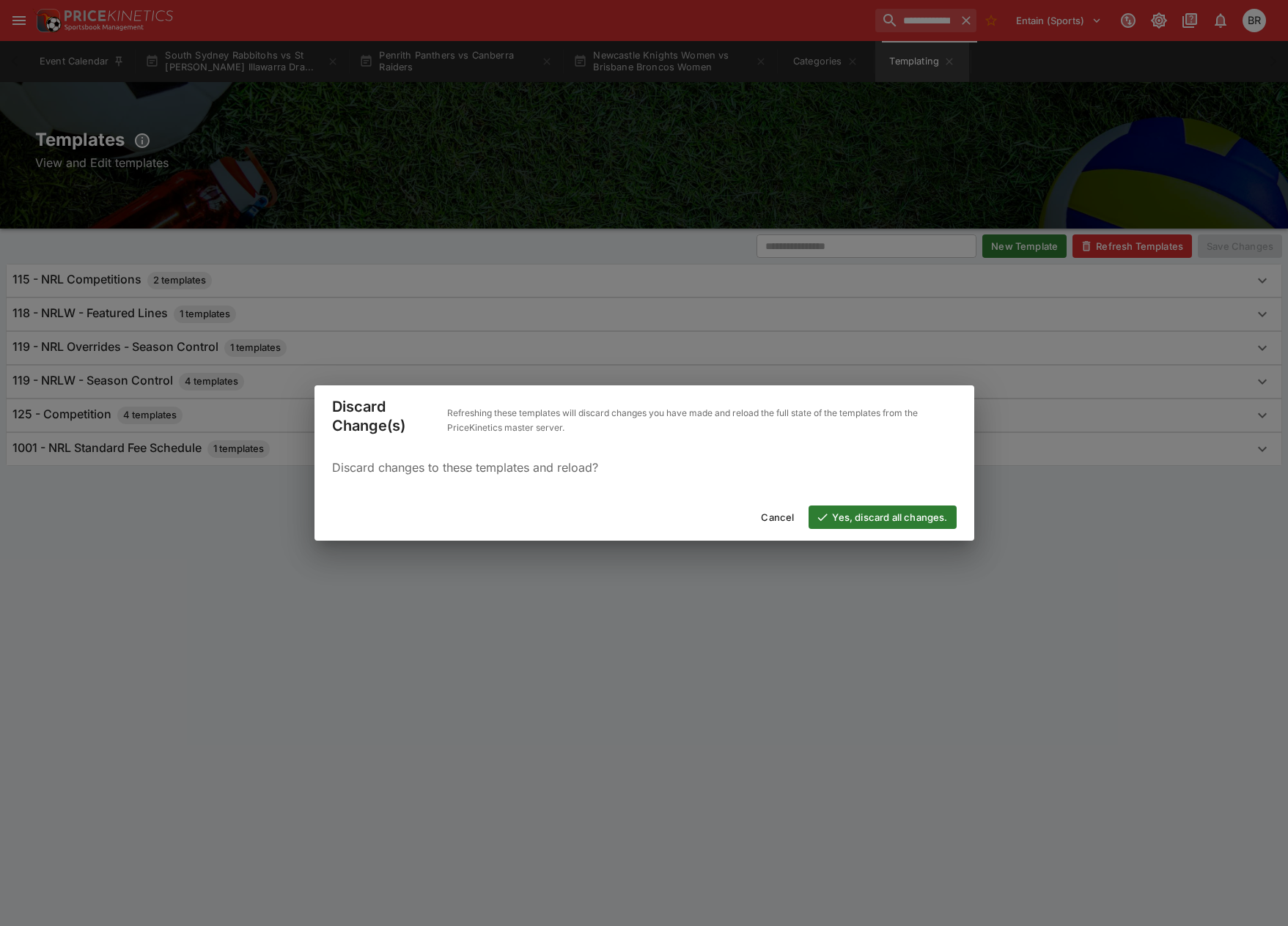
click at [918, 517] on button "Yes, discard all changes." at bounding box center [883, 518] width 148 height 23
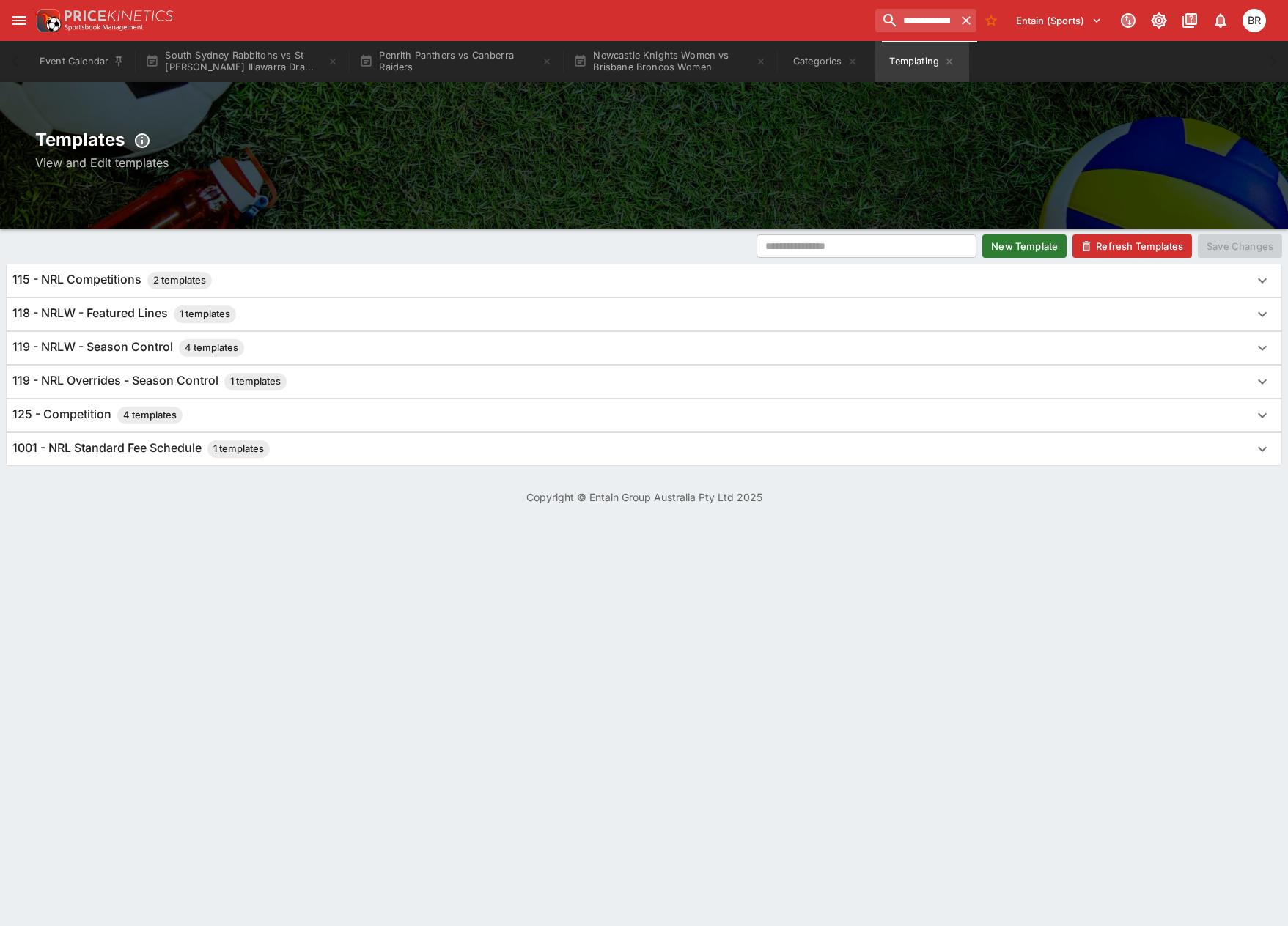
click at [599, 310] on div "118 - NRLW - Featured Lines 1 templates" at bounding box center [631, 314] width 1237 height 18
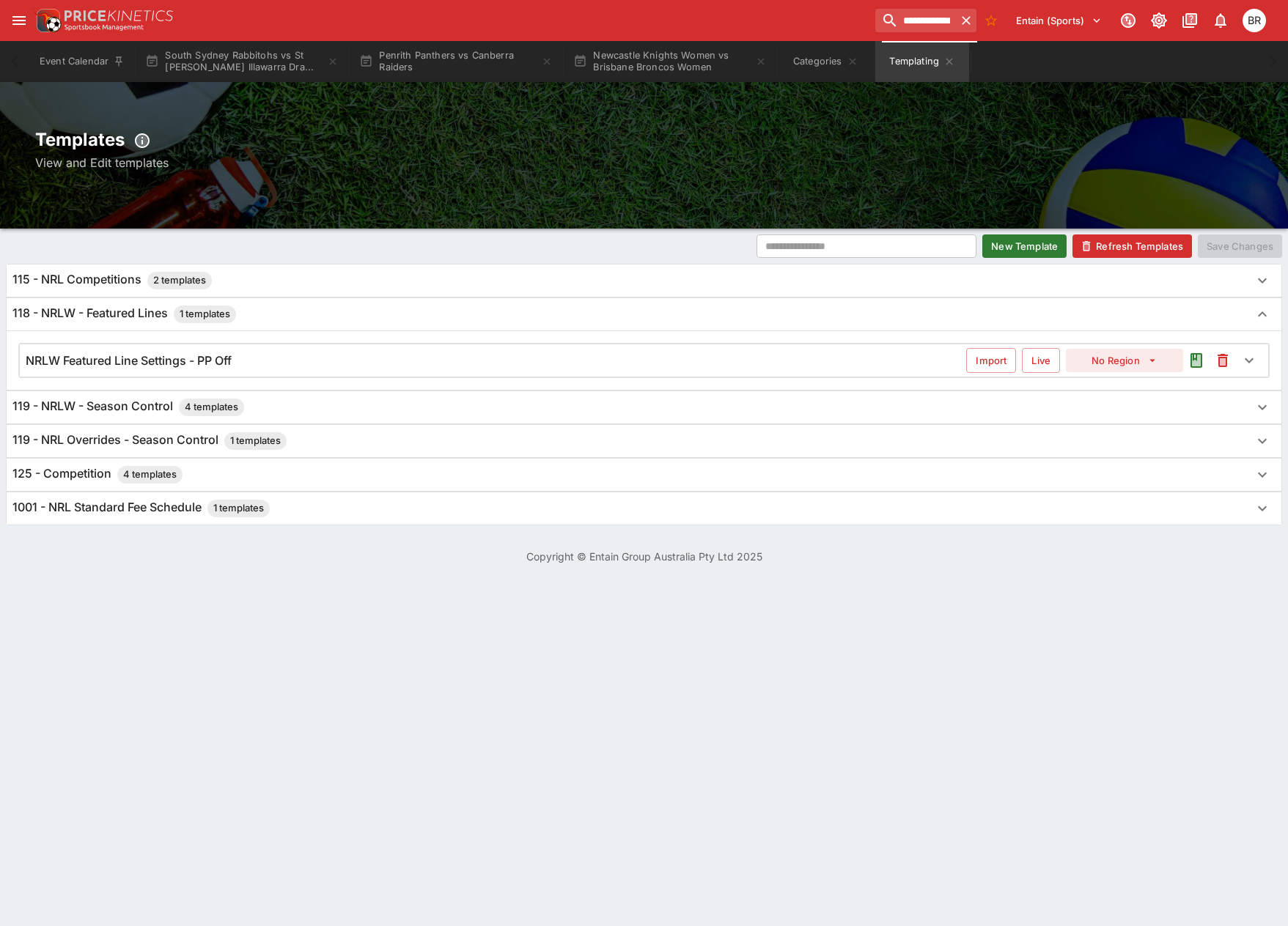
click at [634, 361] on div "NRLW Featured Line Settings - PP Off" at bounding box center [496, 361] width 941 height 15
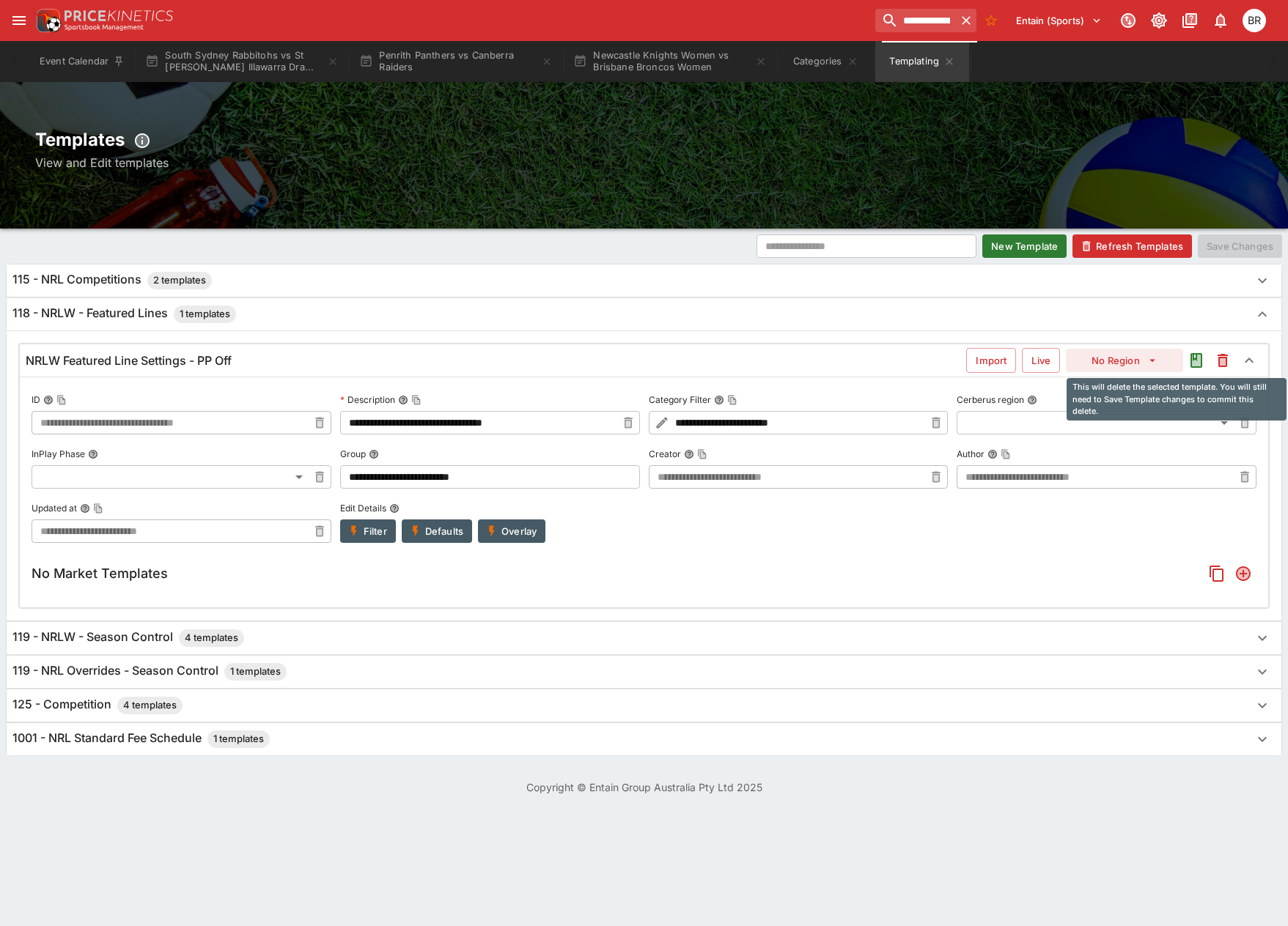
click at [1227, 358] on icon "This will delete the selected template. You will still need to Save Template ch…" at bounding box center [1223, 361] width 10 height 13
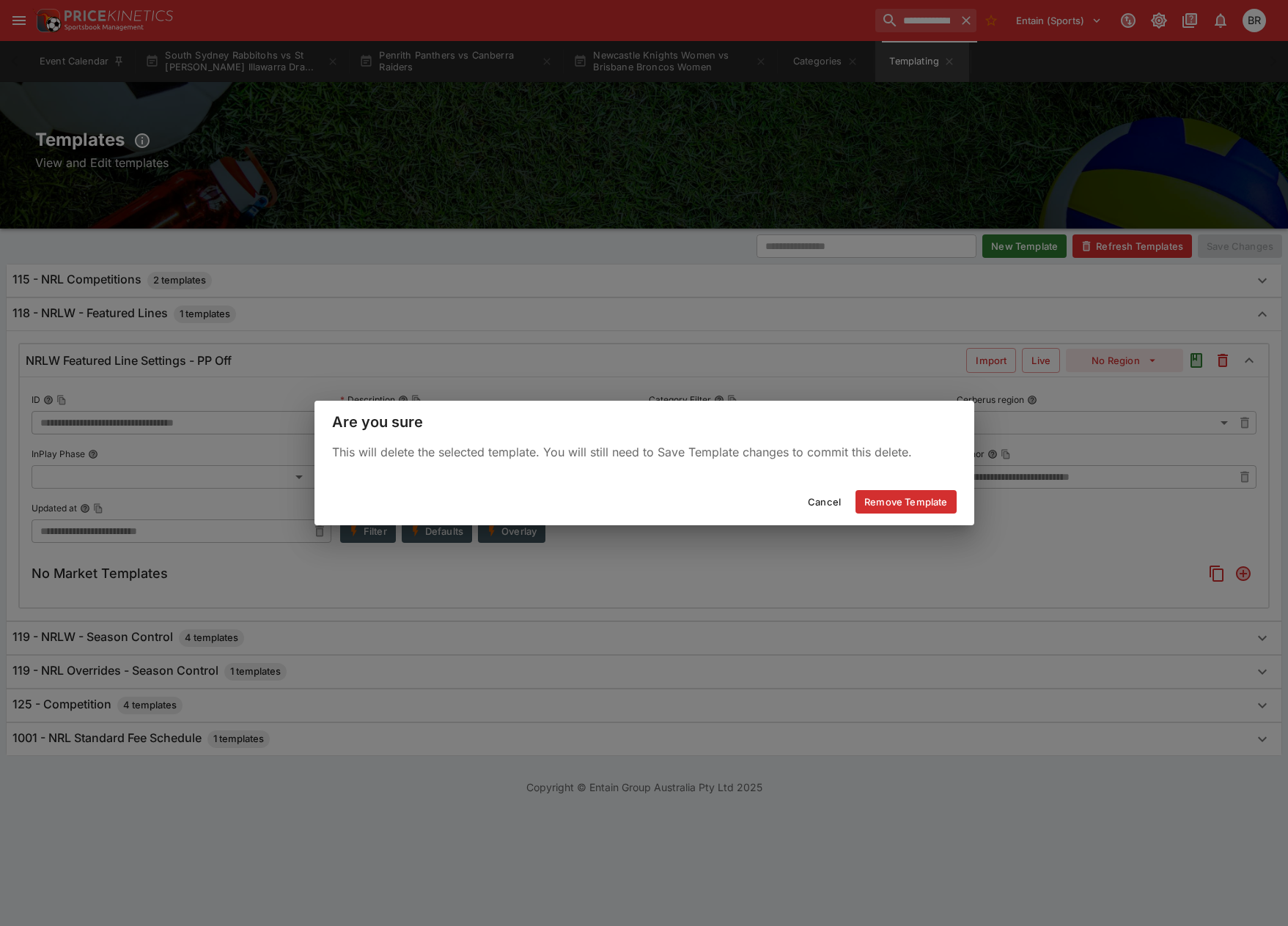
click at [923, 500] on button "Remove Template" at bounding box center [906, 502] width 101 height 23
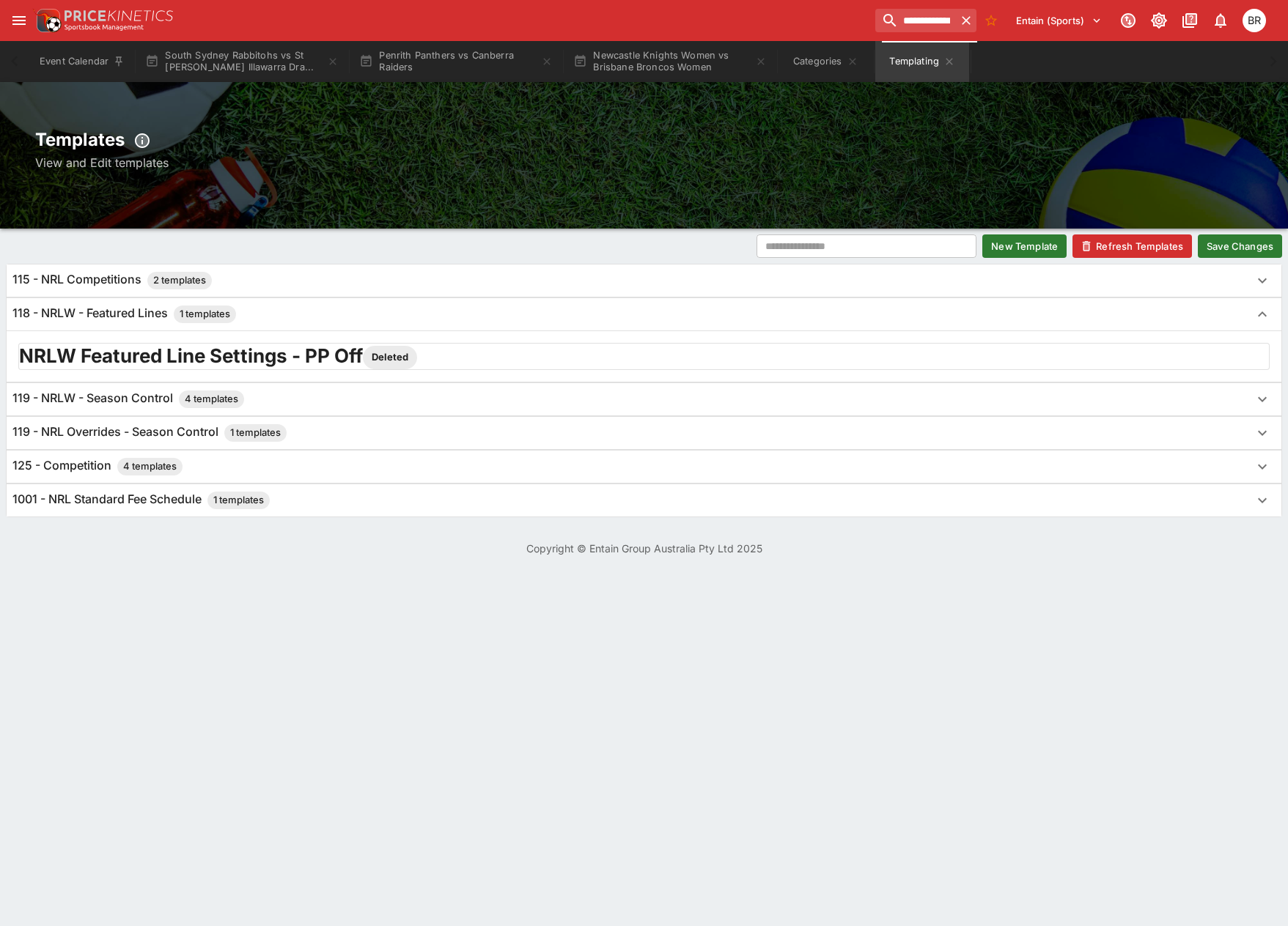
click at [1210, 252] on button "Save Changes" at bounding box center [1240, 247] width 84 height 23
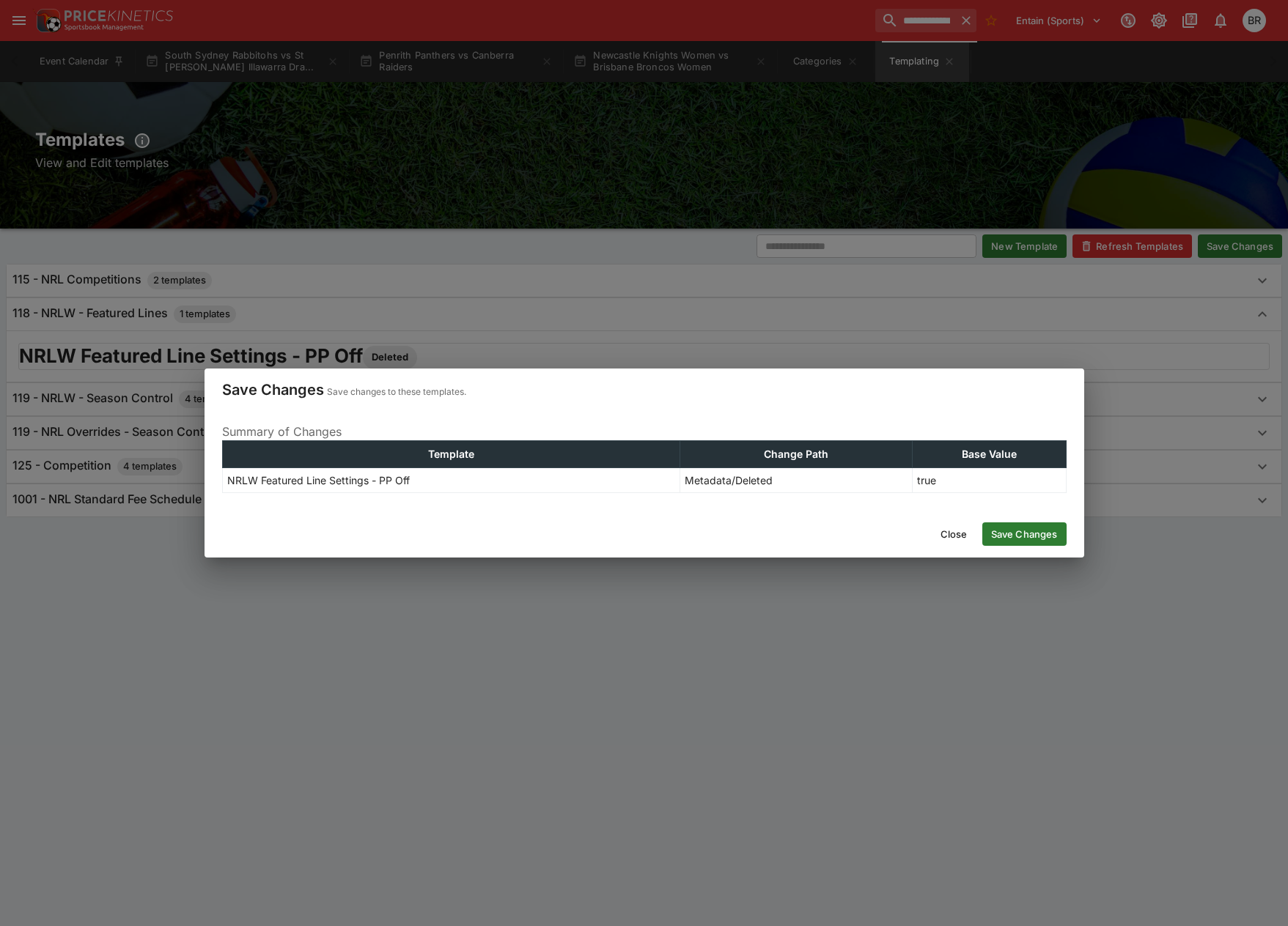
click at [1006, 537] on button "Save Changes" at bounding box center [1025, 534] width 84 height 23
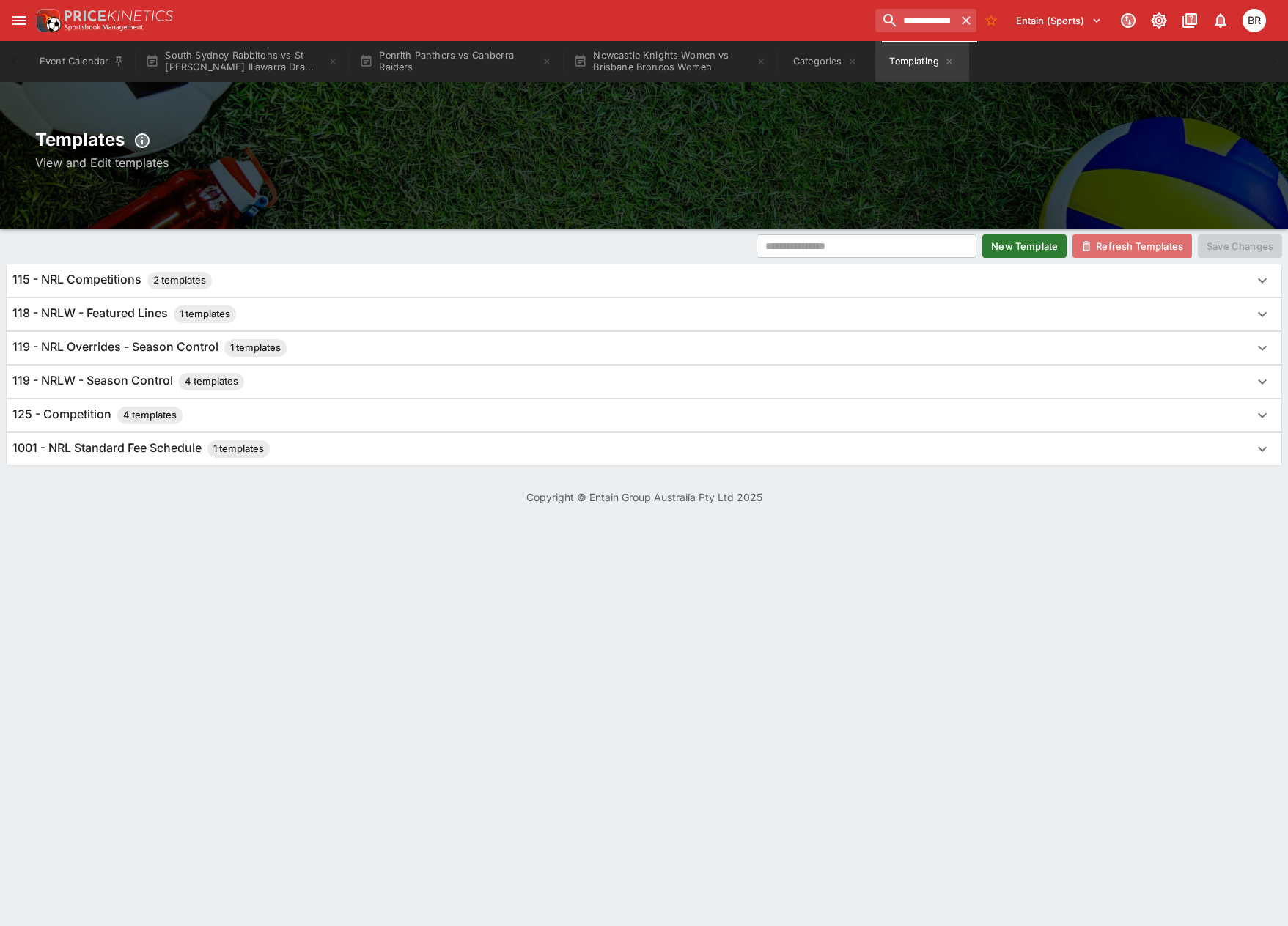
click at [1092, 255] on button "Refresh Templates" at bounding box center [1132, 247] width 119 height 23
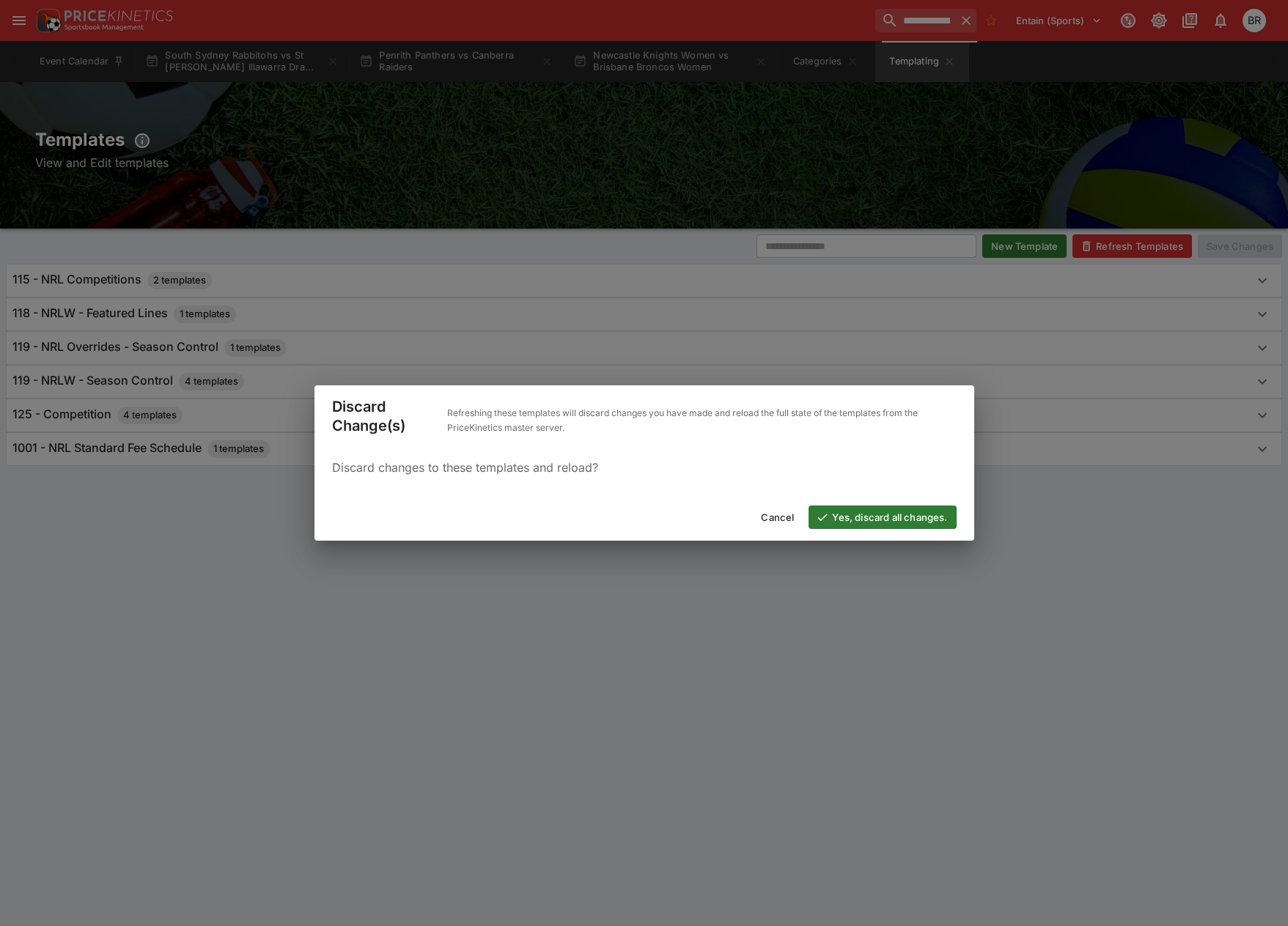
click at [915, 543] on div "Discard Change(s) Refreshing these templates will discard changes you have made…" at bounding box center [644, 463] width 1288 height 926
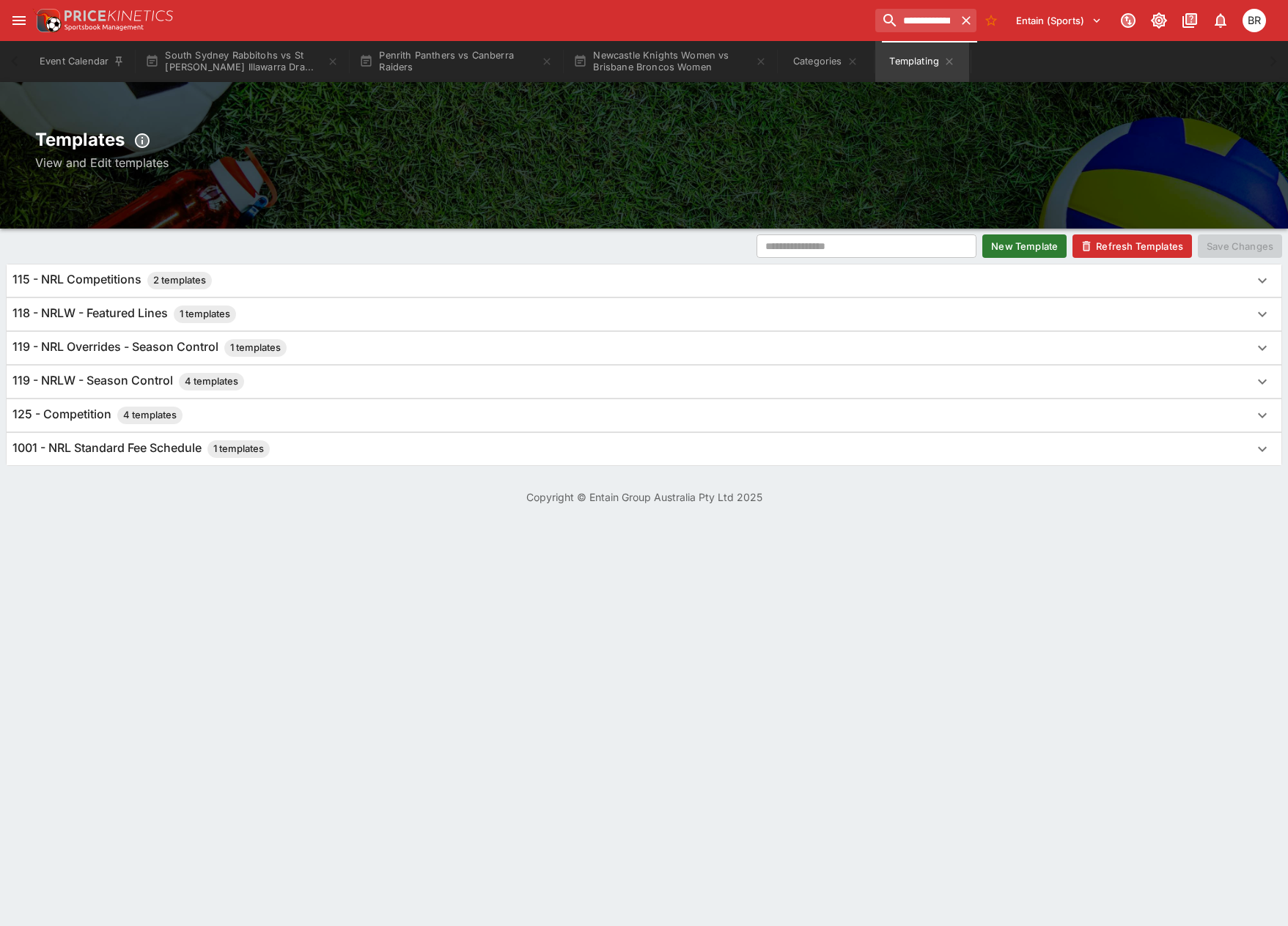
click at [1139, 259] on div "​ New Template Refresh Templates Save Changes 115 - NRL Competitions 2 template…" at bounding box center [644, 351] width 1288 height 243
click at [1141, 255] on button "Refresh Templates" at bounding box center [1132, 247] width 119 height 23
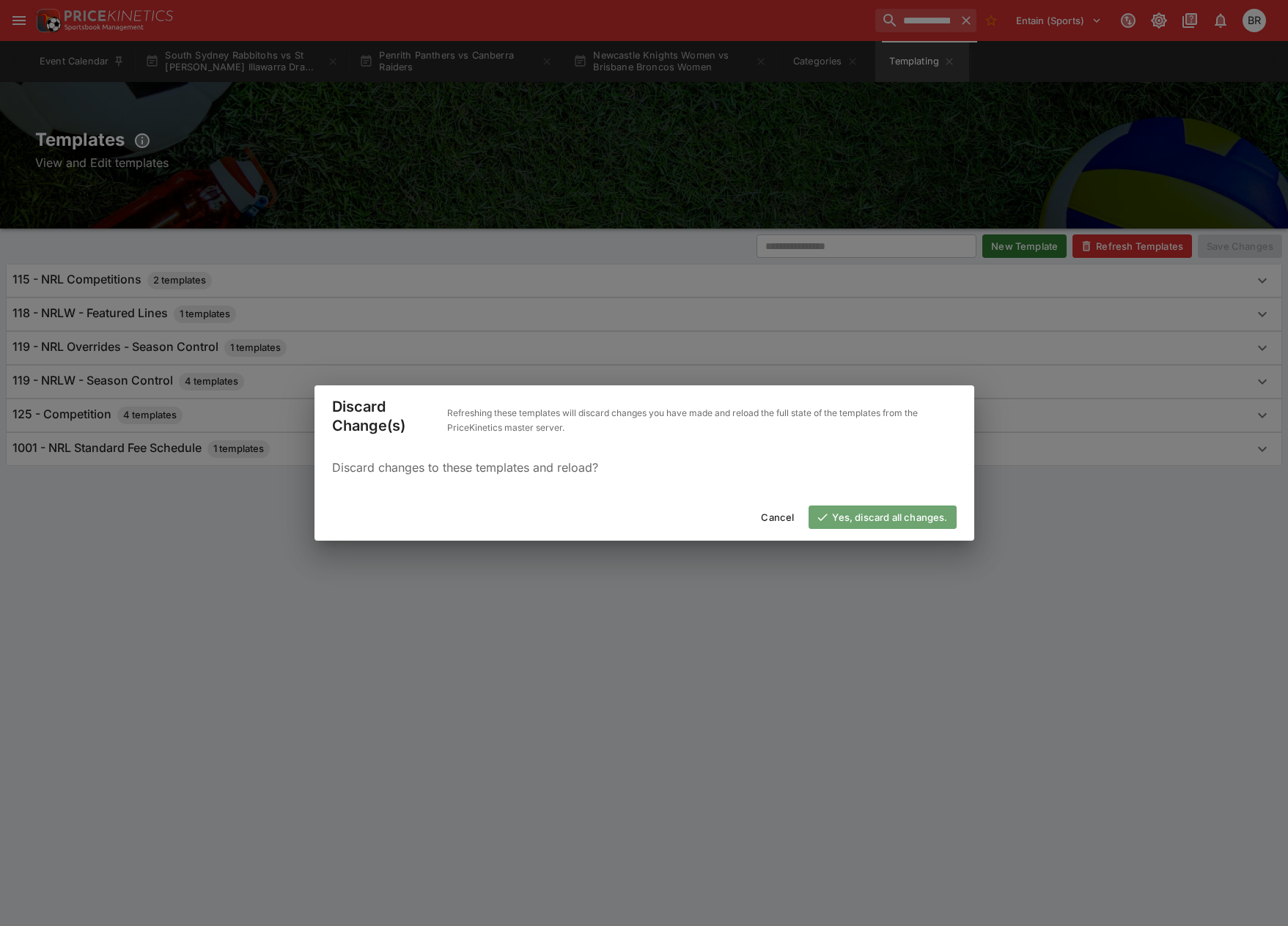
click at [894, 508] on button "Yes, discard all changes." at bounding box center [883, 518] width 148 height 23
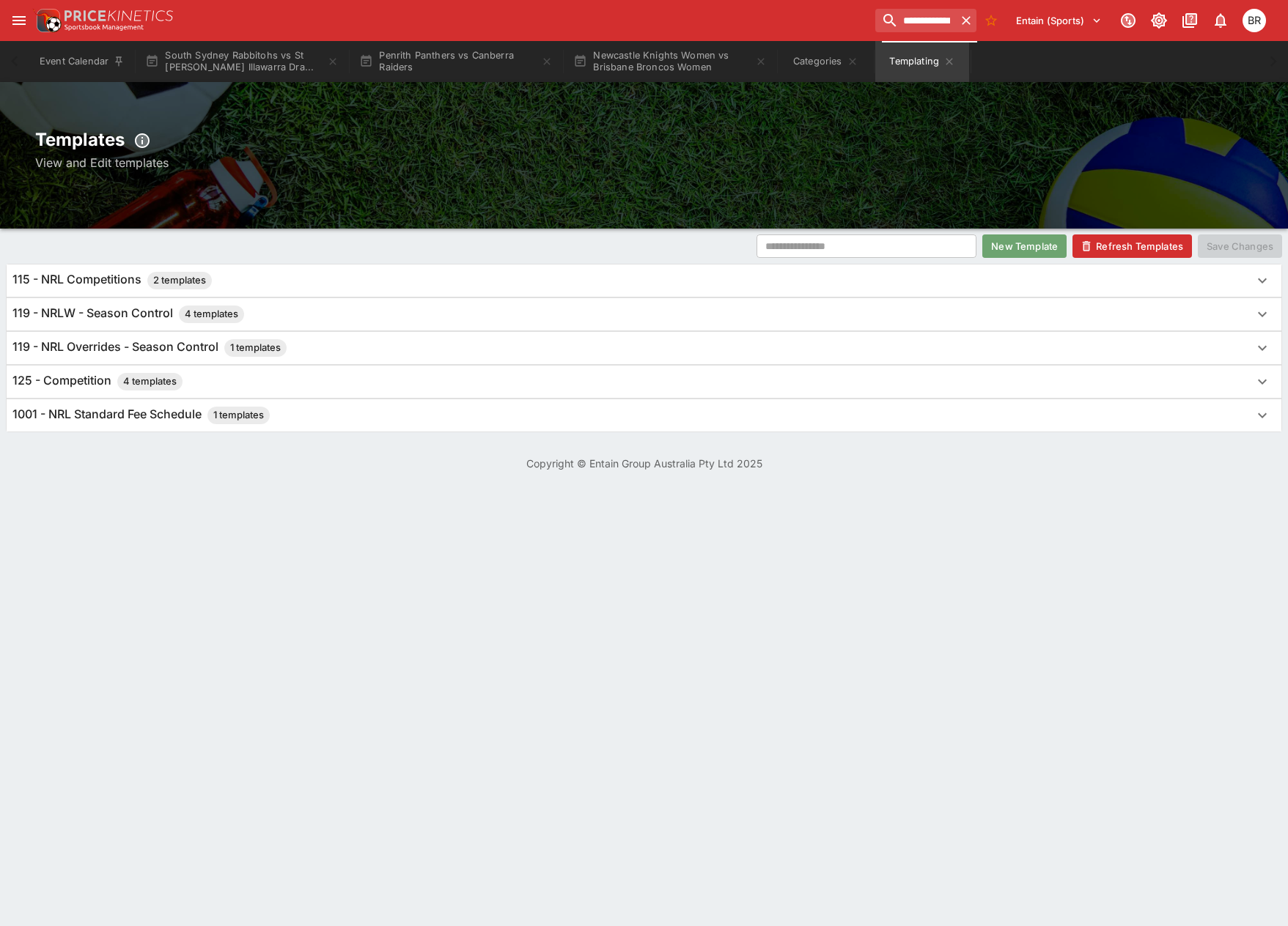
click at [988, 248] on button "New Template" at bounding box center [1025, 247] width 84 height 23
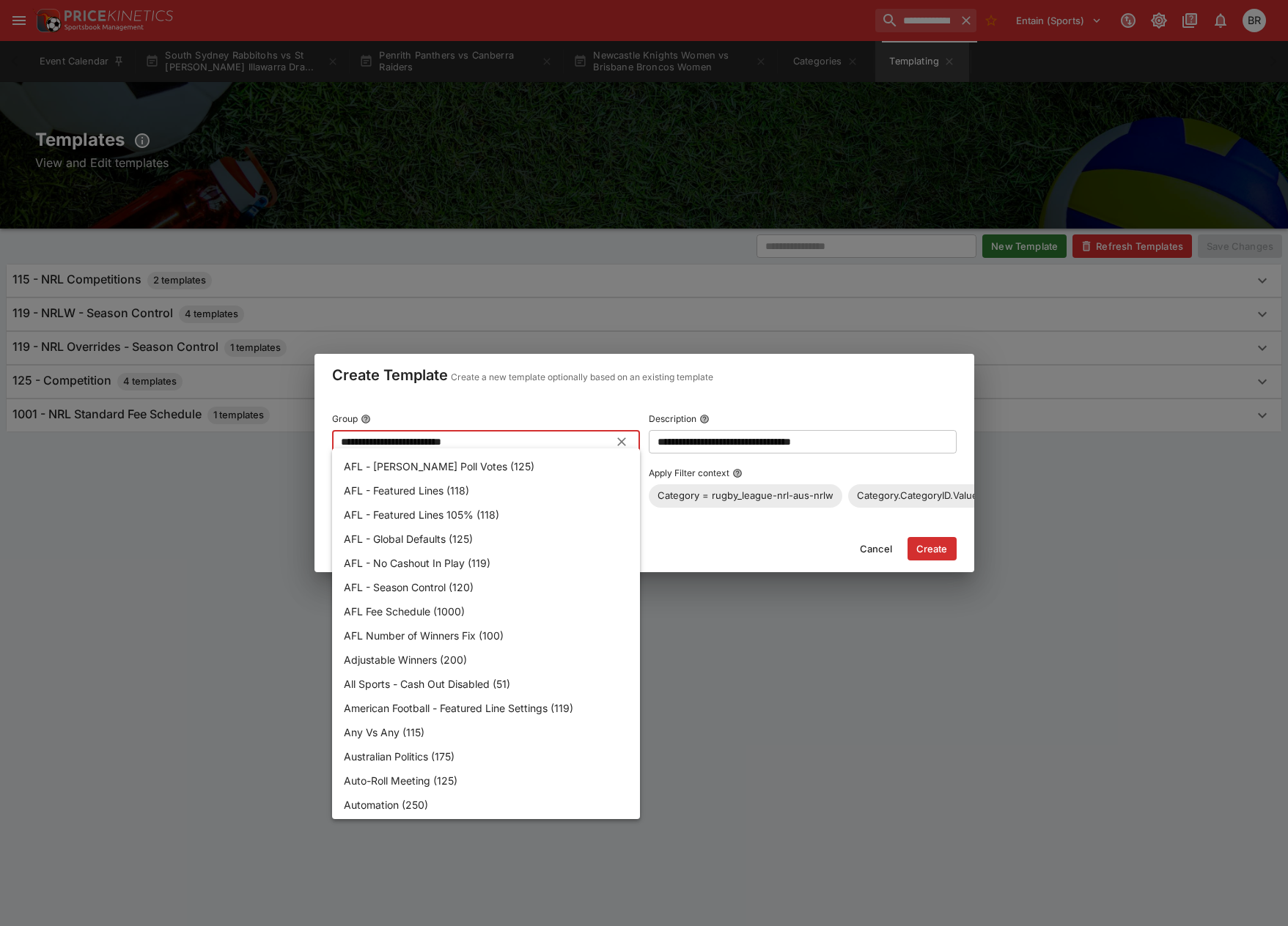
click at [472, 437] on input "**********" at bounding box center [474, 442] width 284 height 23
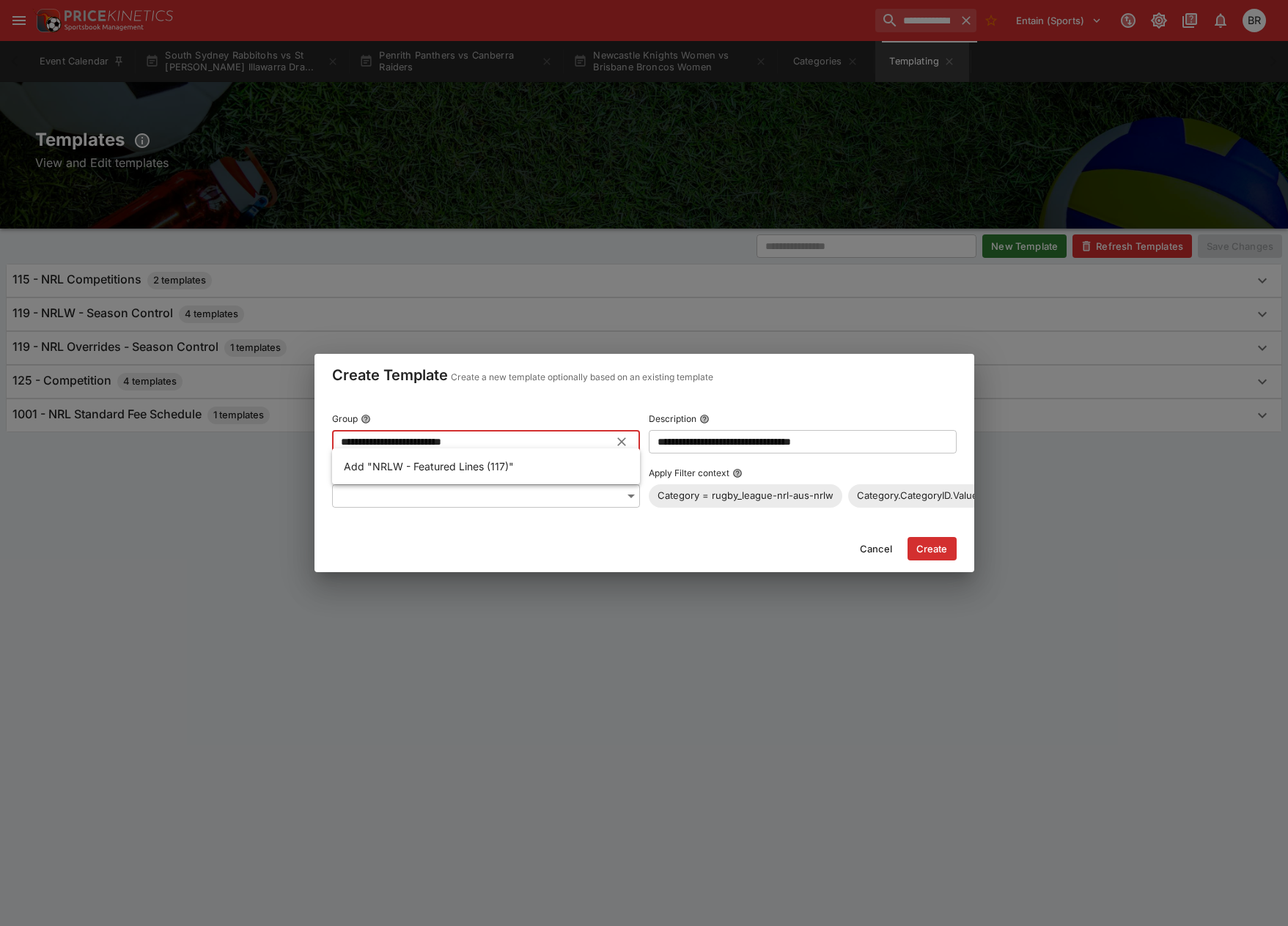
click at [526, 464] on li "Add "NRLW - Featured Lines (117)"" at bounding box center [486, 466] width 308 height 24
type input "**********"
click at [909, 552] on button "Create" at bounding box center [932, 549] width 50 height 23
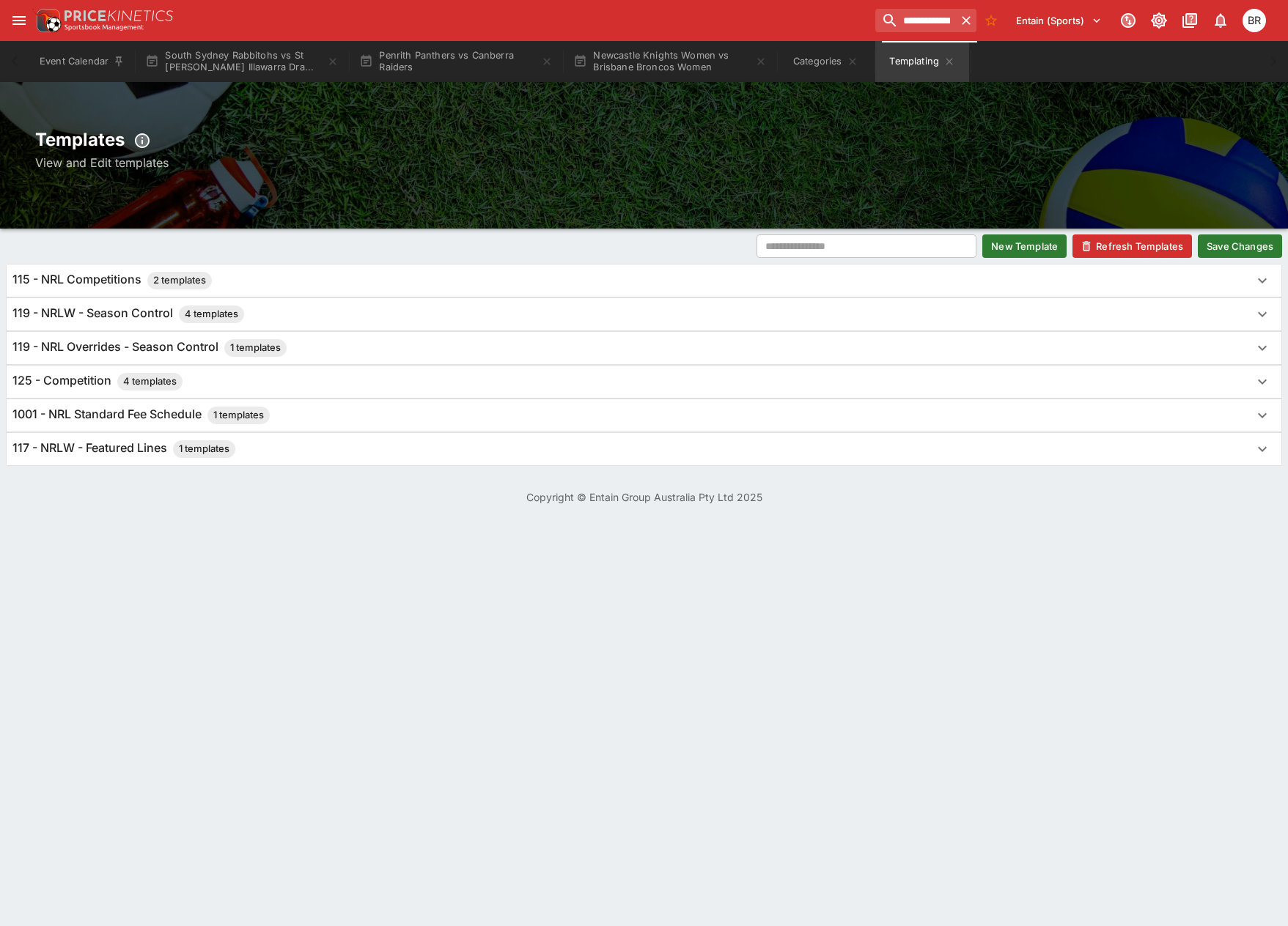
click at [1226, 243] on button "Save Changes" at bounding box center [1240, 247] width 84 height 23
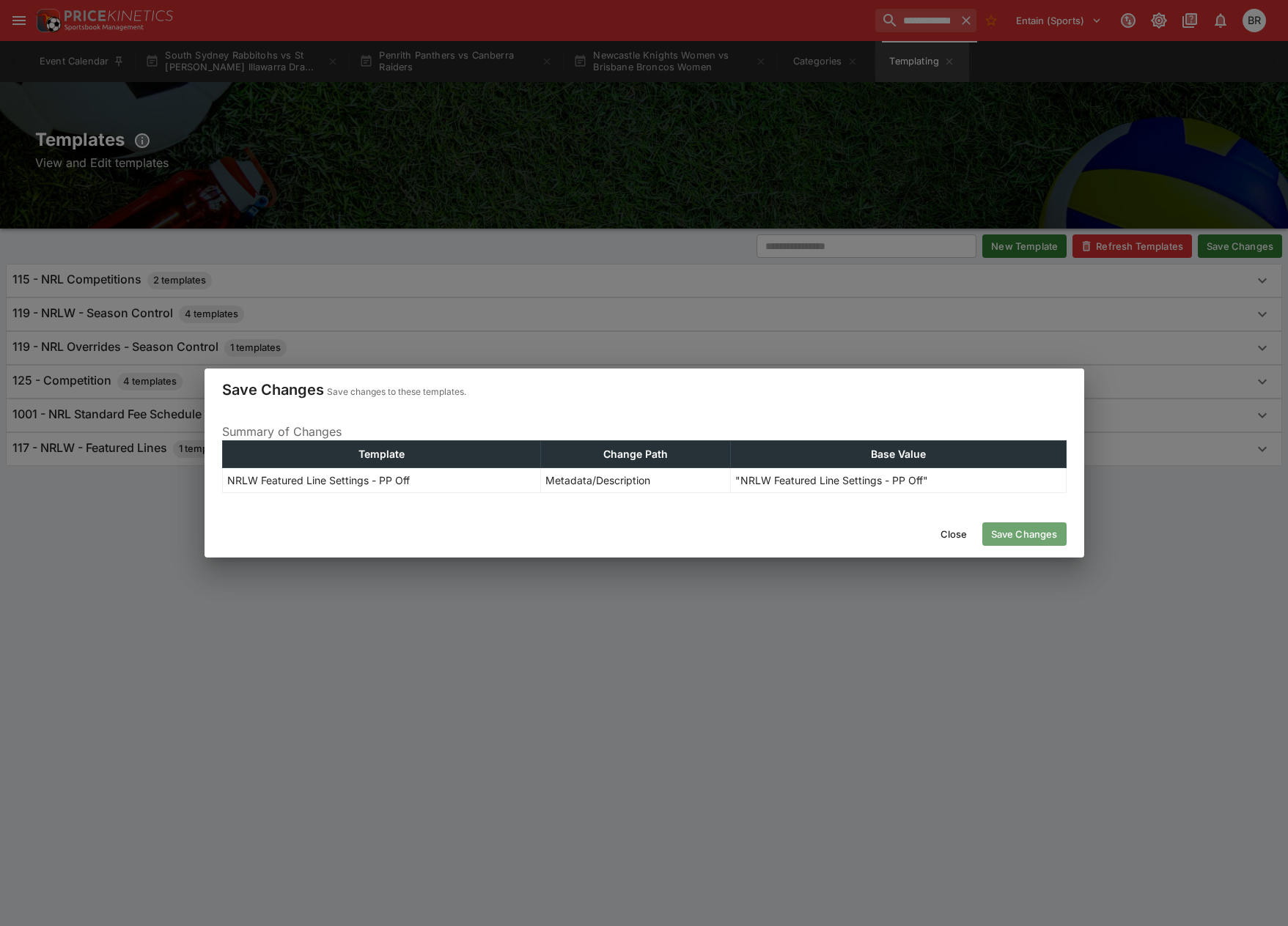
click at [1021, 534] on button "Save Changes" at bounding box center [1025, 534] width 84 height 23
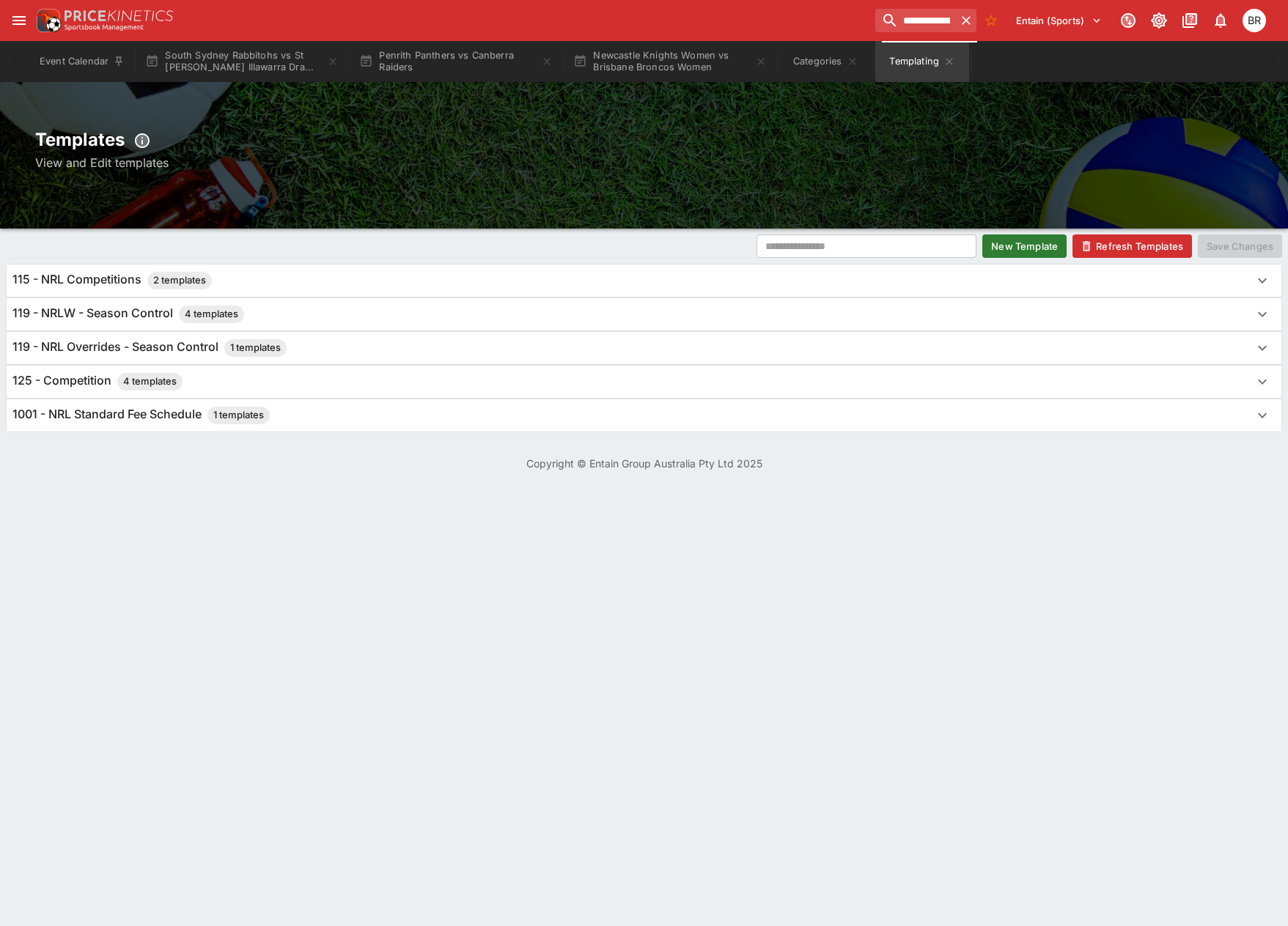
click at [1169, 237] on button "Refresh Templates" at bounding box center [1132, 247] width 119 height 23
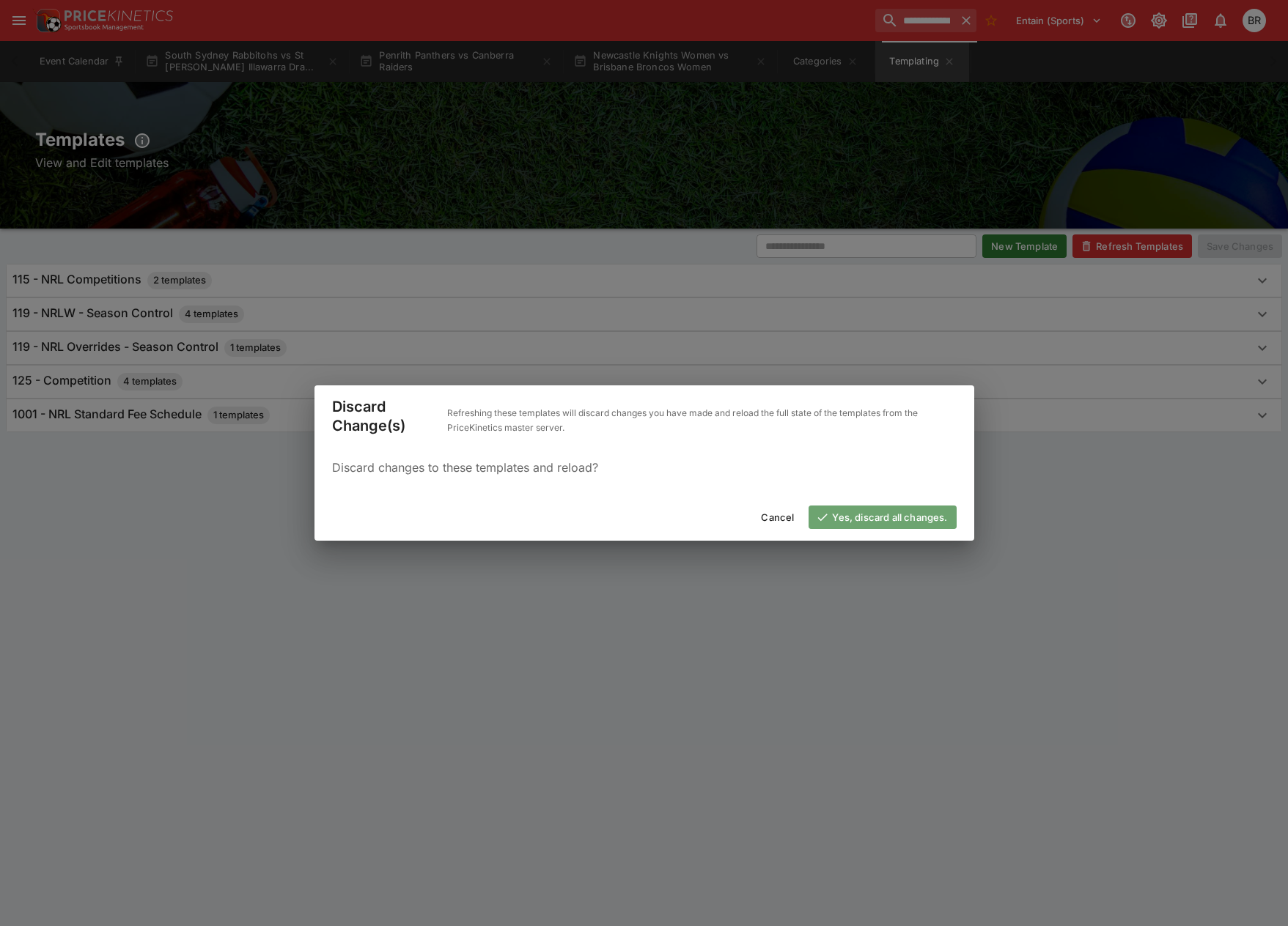
click at [914, 524] on button "Yes, discard all changes." at bounding box center [883, 518] width 148 height 23
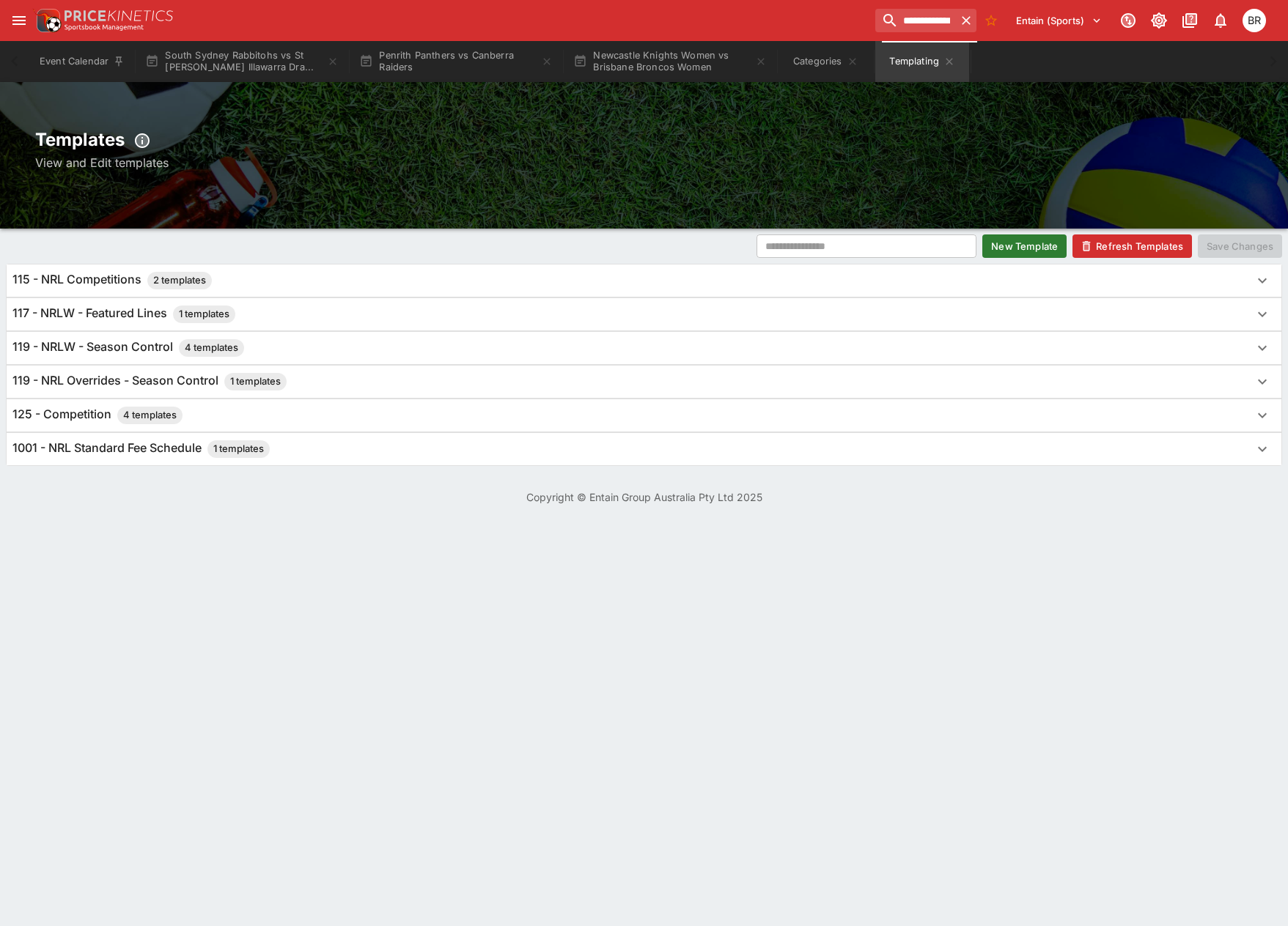
click at [412, 326] on div "117 - NRLW - Featured Lines 1 templates" at bounding box center [644, 315] width 1275 height 32
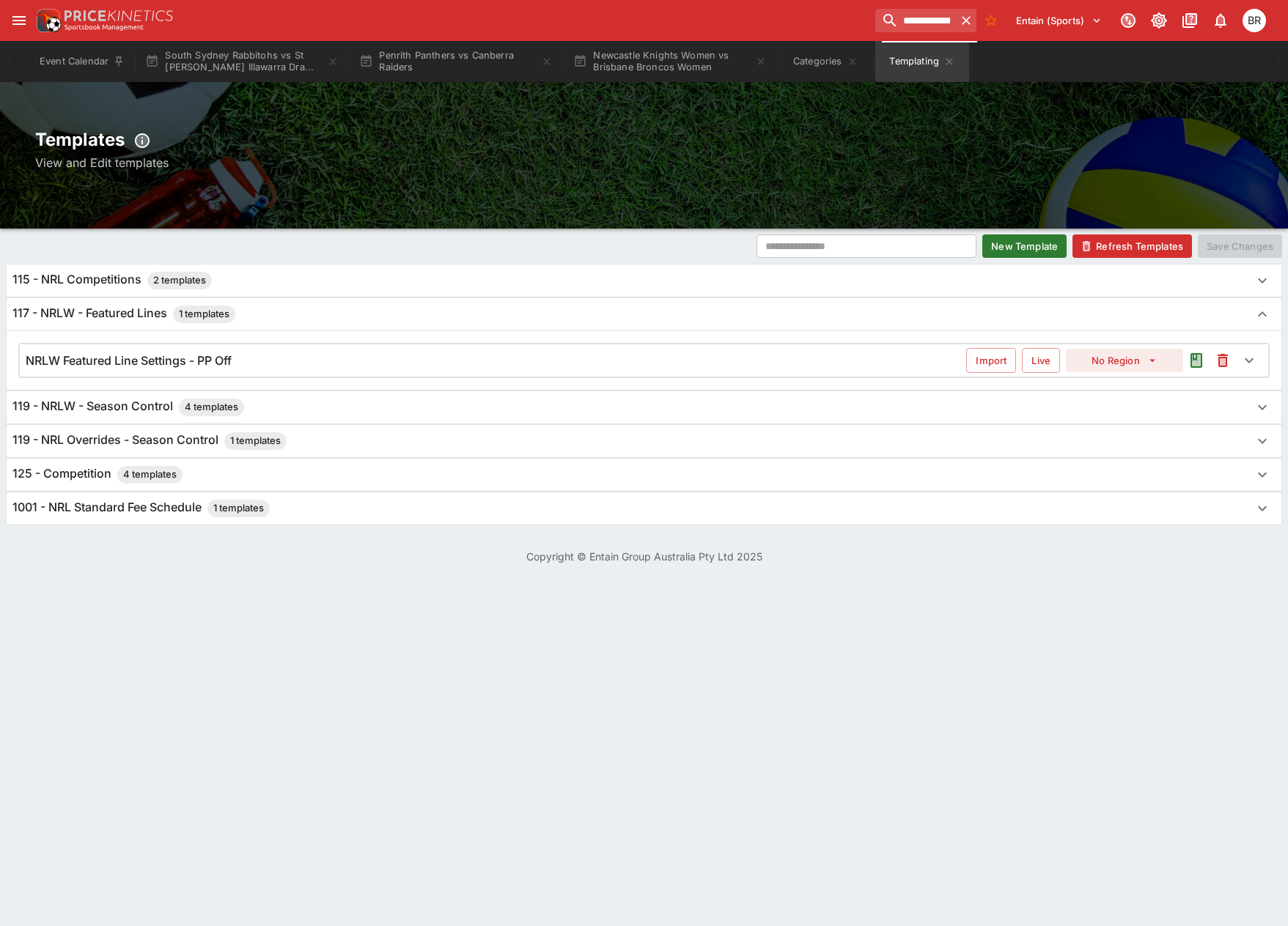
click at [722, 366] on div "NRLW Featured Line Settings - PP Off" at bounding box center [496, 361] width 941 height 15
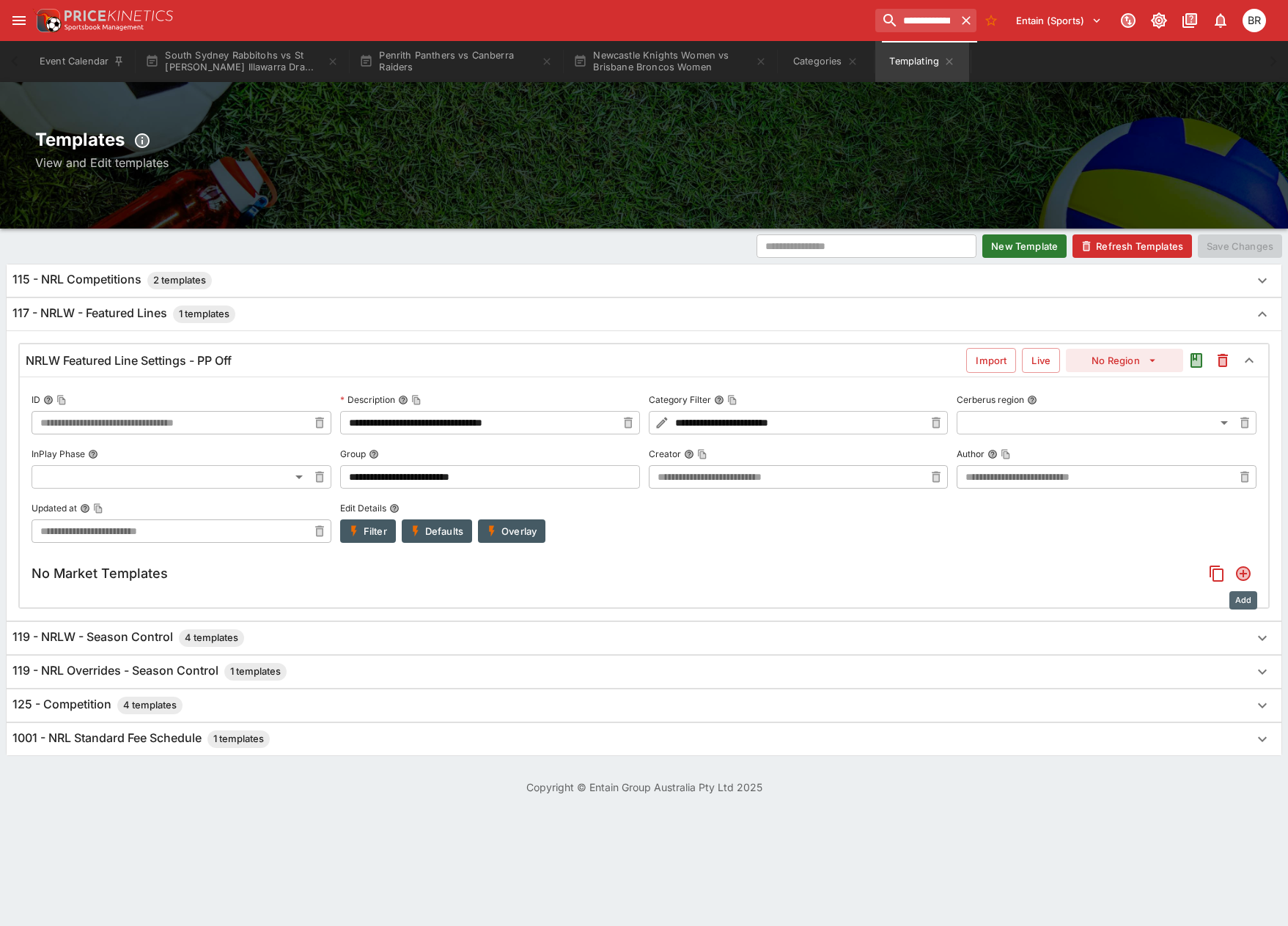
click at [1249, 580] on icon "Add" at bounding box center [1243, 574] width 18 height 18
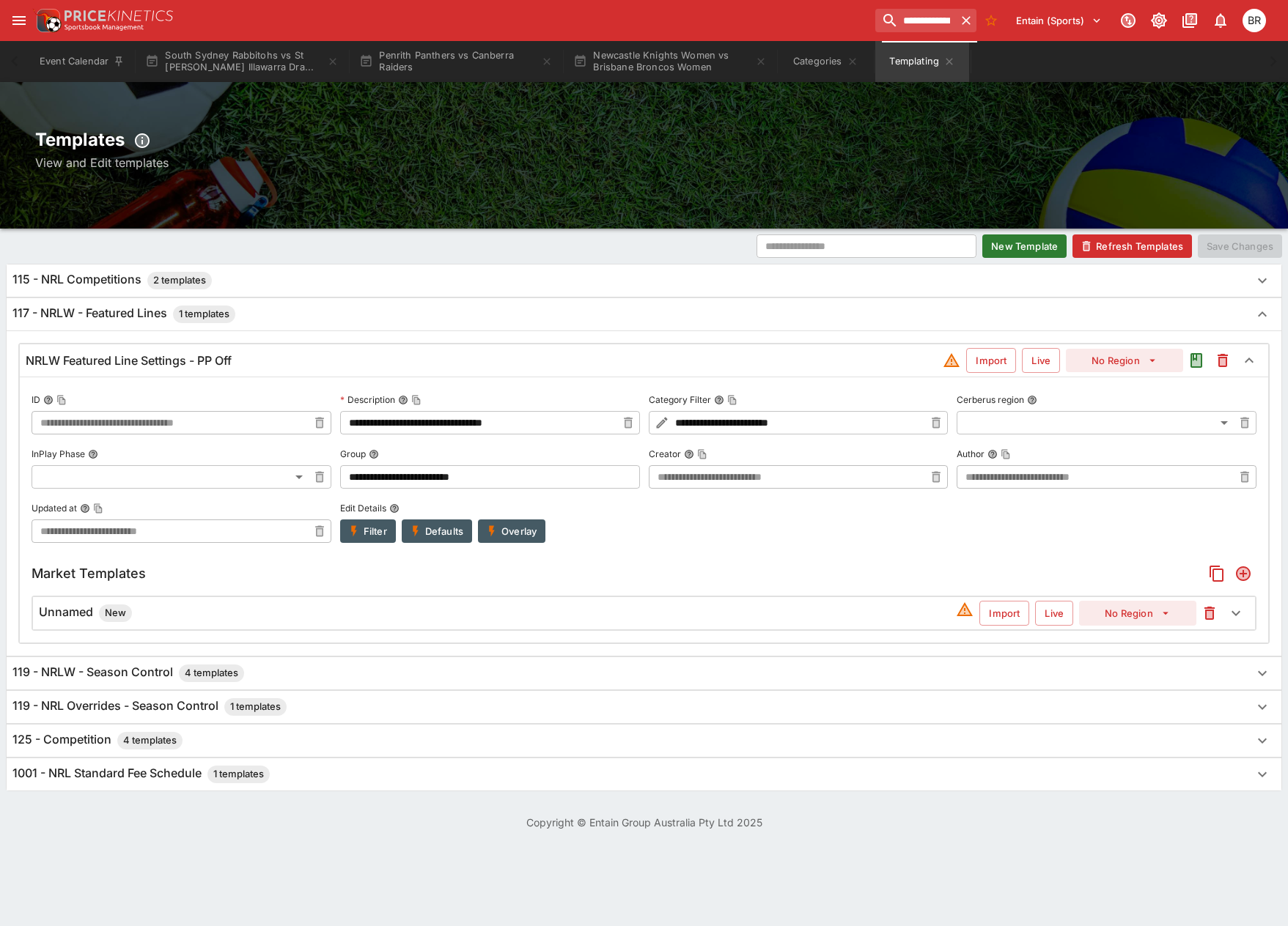
drag, startPoint x: 823, startPoint y: 611, endPoint x: 744, endPoint y: 618, distance: 79.3
click at [823, 611] on div "Unnamed New" at bounding box center [497, 613] width 917 height 18
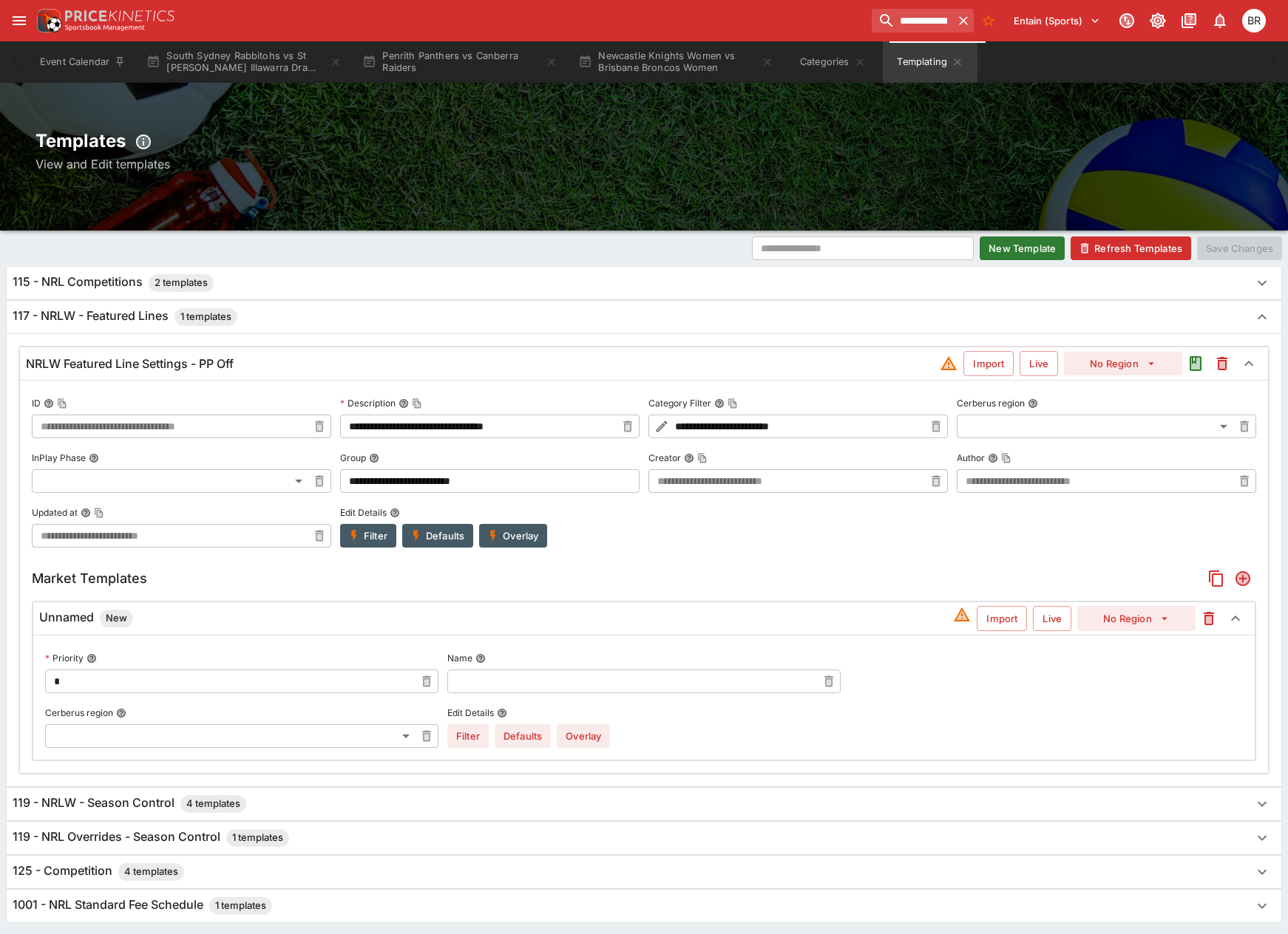
click at [565, 672] on input "text" at bounding box center [632, 682] width 370 height 24
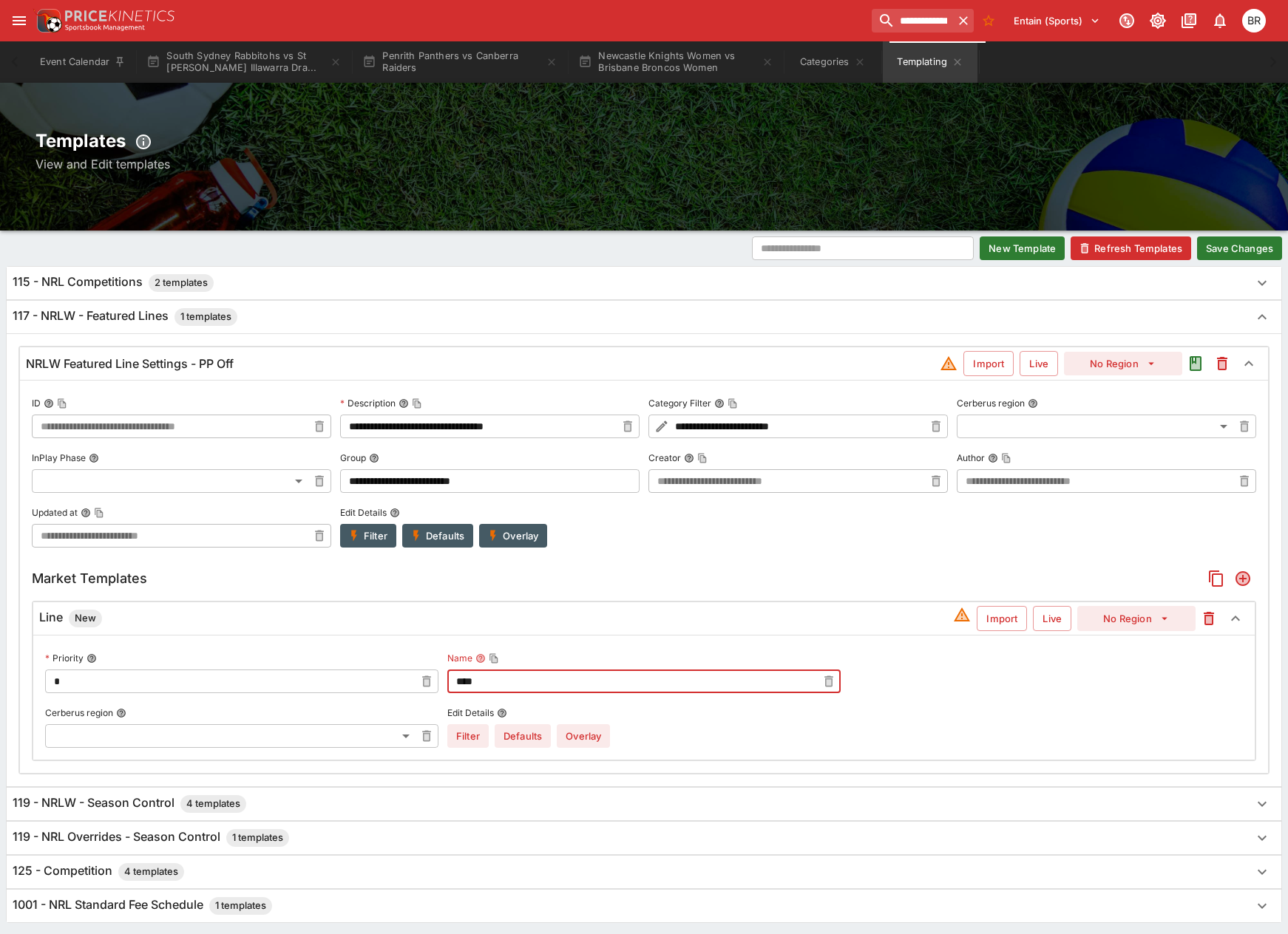
type input "****"
click at [567, 752] on div "Priority * ​ Name **** ​ Cerberus region ​ ​ Edit Details Filter Defaults Overl…" at bounding box center [643, 697] width 1221 height 125
click at [569, 739] on button "Overlay" at bounding box center [583, 736] width 53 height 24
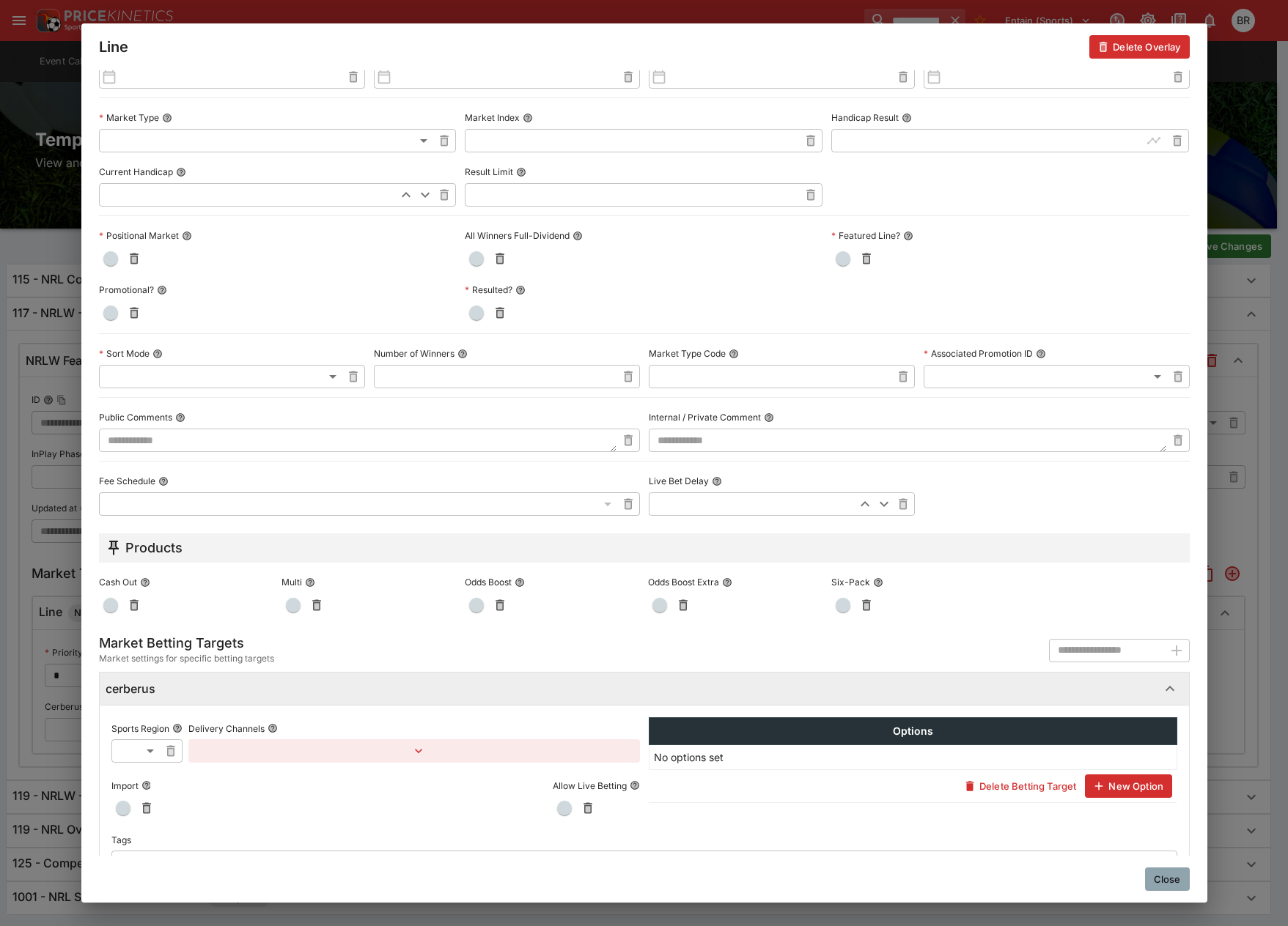
scroll to position [403, 0]
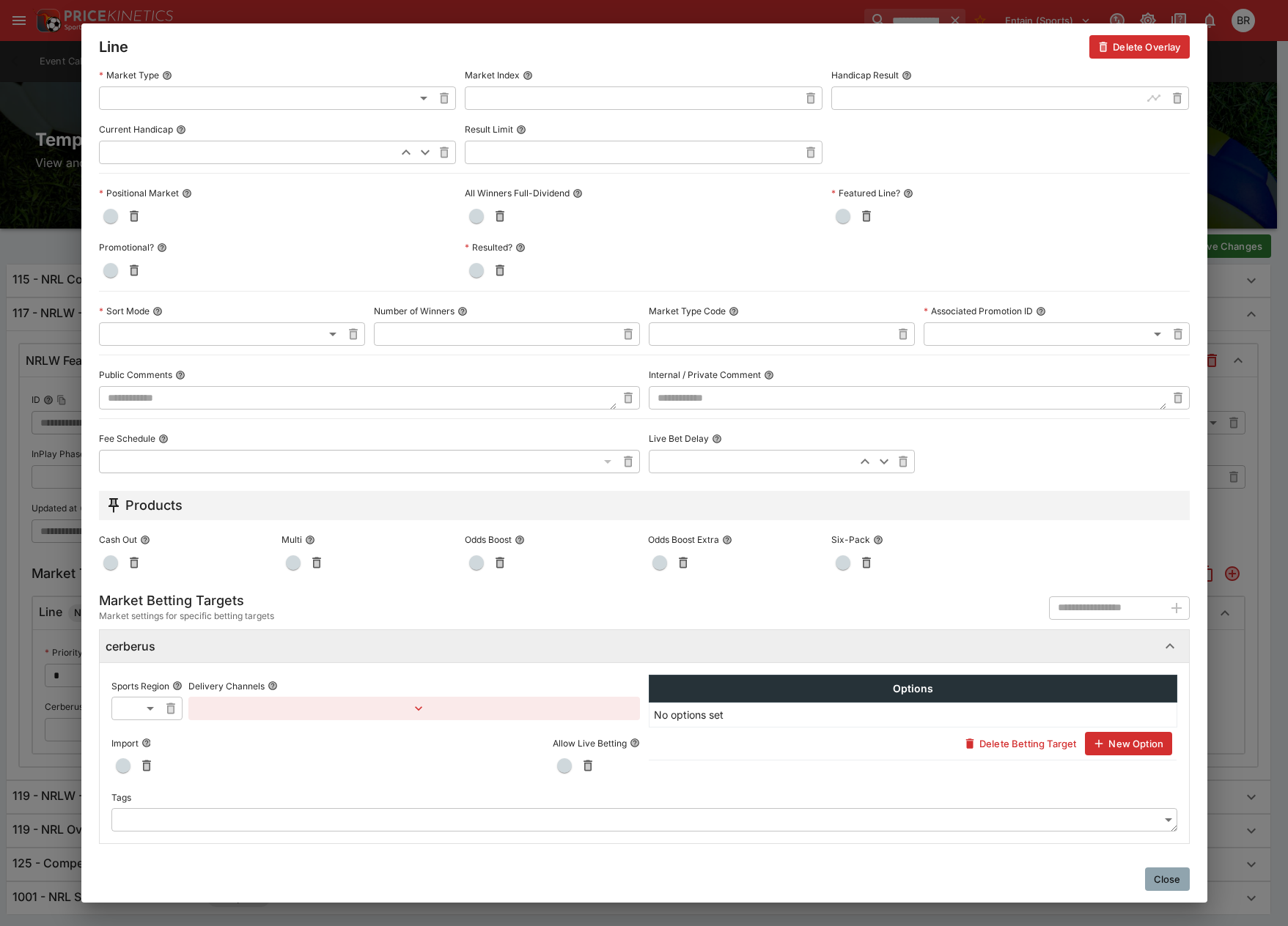
click at [758, 839] on div "Sports Region ​ ​ Delivery Channels Import Allow Live Betting Options No option…" at bounding box center [644, 753] width 1089 height 181
click at [764, 832] on body "**********" at bounding box center [644, 486] width 1288 height 972
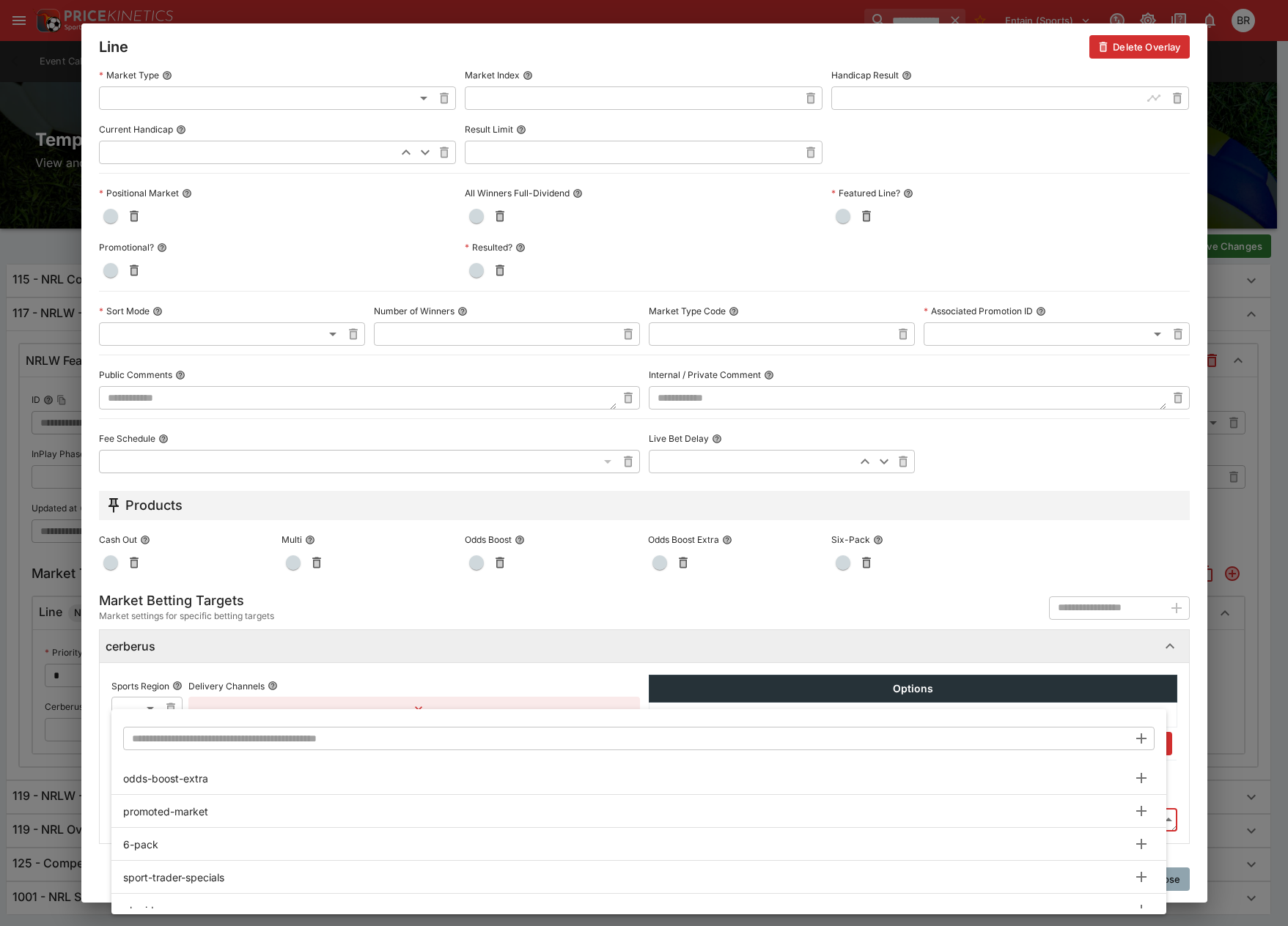
click at [827, 747] on input "text" at bounding box center [626, 739] width 1005 height 23
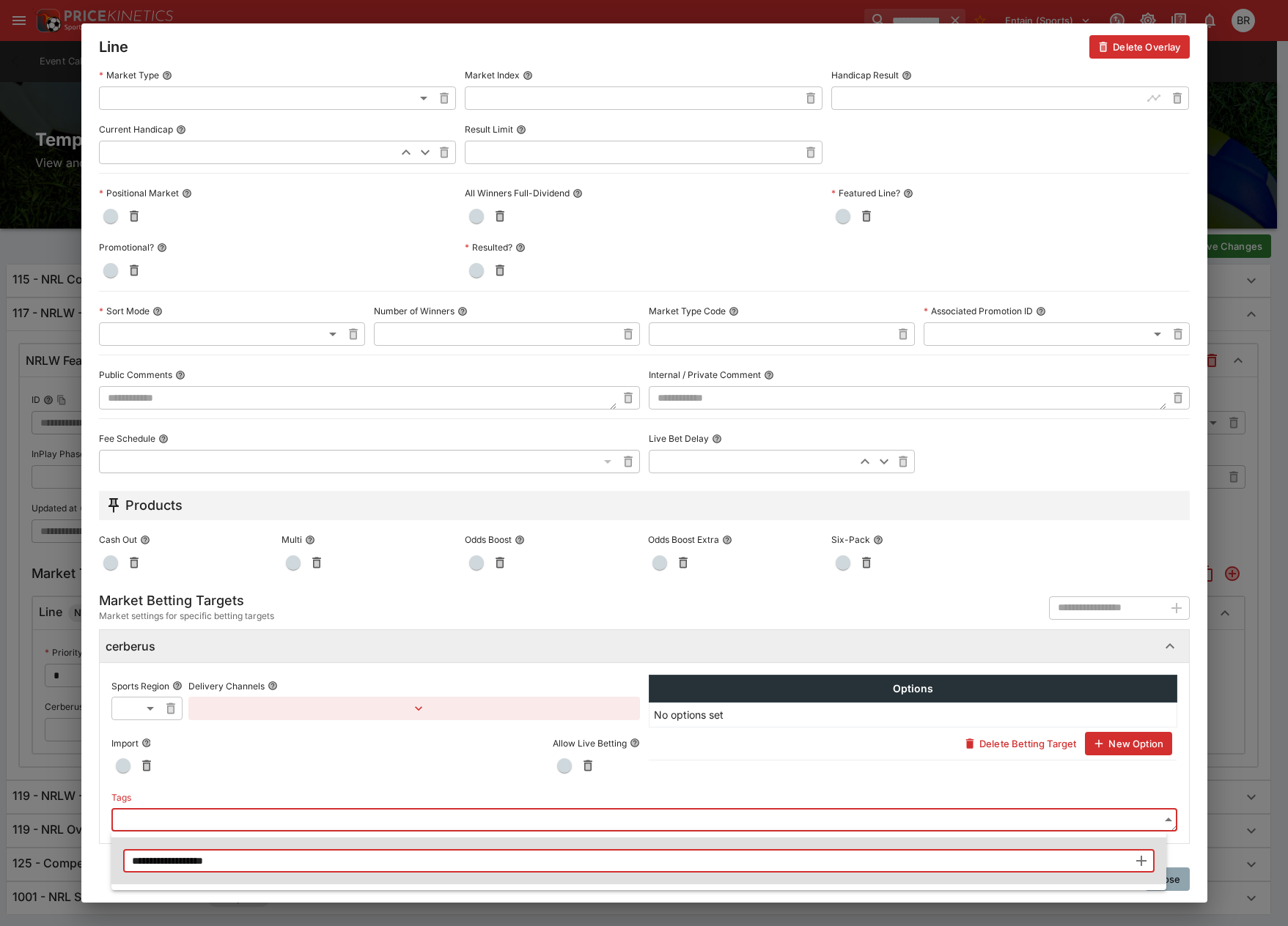
type input "**********"
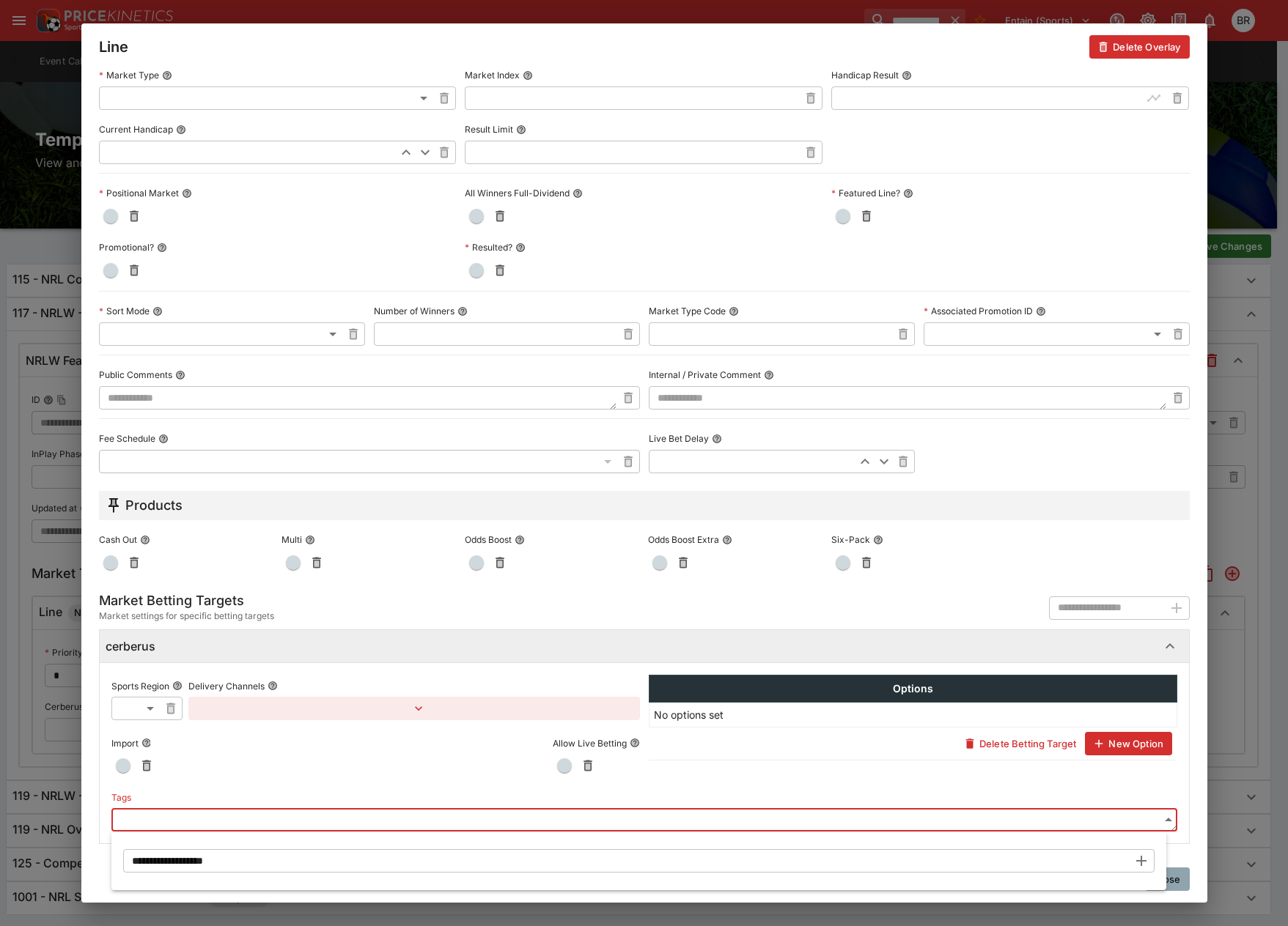
click at [1048, 845] on li "**********" at bounding box center [639, 861] width 1055 height 47
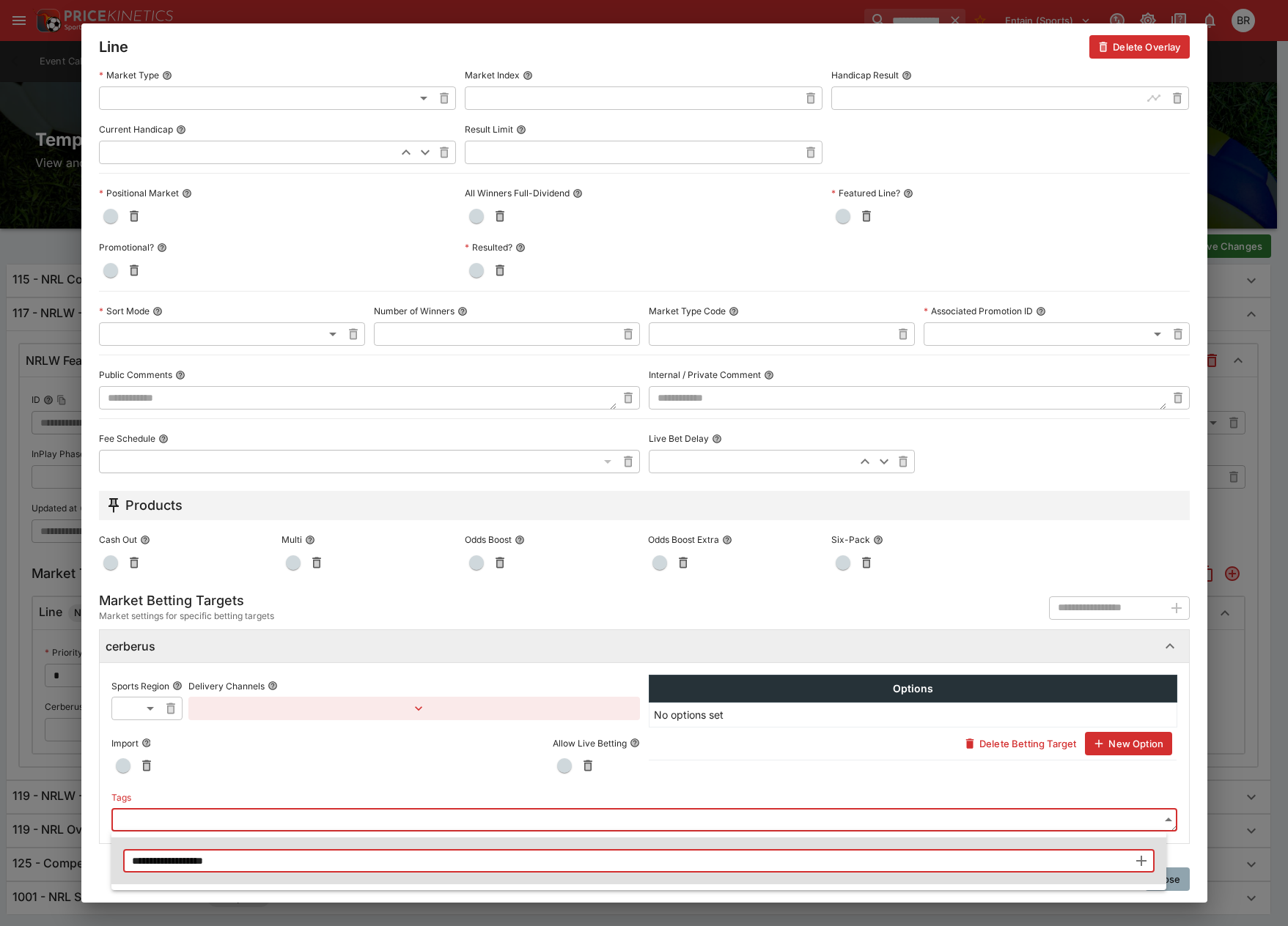
click at [1029, 856] on input "**********" at bounding box center [626, 861] width 1005 height 23
click at [1144, 859] on icon "button" at bounding box center [1141, 861] width 18 height 18
type input "**********"
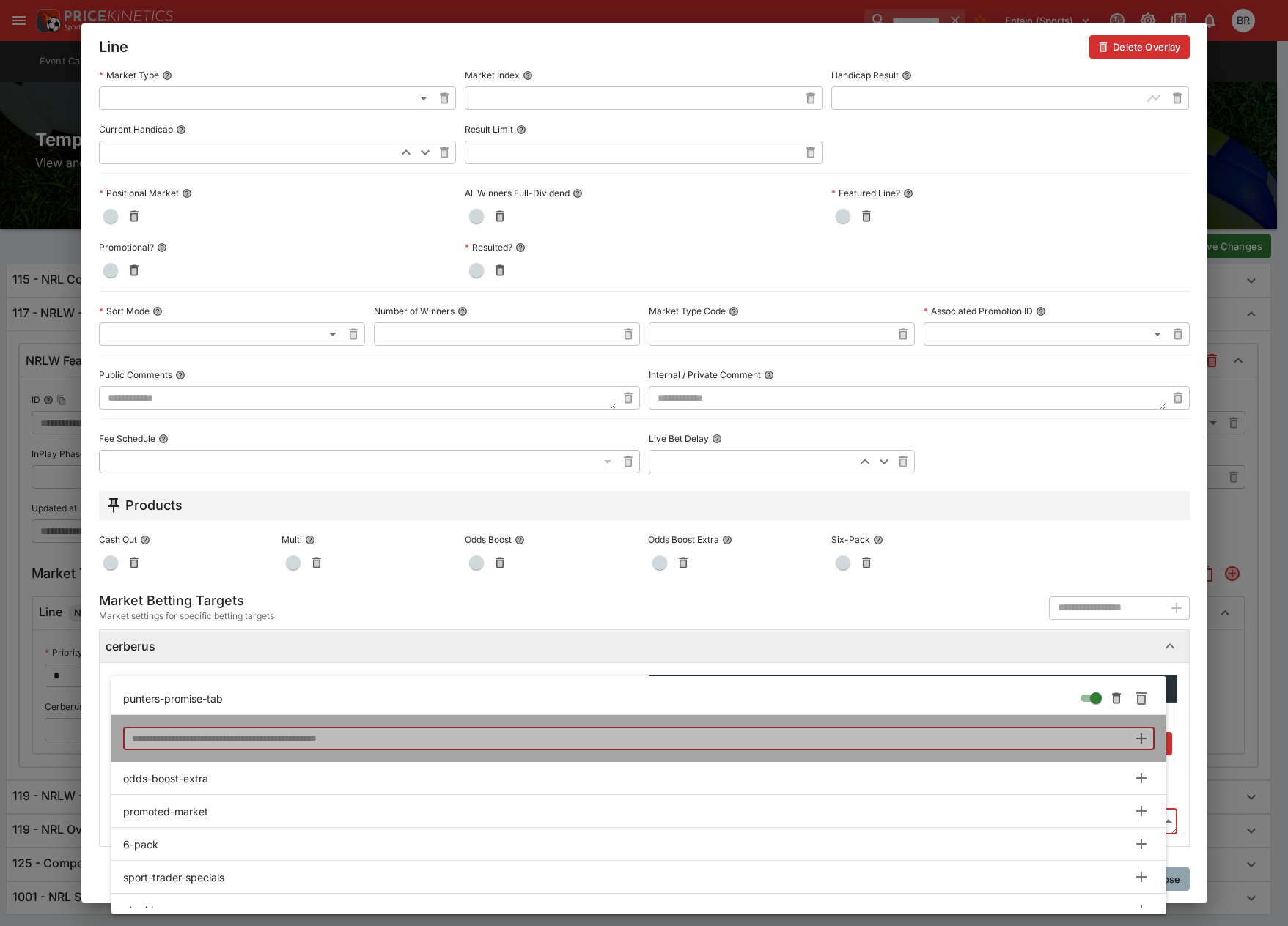
click at [1122, 740] on input "text" at bounding box center [626, 739] width 1005 height 23
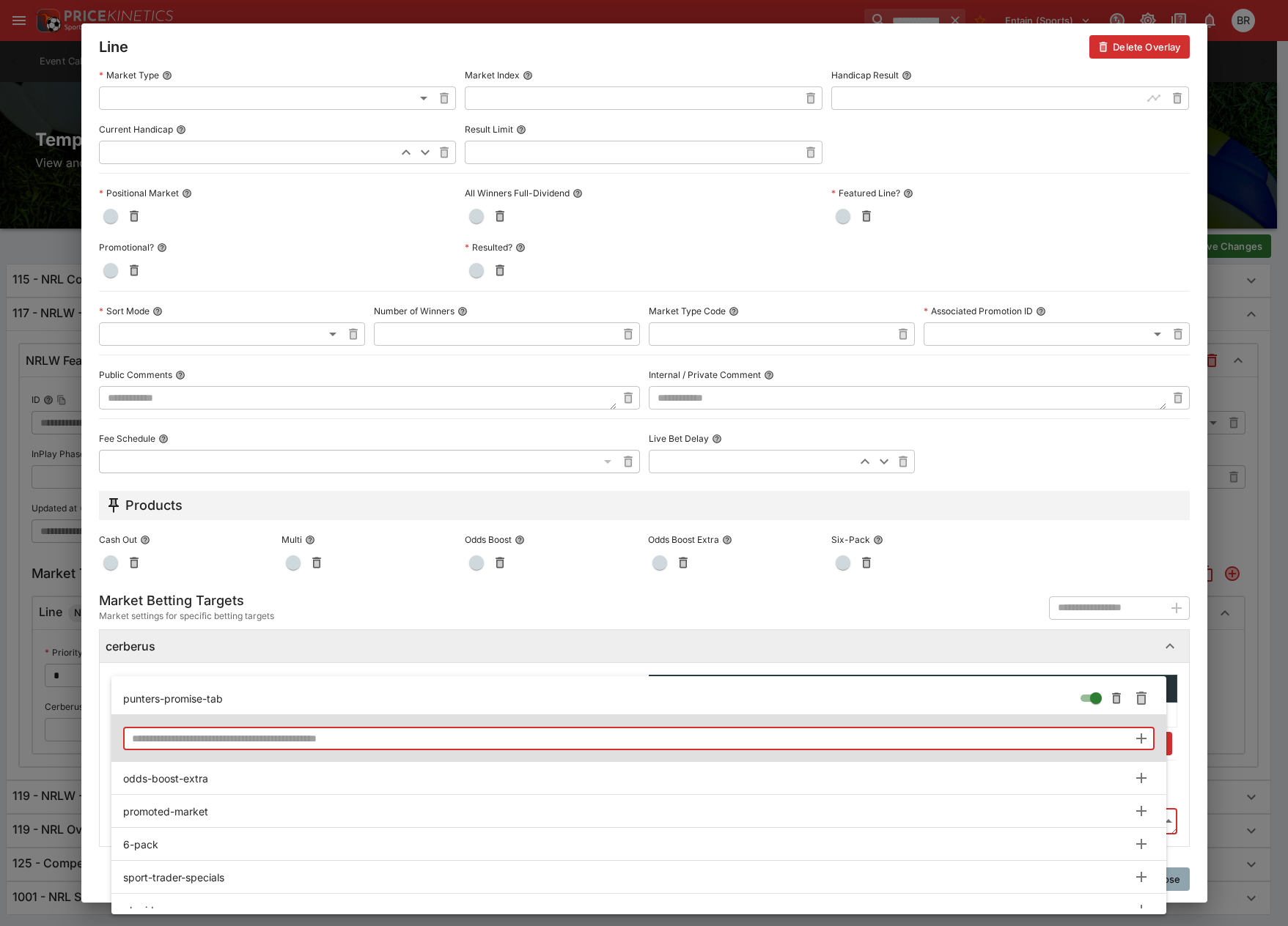
paste input "**********"
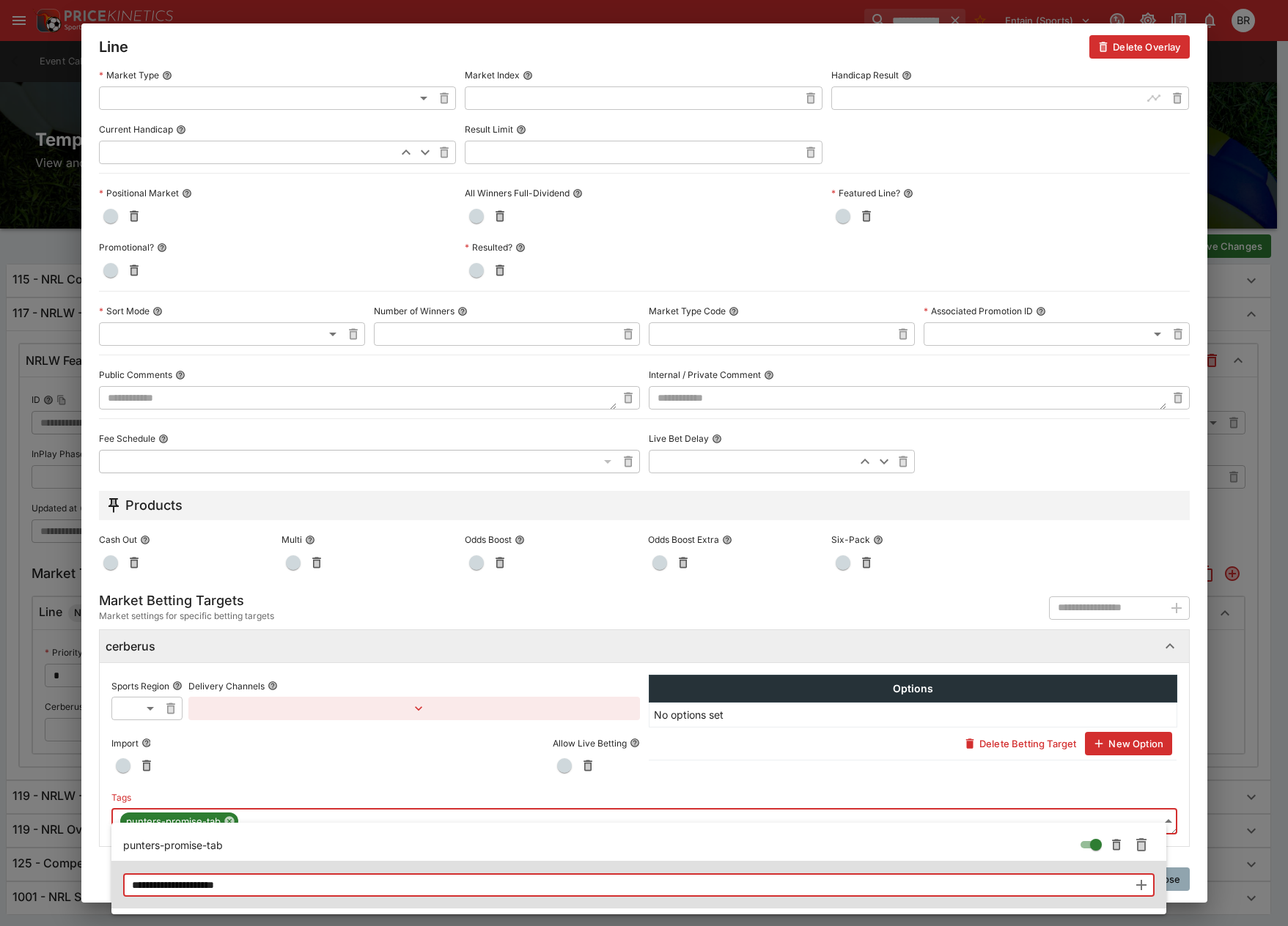
type input "**********"
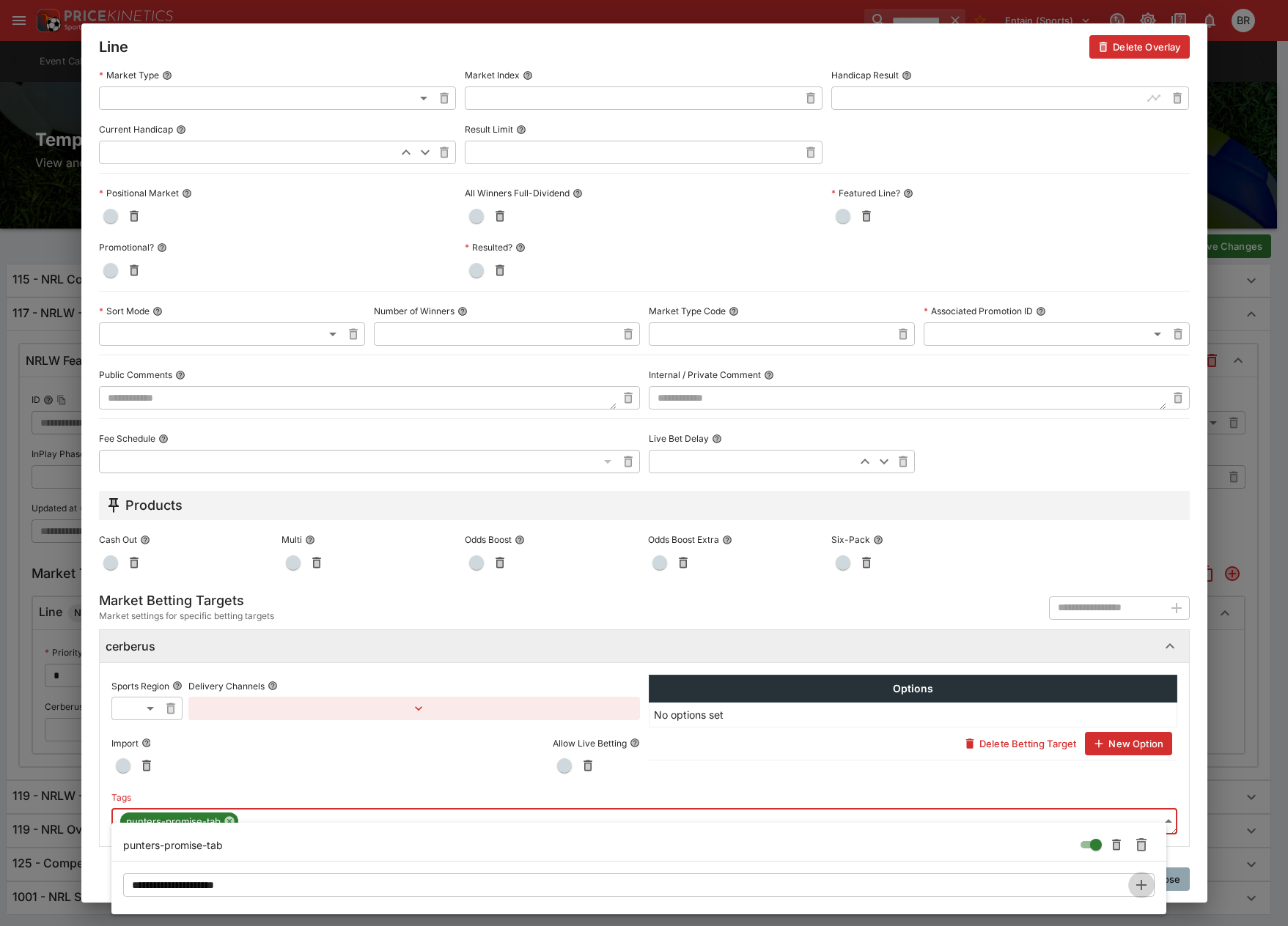
click at [1140, 877] on icon "button" at bounding box center [1141, 885] width 18 height 18
type input "**********"
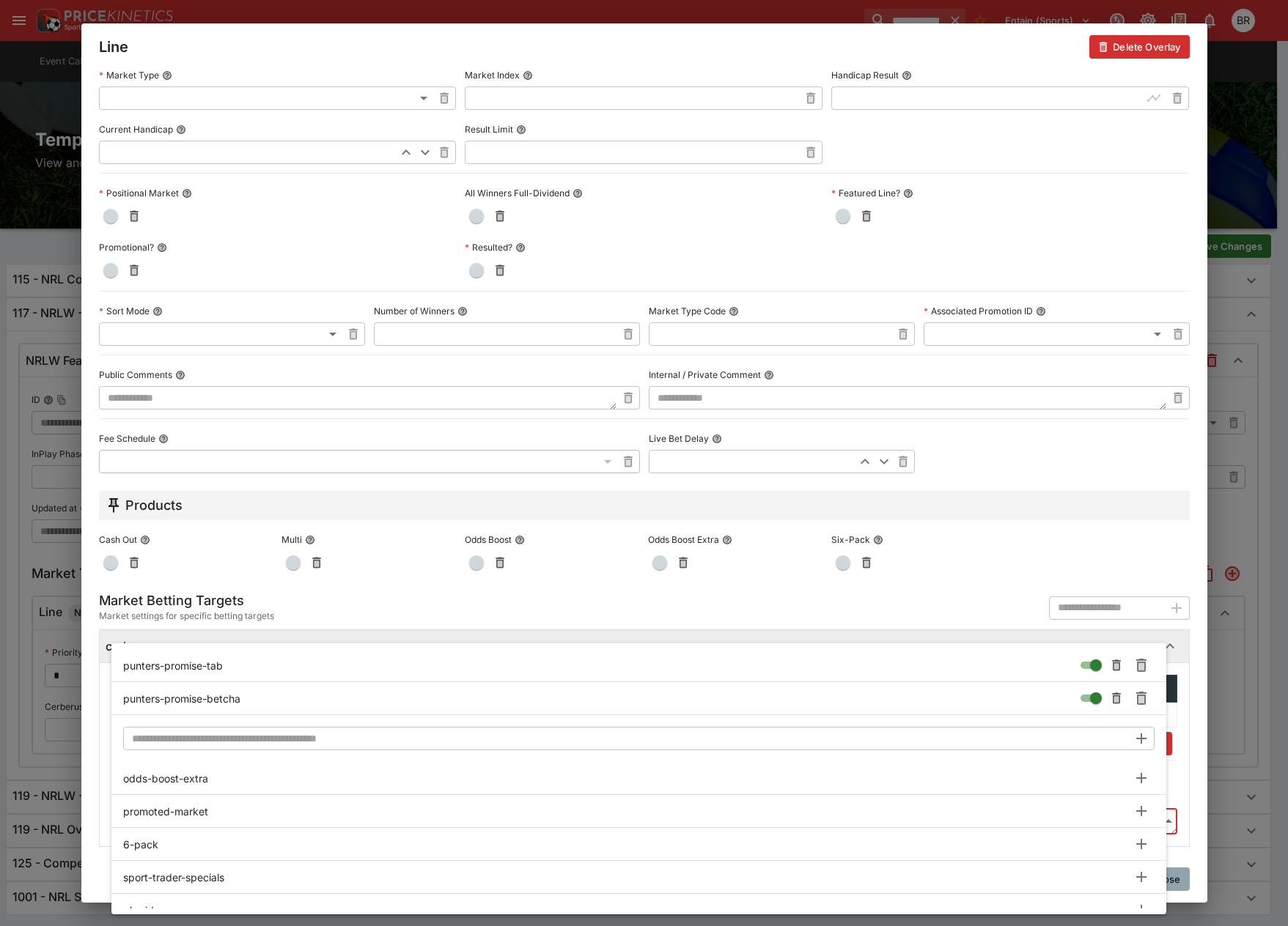
click at [1183, 879] on div at bounding box center [644, 463] width 1288 height 926
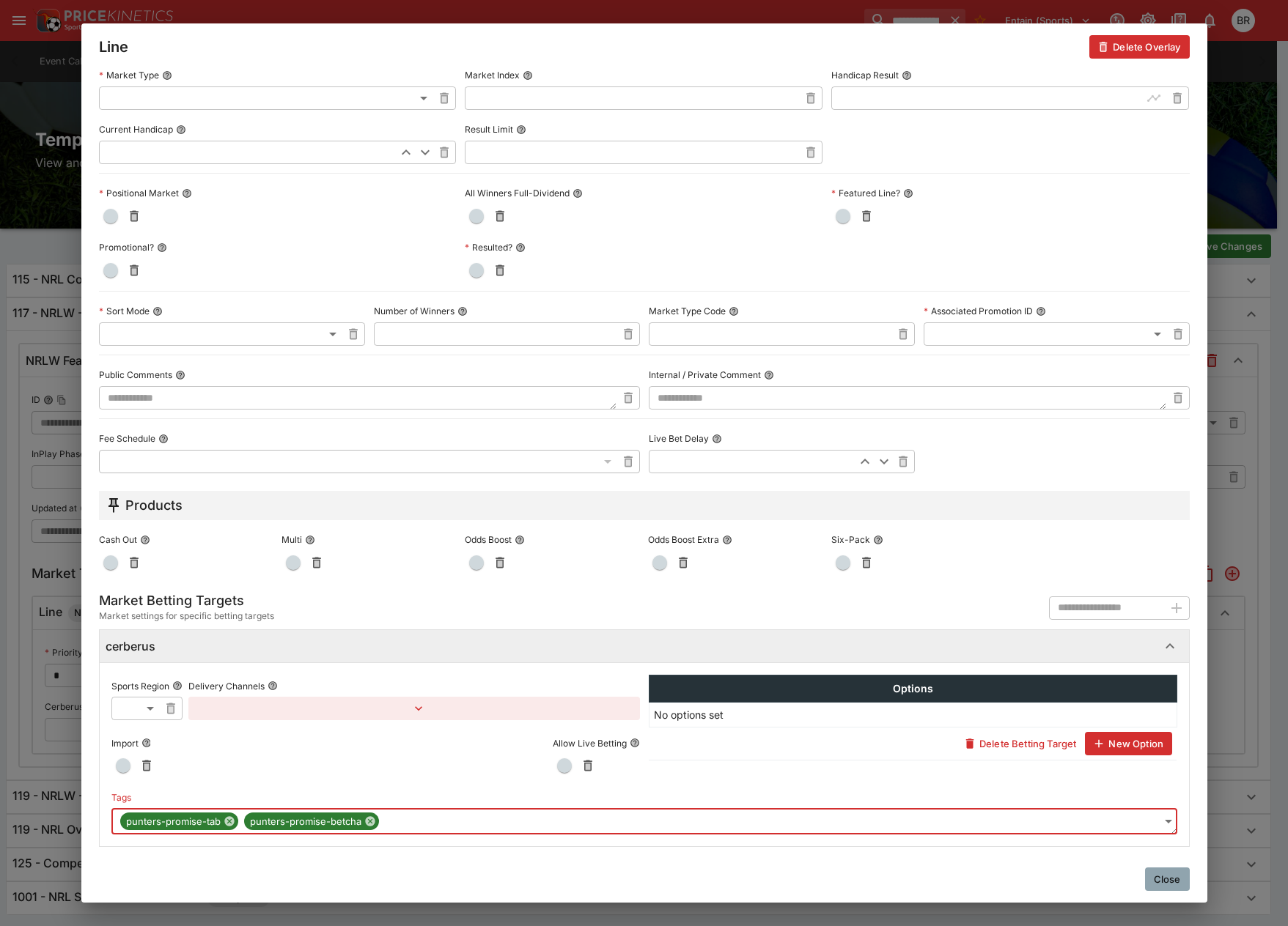
click at [1183, 879] on button "Close" at bounding box center [1167, 879] width 44 height 23
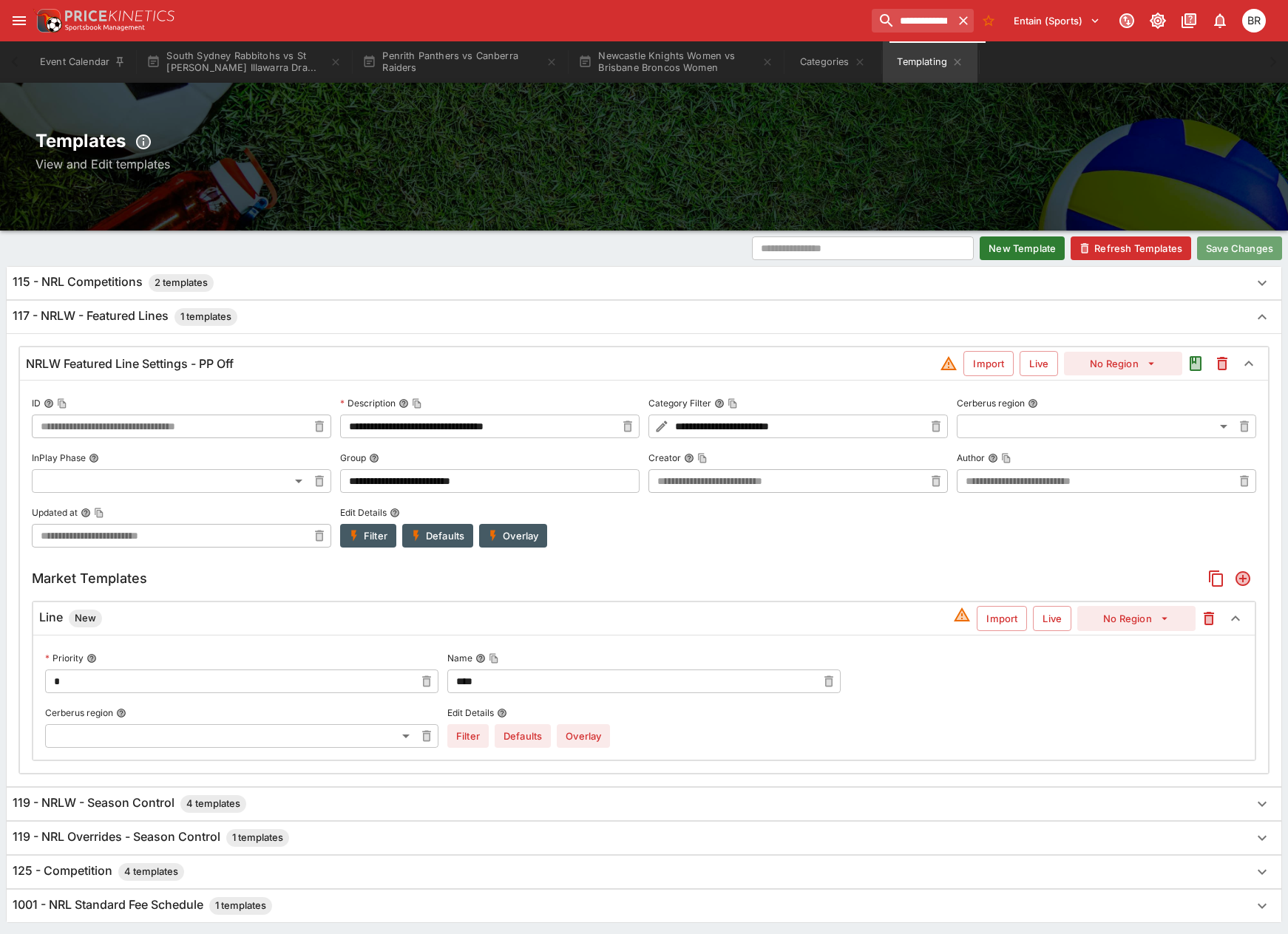
click at [1262, 250] on button "Save Changes" at bounding box center [1240, 249] width 85 height 24
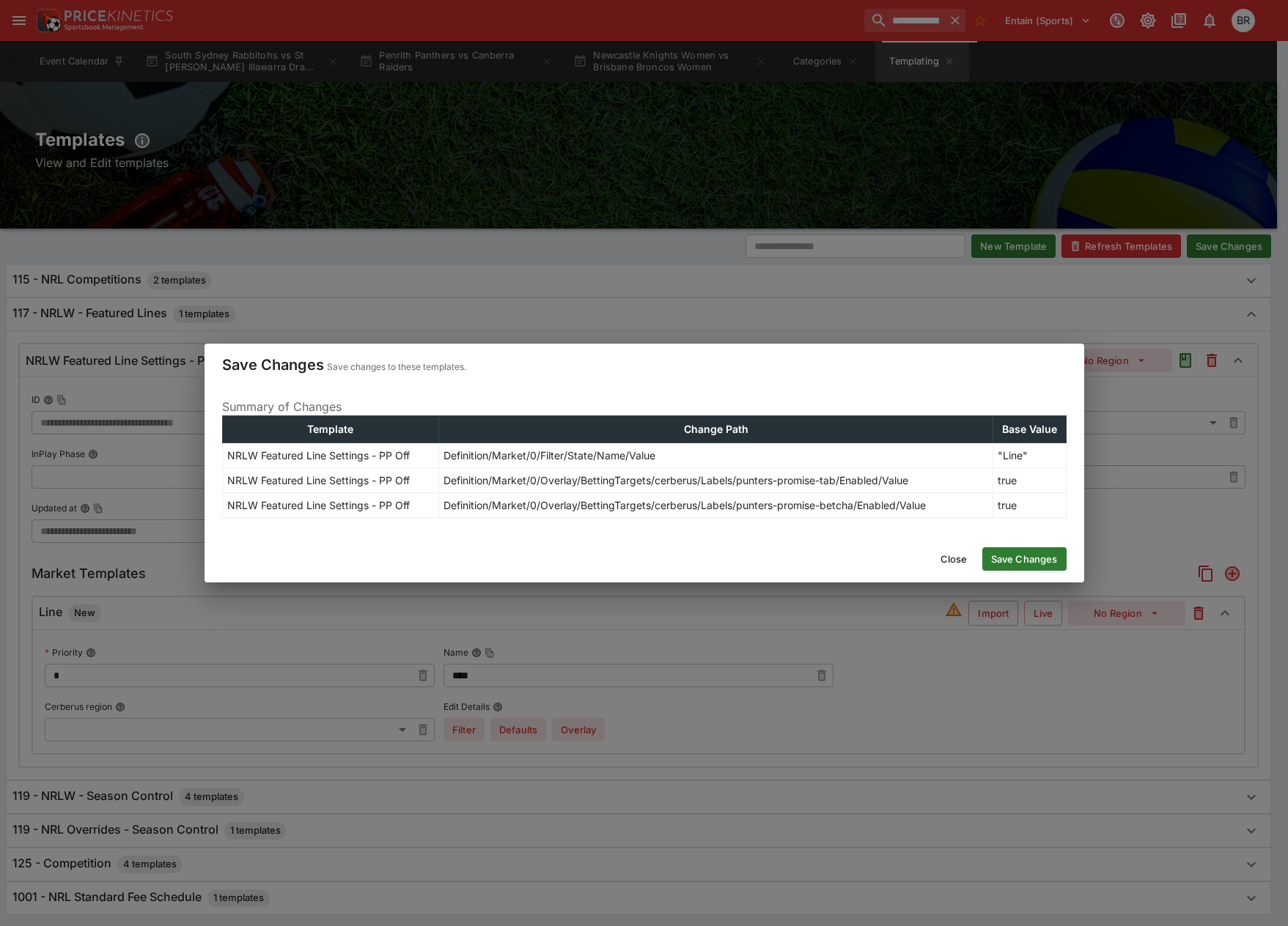
click at [1037, 549] on button "Save Changes" at bounding box center [1025, 559] width 84 height 23
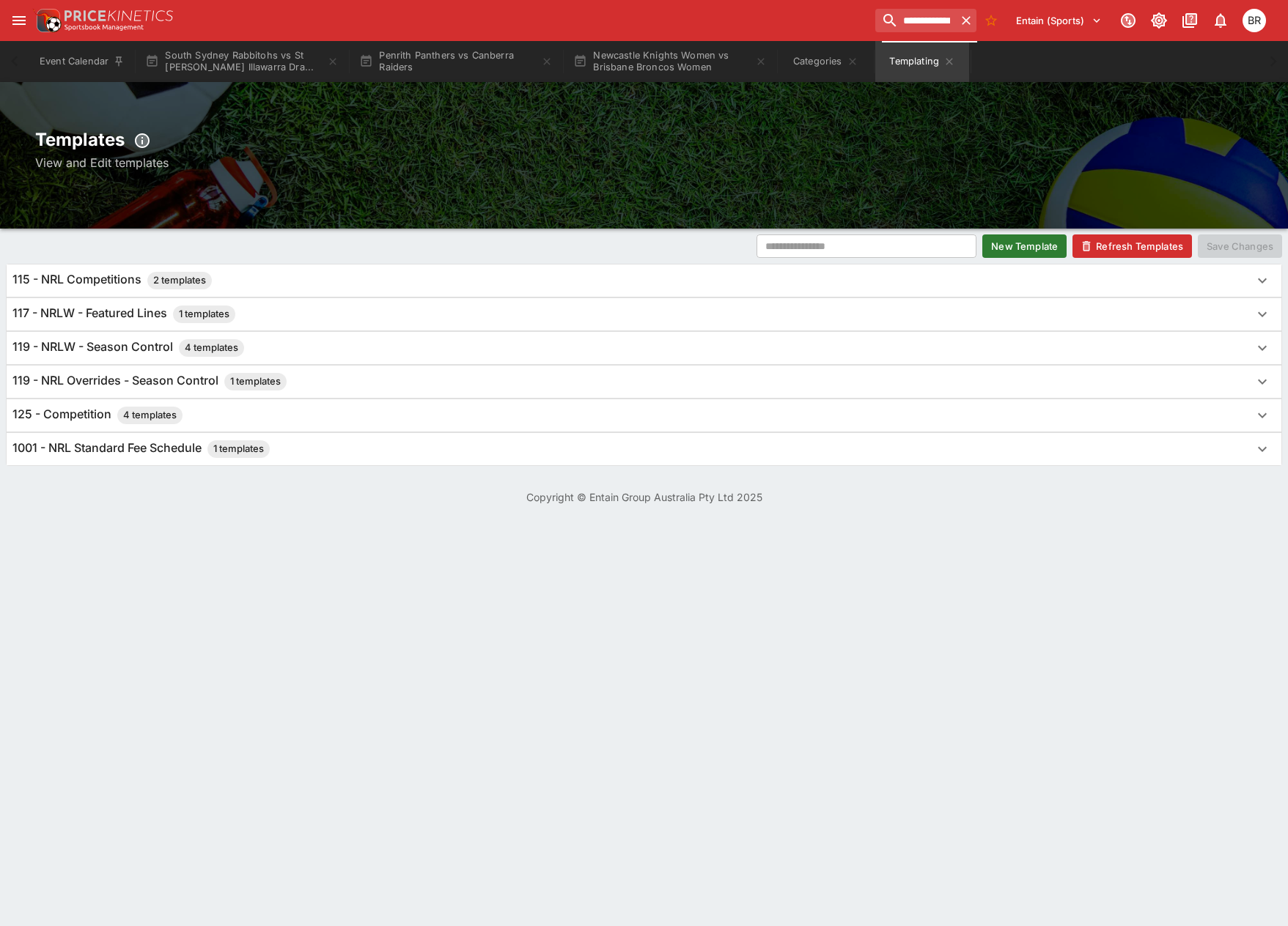
click at [324, 316] on div "117 - NRLW - Featured Lines 1 templates" at bounding box center [631, 314] width 1237 height 18
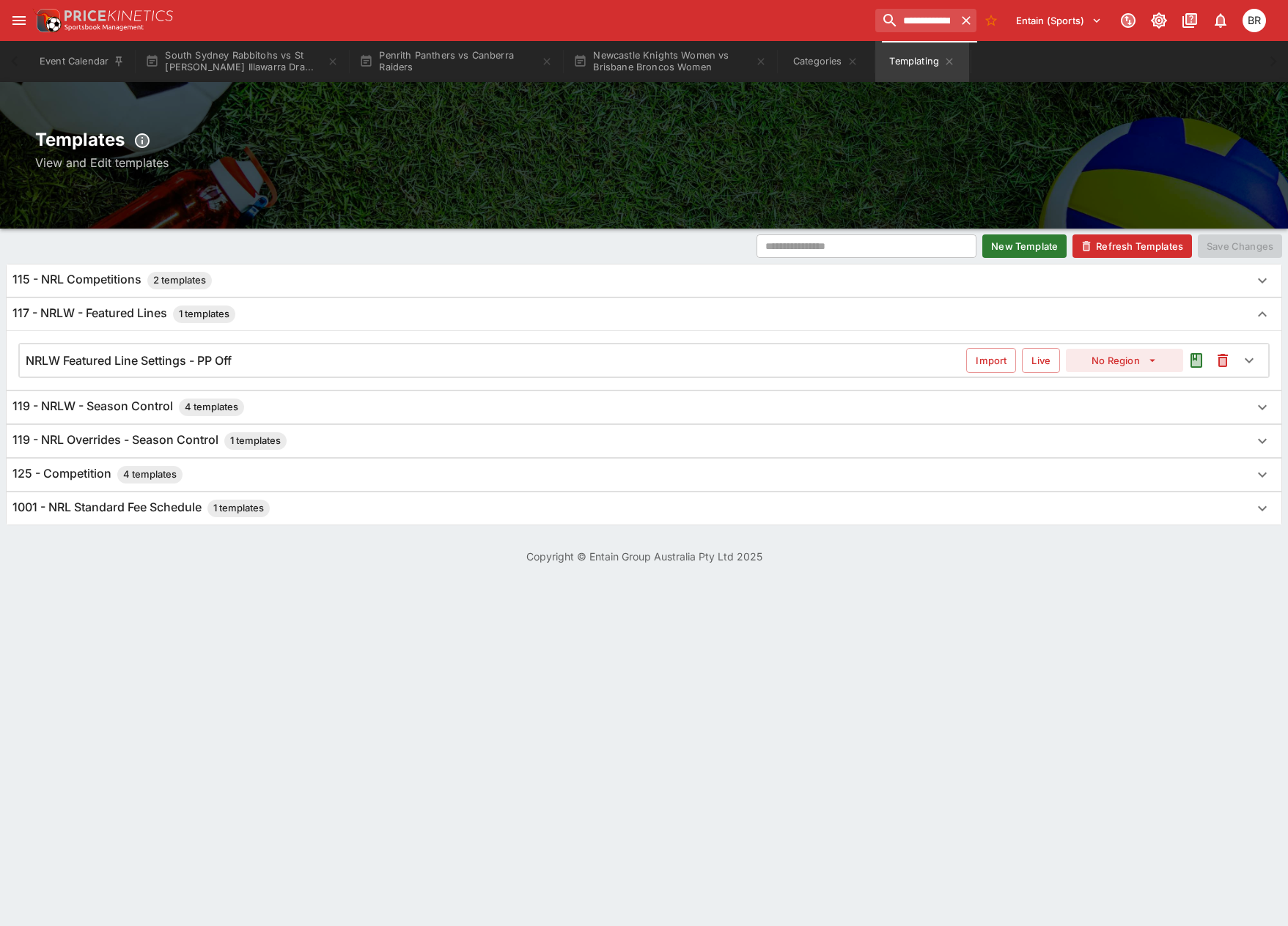
click at [314, 346] on div "NRLW Featured Line Settings - PP Off Import Live No Region" at bounding box center [644, 361] width 1249 height 32
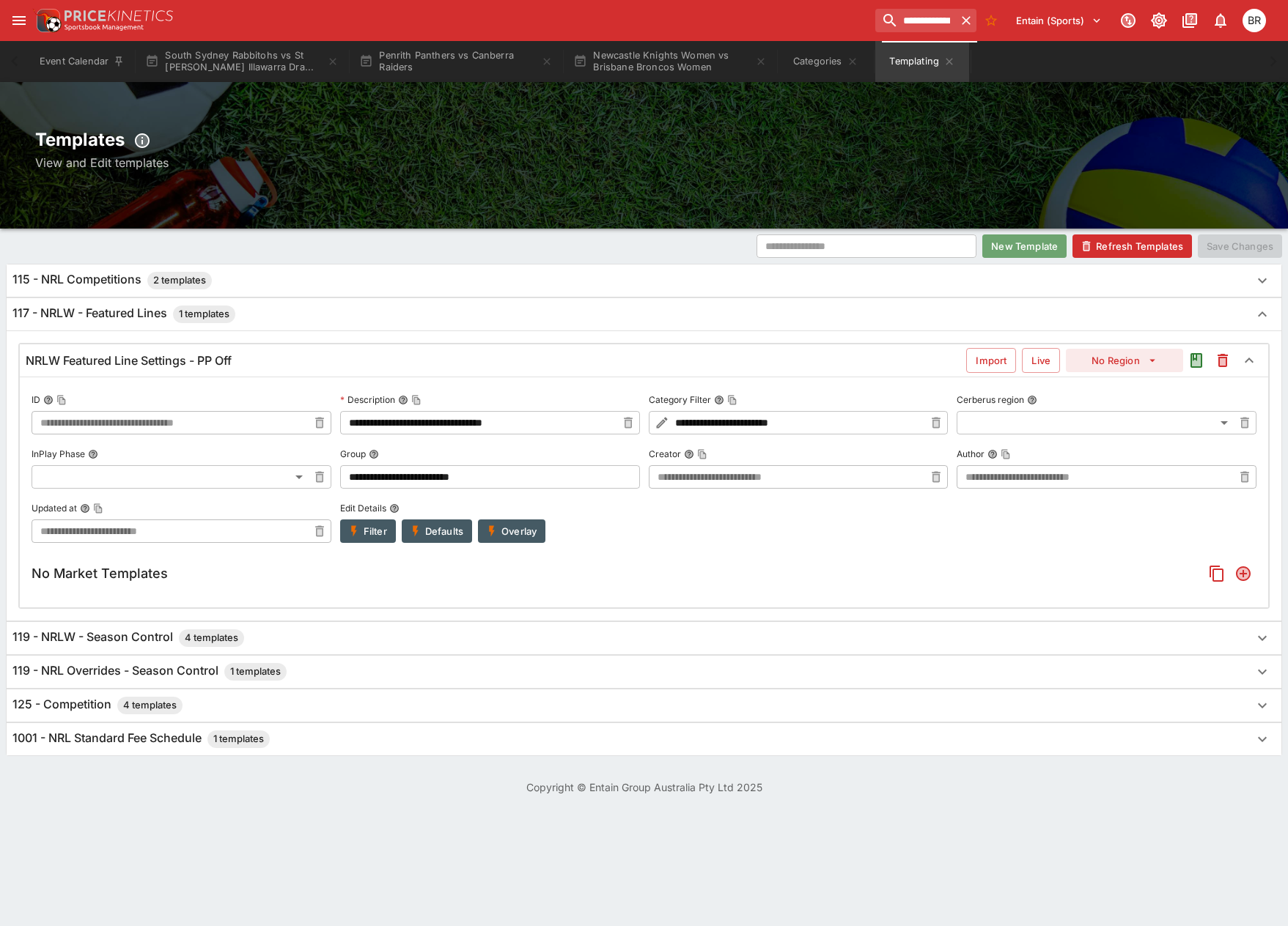
click at [1009, 250] on button "New Template" at bounding box center [1025, 247] width 84 height 23
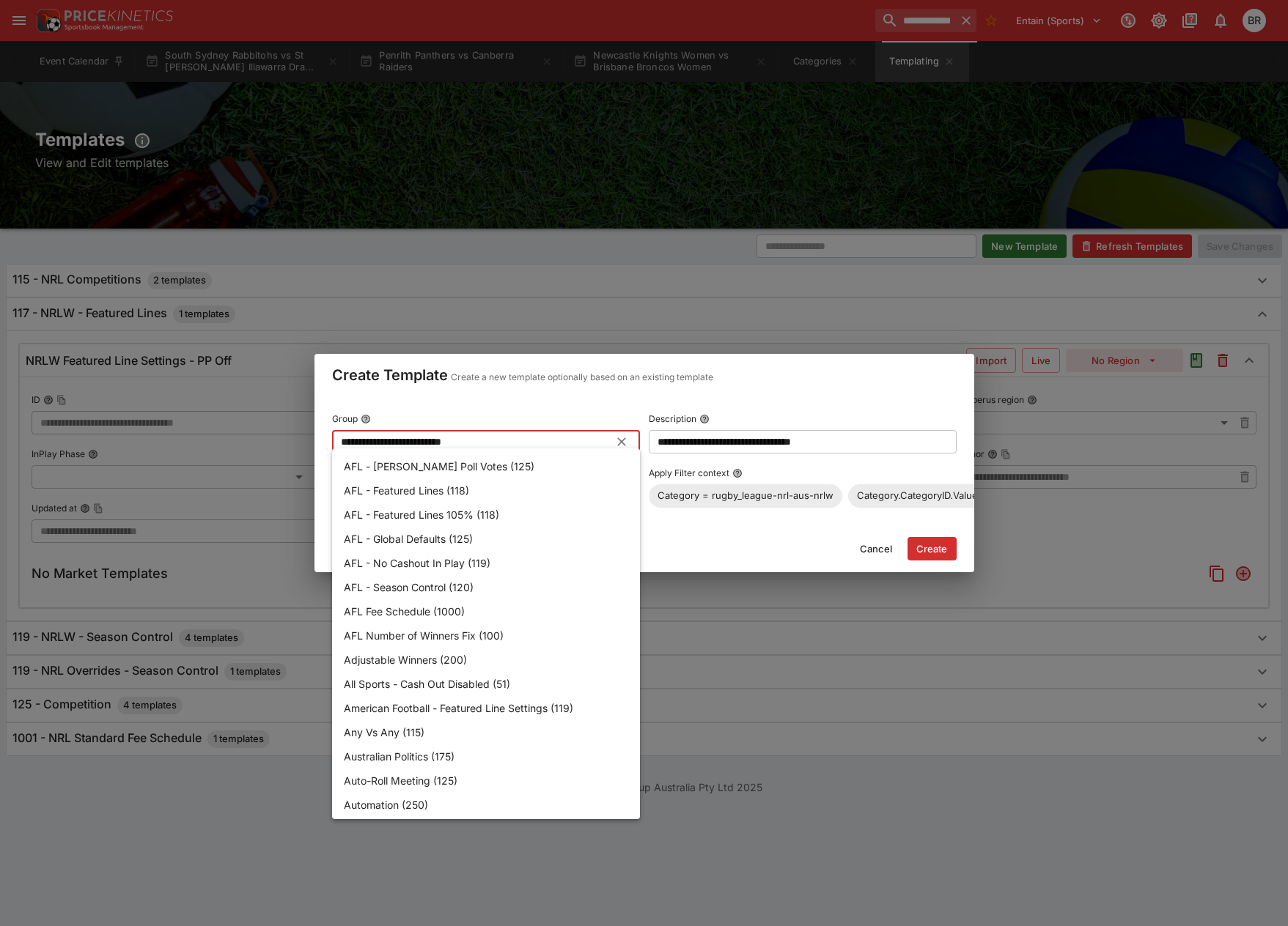
drag, startPoint x: 381, startPoint y: 438, endPoint x: 451, endPoint y: 434, distance: 70.1
click at [451, 434] on input "**********" at bounding box center [474, 442] width 284 height 23
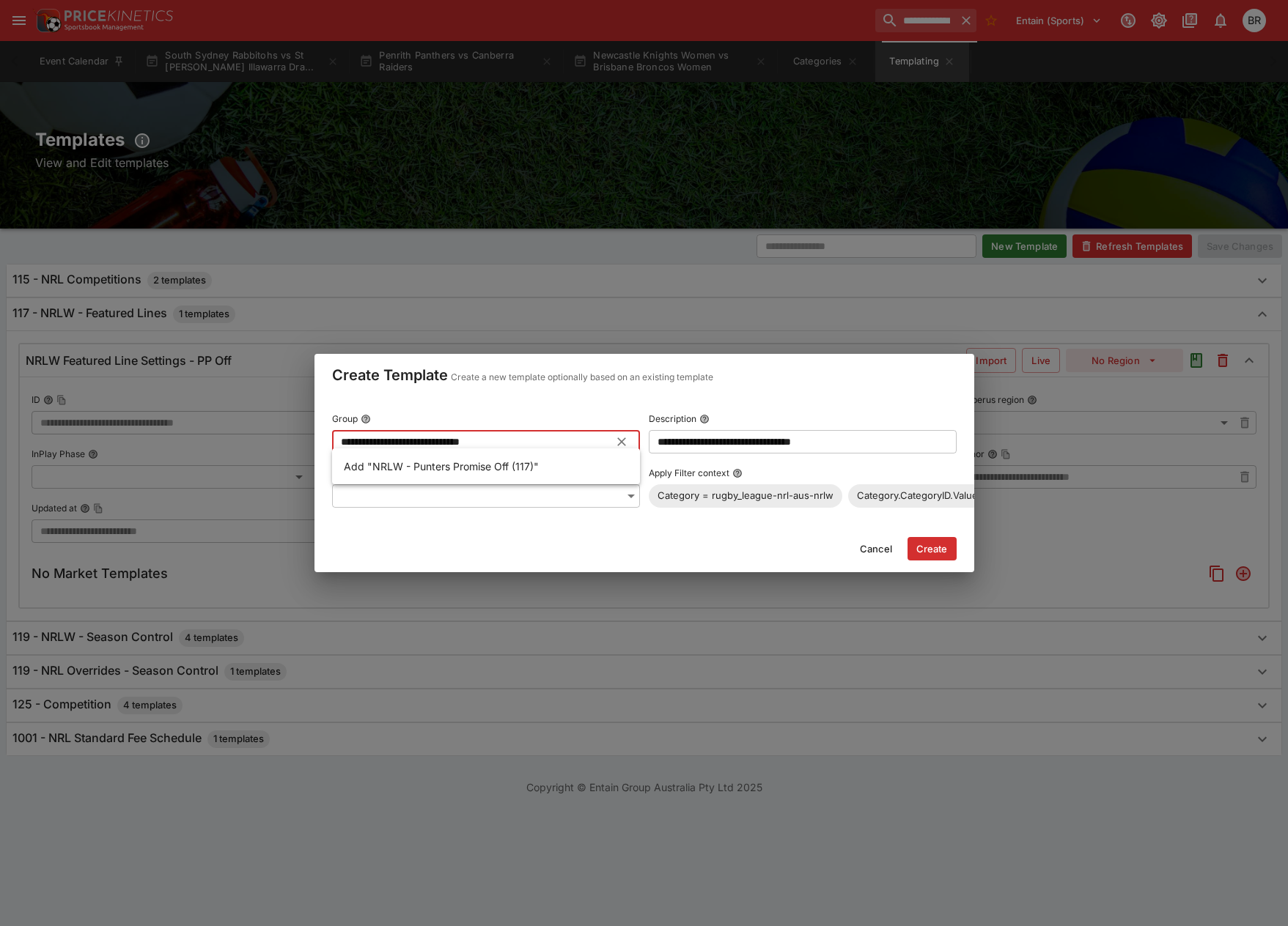
type input "**********"
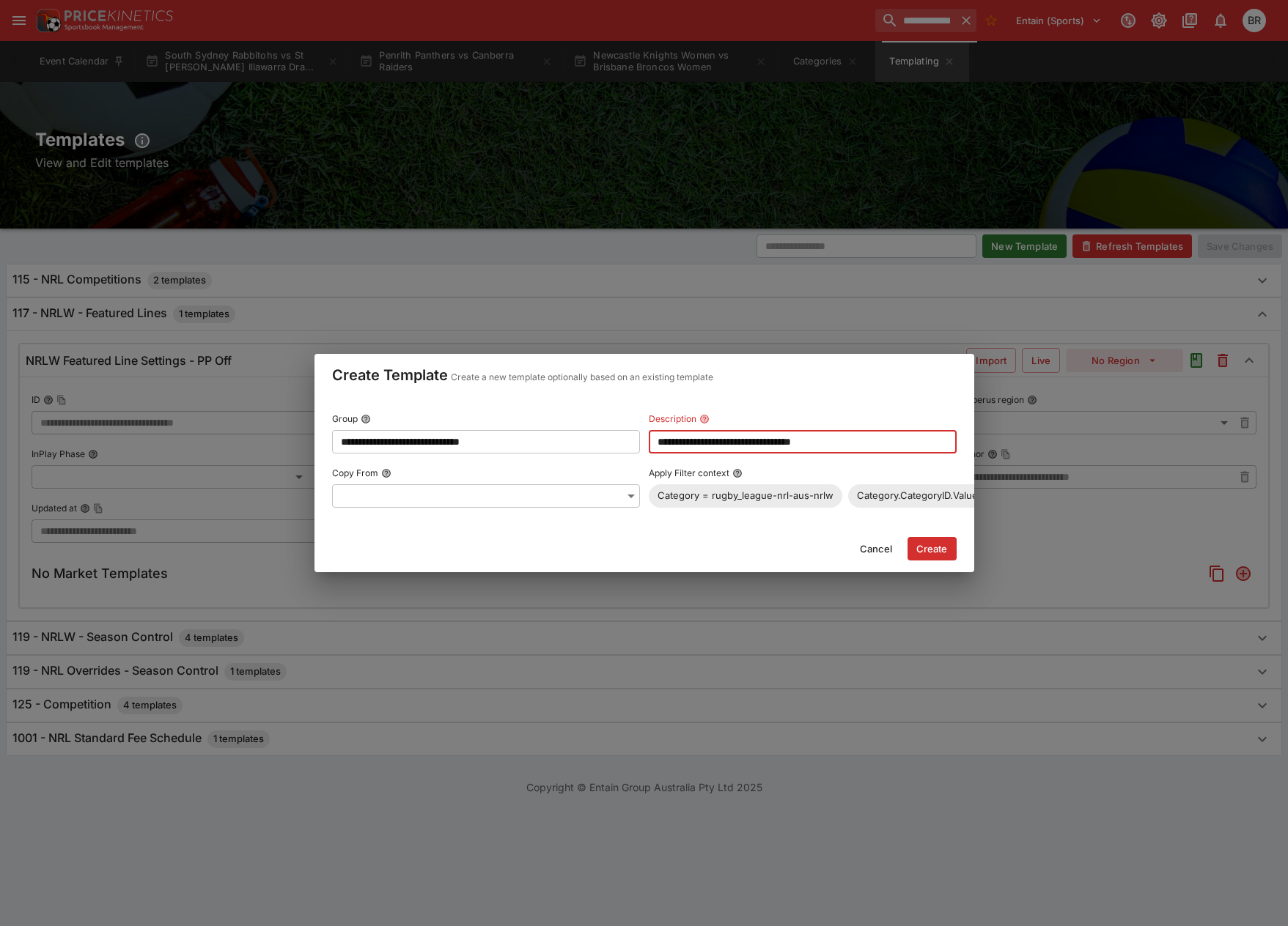
drag, startPoint x: 689, startPoint y: 442, endPoint x: 914, endPoint y: 422, distance: 225.9
click at [914, 422] on div "**********" at bounding box center [802, 431] width 308 height 45
type input "**********"
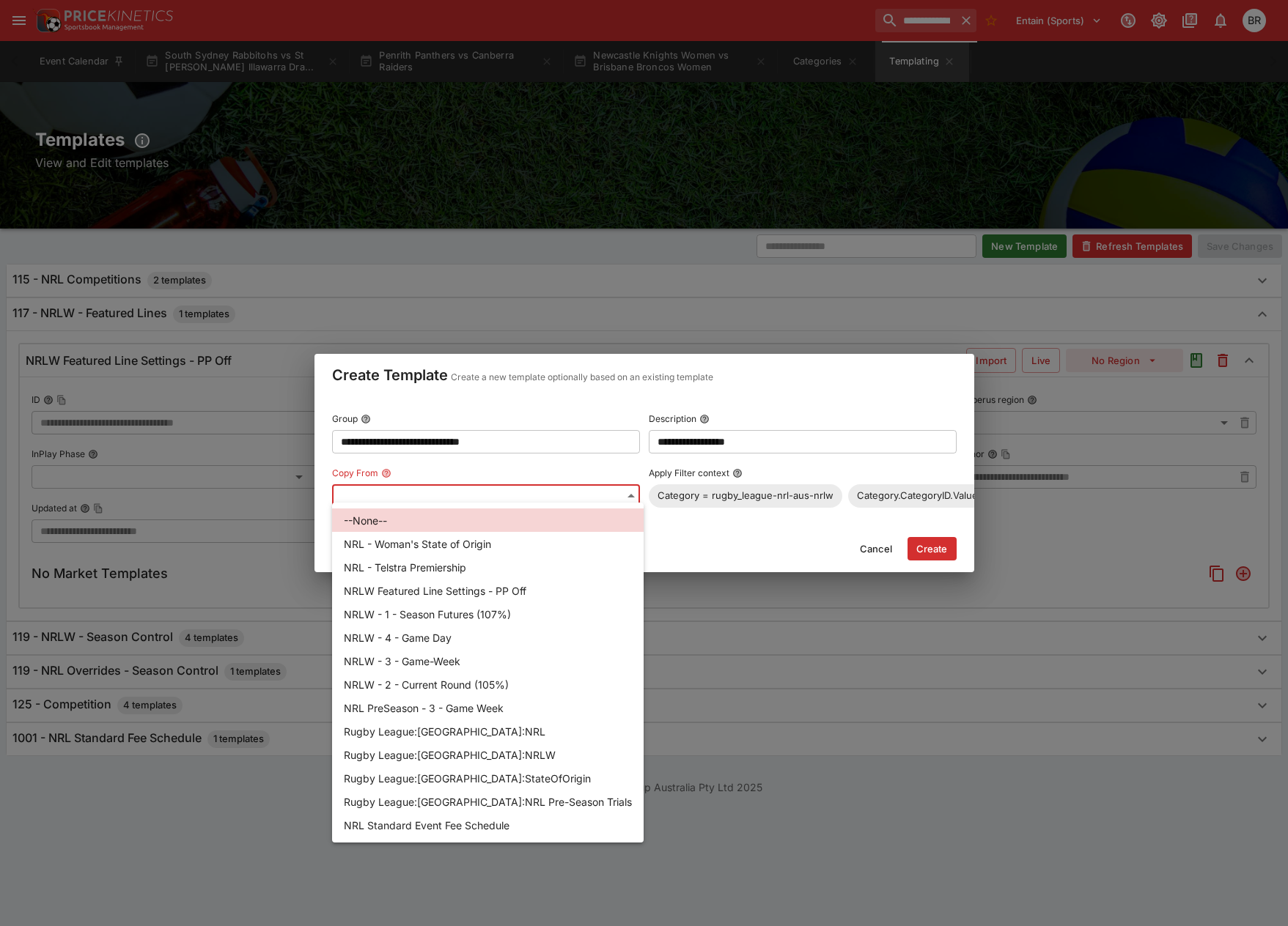
click at [542, 487] on body "**********" at bounding box center [644, 406] width 1288 height 813
click at [496, 581] on li "NRLW Featured Line Settings - PP Off" at bounding box center [488, 590] width 311 height 23
type input "**********"
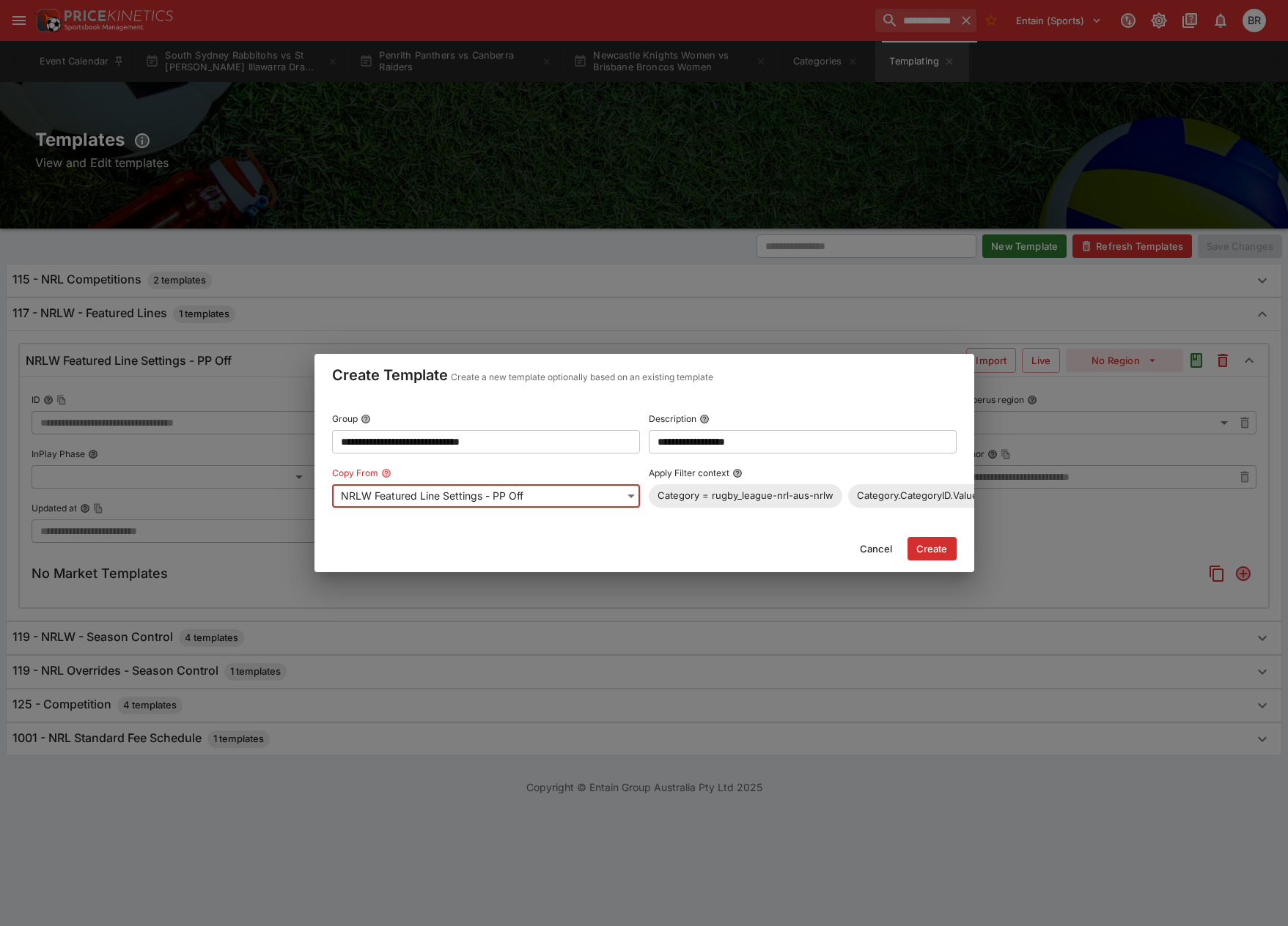
click at [926, 553] on button "Create" at bounding box center [932, 549] width 50 height 23
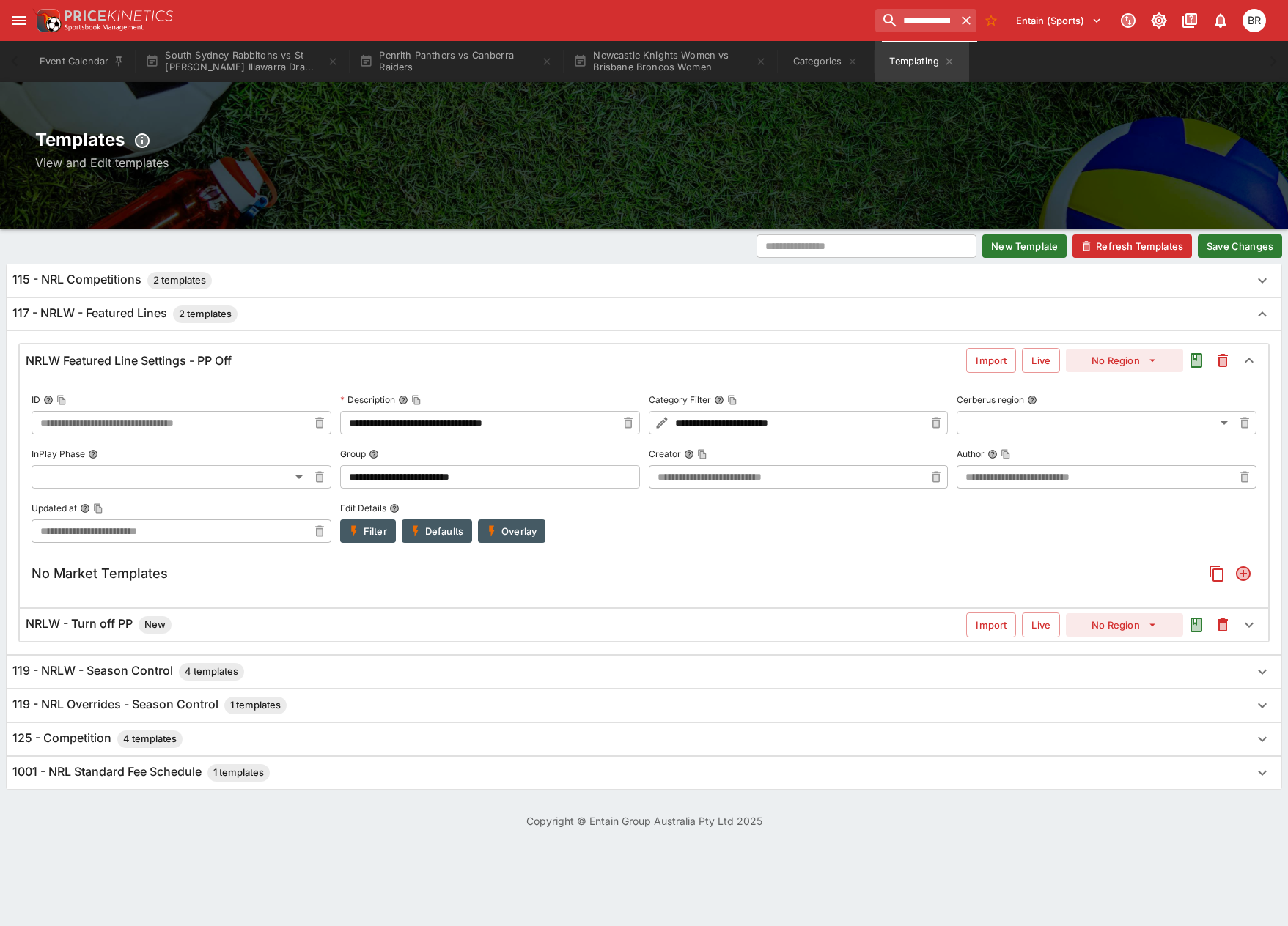
click at [1202, 252] on button "Save Changes" at bounding box center [1240, 247] width 84 height 23
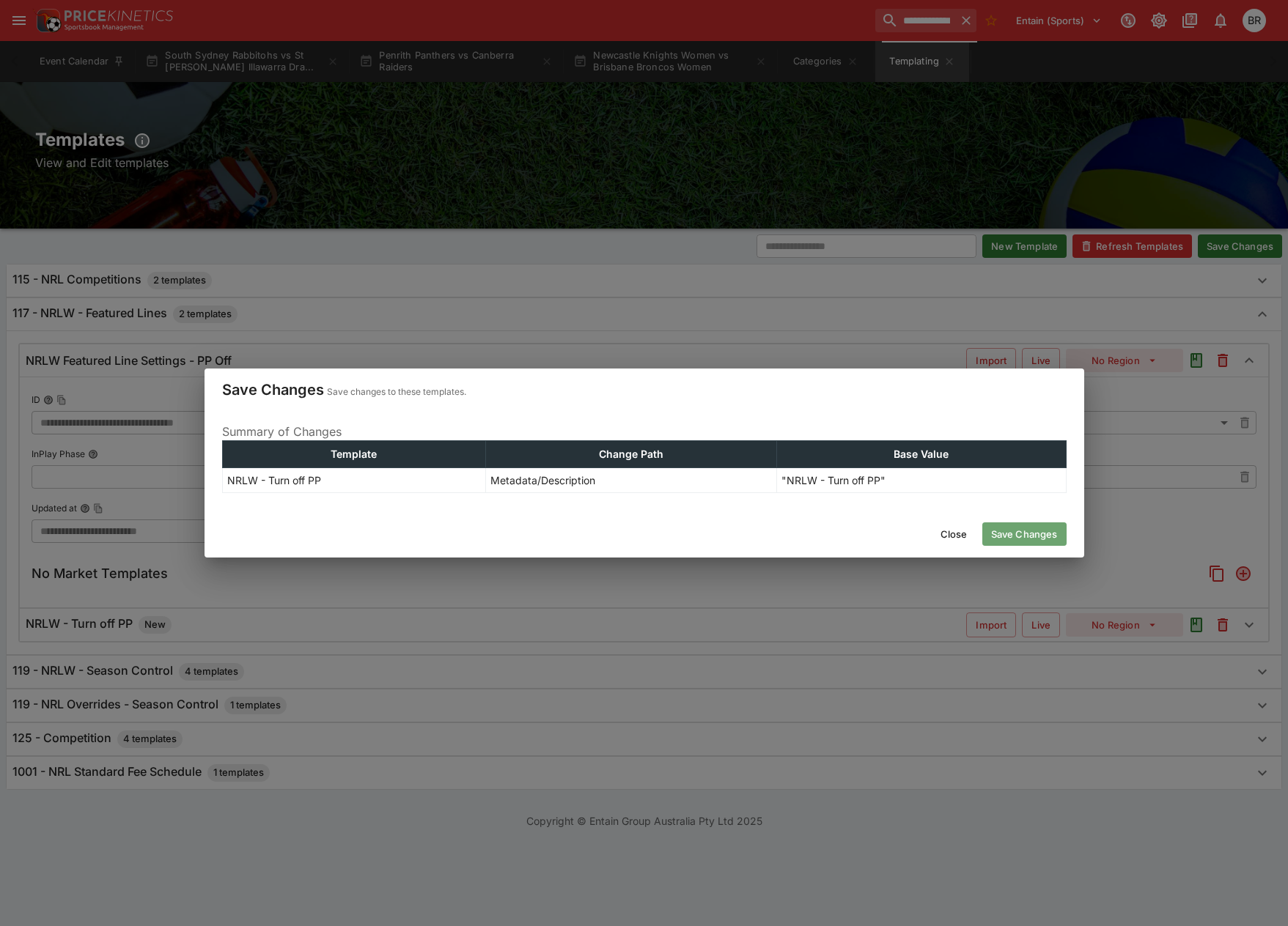
click at [1009, 523] on button "Save Changes" at bounding box center [1025, 534] width 84 height 23
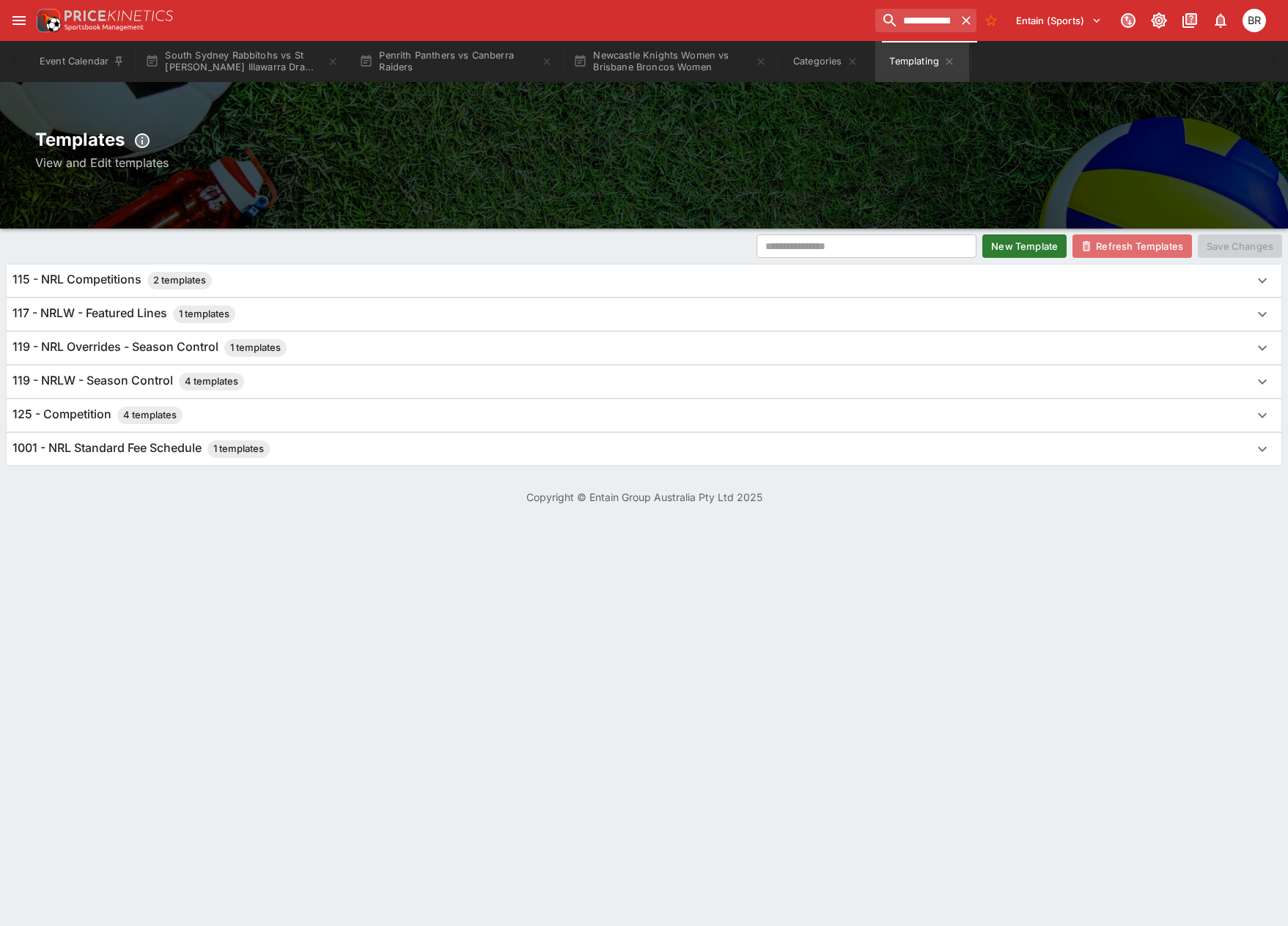
click at [1119, 247] on button "Refresh Templates" at bounding box center [1132, 247] width 119 height 23
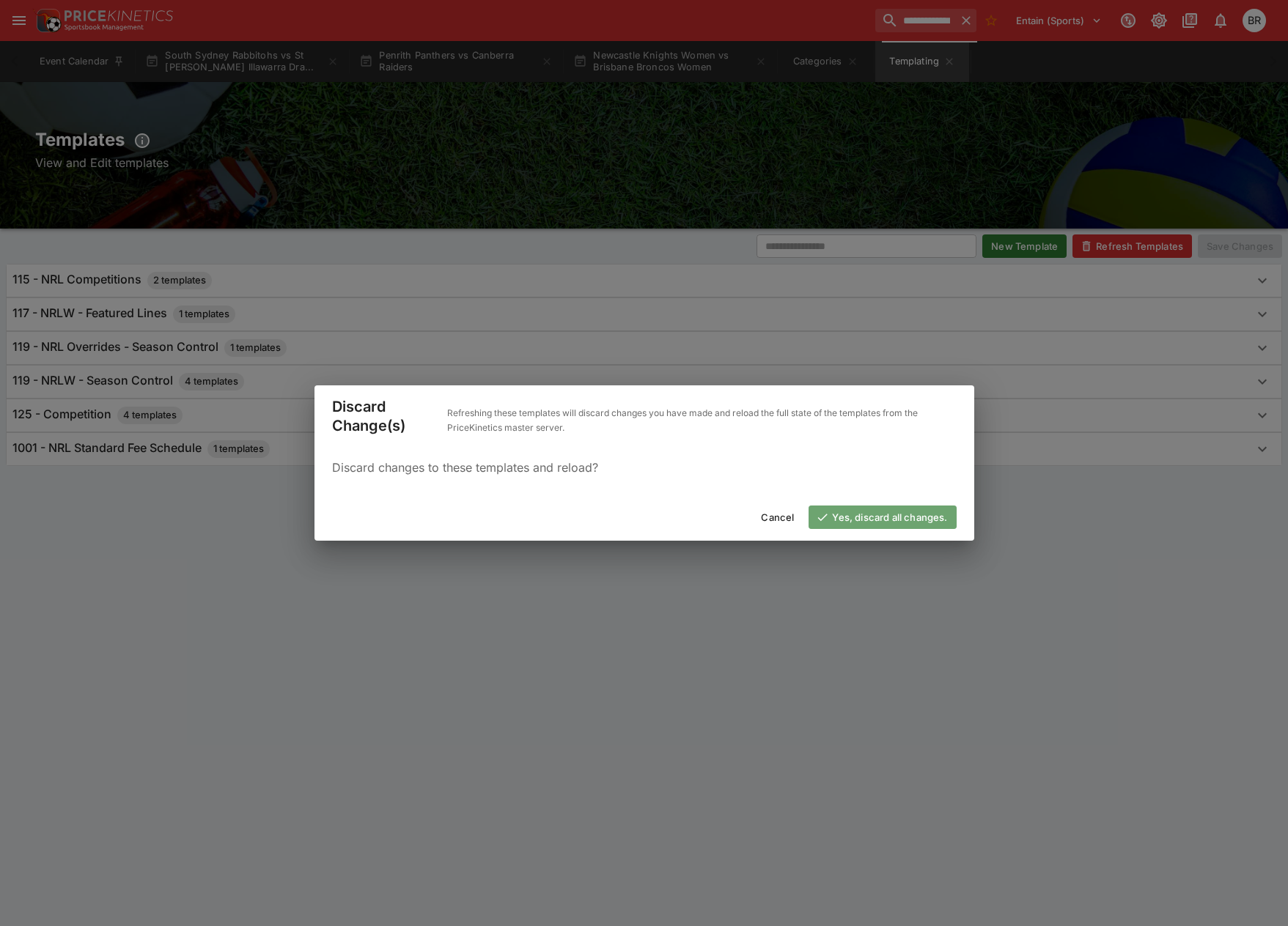
click at [917, 514] on button "Yes, discard all changes." at bounding box center [883, 518] width 148 height 23
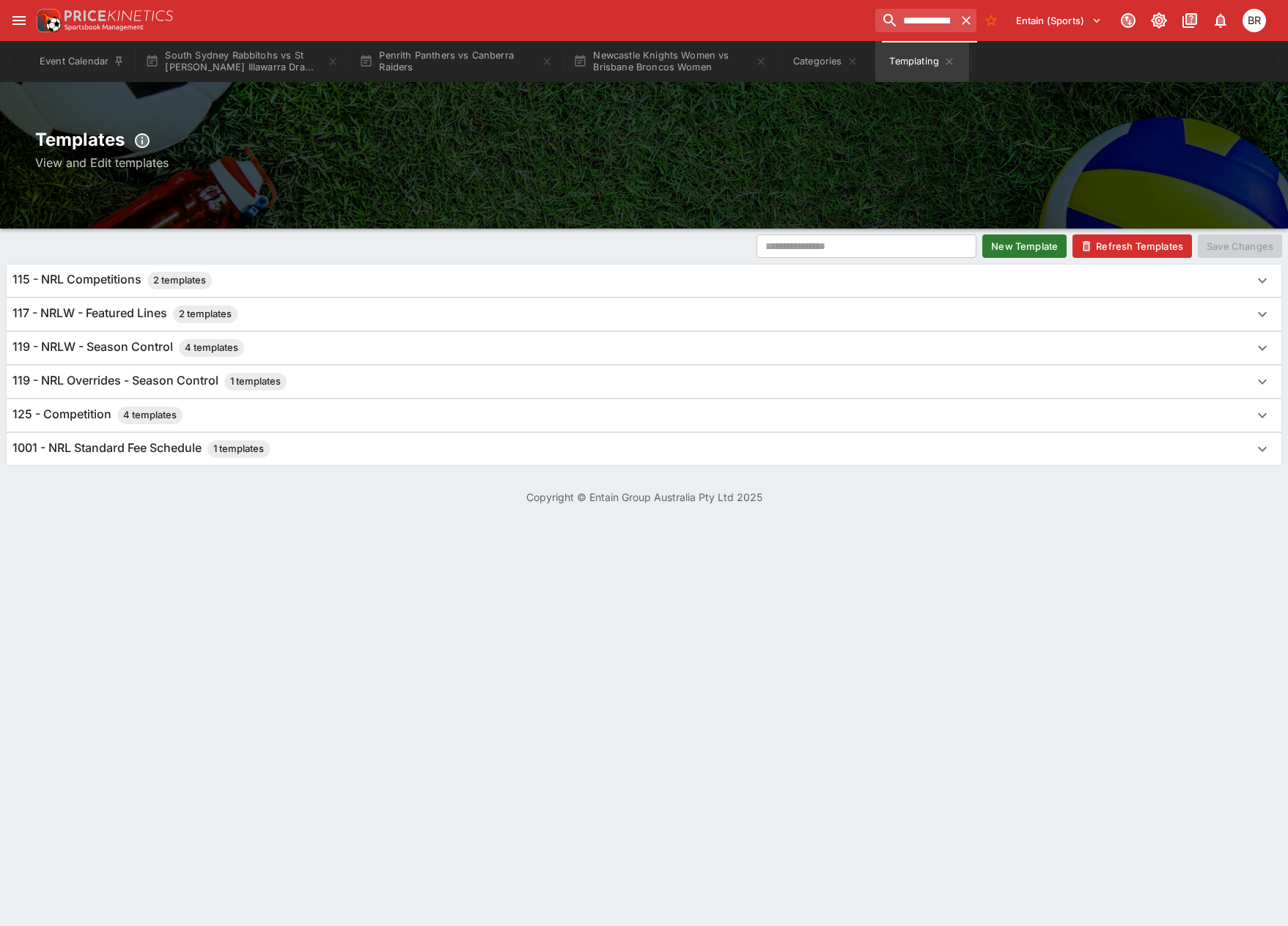
click at [458, 323] on div "117 - NRLW - Featured Lines 2 templates" at bounding box center [644, 315] width 1275 height 32
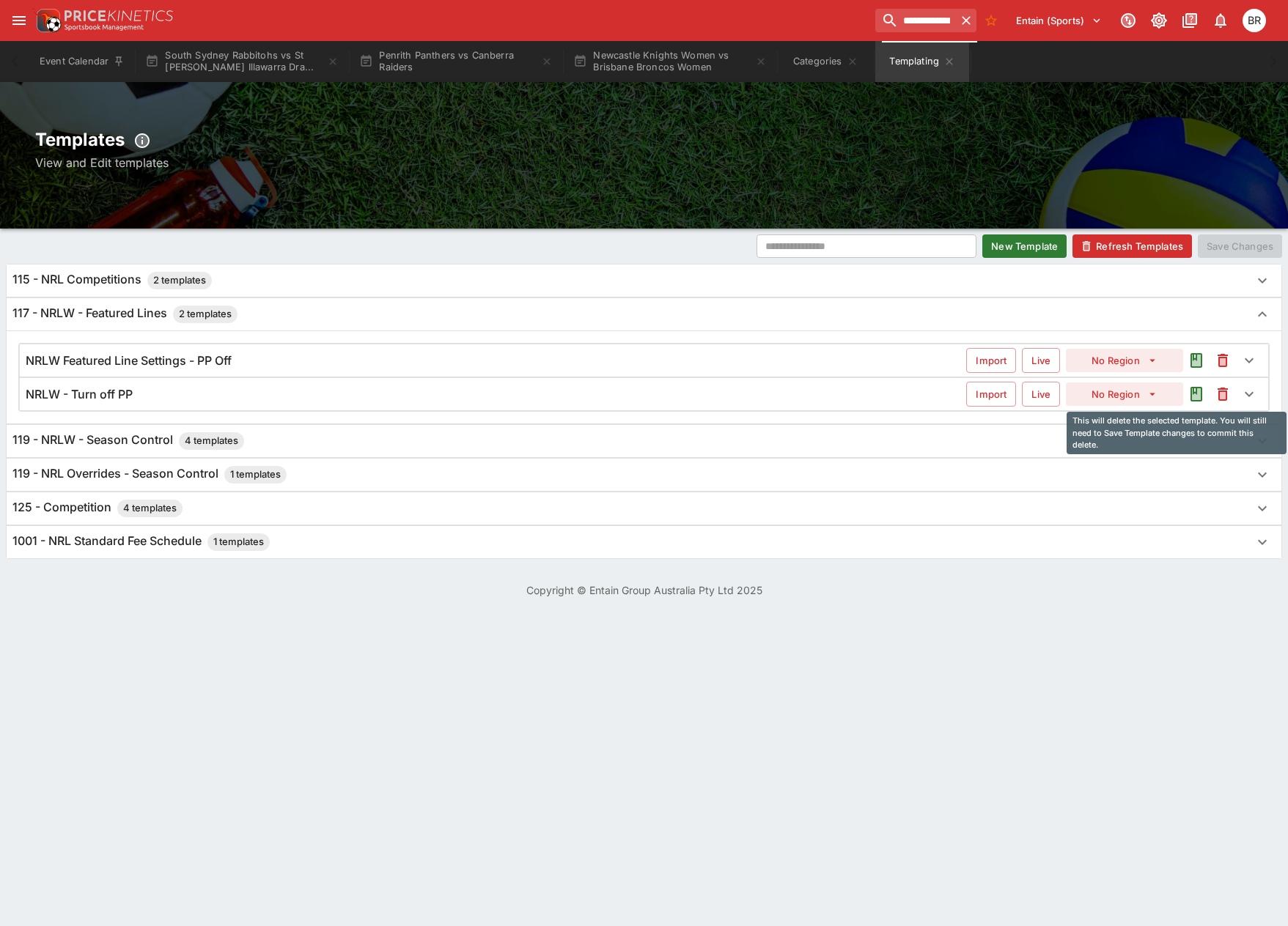
click at [1224, 387] on icon "This will delete the selected template. You will still need to Save Template ch…" at bounding box center [1223, 394] width 18 height 18
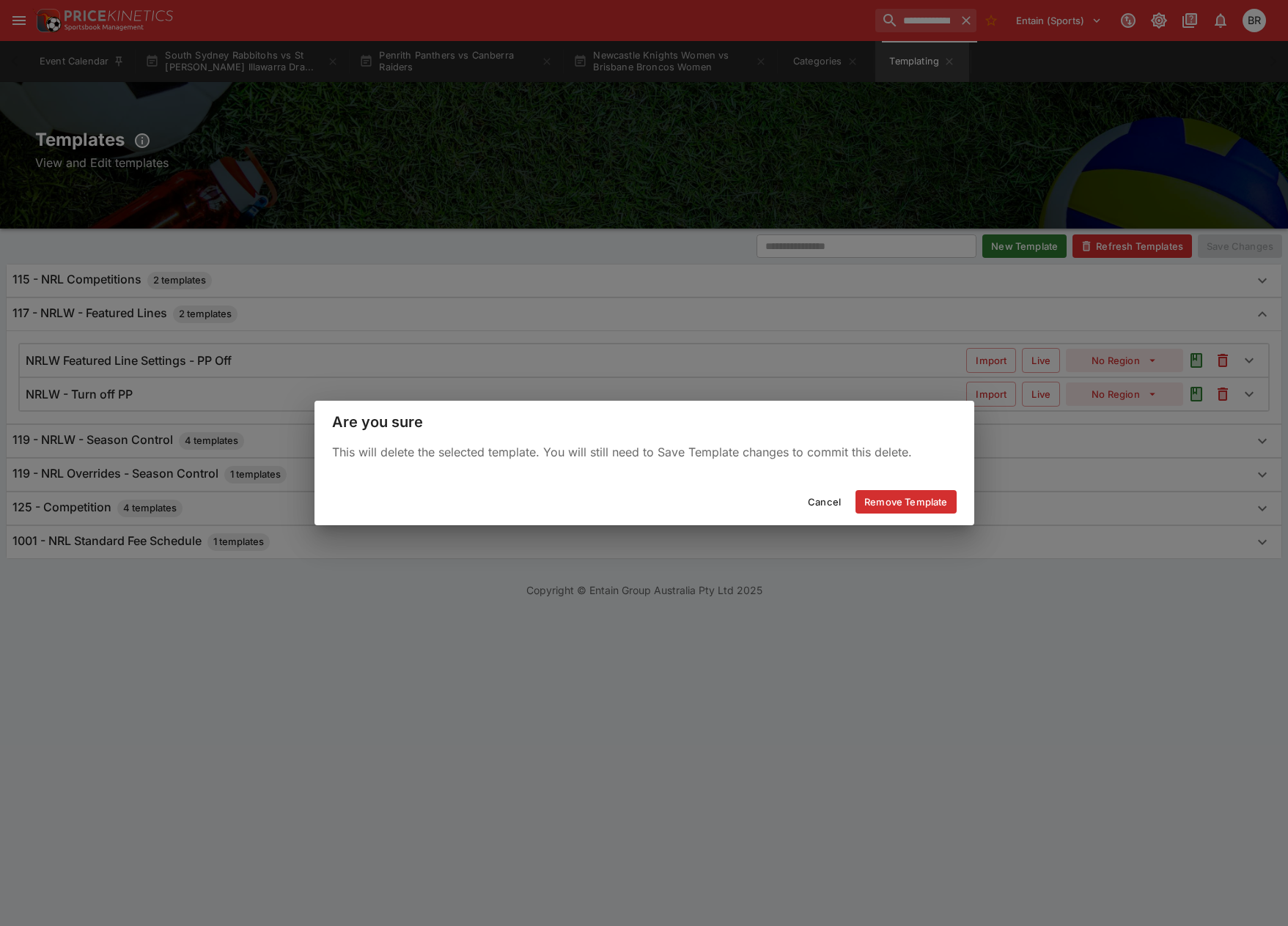
click at [913, 502] on button "Remove Template" at bounding box center [906, 502] width 101 height 23
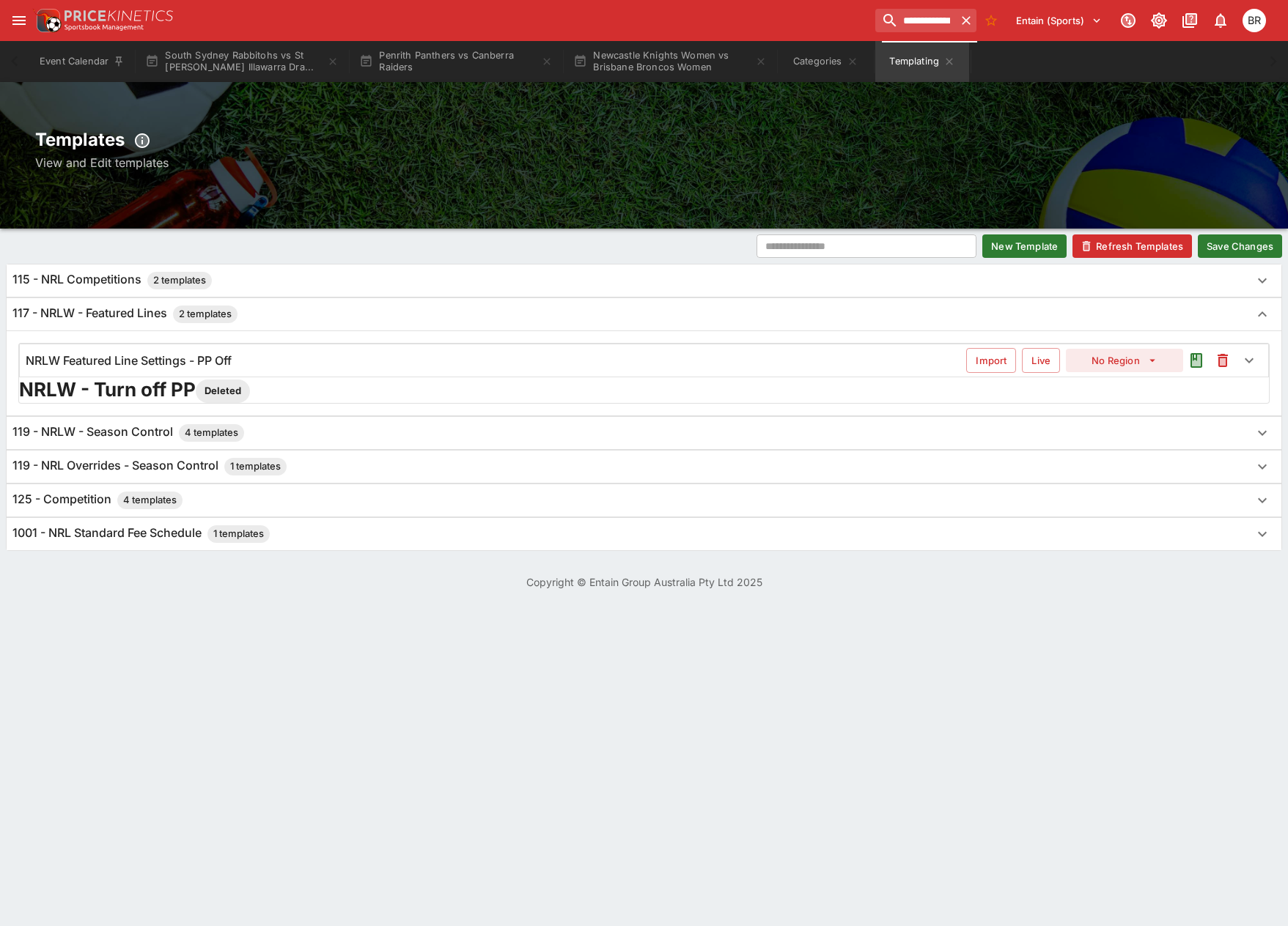
click at [1231, 233] on div "​ New Template Refresh Templates Save Changes 115 - NRL Competitions 2 template…" at bounding box center [644, 393] width 1288 height 328
click at [1210, 244] on button "Save Changes" at bounding box center [1240, 247] width 84 height 23
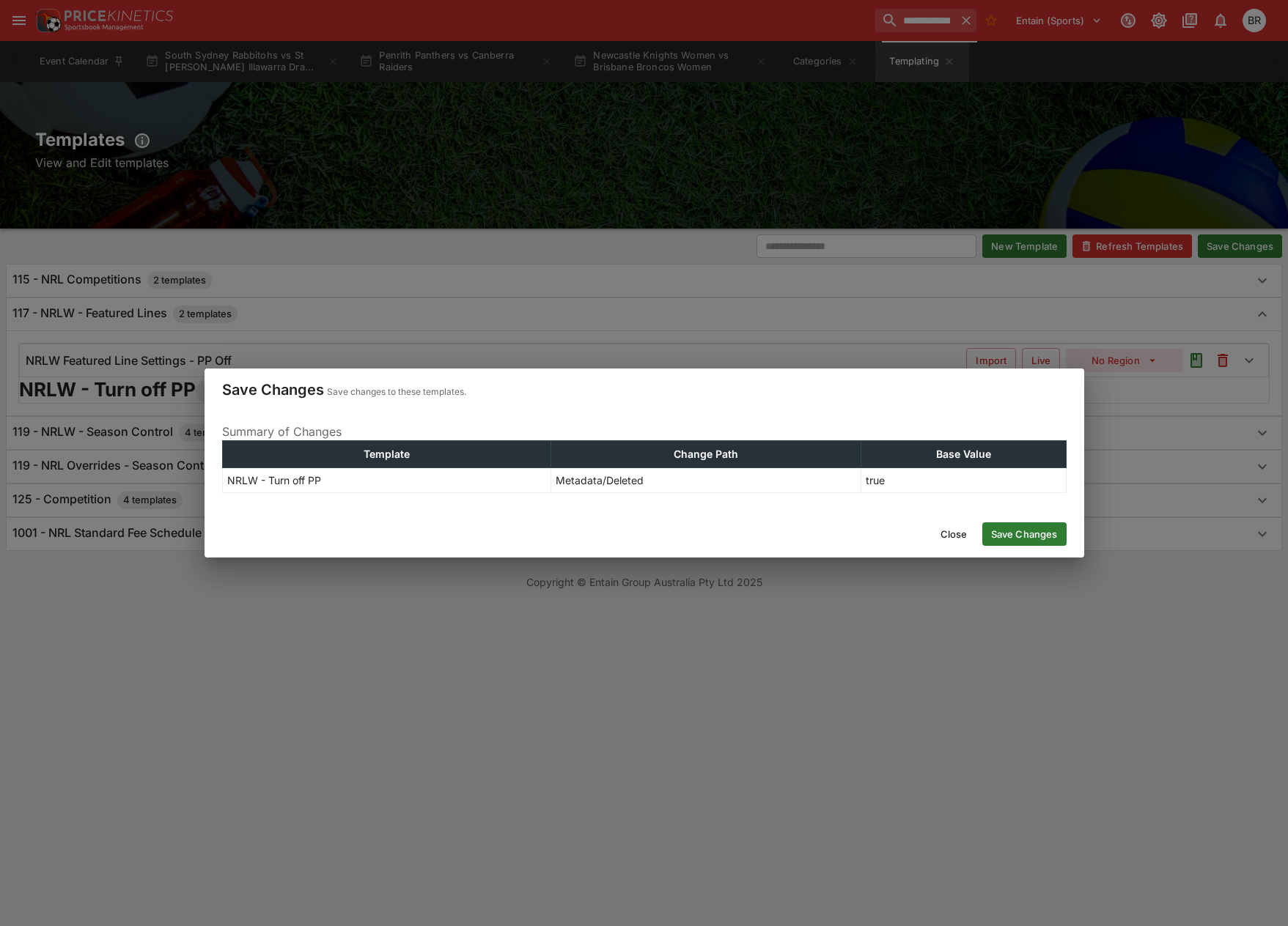
click at [1049, 522] on div "Close Save Changes" at bounding box center [644, 534] width 879 height 47
click at [1051, 528] on button "Save Changes" at bounding box center [1025, 534] width 84 height 23
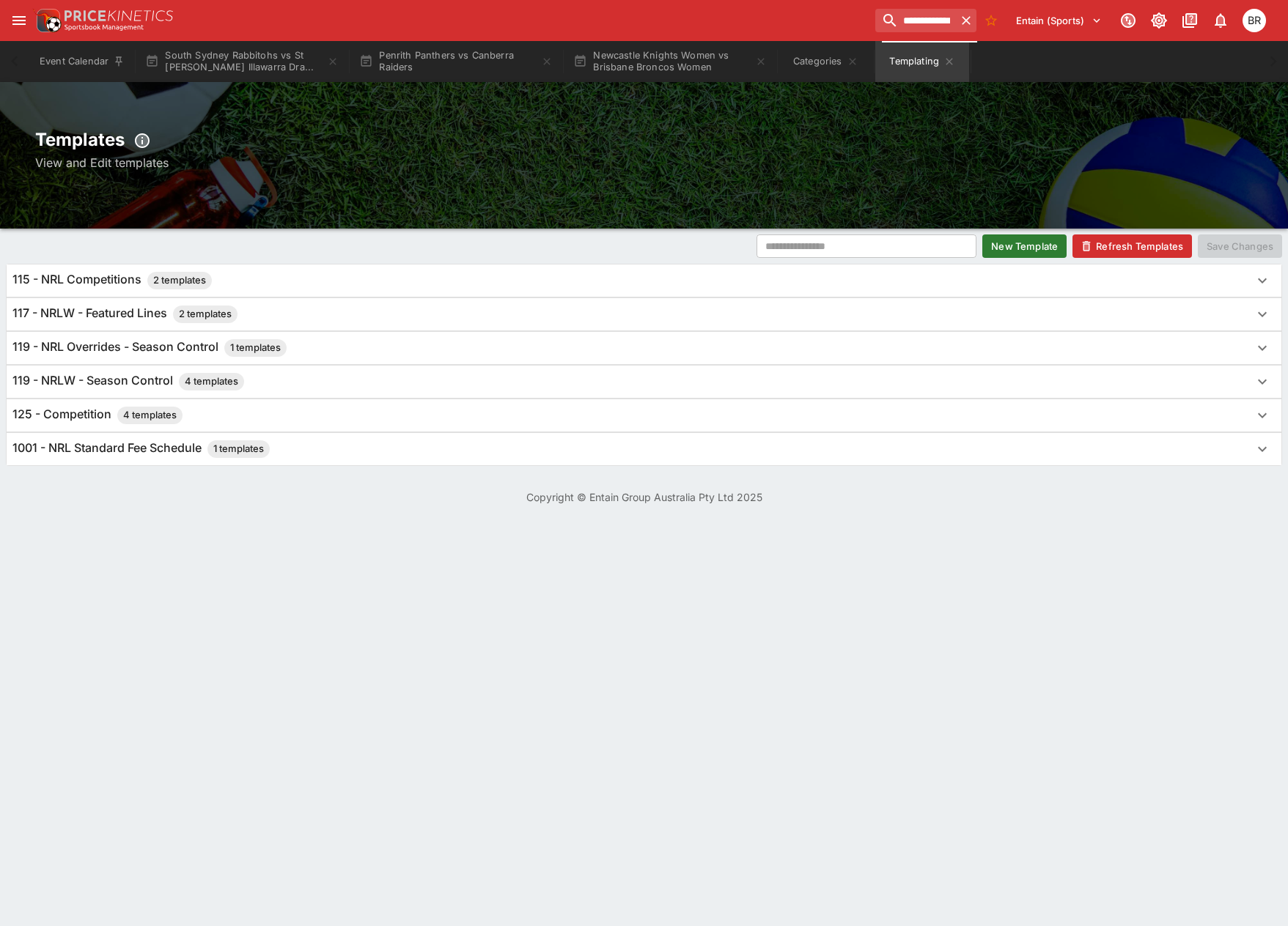
click at [1023, 252] on button "New Template" at bounding box center [1025, 247] width 84 height 23
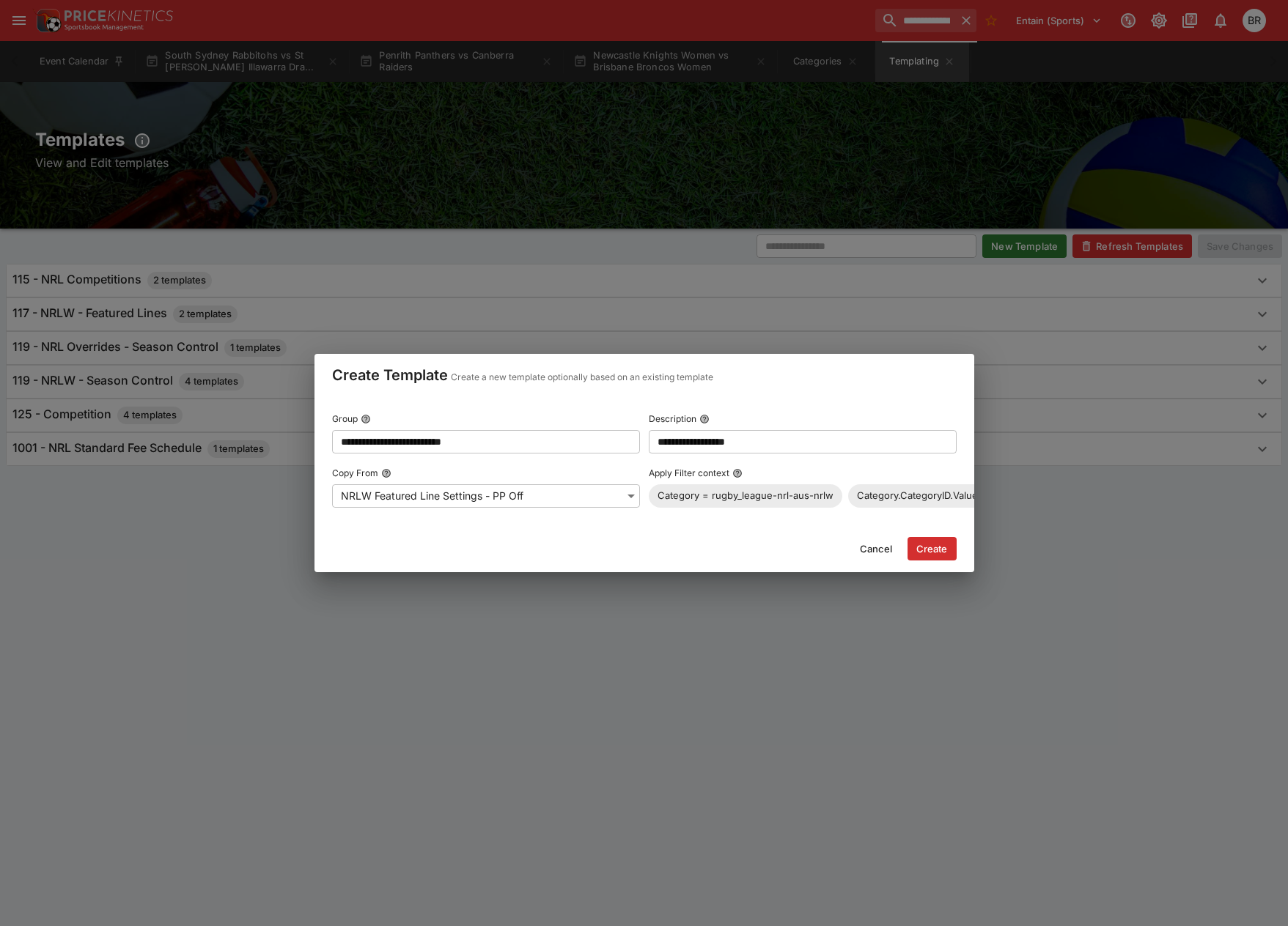
click at [473, 450] on div "**********" at bounding box center [644, 458] width 624 height 100
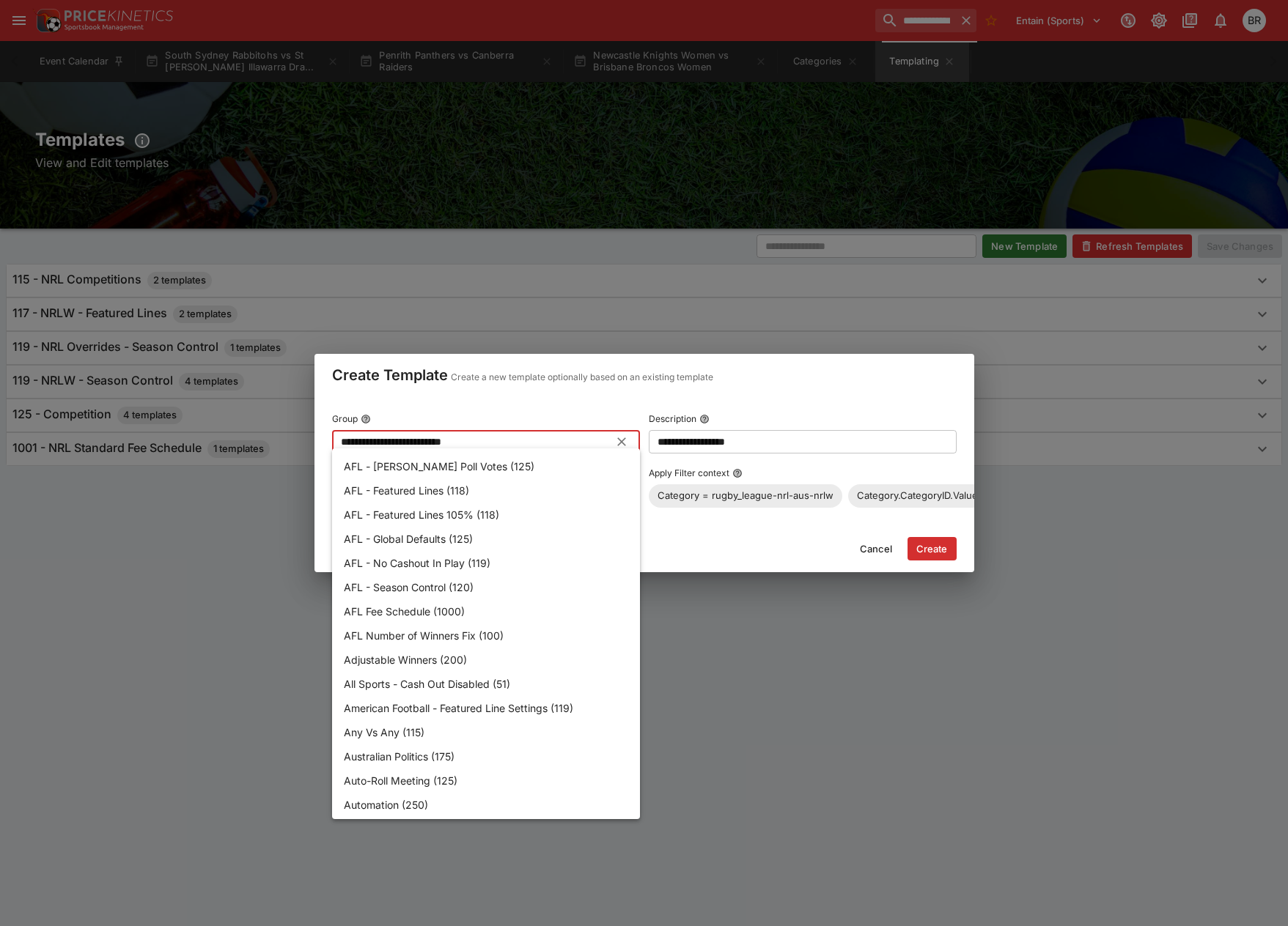
click at [479, 434] on input "**********" at bounding box center [474, 442] width 284 height 23
click at [409, 434] on input "**********" at bounding box center [474, 442] width 284 height 23
drag, startPoint x: 381, startPoint y: 433, endPoint x: 453, endPoint y: 437, distance: 72.1
click at [453, 437] on input "**********" at bounding box center [474, 442] width 284 height 23
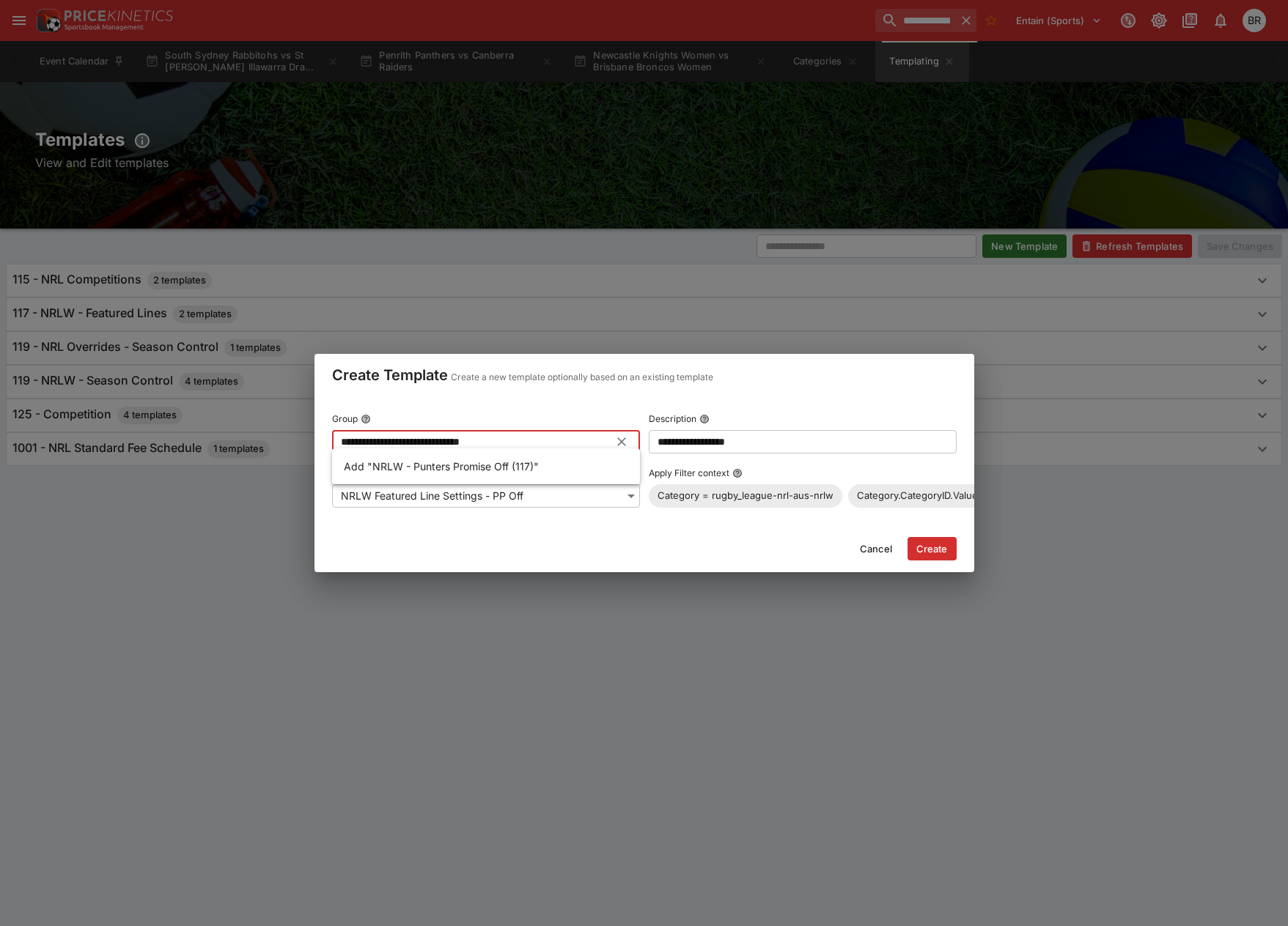
click at [453, 463] on p "Add "NRLW - Punters Promise Off (117)"" at bounding box center [441, 466] width 195 height 15
type input "**********"
click at [943, 559] on button "Create" at bounding box center [932, 549] width 50 height 23
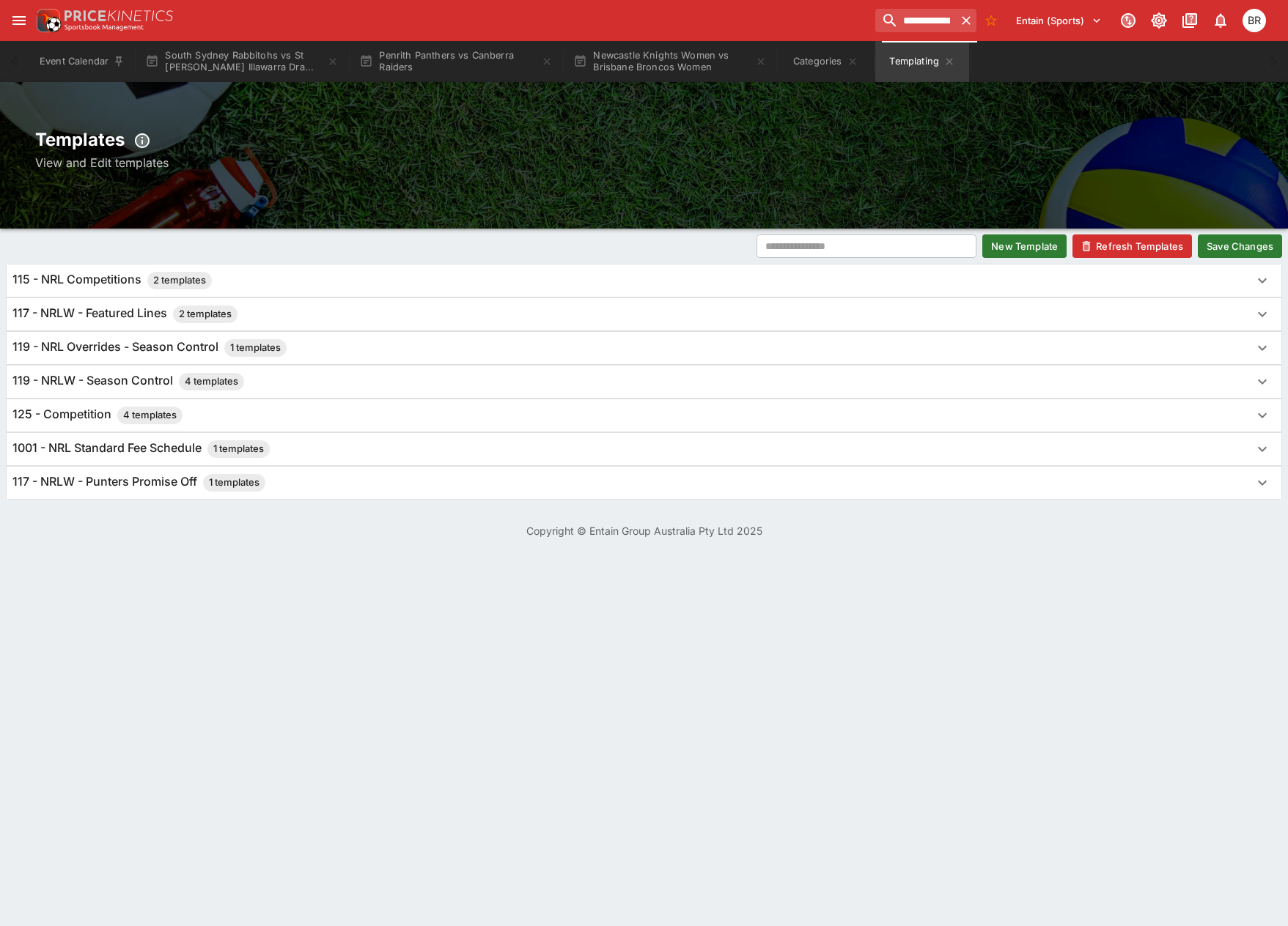
click at [1214, 252] on button "Save Changes" at bounding box center [1240, 247] width 84 height 23
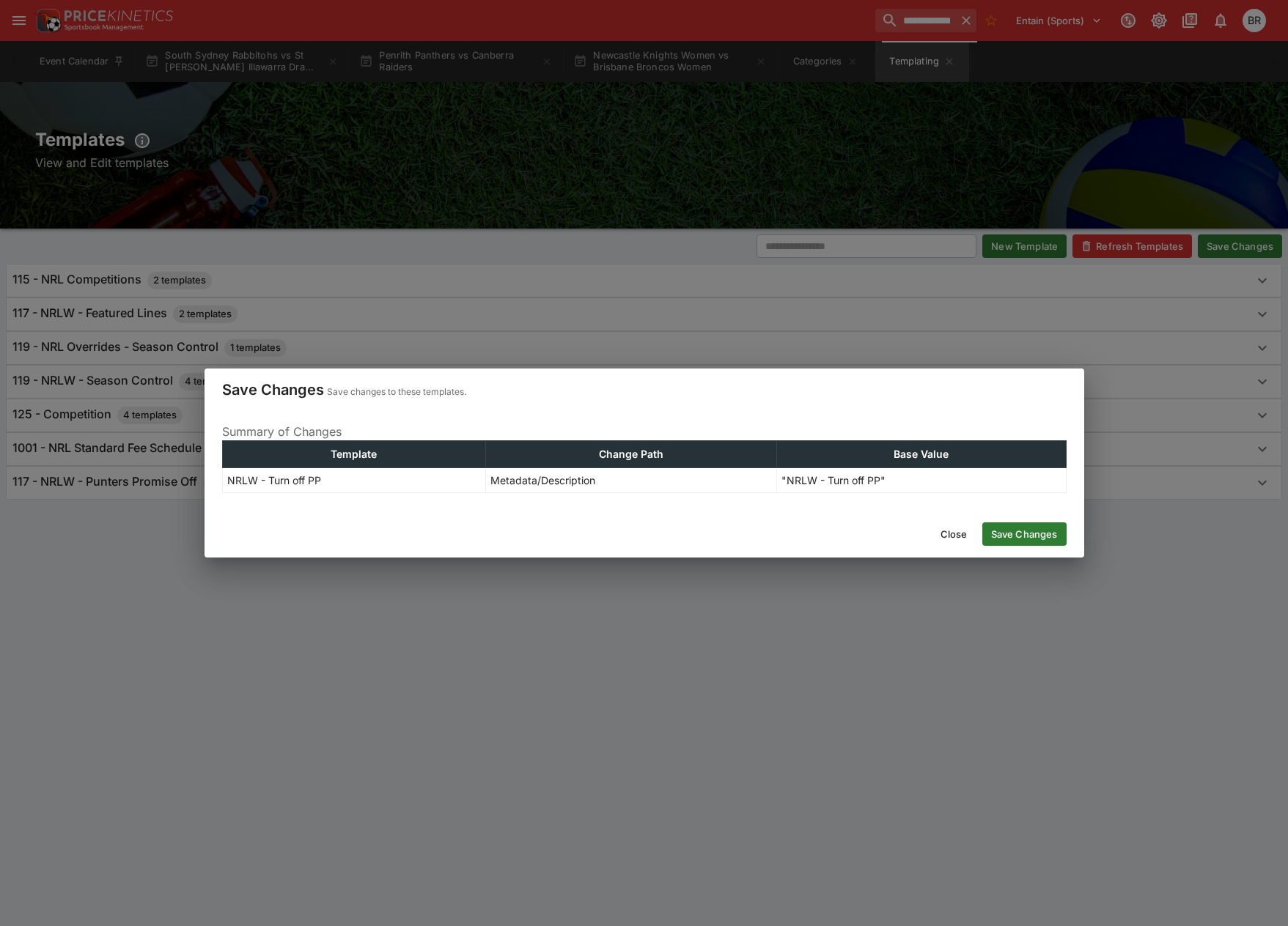
click at [1030, 530] on button "Save Changes" at bounding box center [1025, 534] width 84 height 23
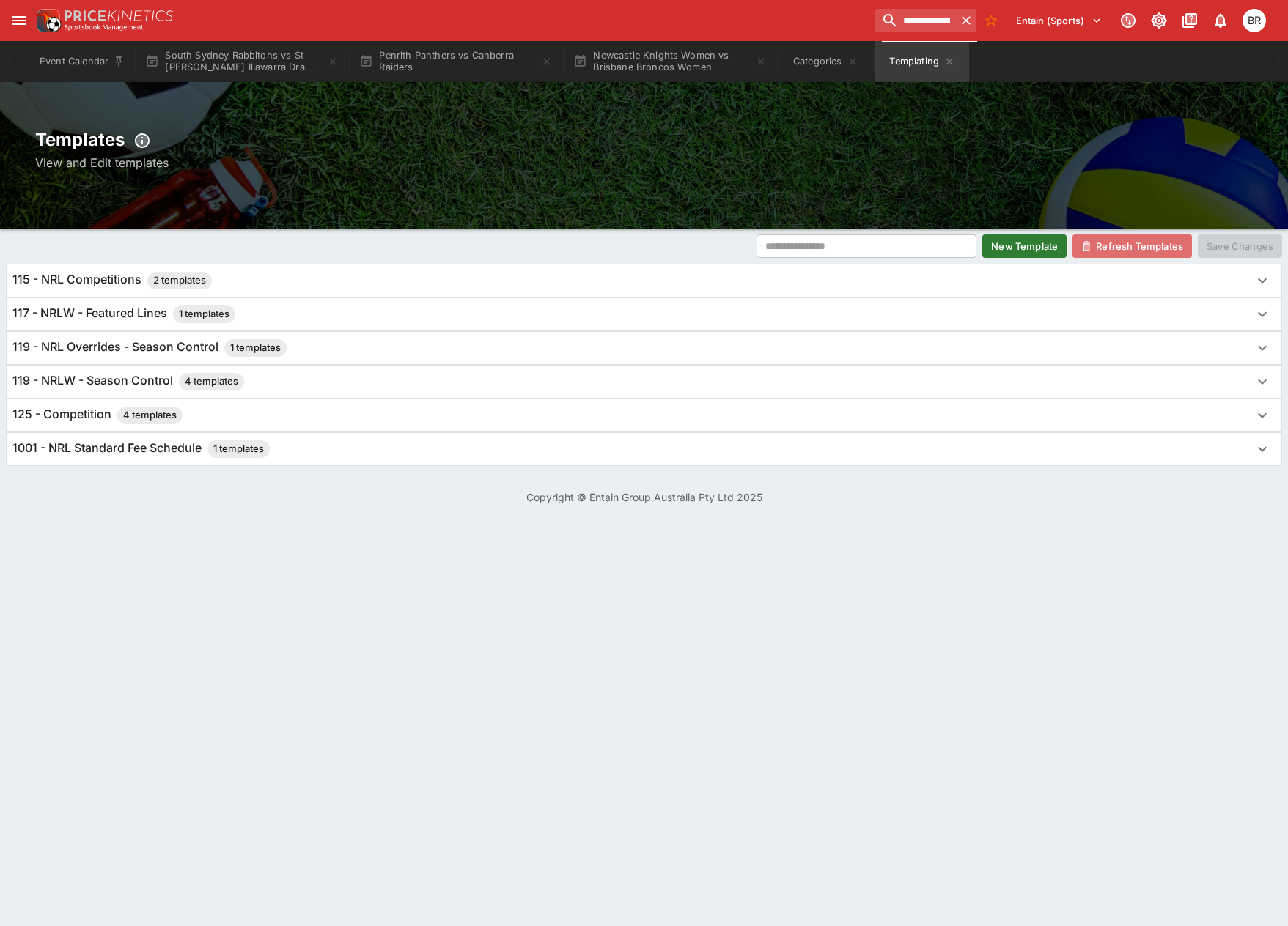
click at [1108, 255] on button "Refresh Templates" at bounding box center [1132, 247] width 119 height 23
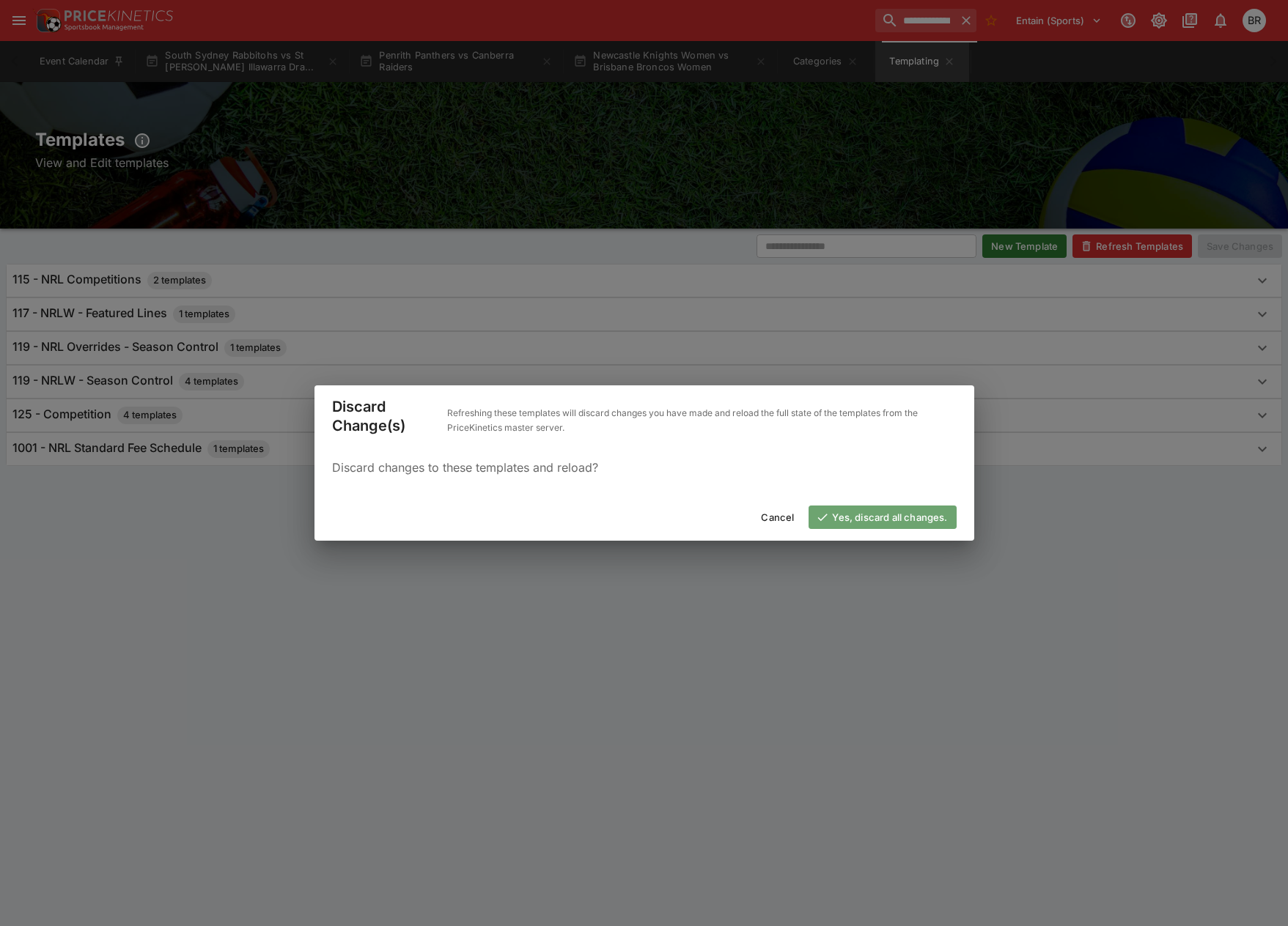
click at [899, 511] on button "Yes, discard all changes." at bounding box center [883, 518] width 148 height 23
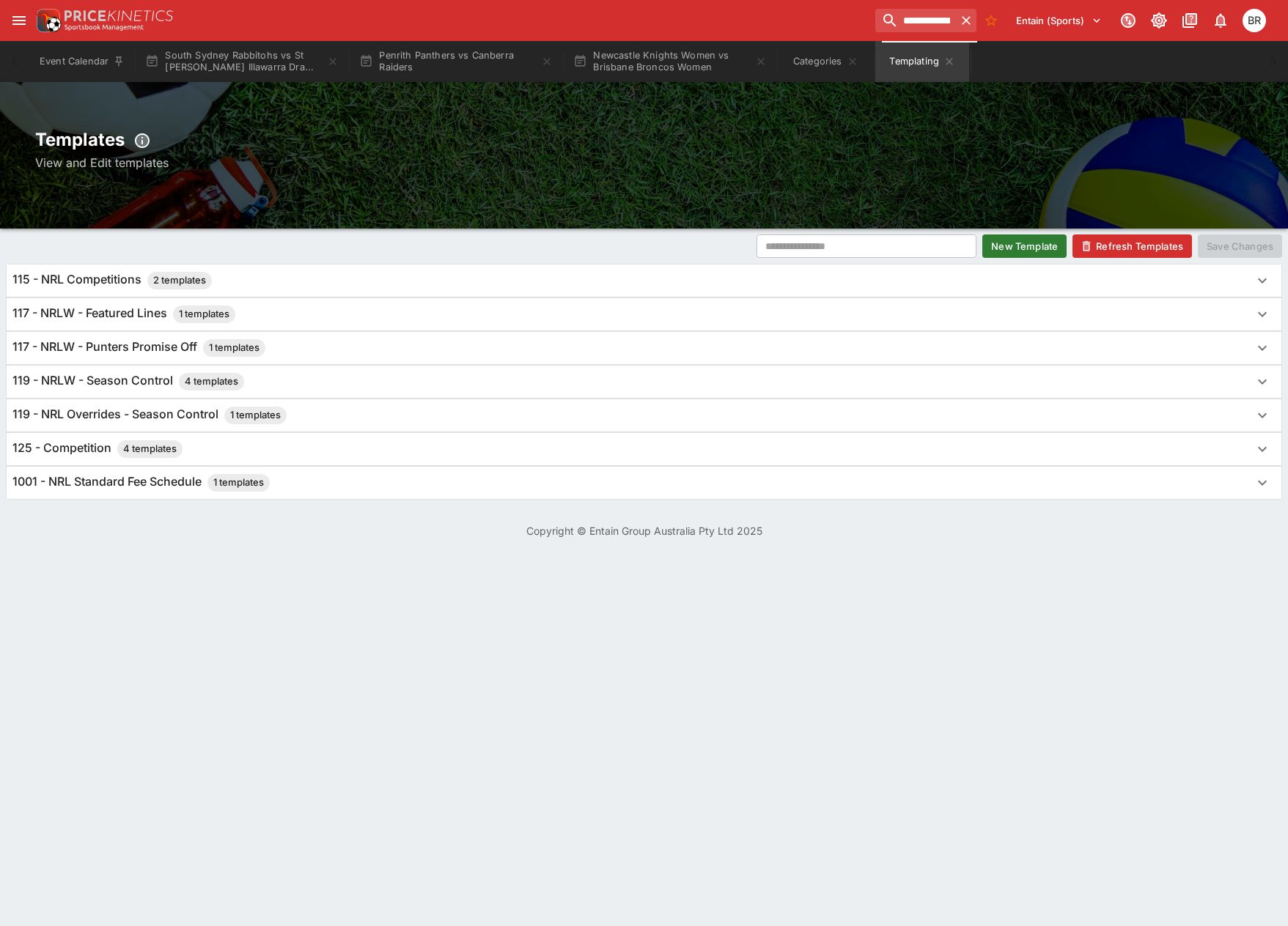
click at [355, 344] on div "117 - NRLW - Punters Promise Off 1 templates" at bounding box center [631, 348] width 1237 height 18
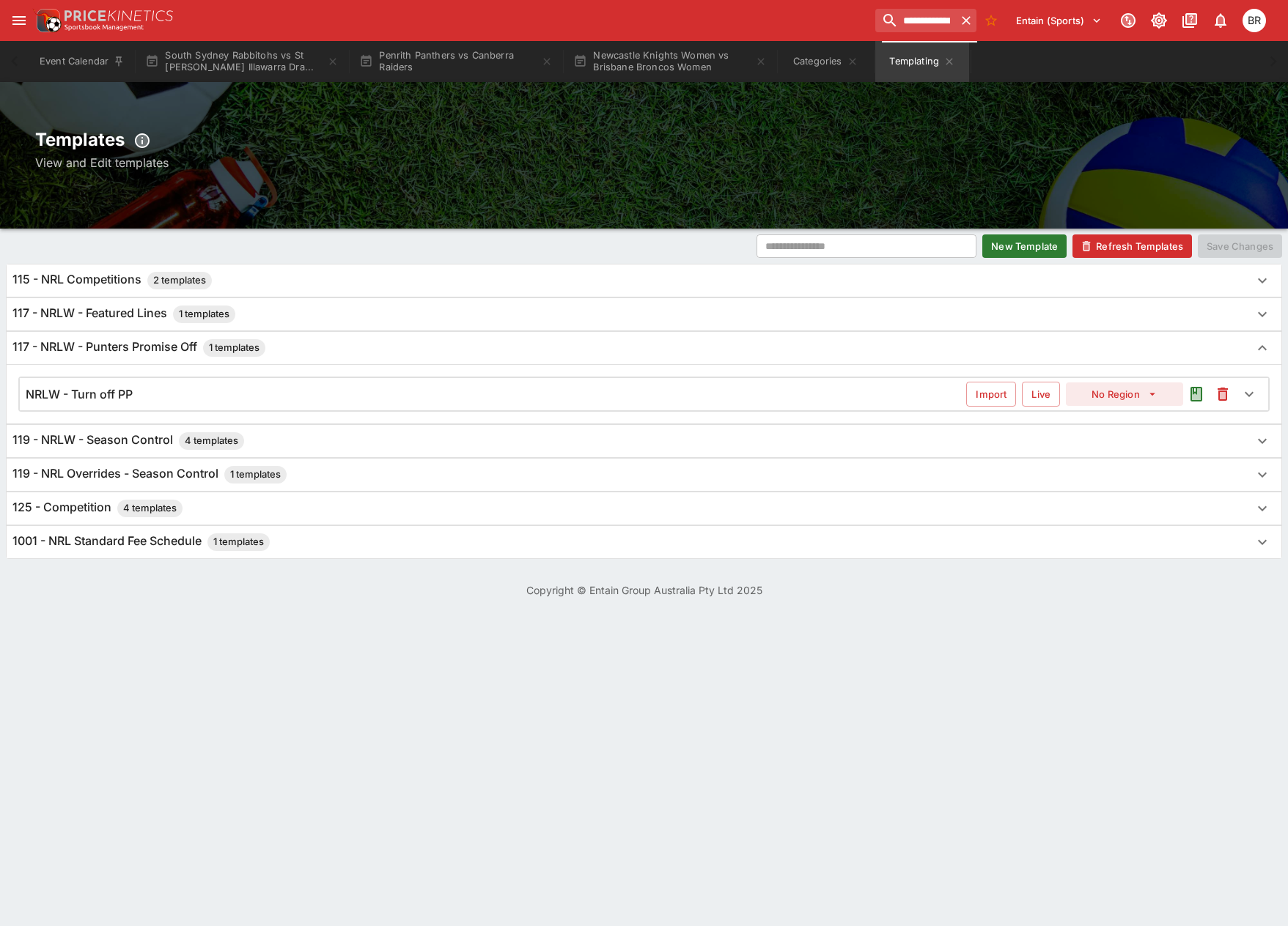
click at [374, 316] on div "117 - NRLW - Featured Lines 1 templates" at bounding box center [631, 314] width 1237 height 18
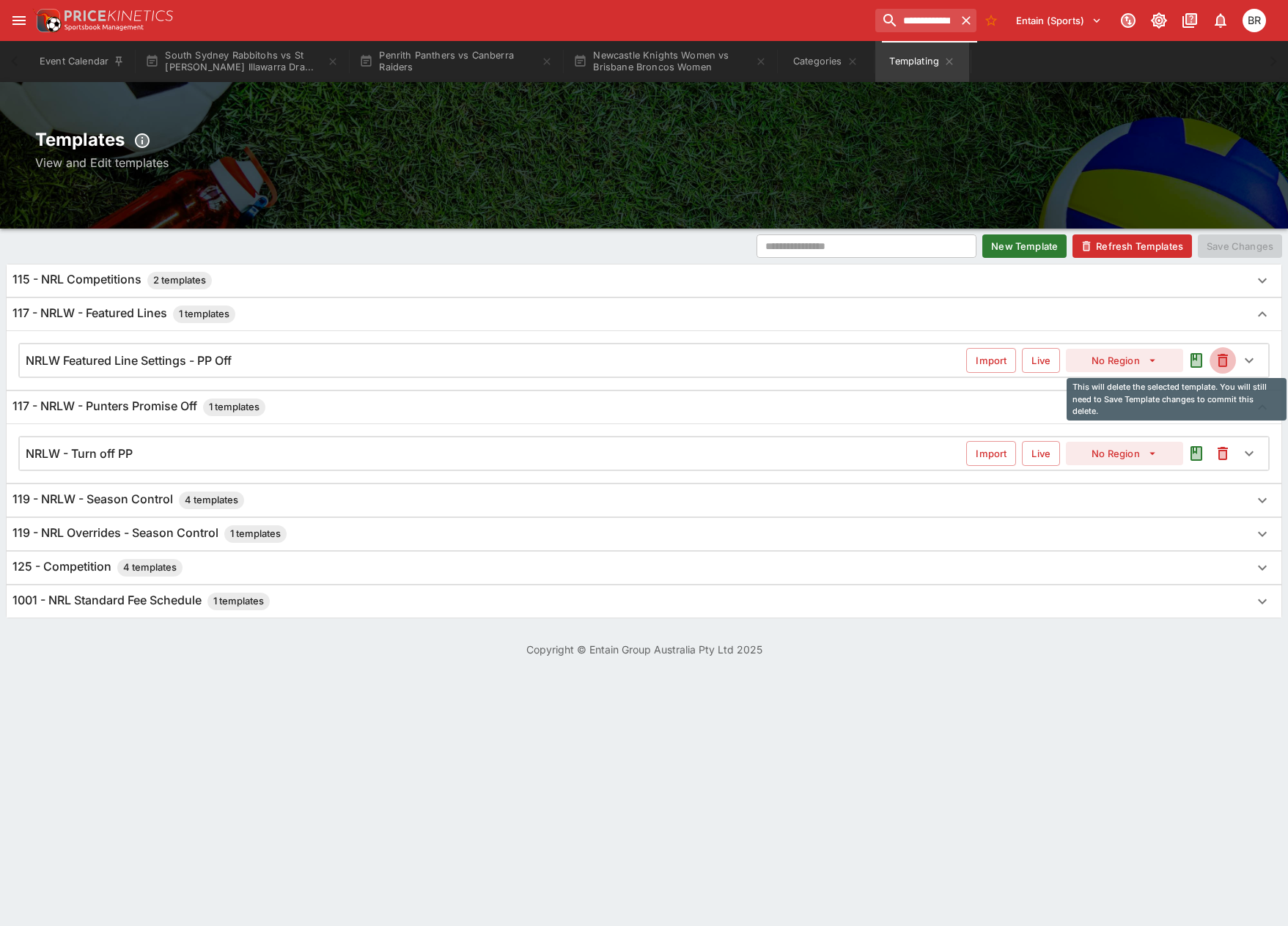
click at [1216, 363] on icon "This will delete the selected template. You will still need to Save Template ch…" at bounding box center [1223, 360] width 18 height 18
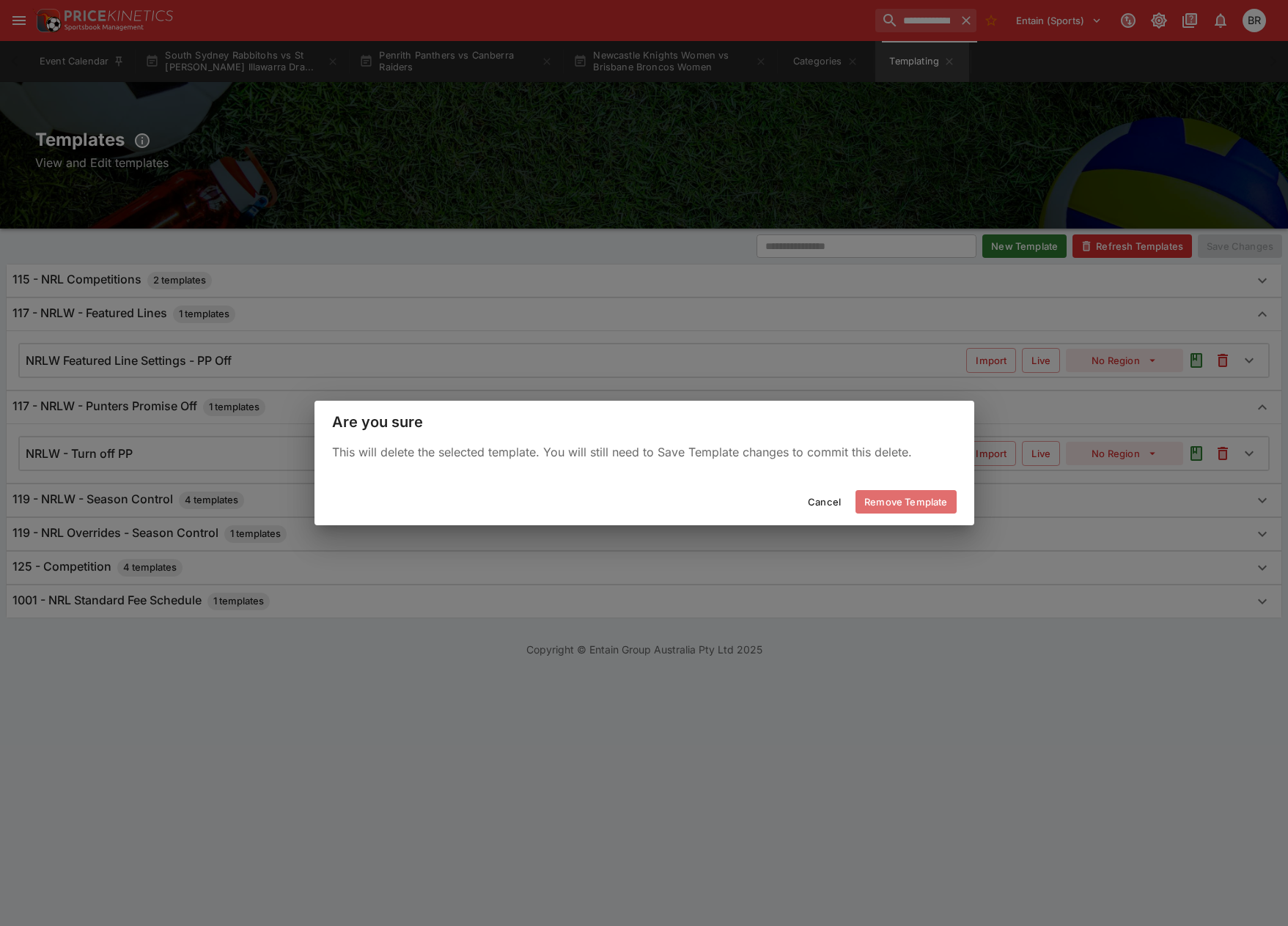
click at [909, 506] on button "Remove Template" at bounding box center [906, 502] width 101 height 23
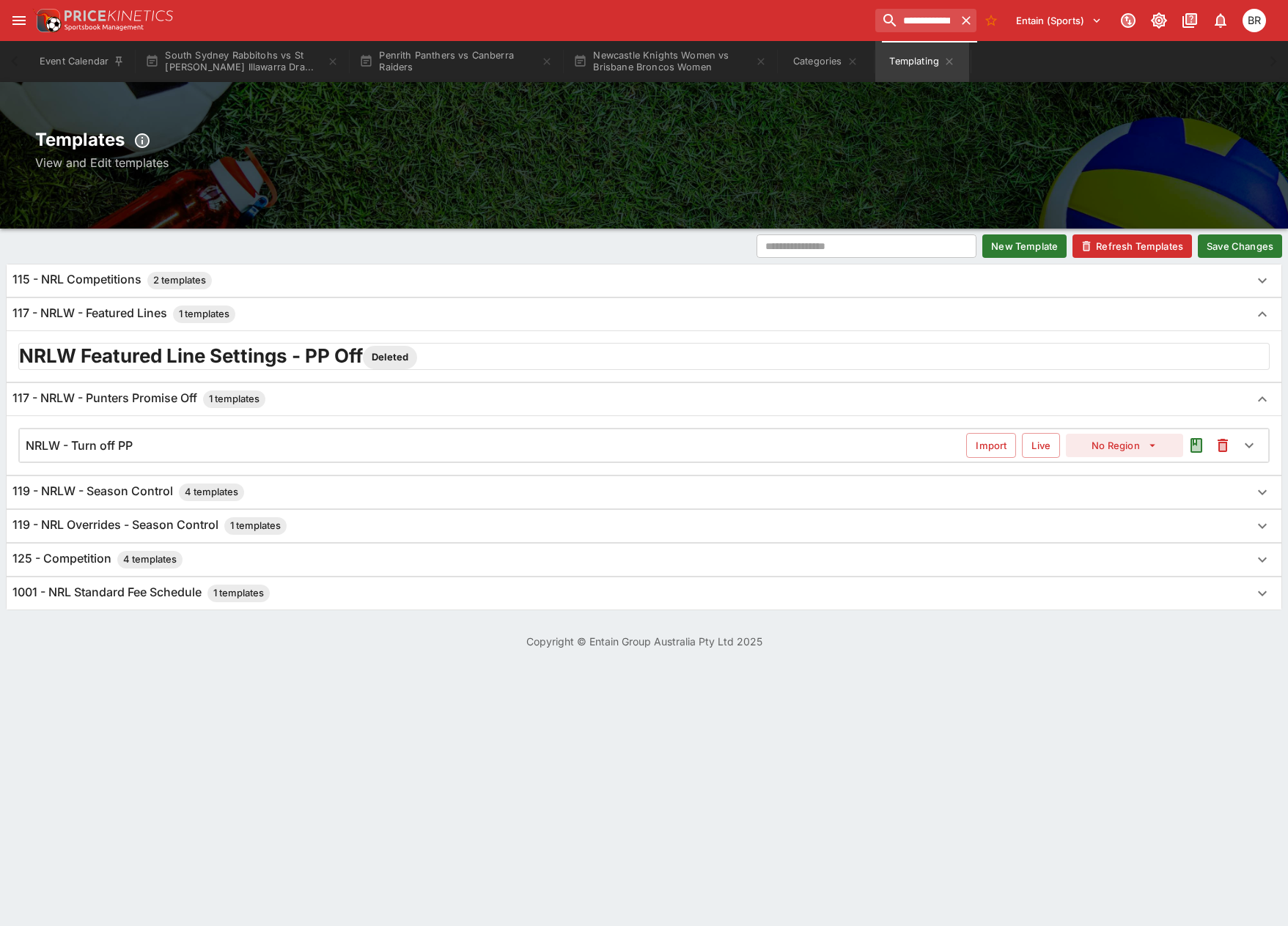
click at [1213, 252] on button "Save Changes" at bounding box center [1240, 247] width 84 height 23
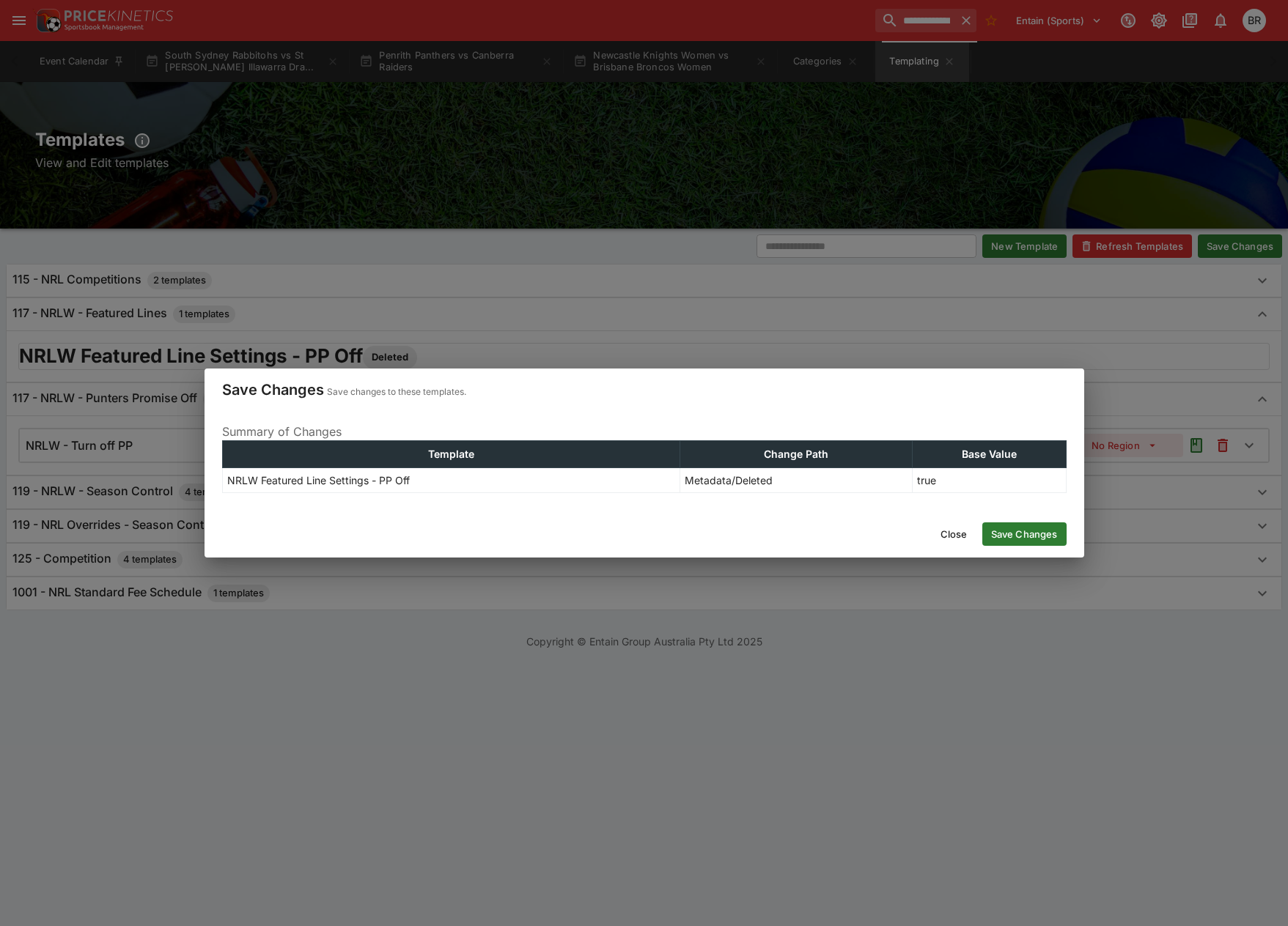
click at [1034, 527] on button "Save Changes" at bounding box center [1025, 534] width 84 height 23
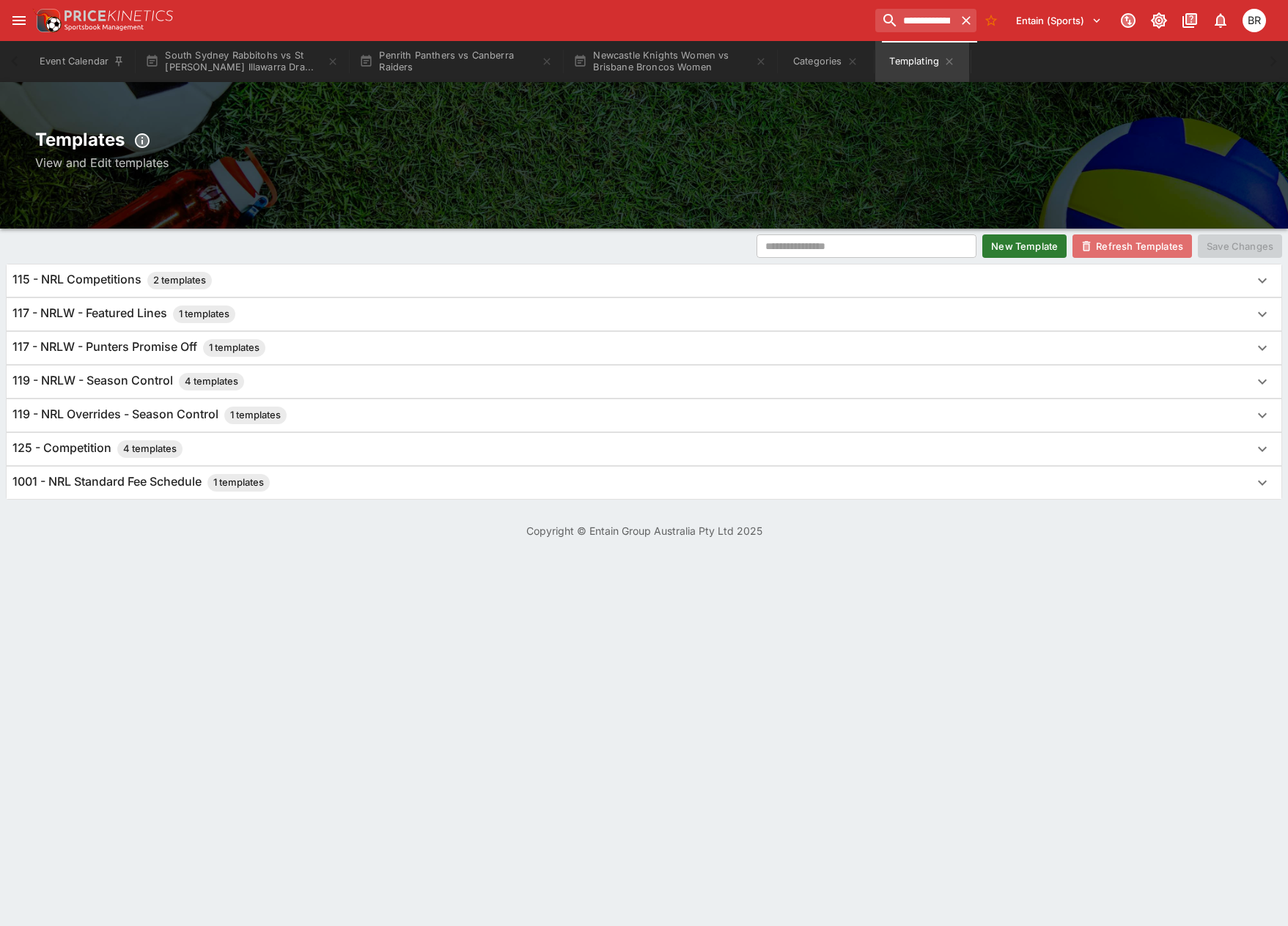
click at [1132, 248] on button "Refresh Templates" at bounding box center [1132, 247] width 119 height 23
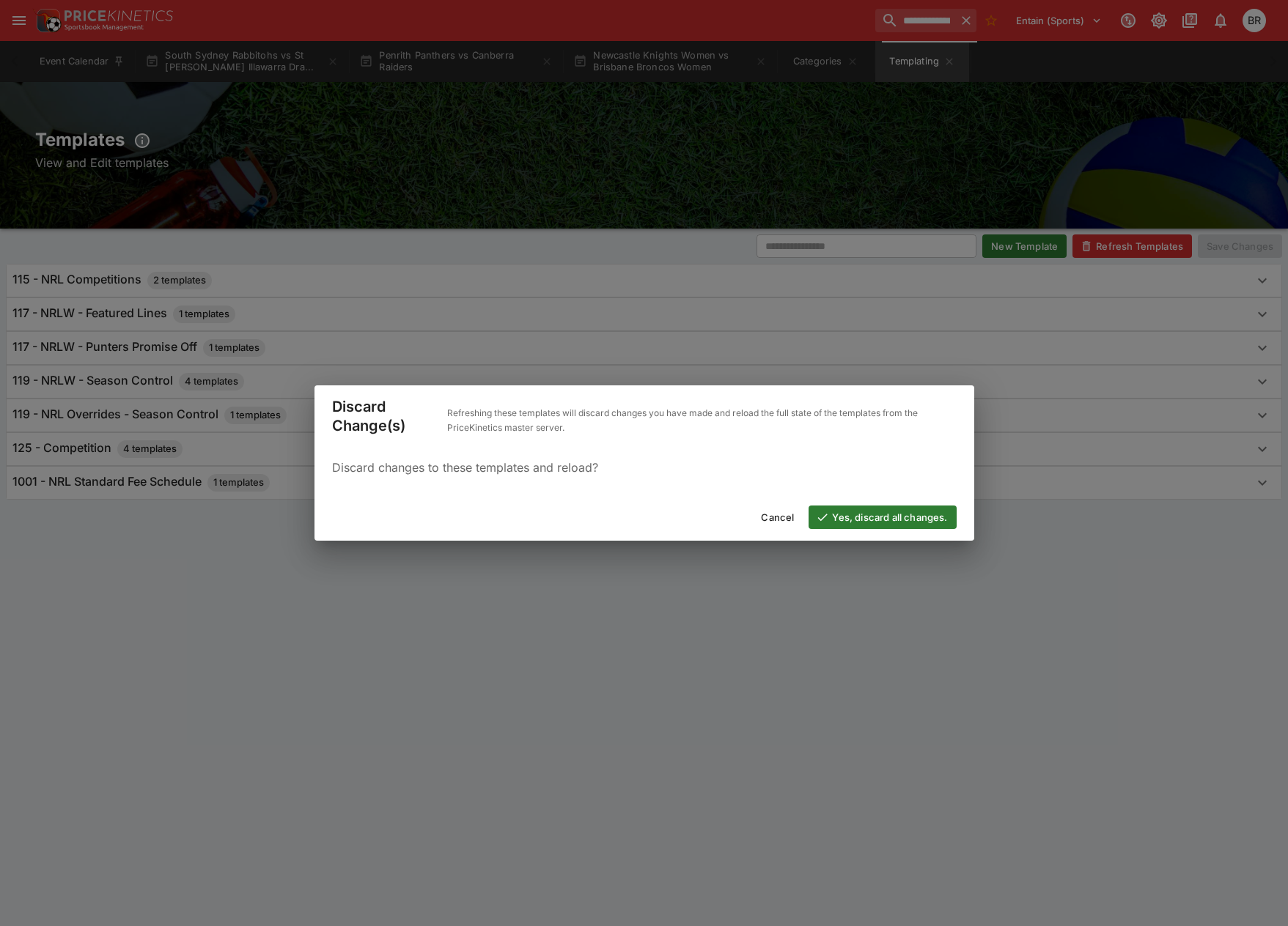
click at [853, 496] on div "Cancel Yes, discard all changes." at bounding box center [644, 518] width 660 height 47
click at [871, 512] on button "Yes, discard all changes." at bounding box center [883, 518] width 148 height 23
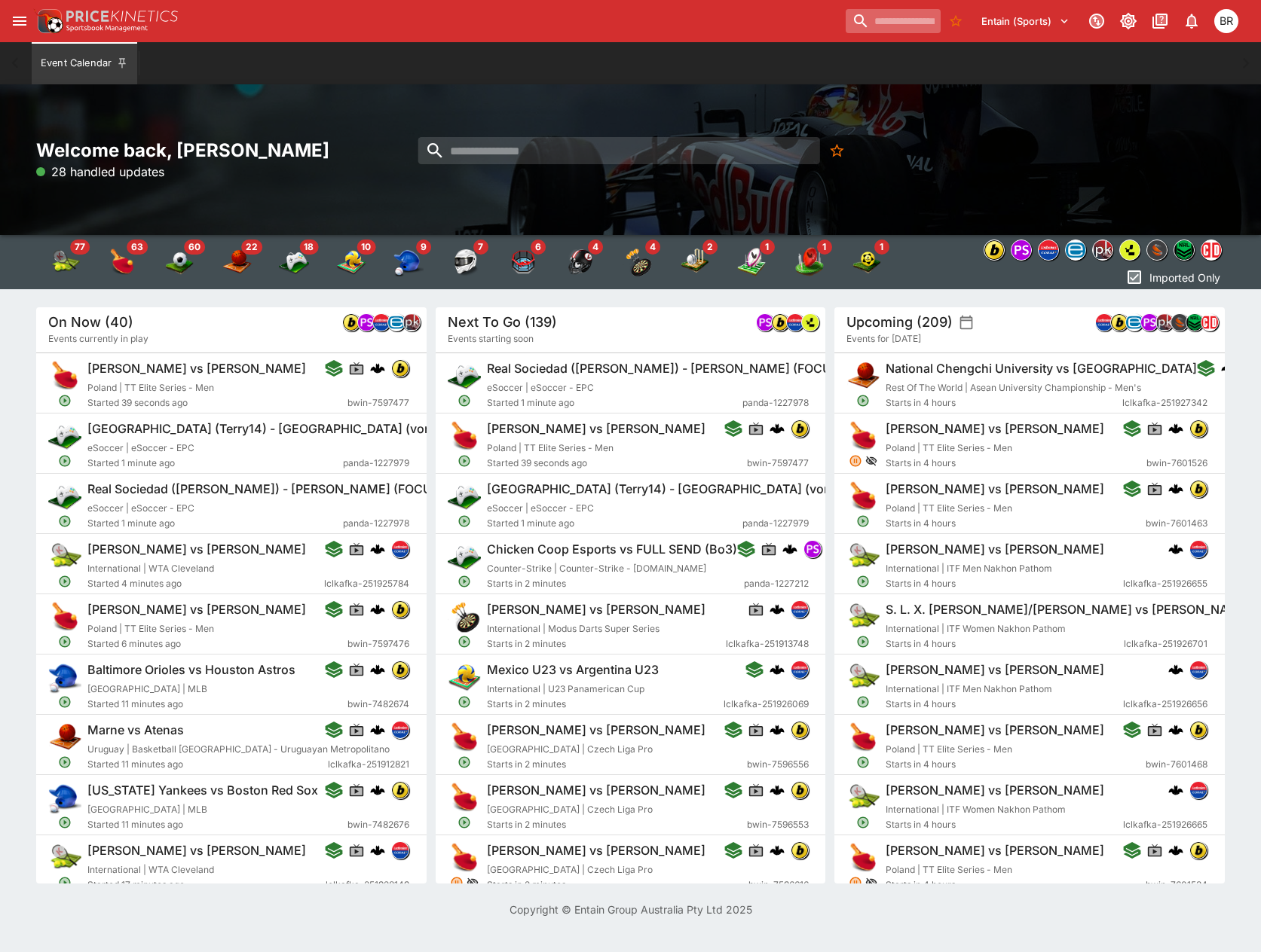
click at [845, 20] on input "search" at bounding box center [893, 21] width 95 height 24
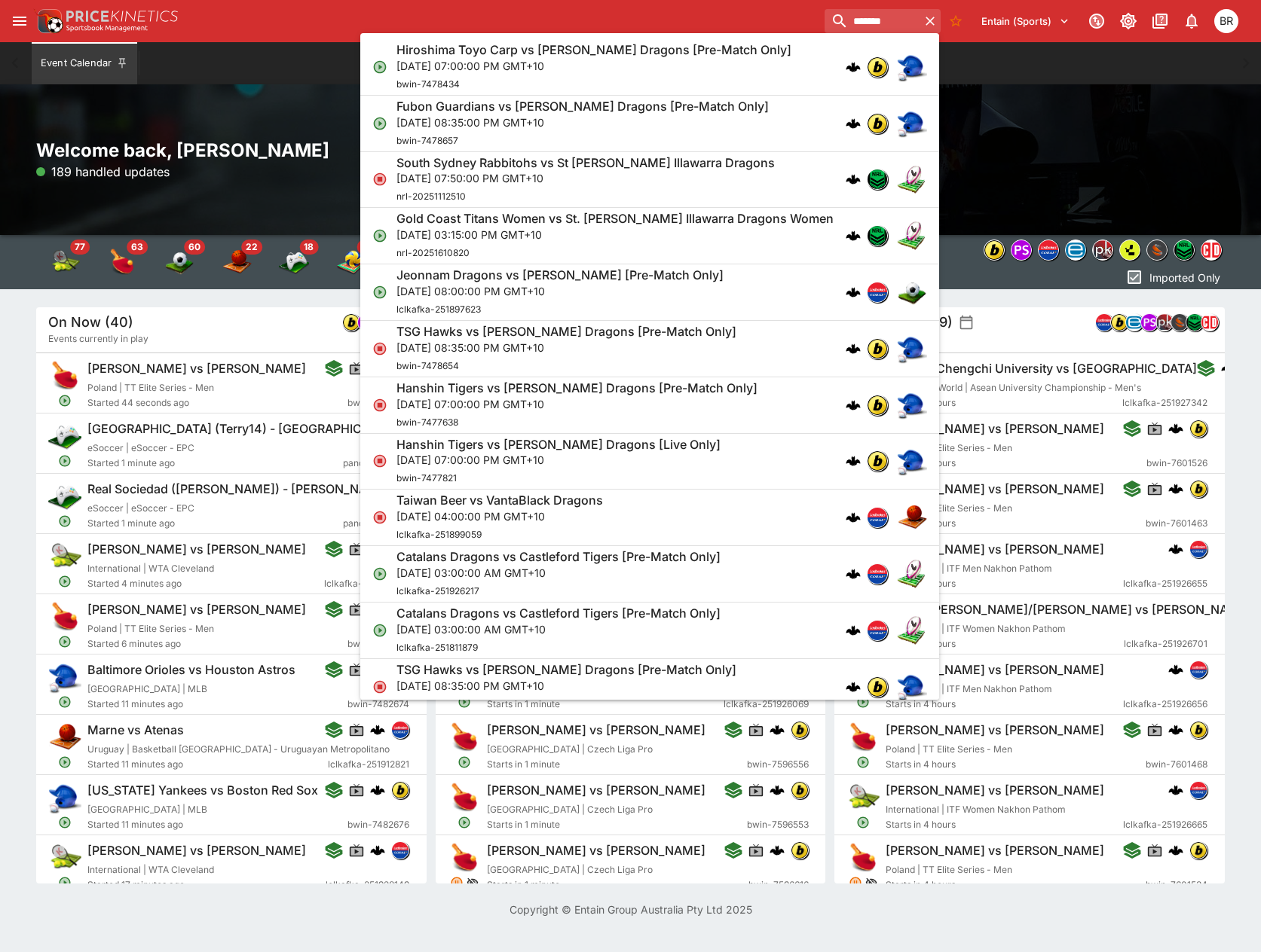
type input "*******"
click at [775, 187] on div "South Sydney Rabbitohs vs St [PERSON_NAME] Illawarra Dragons [DATE] 07:50:00 PM…" at bounding box center [643, 180] width 492 height 50
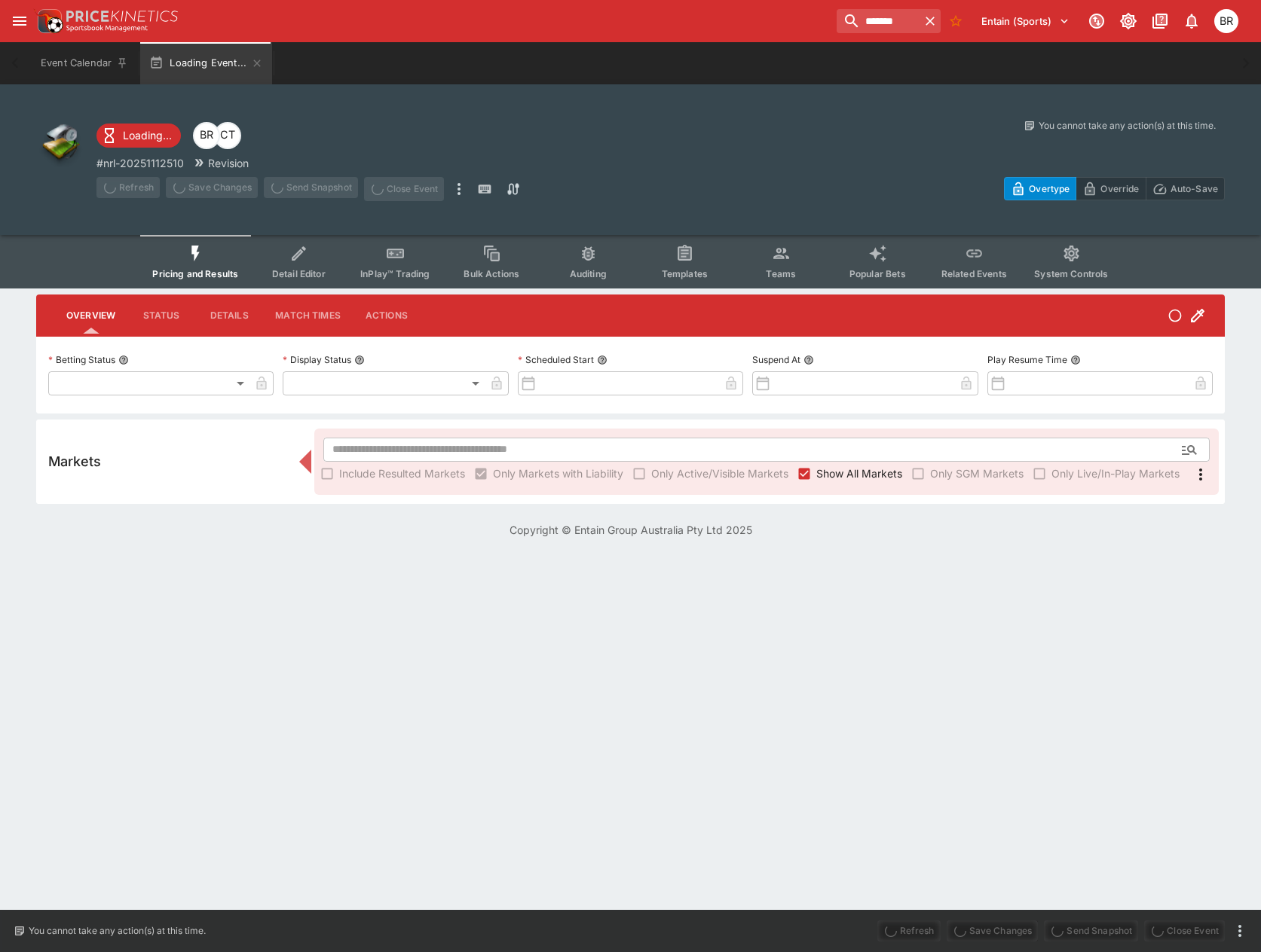
click at [653, 250] on button "Templates" at bounding box center [684, 262] width 97 height 53
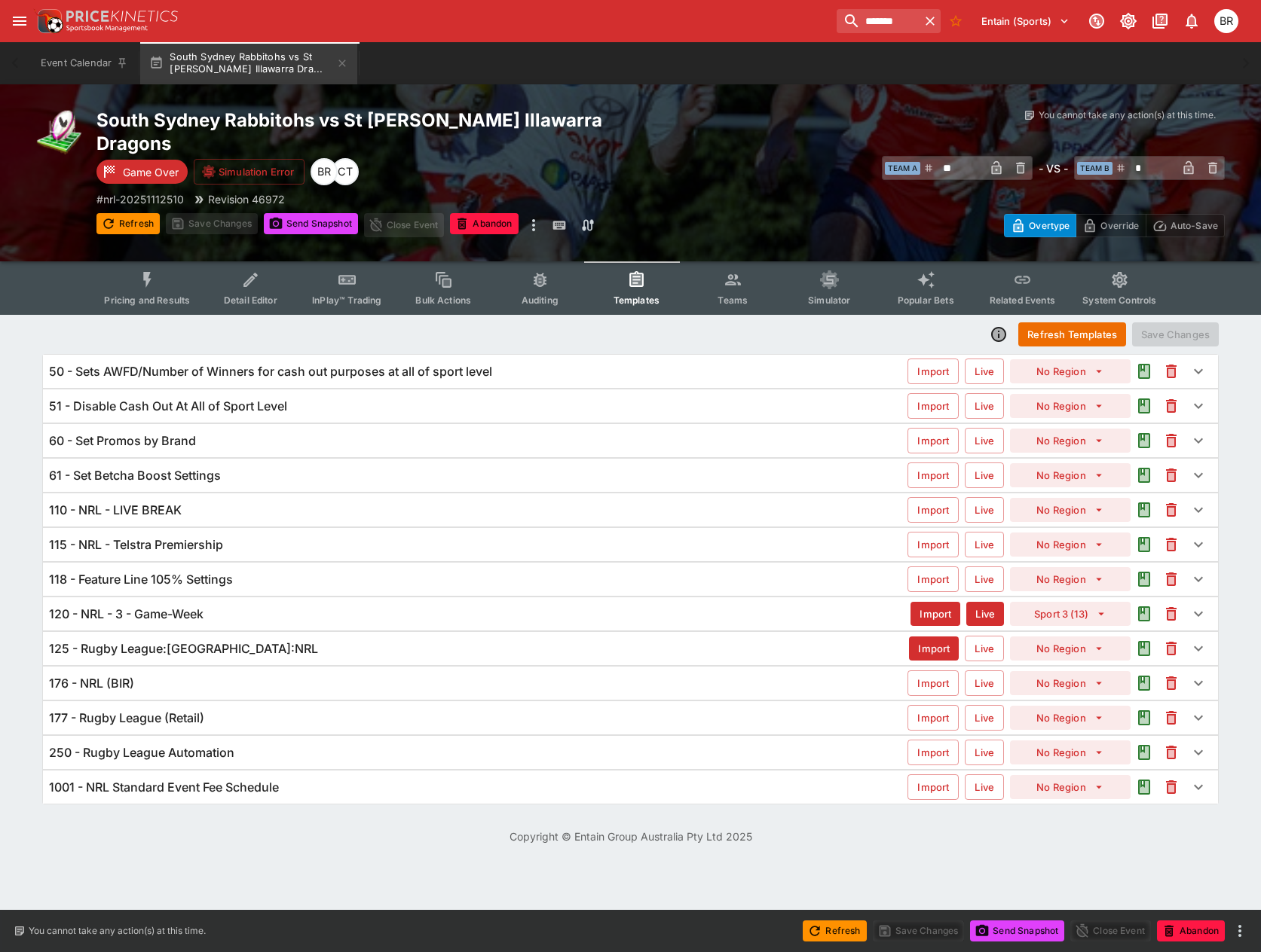
click at [279, 572] on div "118 - Feature Line 105% Settings" at bounding box center [478, 579] width 858 height 16
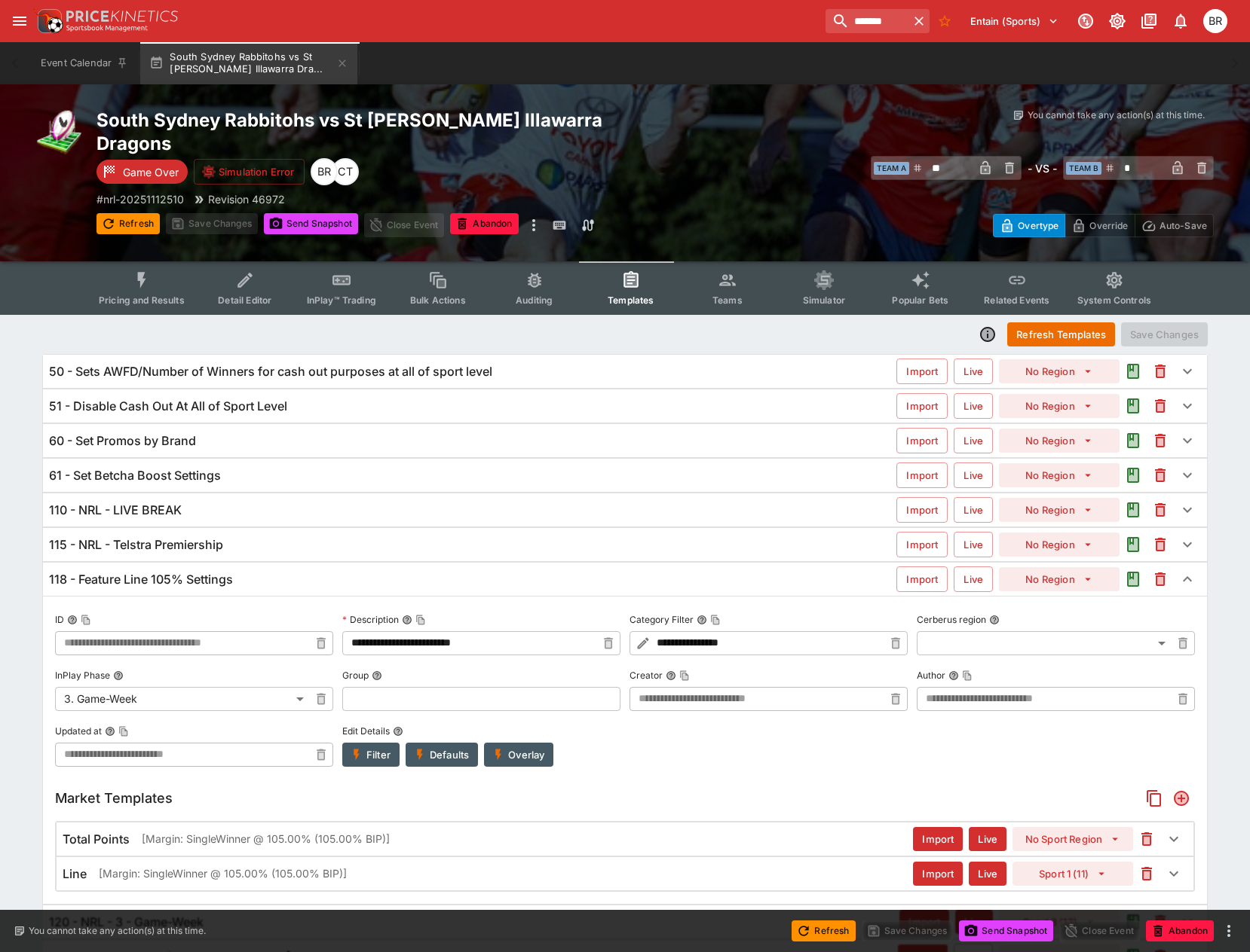
type input "**********"
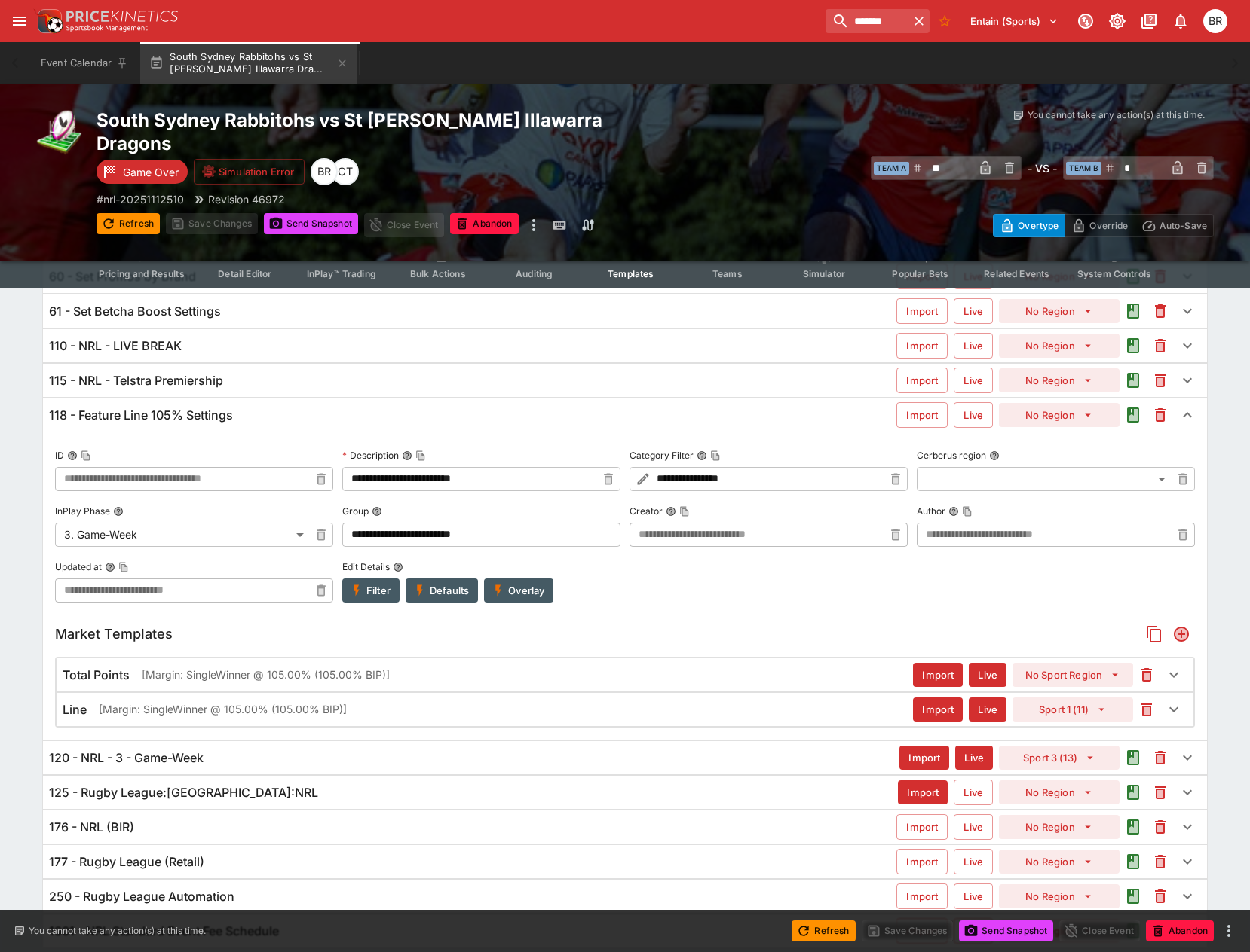
scroll to position [195, 0]
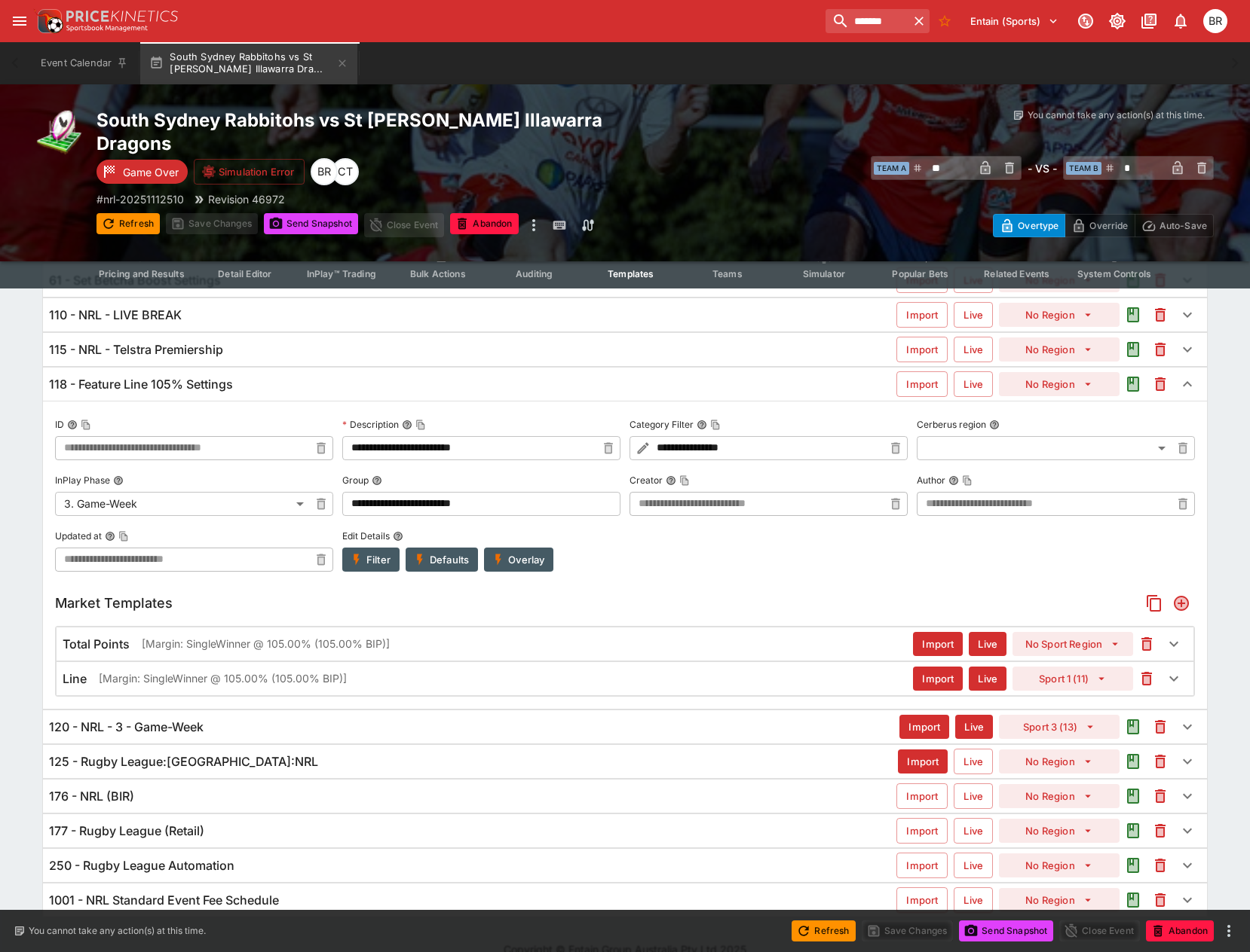
click at [421, 671] on div "Line [Margin: SingleWinner @ 105.00% (105.00% BIP)]" at bounding box center [488, 679] width 851 height 16
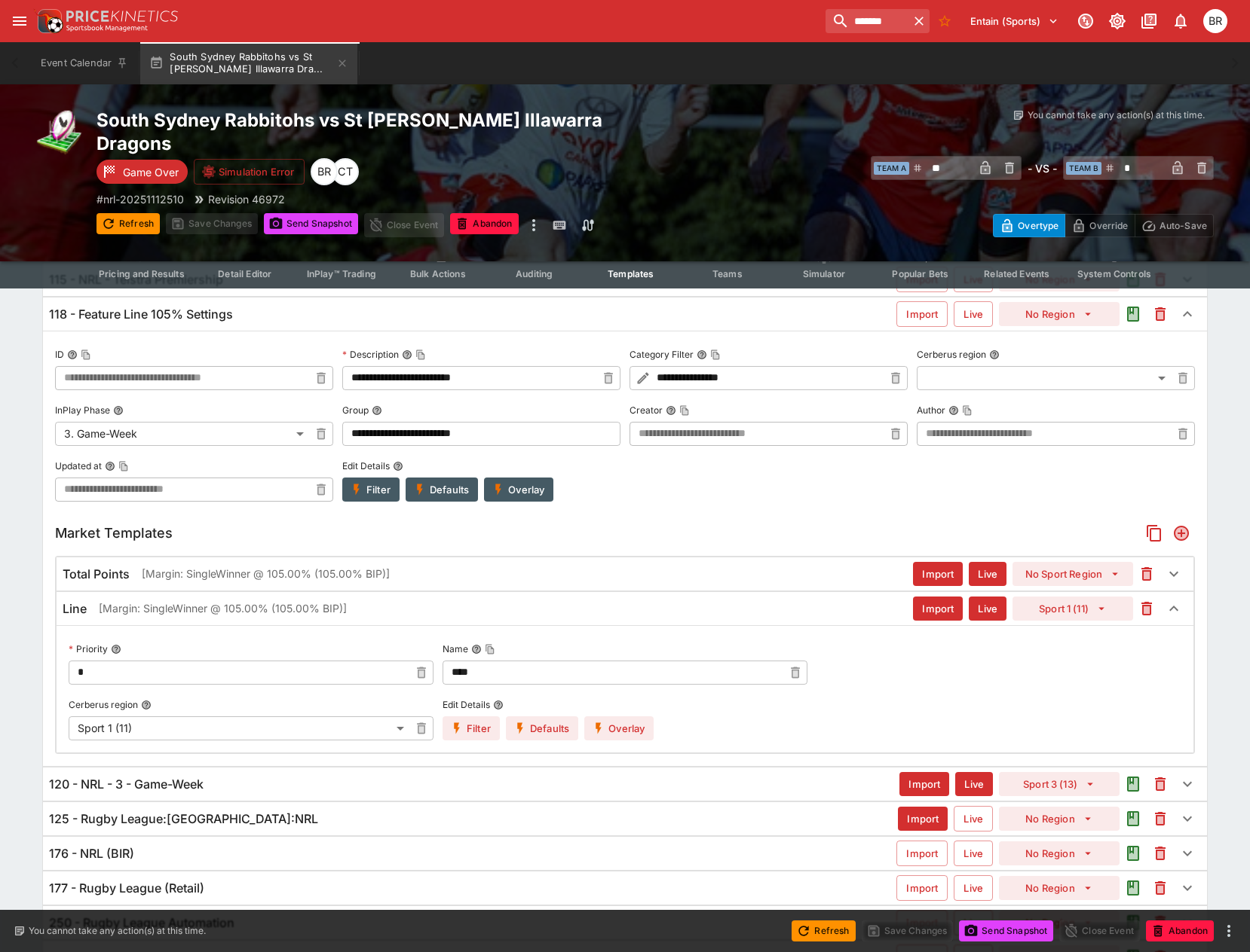
scroll to position [323, 0]
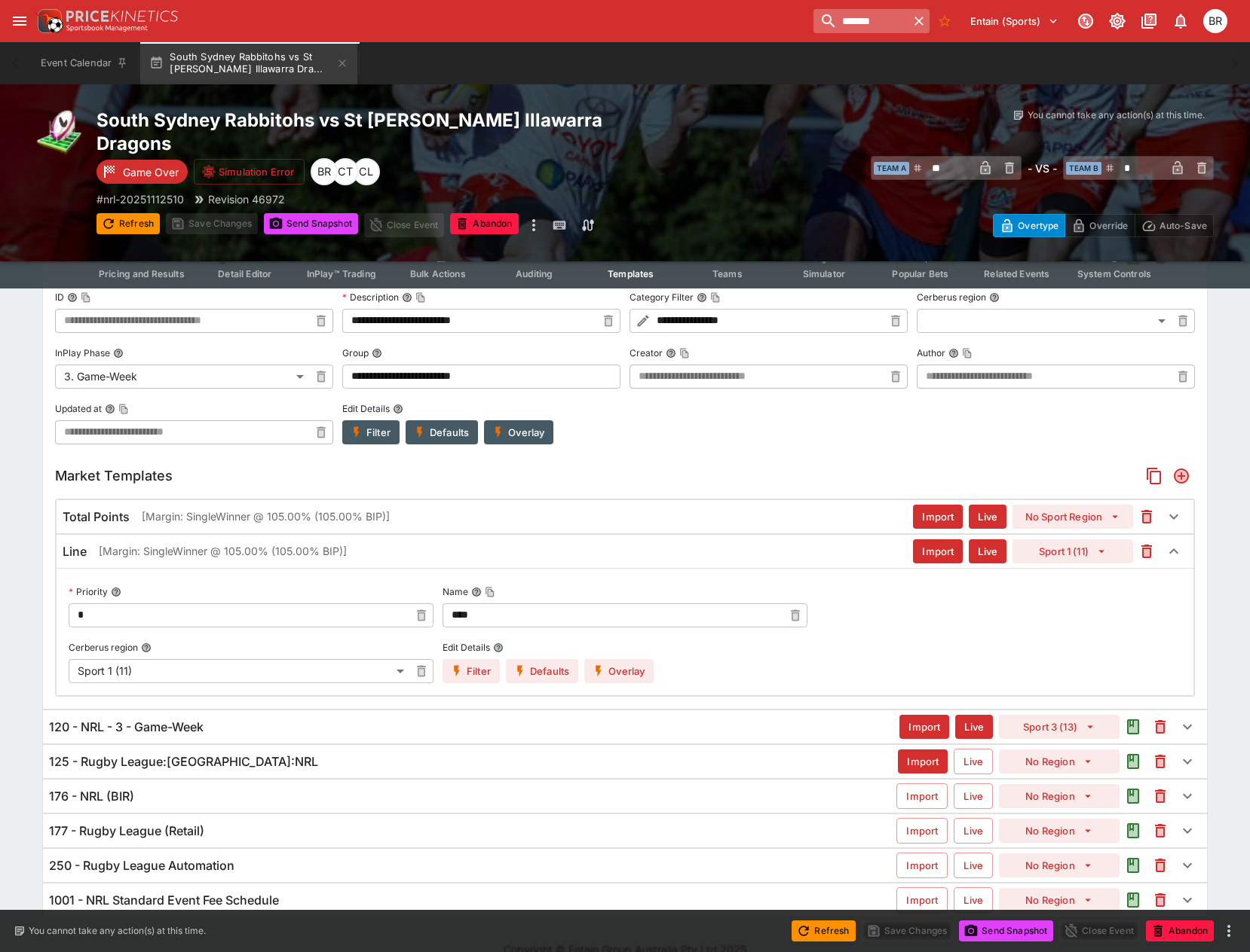
click at [865, 26] on input "*******" at bounding box center [861, 21] width 95 height 24
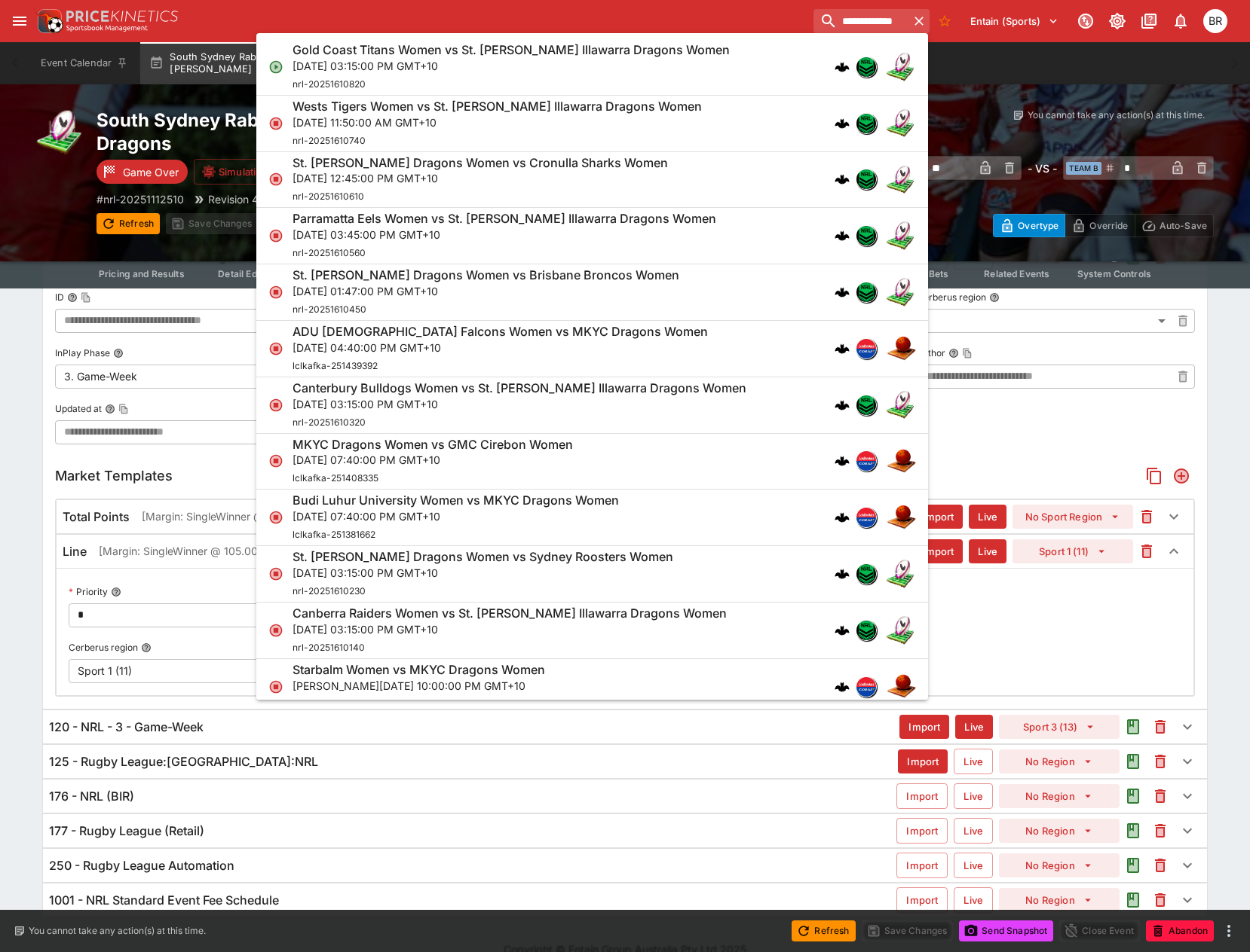
type input "**********"
click at [727, 83] on div "Gold Coast Titans Women vs St. George Illawarra Dragons Women Sat, Aug 23, 2025…" at bounding box center [511, 67] width 437 height 50
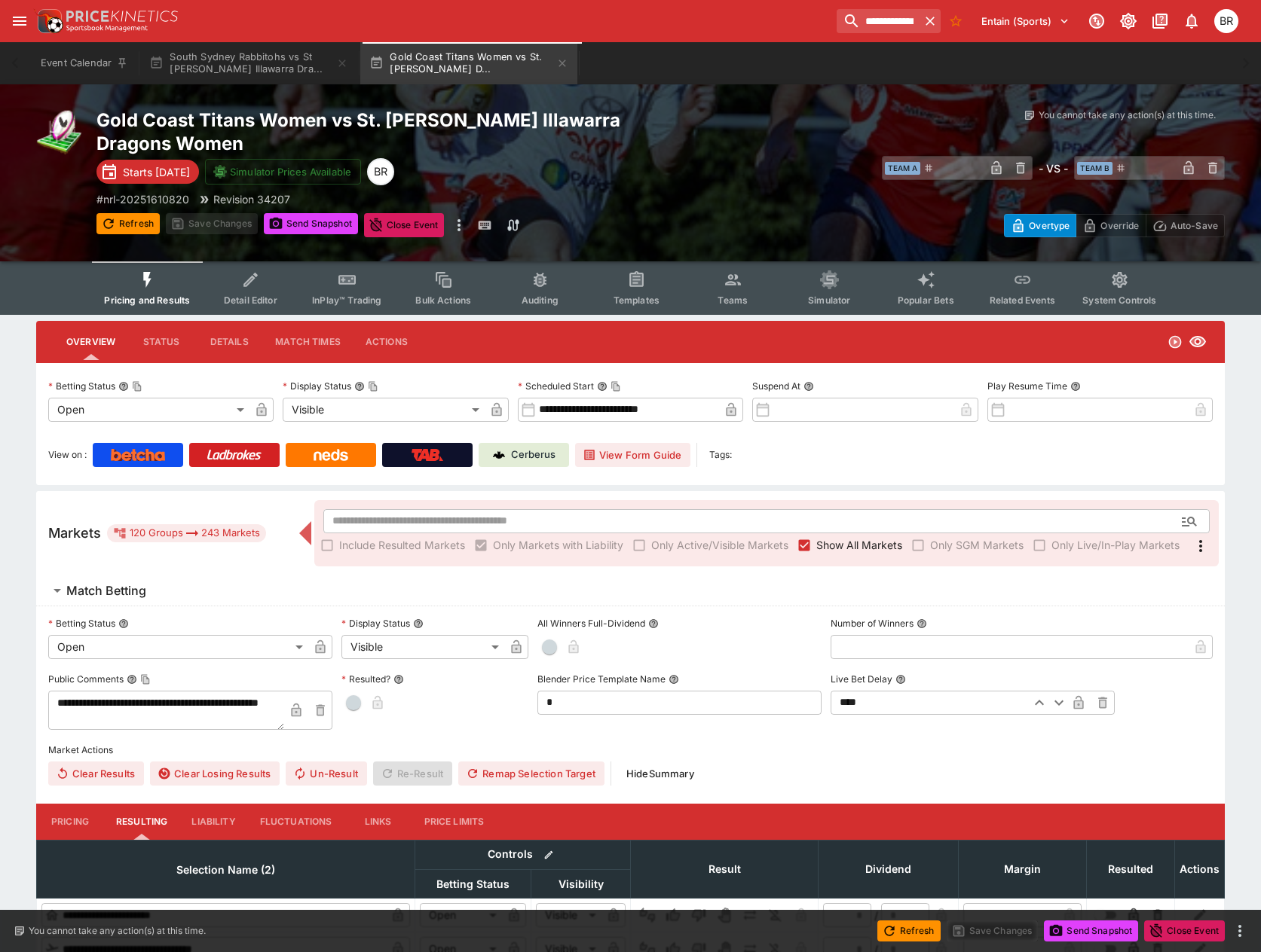
type input "**********"
type input "*******"
type input "**********"
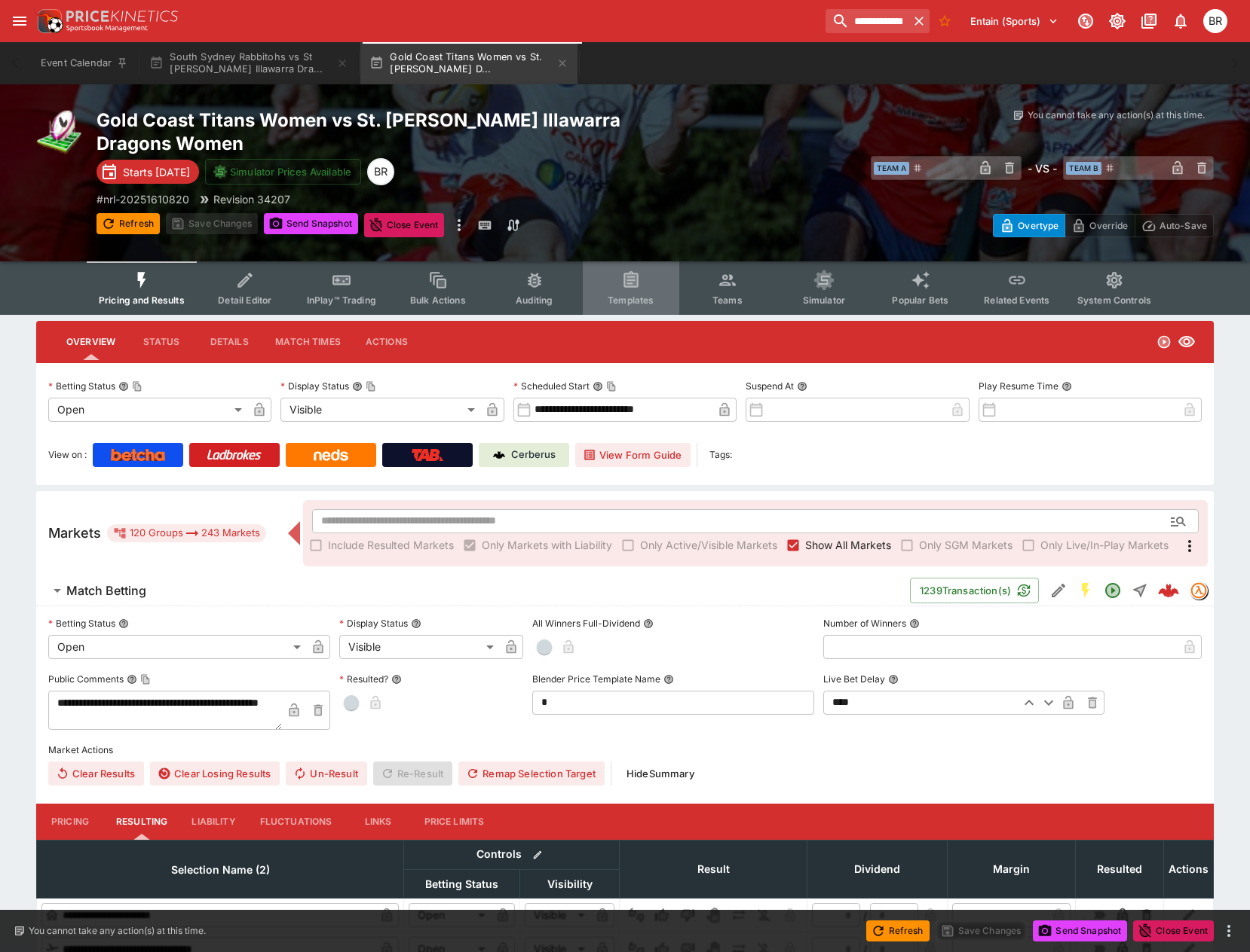
click at [642, 300] on span "Templates" at bounding box center [630, 300] width 46 height 11
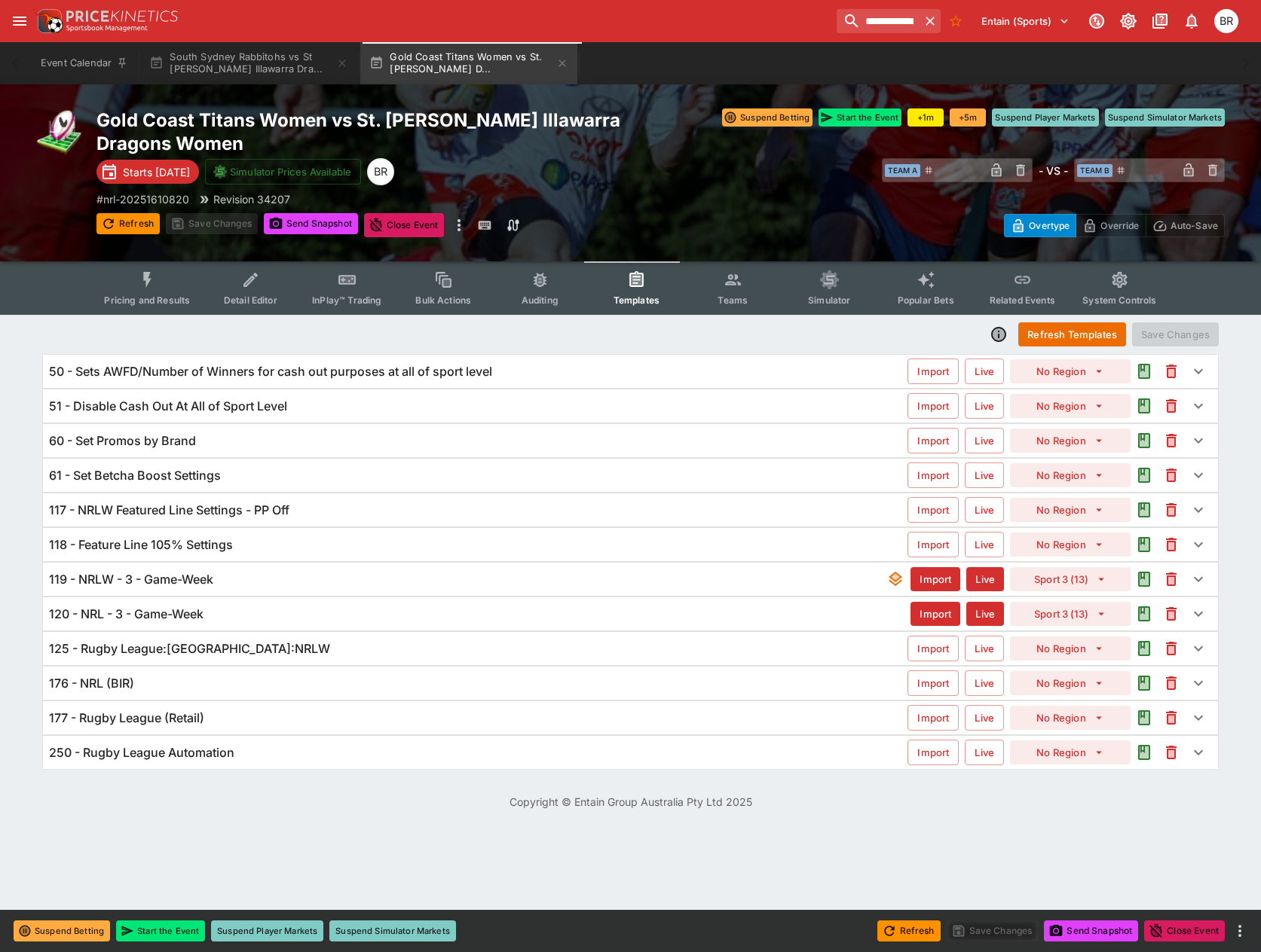
click at [297, 572] on div "119 - NRLW - 3 - Game-Week" at bounding box center [467, 579] width 838 height 16
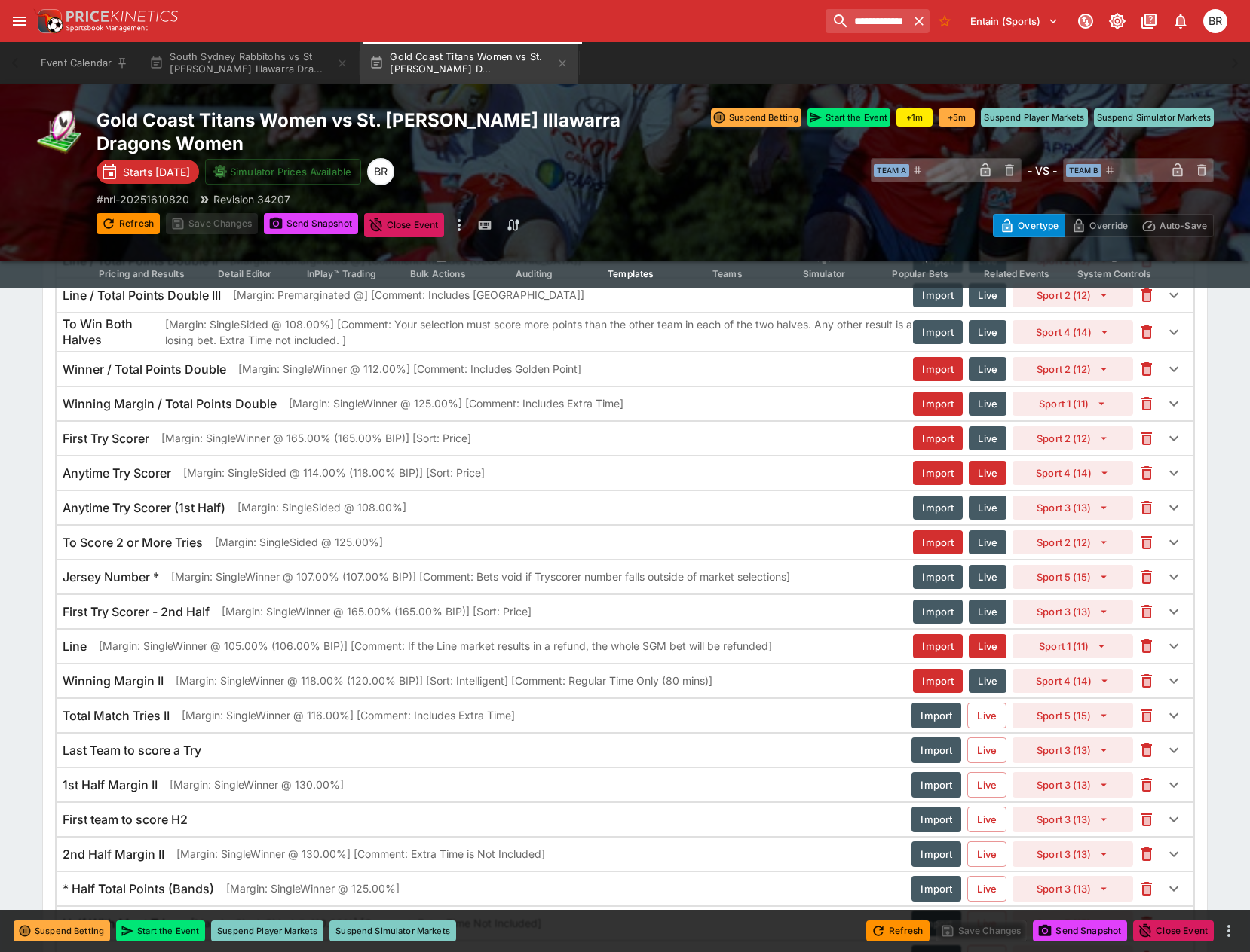
scroll to position [2589, 0]
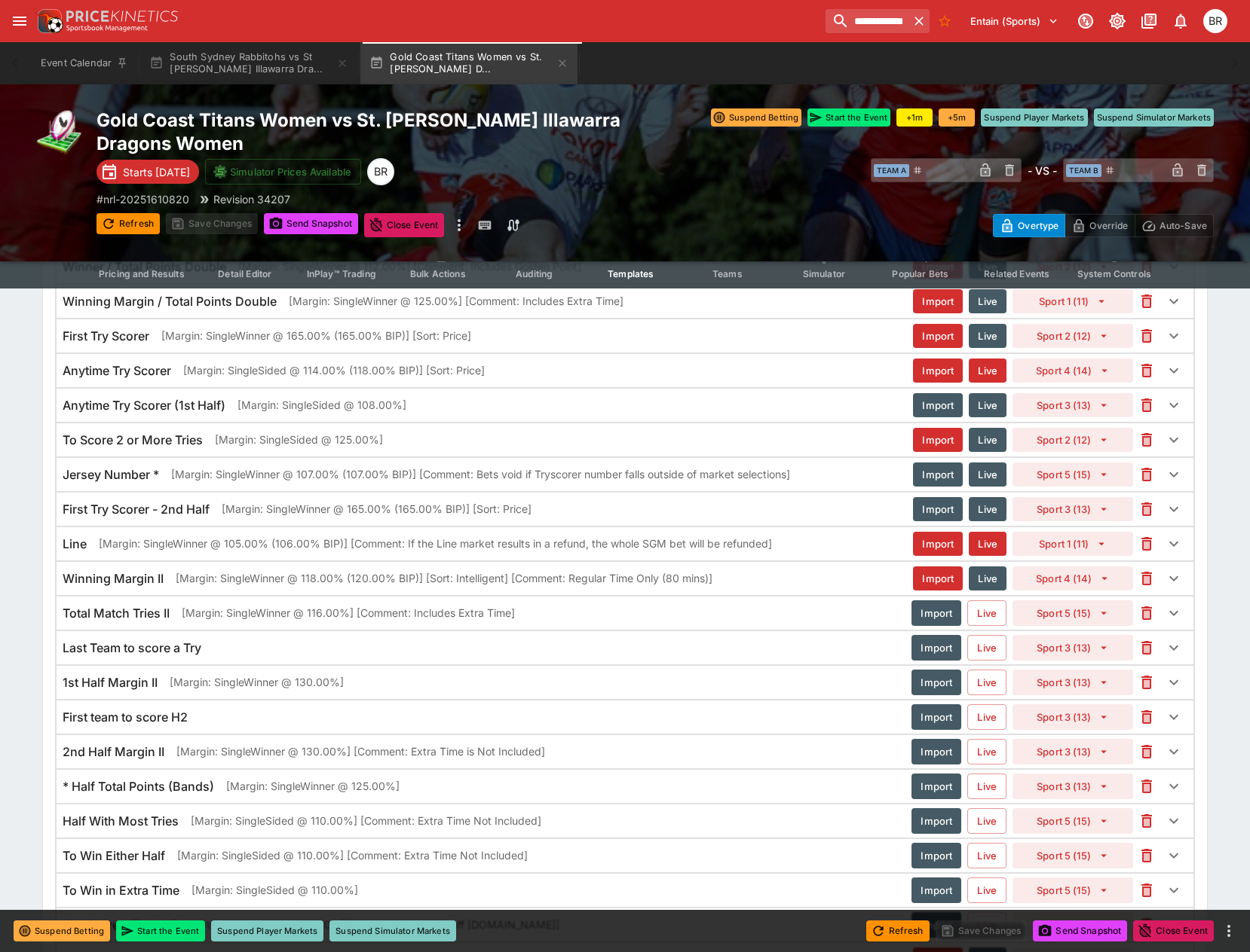
click at [312, 546] on p "[Margin: SingleWinner @ 105.00% (106.00% BIP)] [Comment: If the Line market res…" at bounding box center [435, 543] width 673 height 16
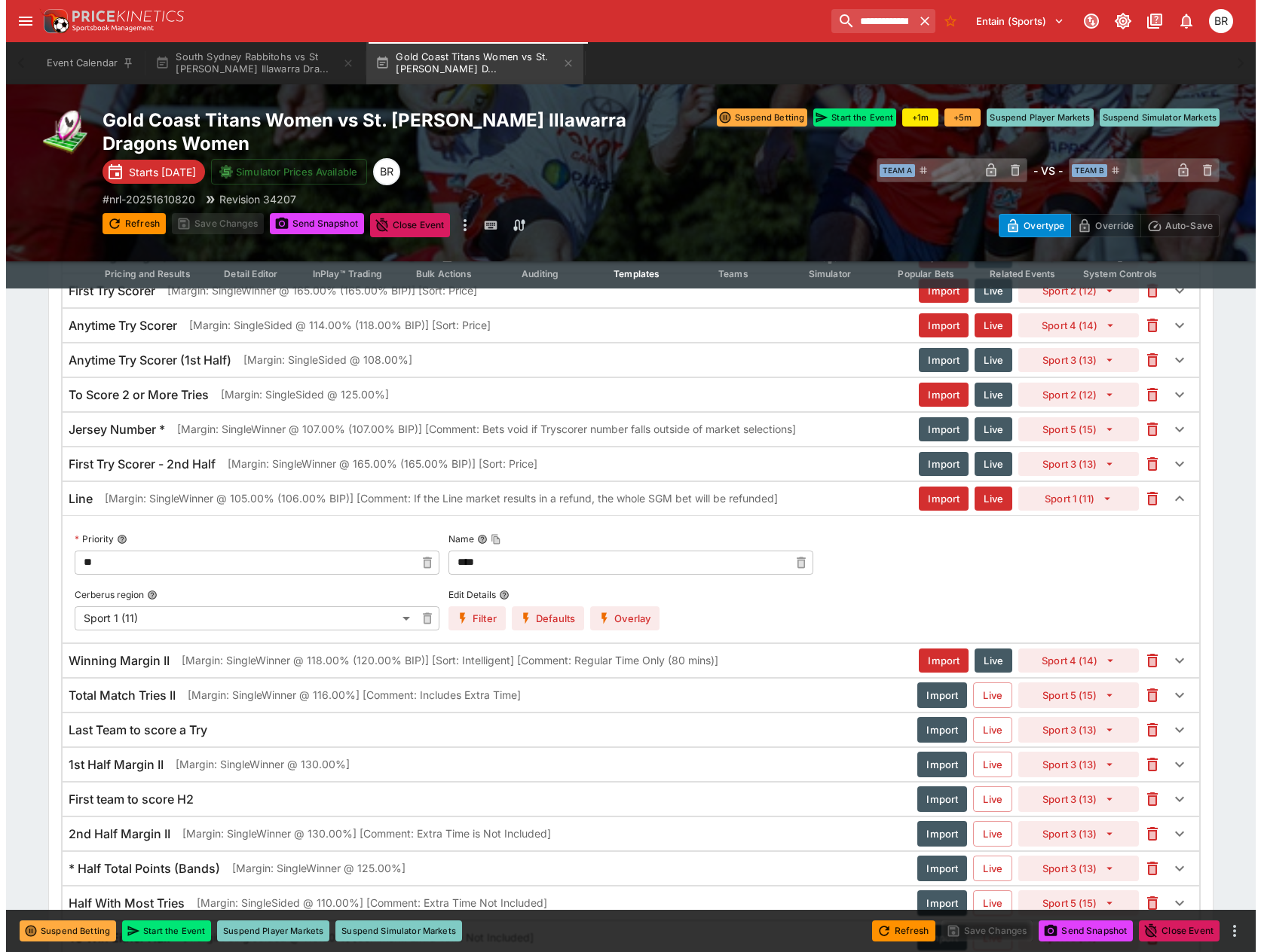
scroll to position [2740, 0]
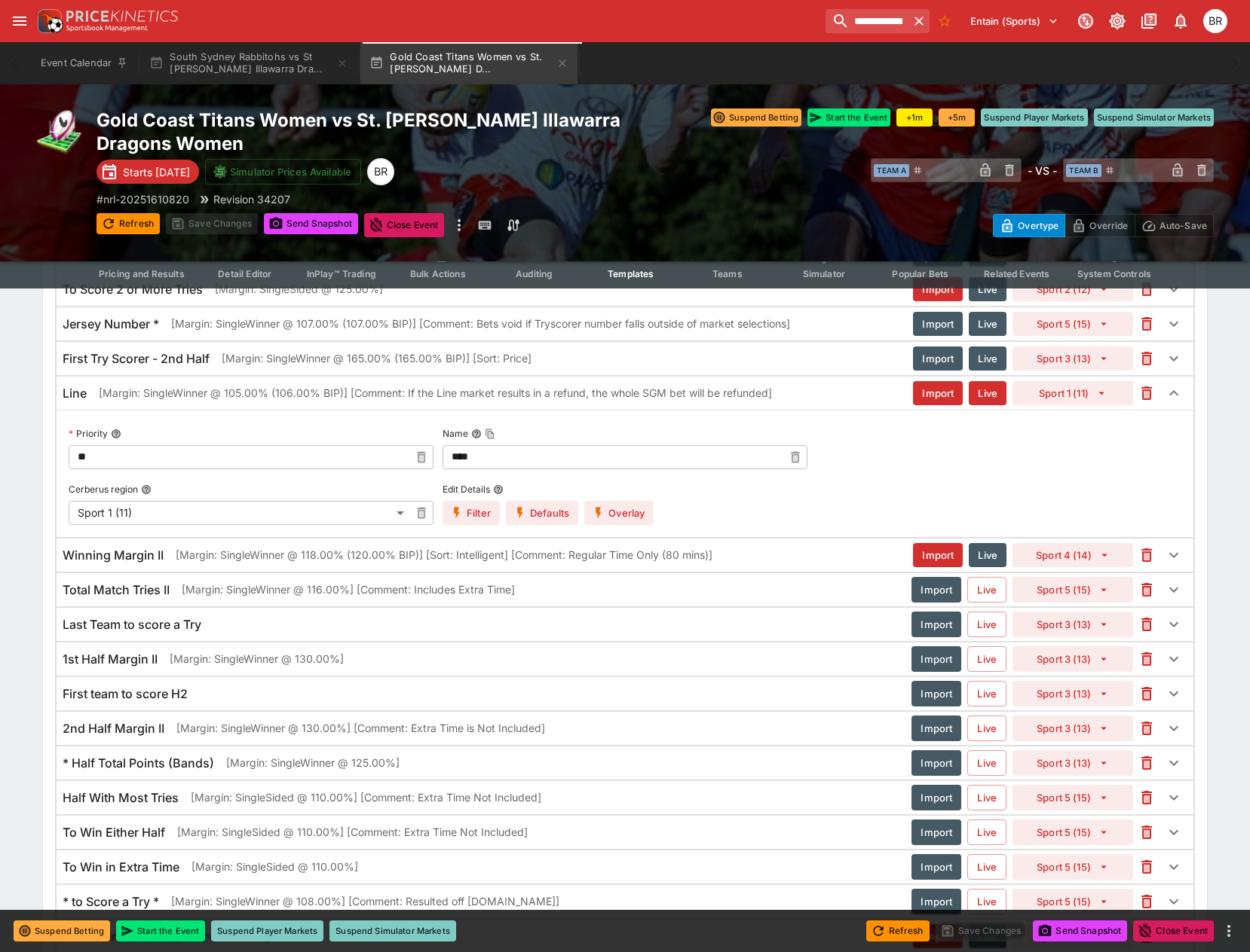
click at [636, 517] on button "Overlay" at bounding box center [619, 513] width 69 height 24
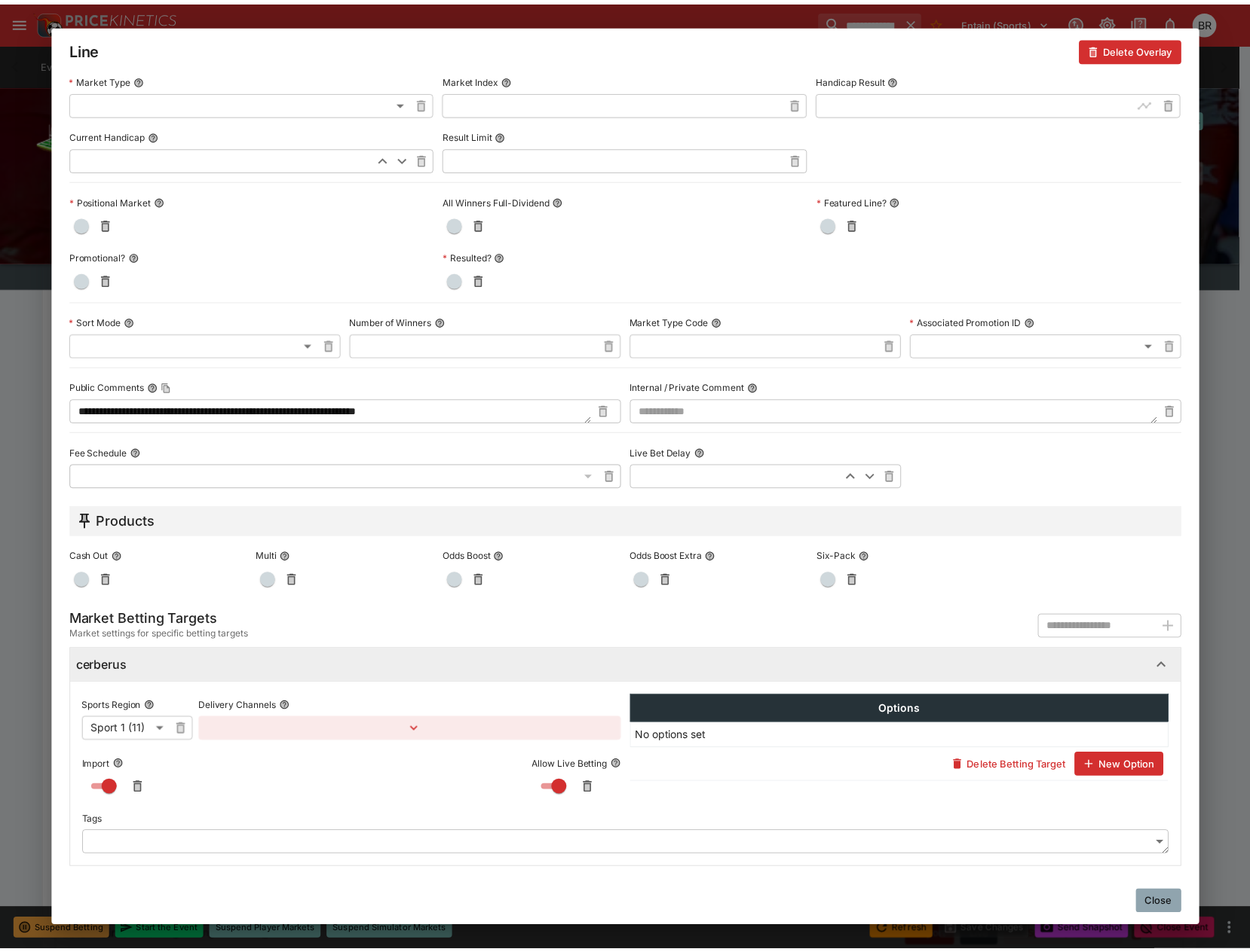
scroll to position [415, 0]
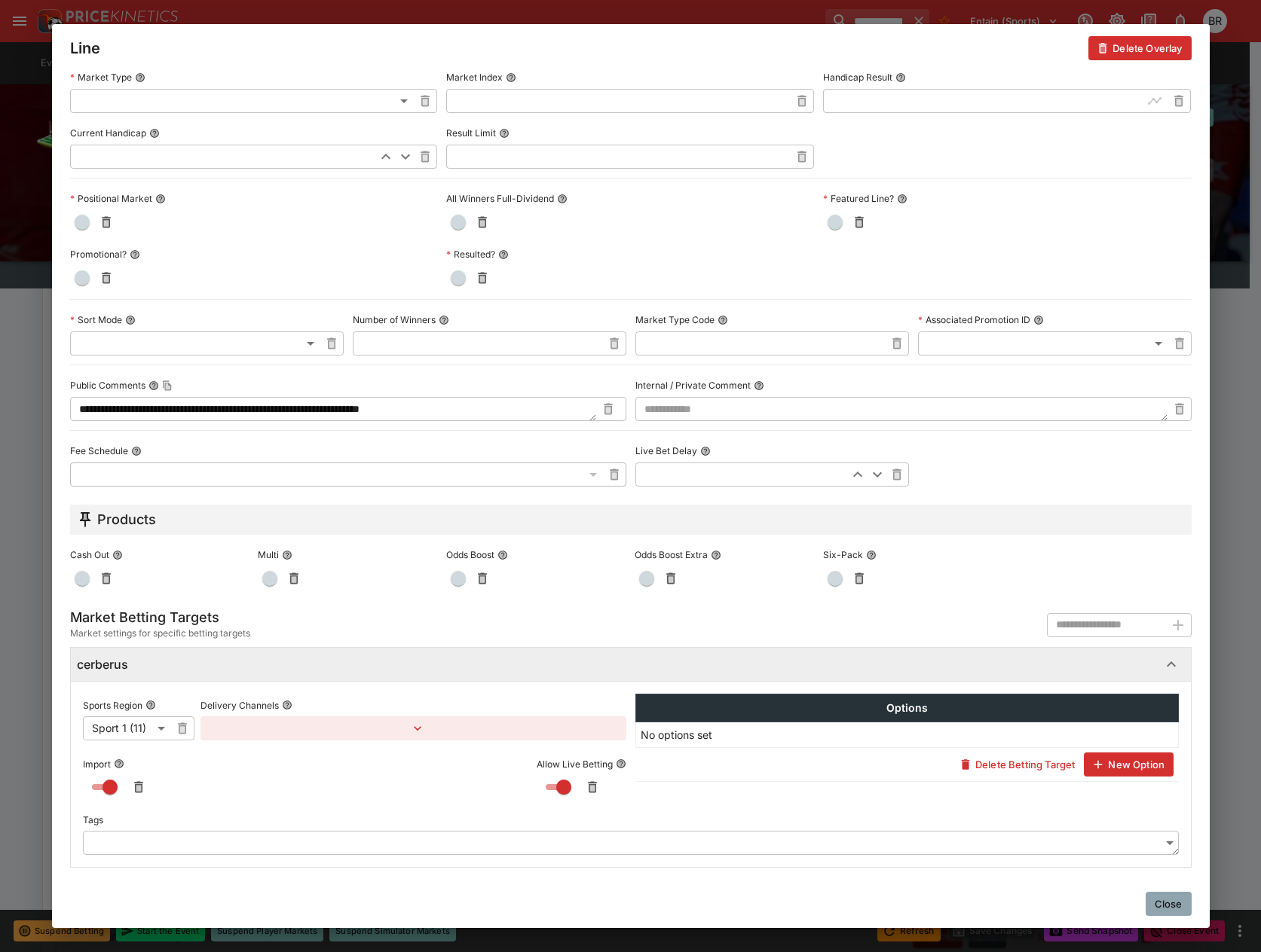
click at [1170, 900] on button "Close" at bounding box center [1168, 904] width 46 height 24
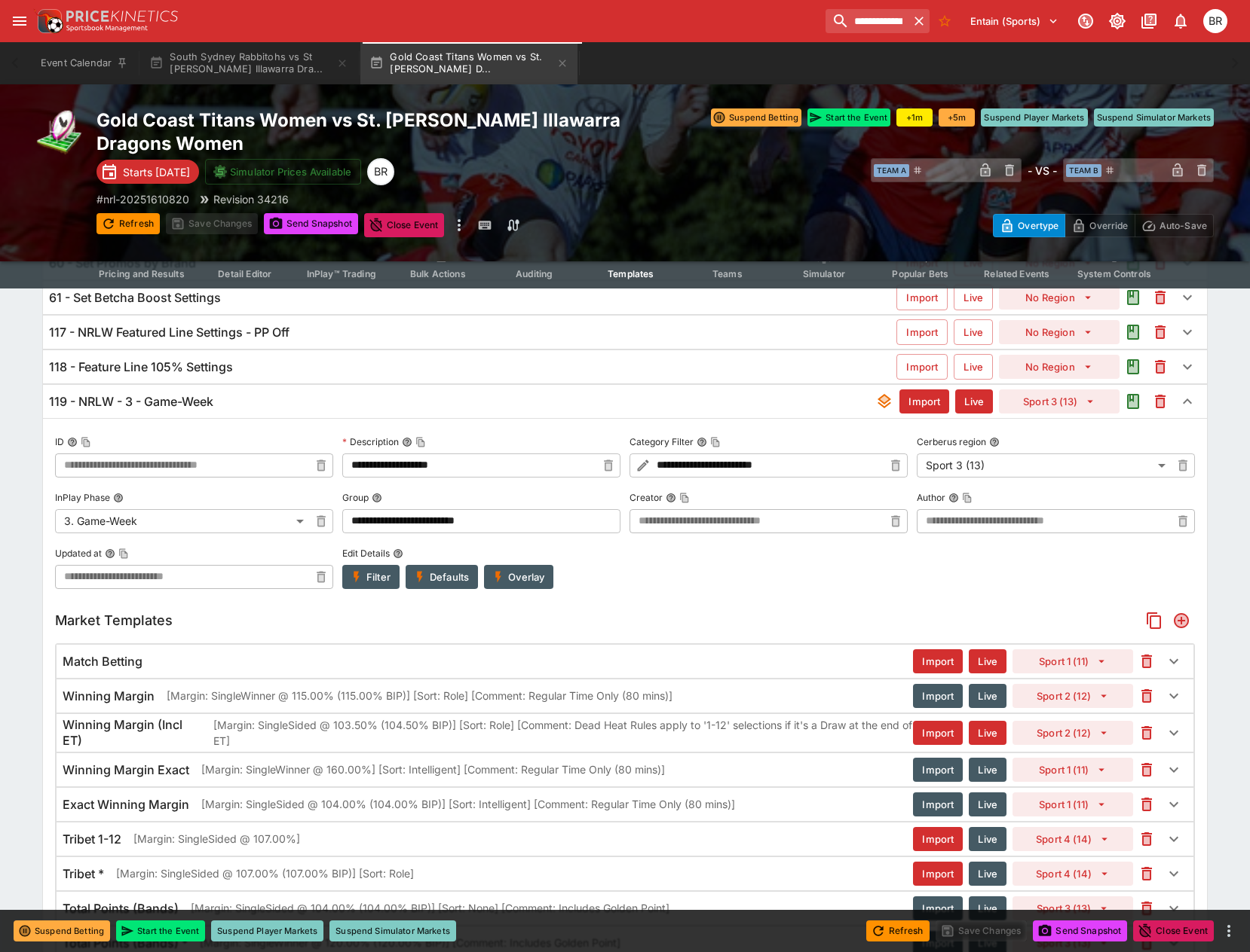
scroll to position [0, 0]
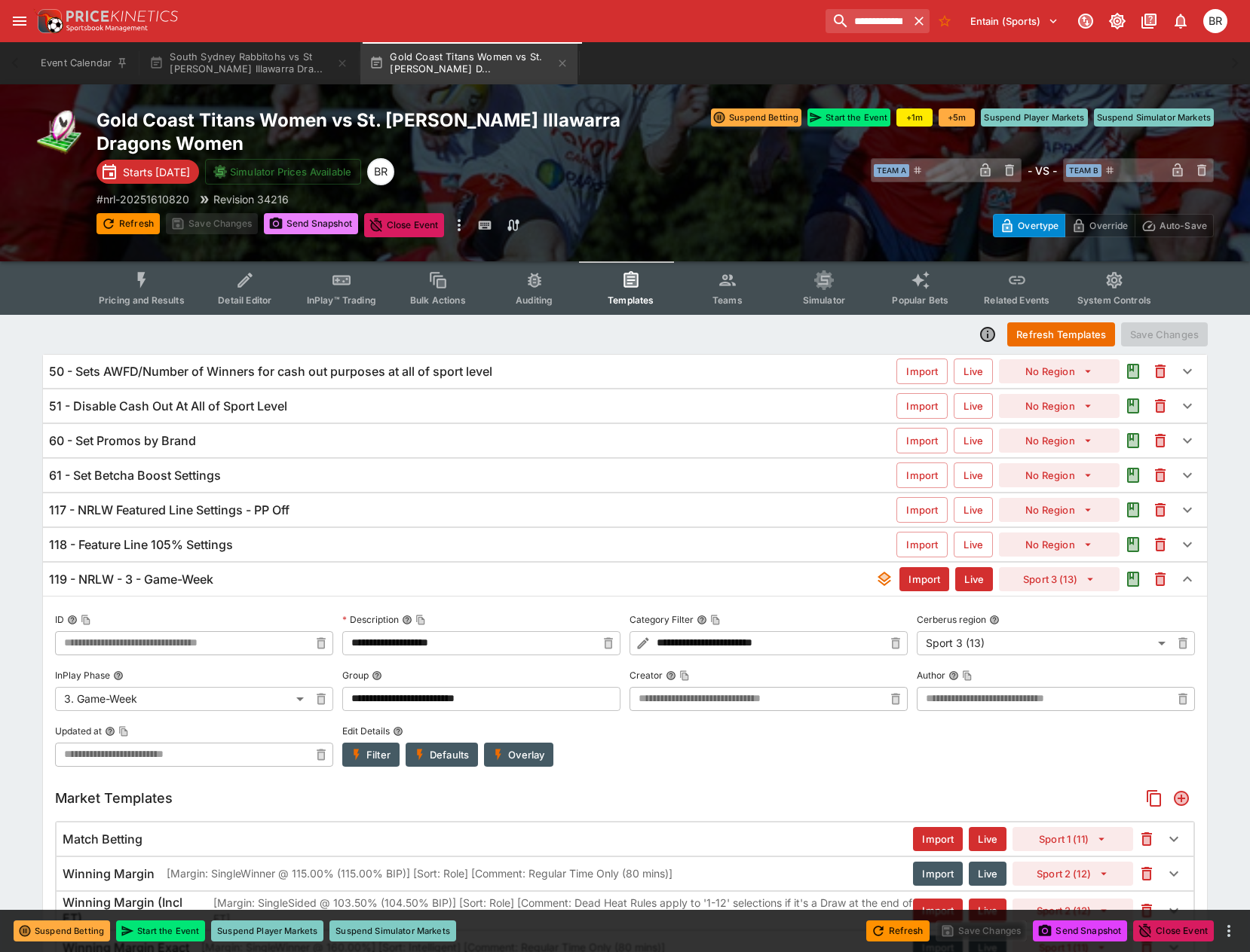
click at [280, 219] on icon "button" at bounding box center [276, 222] width 13 height 11
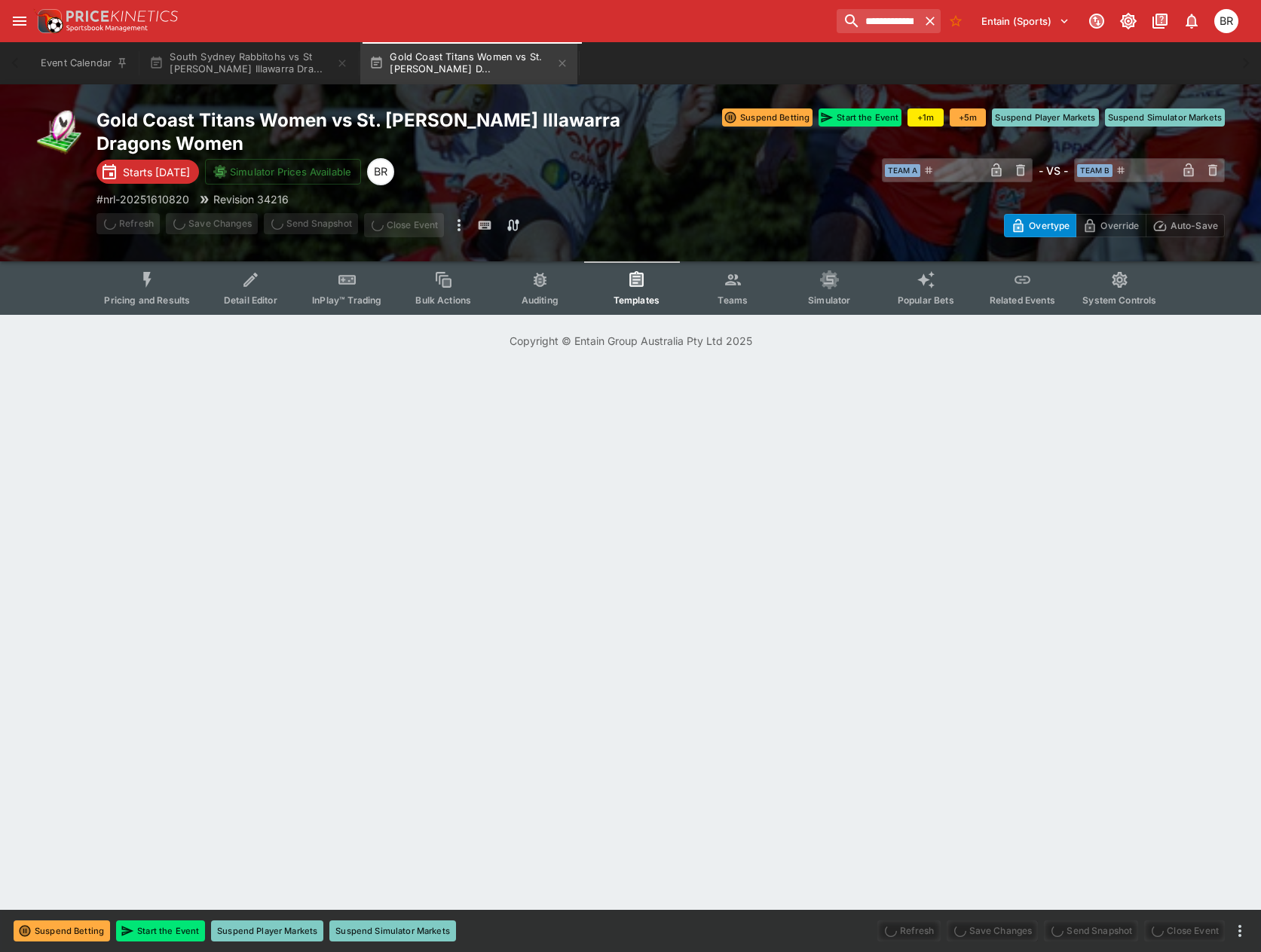
click at [166, 278] on button "Pricing and Results" at bounding box center [147, 288] width 110 height 53
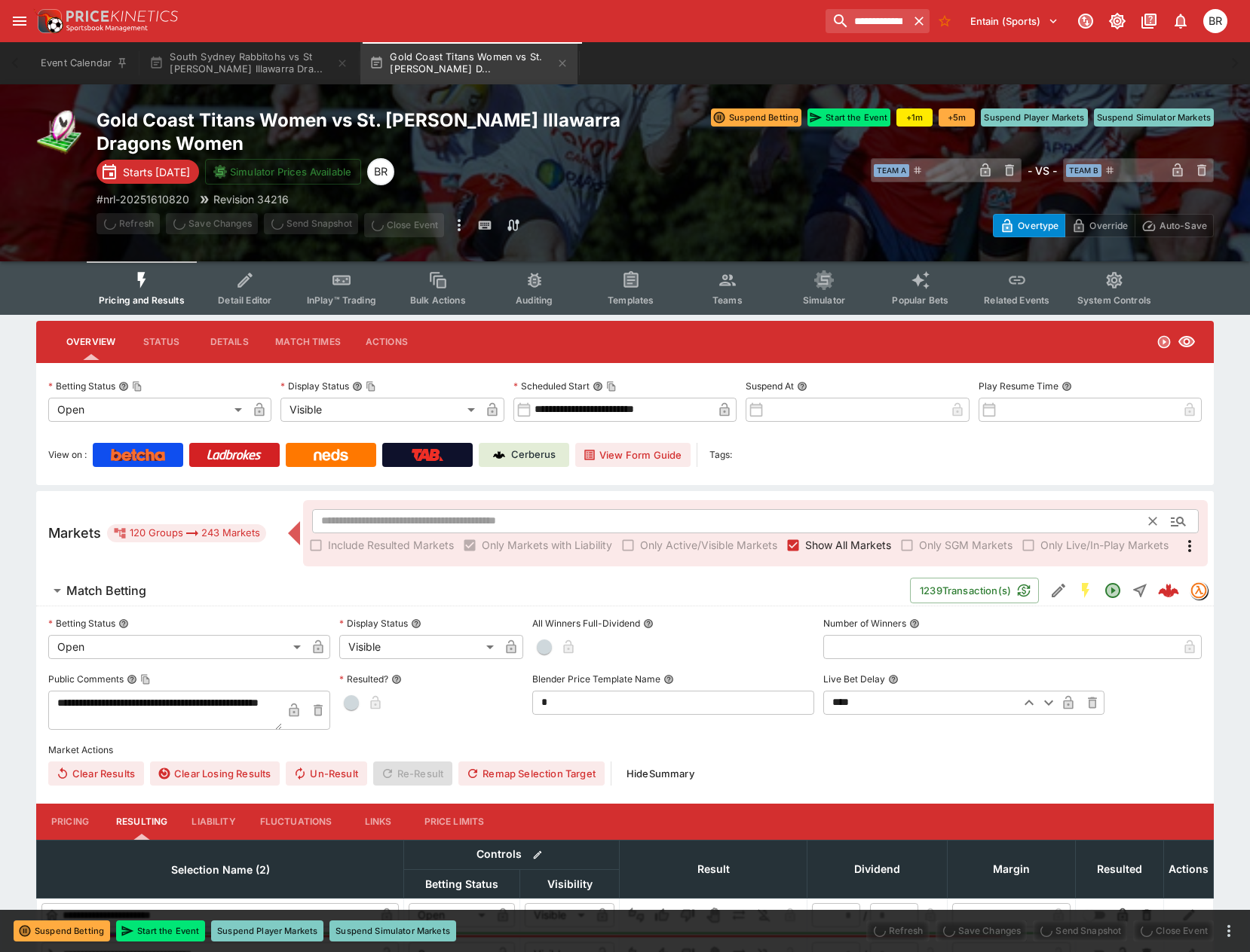
click at [575, 517] on input "text" at bounding box center [731, 522] width 838 height 24
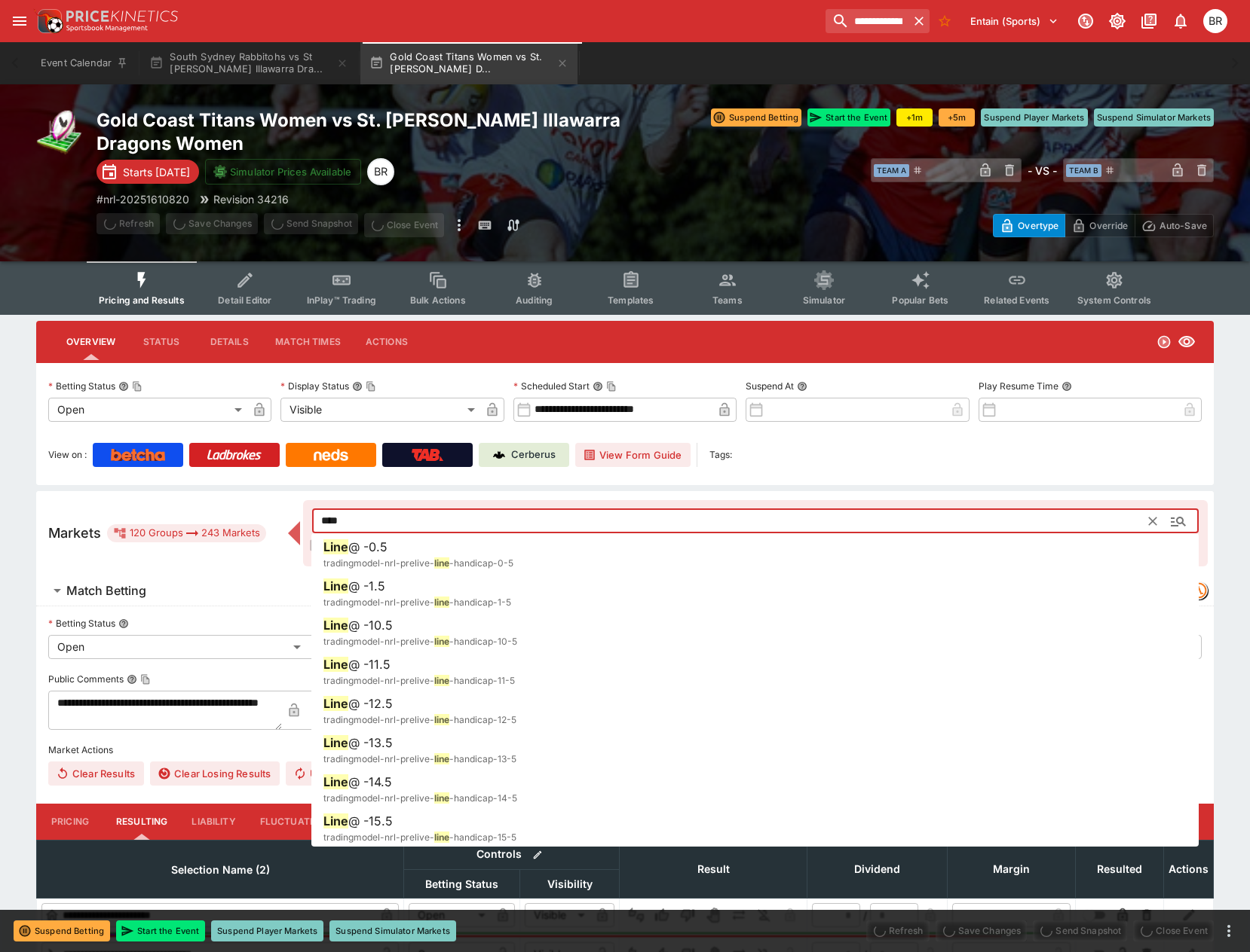
type input "****"
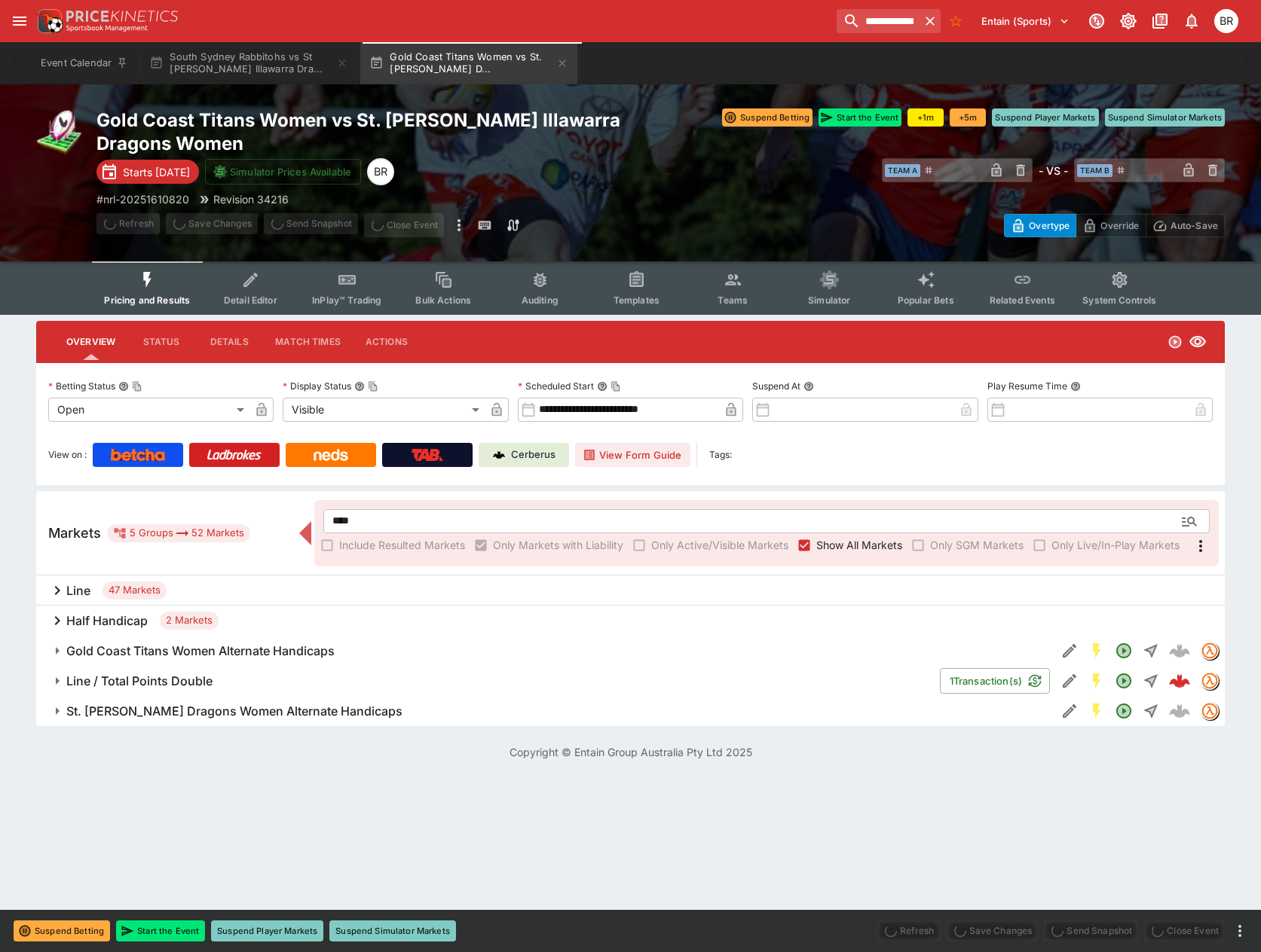
click at [280, 599] on div "Line 47 Markets" at bounding box center [630, 590] width 1189 height 30
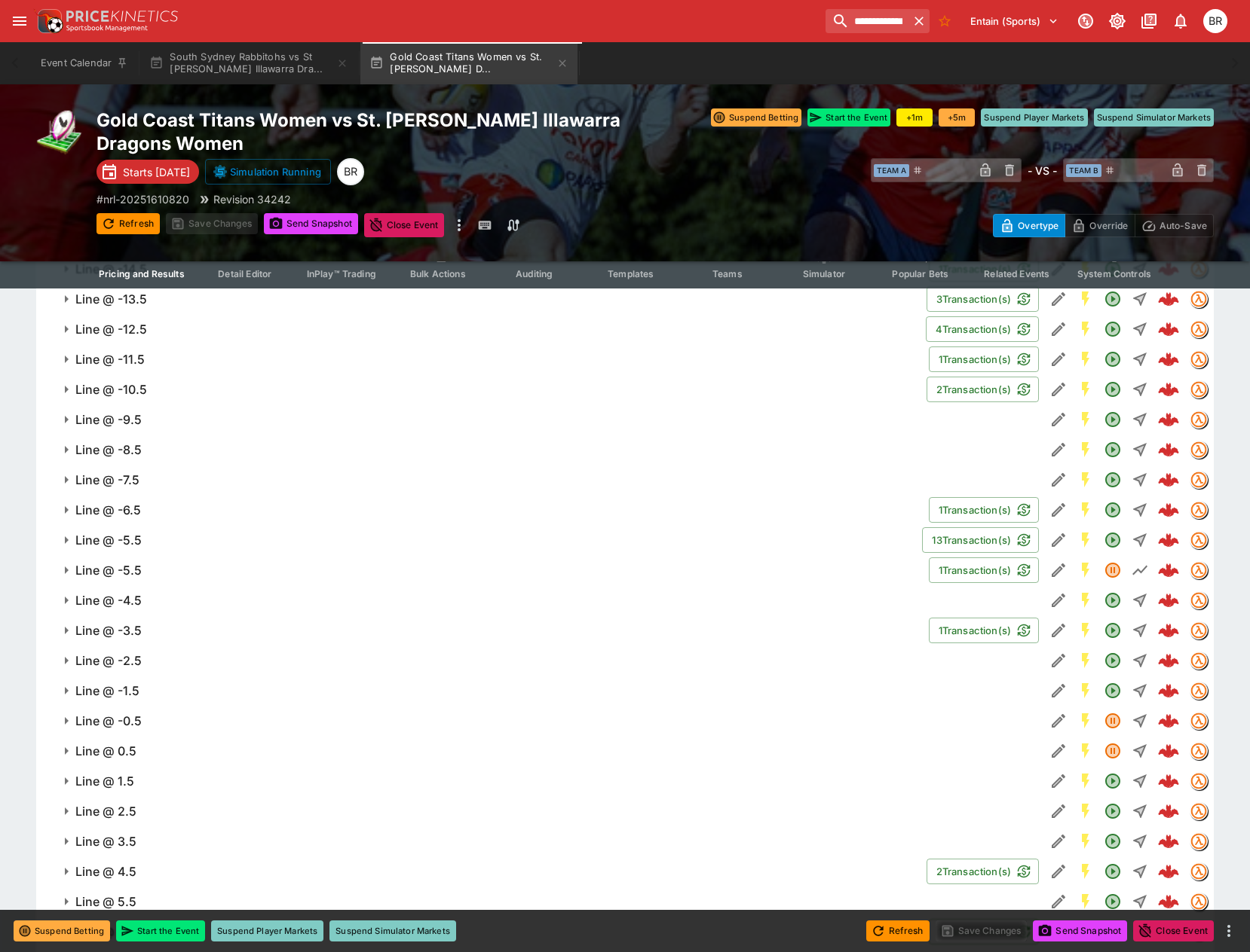
scroll to position [565, 0]
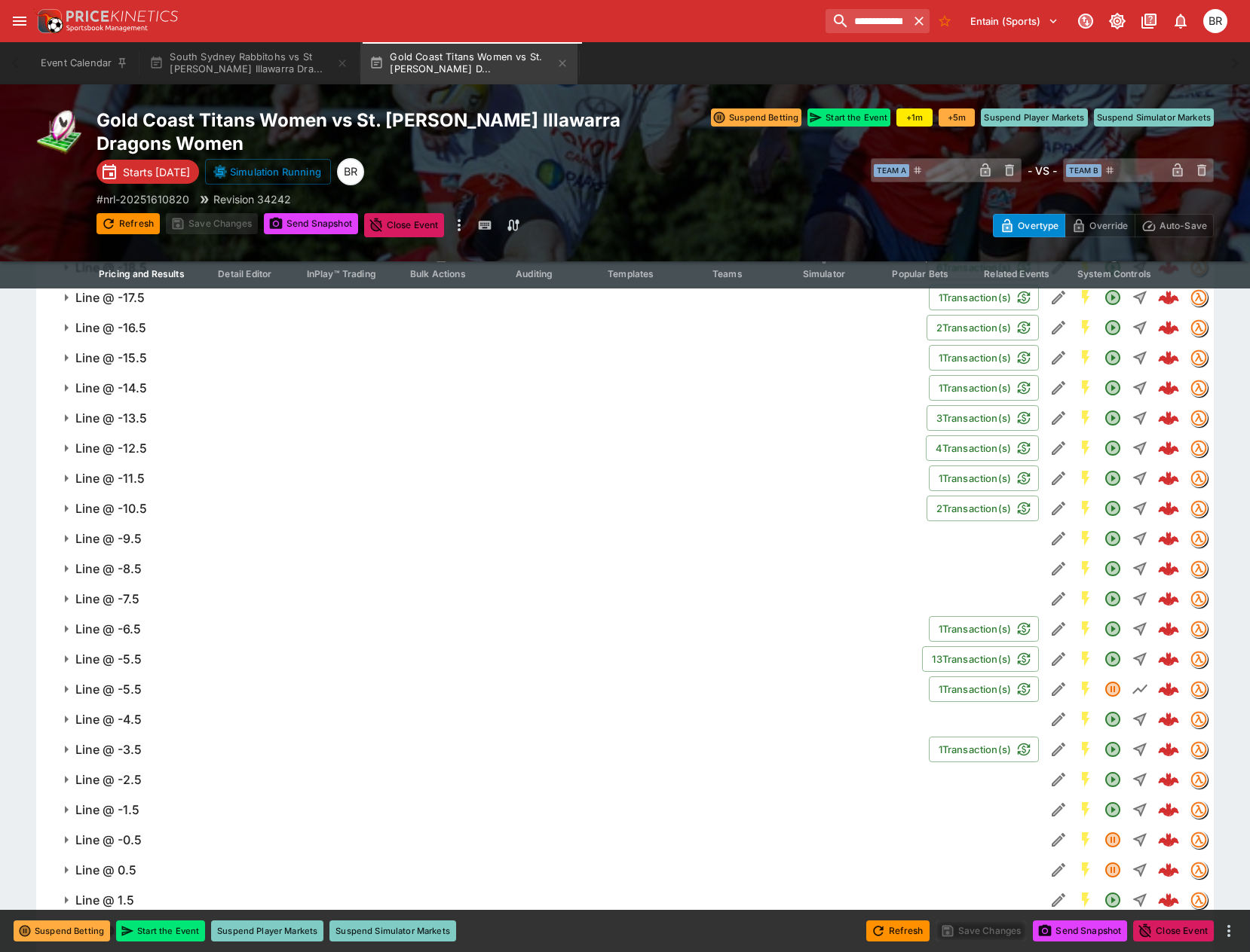
click at [166, 670] on button "Line @ -5.5" at bounding box center [479, 659] width 886 height 30
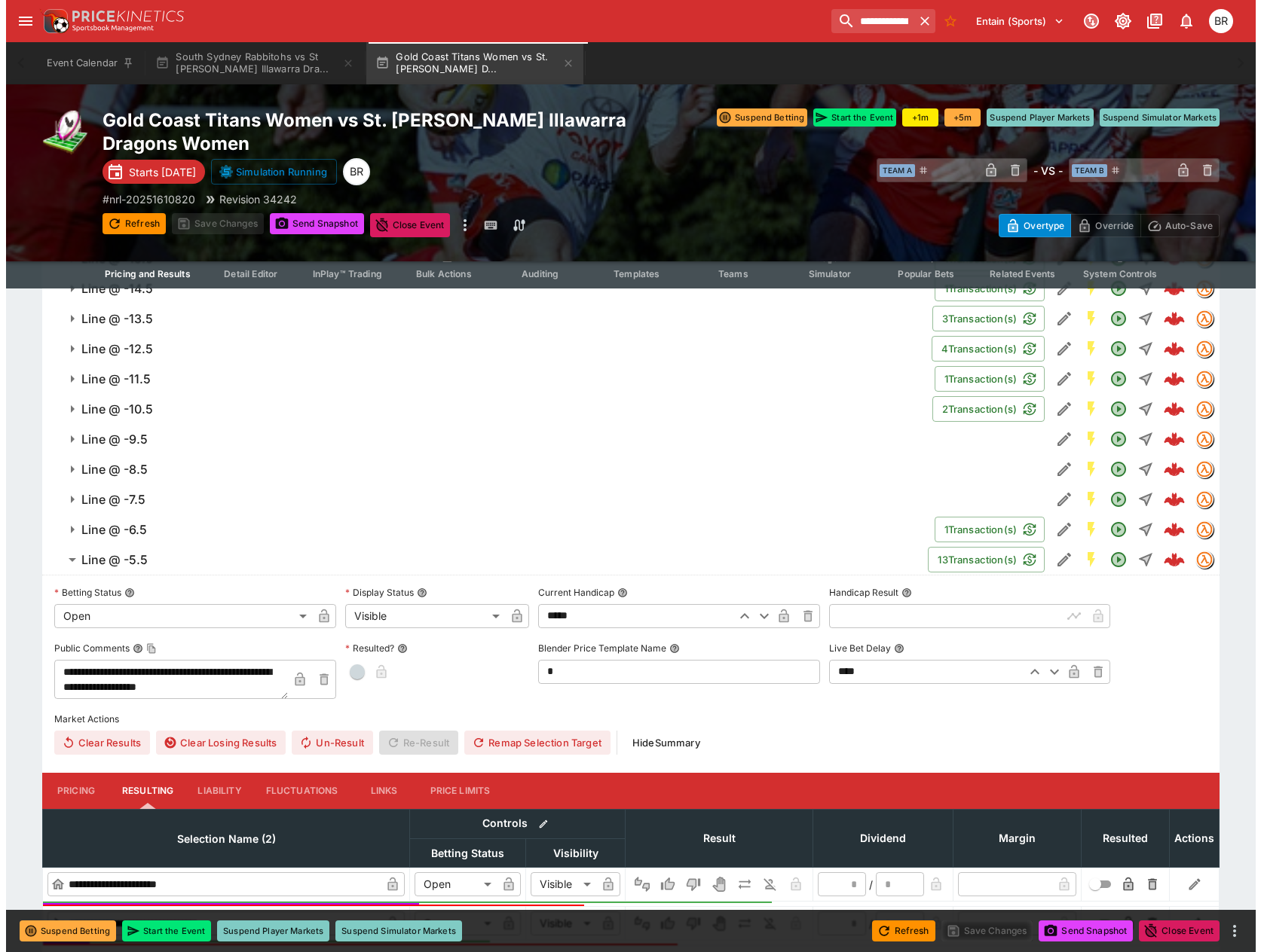
scroll to position [716, 0]
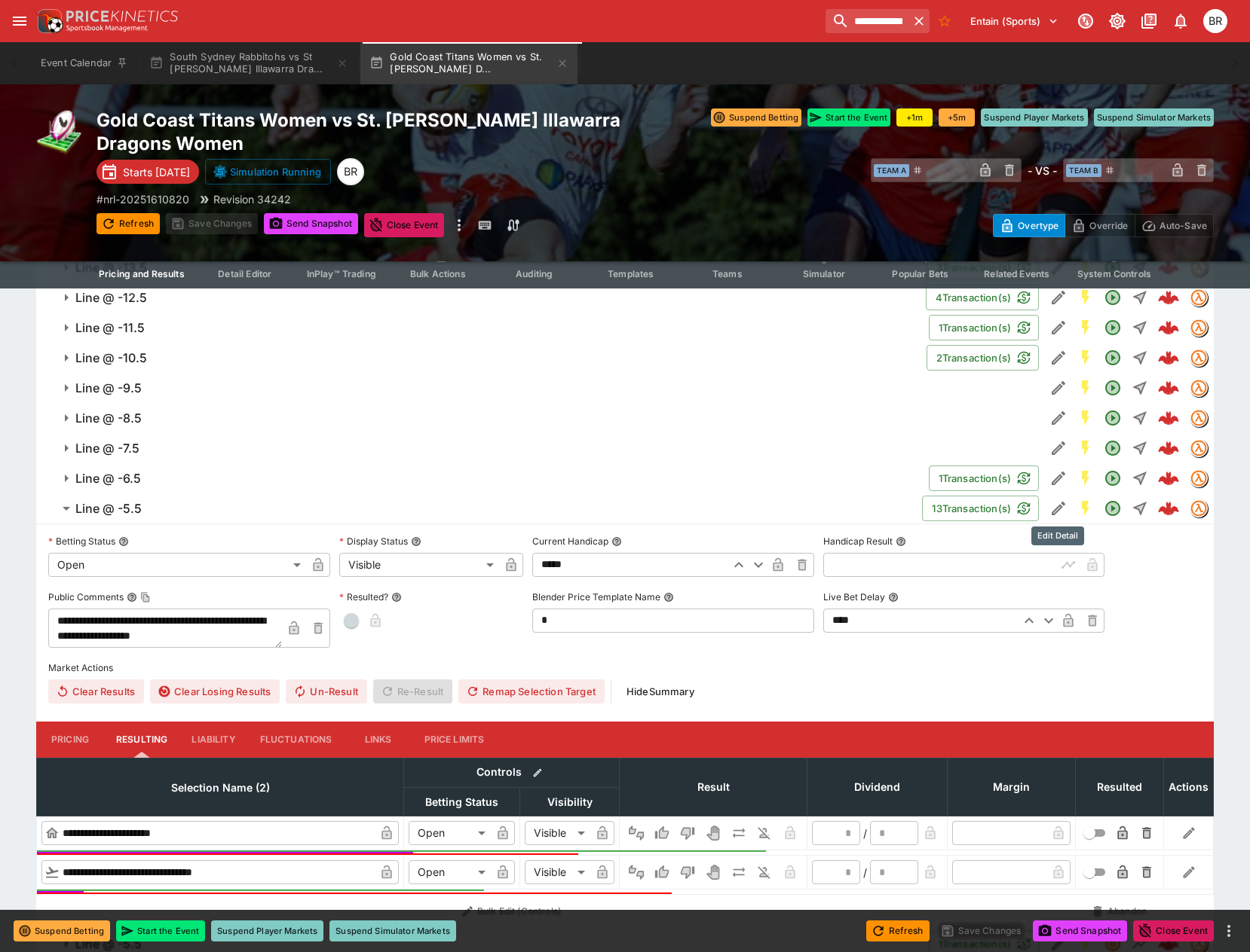
click at [1049, 510] on icon "Edit Detail" at bounding box center [1058, 508] width 18 height 18
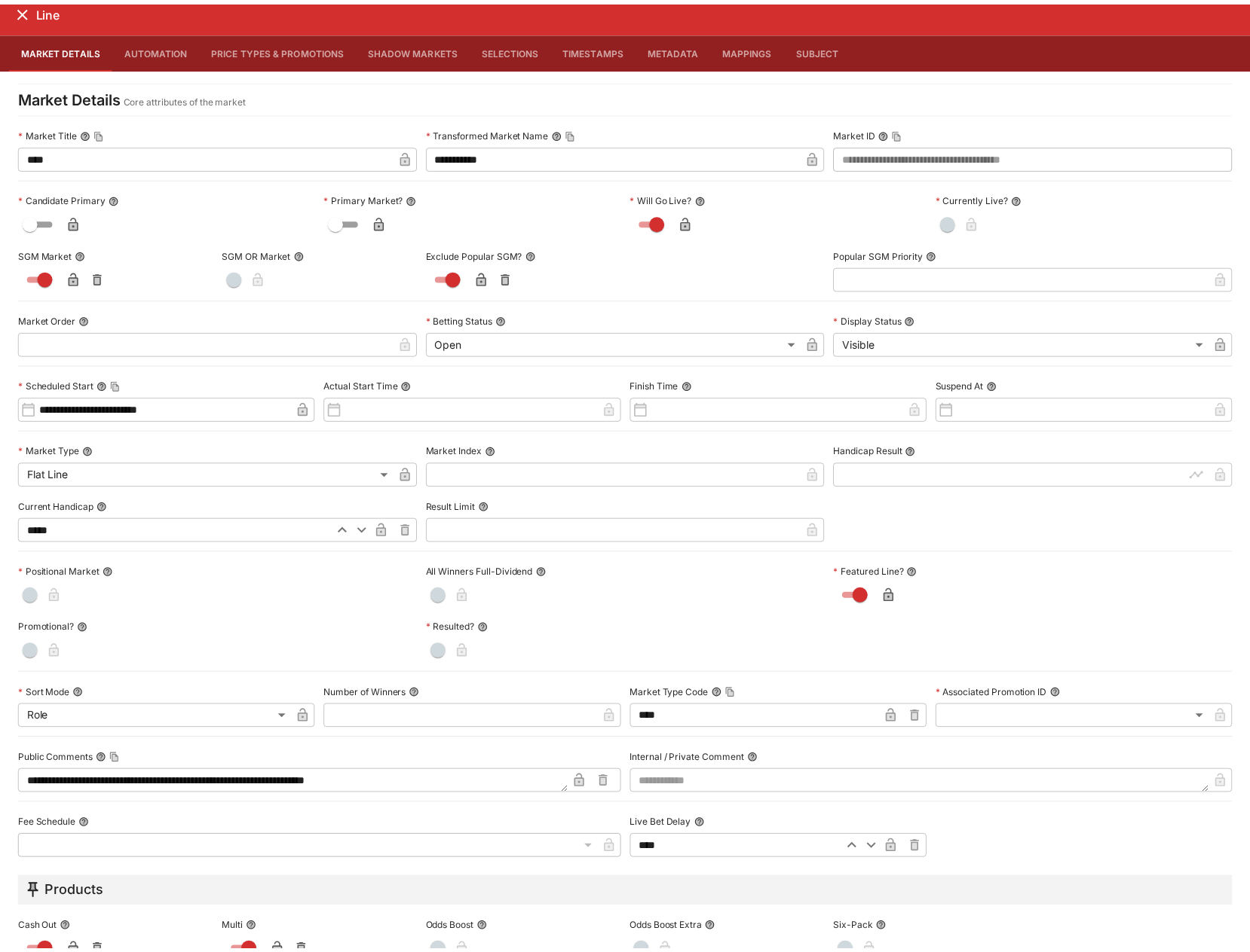
scroll to position [0, 0]
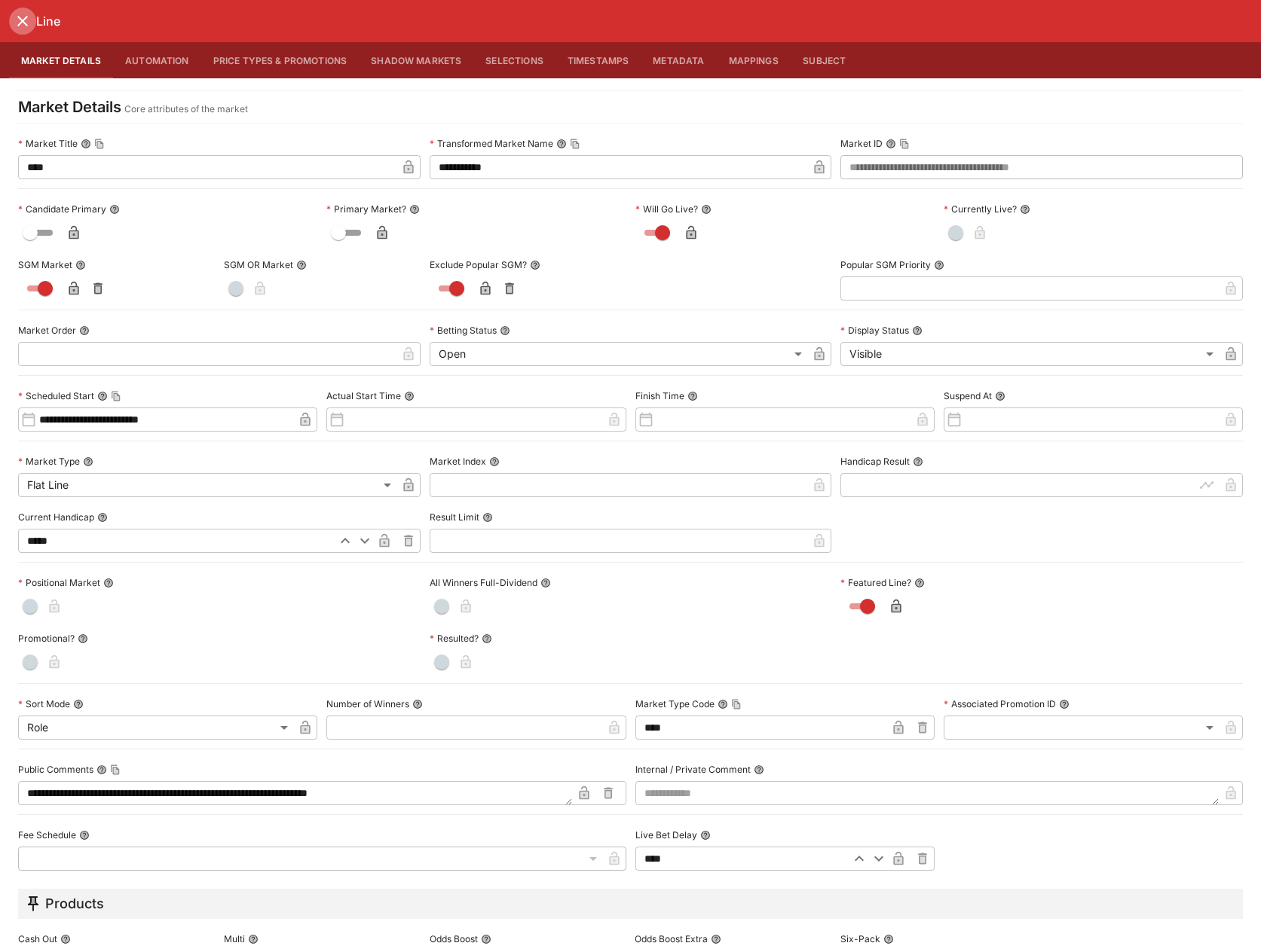
click at [31, 27] on icon "close" at bounding box center [22, 21] width 18 height 18
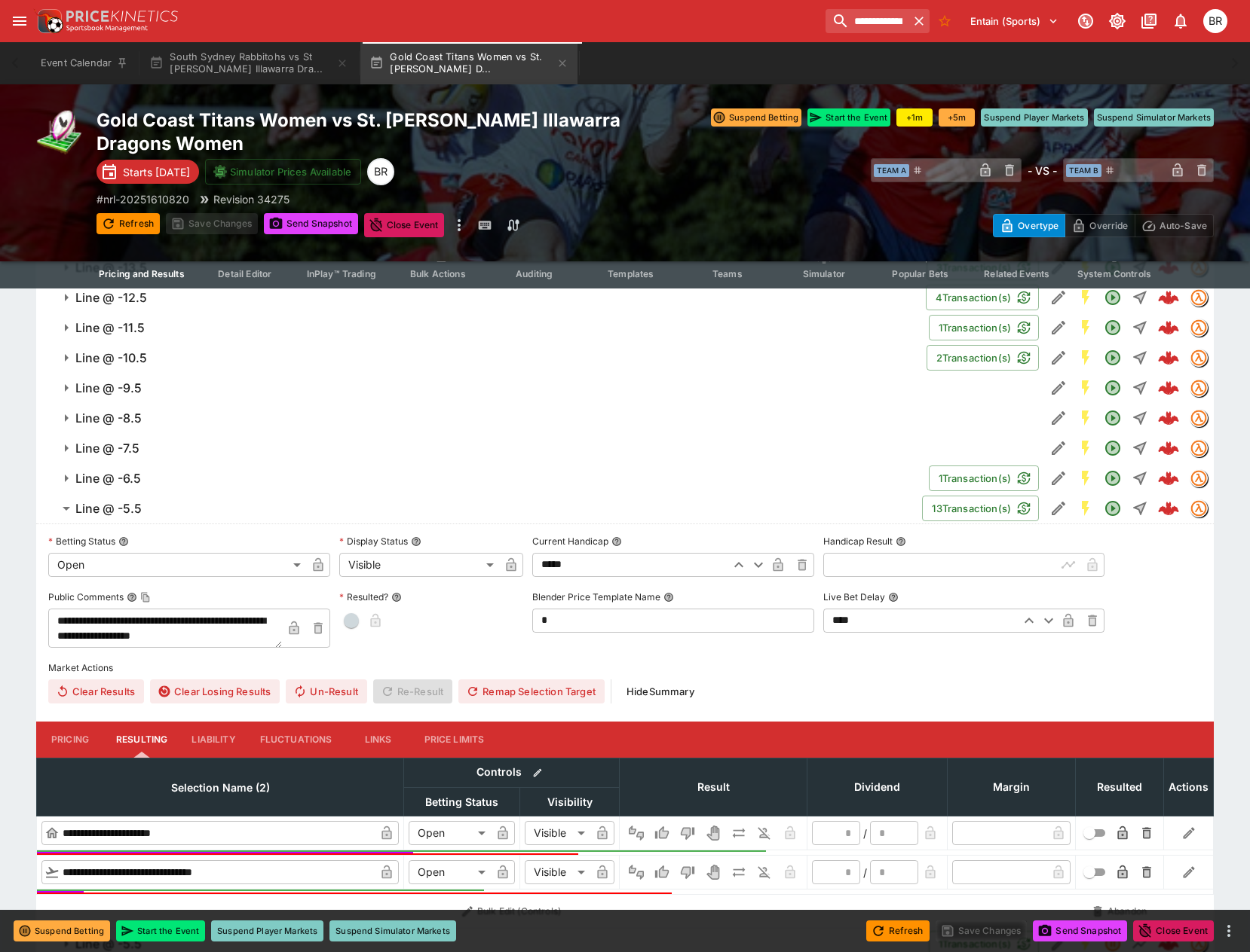
click at [638, 285] on button "Templates" at bounding box center [631, 262] width 97 height 53
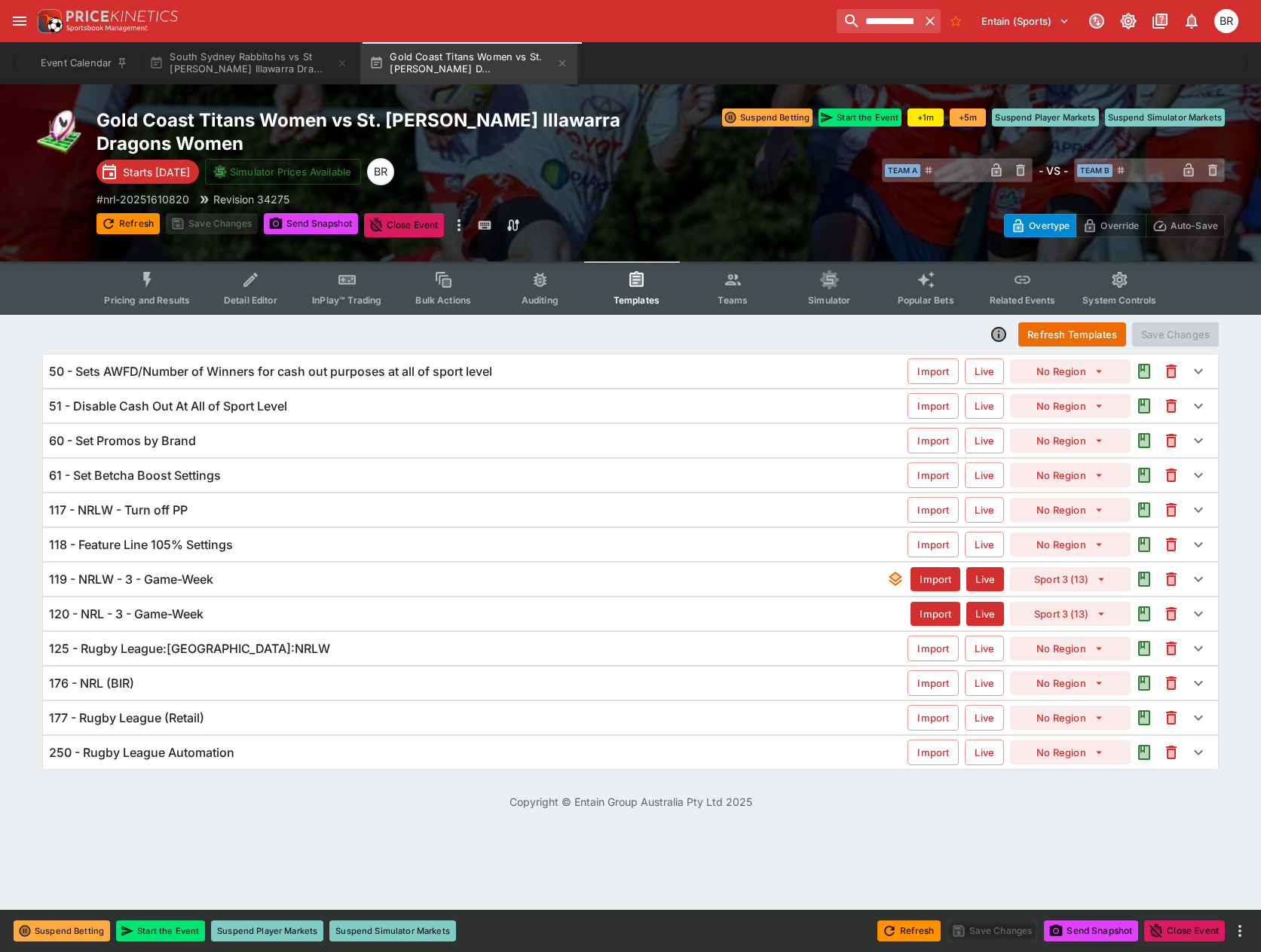
click at [522, 517] on div "117 - NRLW - Turn off PP" at bounding box center [478, 510] width 858 height 16
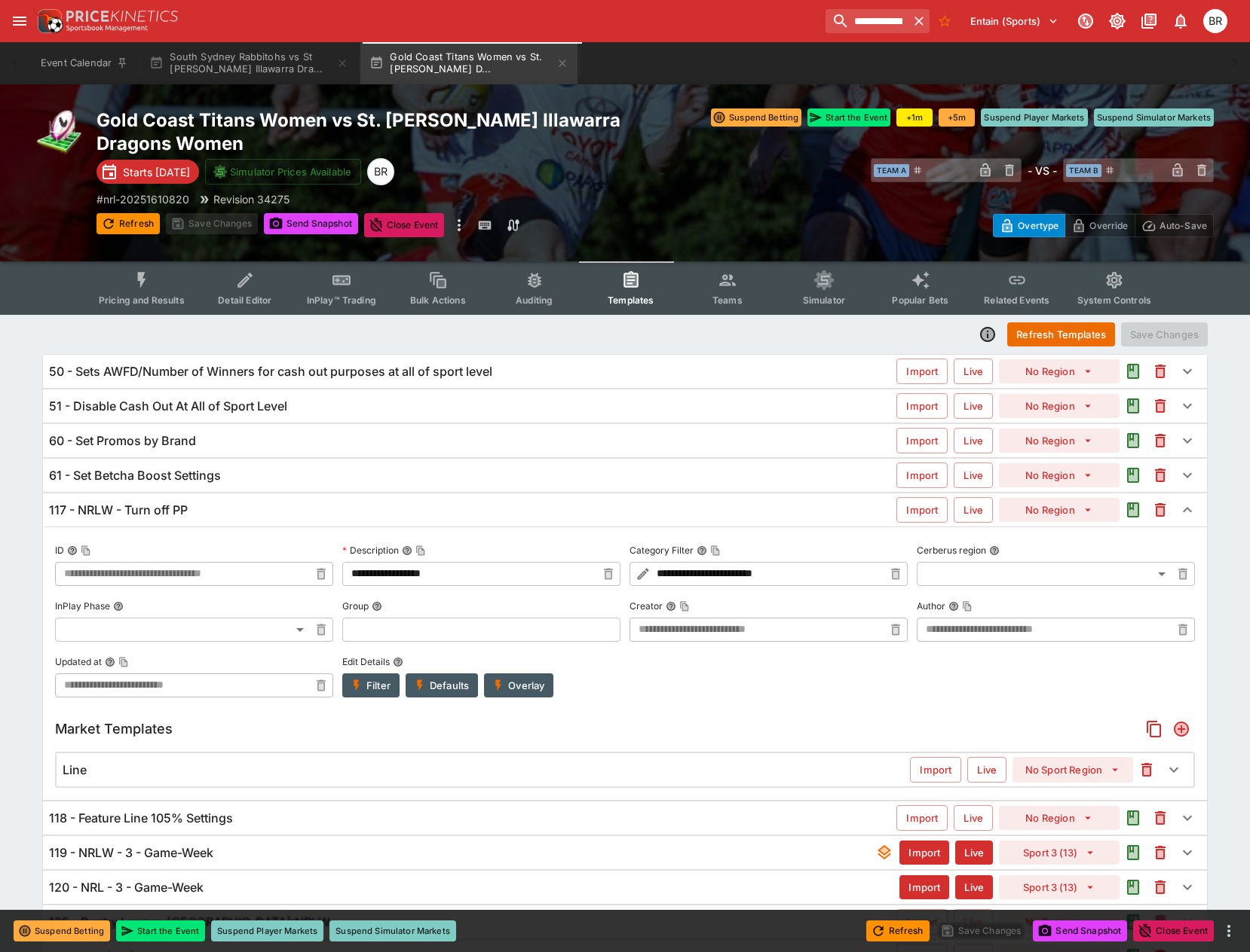
scroll to position [149, 0]
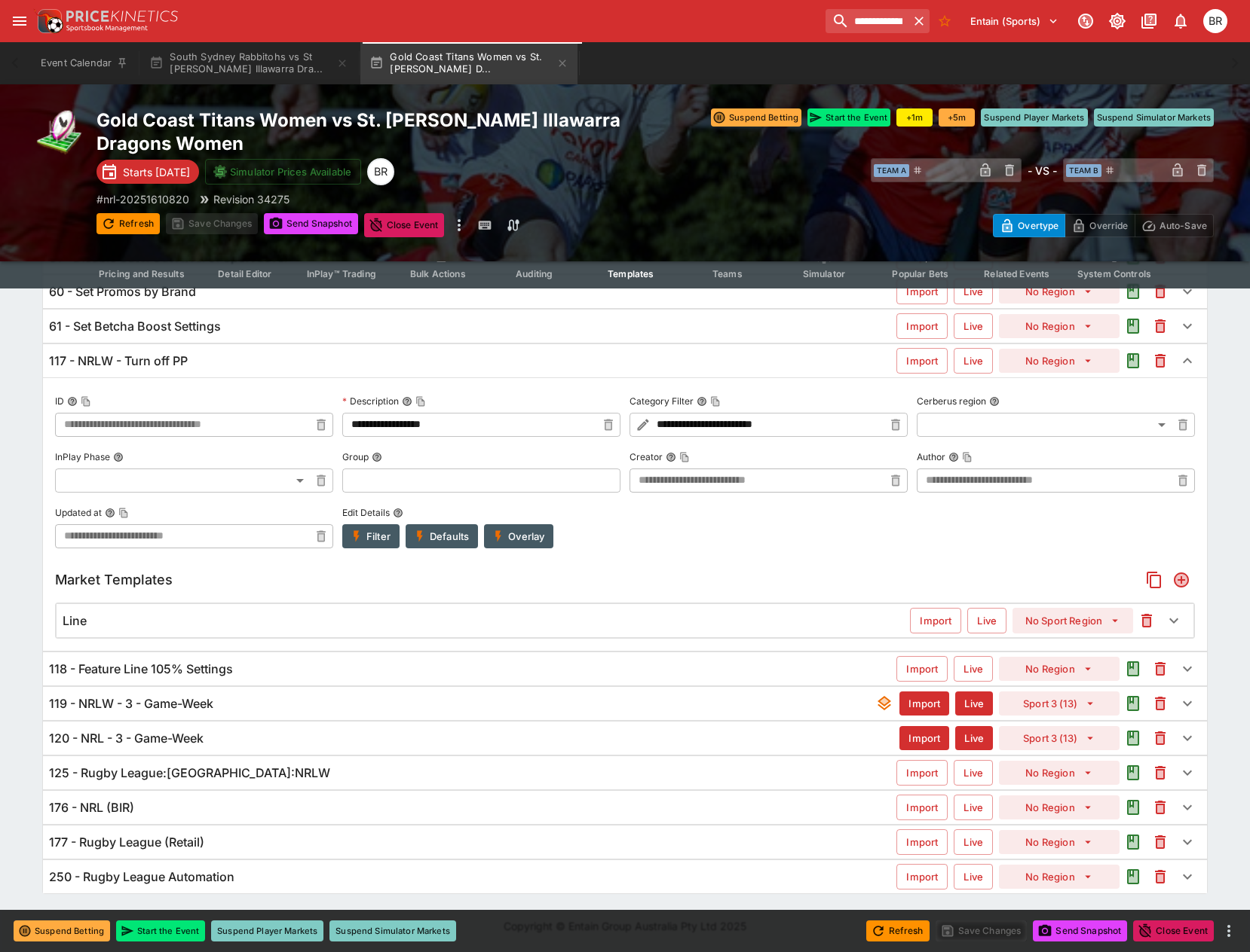
click at [827, 629] on div "Line Import Live No Sport Region" at bounding box center [625, 621] width 1137 height 33
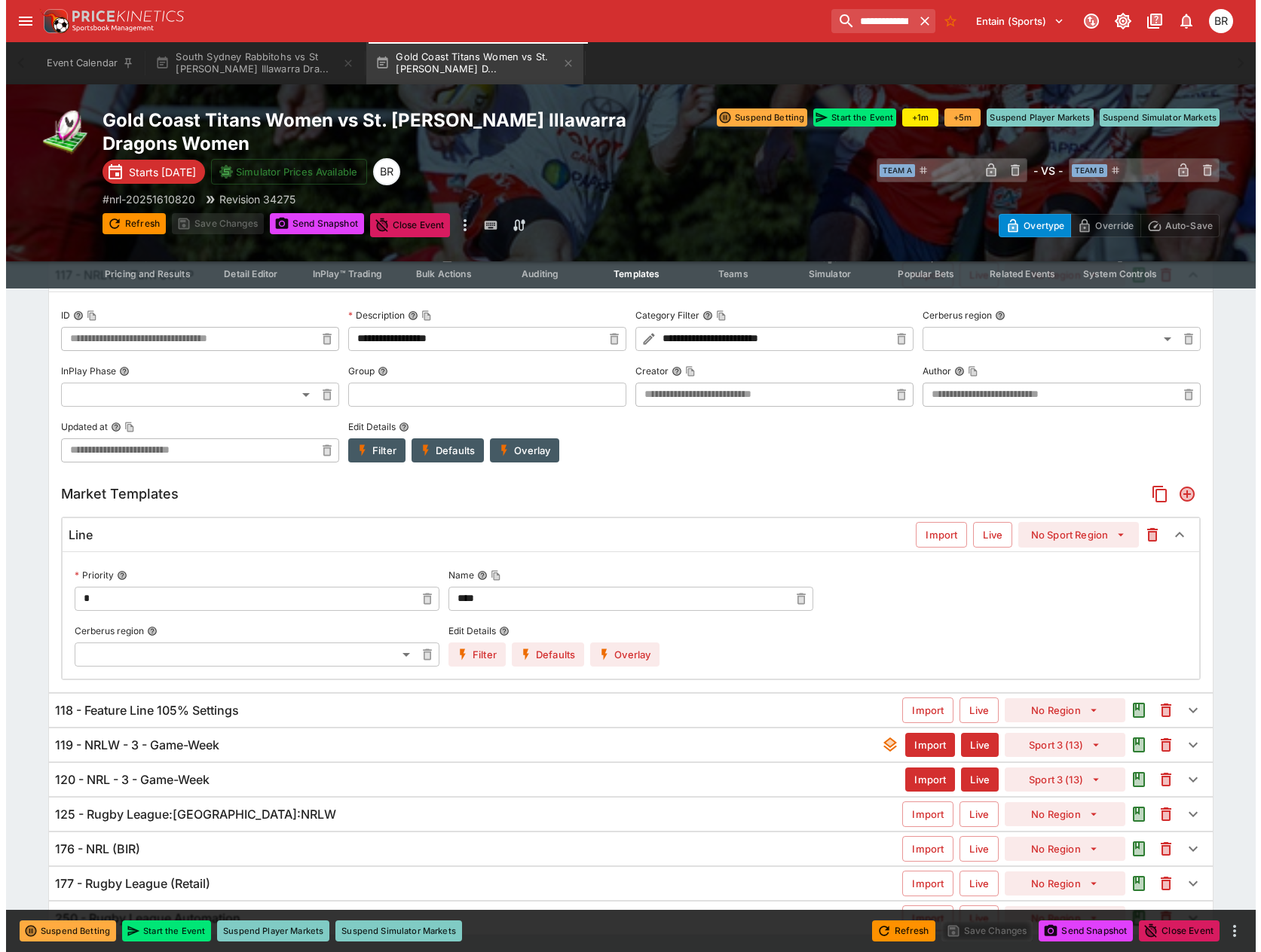
scroll to position [277, 0]
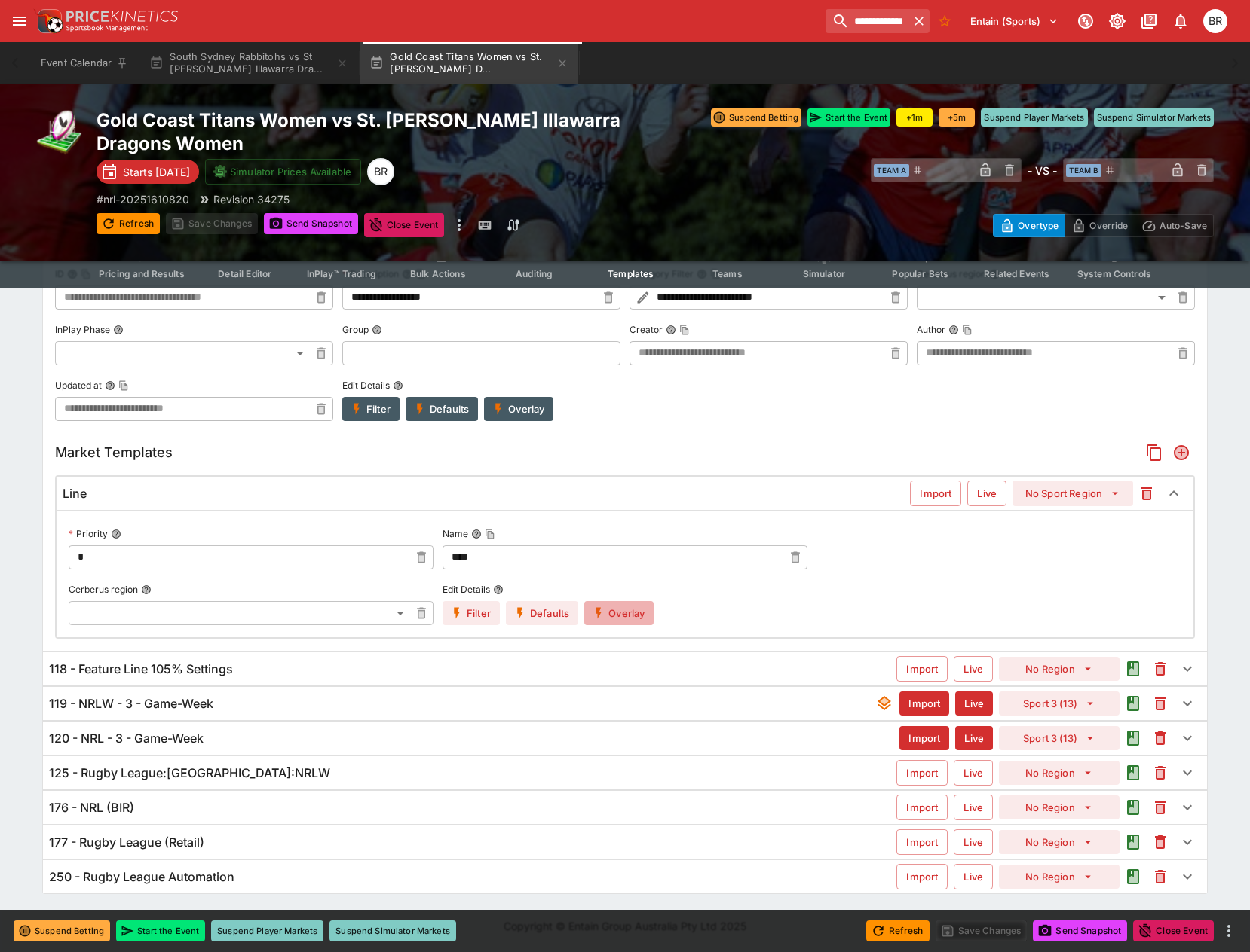
click at [633, 608] on button "Overlay" at bounding box center [619, 613] width 69 height 24
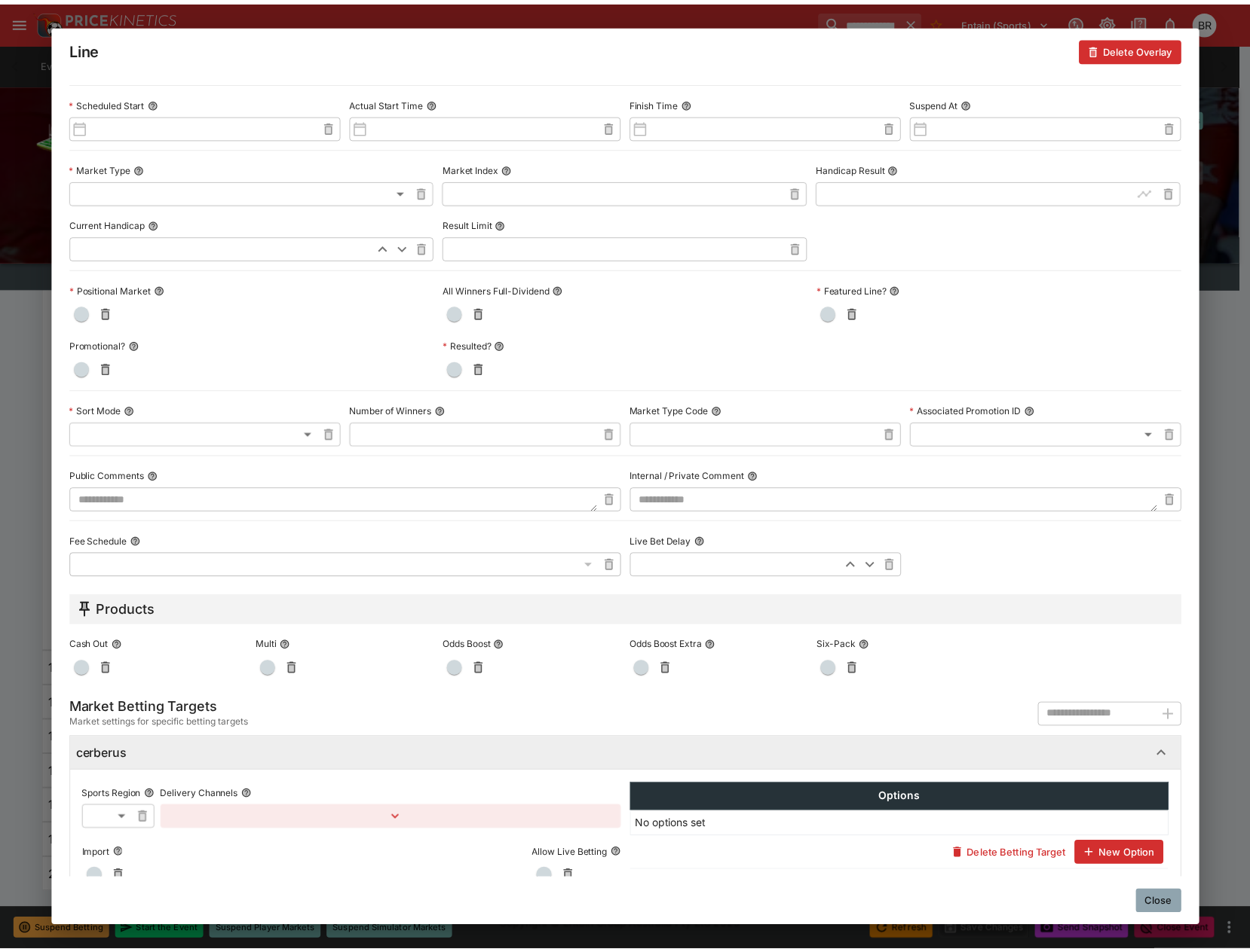
scroll to position [417, 0]
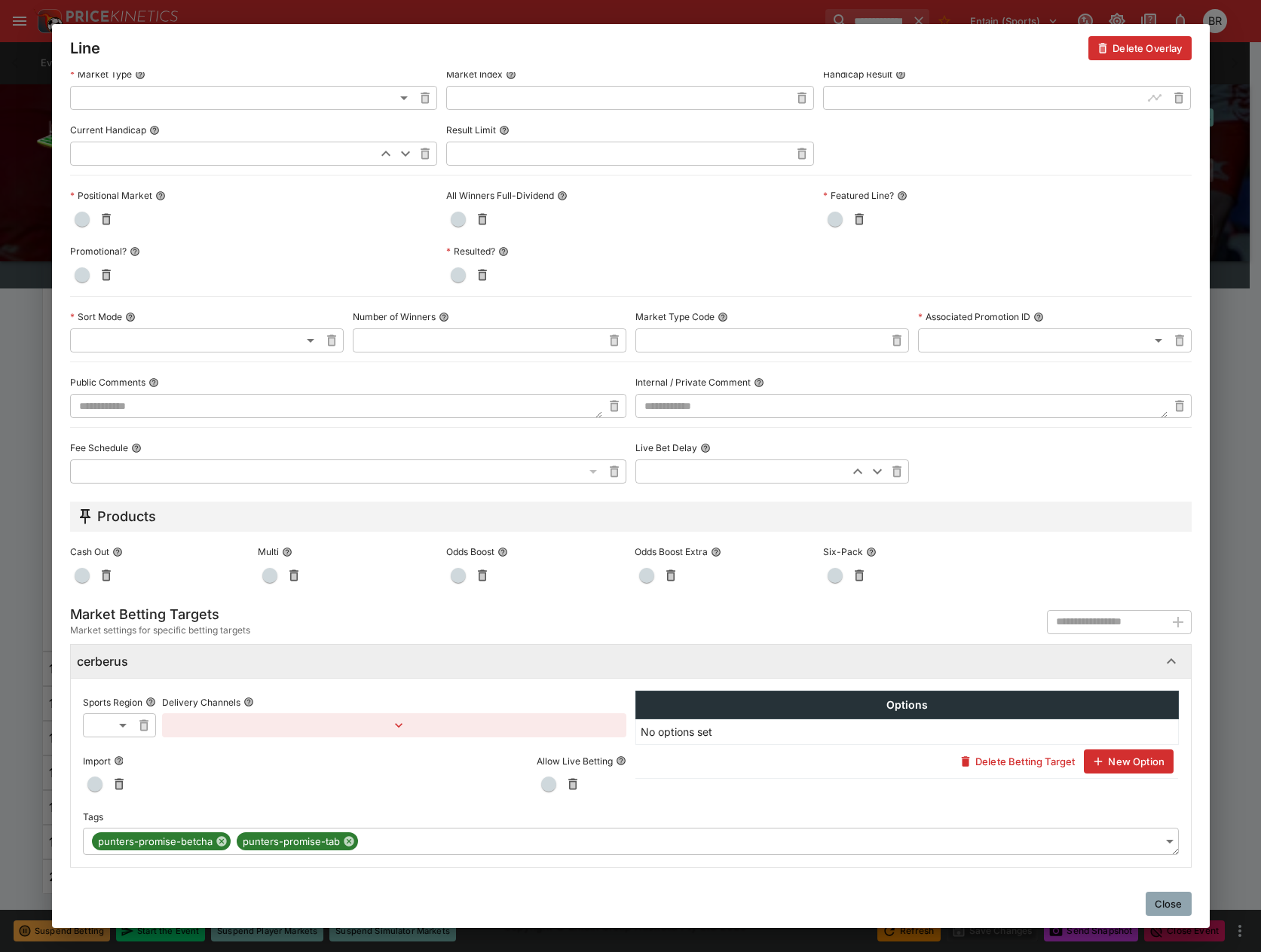
click at [1169, 841] on div "**********" at bounding box center [630, 772] width 1120 height 189
click at [1161, 836] on body "**********" at bounding box center [630, 337] width 1261 height 1229
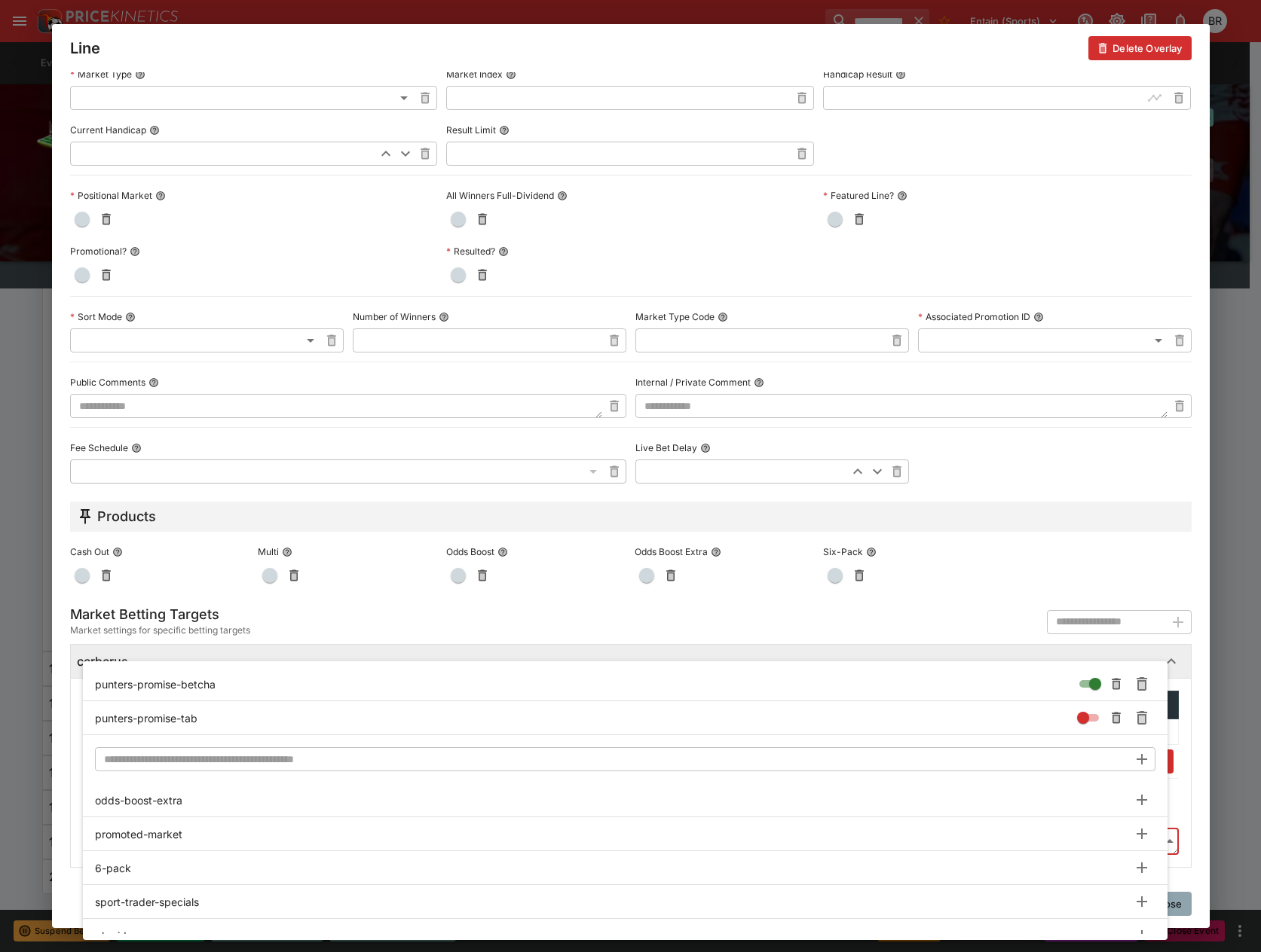
type input "**********"
click at [1185, 897] on div at bounding box center [630, 476] width 1261 height 952
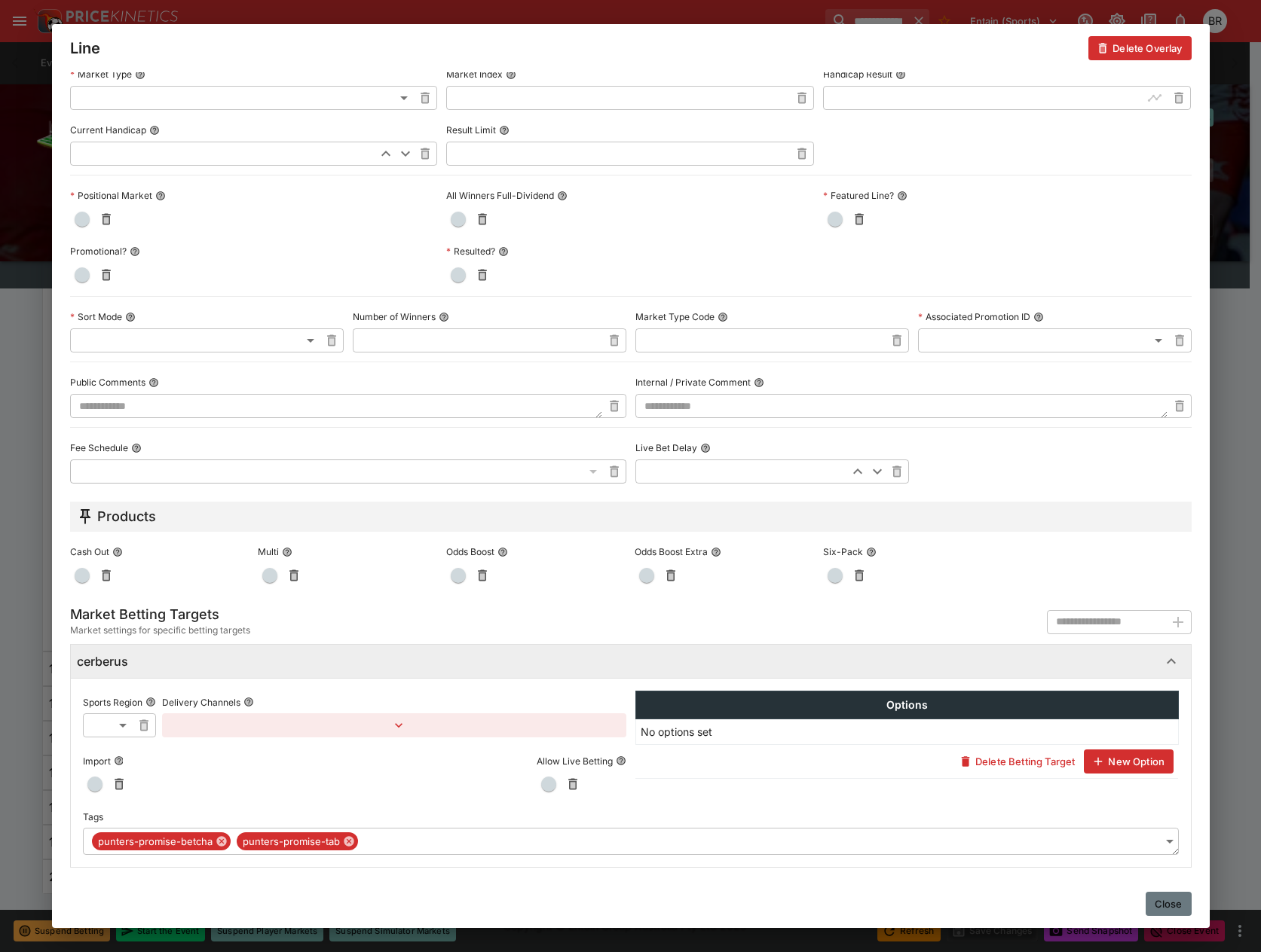
click at [1184, 899] on button "Close" at bounding box center [1168, 904] width 46 height 24
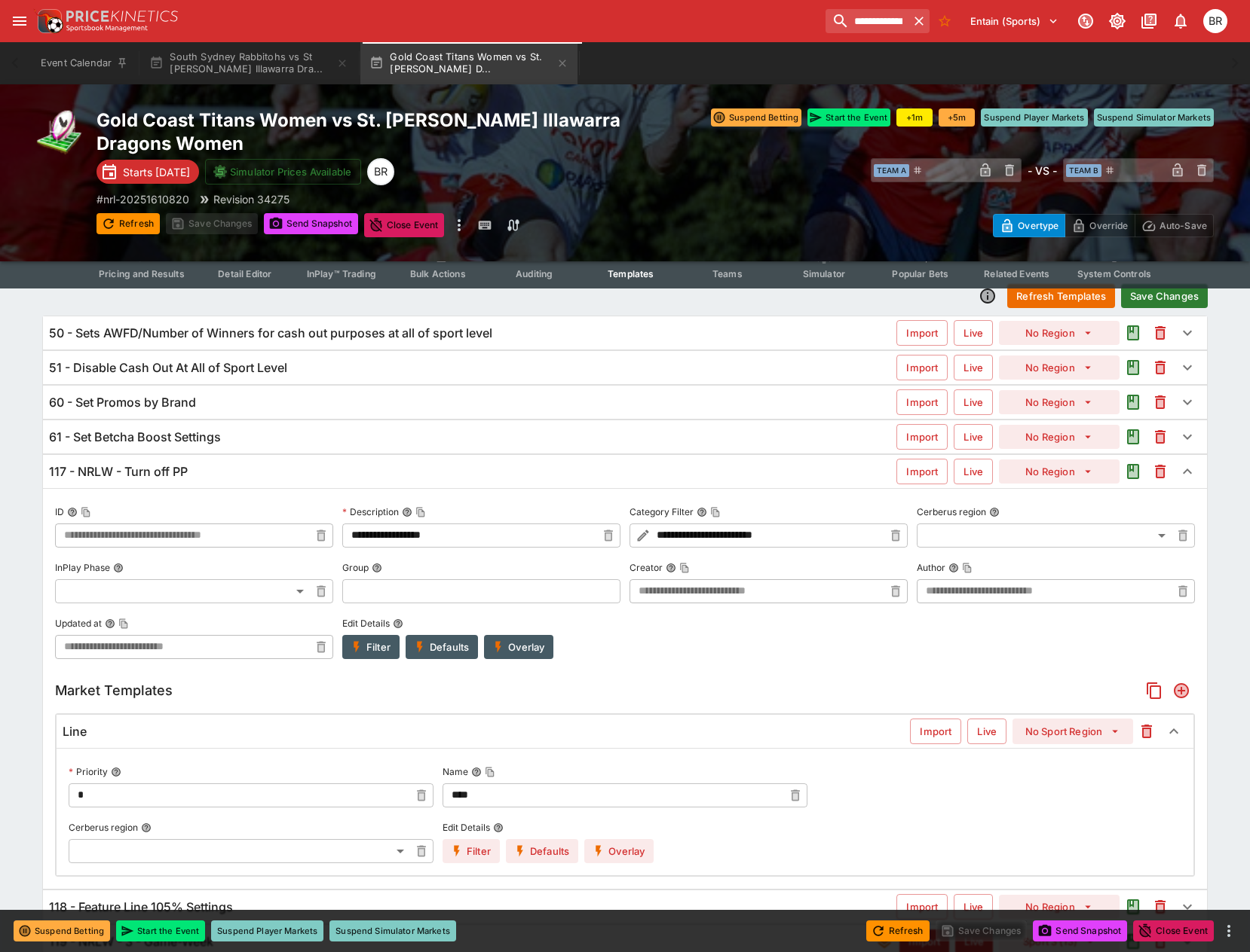
scroll to position [0, 0]
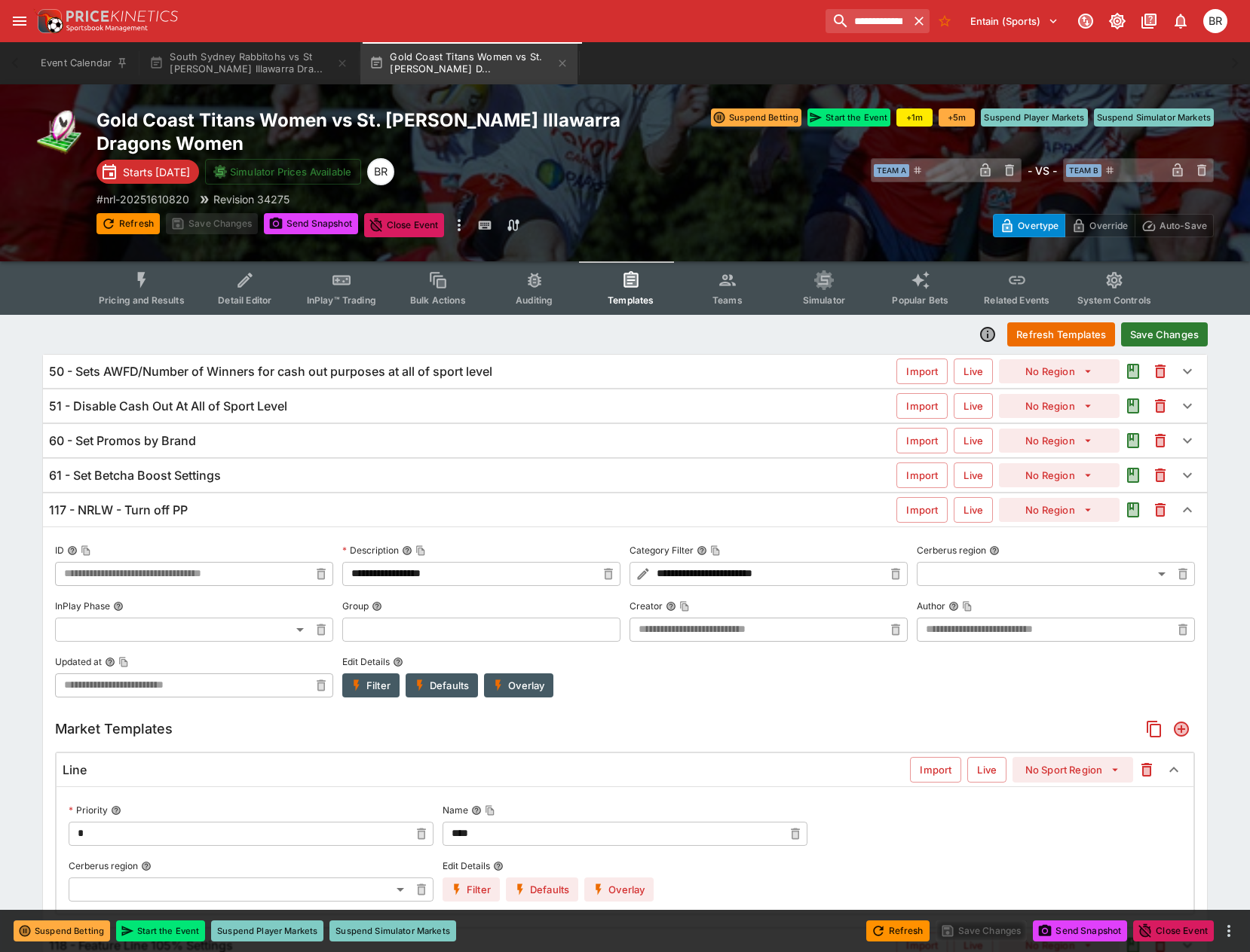
click at [1159, 325] on button "Save Changes" at bounding box center [1164, 335] width 86 height 24
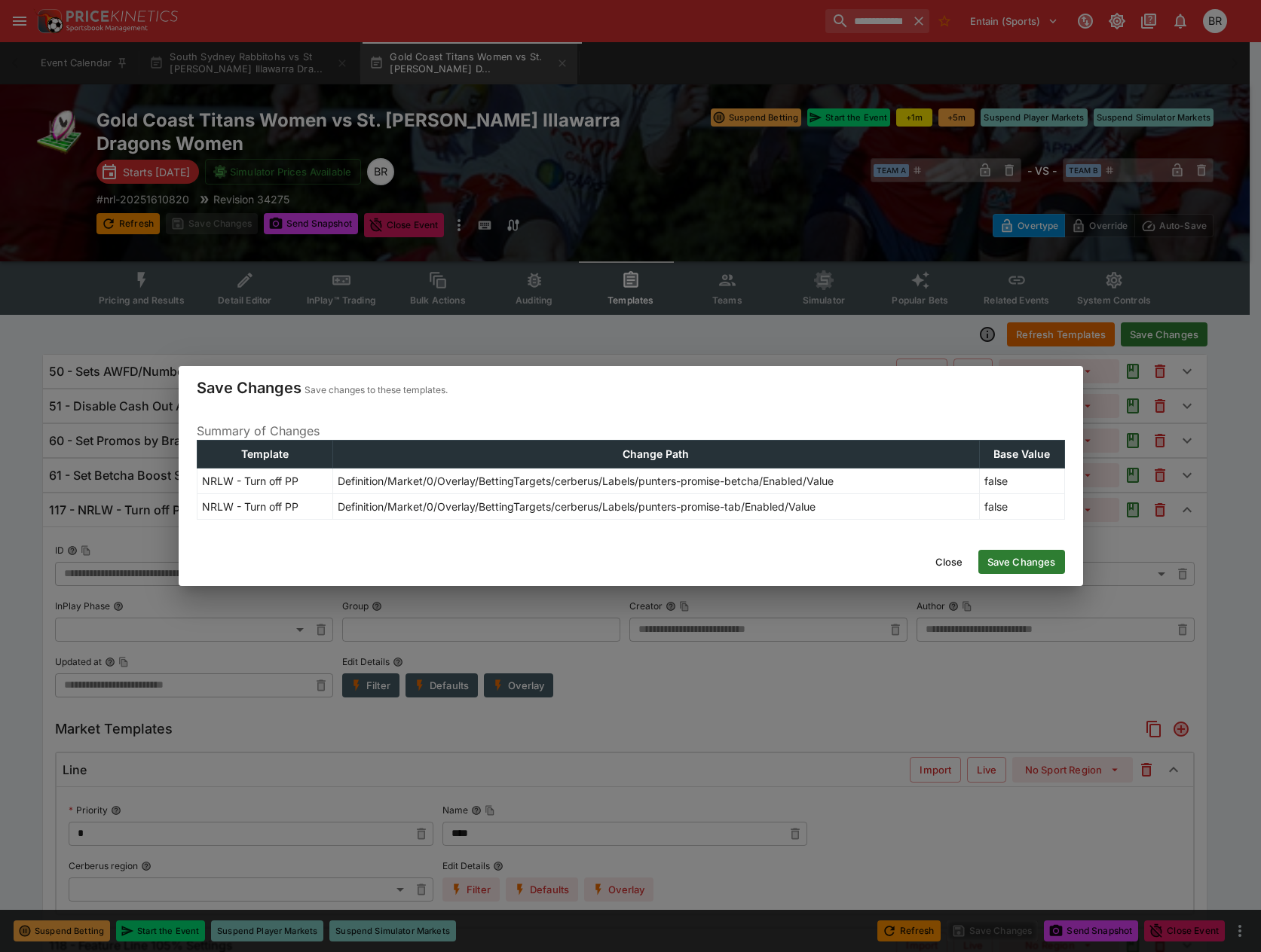
click at [1029, 567] on button "Save Changes" at bounding box center [1021, 562] width 86 height 24
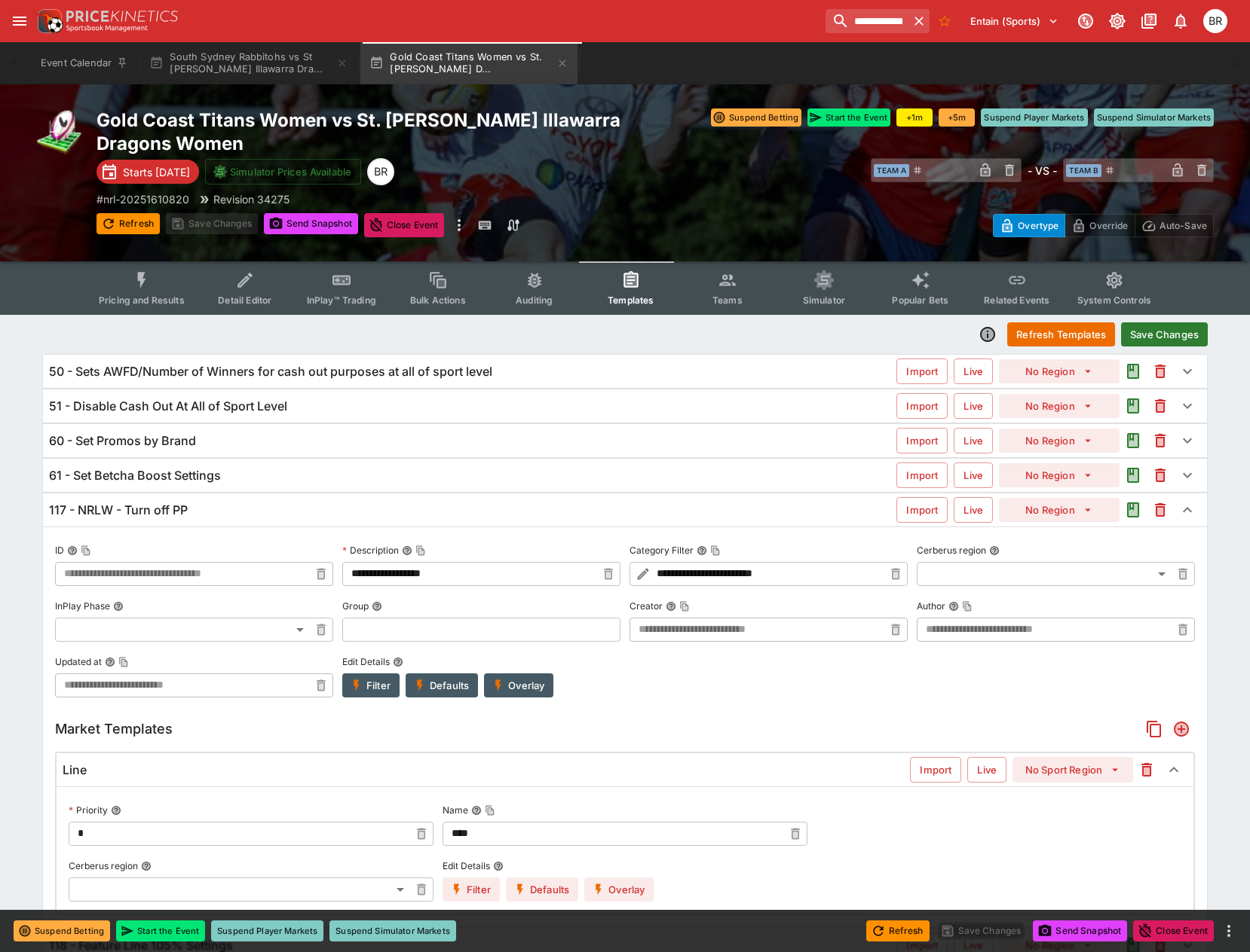
type input "**********"
click at [139, 270] on button "Pricing and Results" at bounding box center [141, 288] width 110 height 53
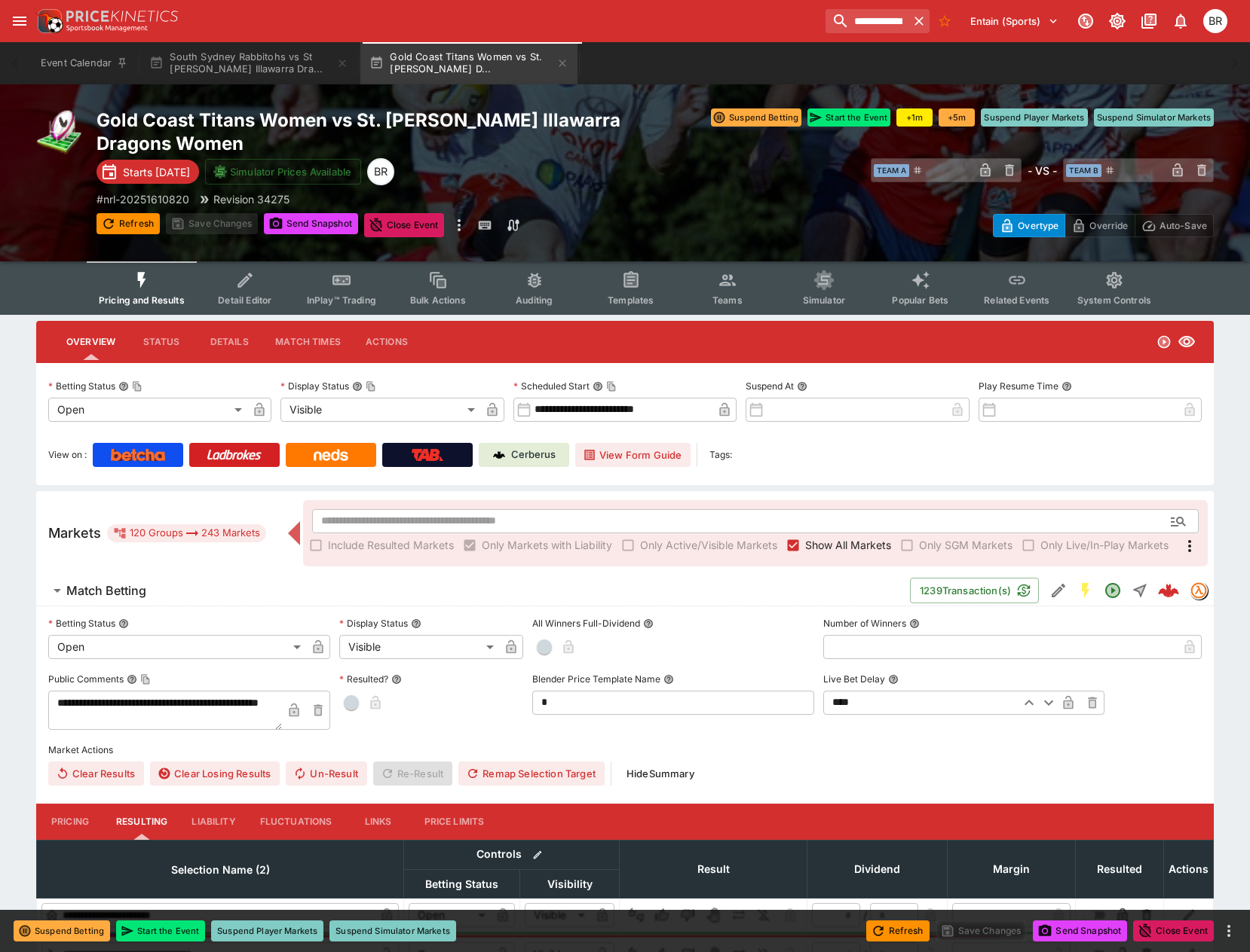
click at [614, 298] on span "Templates" at bounding box center [630, 300] width 46 height 11
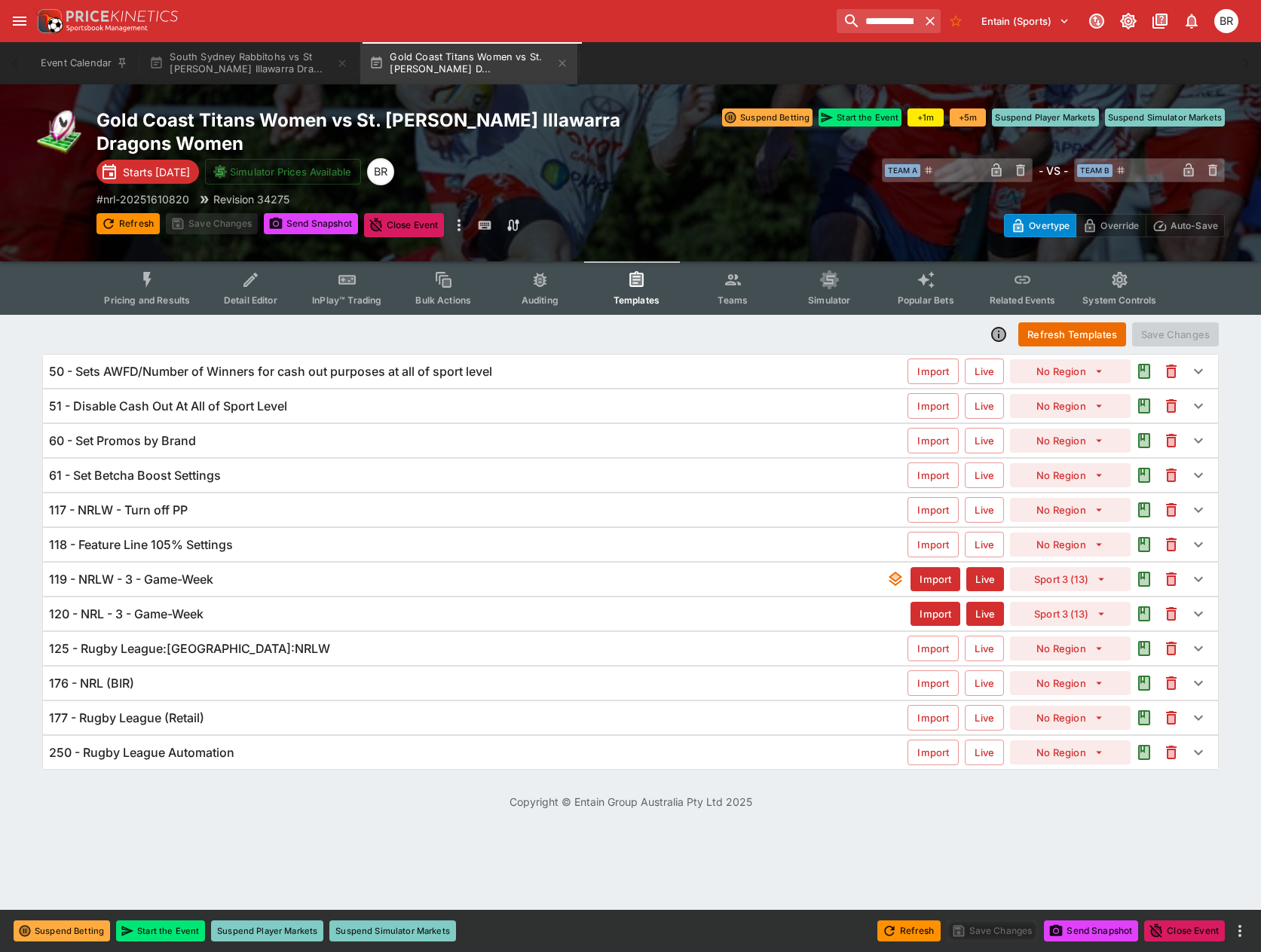
click at [238, 504] on div "117 - NRLW - Turn off PP" at bounding box center [478, 510] width 858 height 16
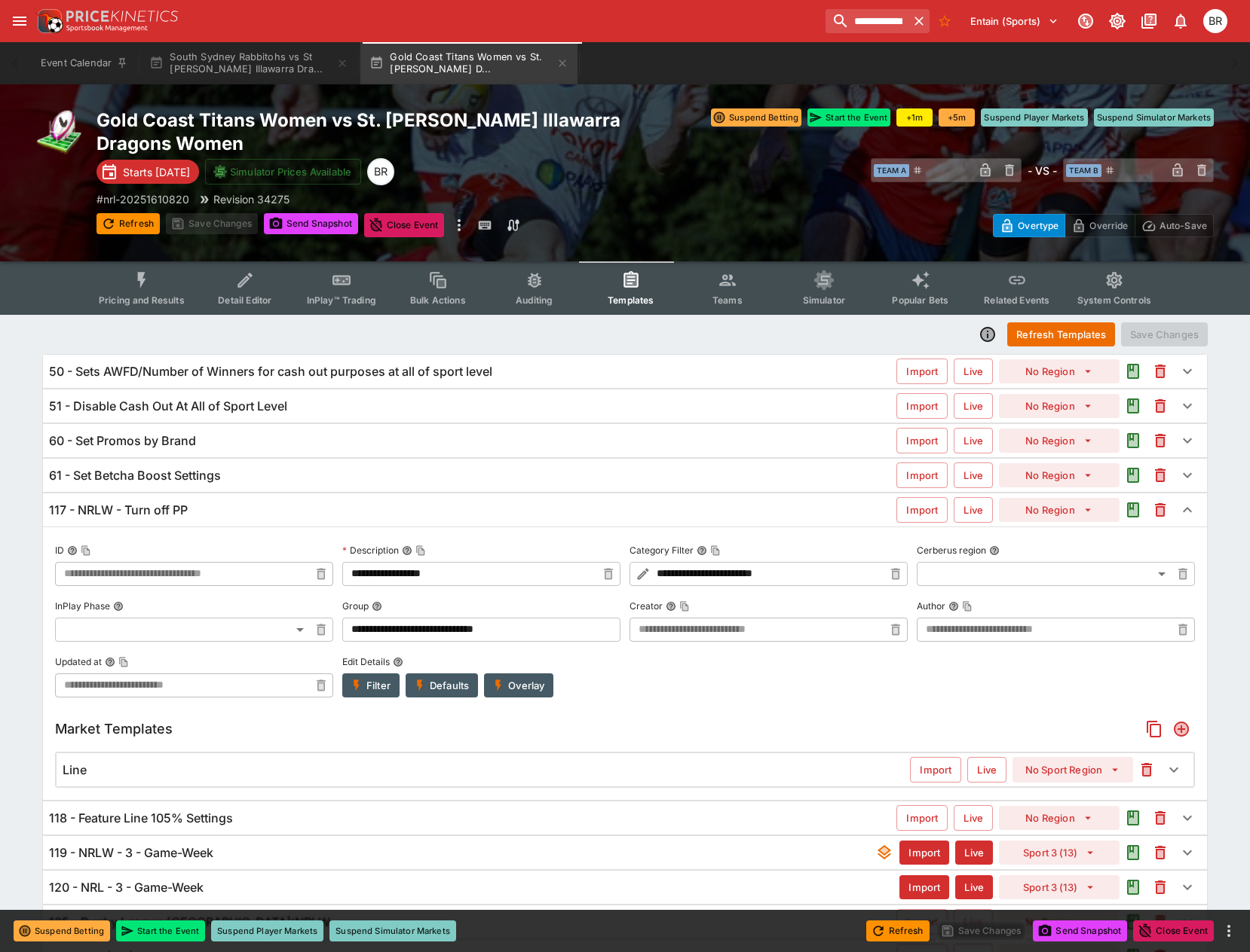
scroll to position [149, 0]
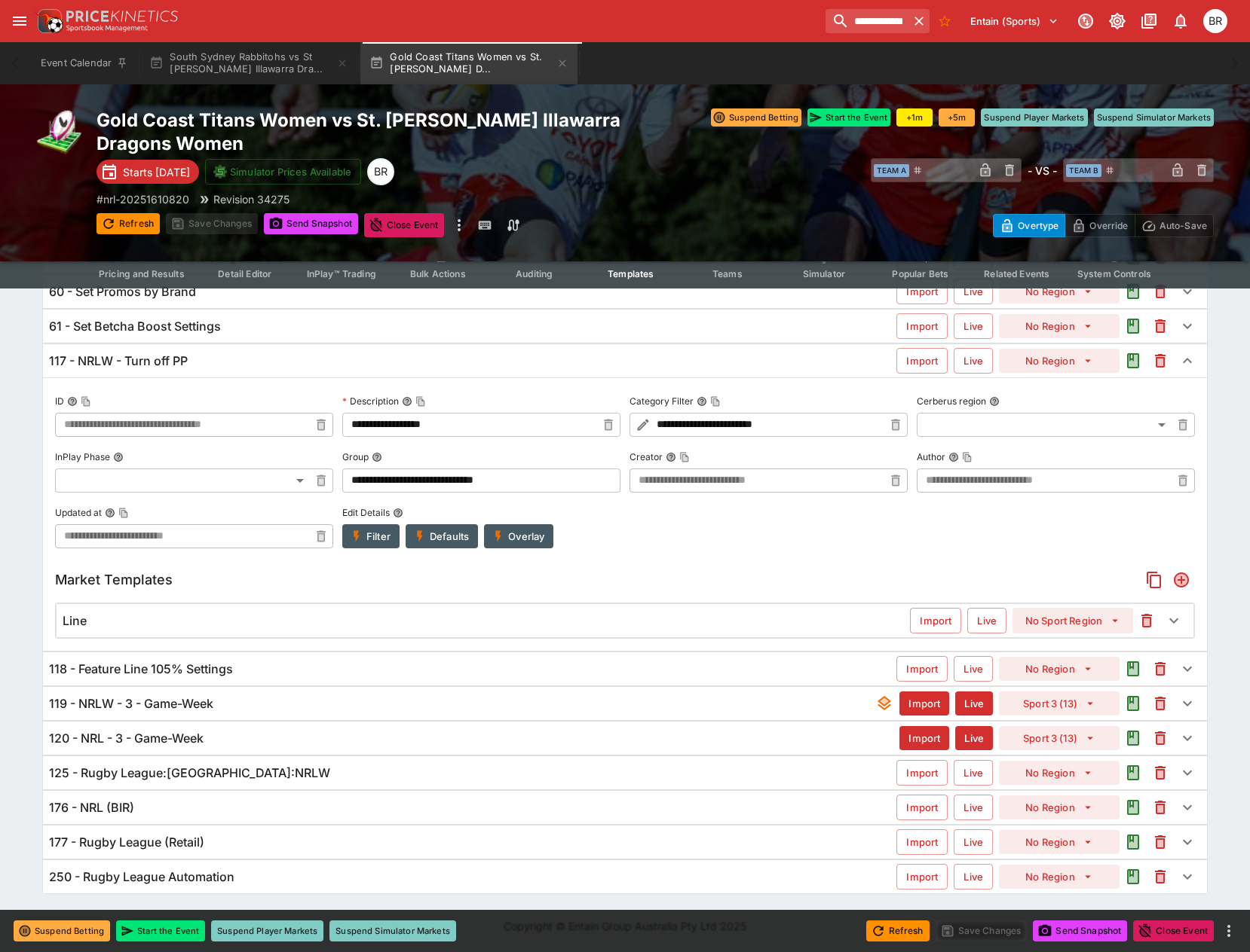
click at [1176, 587] on icon "Add" at bounding box center [1181, 579] width 18 height 18
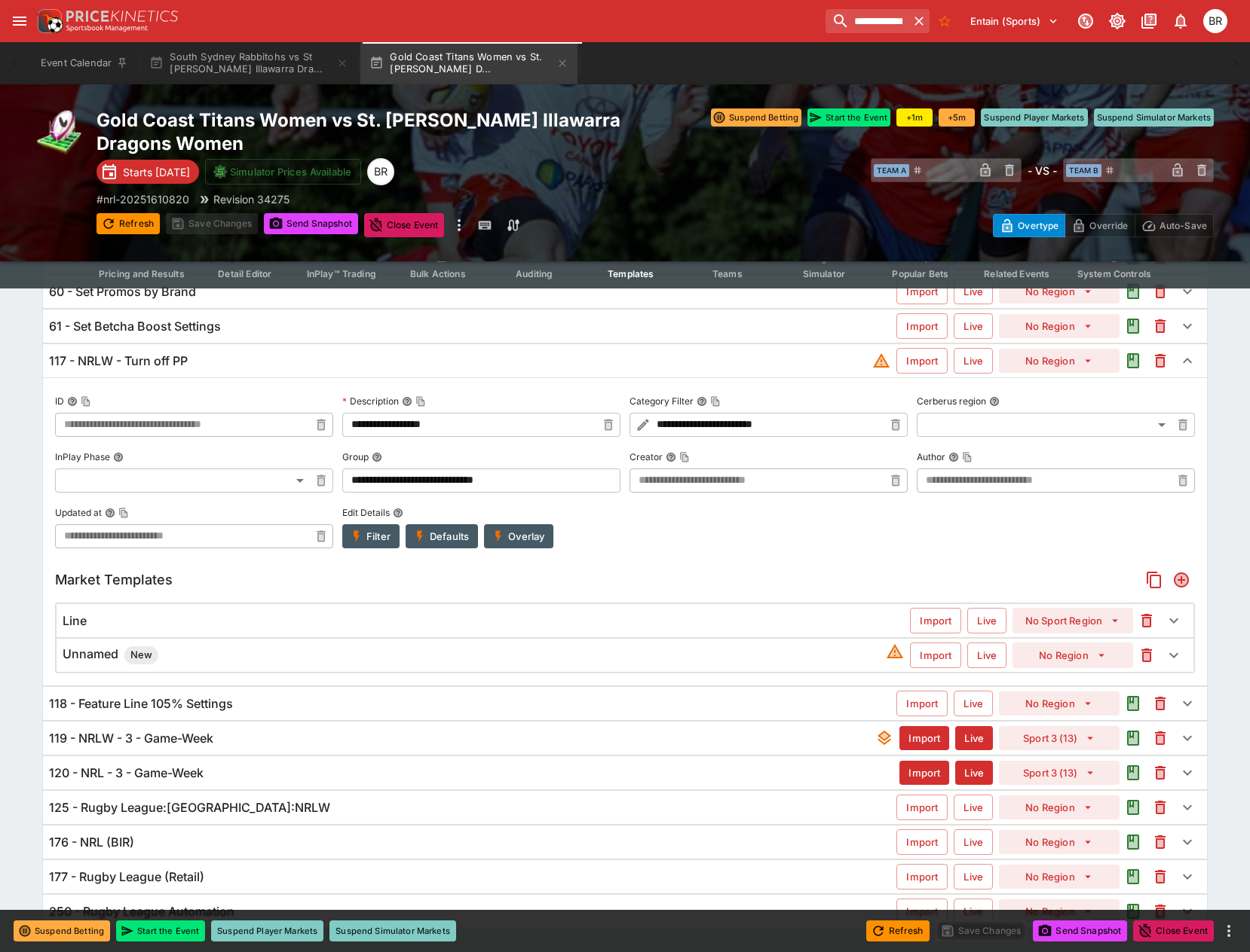
click at [506, 653] on div "Unnamed New" at bounding box center [474, 655] width 823 height 18
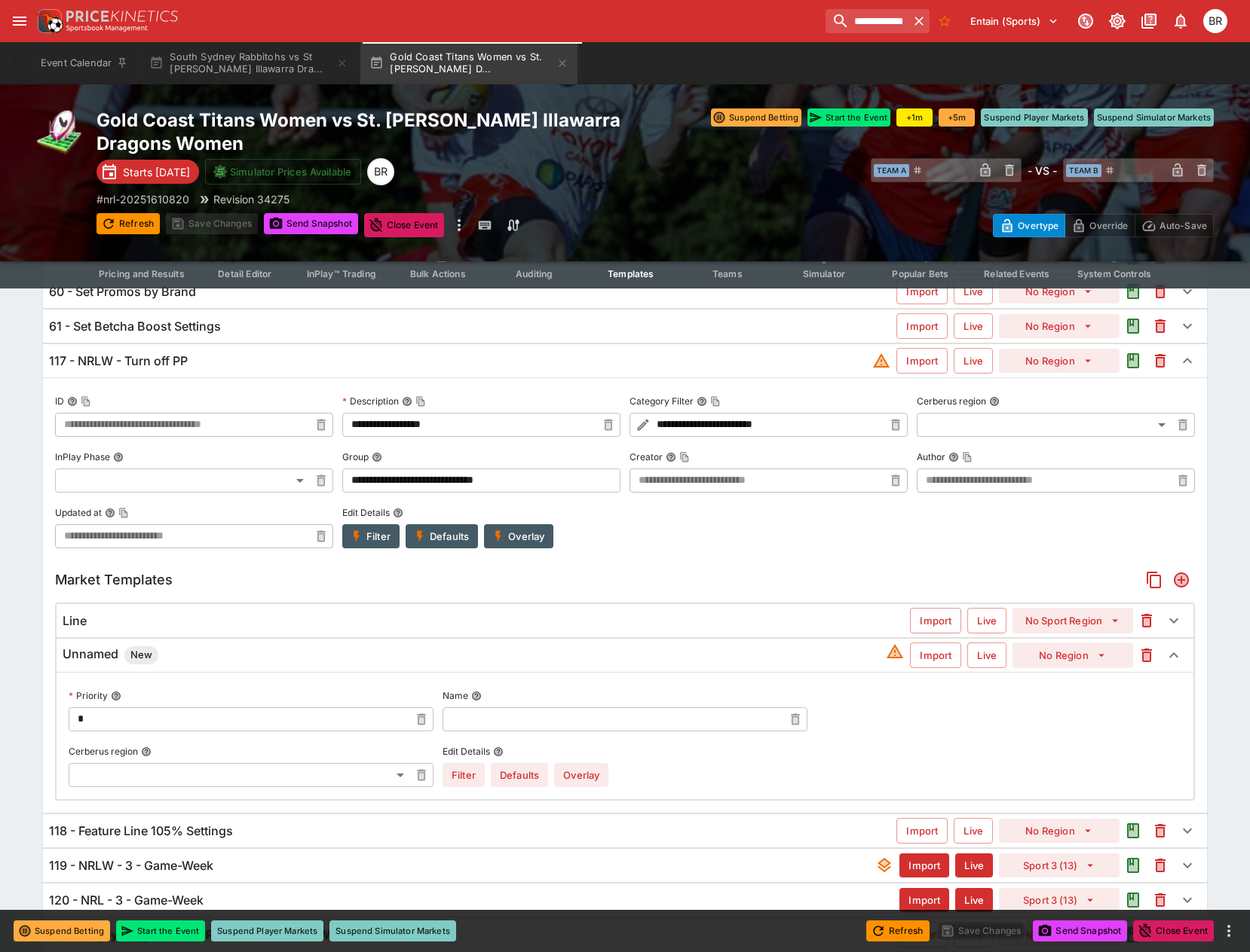
click at [499, 719] on input "text" at bounding box center [612, 719] width 341 height 24
type input "**********"
click at [122, 629] on div "Line Import Live No Sport Region" at bounding box center [625, 621] width 1137 height 33
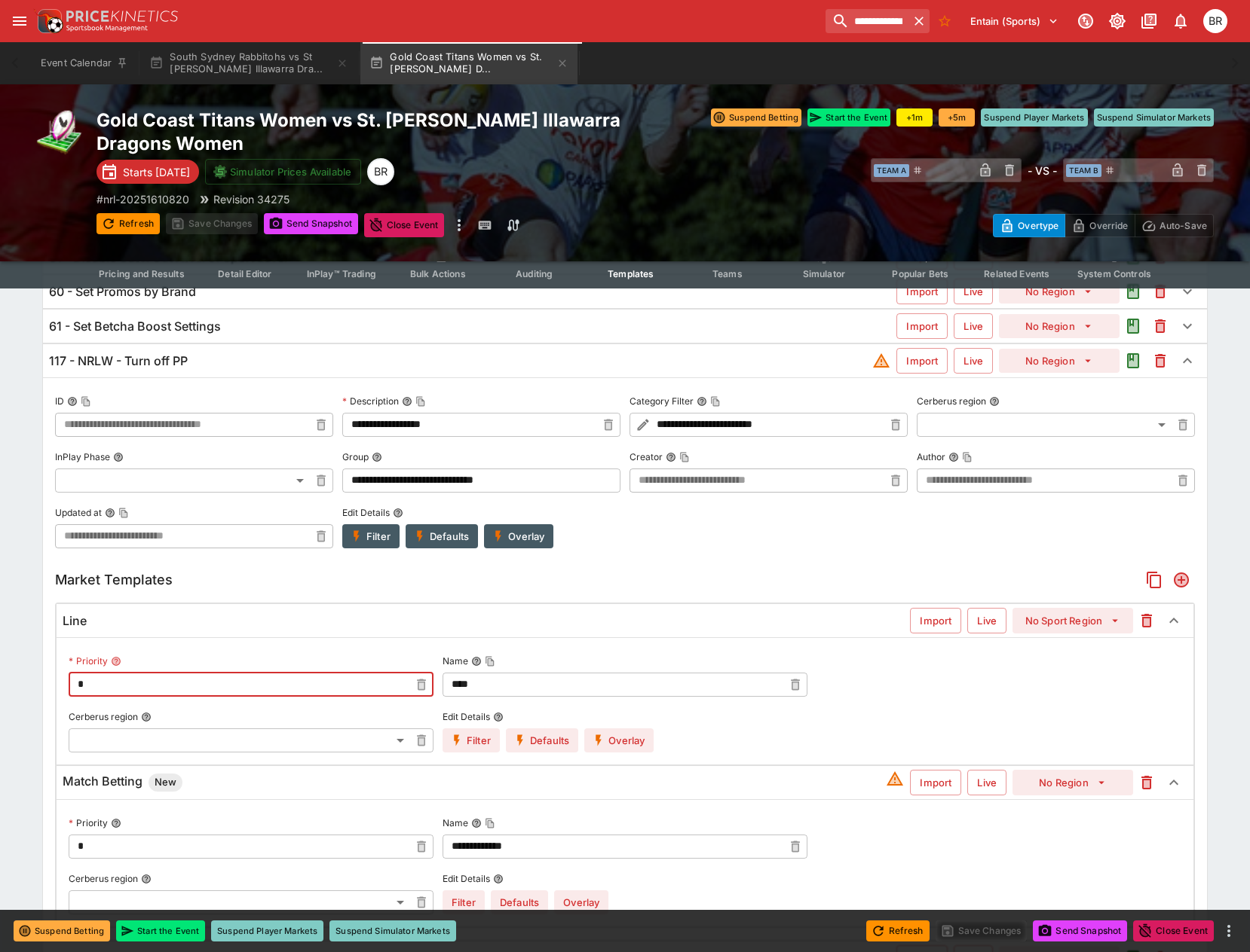
click at [90, 677] on input "*" at bounding box center [239, 685] width 341 height 24
type input "*"
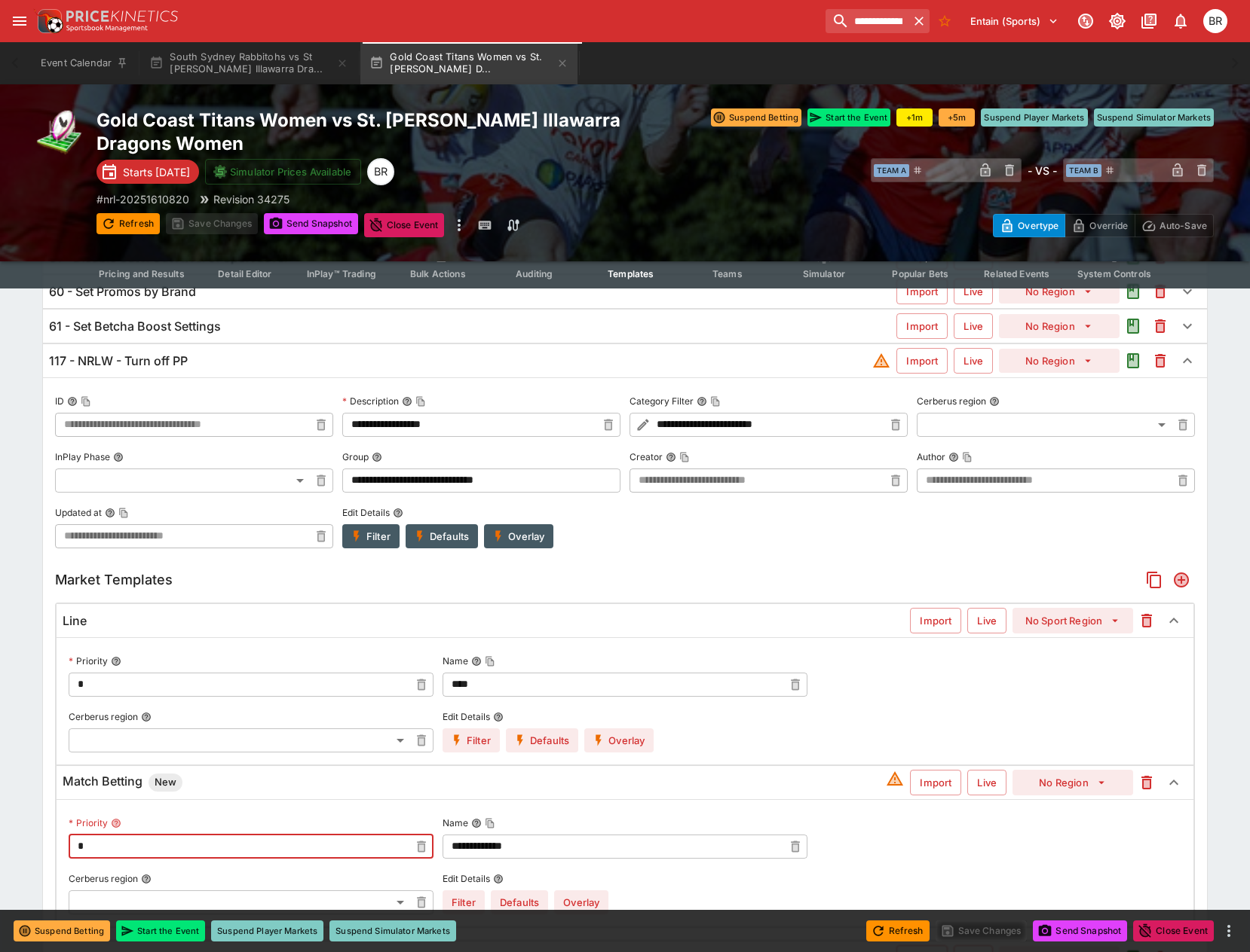
click at [93, 845] on input "*" at bounding box center [239, 847] width 341 height 24
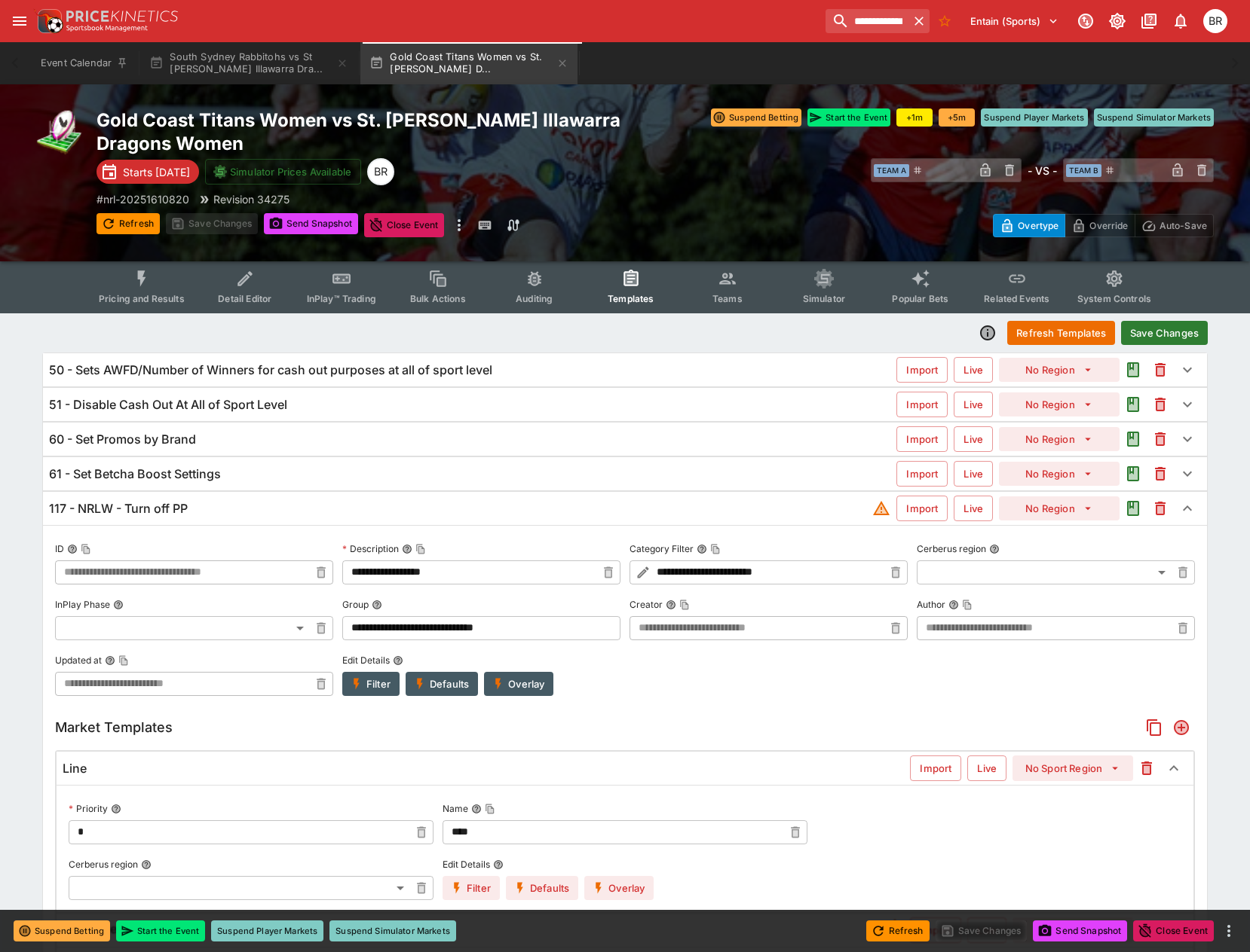
scroll to position [0, 0]
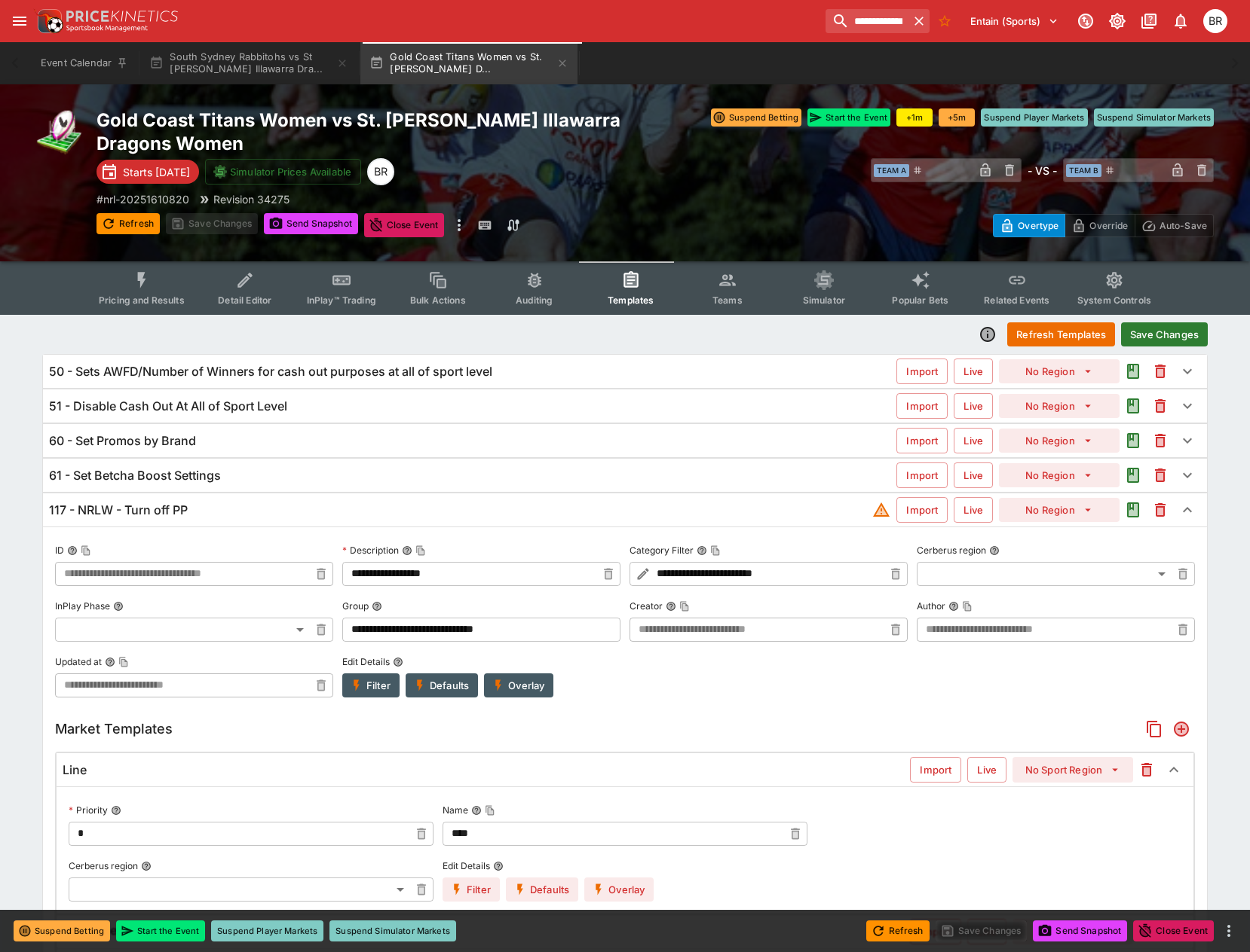
type input "*"
click at [1127, 334] on button "Save Changes" at bounding box center [1164, 335] width 86 height 24
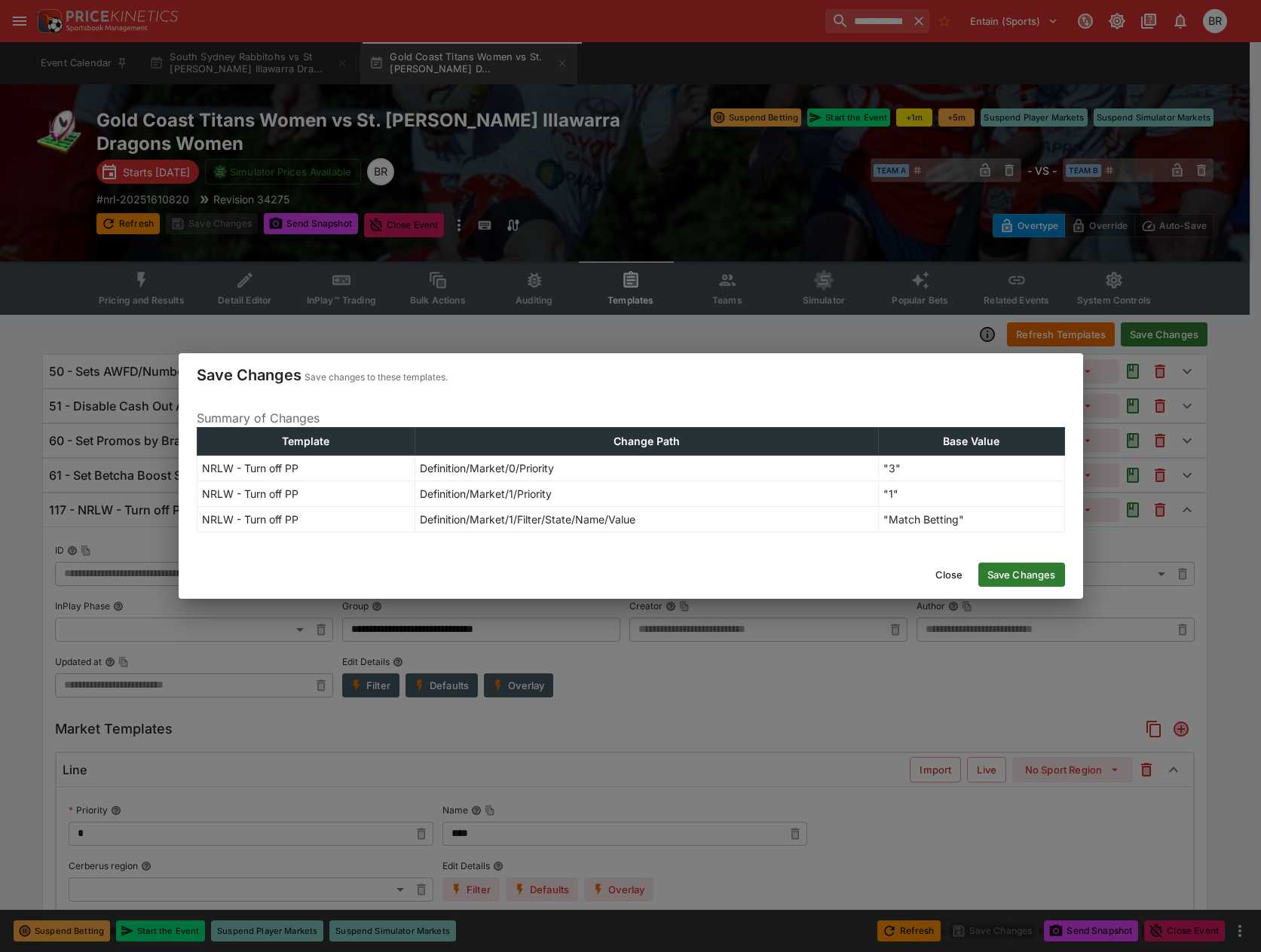
click at [991, 564] on button "Save Changes" at bounding box center [1021, 575] width 86 height 24
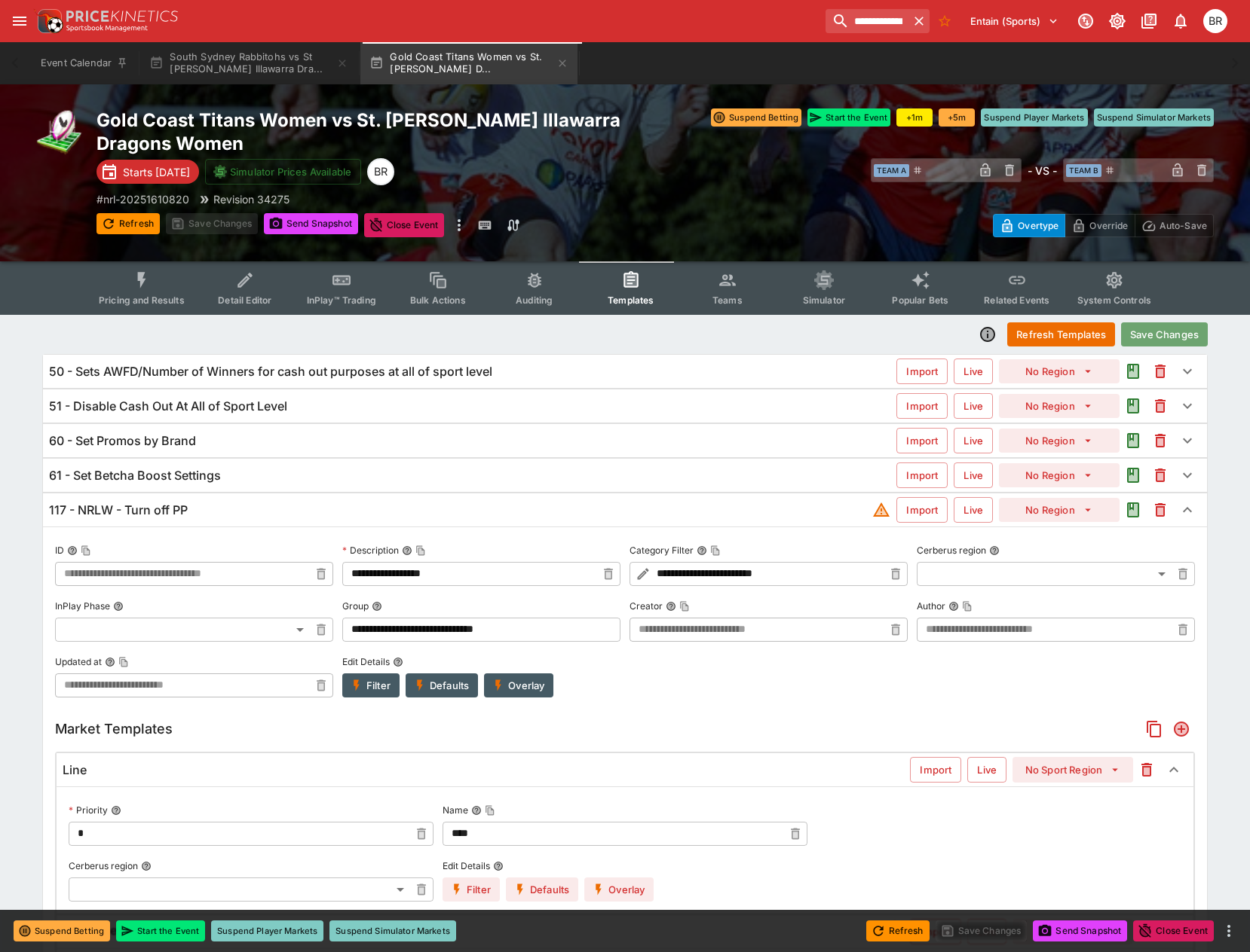
click at [1155, 335] on button "Save Changes" at bounding box center [1164, 335] width 86 height 24
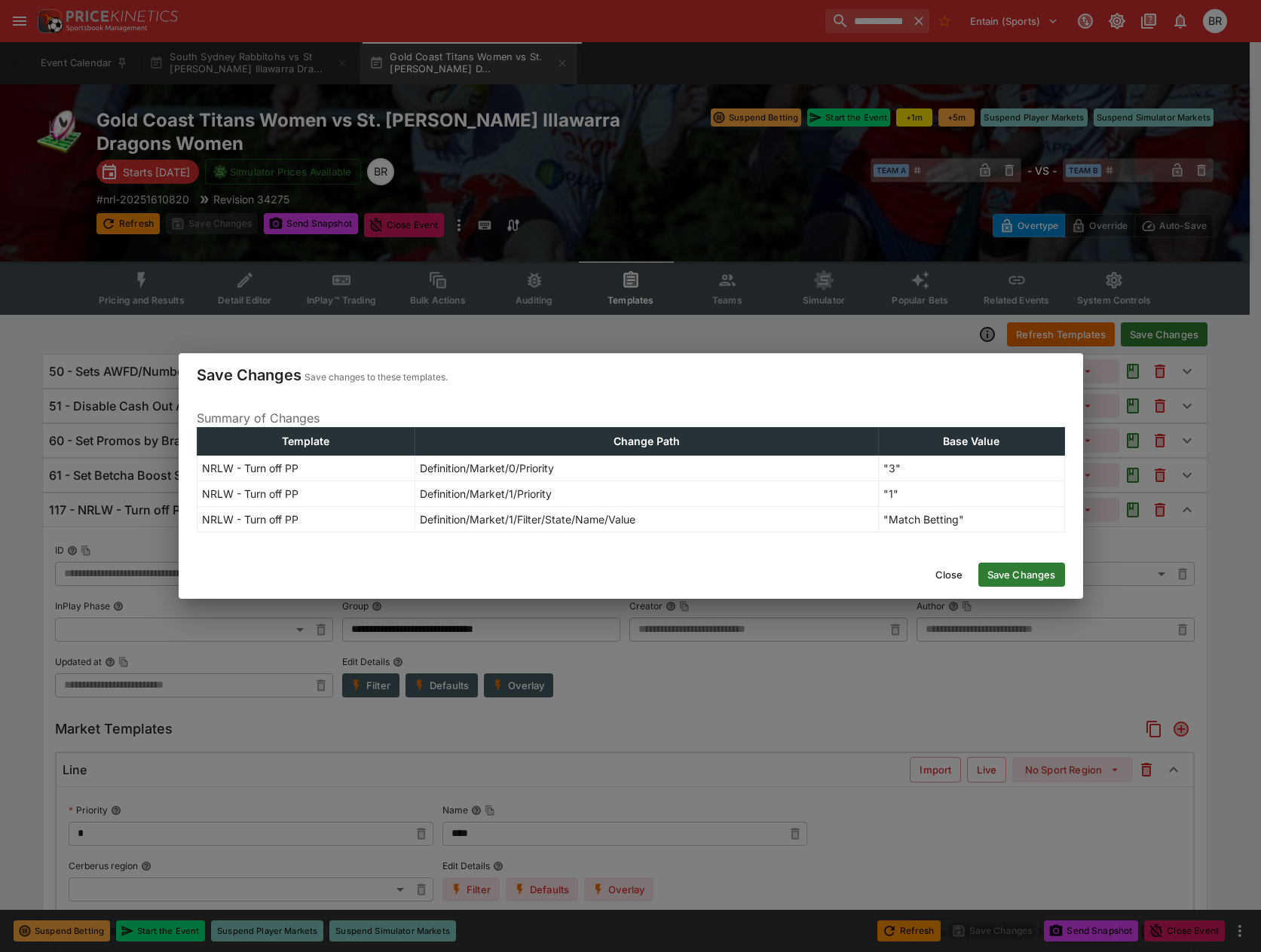
type input "**********"
type input "*"
type input "****"
type input "*"
type input "**********"
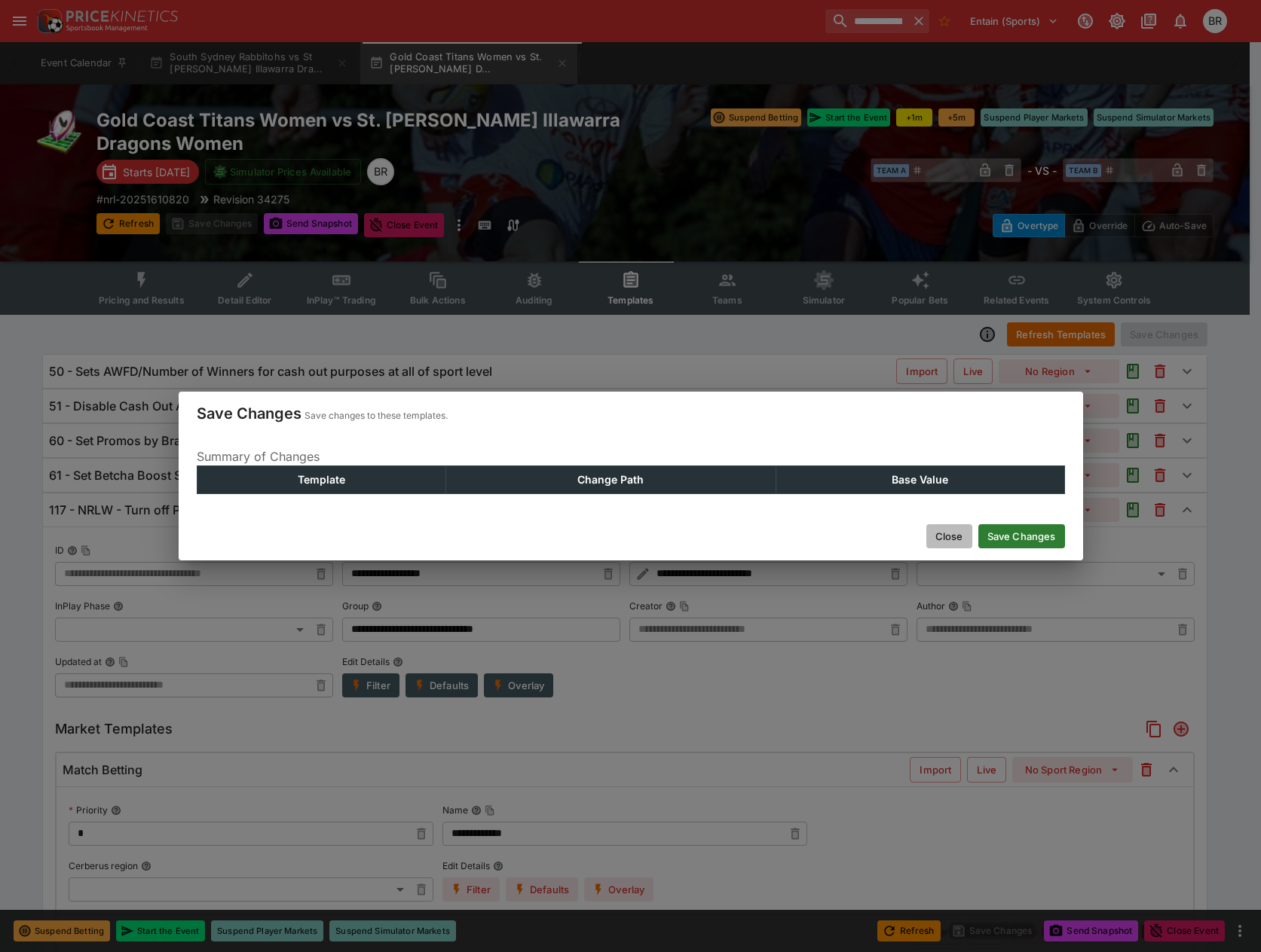
click at [939, 534] on button "Close" at bounding box center [949, 536] width 46 height 24
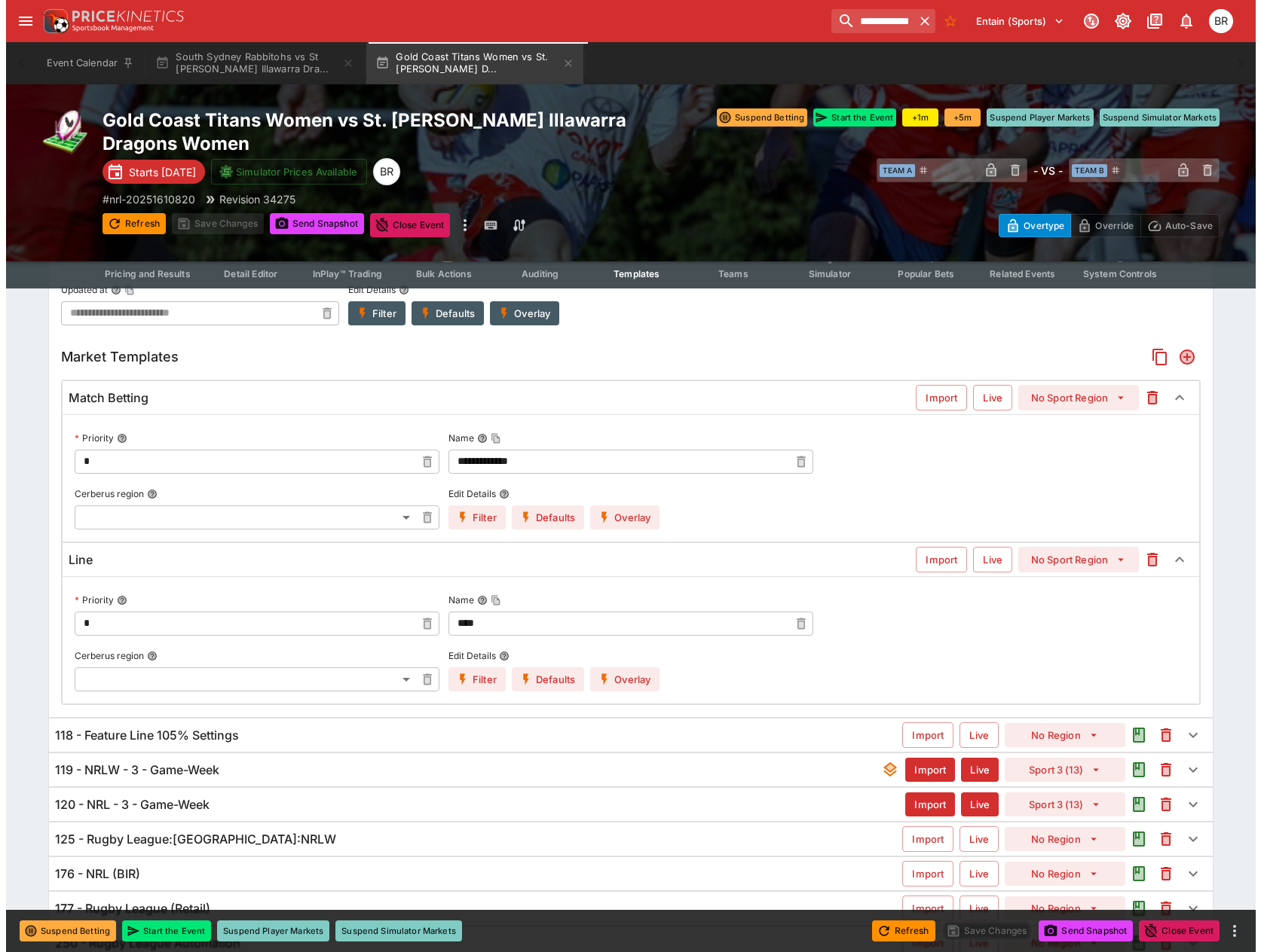
scroll to position [377, 0]
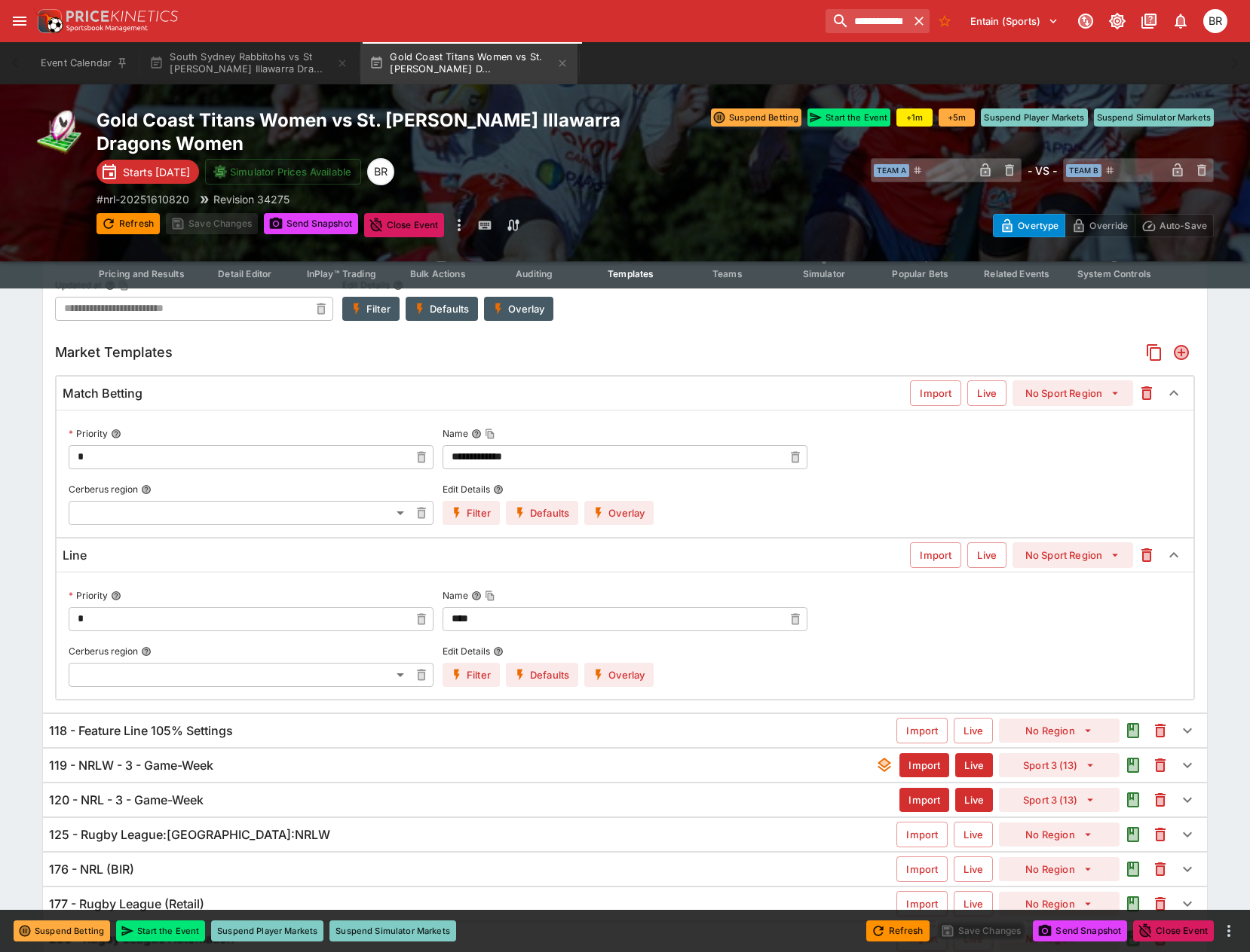
click at [606, 514] on button "Overlay" at bounding box center [619, 513] width 69 height 24
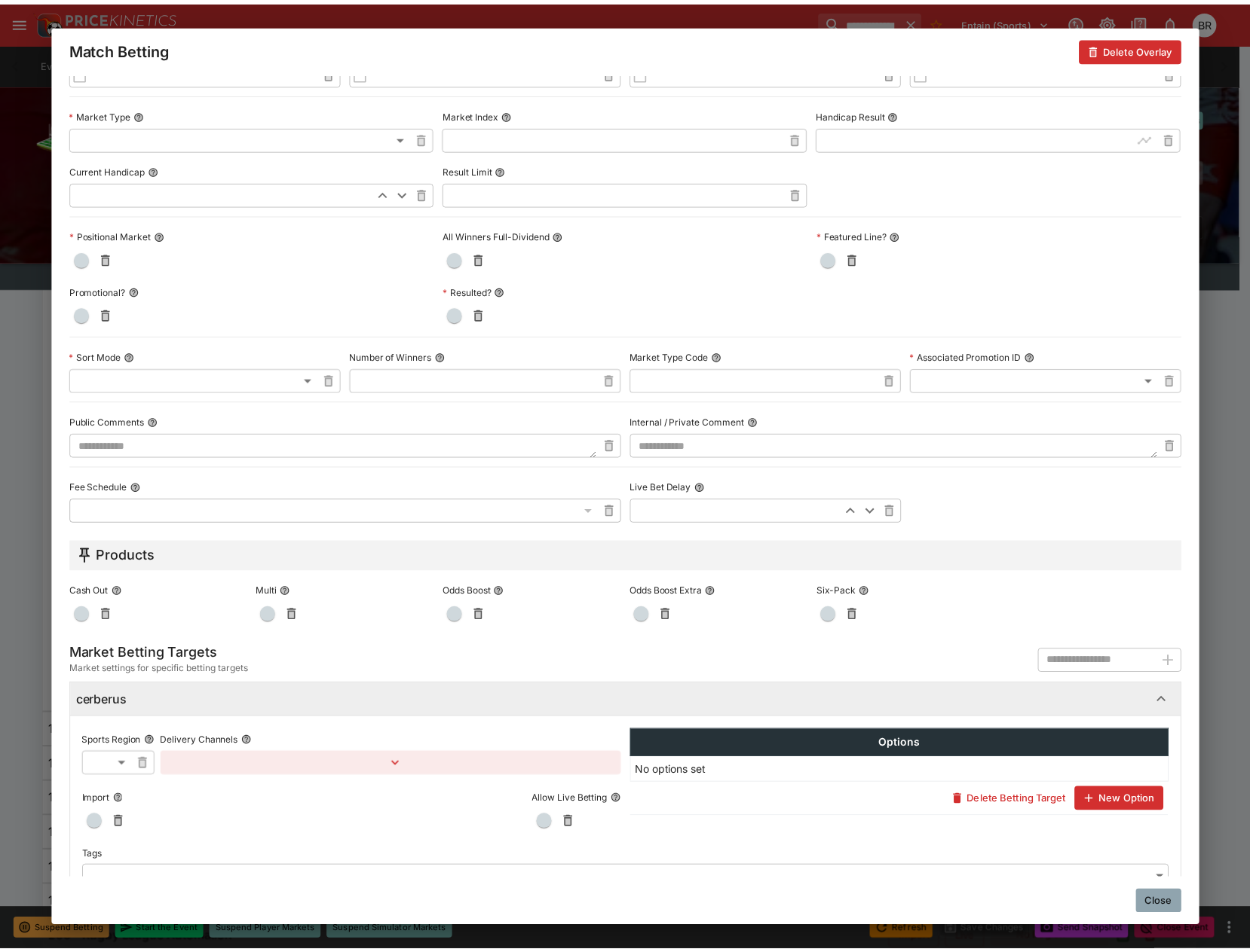
scroll to position [415, 0]
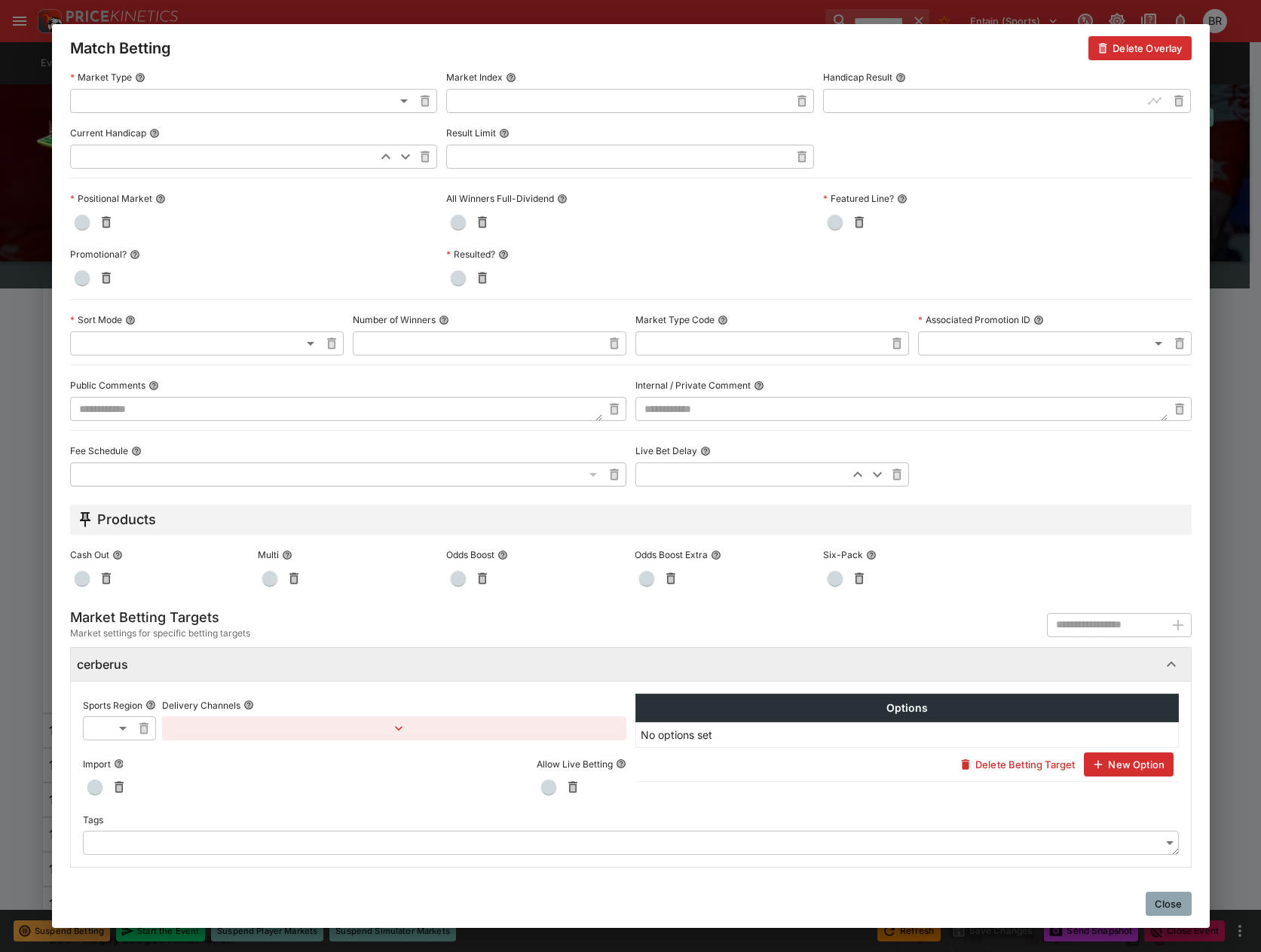
click at [940, 834] on body "**********" at bounding box center [630, 318] width 1261 height 1391
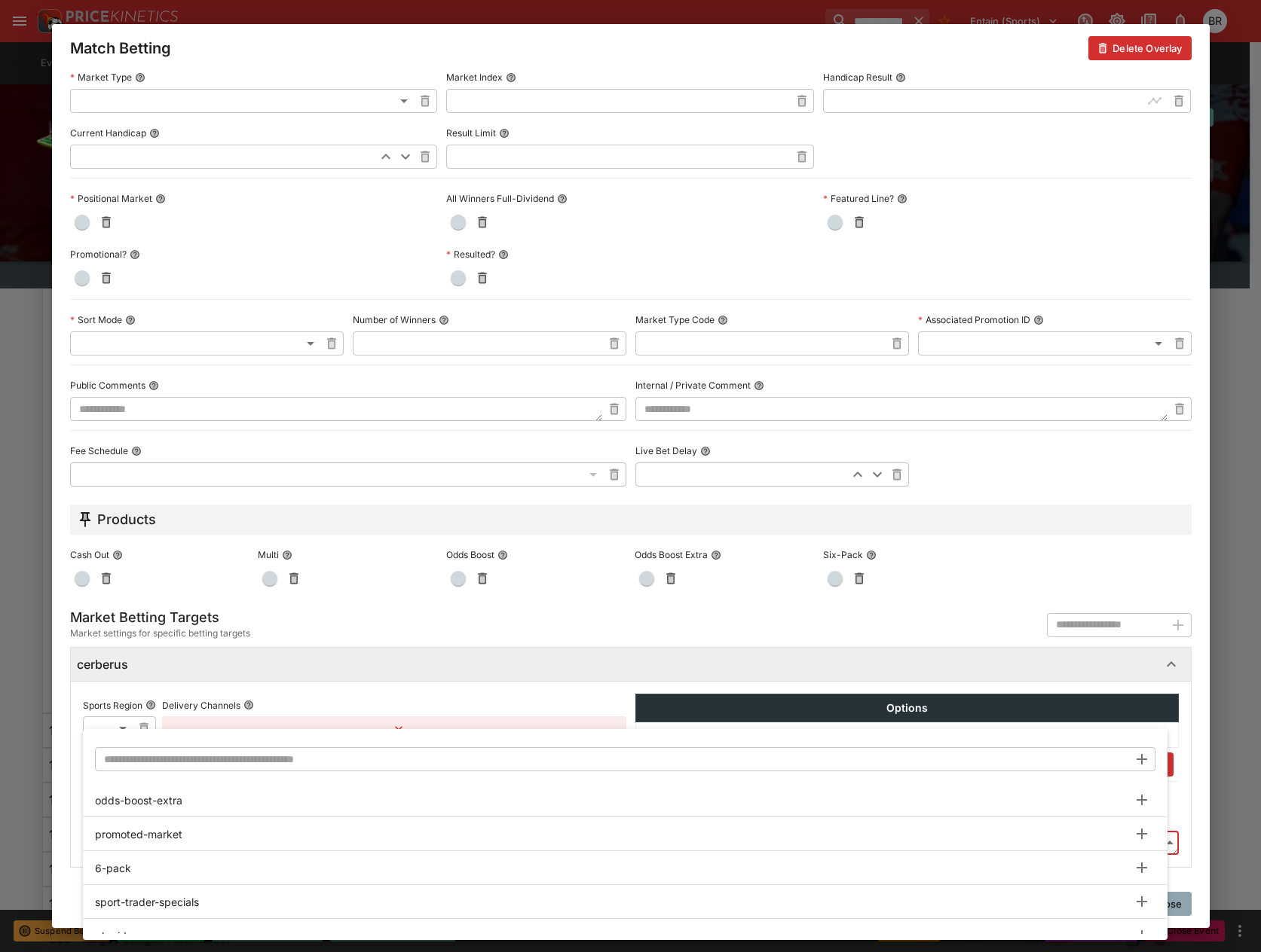
click at [960, 767] on input "text" at bounding box center [612, 760] width 1033 height 24
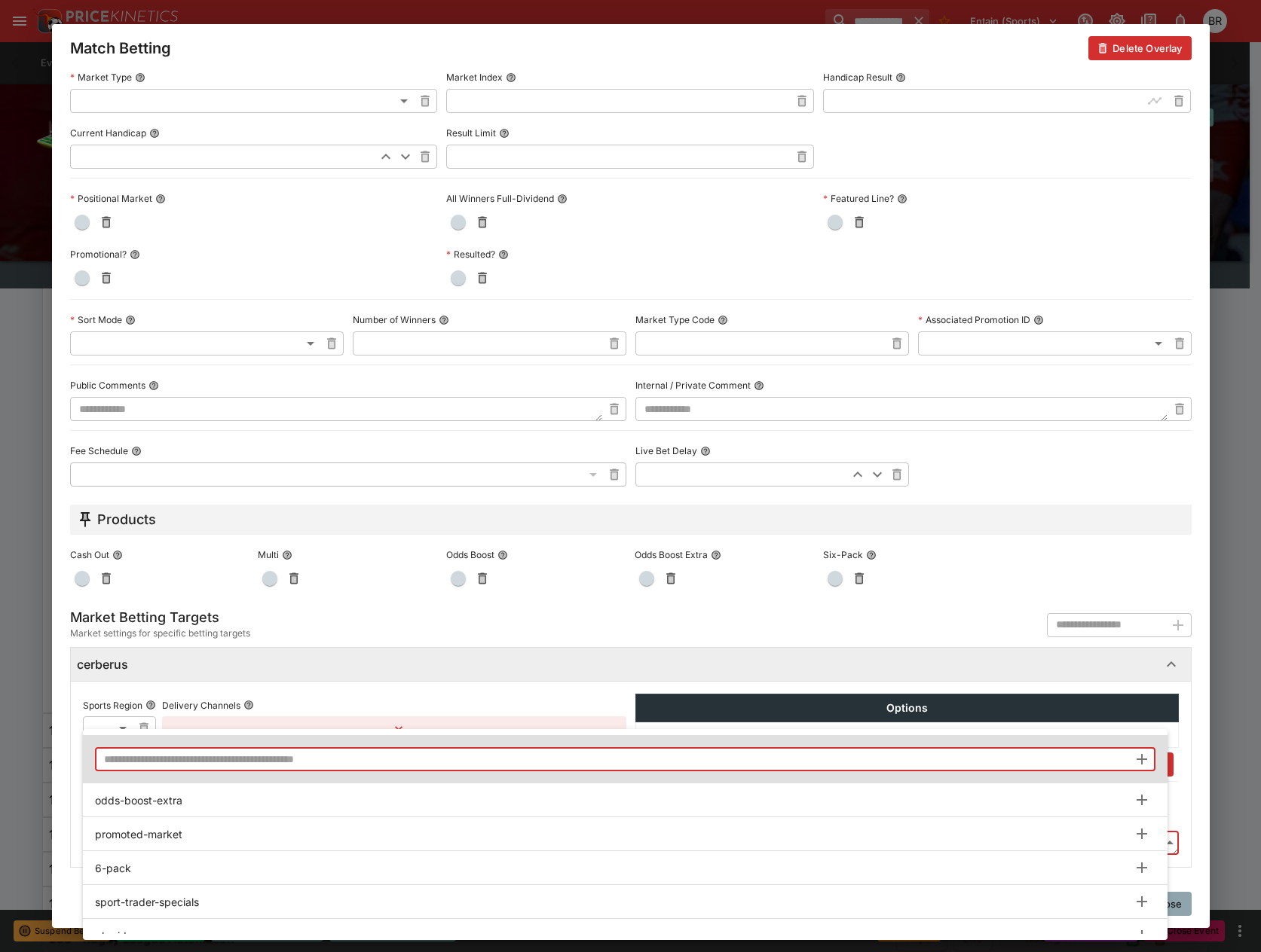
paste input "**********"
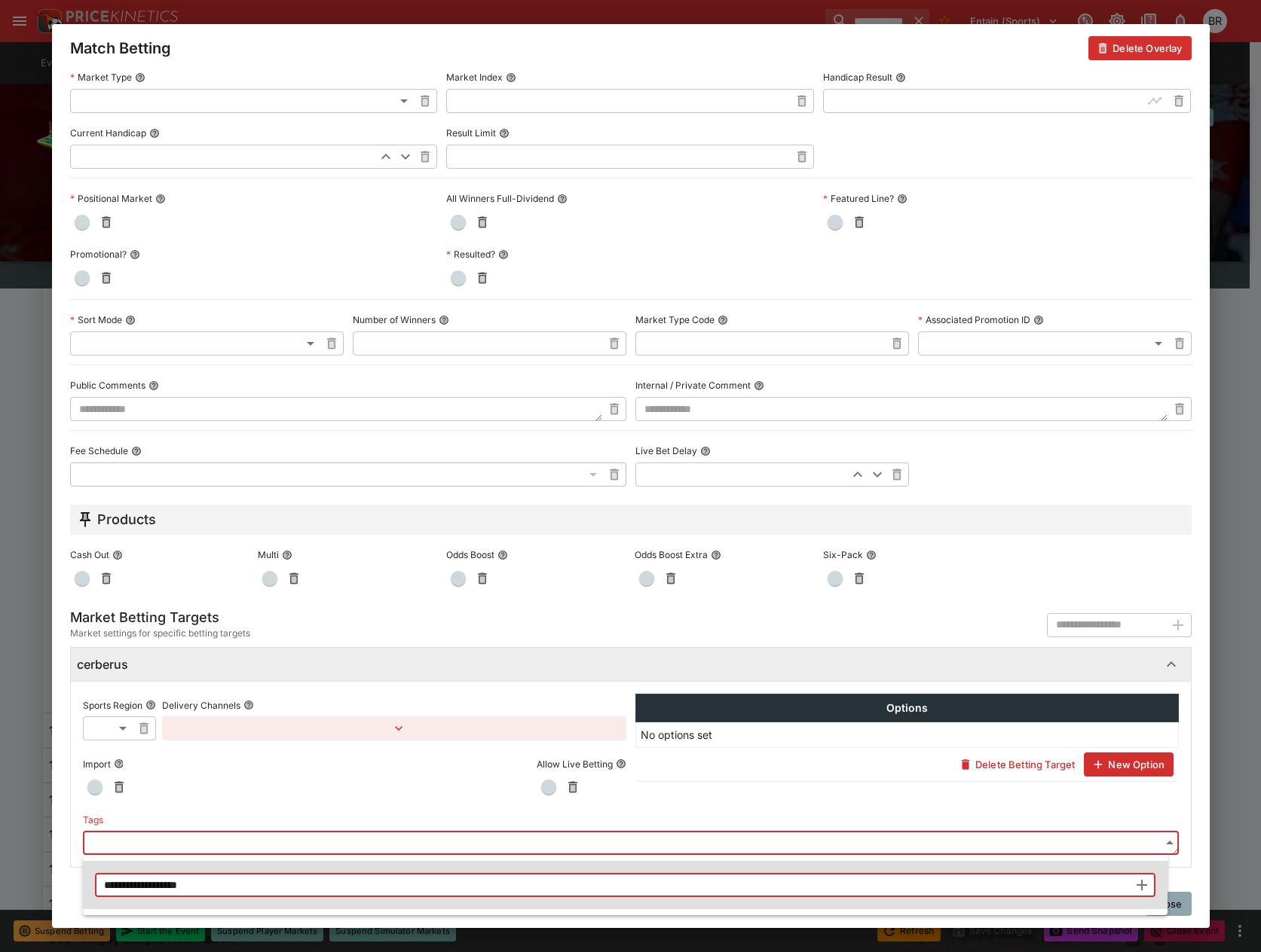
type input "**********"
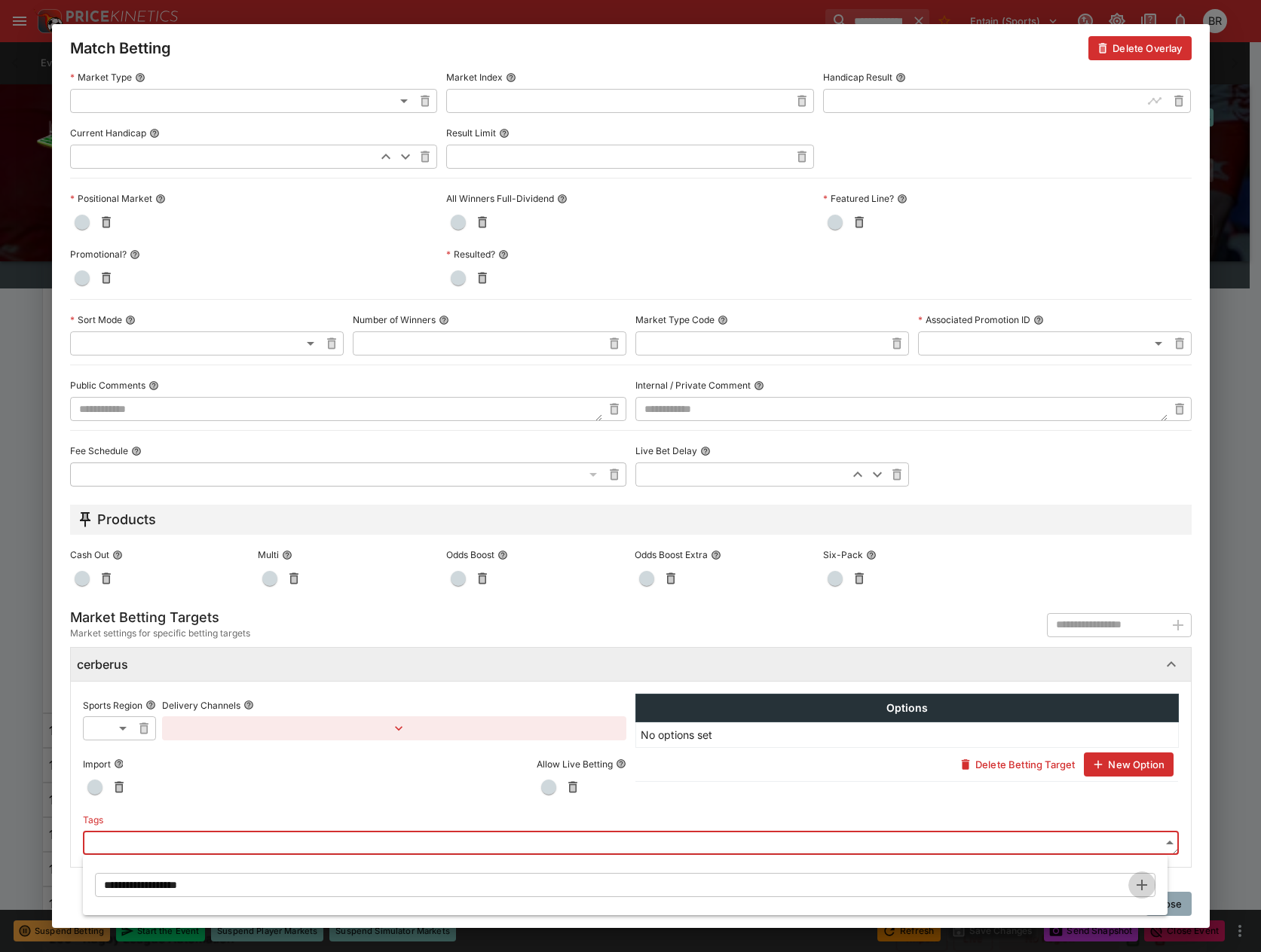
click at [1140, 880] on icon "button" at bounding box center [1141, 885] width 18 height 18
type input "**********"
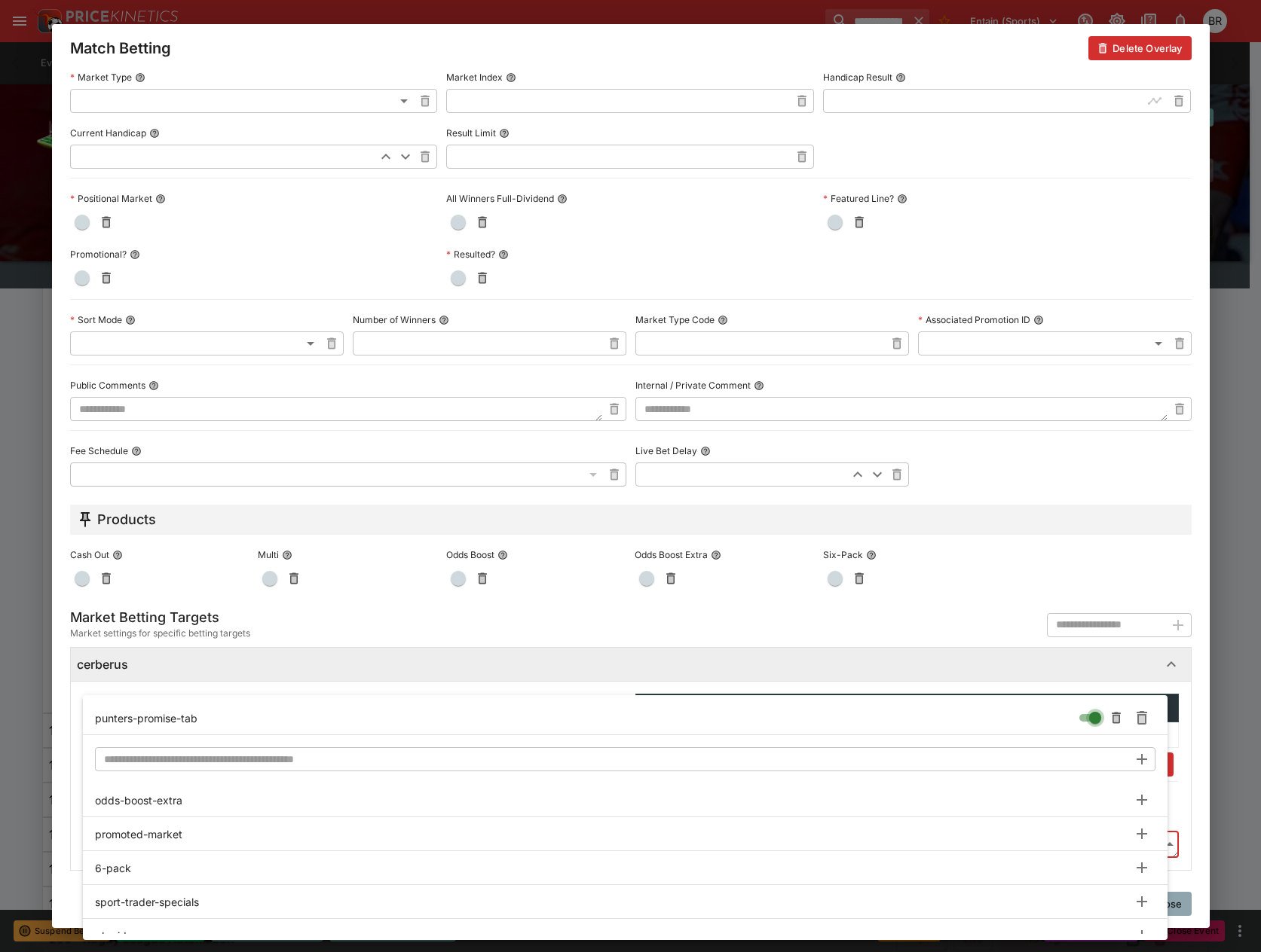
type input "**********"
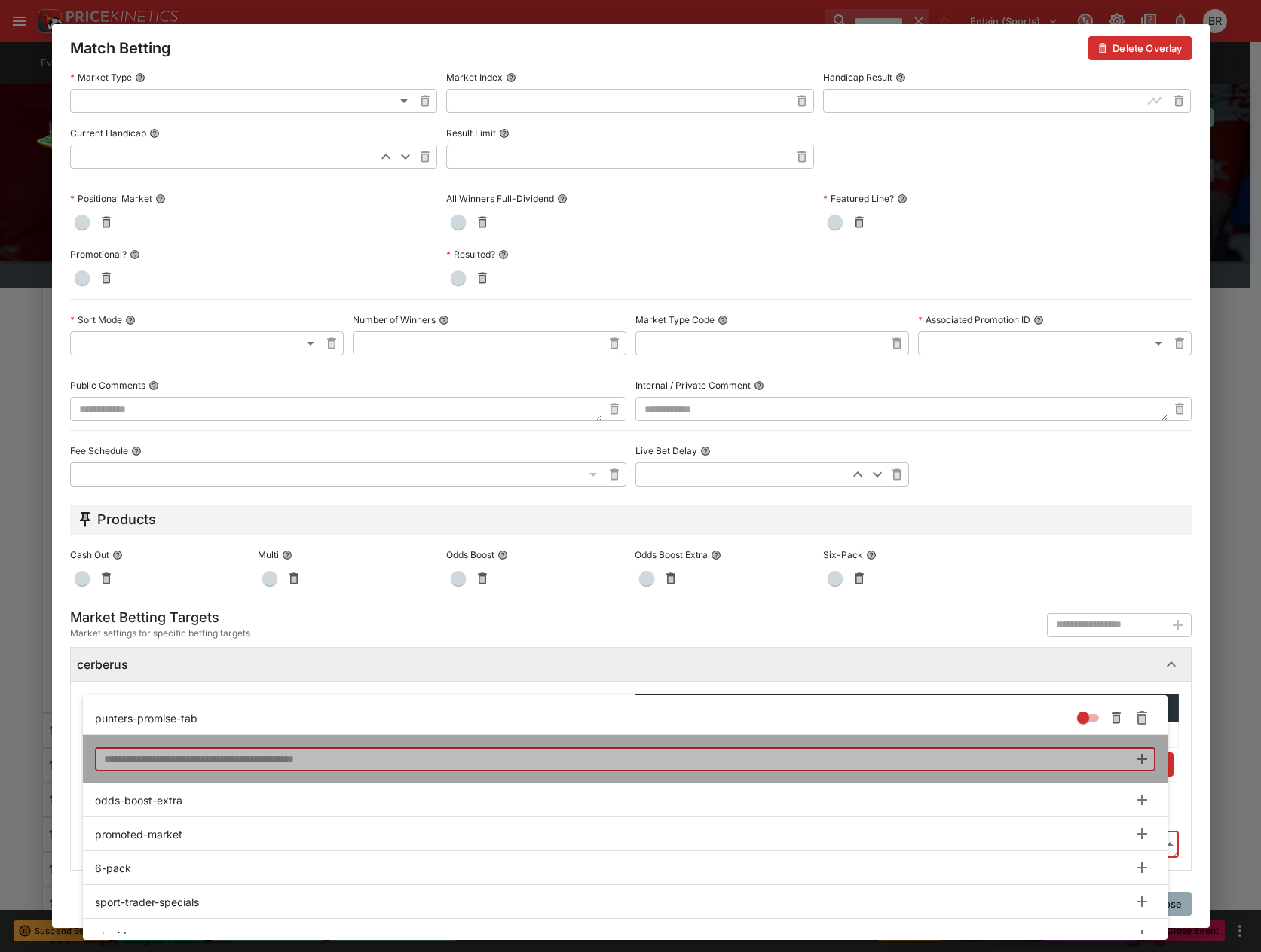
click at [1063, 750] on input "text" at bounding box center [612, 760] width 1033 height 24
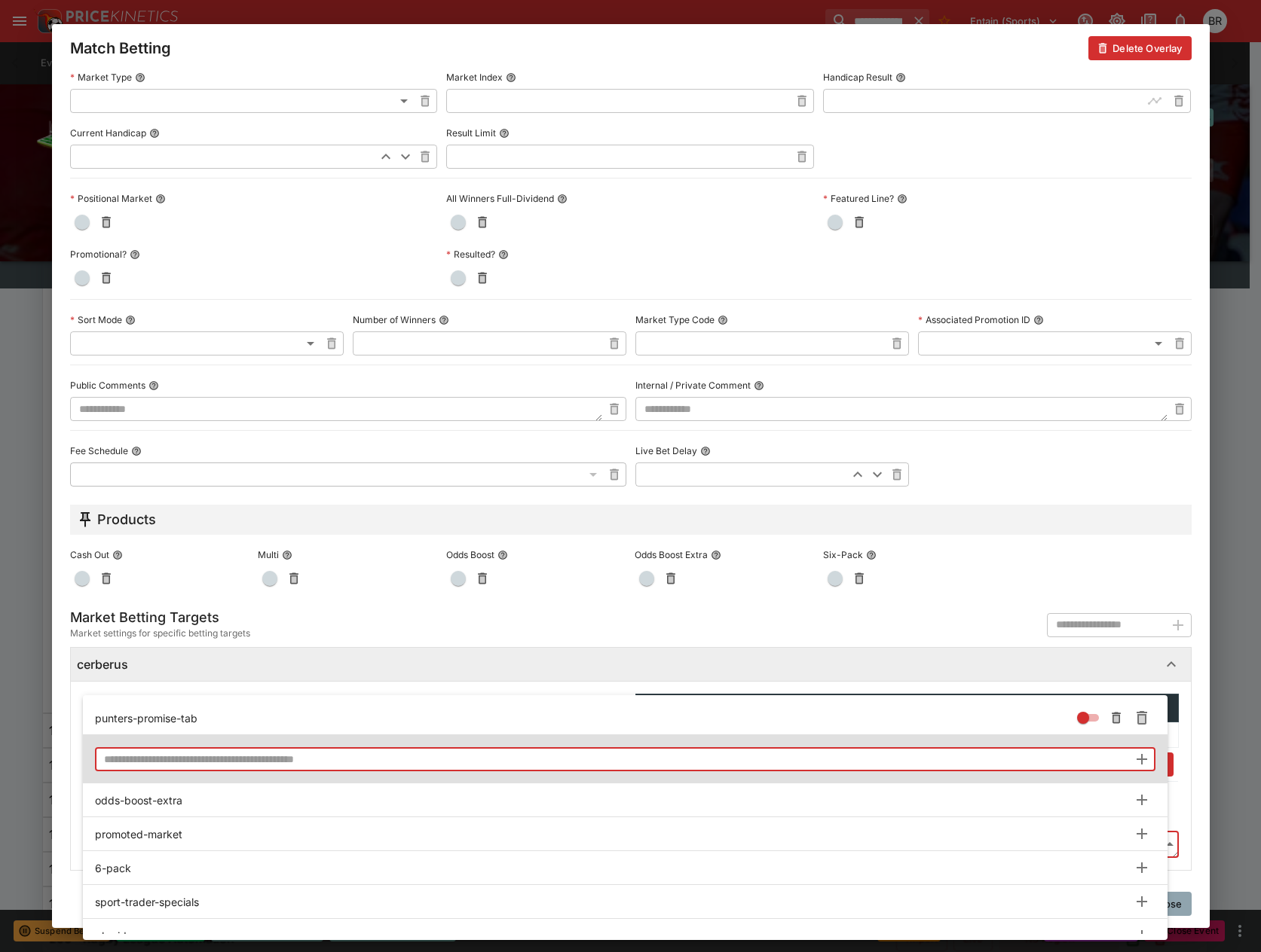
paste input "**********"
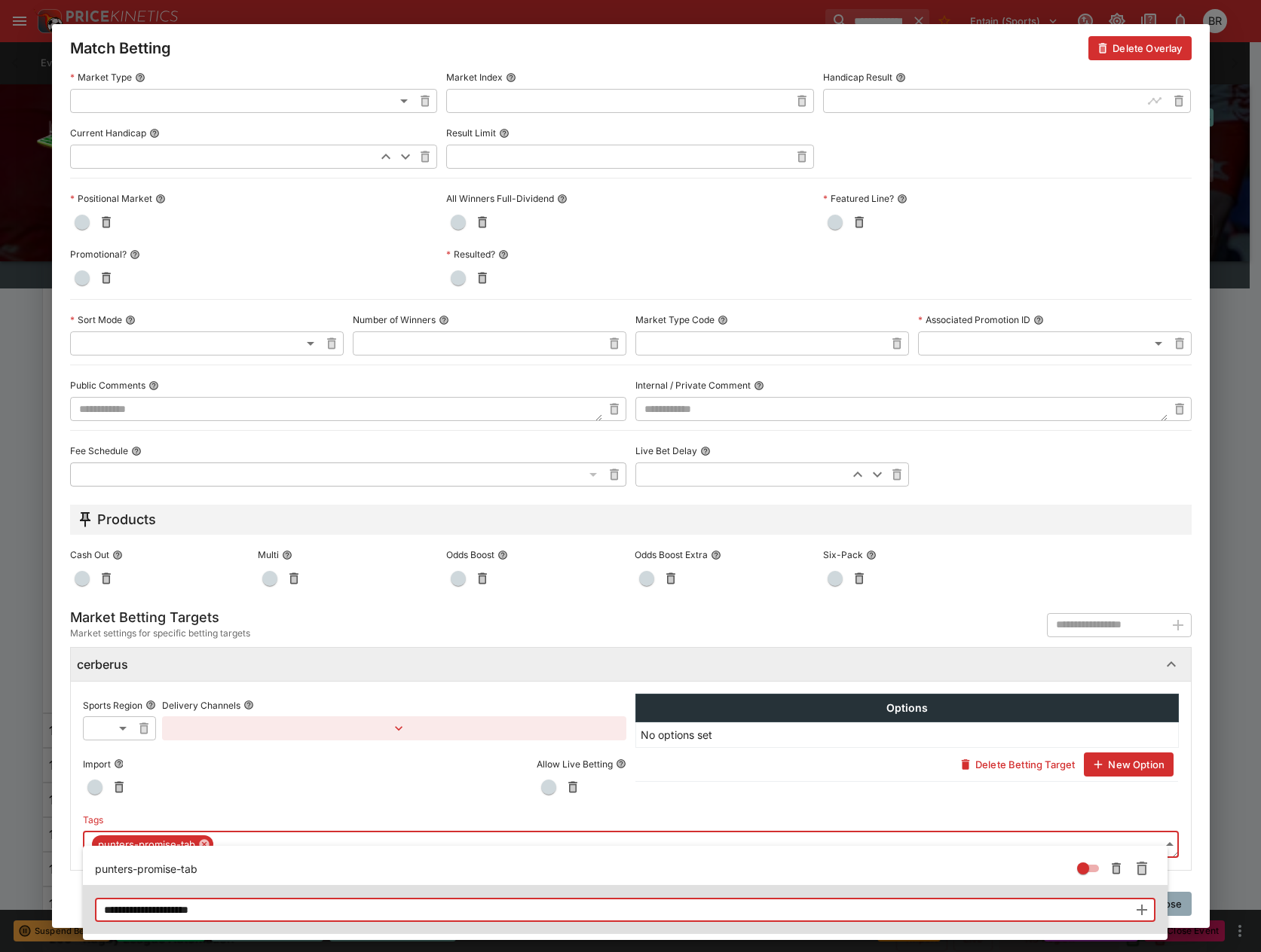
type input "**********"
click at [1145, 912] on icon "button" at bounding box center [1141, 910] width 18 height 18
type input "**********"
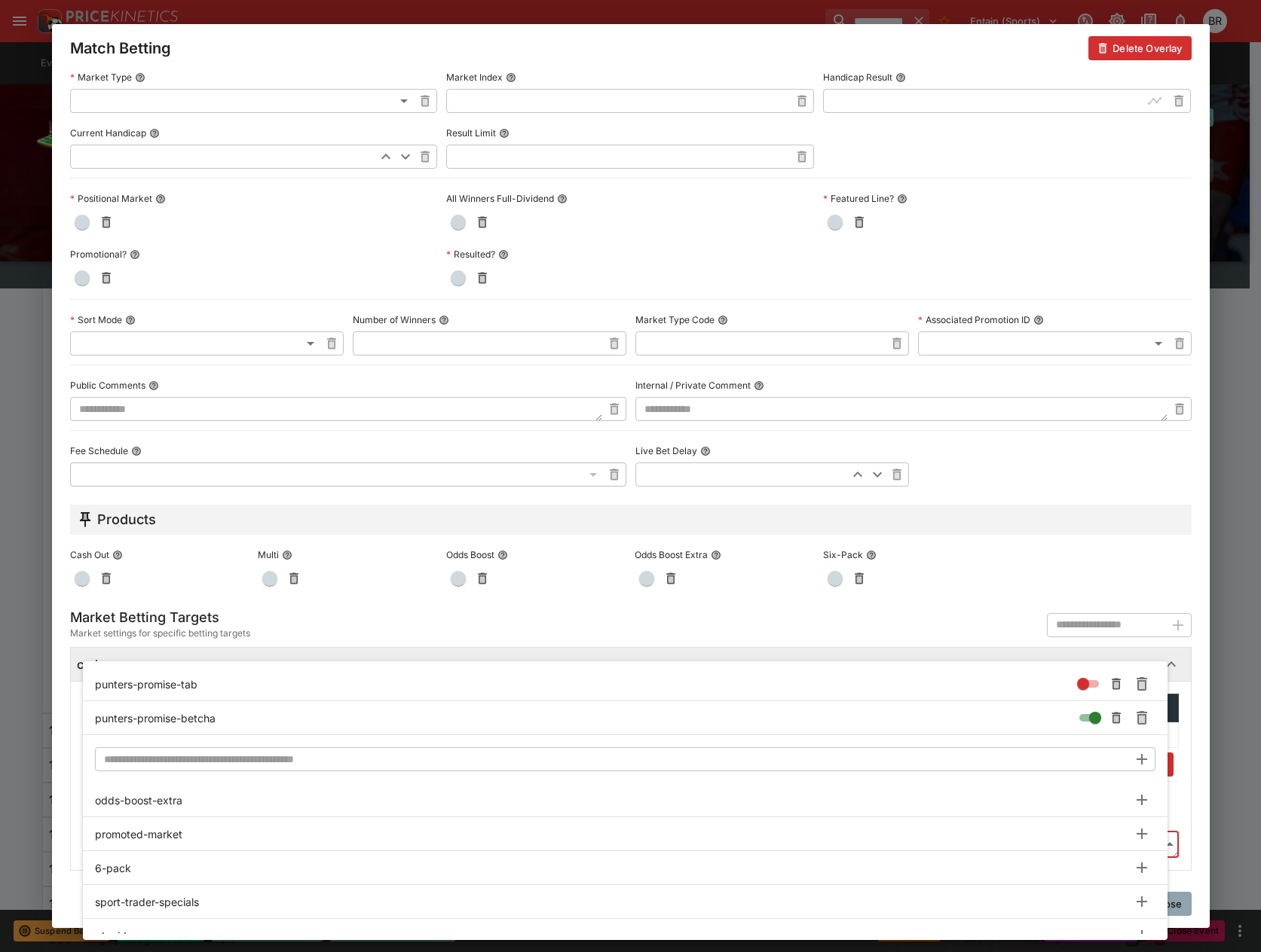
click at [1086, 727] on div at bounding box center [1101, 718] width 54 height 24
type input "**********"
click at [1188, 919] on div at bounding box center [630, 476] width 1261 height 952
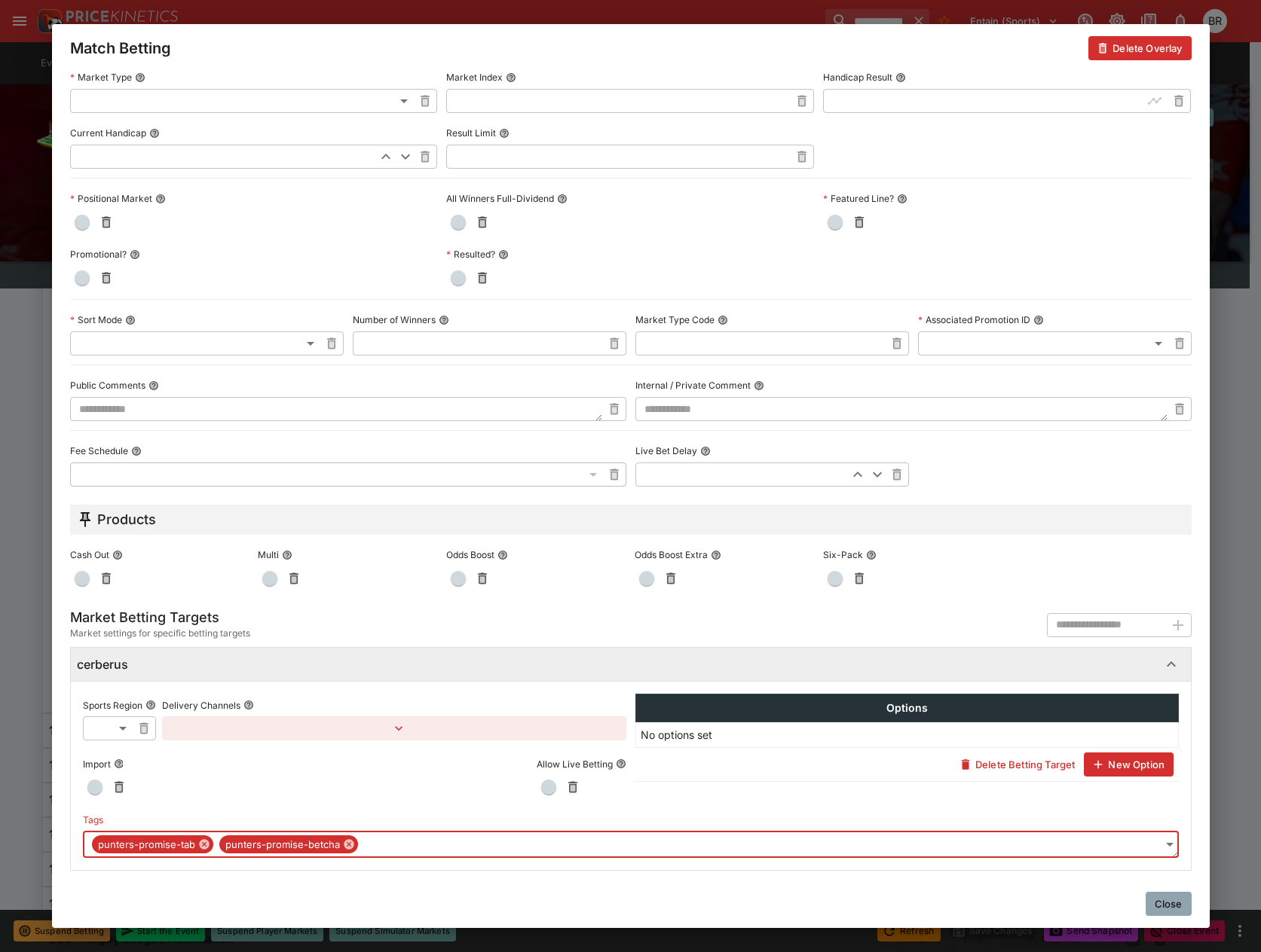
click at [1176, 910] on button "Close" at bounding box center [1168, 904] width 46 height 24
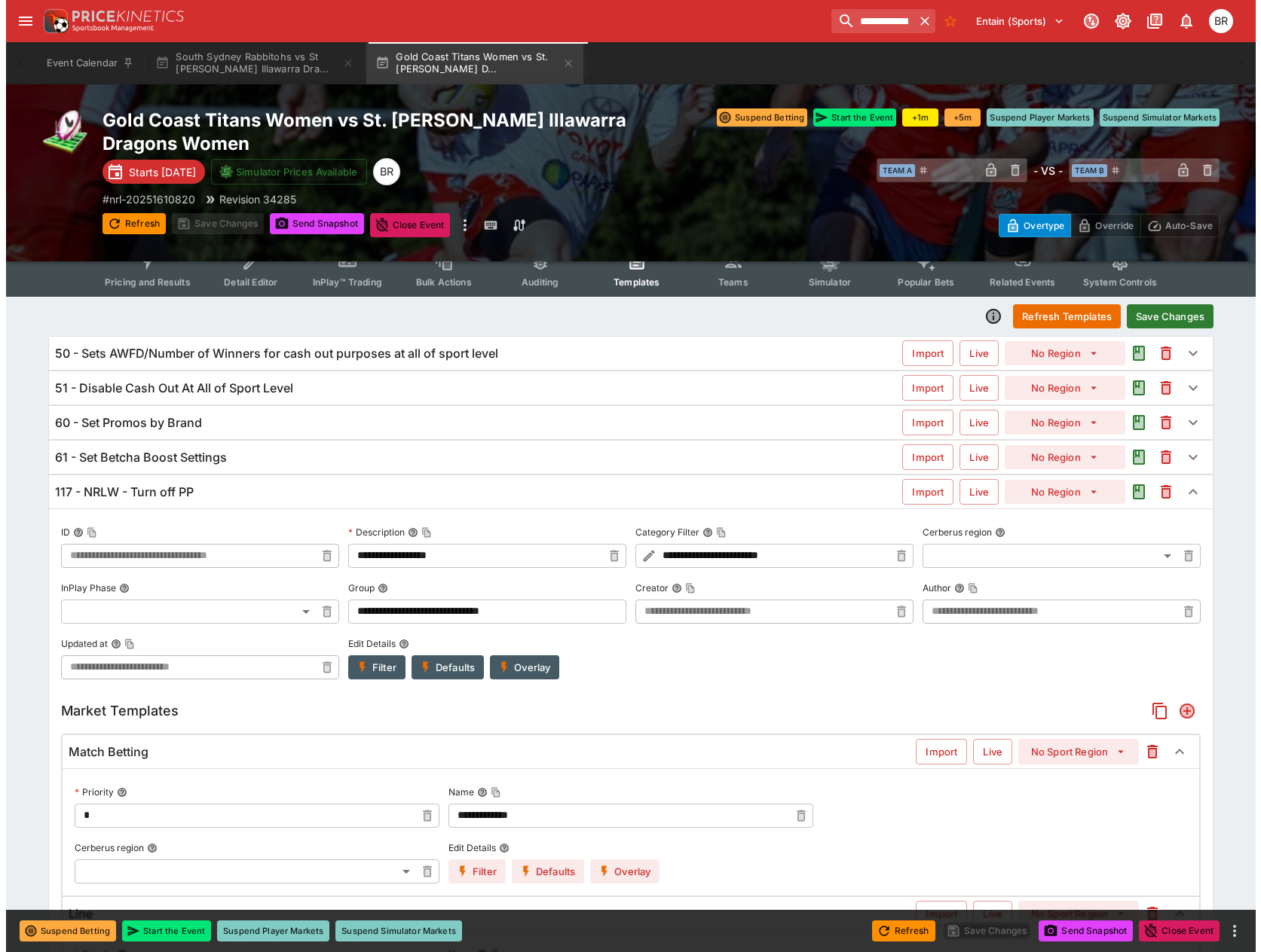
scroll to position [0, 0]
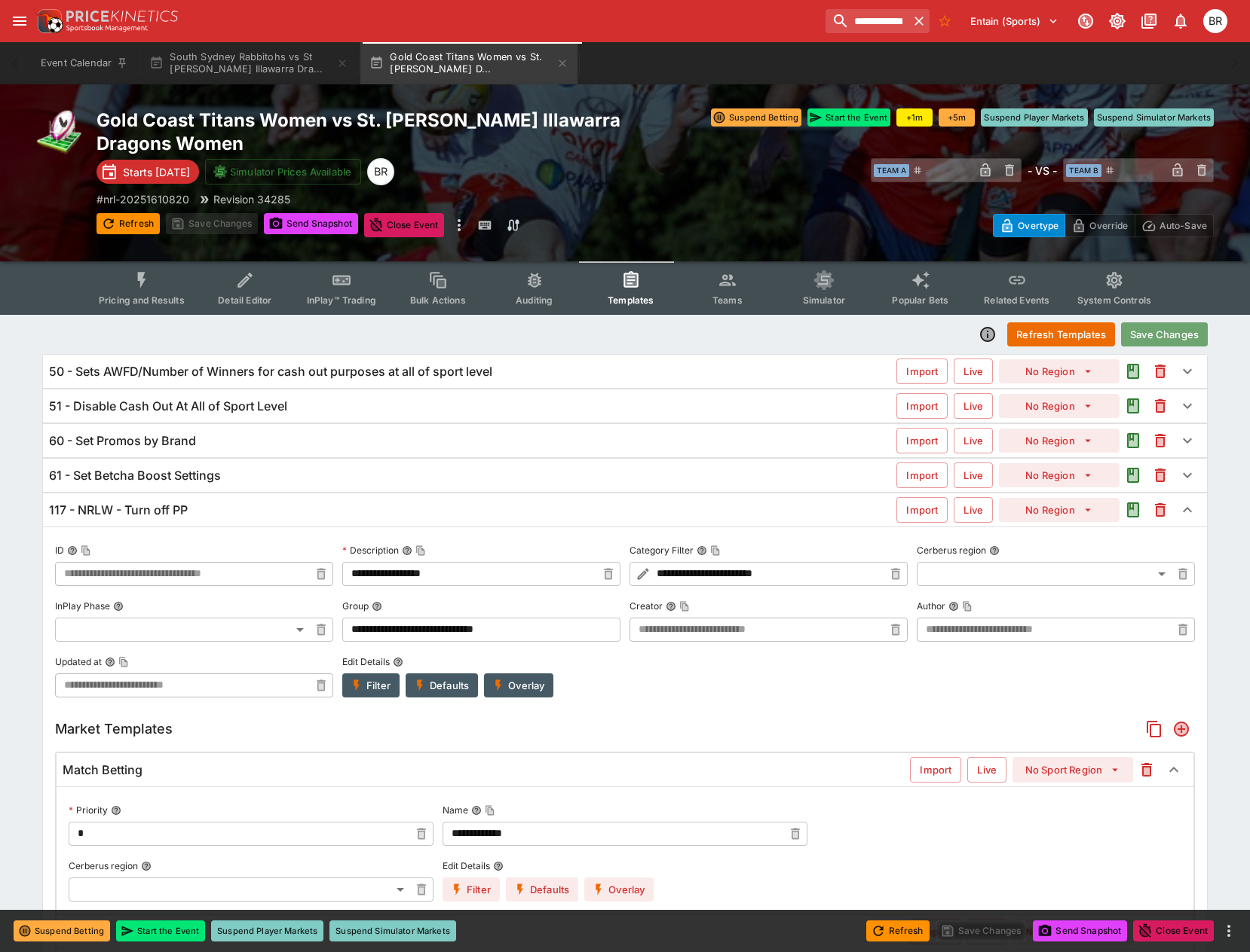
click at [1181, 329] on button "Save Changes" at bounding box center [1164, 335] width 86 height 24
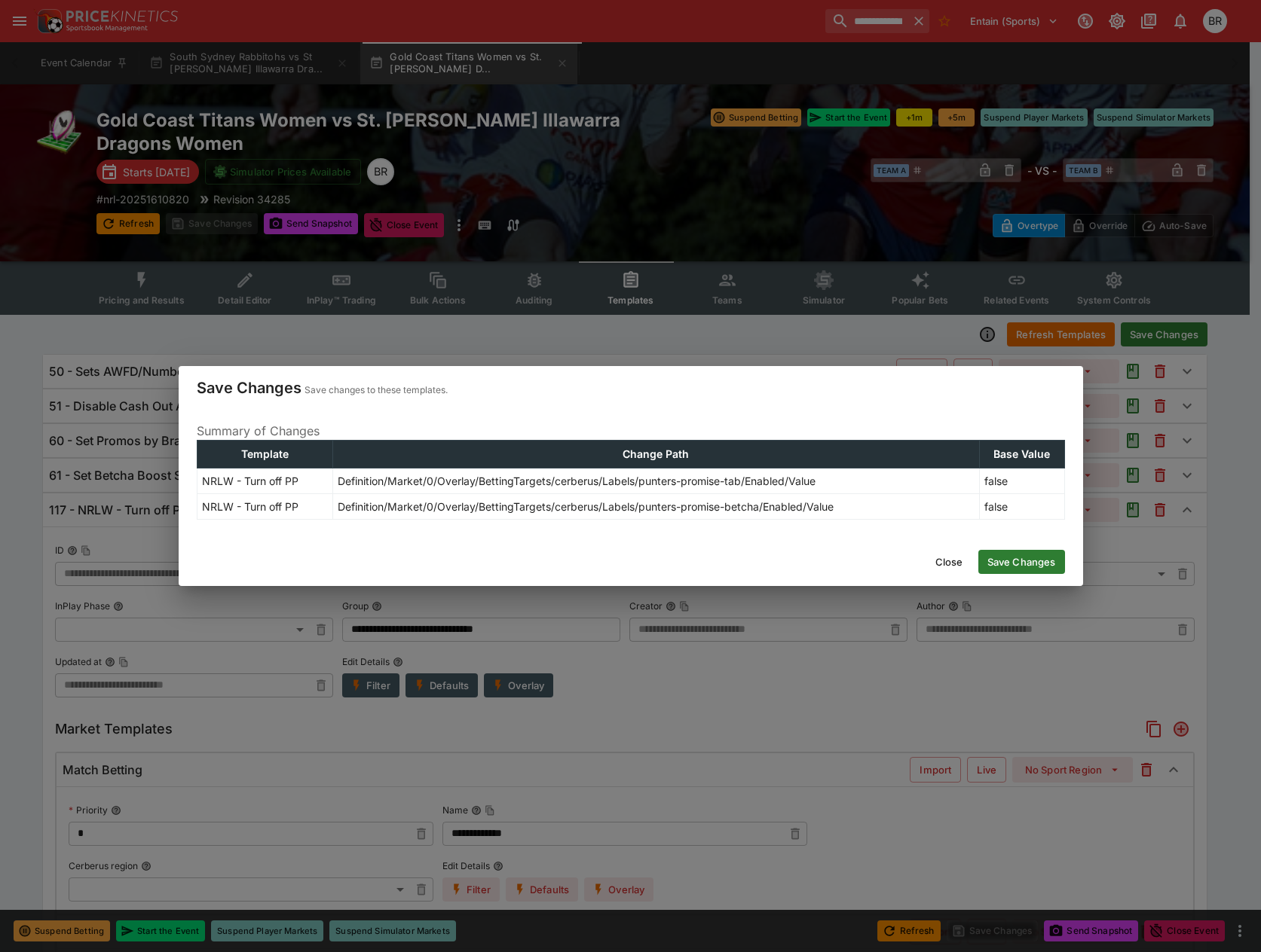
click at [1035, 555] on button "Save Changes" at bounding box center [1021, 562] width 86 height 24
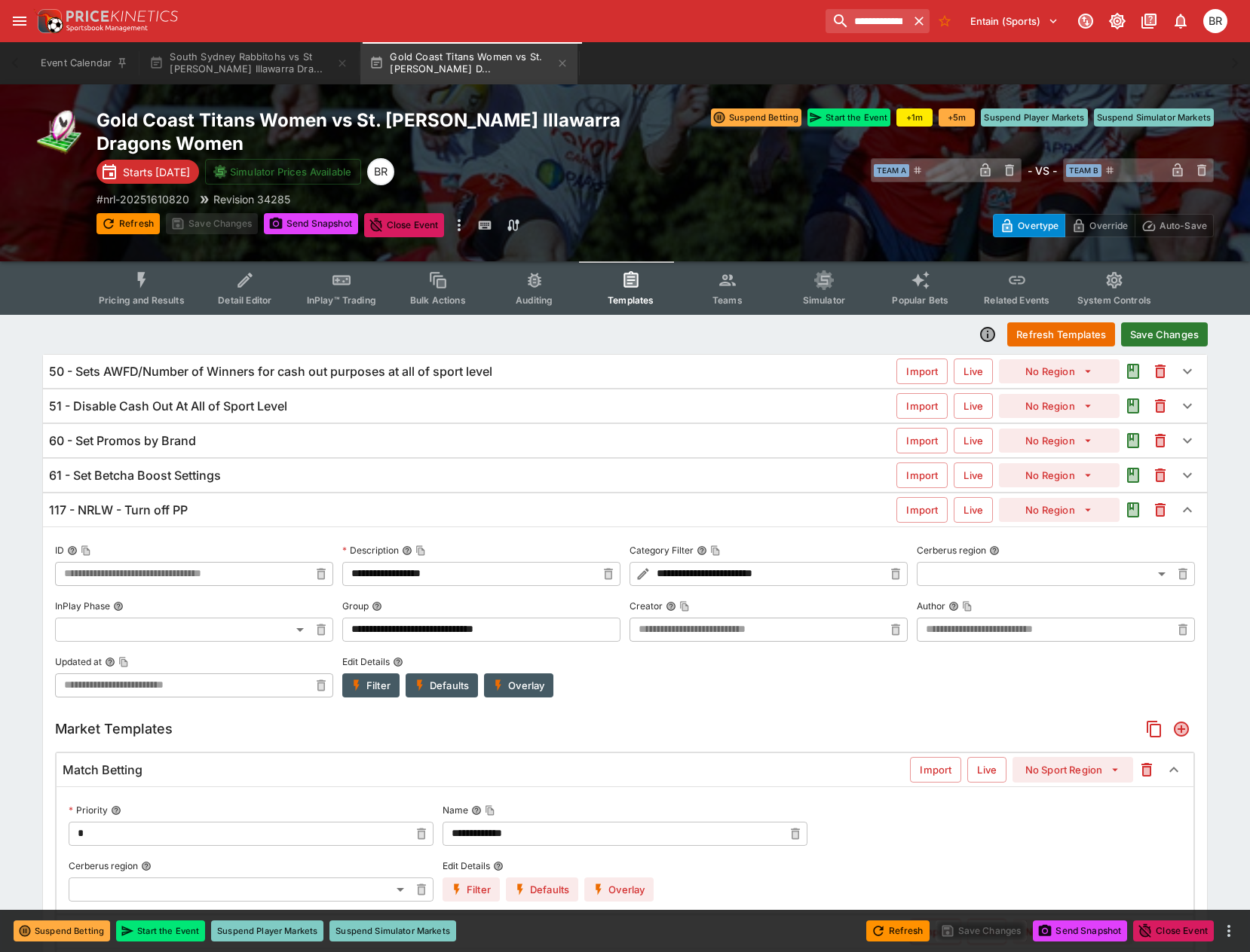
type input "**********"
click at [141, 283] on icon "Event type filters" at bounding box center [141, 280] width 20 height 20
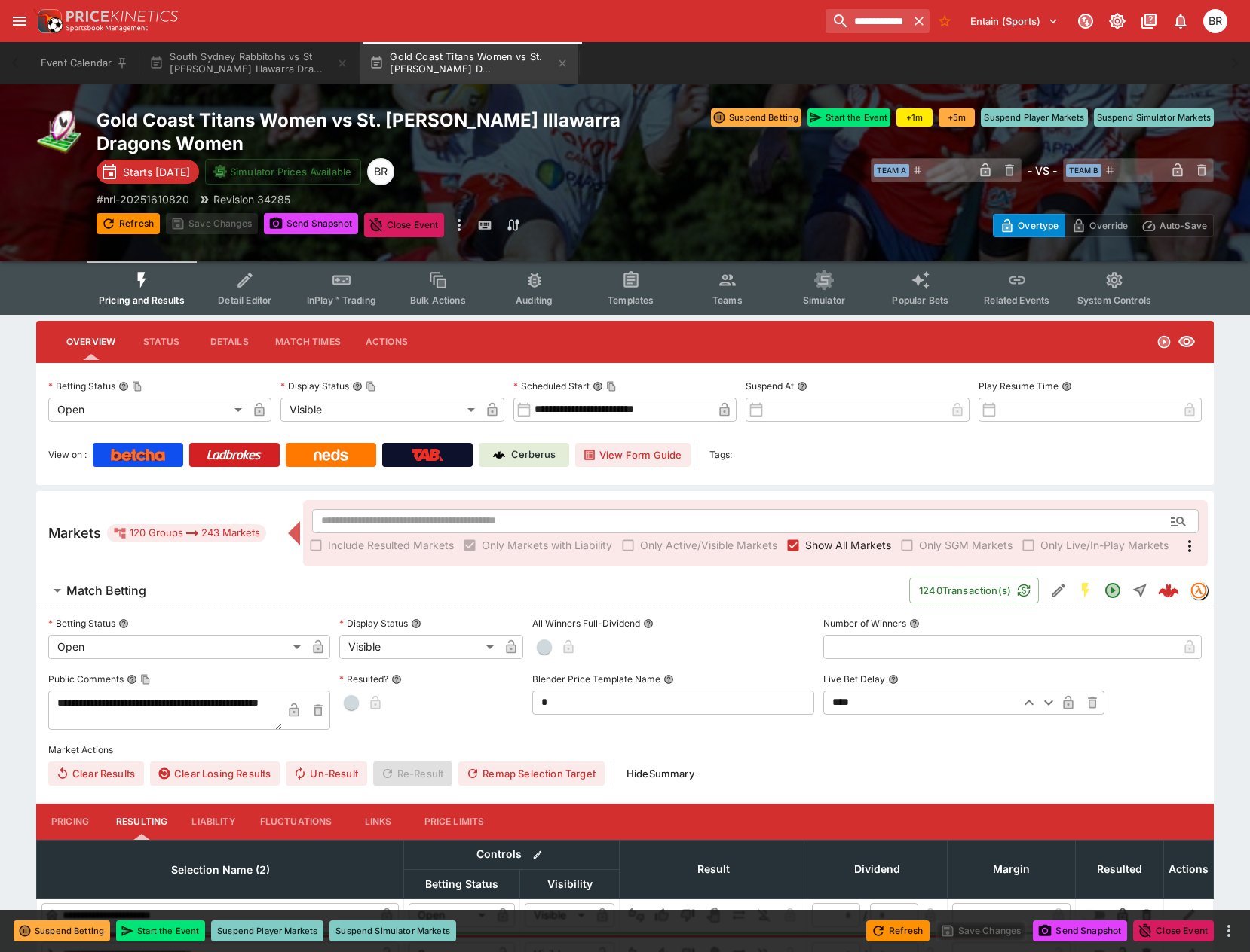
drag, startPoint x: 284, startPoint y: 222, endPoint x: 256, endPoint y: 225, distance: 28.2
click at [284, 222] on button "Send Snapshot" at bounding box center [311, 223] width 94 height 21
click at [1064, 584] on icon "Edit Detail" at bounding box center [1058, 590] width 18 height 18
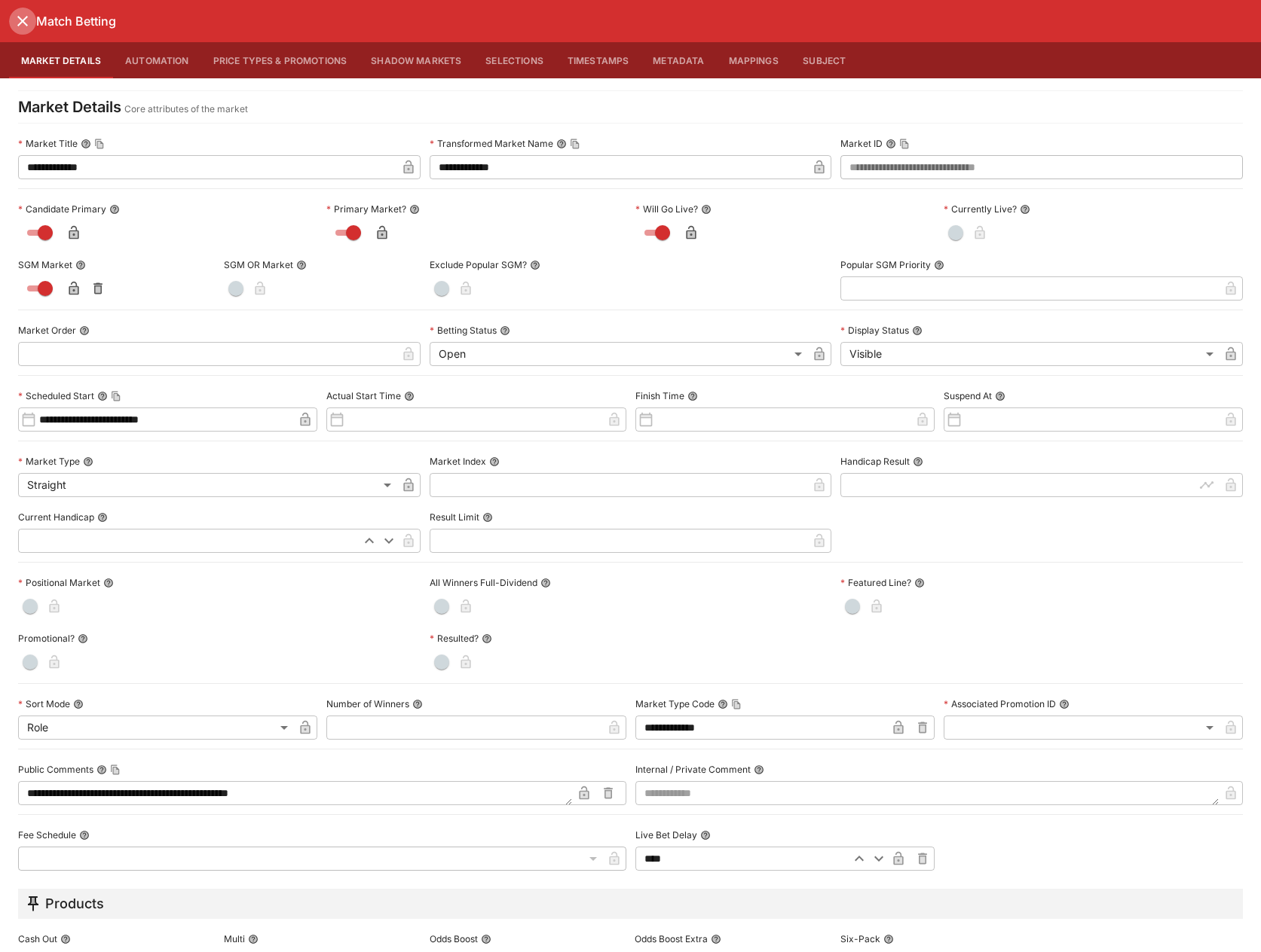
click at [21, 28] on icon "close" at bounding box center [22, 21] width 18 height 18
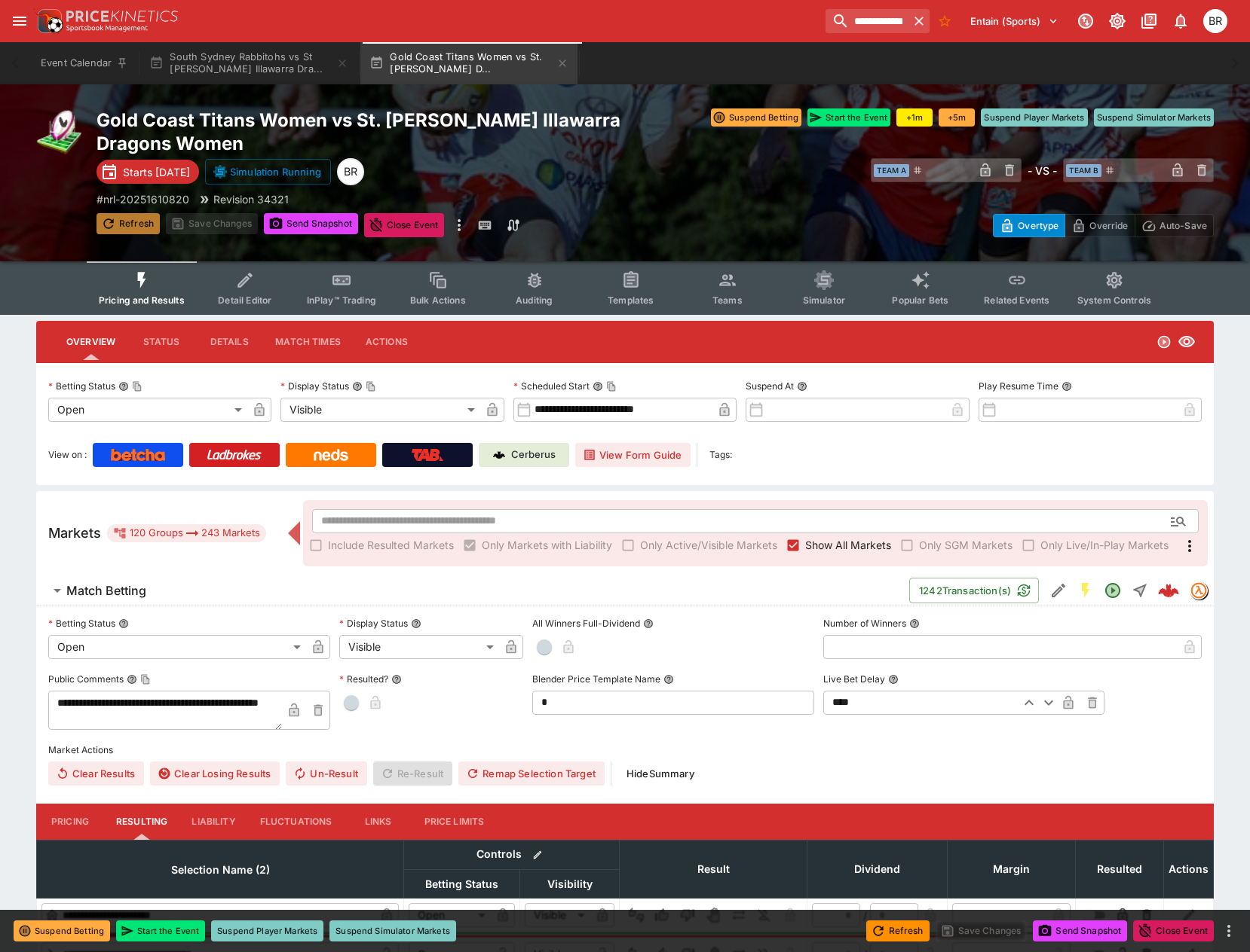
click at [142, 216] on button "Refresh" at bounding box center [128, 223] width 63 height 21
click at [1049, 597] on icon "Edit Detail" at bounding box center [1058, 590] width 18 height 18
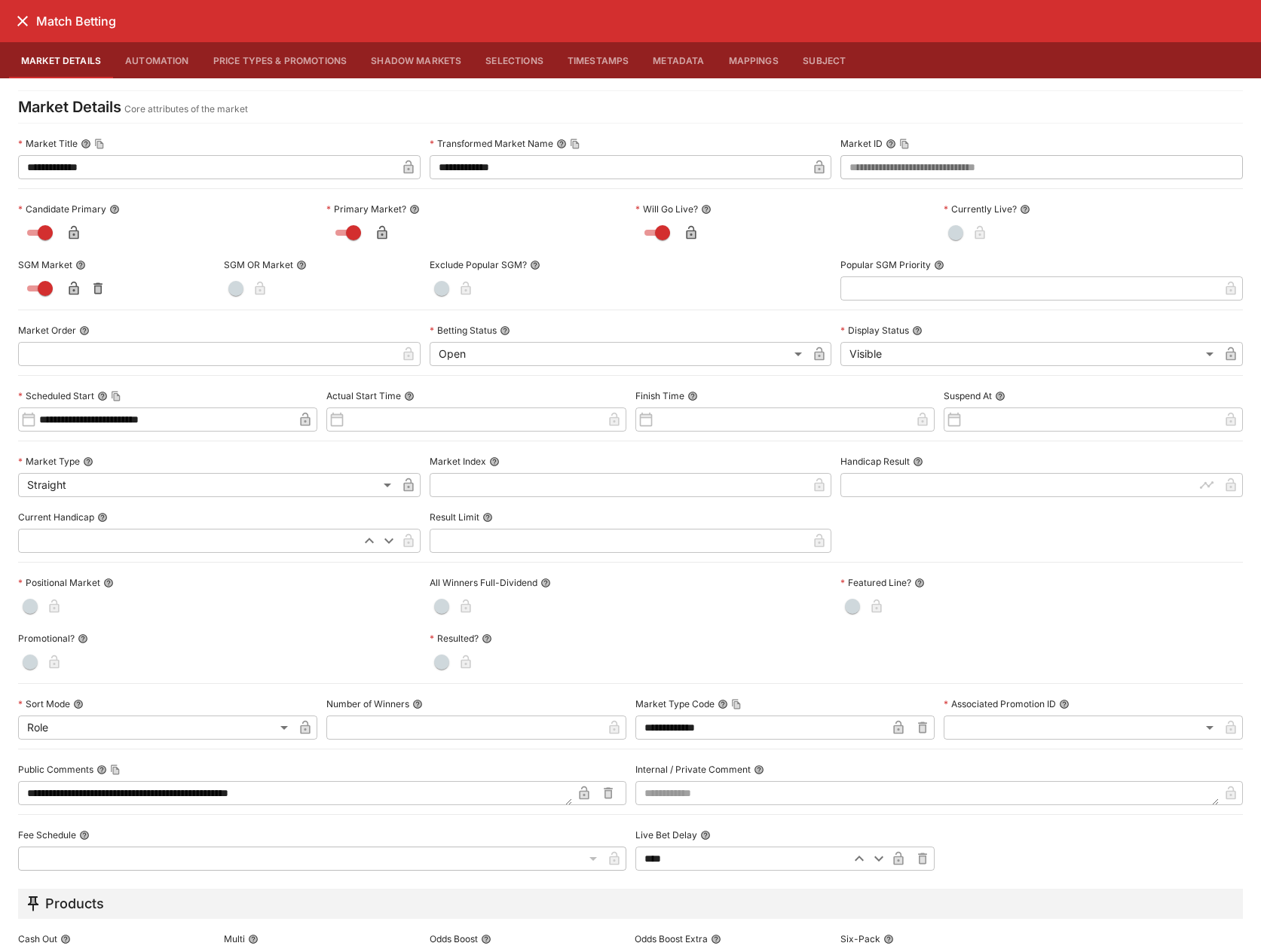
click at [19, 17] on icon "close" at bounding box center [22, 21] width 10 height 10
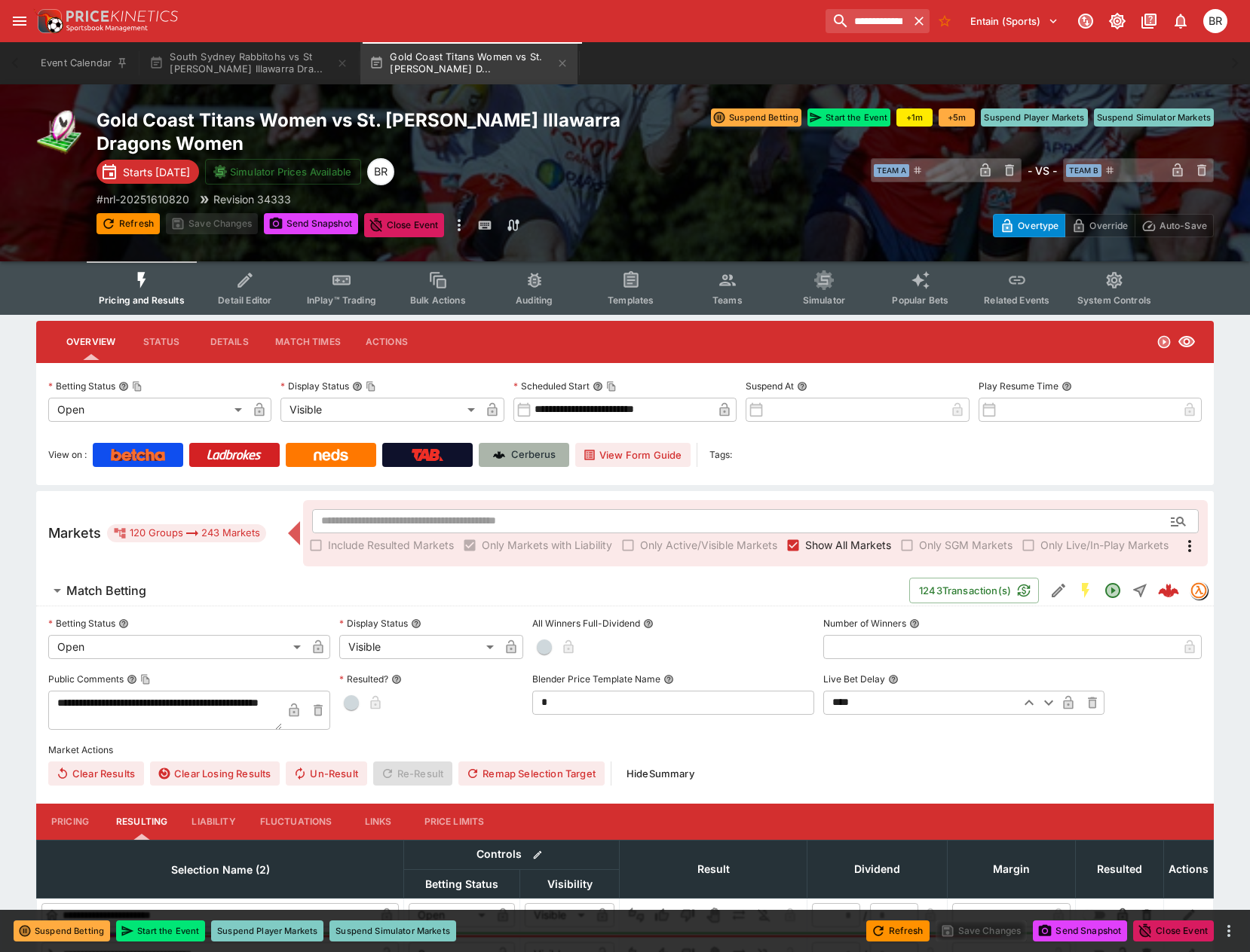
click at [510, 445] on link "Cerberus" at bounding box center [524, 455] width 91 height 24
click at [201, 48] on button "South Sydney Rabbitohs vs St [PERSON_NAME] Illawarra Dra..." at bounding box center [249, 63] width 217 height 42
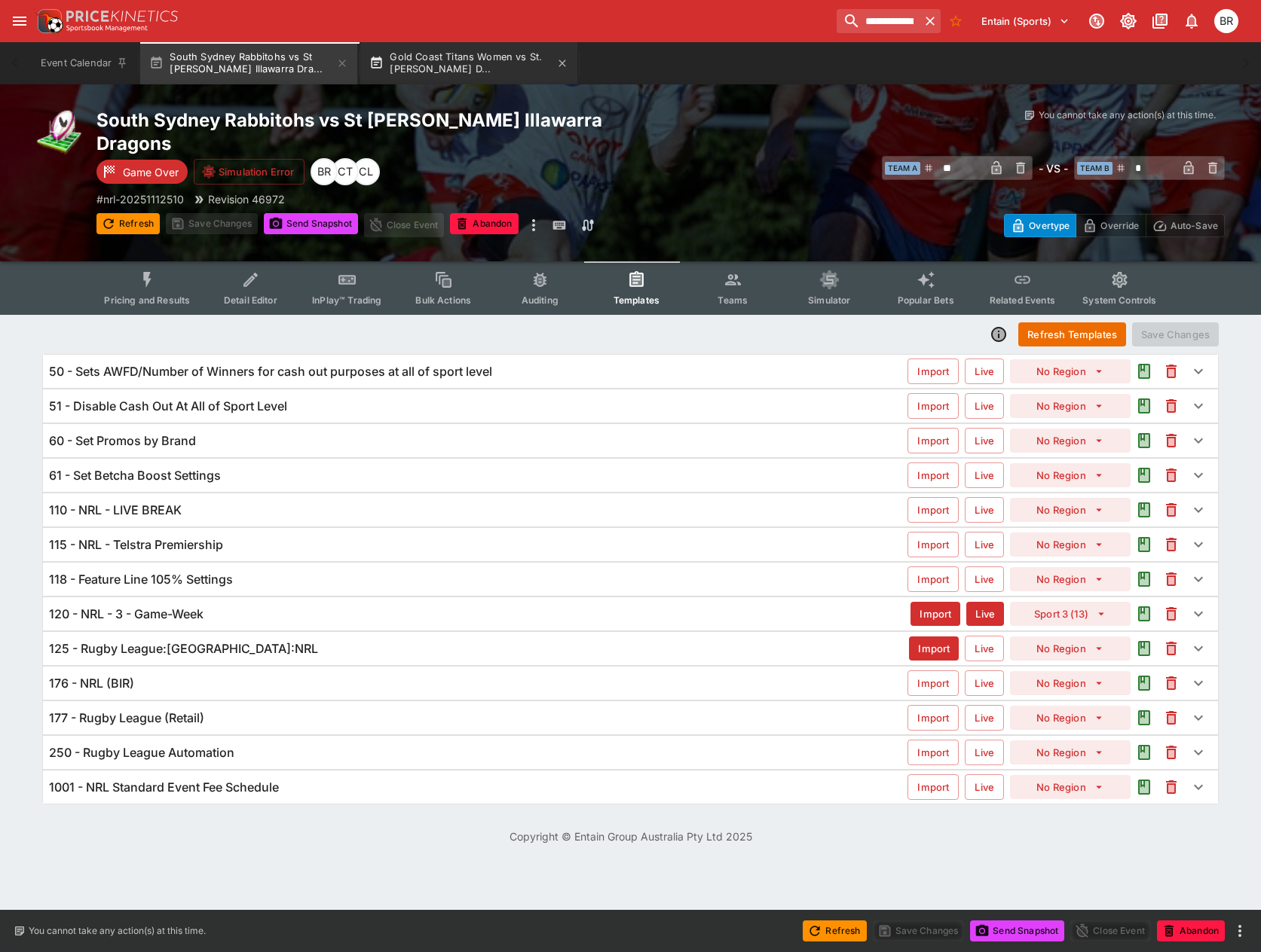
click at [468, 73] on button "Gold Coast Titans Women vs St. George Illawarra D..." at bounding box center [469, 63] width 217 height 42
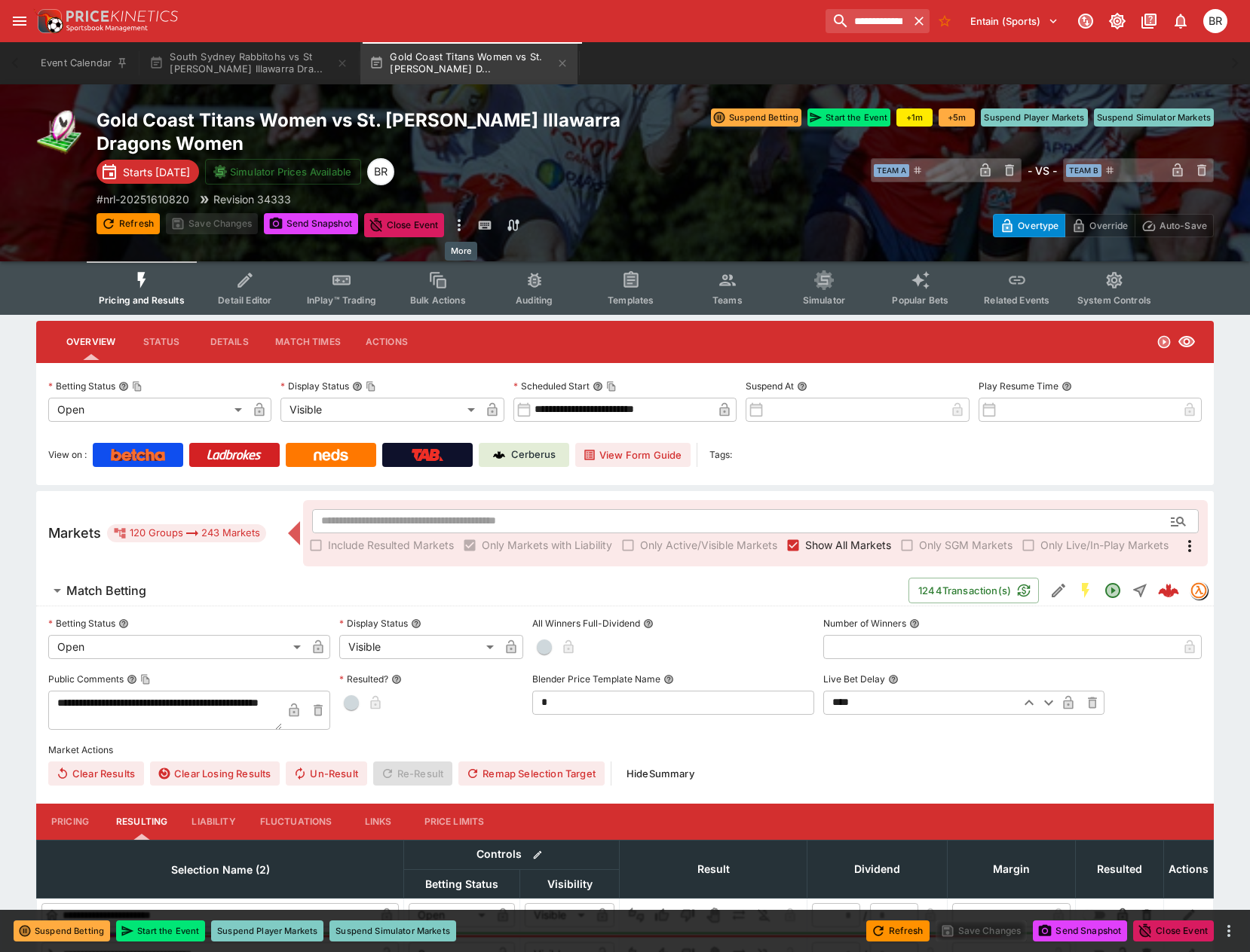
click at [463, 223] on icon "more" at bounding box center [459, 225] width 18 height 18
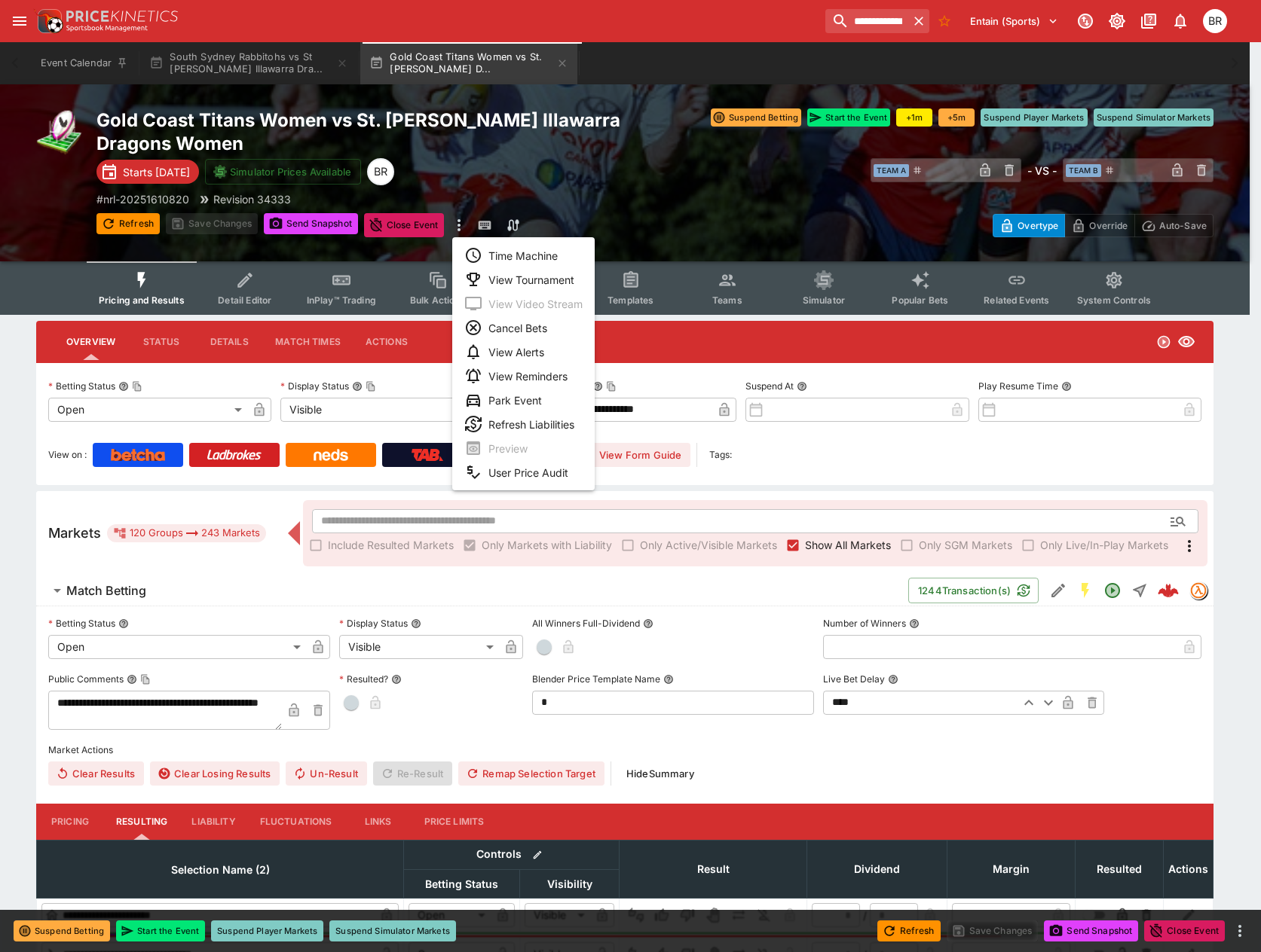
click at [512, 290] on li "View Tournament" at bounding box center [523, 279] width 142 height 24
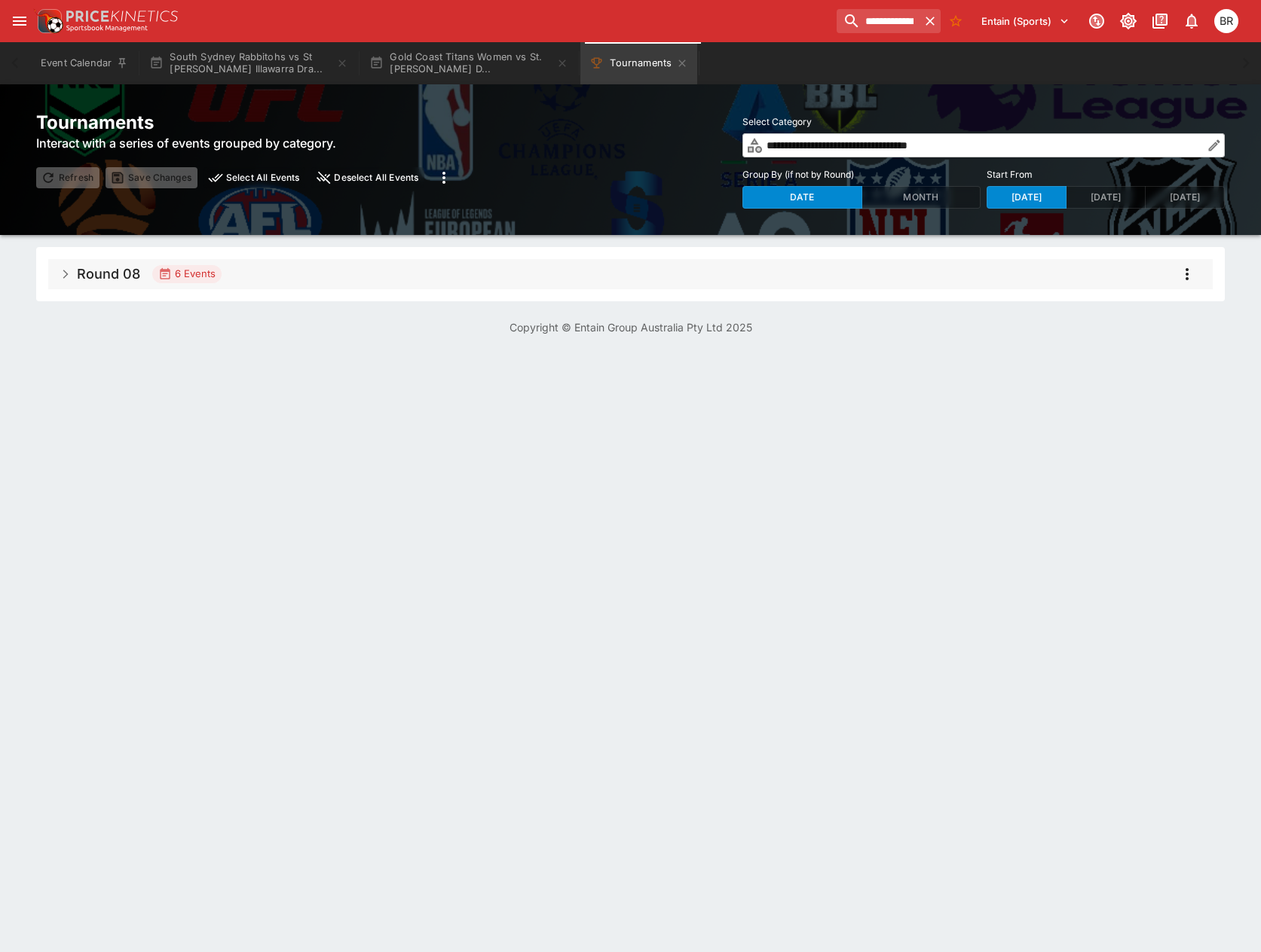
click at [545, 275] on span "Round 08 6 Events" at bounding box center [638, 273] width 1124 height 27
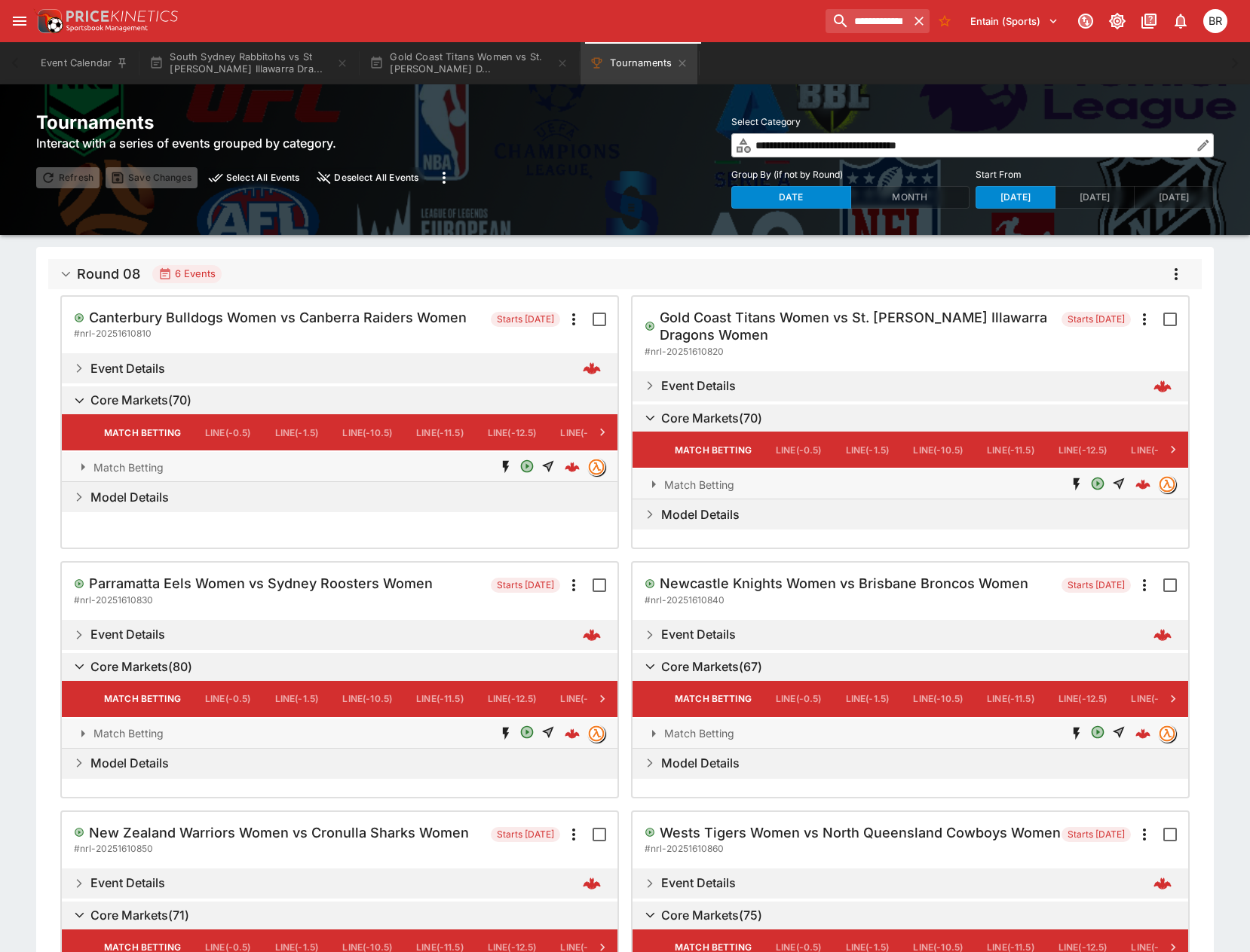
click at [1171, 273] on icon "more" at bounding box center [1175, 274] width 18 height 18
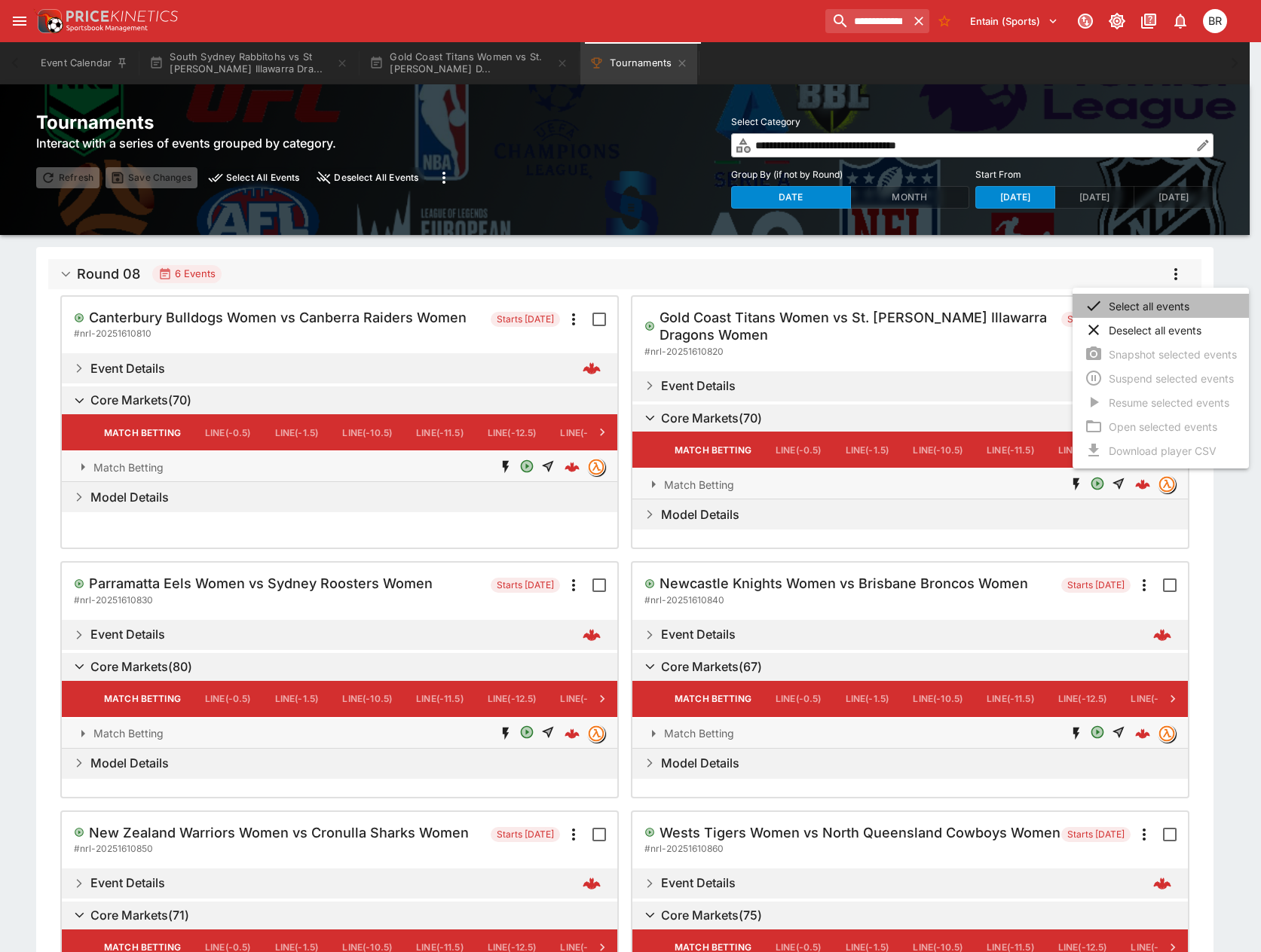
click at [1151, 297] on li "Select all events" at bounding box center [1160, 306] width 176 height 24
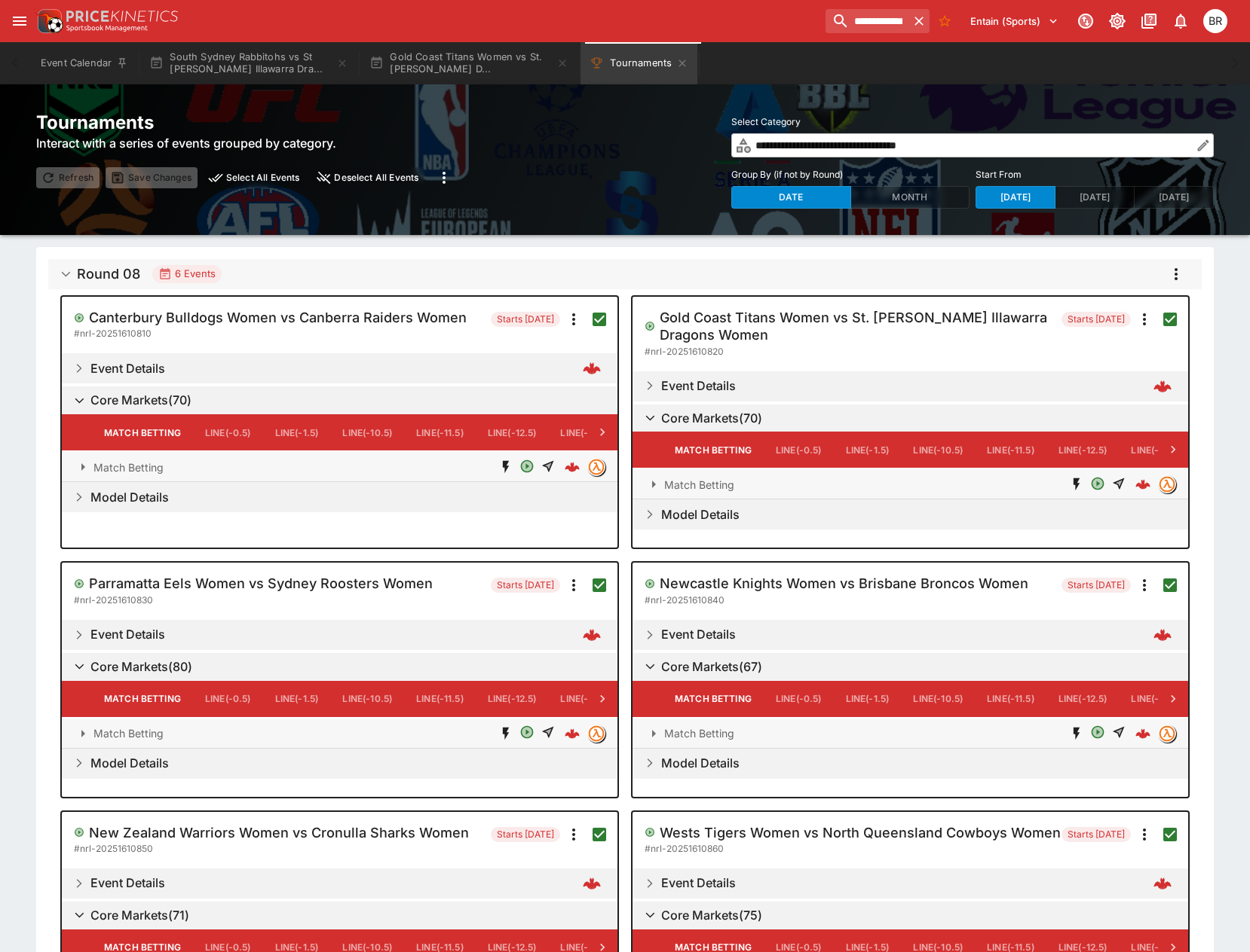
click at [1178, 269] on icon "more" at bounding box center [1175, 274] width 18 height 18
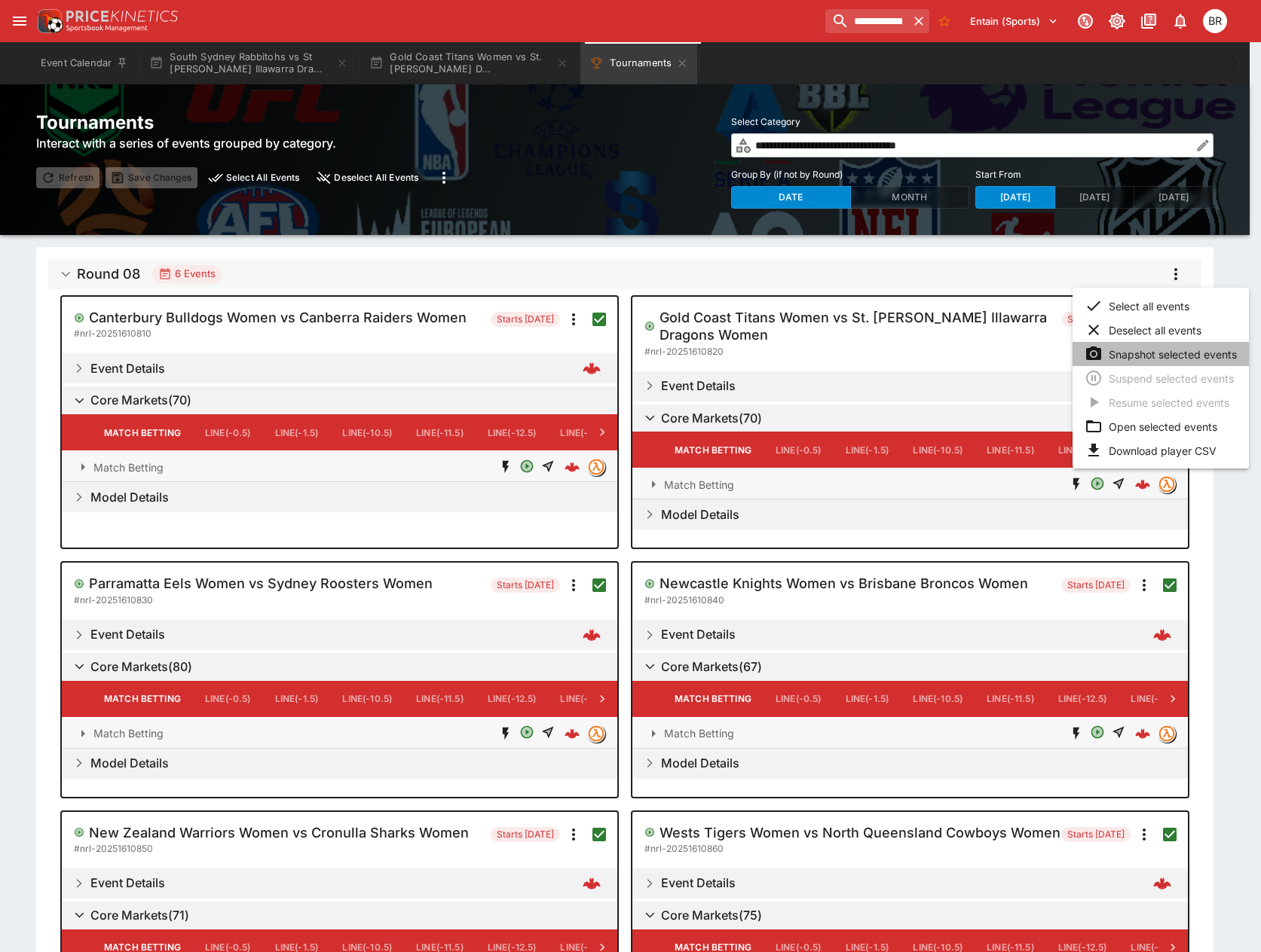
click at [1130, 358] on li "Snapshot selected events" at bounding box center [1160, 354] width 176 height 24
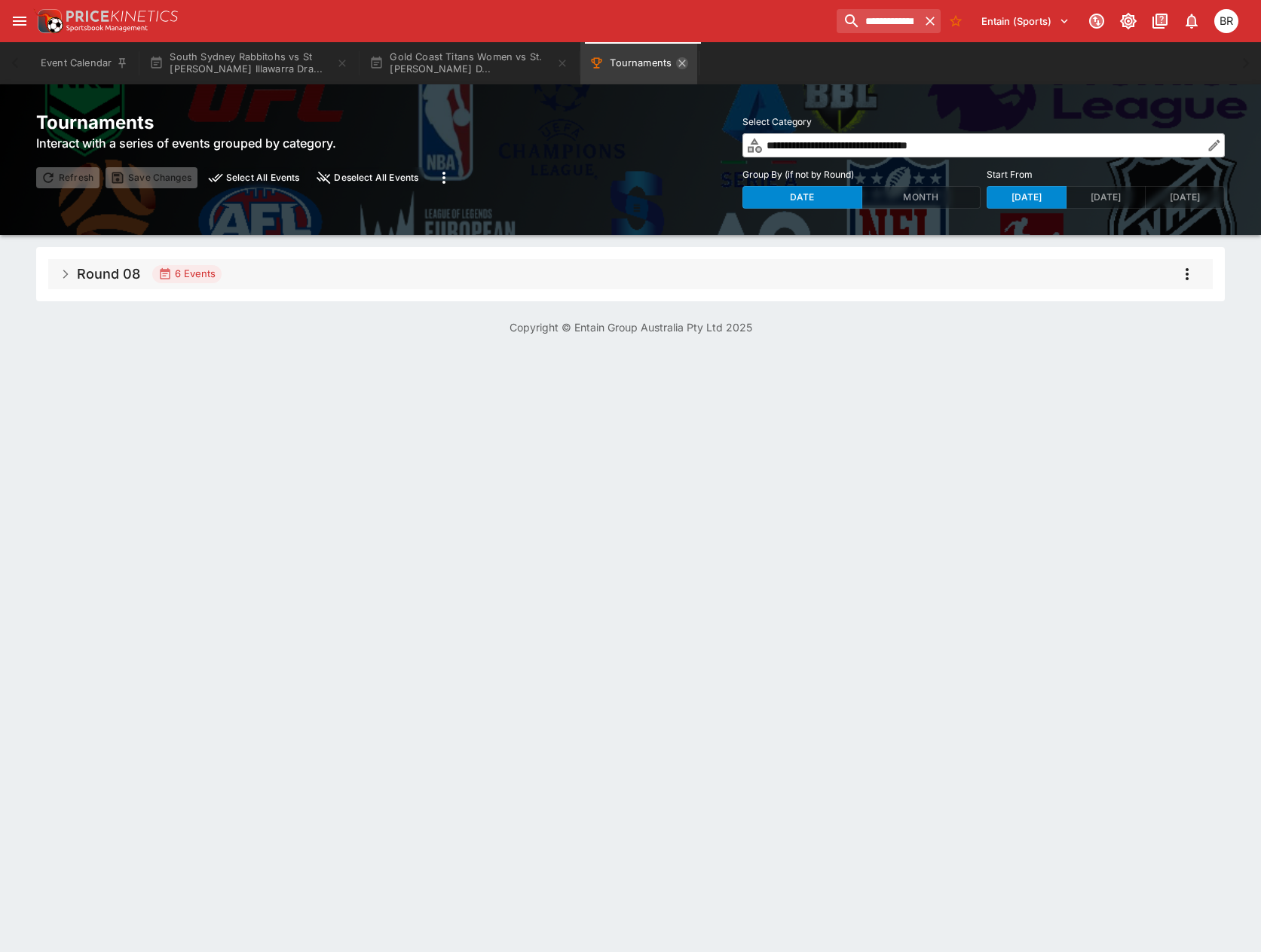
click at [683, 62] on icon "Tournaments" at bounding box center [682, 63] width 12 height 12
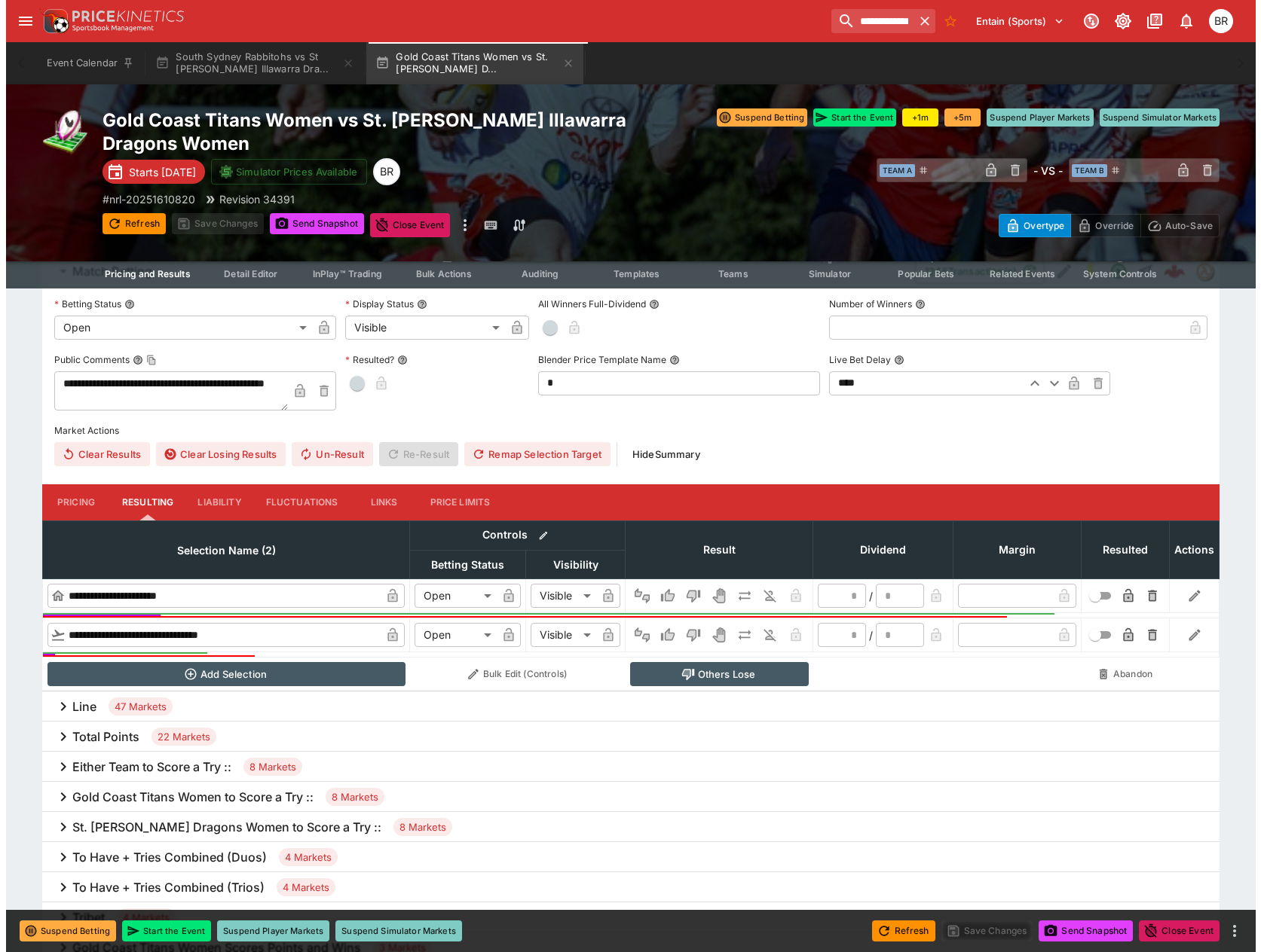
scroll to position [226, 0]
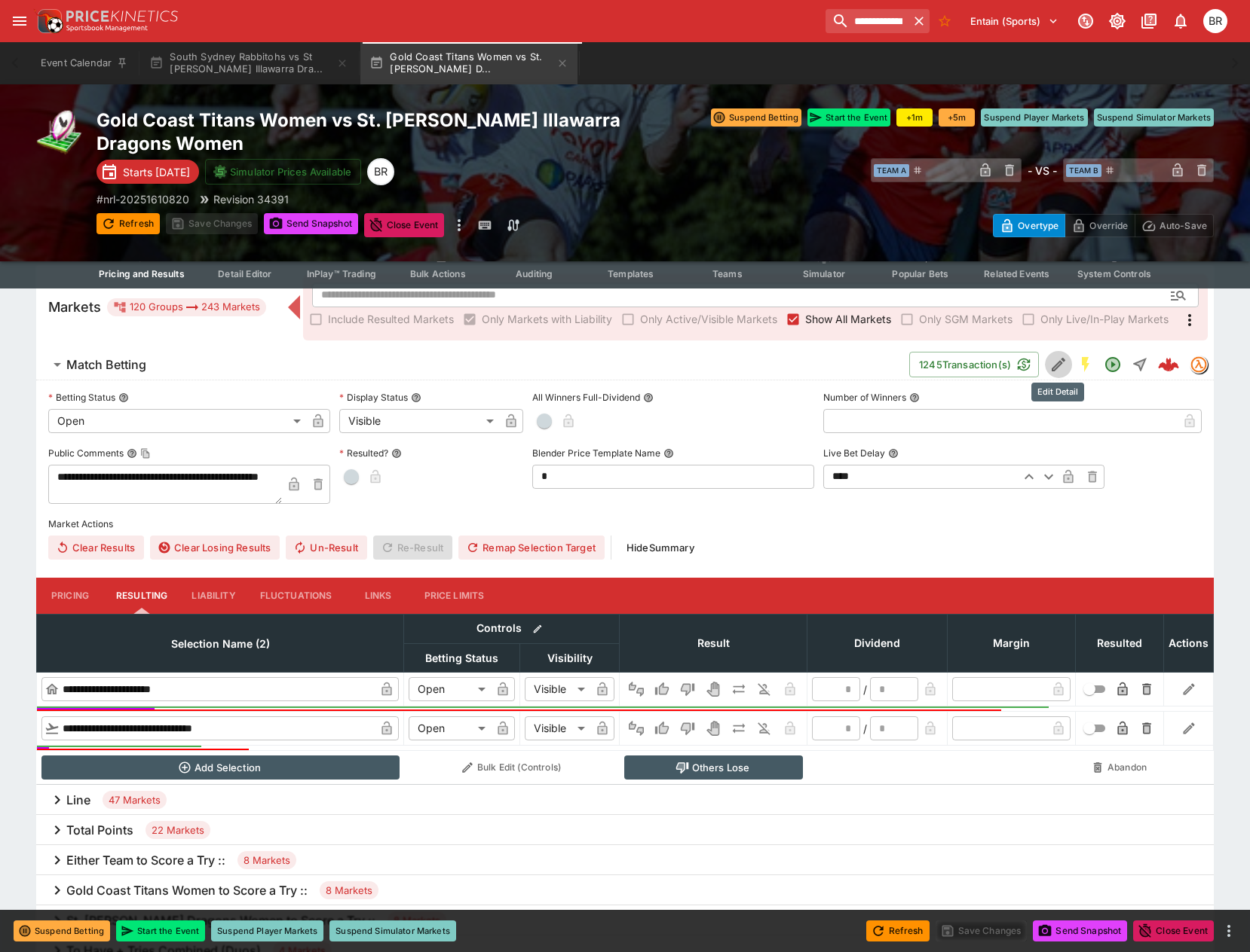
click at [1058, 371] on icon "Edit Detail" at bounding box center [1058, 364] width 18 height 18
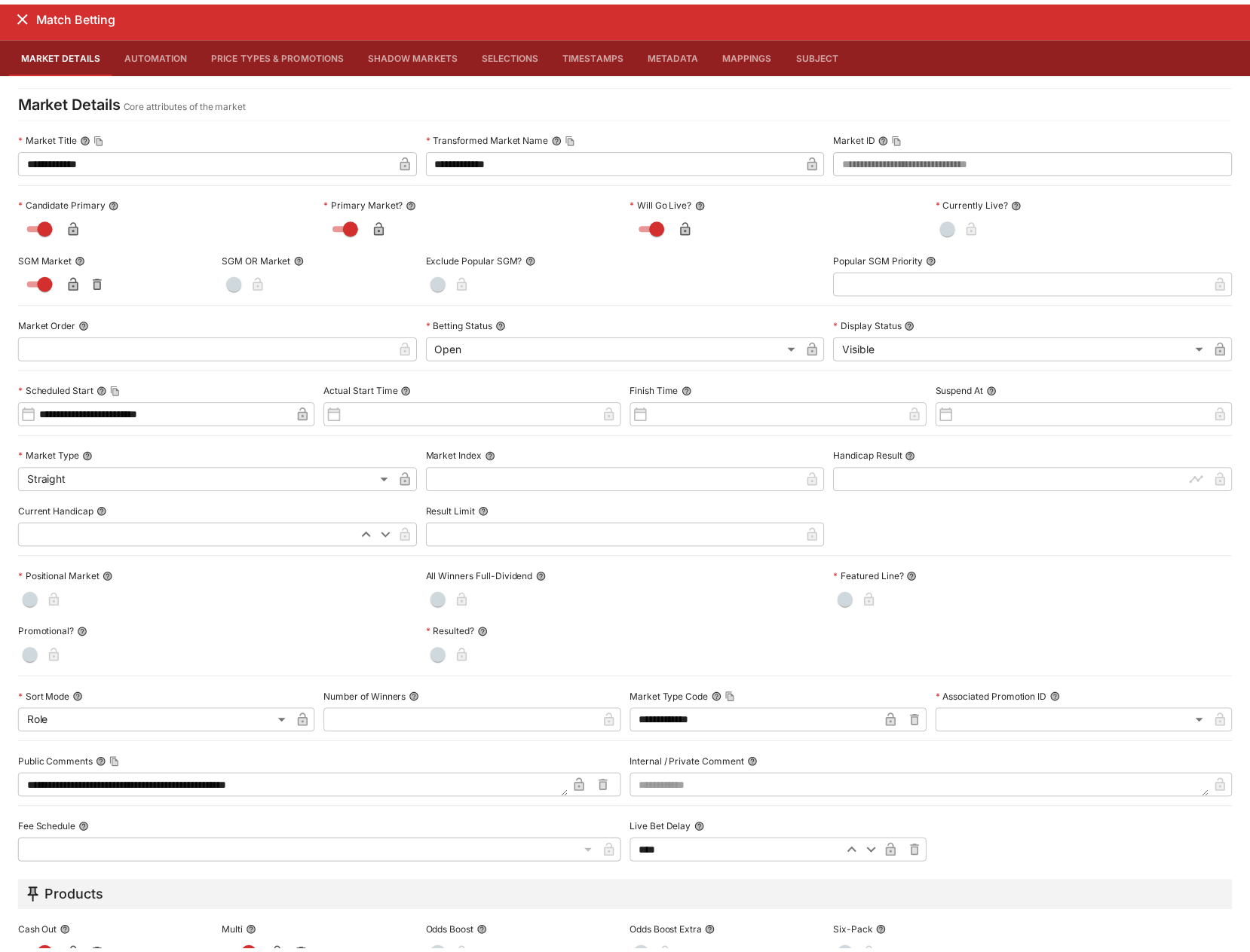
scroll to position [0, 0]
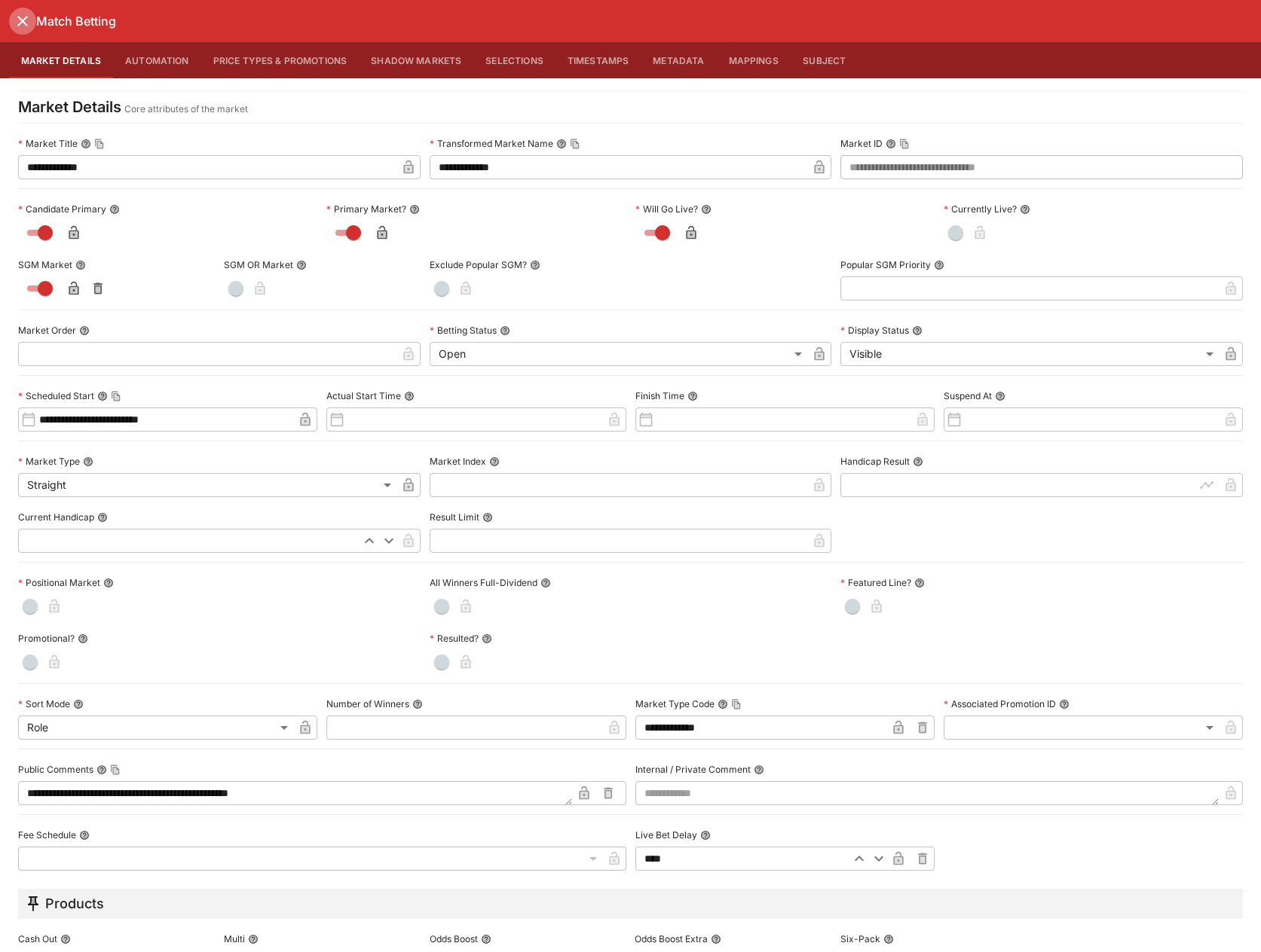
click at [28, 18] on icon "close" at bounding box center [22, 21] width 18 height 18
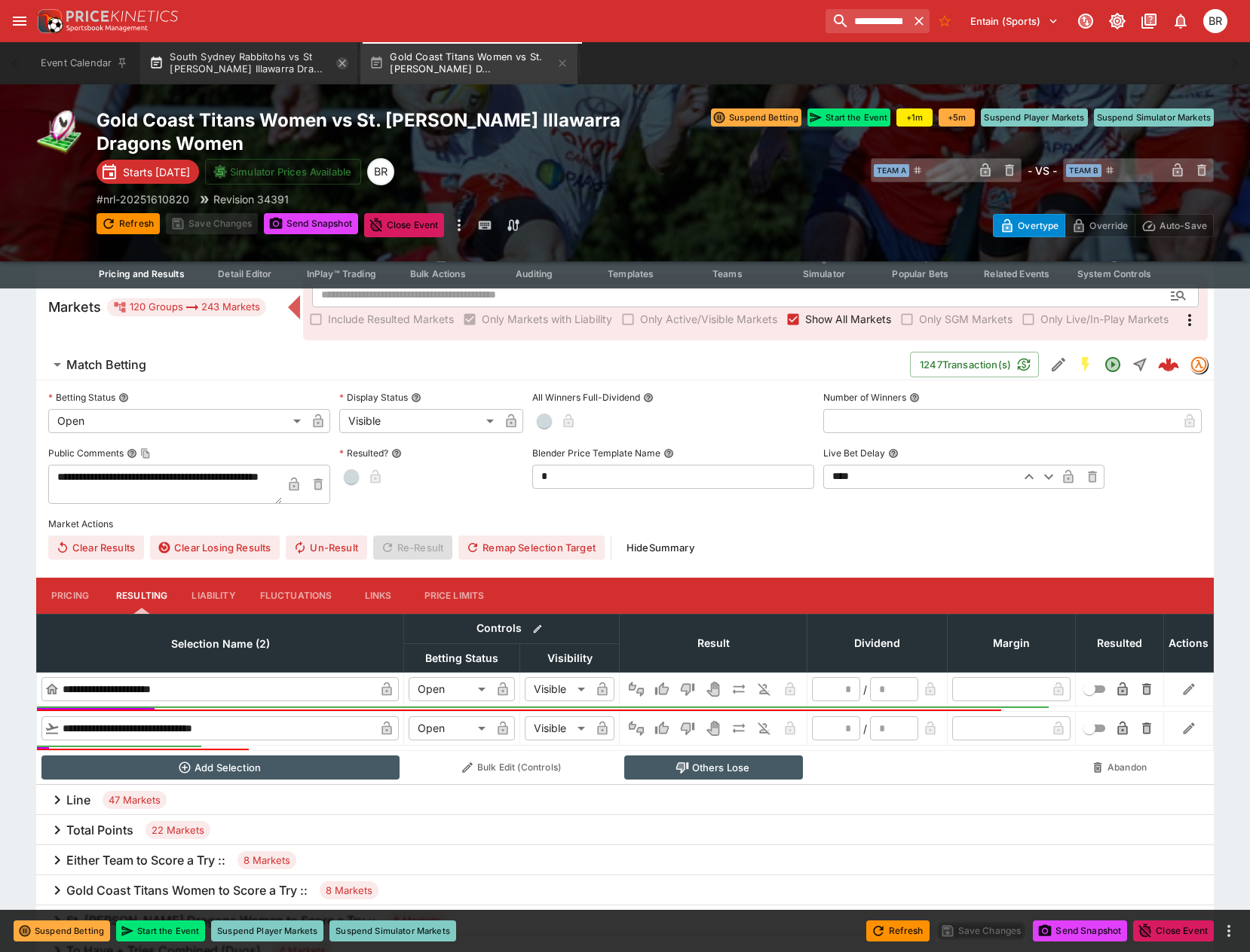
click at [346, 67] on icon "button" at bounding box center [342, 63] width 12 height 12
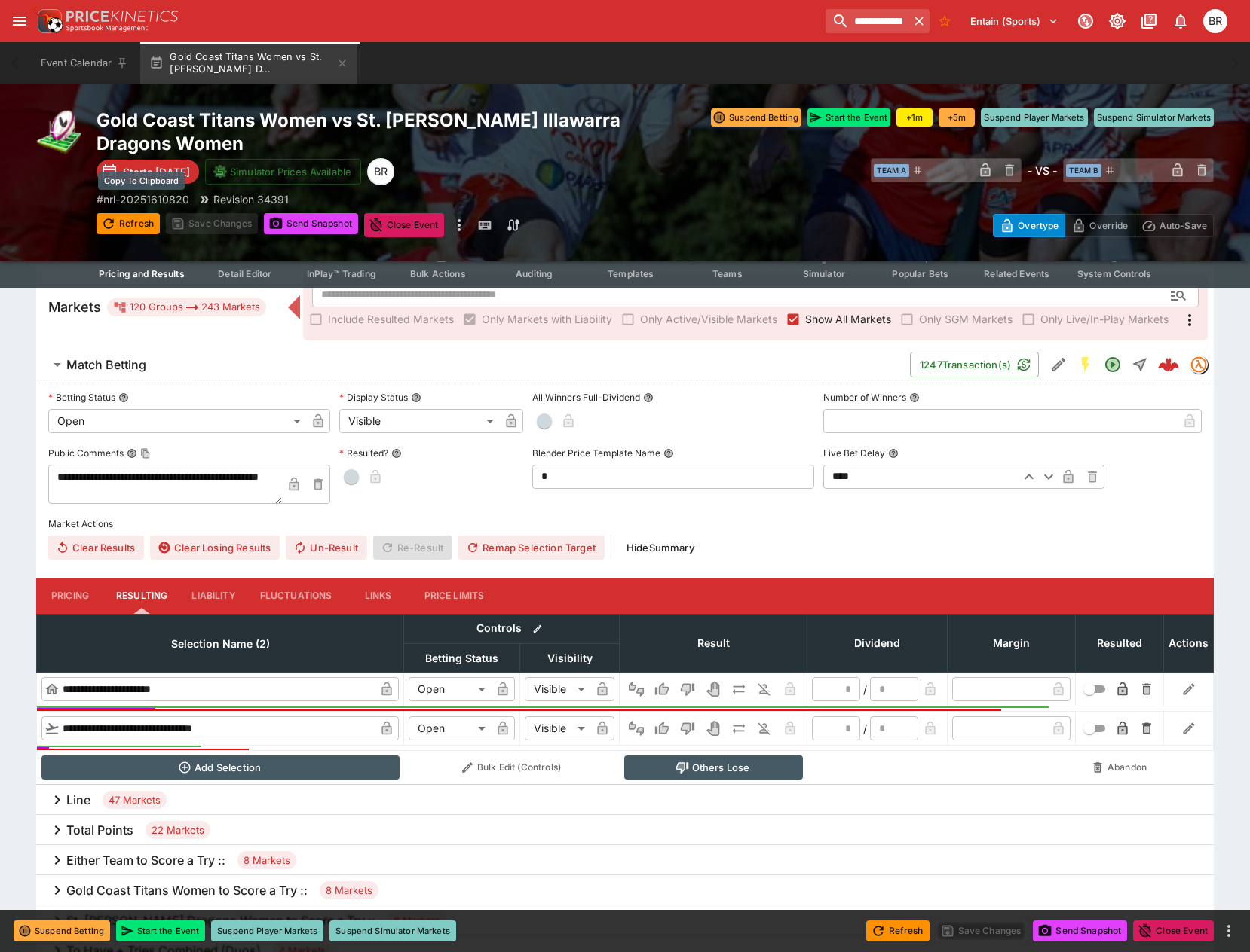
click at [154, 194] on p "# nrl-20251610820" at bounding box center [142, 199] width 92 height 16
